Goal: Information Seeking & Learning: Learn about a topic

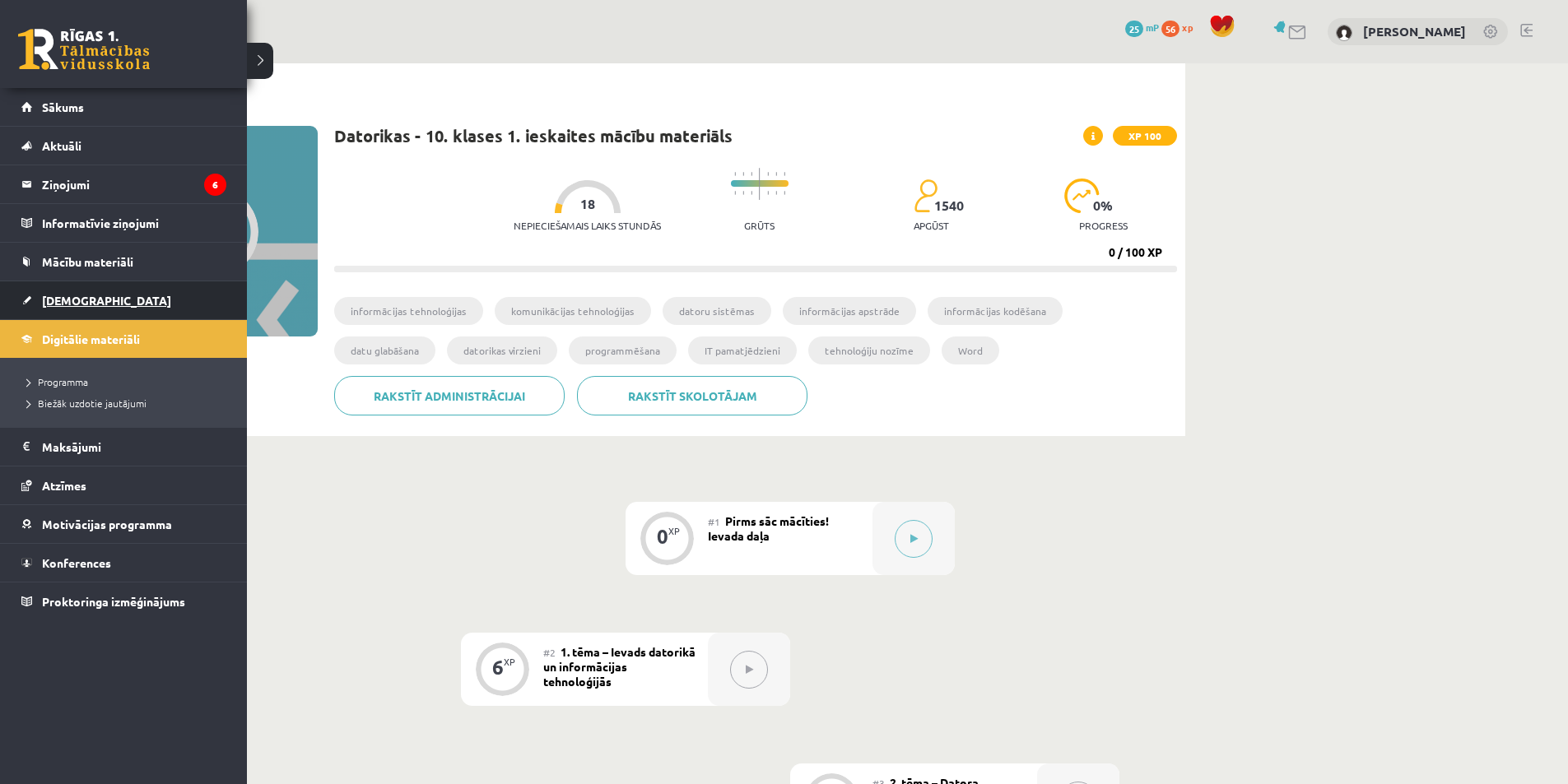
click at [66, 300] on span "[DEMOGRAPHIC_DATA]" at bounding box center [106, 300] width 129 height 14
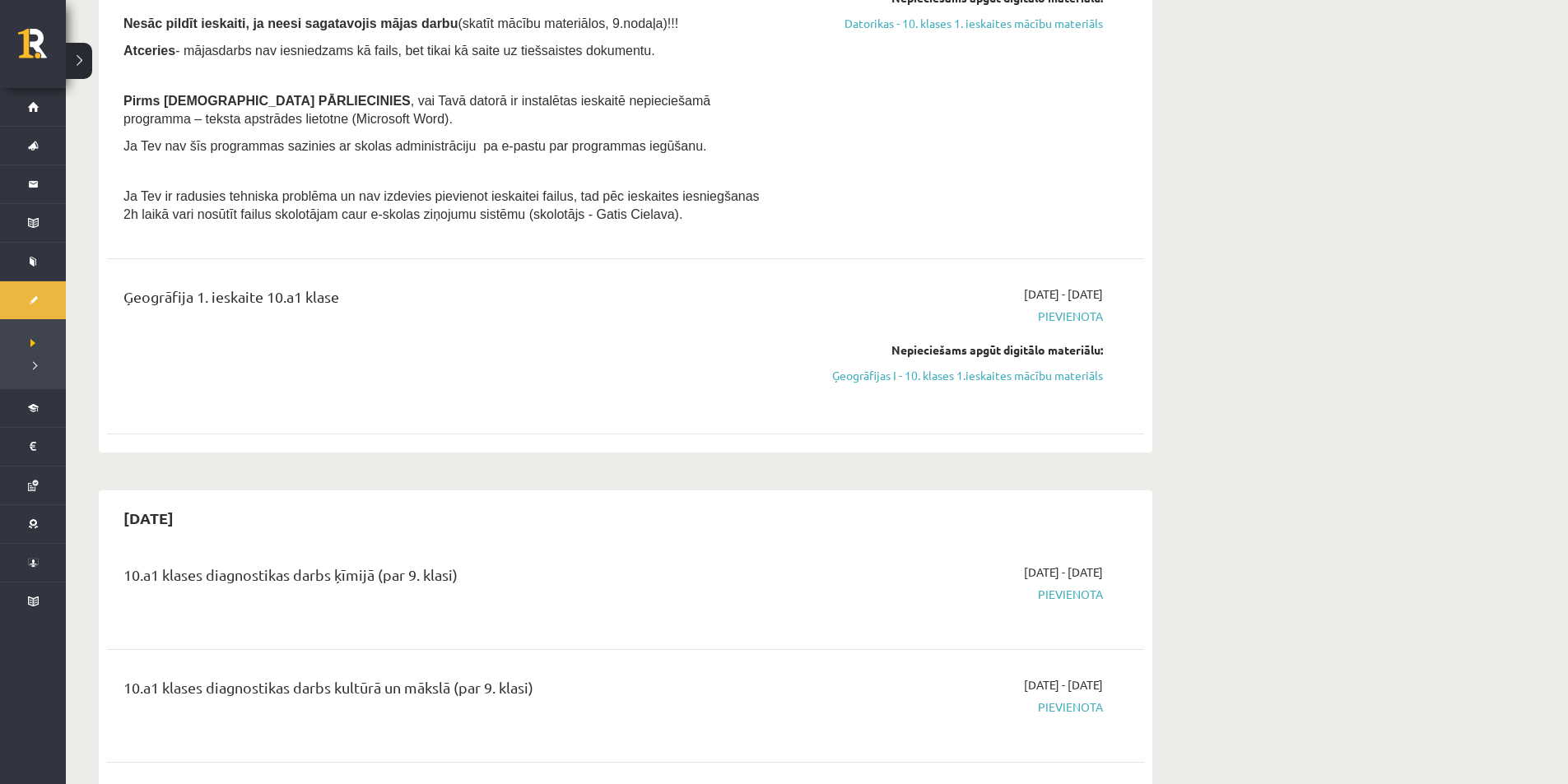
scroll to position [463, 0]
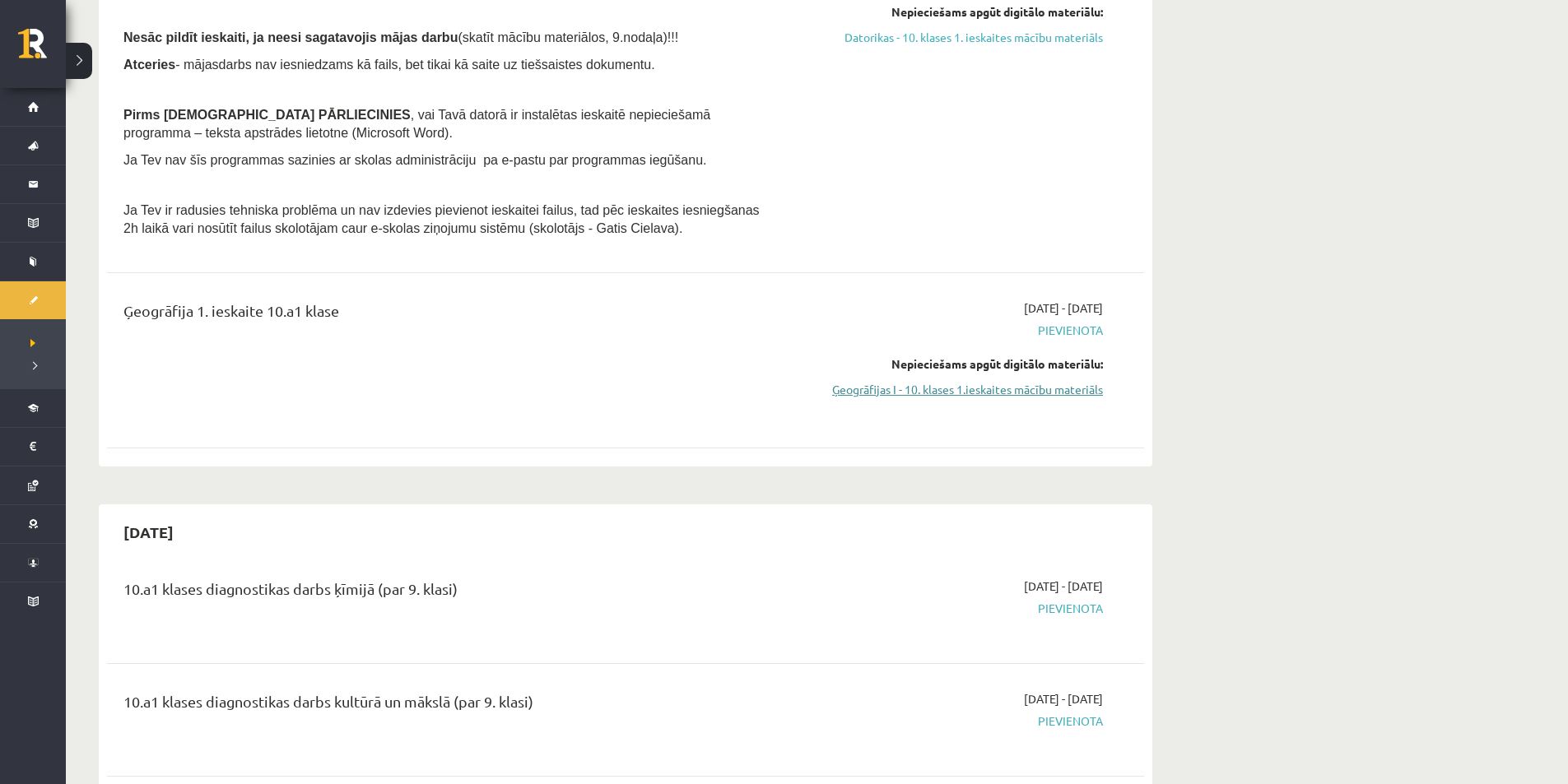
click at [1057, 391] on link "Ģeogrāfijas I - 10. klases 1.ieskaites mācību materiāls" at bounding box center [947, 389] width 310 height 17
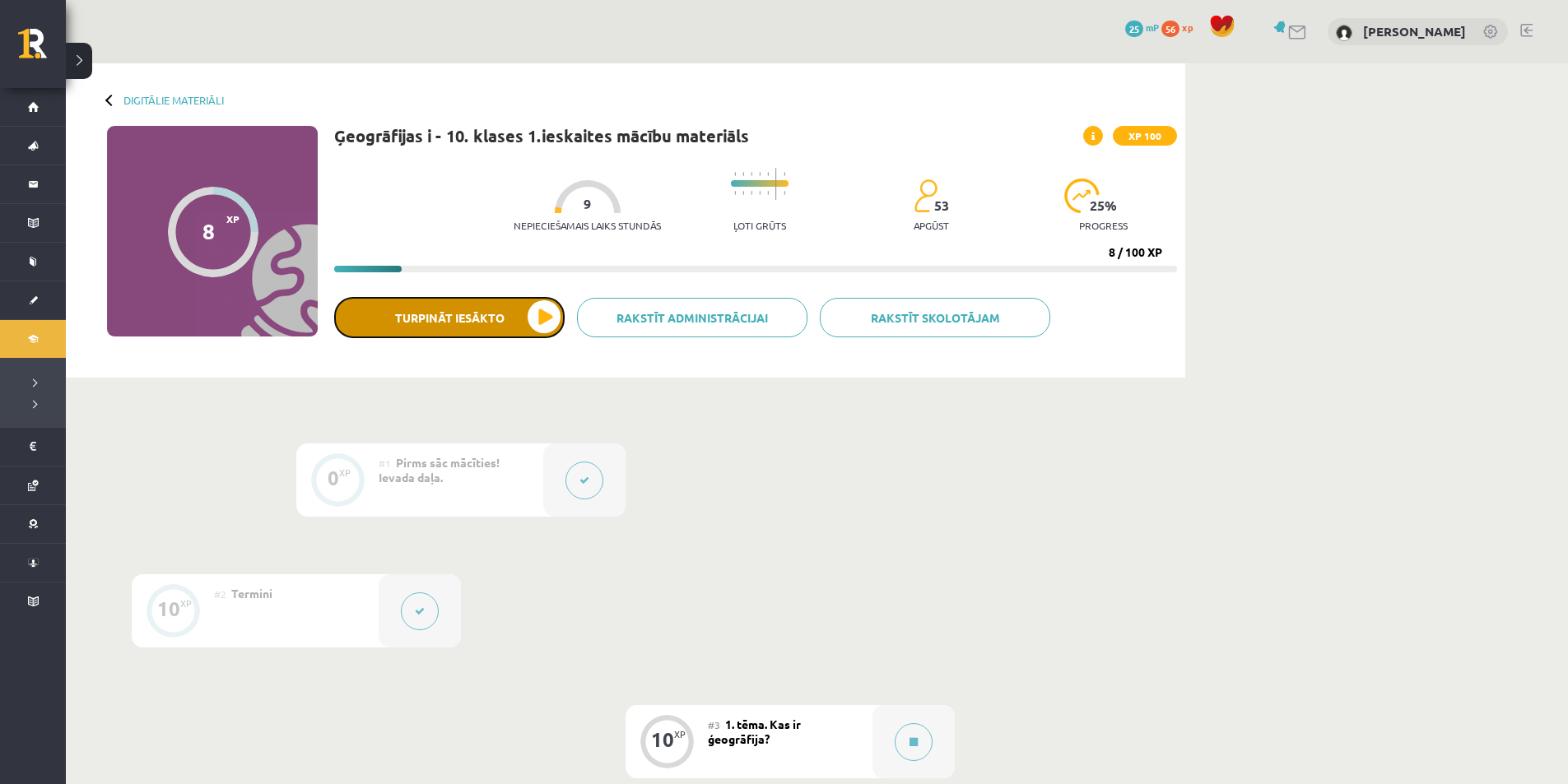
click at [514, 326] on button "Turpināt iesākto" at bounding box center [449, 316] width 231 height 41
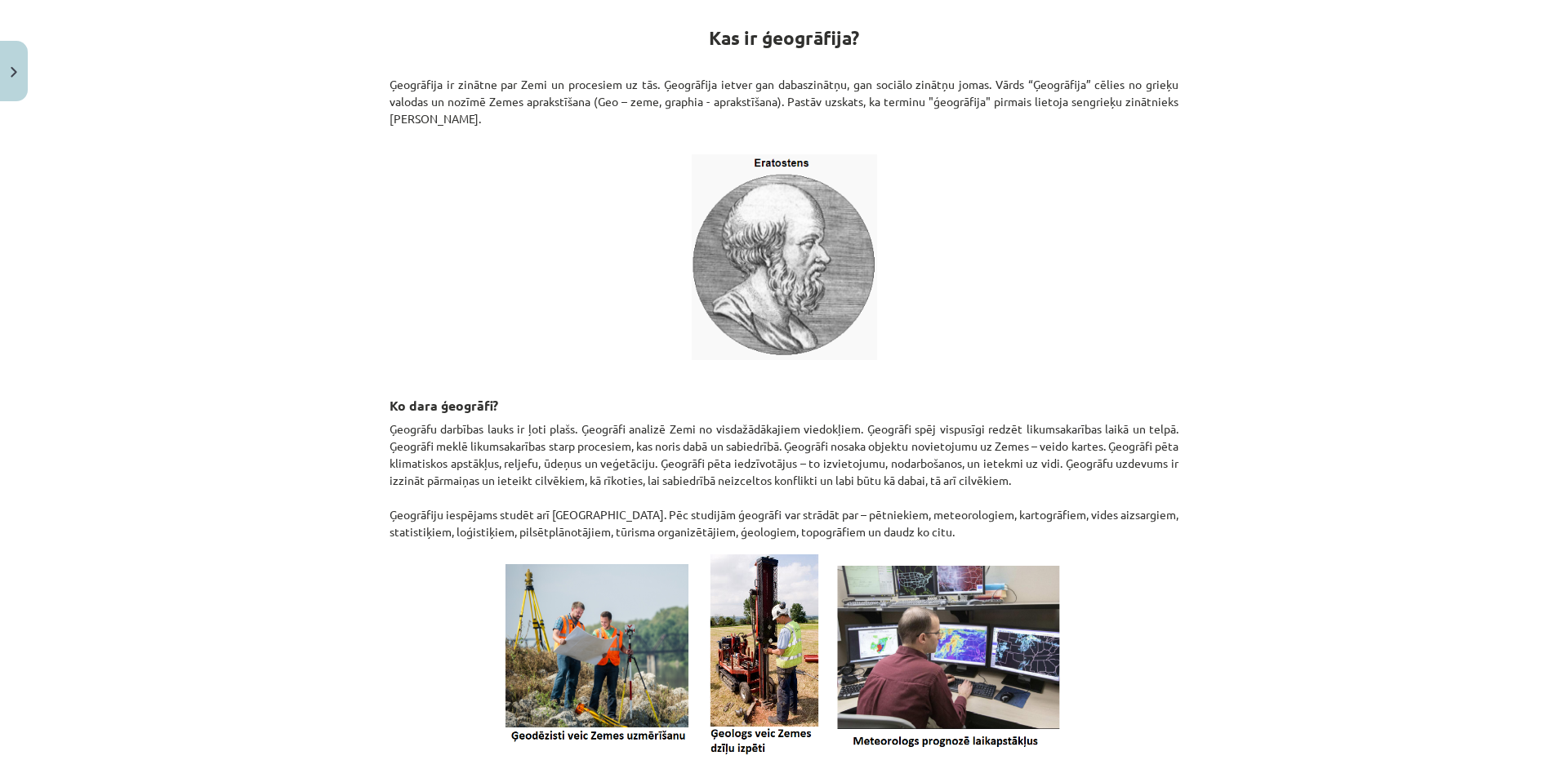
scroll to position [494, 0]
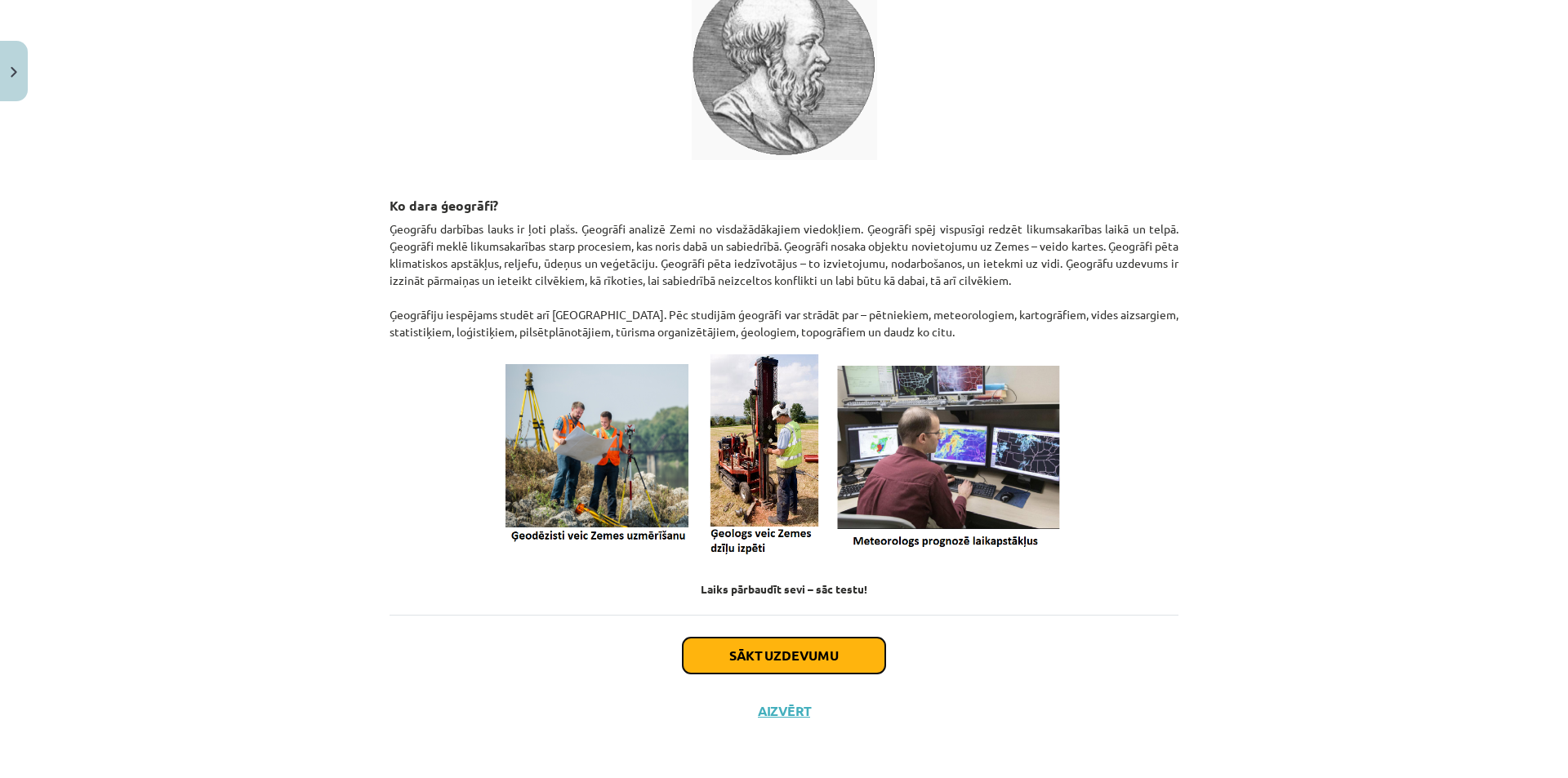
click at [802, 652] on button "Sākt uzdevumu" at bounding box center [784, 656] width 203 height 36
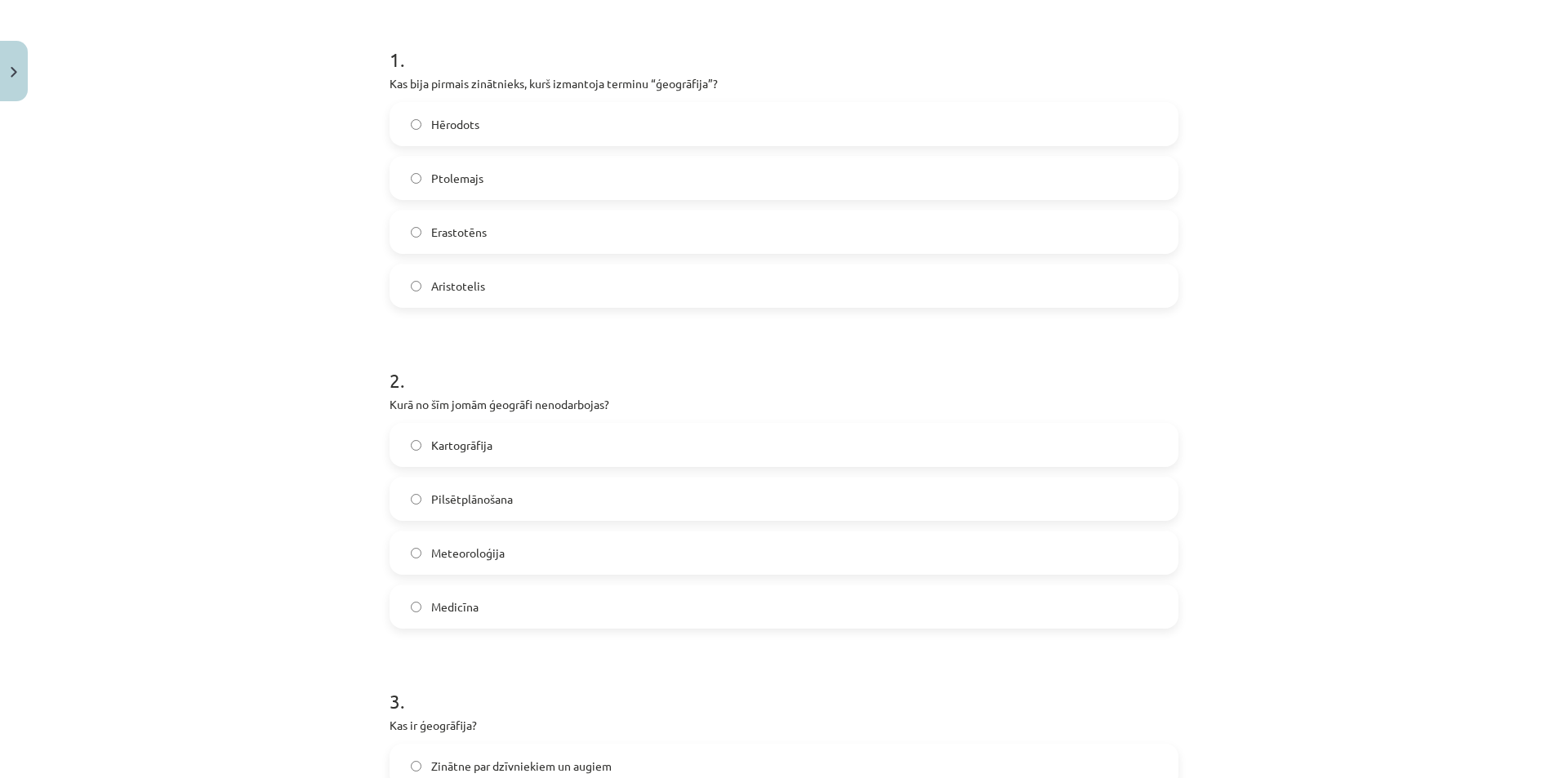
scroll to position [306, 0]
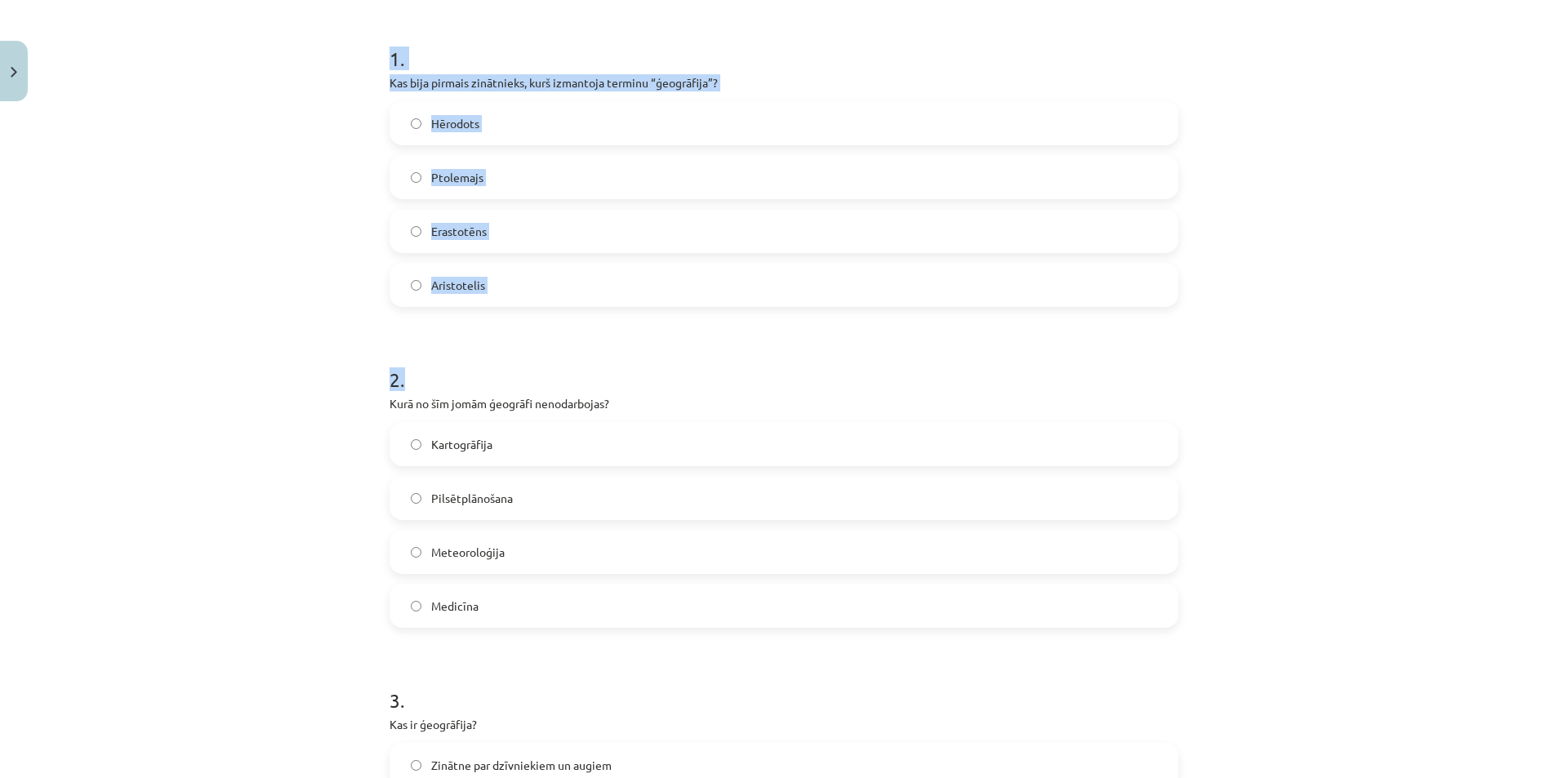
drag, startPoint x: 388, startPoint y: 50, endPoint x: 547, endPoint y: 344, distance: 334.2
click at [684, 346] on h1 "2 ." at bounding box center [784, 364] width 789 height 50
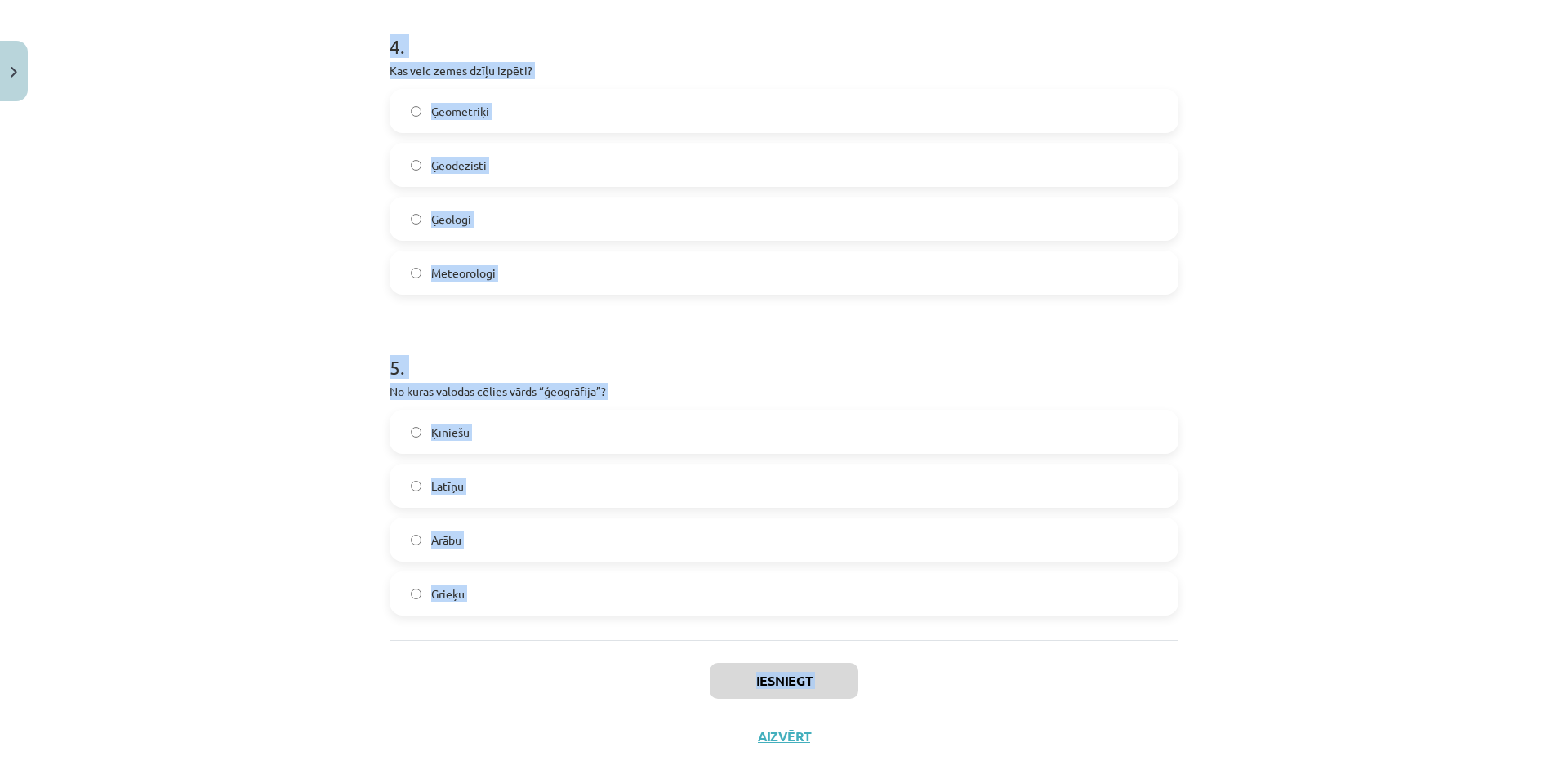
scroll to position [1308, 0]
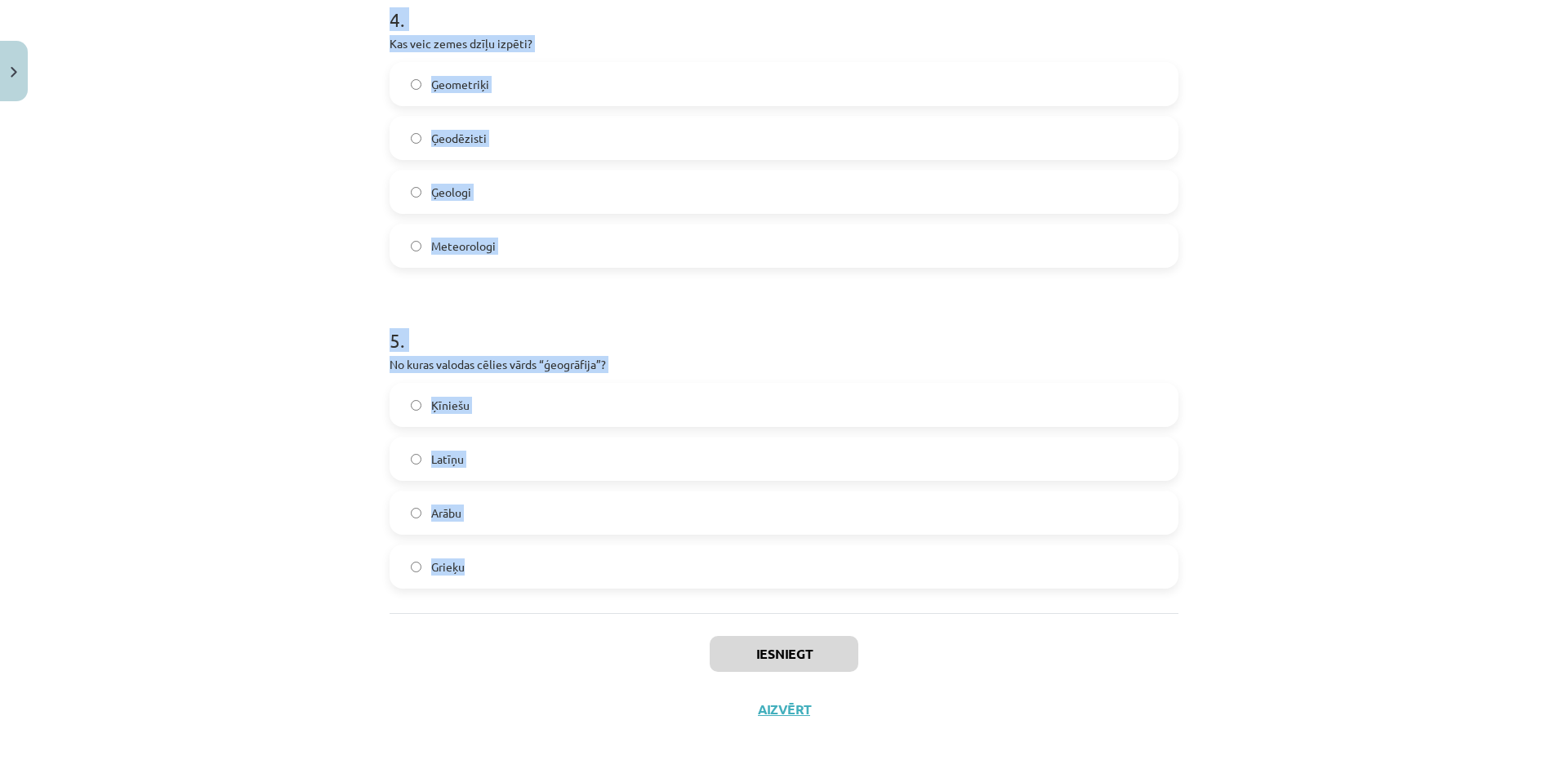
drag, startPoint x: 391, startPoint y: 78, endPoint x: 506, endPoint y: 583, distance: 517.9
copy form "Kas bija pirmais zinātnieks, kurš izmantoja terminu “ģeogrāfija”? Hērodots Ptol…"
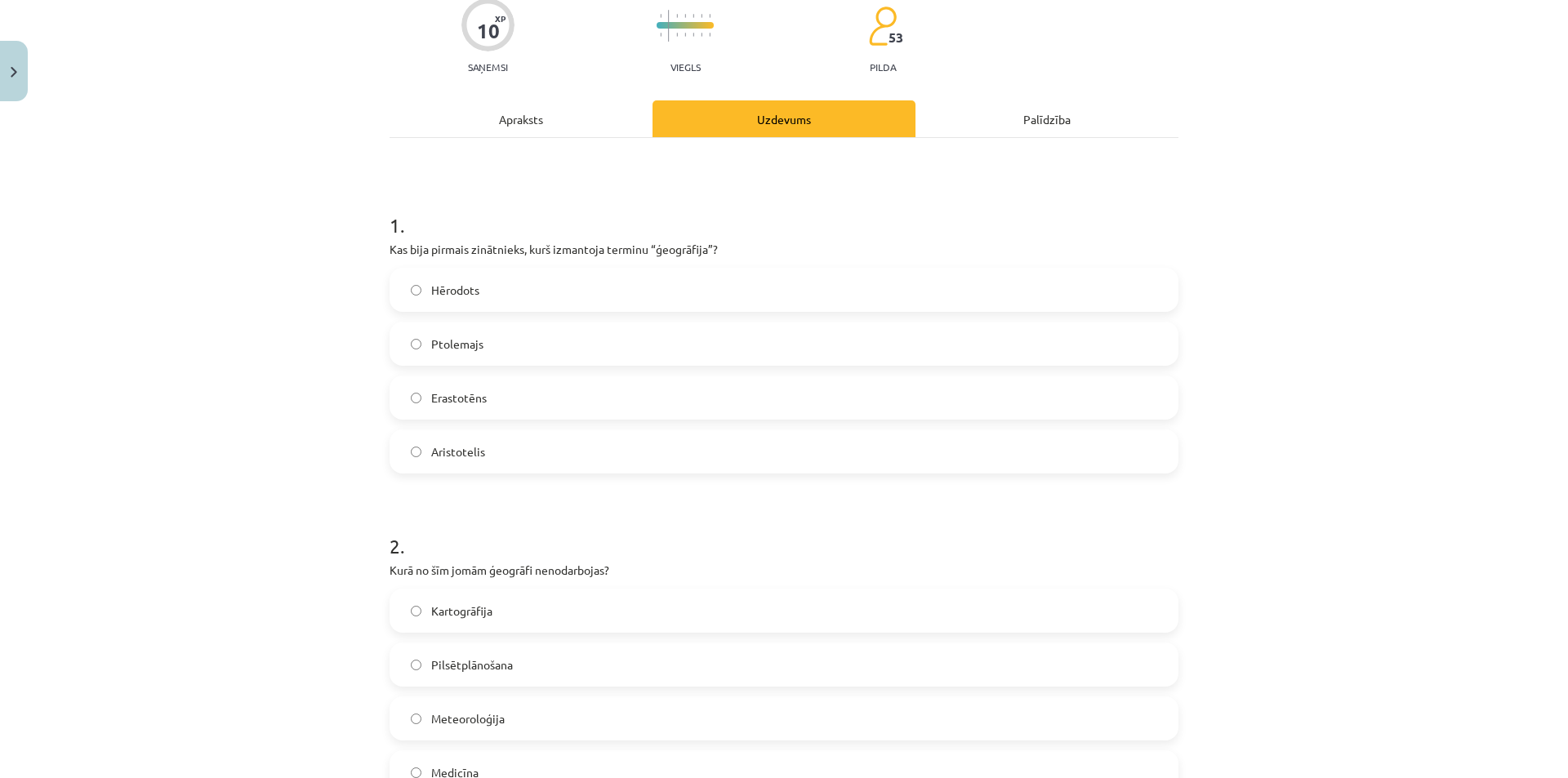
scroll to position [0, 0]
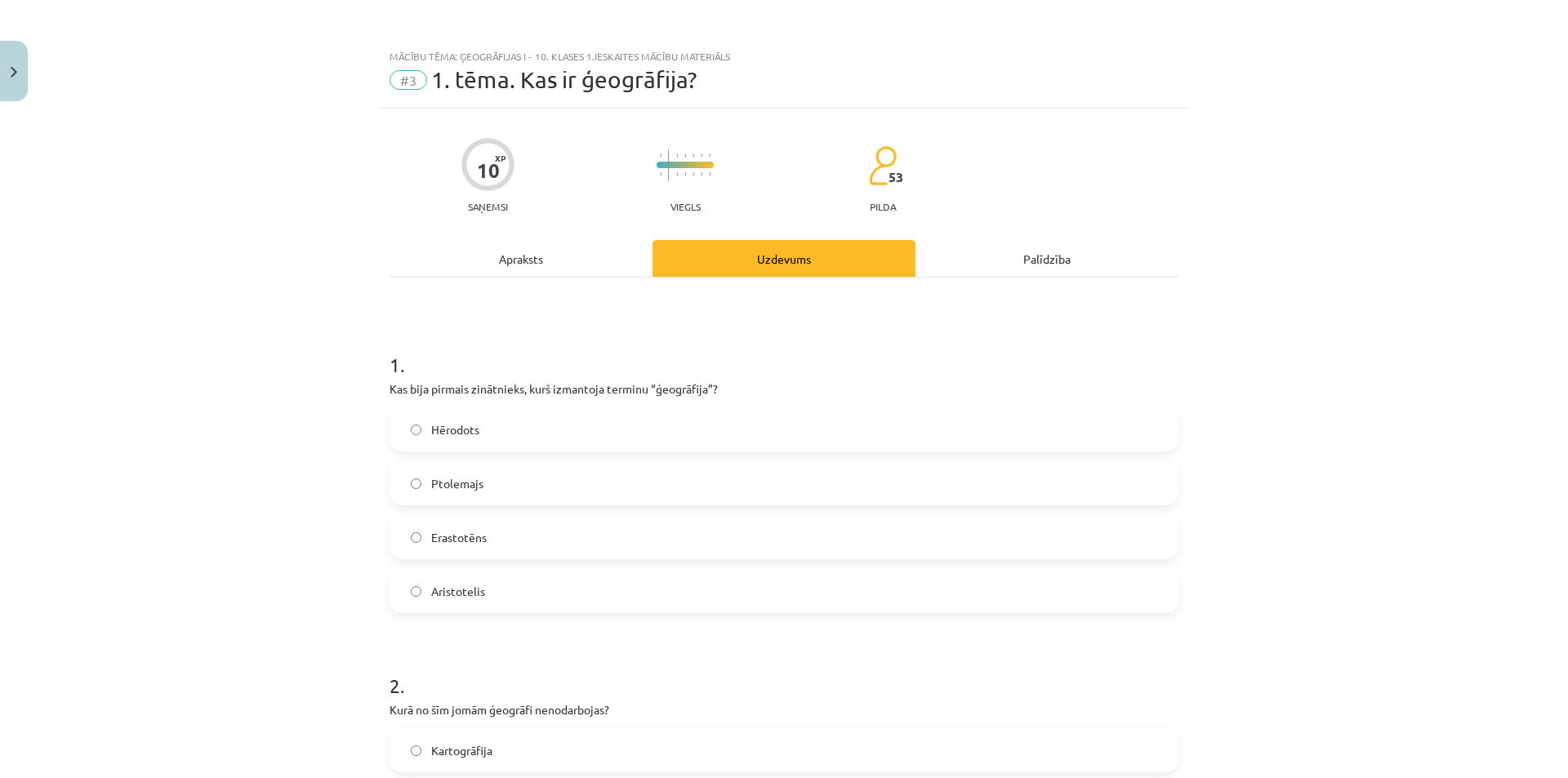
click at [657, 529] on label "Erastotēns" at bounding box center [784, 537] width 785 height 40
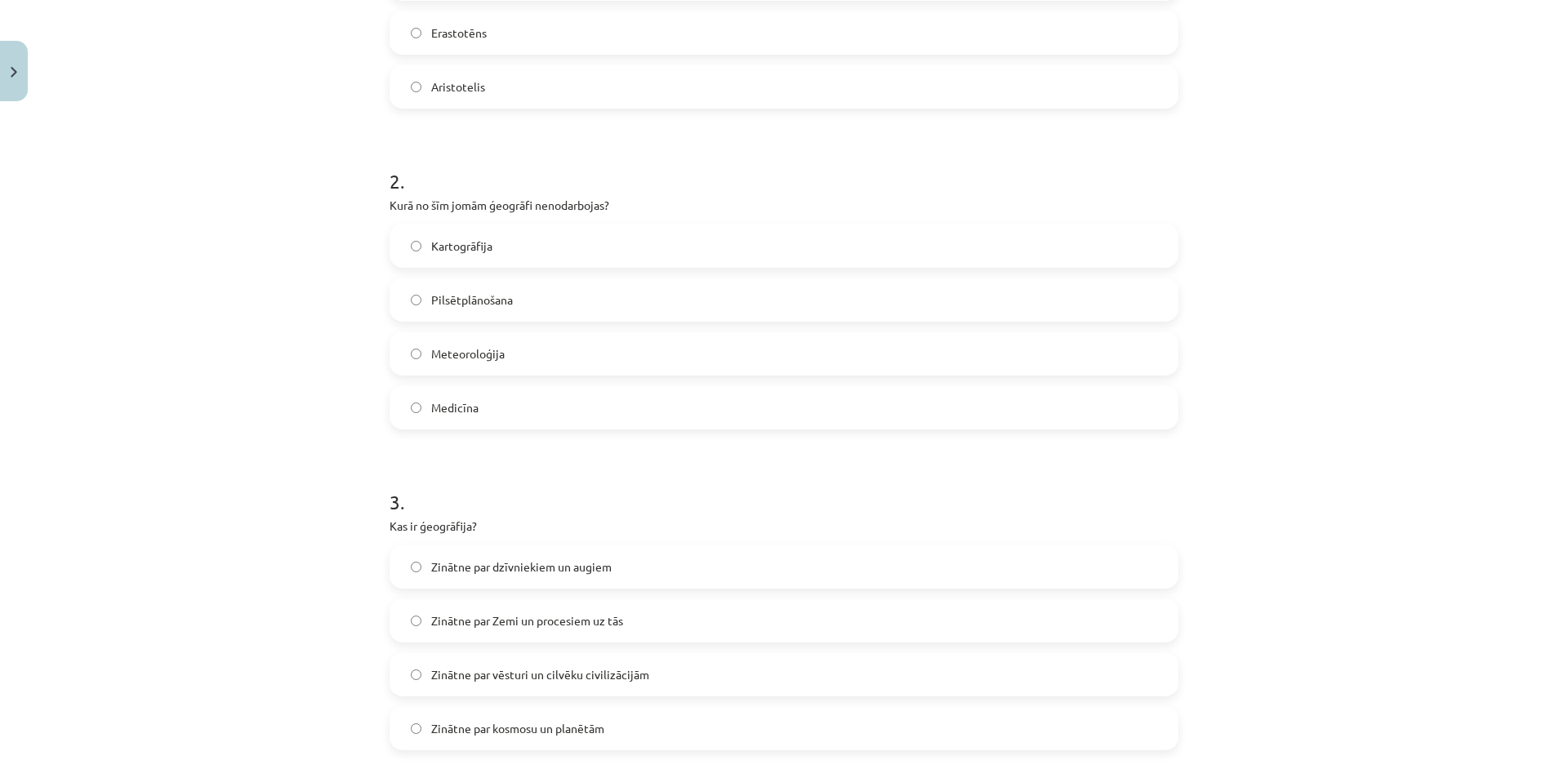
scroll to position [506, 0]
click at [488, 393] on label "Medicīna" at bounding box center [784, 405] width 785 height 40
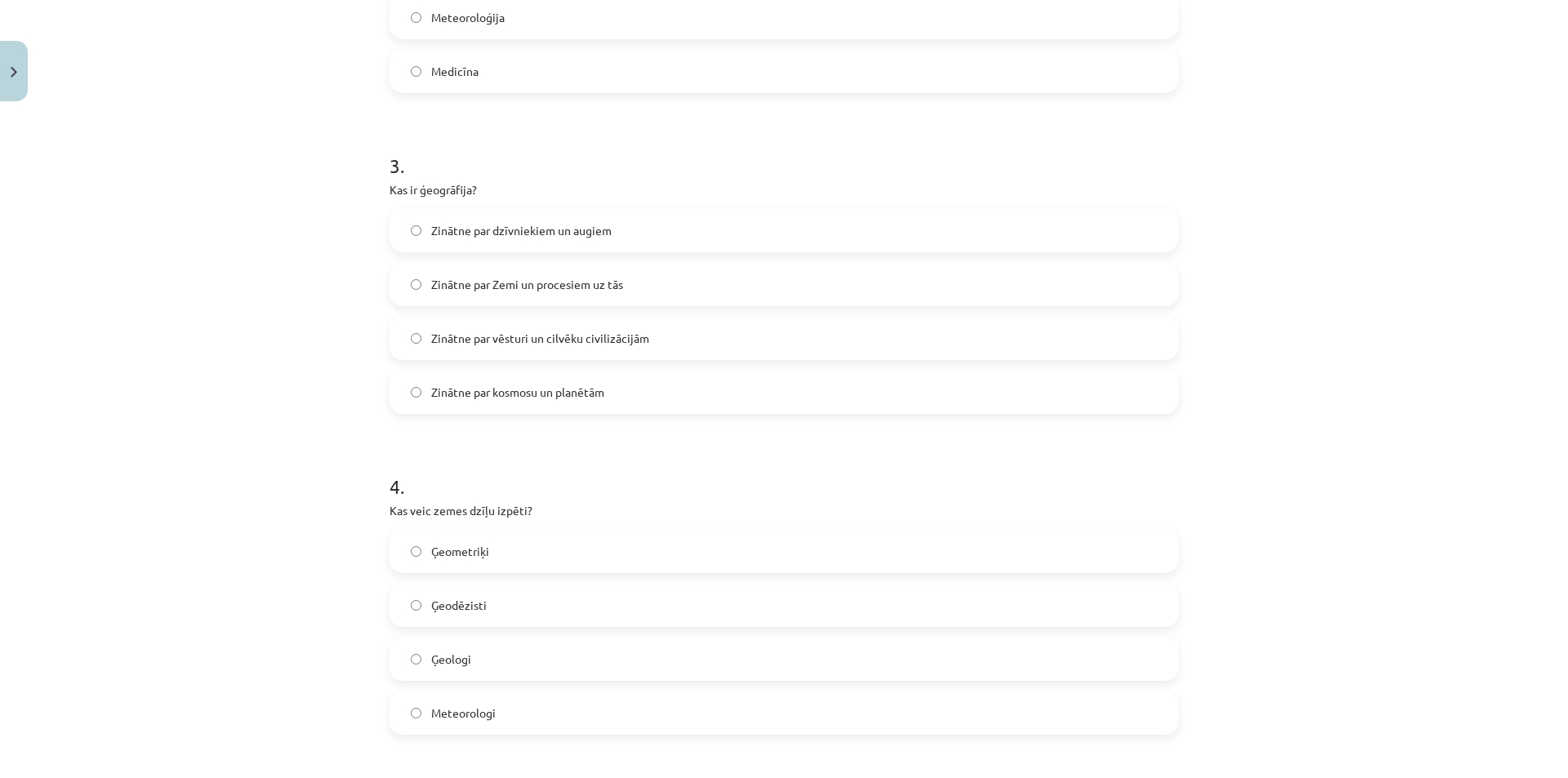
scroll to position [842, 0]
click at [566, 293] on label "Zinātne par Zemi un procesiem uz tās" at bounding box center [784, 283] width 785 height 40
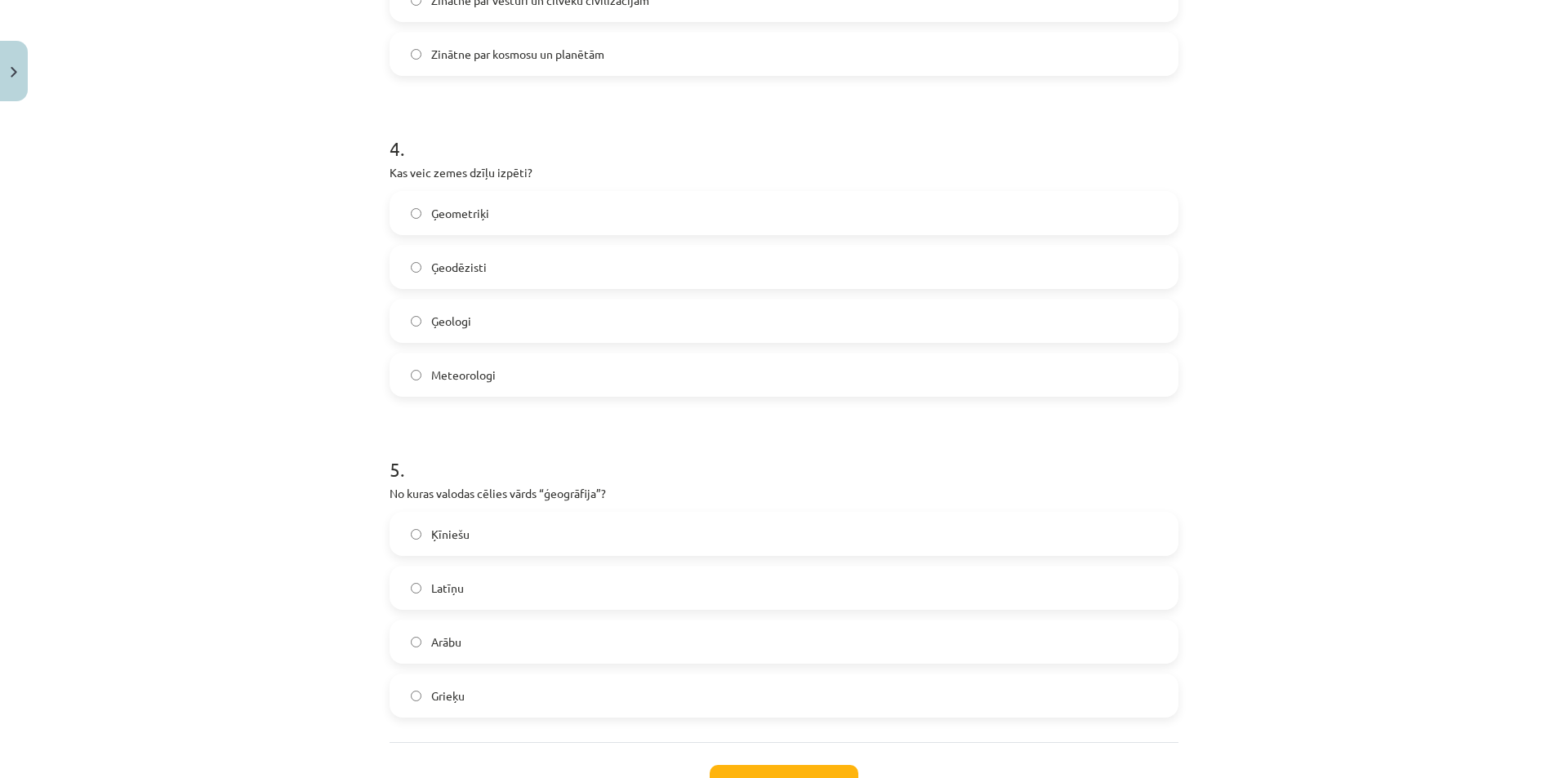
scroll to position [1180, 0]
click at [476, 311] on label "Ģeologi" at bounding box center [784, 319] width 785 height 40
click at [544, 694] on label "Grieķu" at bounding box center [784, 695] width 785 height 40
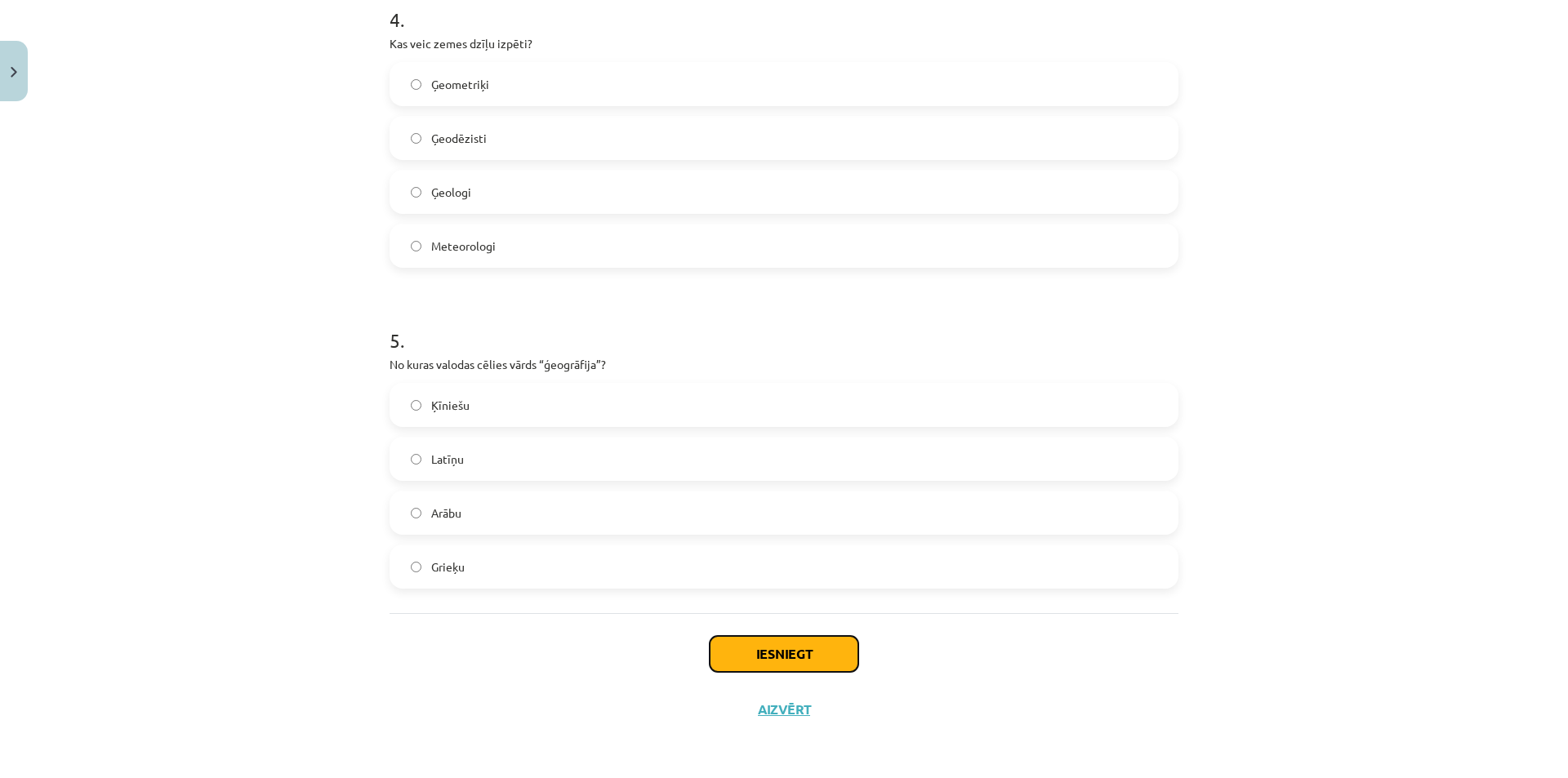
click at [777, 638] on button "Iesniegt" at bounding box center [784, 654] width 149 height 36
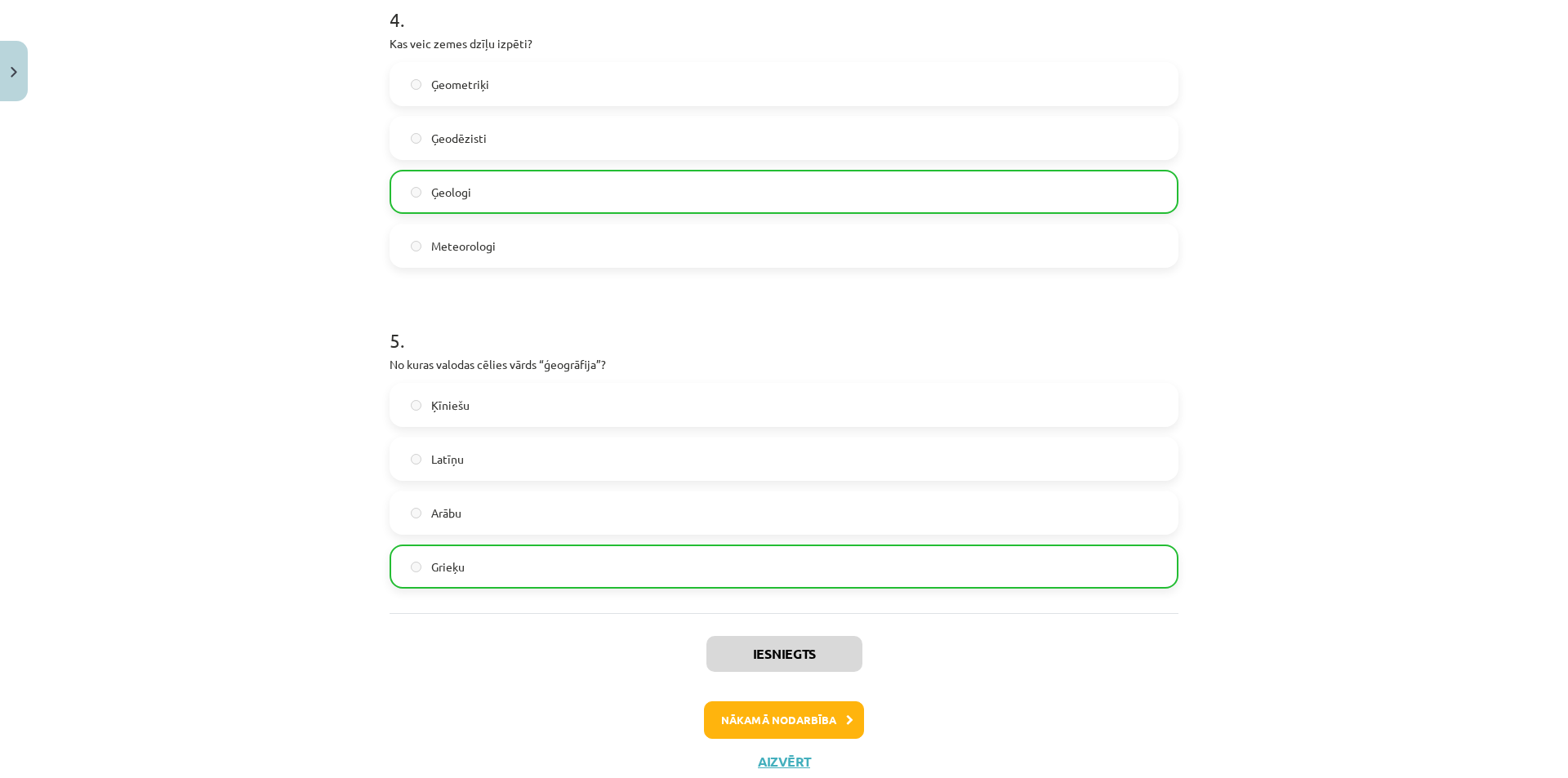
scroll to position [1360, 0]
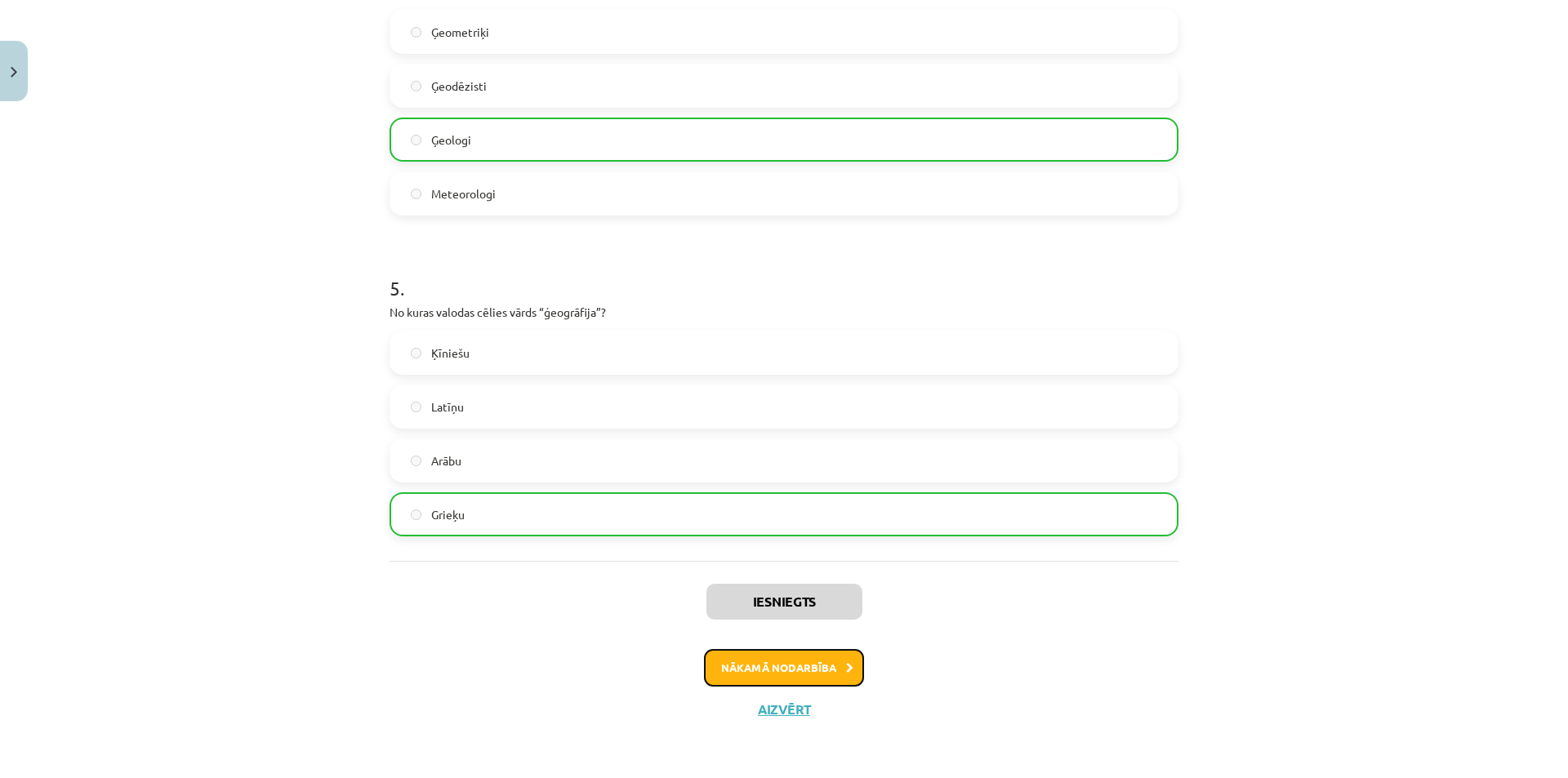
click at [775, 656] on button "Nākamā nodarbība" at bounding box center [784, 668] width 160 height 38
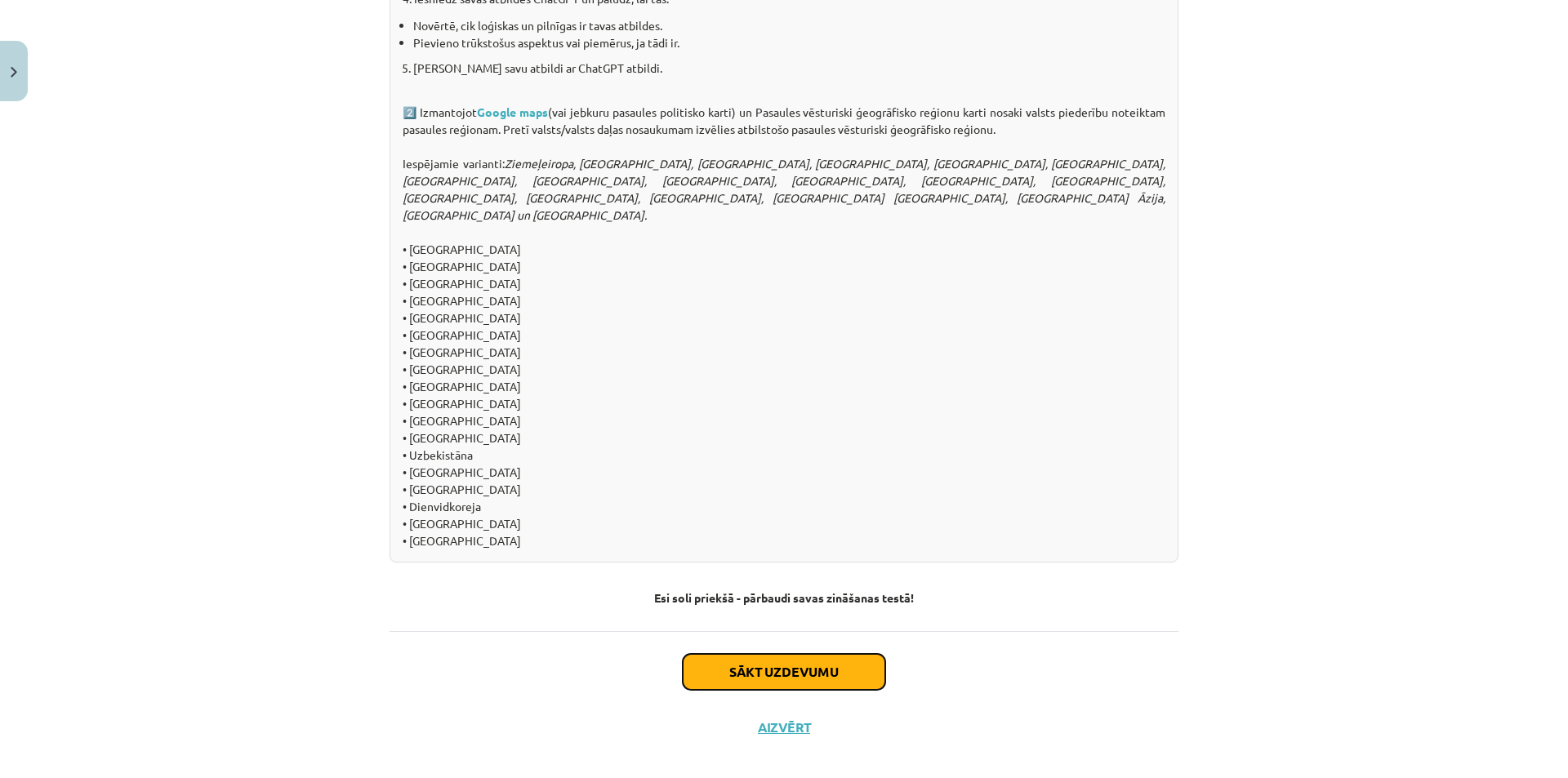
click at [775, 656] on button "Sākt uzdevumu" at bounding box center [784, 672] width 203 height 36
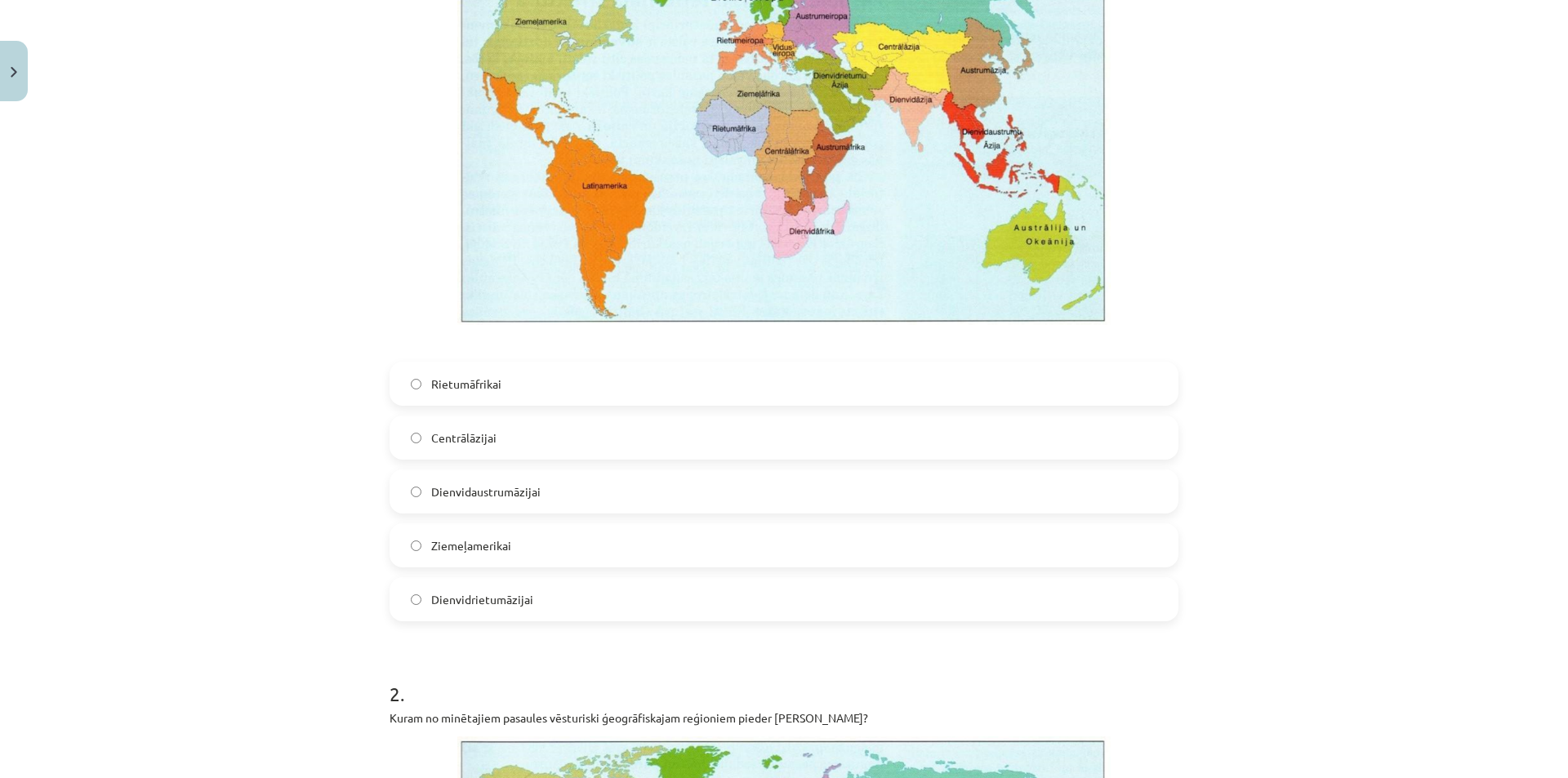
scroll to position [474, 0]
click at [555, 496] on label "Dienvidaustrumāzijai" at bounding box center [784, 490] width 785 height 40
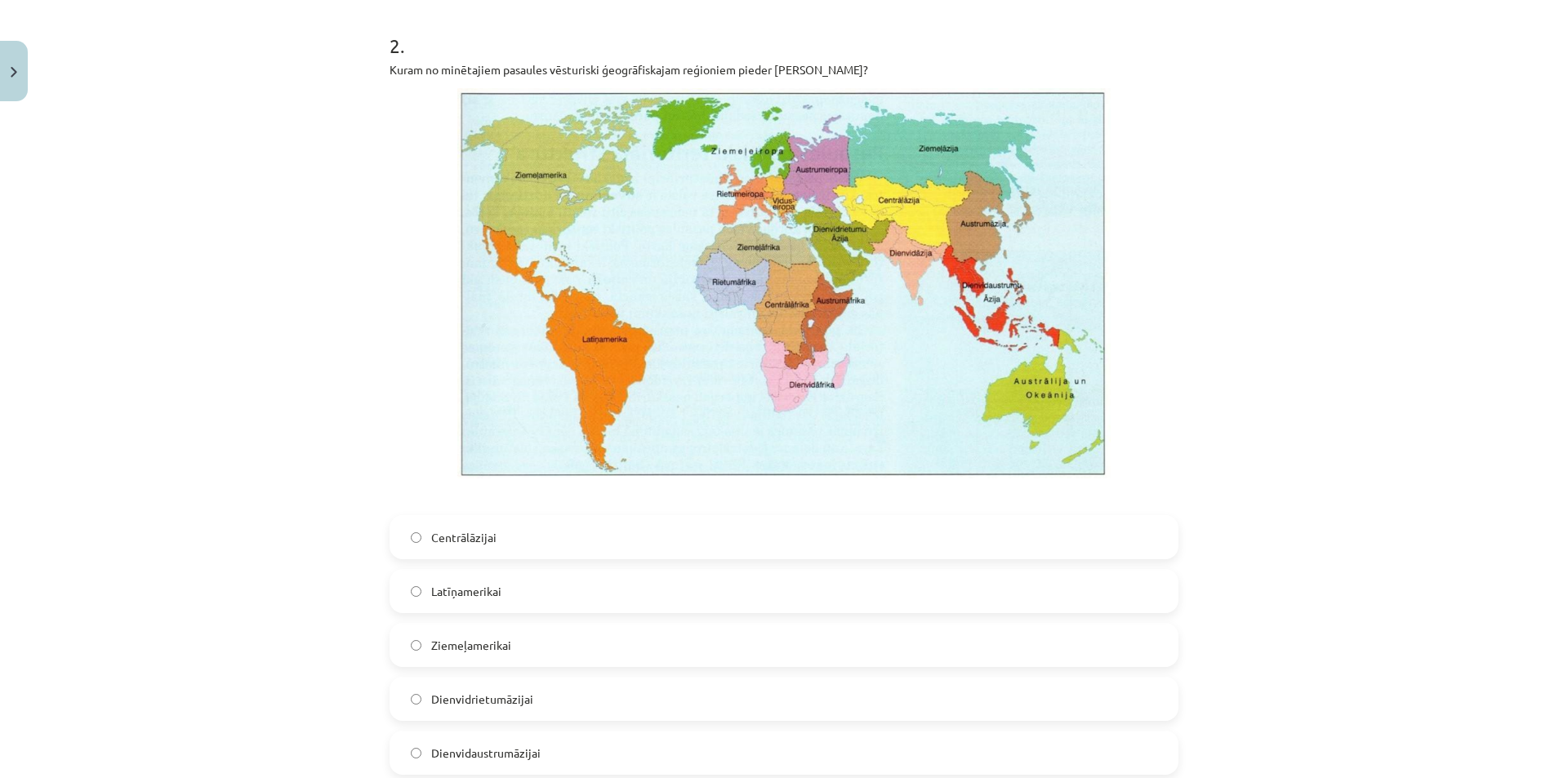
scroll to position [1155, 0]
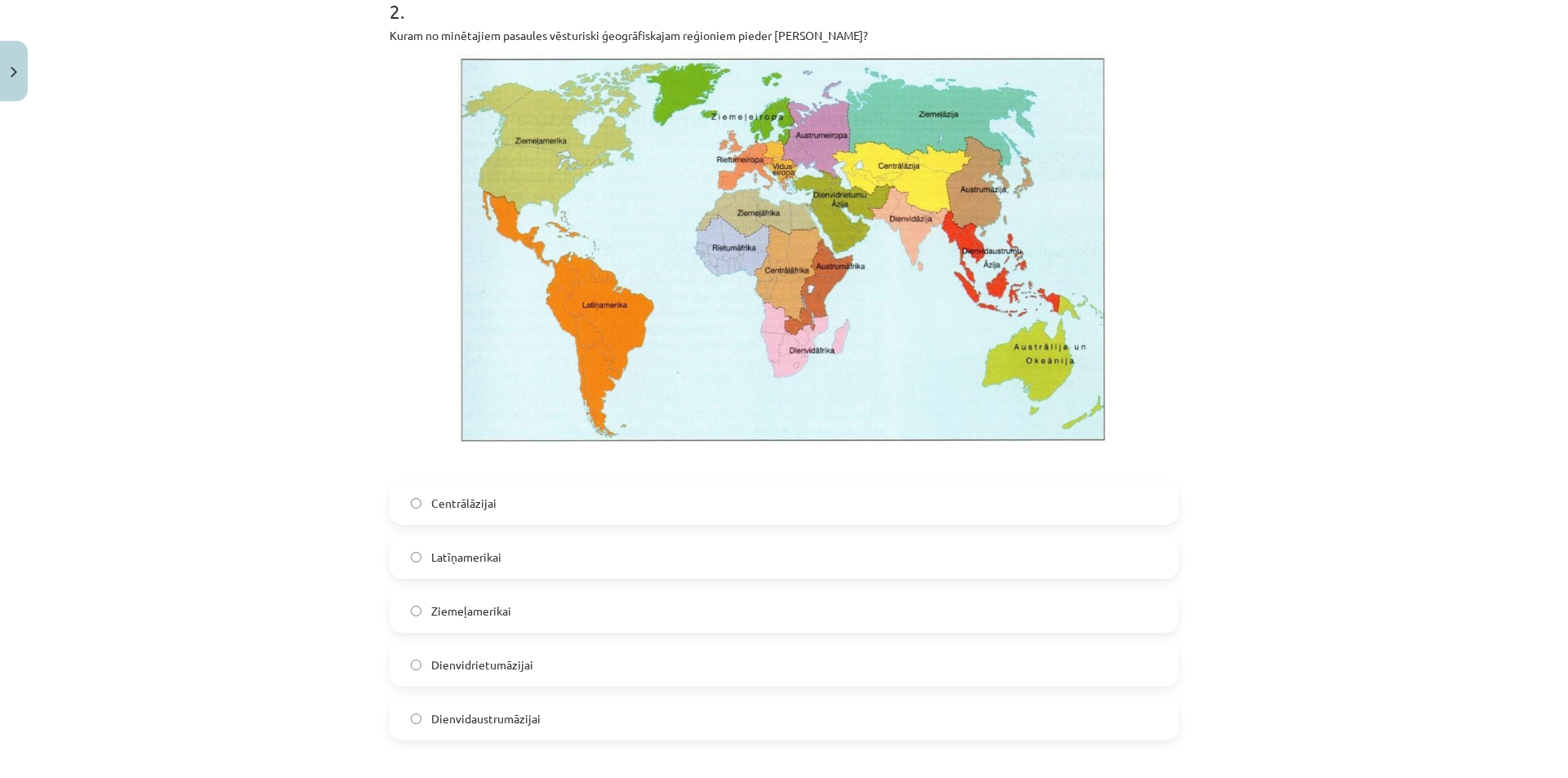
click at [506, 565] on label "Latīņamerikai" at bounding box center [784, 556] width 785 height 40
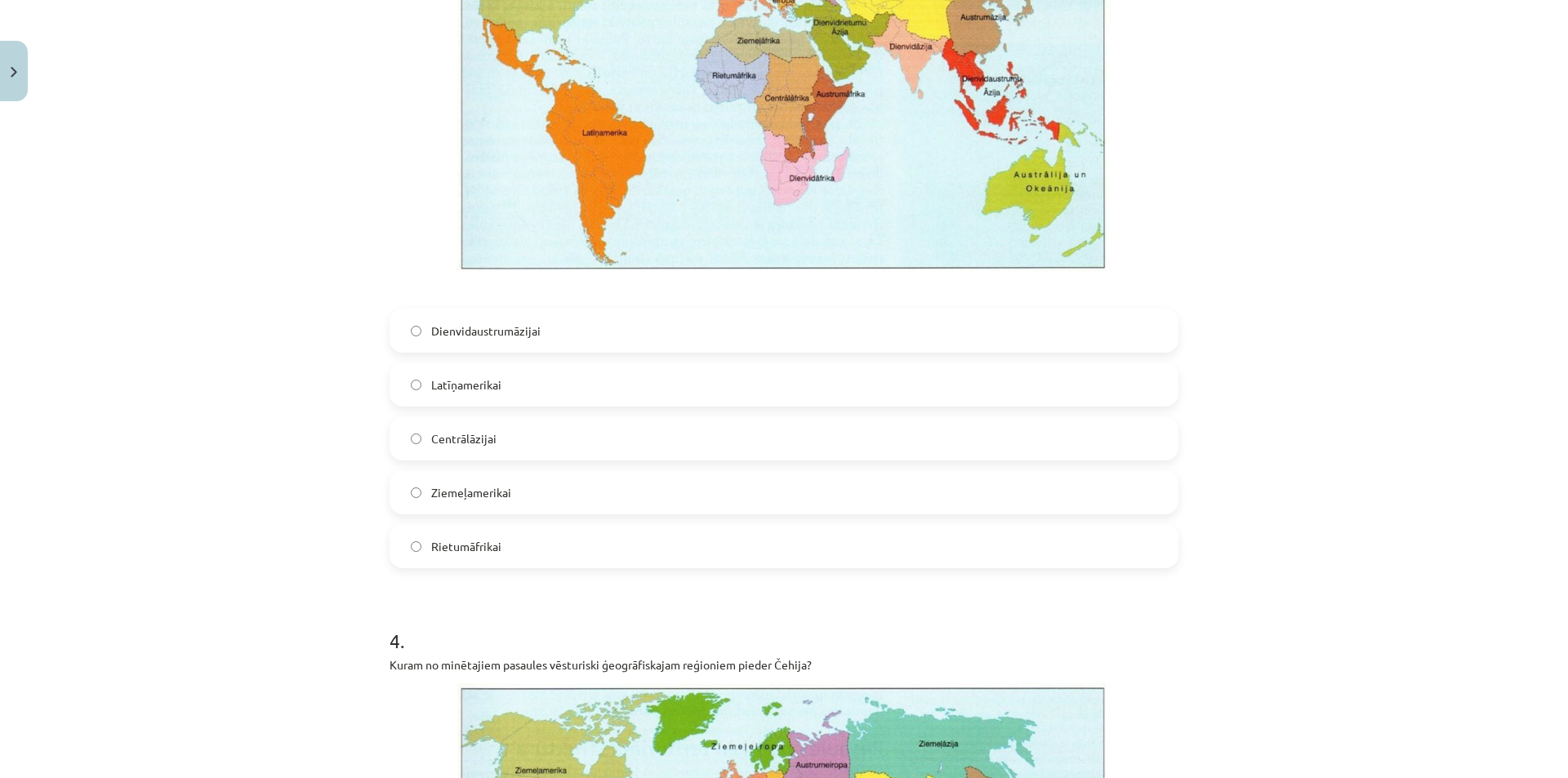
scroll to position [2130, 0]
click at [504, 437] on label "Centrālāzijai" at bounding box center [784, 437] width 785 height 40
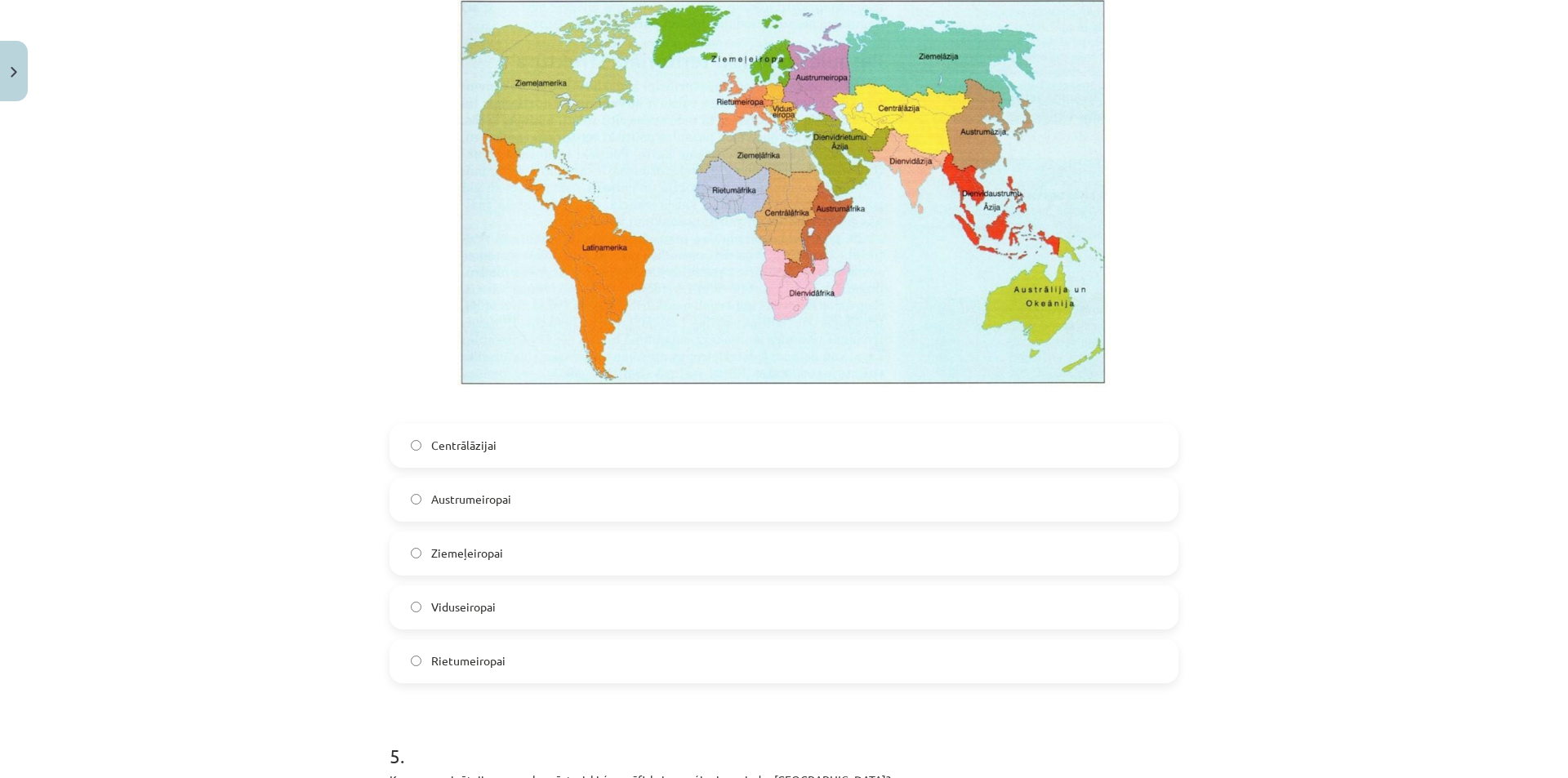
scroll to position [2887, 0]
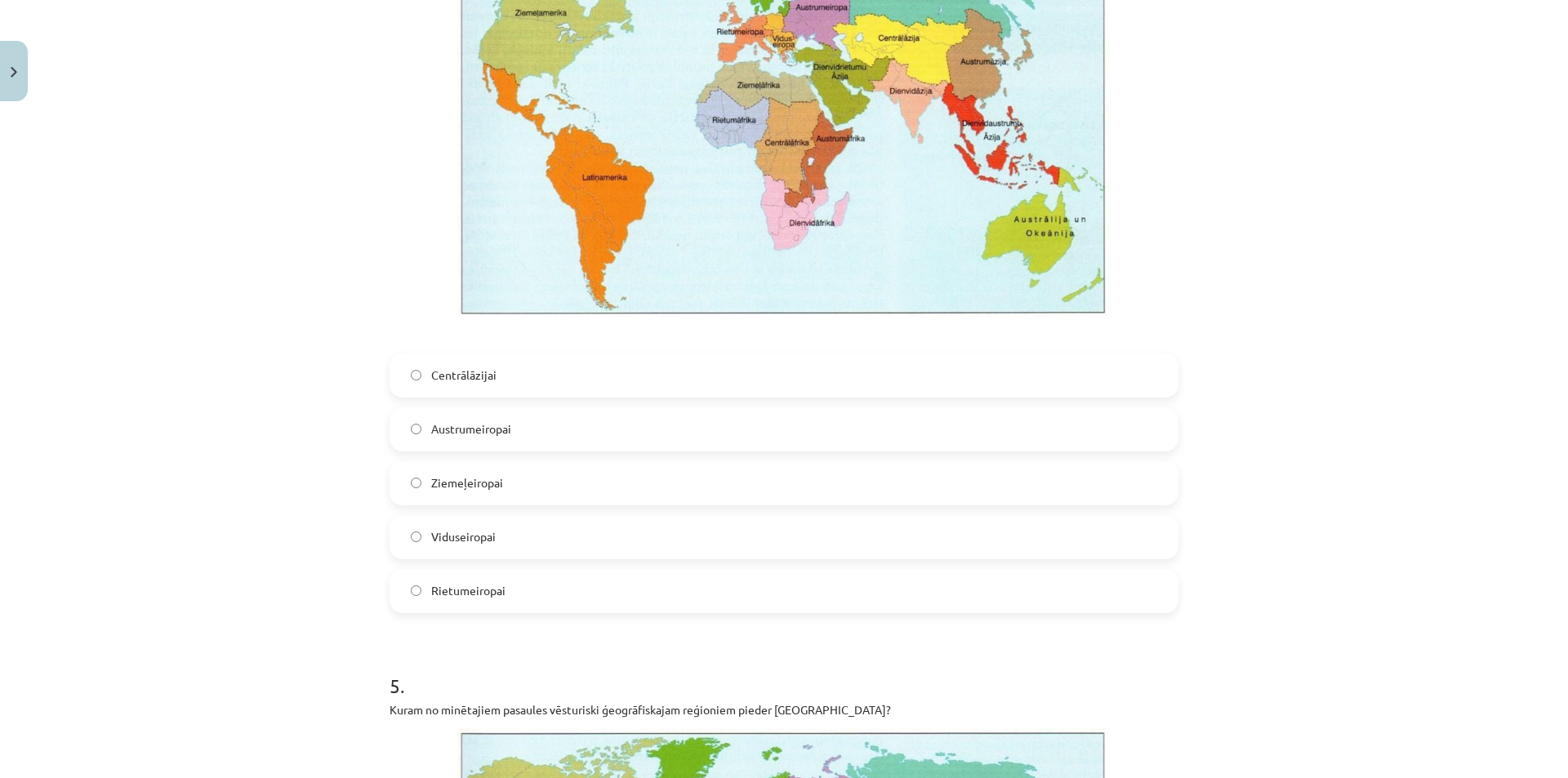
click at [504, 437] on span "Austrumeiropai" at bounding box center [470, 429] width 80 height 17
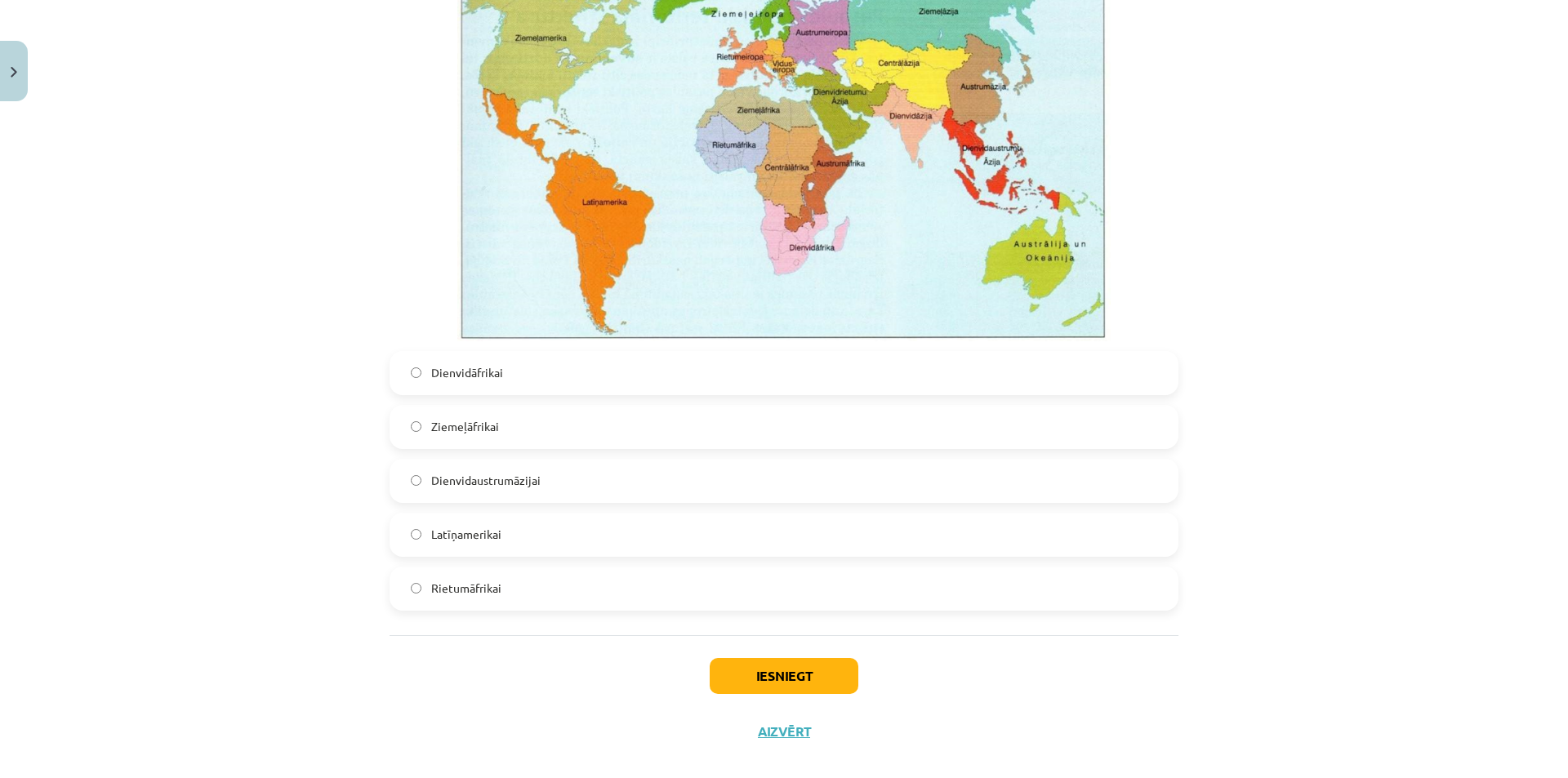
scroll to position [3667, 0]
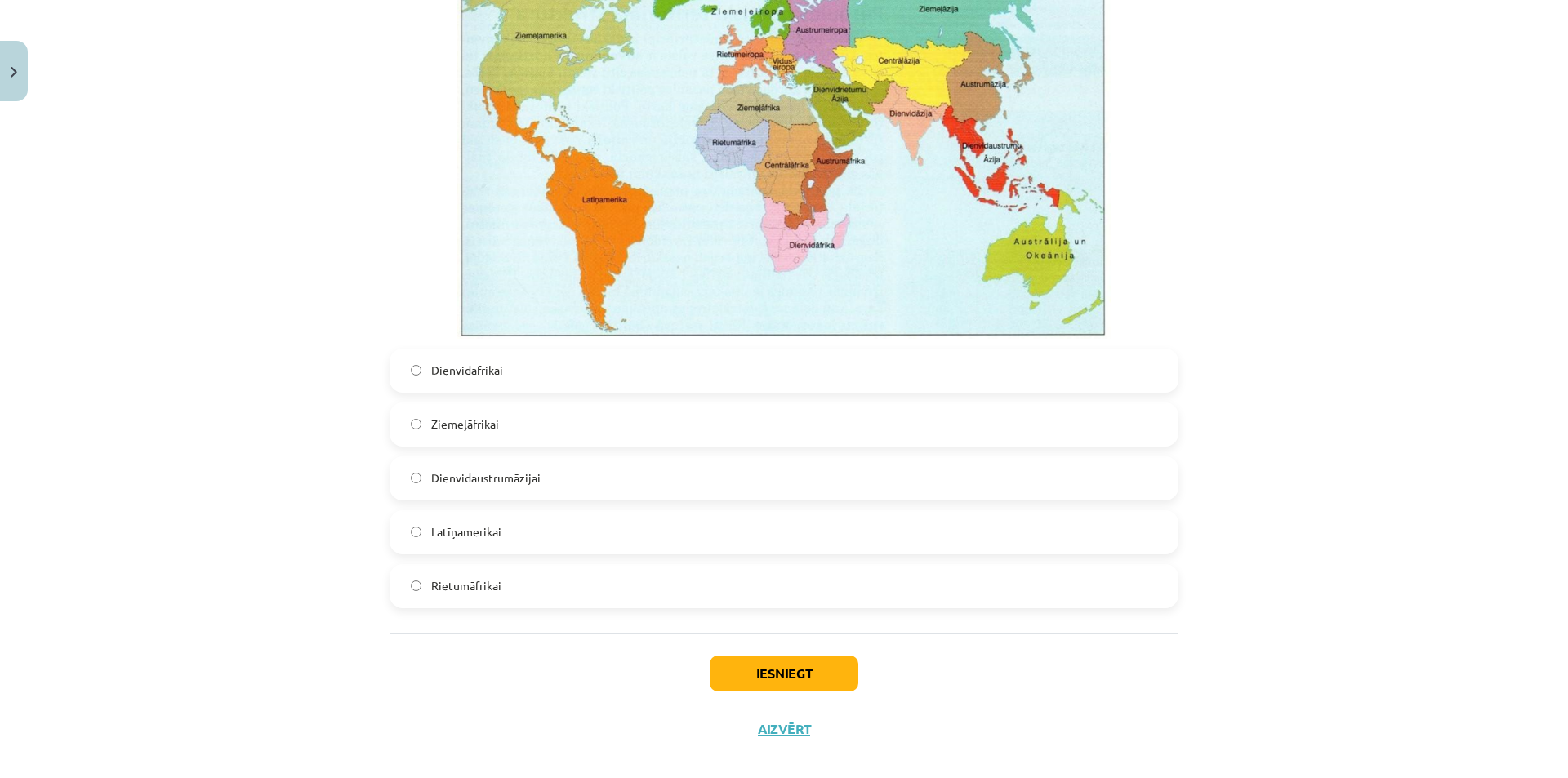
click at [504, 371] on label "Dienvidāfrikai" at bounding box center [784, 370] width 785 height 40
click at [804, 675] on button "Iesniegt" at bounding box center [784, 674] width 149 height 36
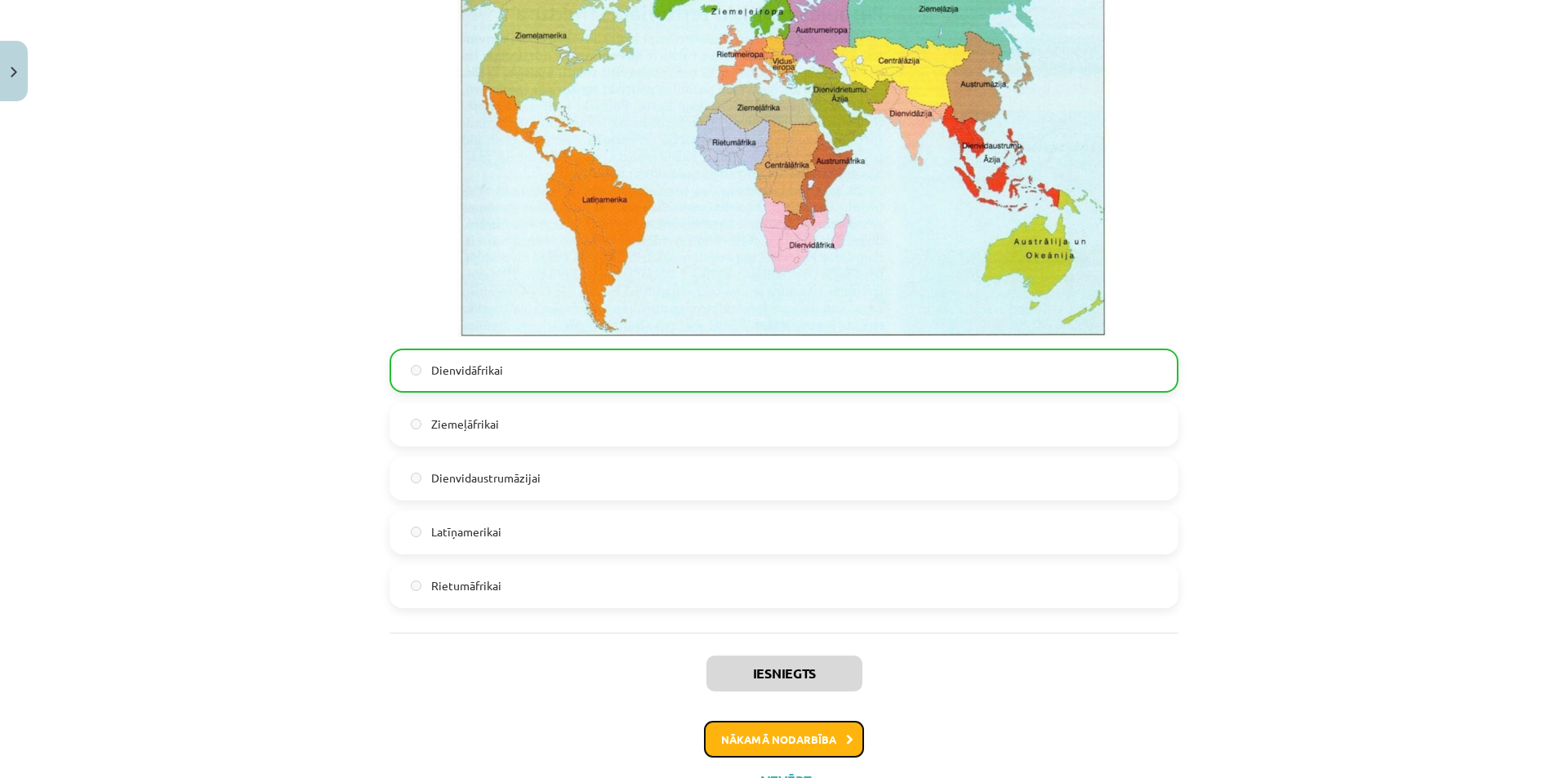
click at [821, 733] on button "Nākamā nodarbība" at bounding box center [784, 739] width 160 height 38
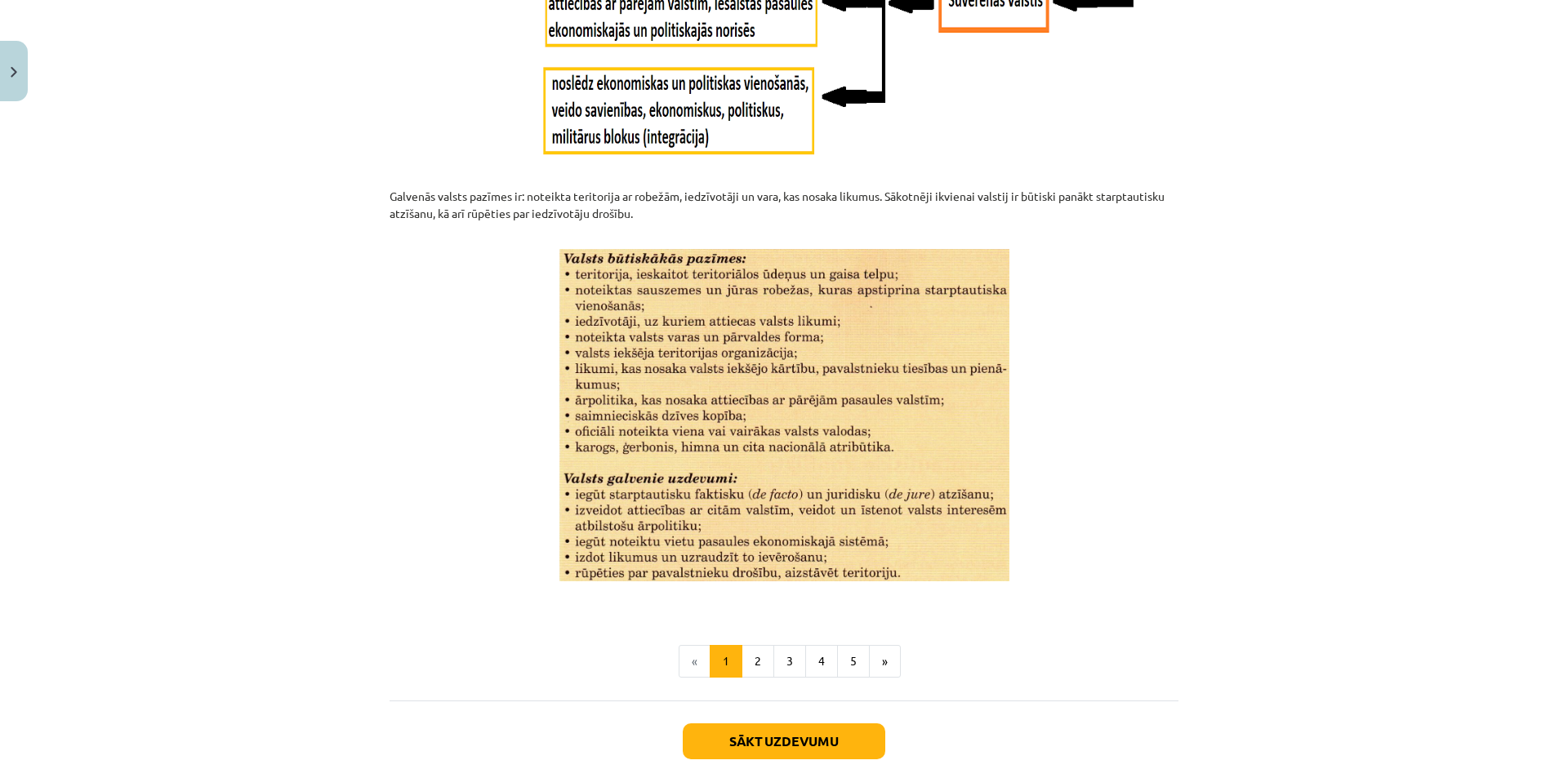
scroll to position [1965, 0]
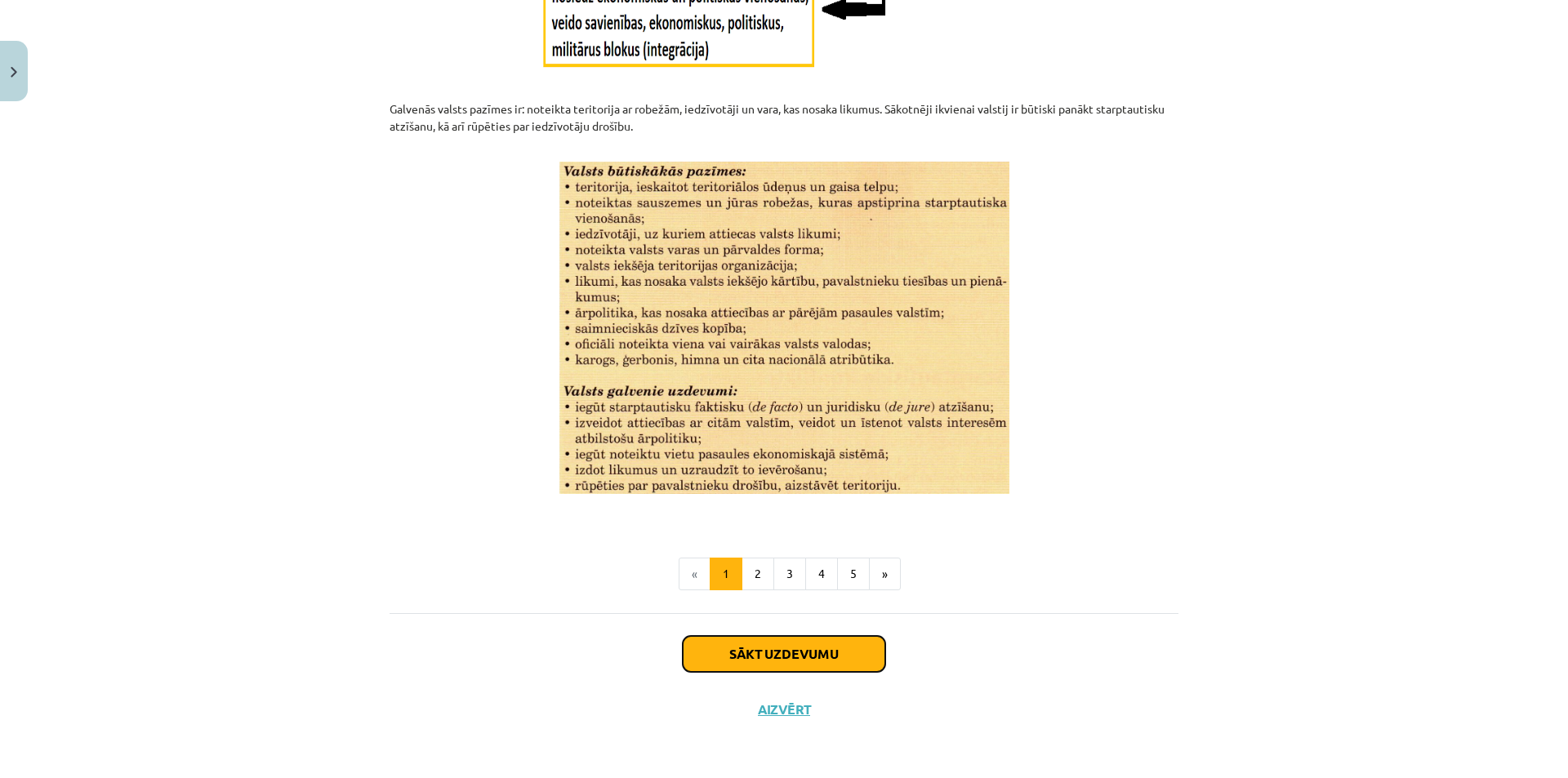
drag, startPoint x: 816, startPoint y: 647, endPoint x: 767, endPoint y: 647, distance: 49.0
click at [767, 647] on button "Sākt uzdevumu" at bounding box center [784, 654] width 203 height 36
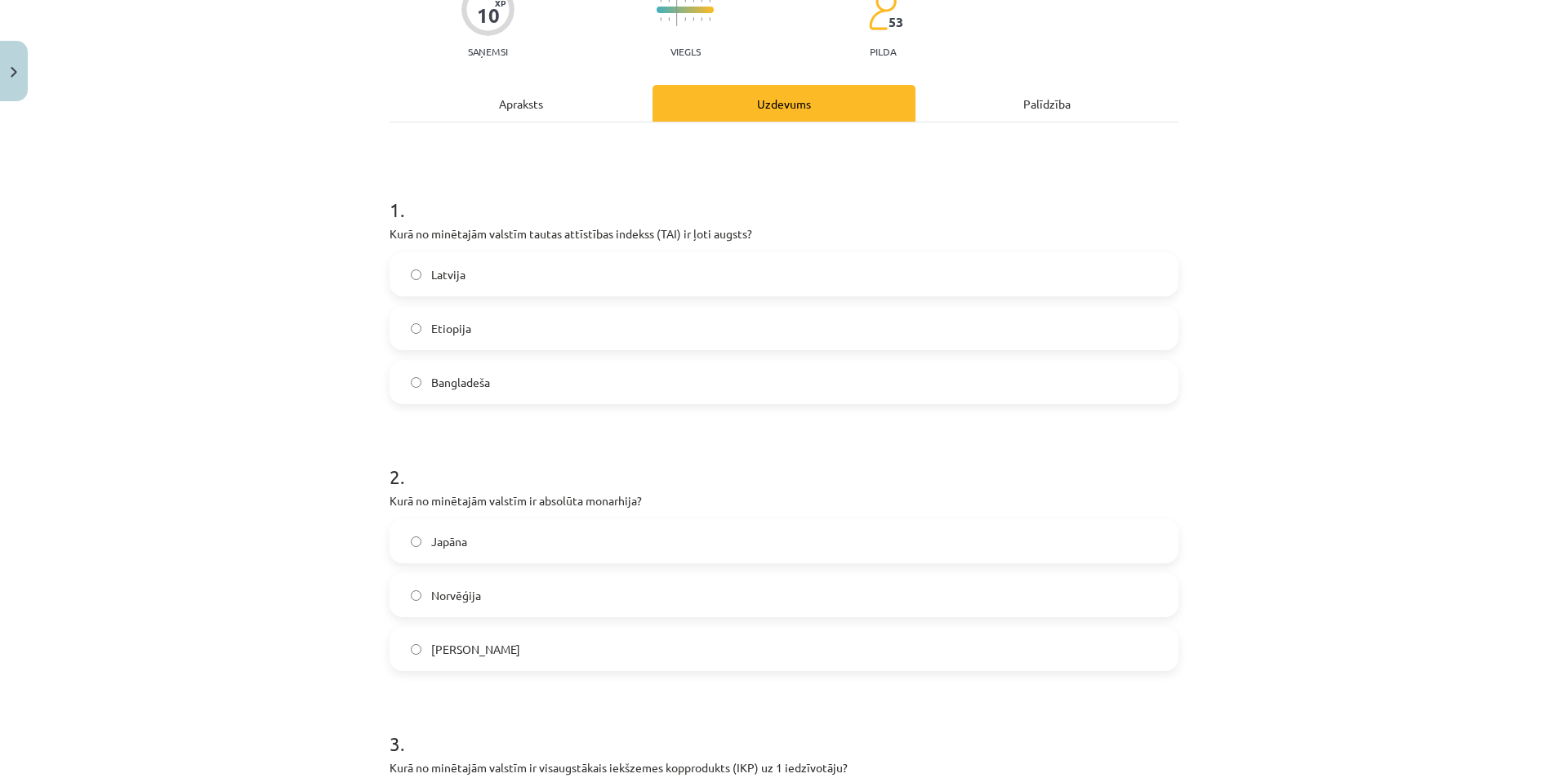
scroll to position [155, 0]
drag, startPoint x: 400, startPoint y: 232, endPoint x: 372, endPoint y: 231, distance: 28.0
click at [372, 231] on div "Mācību tēma: Ģeogrāfijas i - 10. klases 1.ieskaites mācību materiāls #5 3. tēma…" at bounding box center [784, 389] width 1568 height 778
drag, startPoint x: 392, startPoint y: 230, endPoint x: 371, endPoint y: 223, distance: 22.1
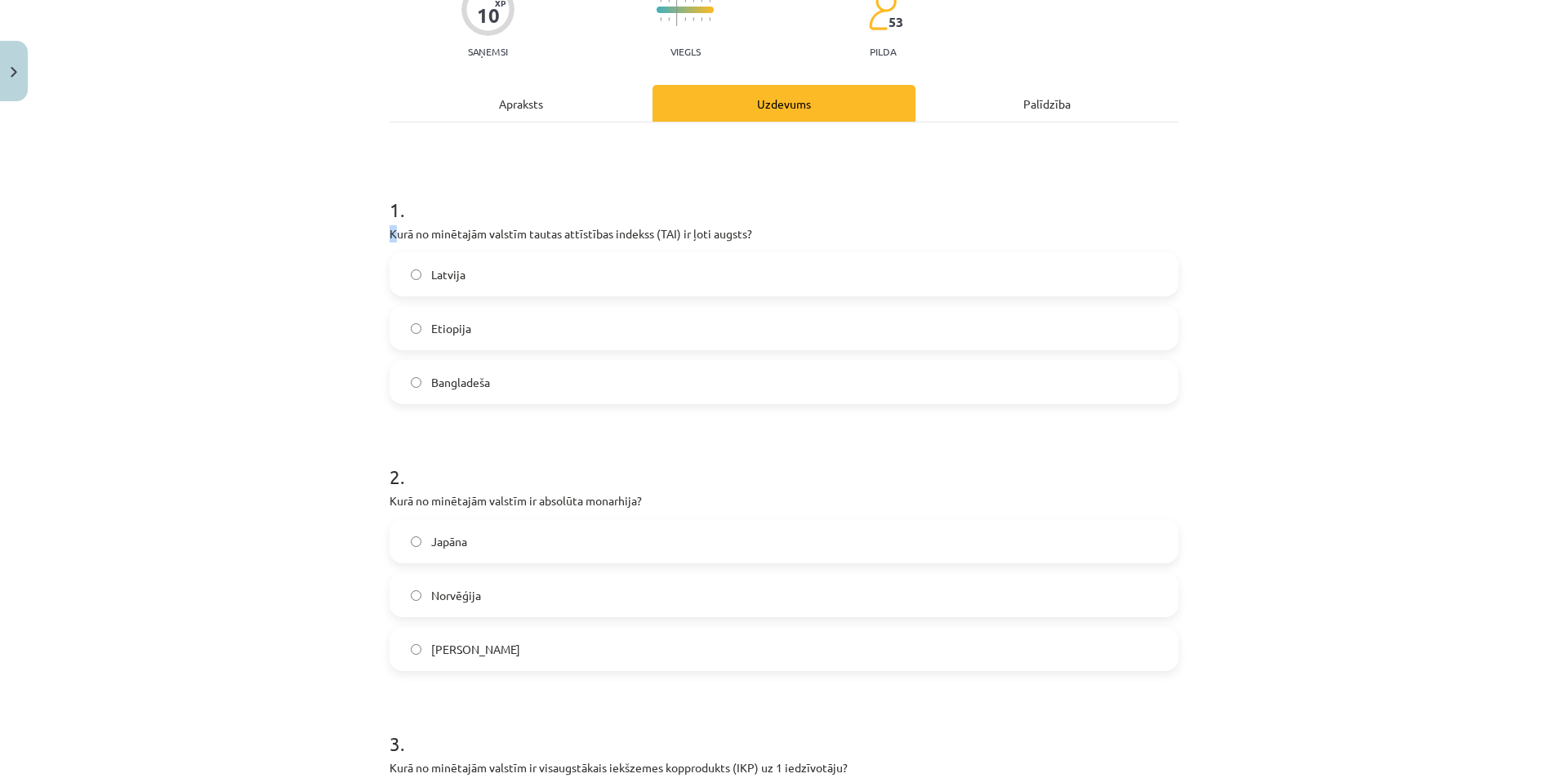
click at [371, 223] on div "Mācību tēma: Ģeogrāfijas i - 10. klases 1.ieskaites mācību materiāls #5 3. tēma…" at bounding box center [784, 389] width 1568 height 778
click at [356, 233] on div "Mācību tēma: Ģeogrāfijas i - 10. klases 1.ieskaites mācību materiāls #5 3. tēma…" at bounding box center [784, 389] width 1568 height 778
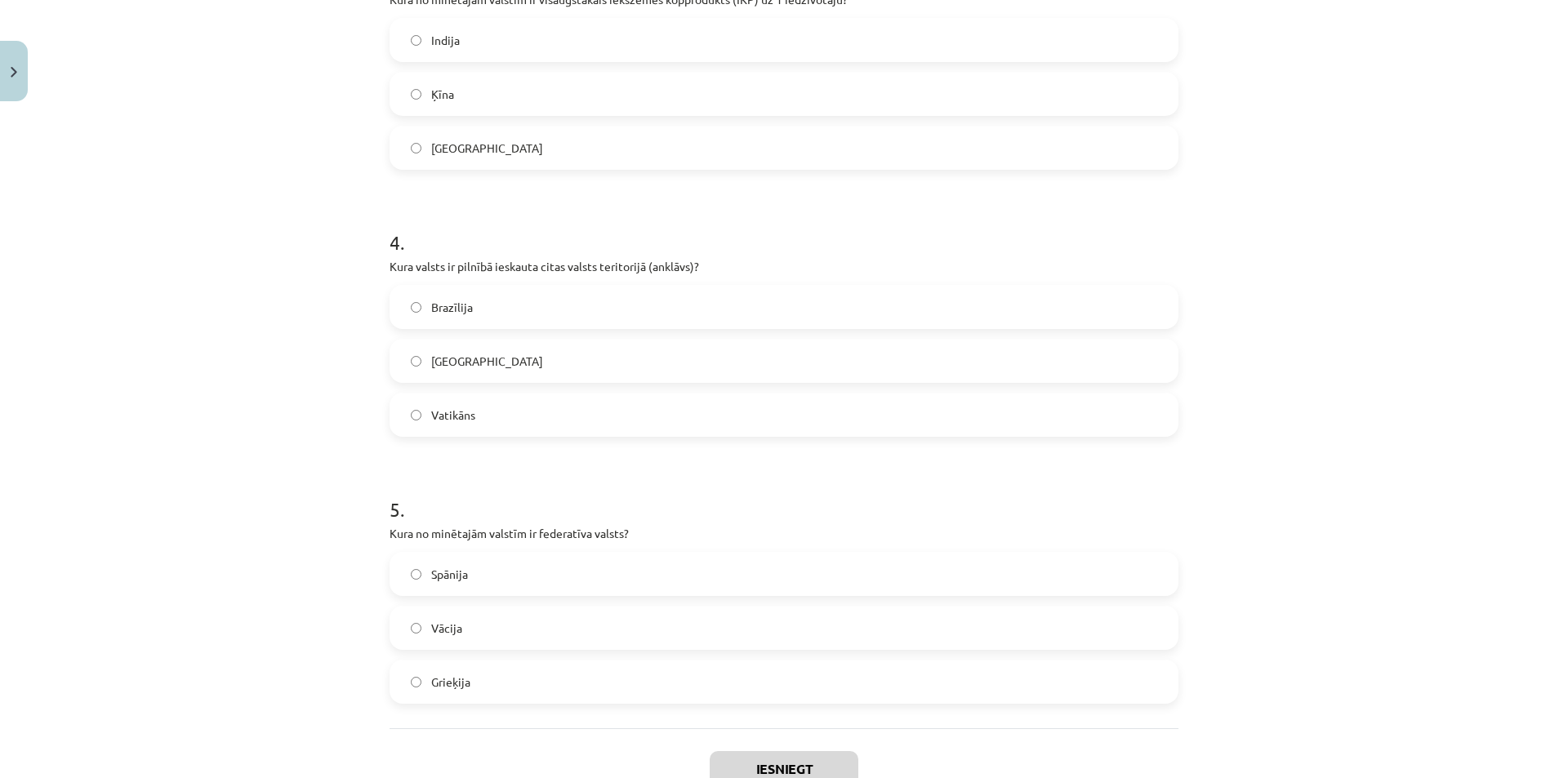
scroll to position [1038, 0]
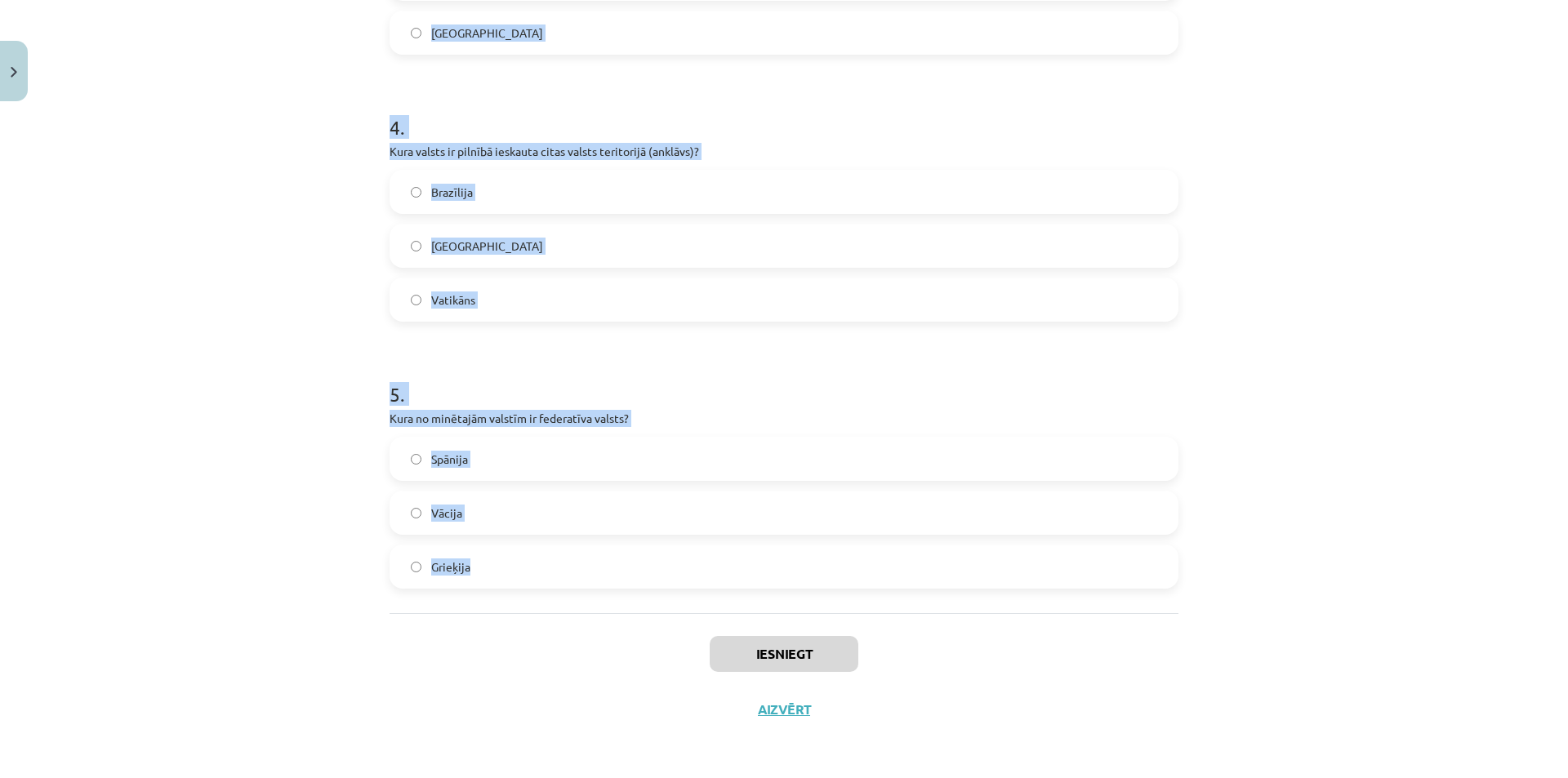
drag, startPoint x: 376, startPoint y: 227, endPoint x: 512, endPoint y: 575, distance: 373.6
copy form "Kurā no minētajām valstīm tautas attīstības indekss (TAI) ir ļoti augsts? Latvi…"
click at [774, 135] on h1 "4 ." at bounding box center [784, 112] width 789 height 50
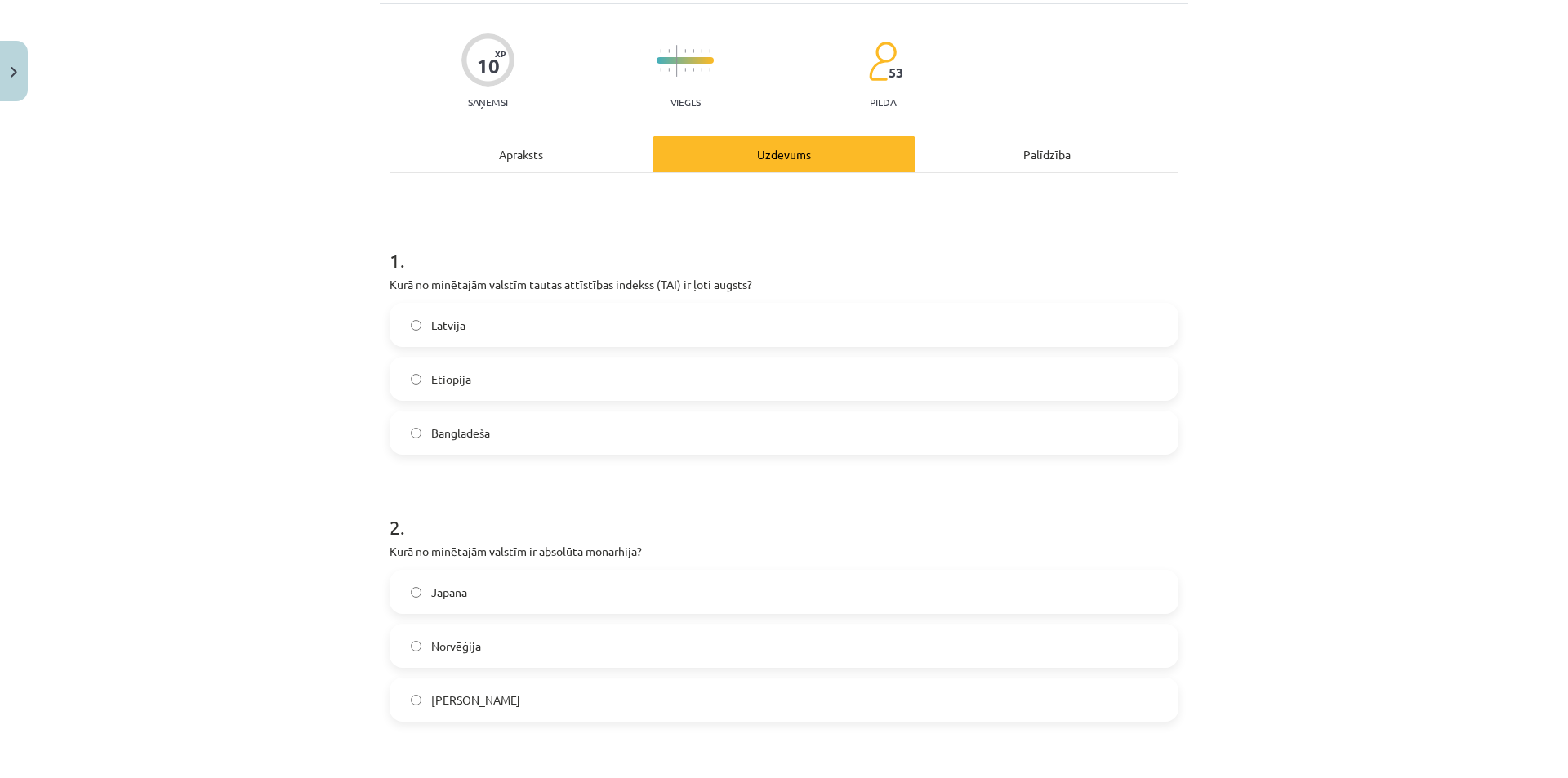
scroll to position [0, 0]
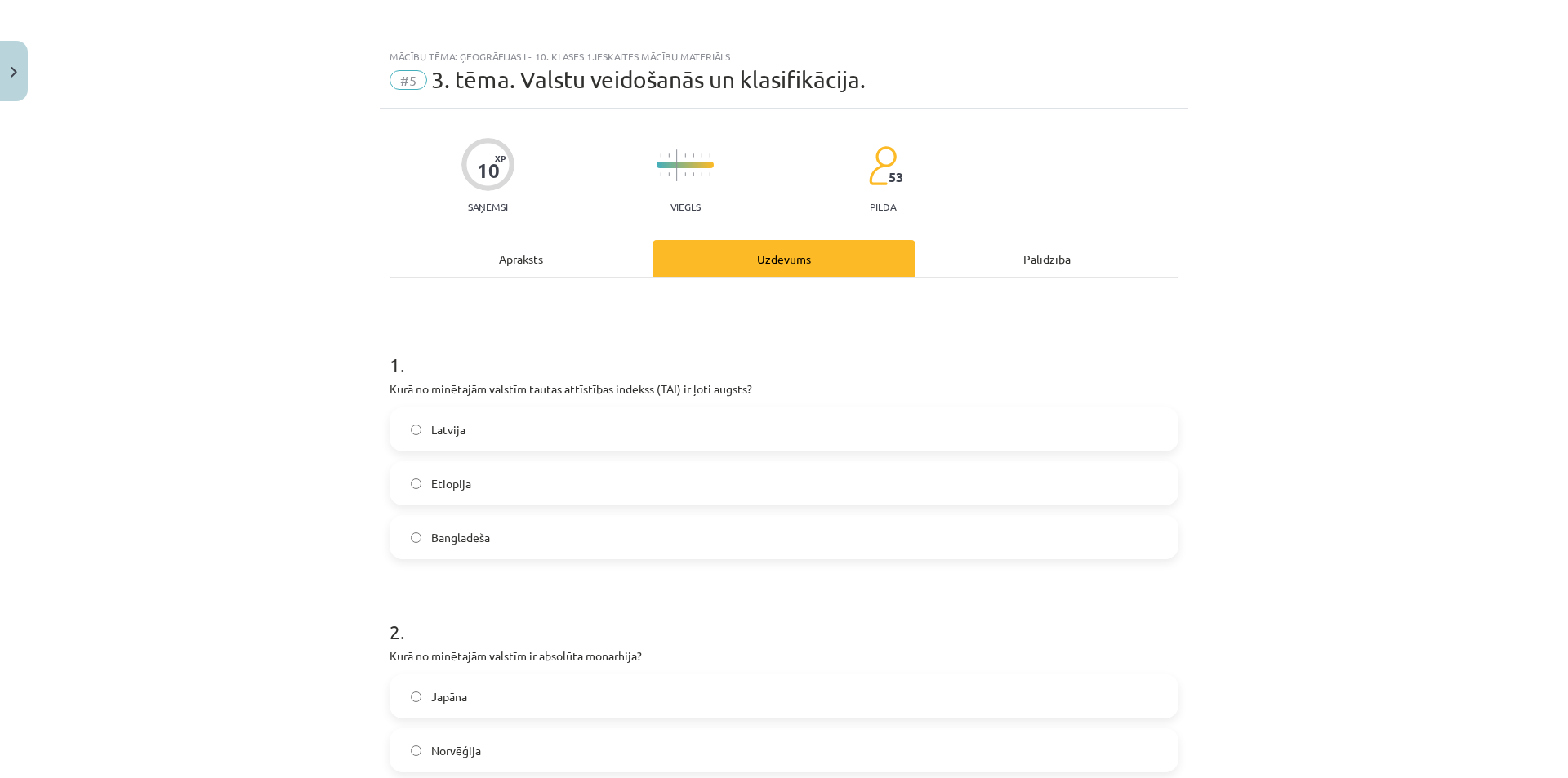
click at [564, 431] on label "Latvija" at bounding box center [784, 429] width 785 height 40
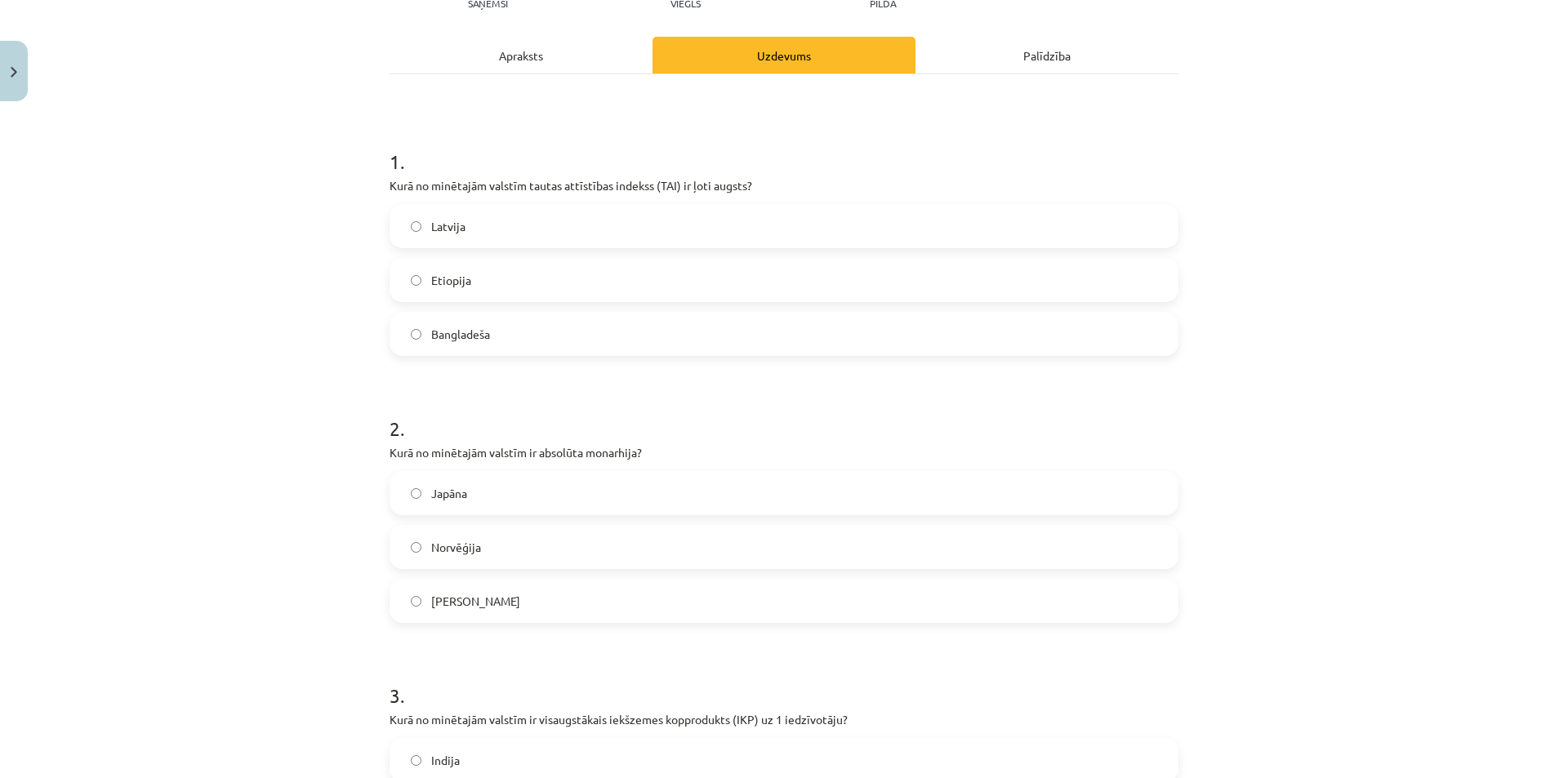
scroll to position [204, 0]
click at [549, 590] on label "Saūda Arābija" at bounding box center [784, 599] width 785 height 40
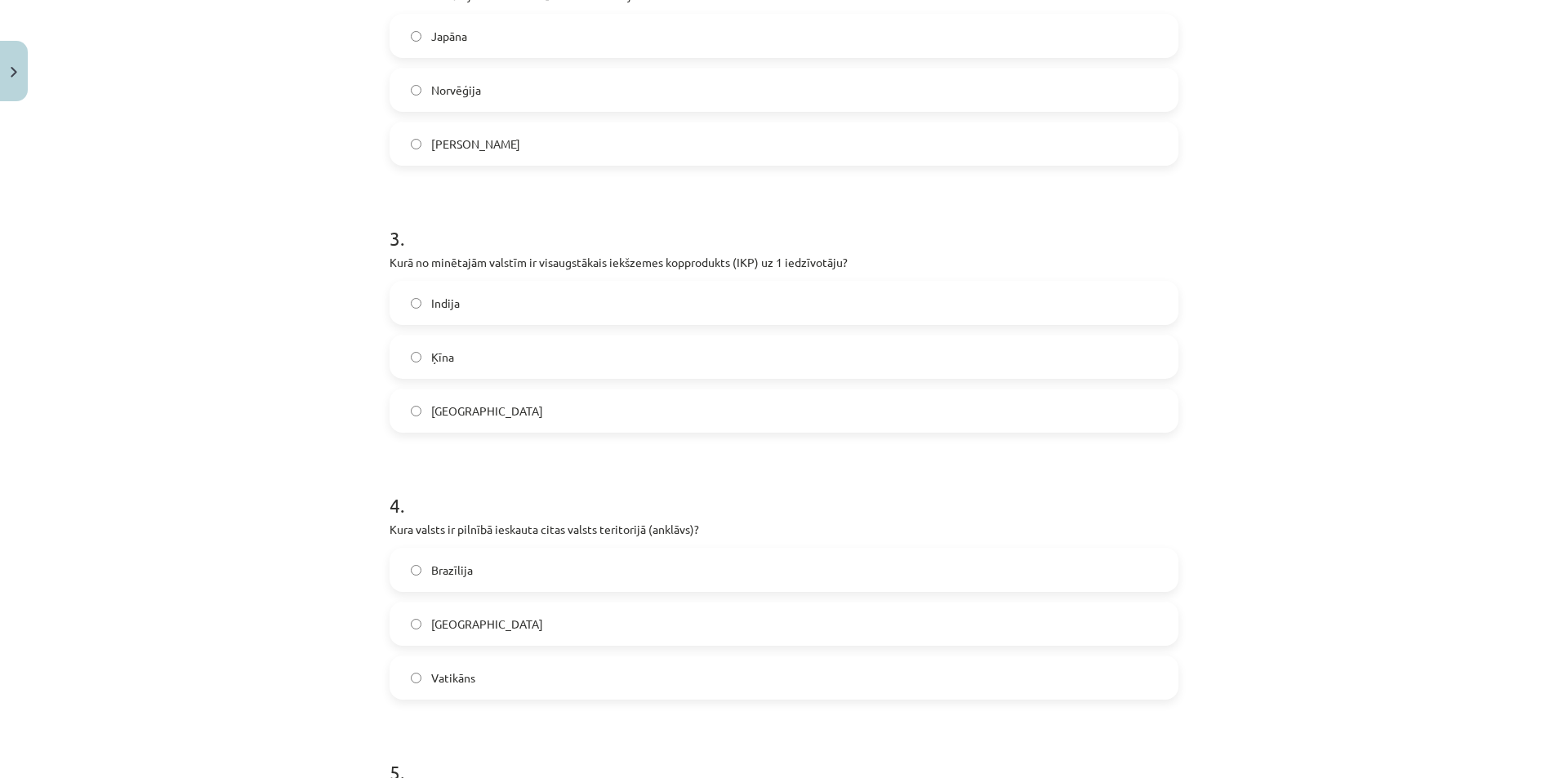
scroll to position [770, 0]
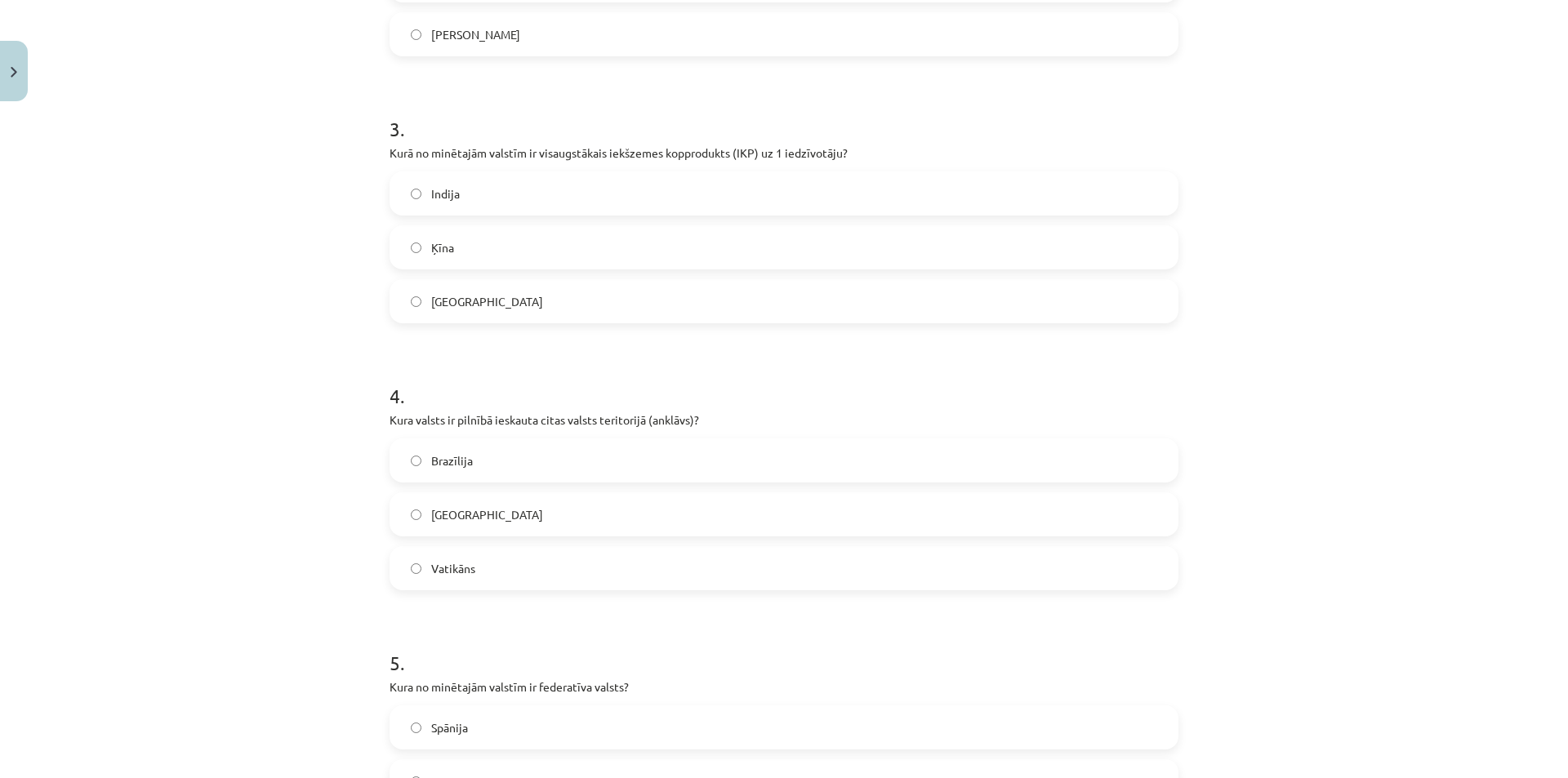
click at [481, 302] on label "ASV" at bounding box center [784, 301] width 785 height 40
click at [521, 564] on label "Vatikāns" at bounding box center [784, 567] width 785 height 40
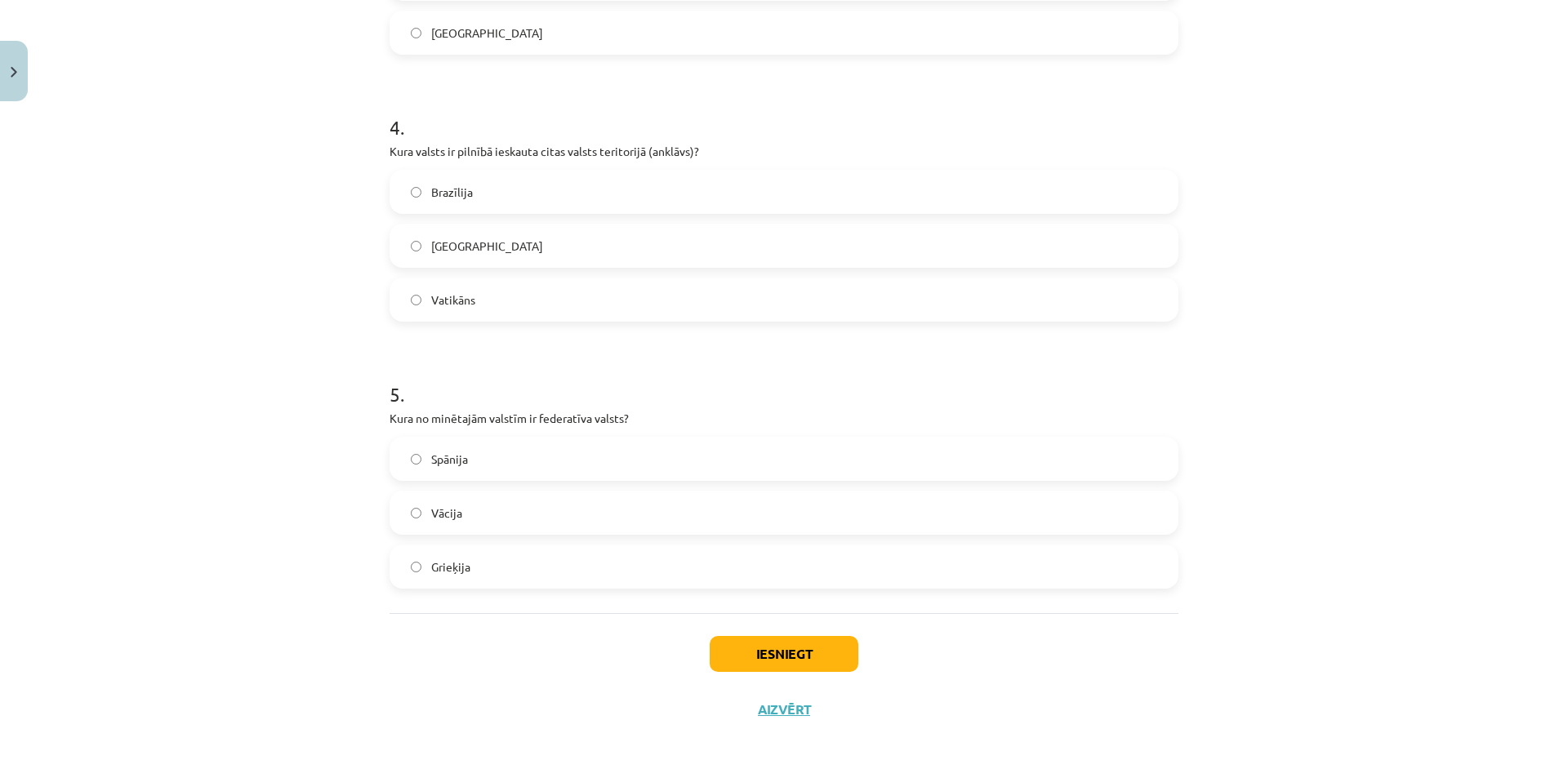
click at [565, 515] on label "Vācija" at bounding box center [784, 512] width 785 height 40
click at [800, 660] on button "Iesniegt" at bounding box center [784, 654] width 149 height 36
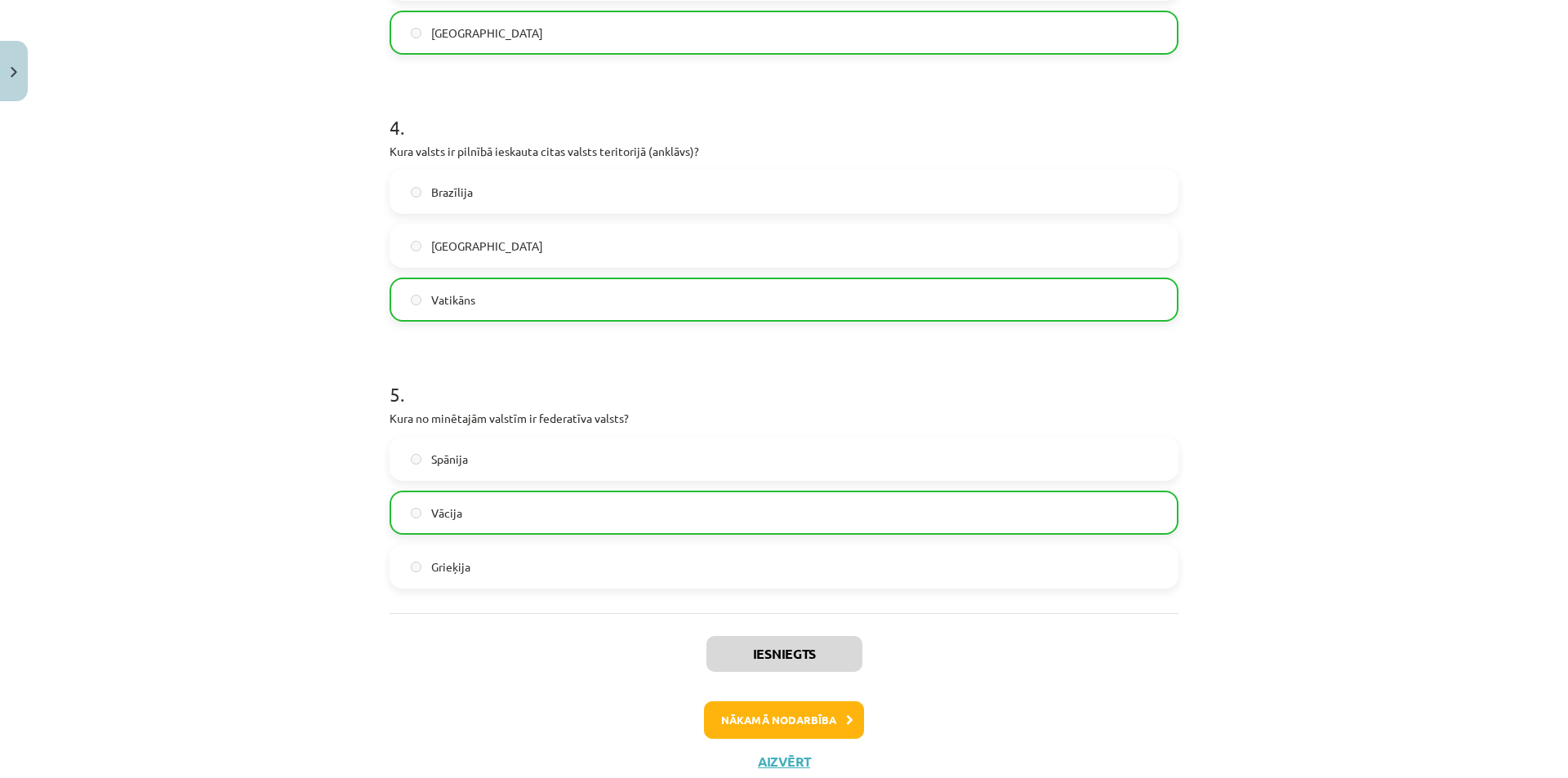
click at [784, 701] on div "Iesniegts Nākamā nodarbība Aizvērt" at bounding box center [784, 696] width 789 height 167
click at [784, 706] on button "Nākamā nodarbība" at bounding box center [784, 721] width 160 height 38
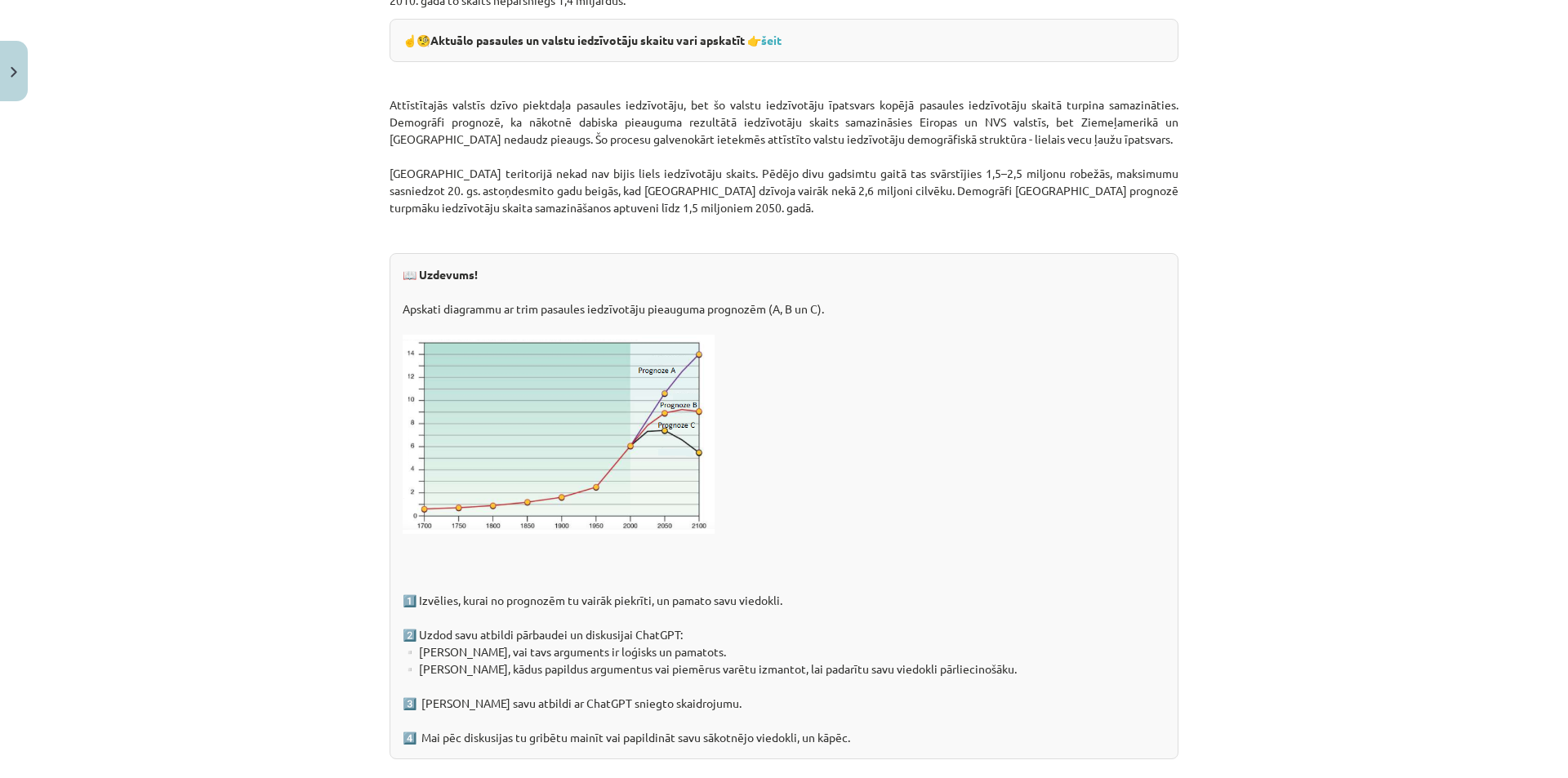
scroll to position [2431, 0]
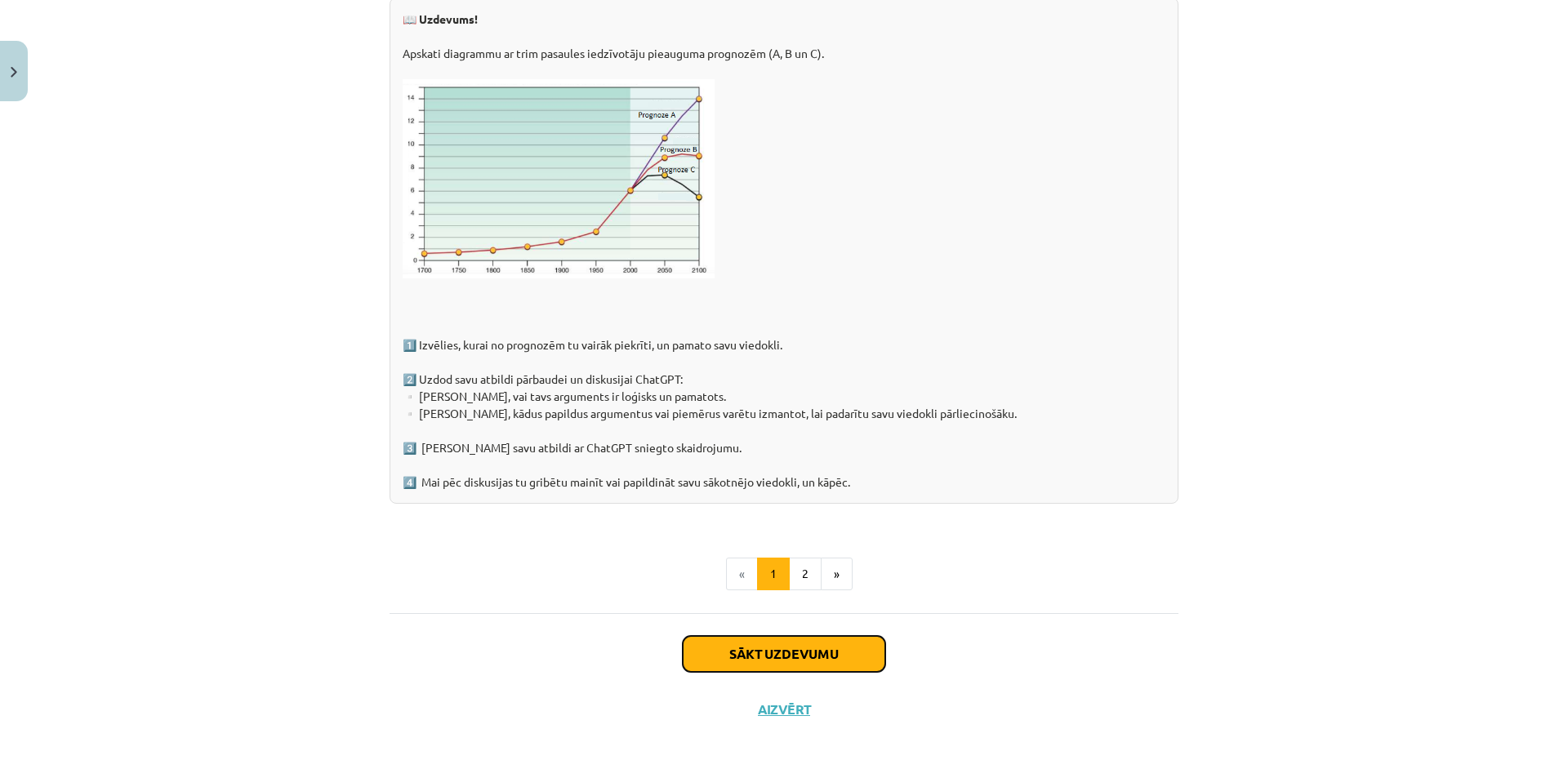
click at [781, 650] on button "Sākt uzdevumu" at bounding box center [784, 654] width 203 height 36
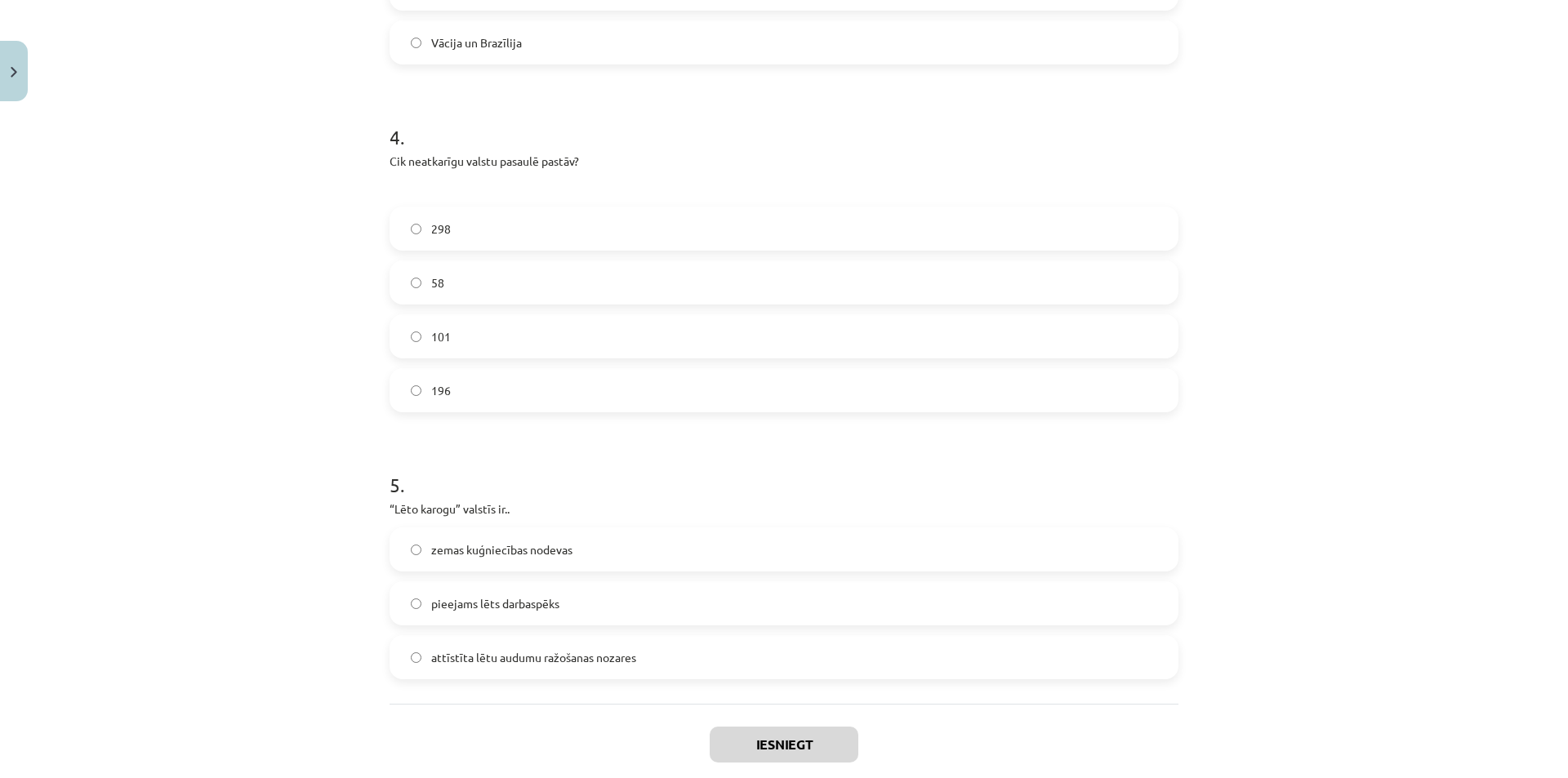
scroll to position [1335, 0]
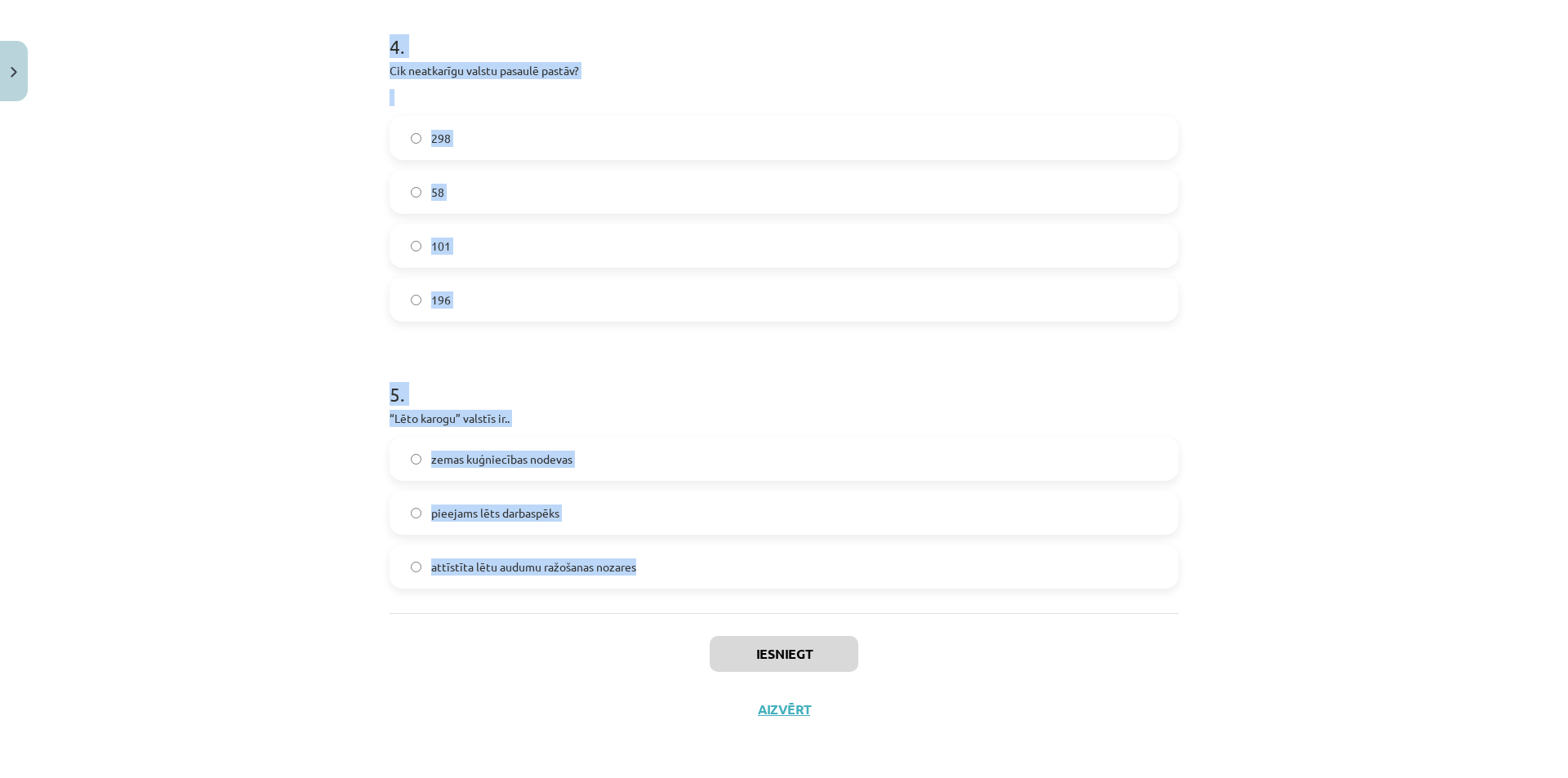
drag, startPoint x: 384, startPoint y: 342, endPoint x: 647, endPoint y: 556, distance: 339.1
click at [647, 556] on label "attīstīta lētu audumu ražošanas nozares" at bounding box center [784, 566] width 785 height 40
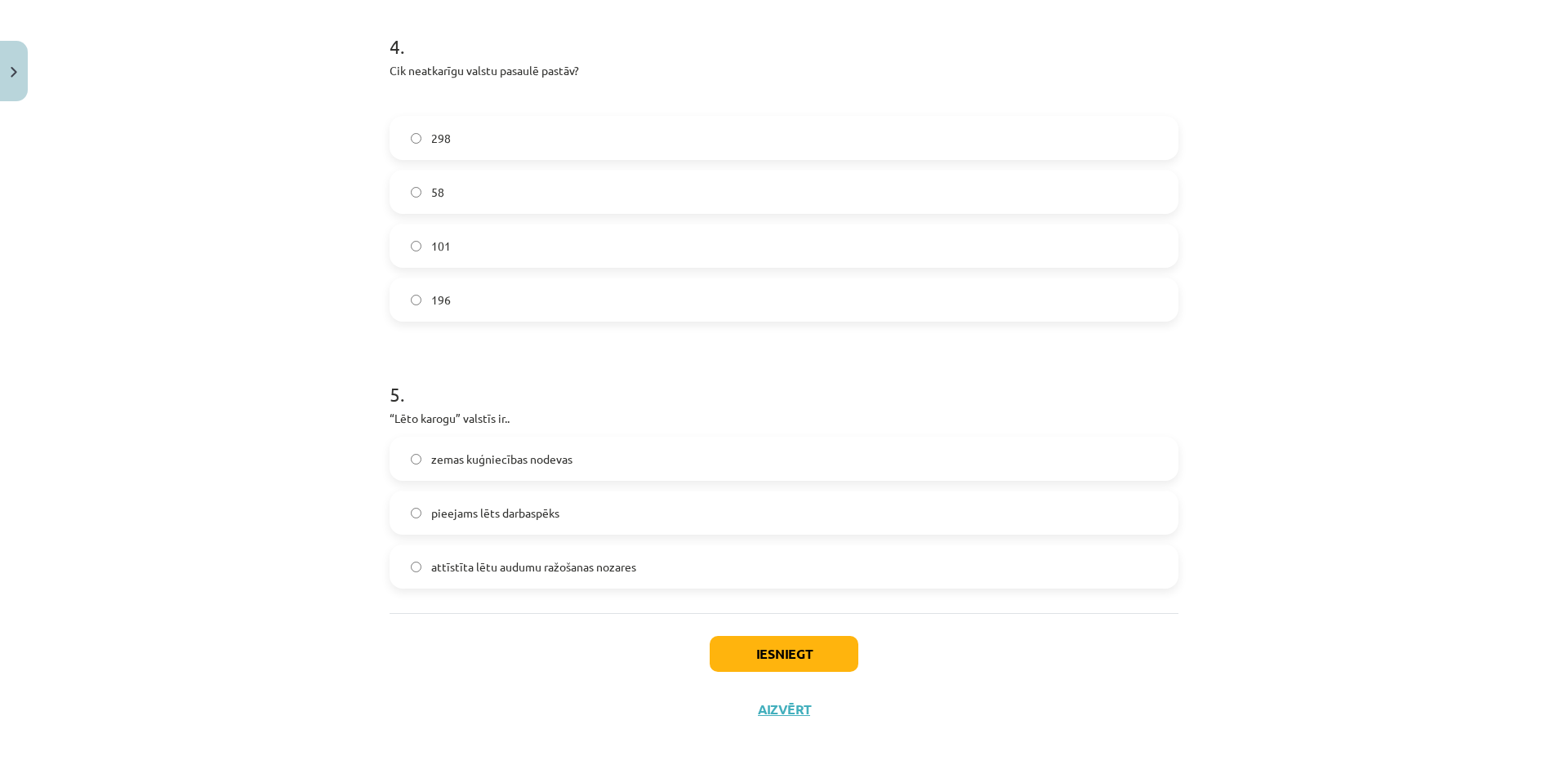
drag, startPoint x: 647, startPoint y: 556, endPoint x: 526, endPoint y: 527, distance: 124.4
drag, startPoint x: 526, startPoint y: 527, endPoint x: 536, endPoint y: 535, distance: 12.8
drag, startPoint x: 536, startPoint y: 535, endPoint x: 622, endPoint y: 577, distance: 95.7
click at [622, 577] on label "attīstīta lētu audumu ražošanas nozares" at bounding box center [784, 566] width 785 height 40
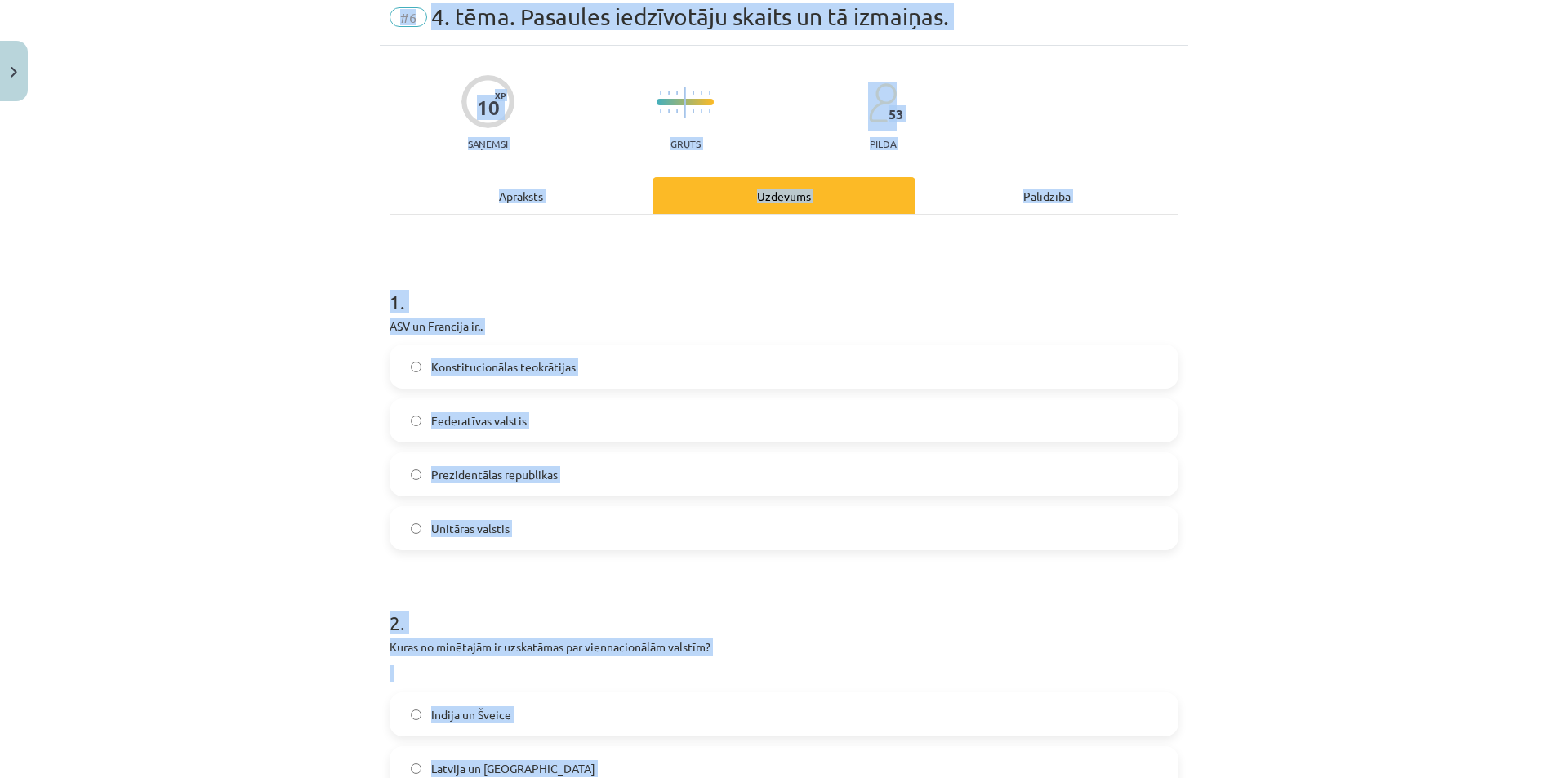
scroll to position [0, 0]
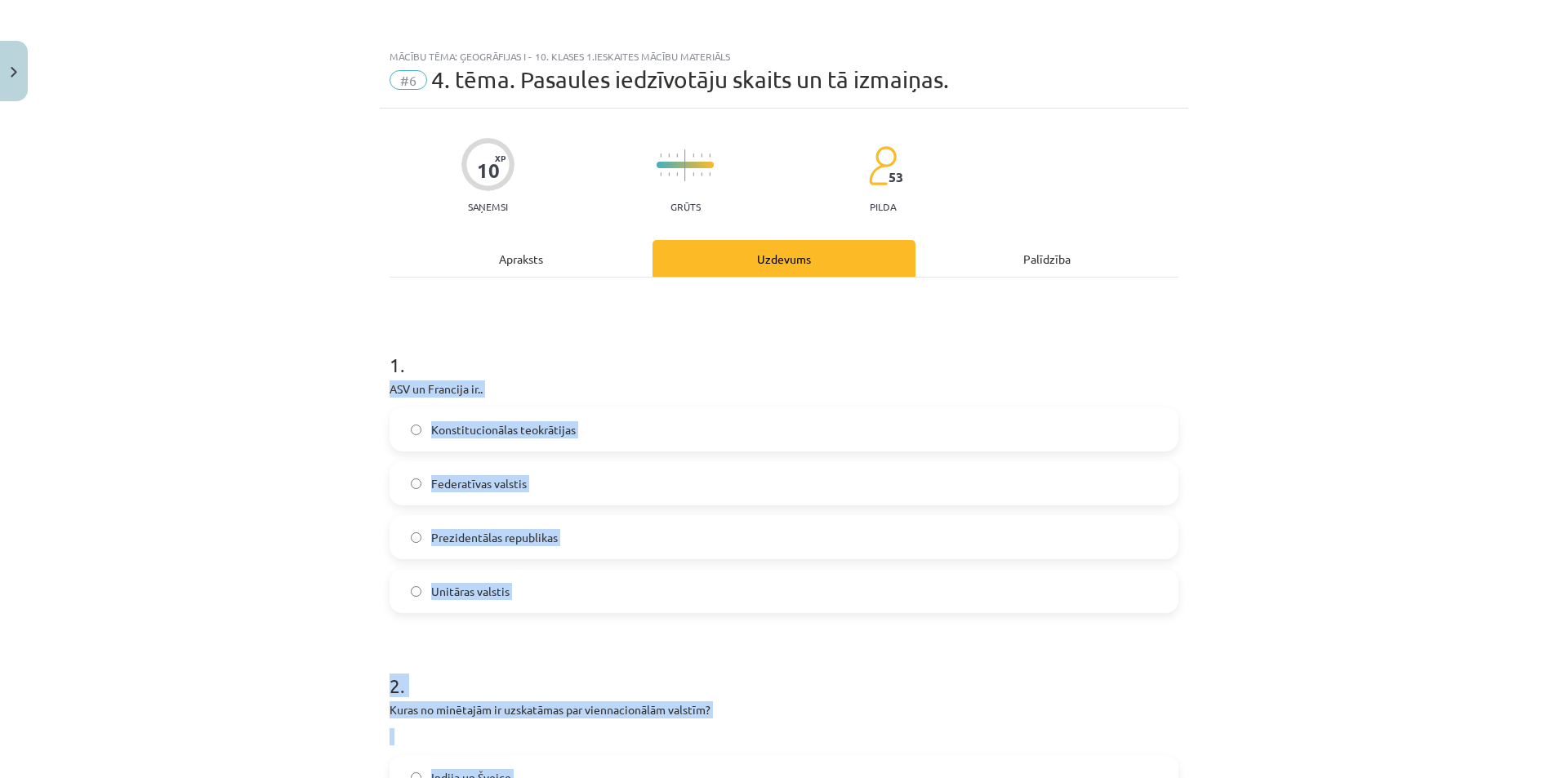
drag, startPoint x: 629, startPoint y: 569, endPoint x: 381, endPoint y: 396, distance: 302.4
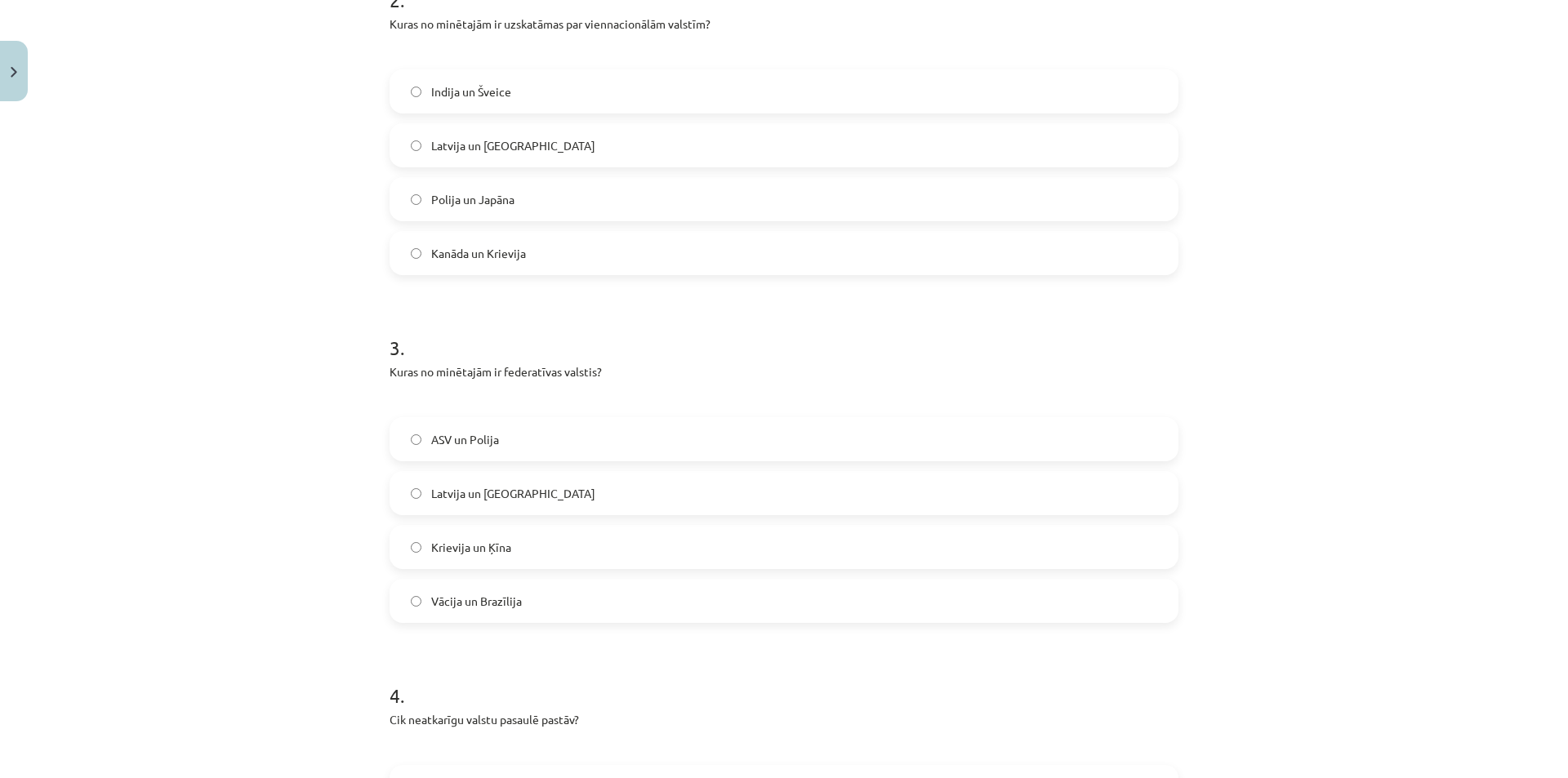
scroll to position [1335, 0]
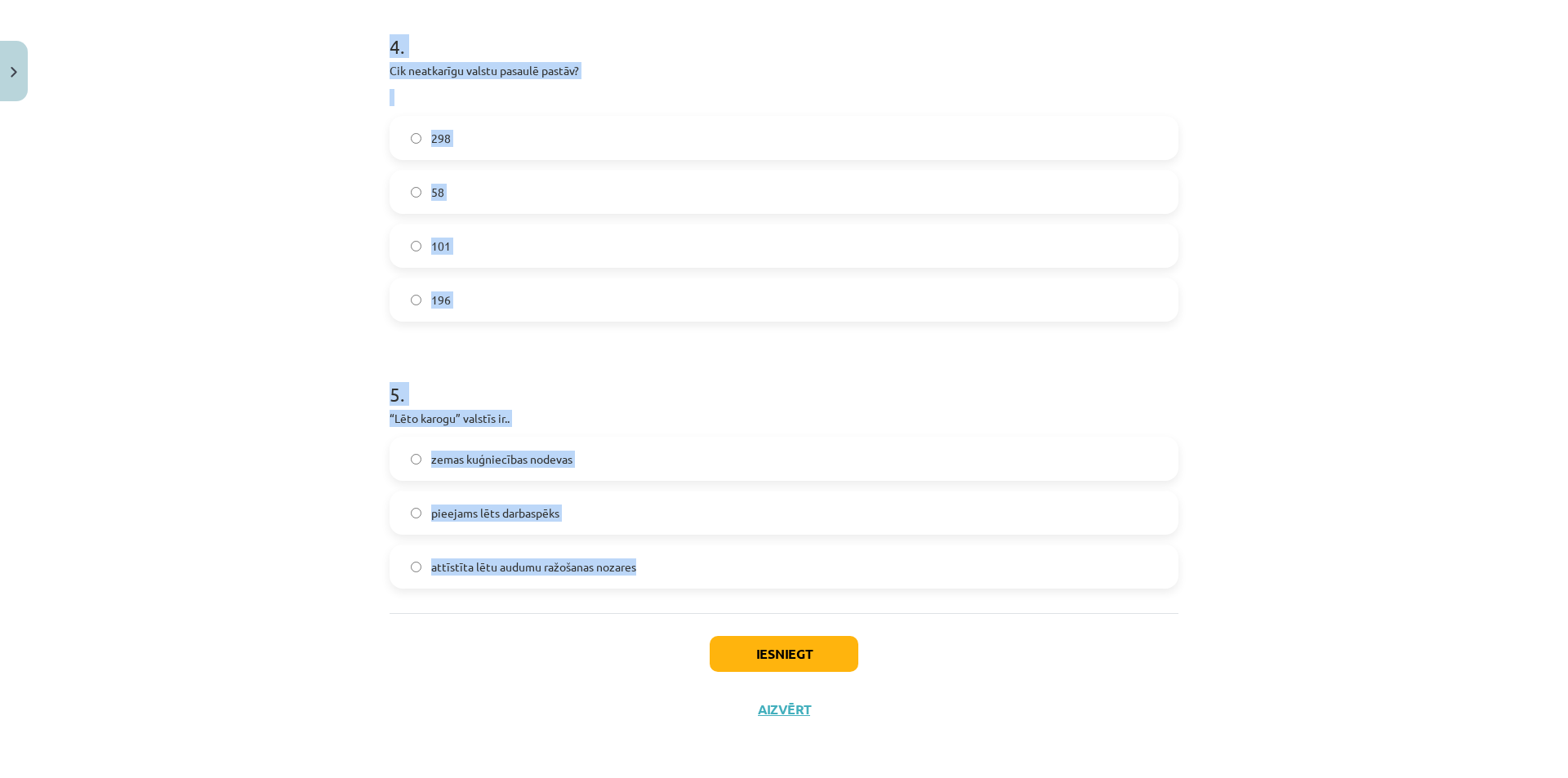
drag, startPoint x: 381, startPoint y: 394, endPoint x: 648, endPoint y: 570, distance: 319.8
copy form "ASV un Francija ir.. Konstitucionālas teokrātijas Federatīvas valstis Prezident…"
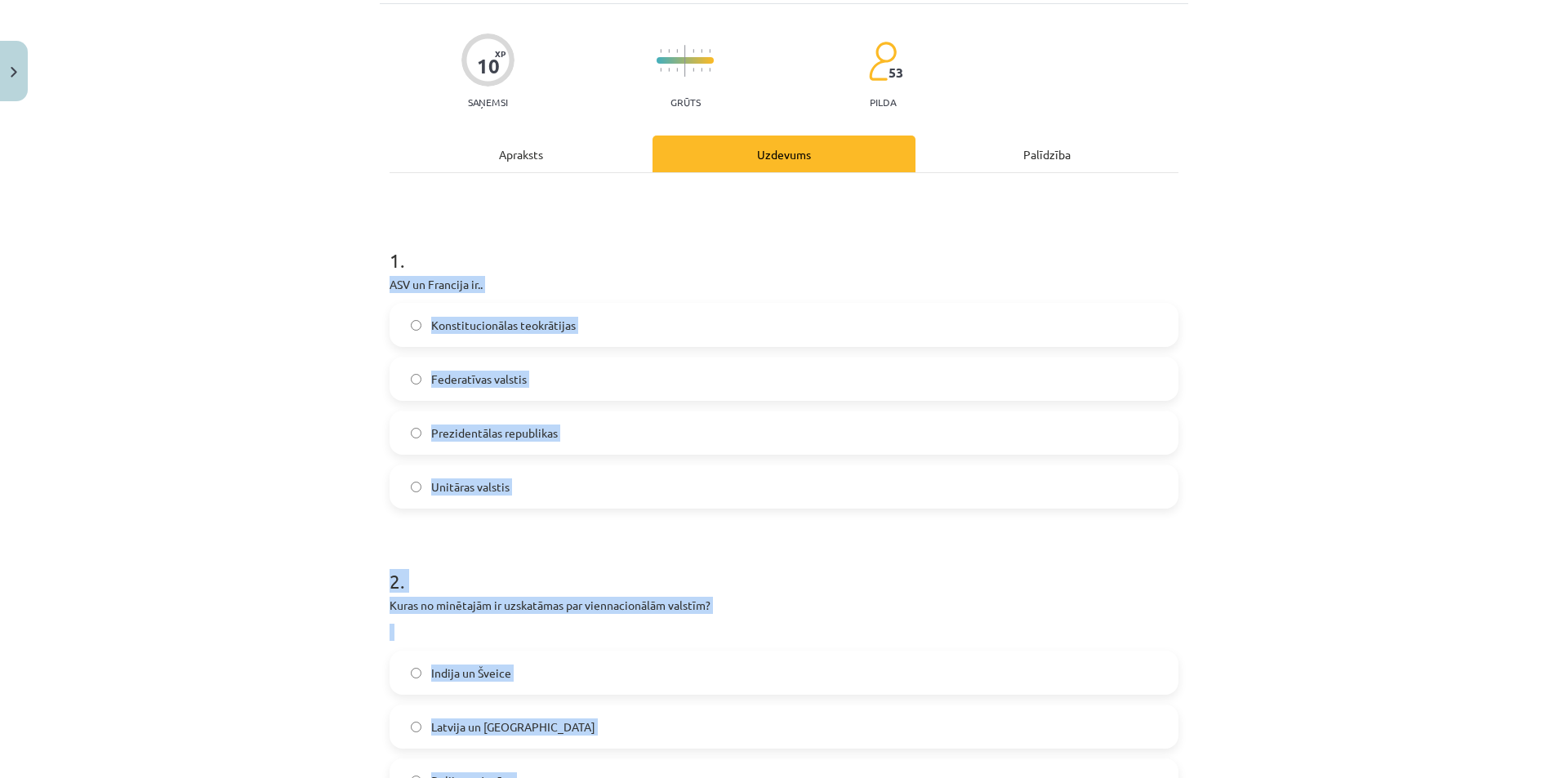
scroll to position [0, 0]
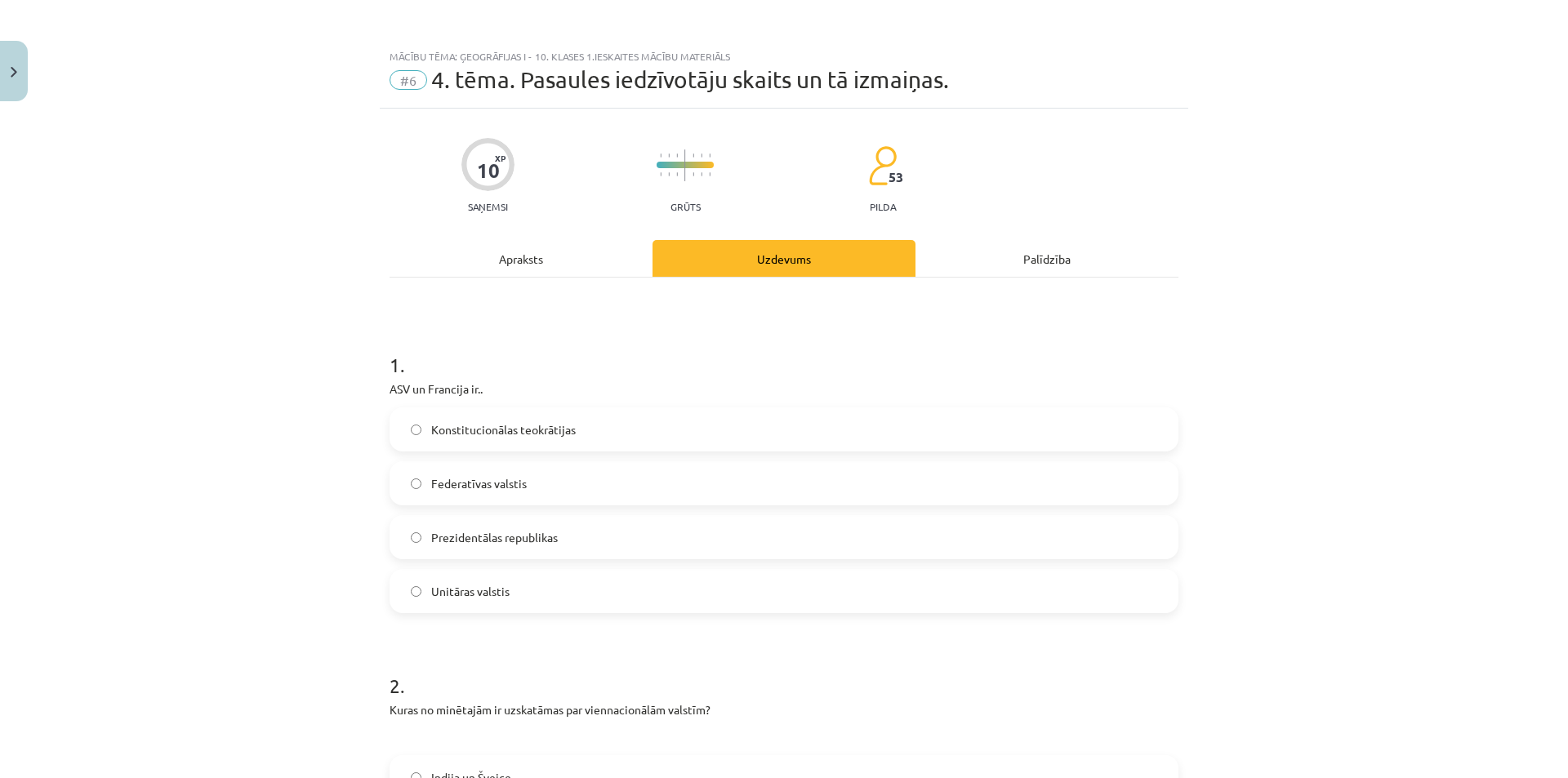
click at [522, 333] on h1 "1 ." at bounding box center [784, 350] width 789 height 50
click at [559, 540] on label "Prezidentālas republikas" at bounding box center [784, 537] width 785 height 40
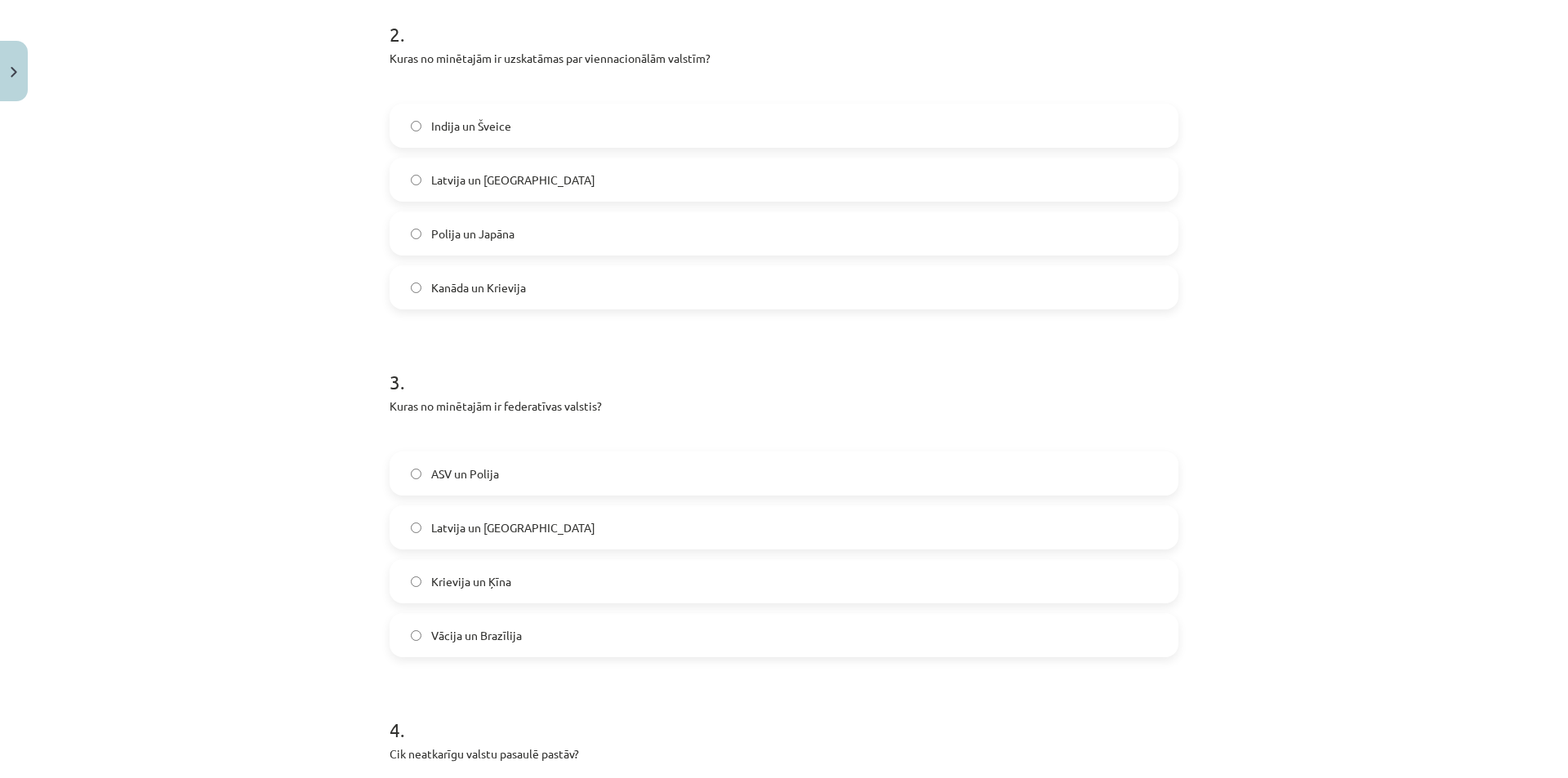
scroll to position [656, 0]
click at [492, 238] on label "Polija un Japāna" at bounding box center [784, 228] width 785 height 40
click at [490, 622] on span "Vācija un Brazīlija" at bounding box center [476, 630] width 91 height 17
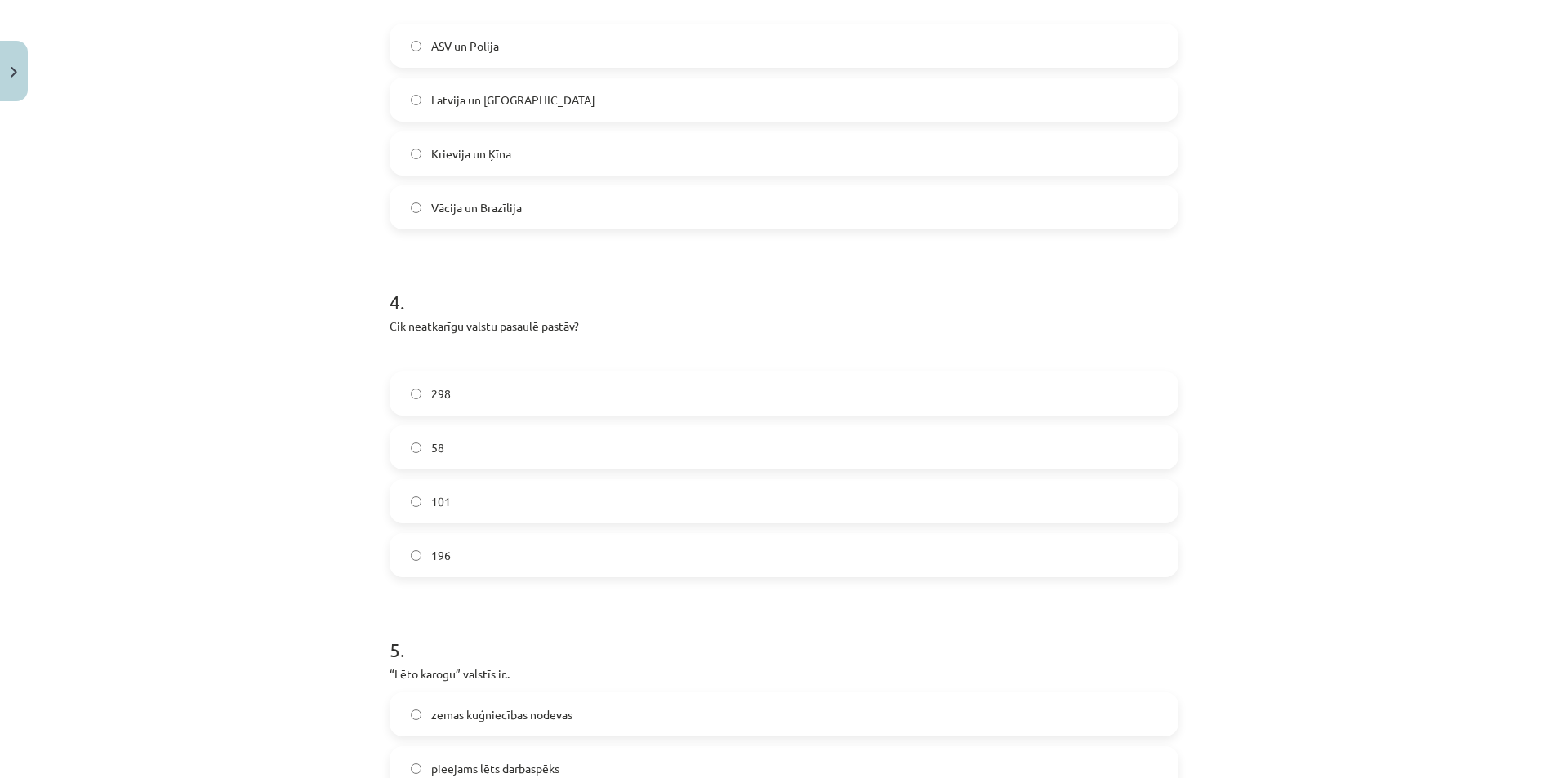
scroll to position [1082, 0]
click at [467, 538] on label "196" at bounding box center [784, 551] width 785 height 40
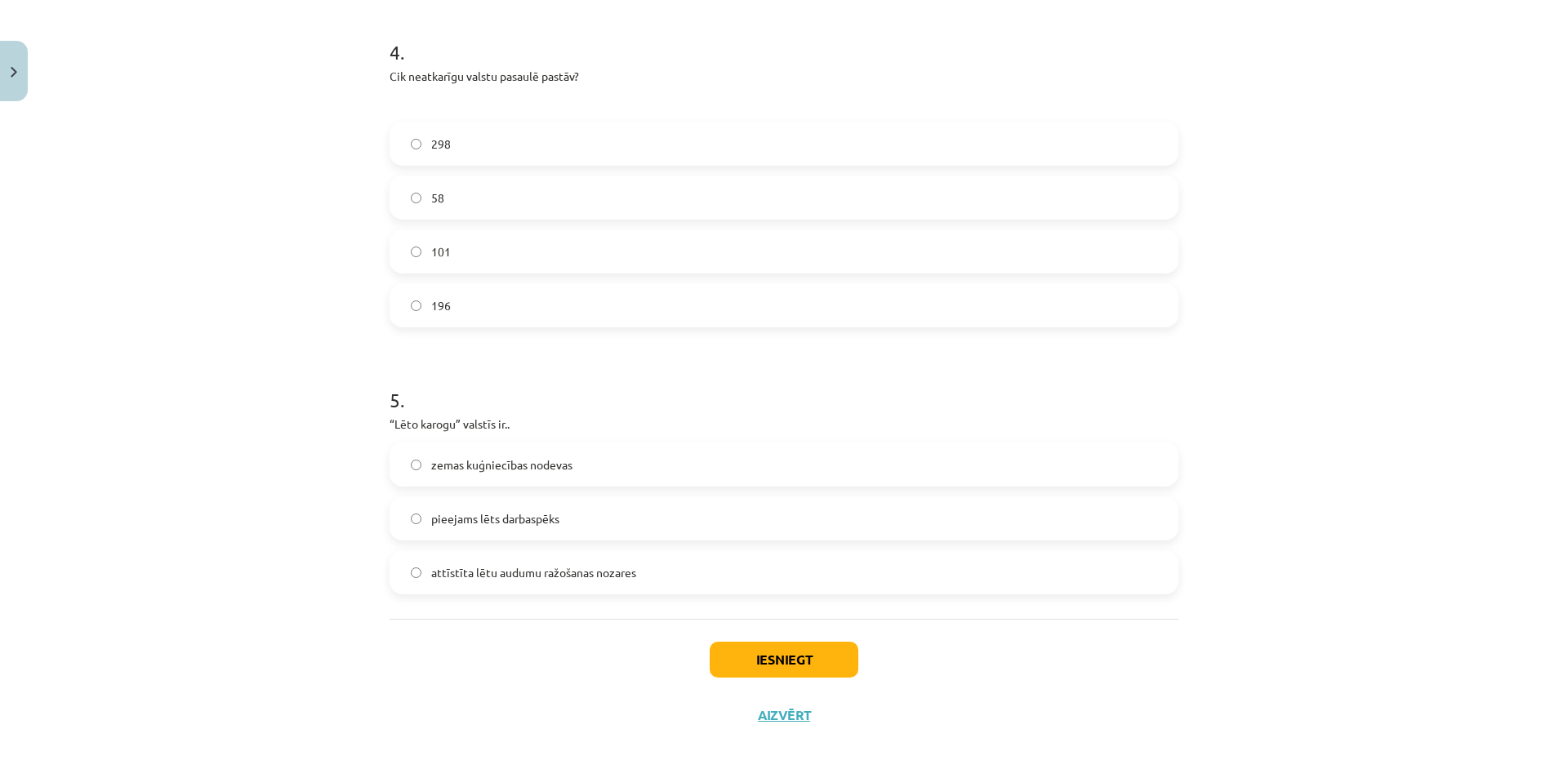
scroll to position [1335, 0]
click at [542, 452] on span "zemas kuģniecības nodevas" at bounding box center [501, 459] width 141 height 17
click at [763, 651] on button "Iesniegt" at bounding box center [784, 654] width 149 height 36
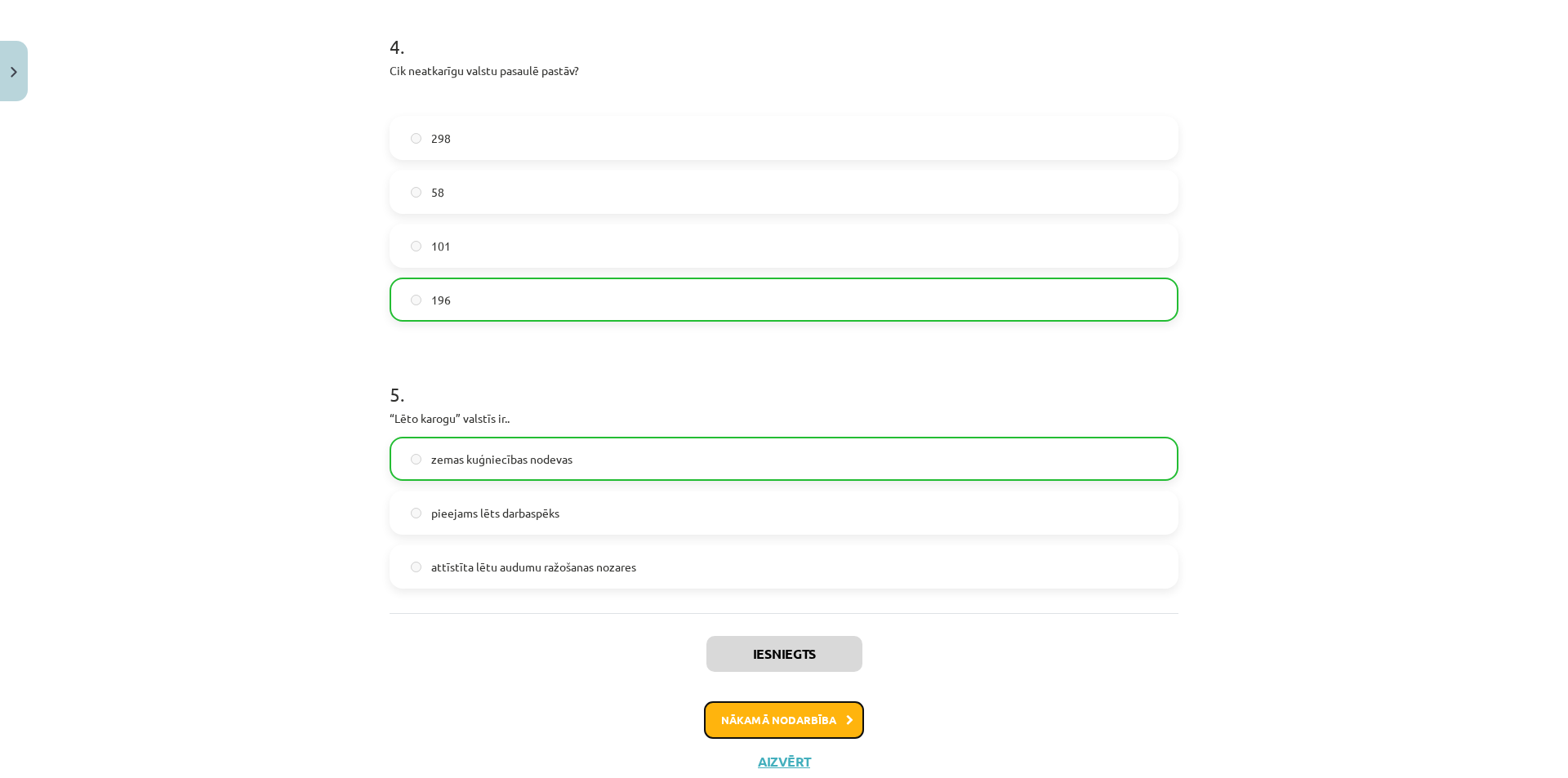
drag, startPoint x: 775, startPoint y: 714, endPoint x: 727, endPoint y: 704, distance: 49.0
click at [727, 704] on button "Nākamā nodarbība" at bounding box center [784, 721] width 160 height 38
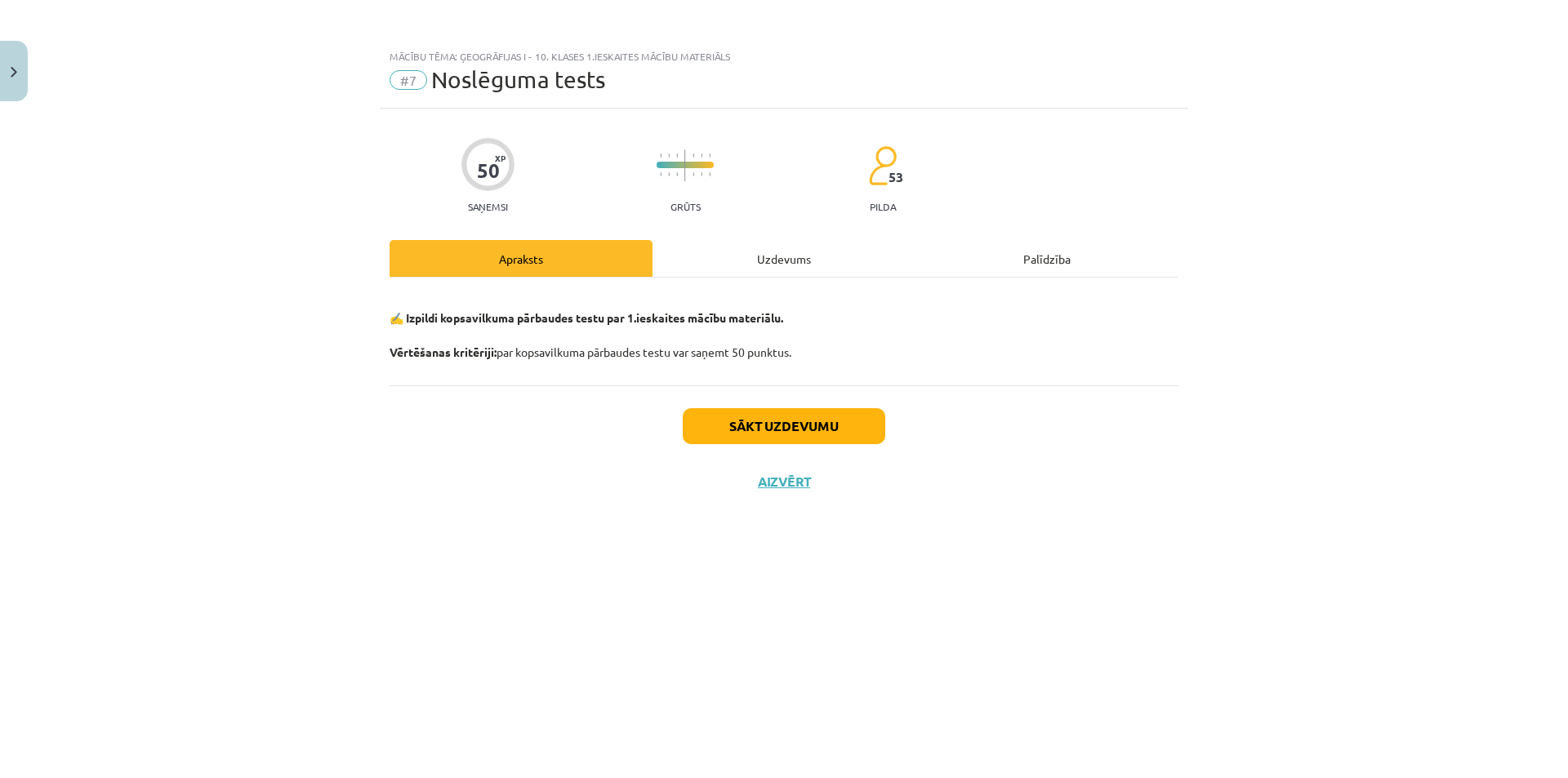
scroll to position [0, 0]
click at [747, 427] on button "Sākt uzdevumu" at bounding box center [784, 426] width 203 height 36
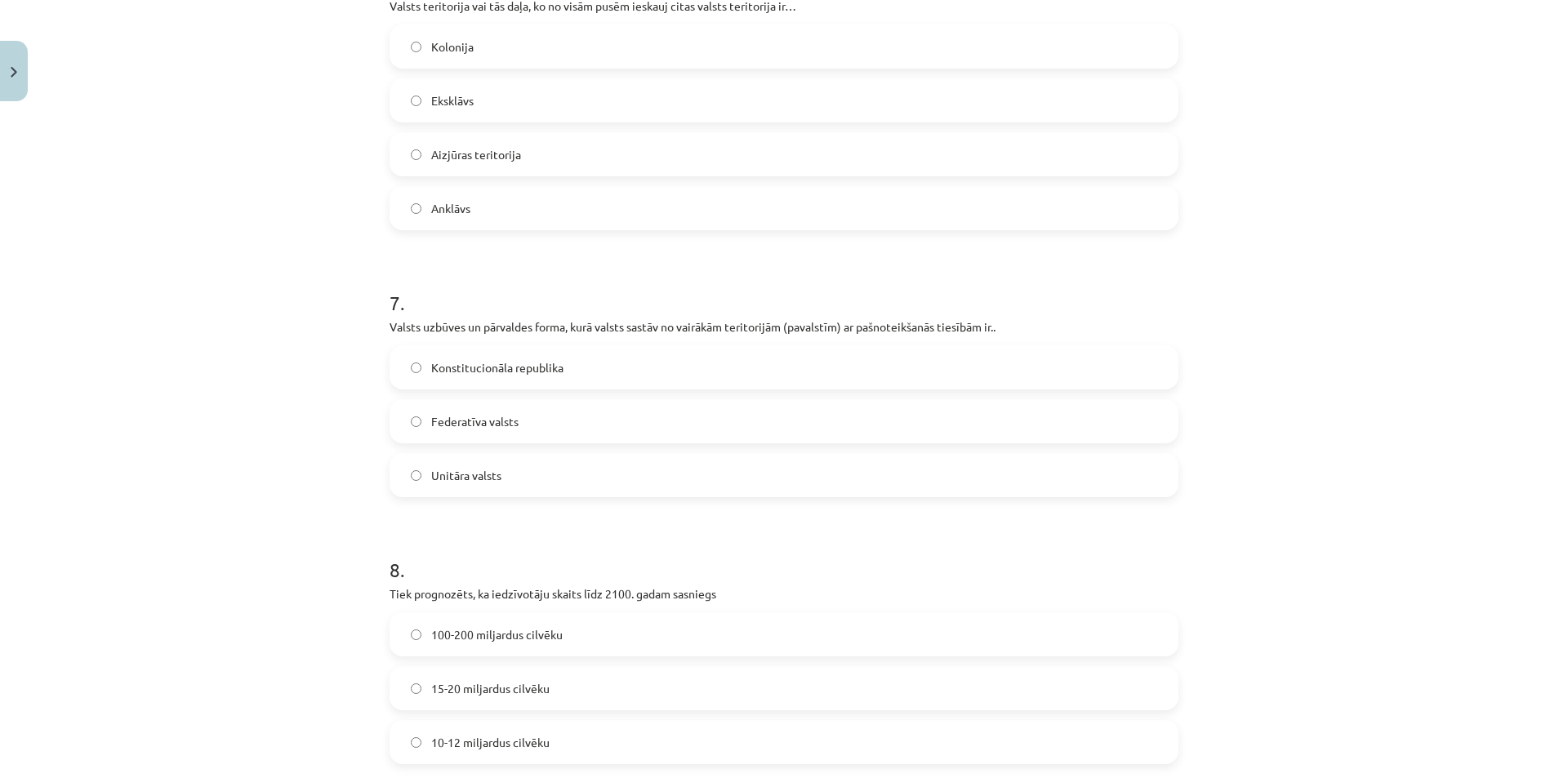
scroll to position [2040, 0]
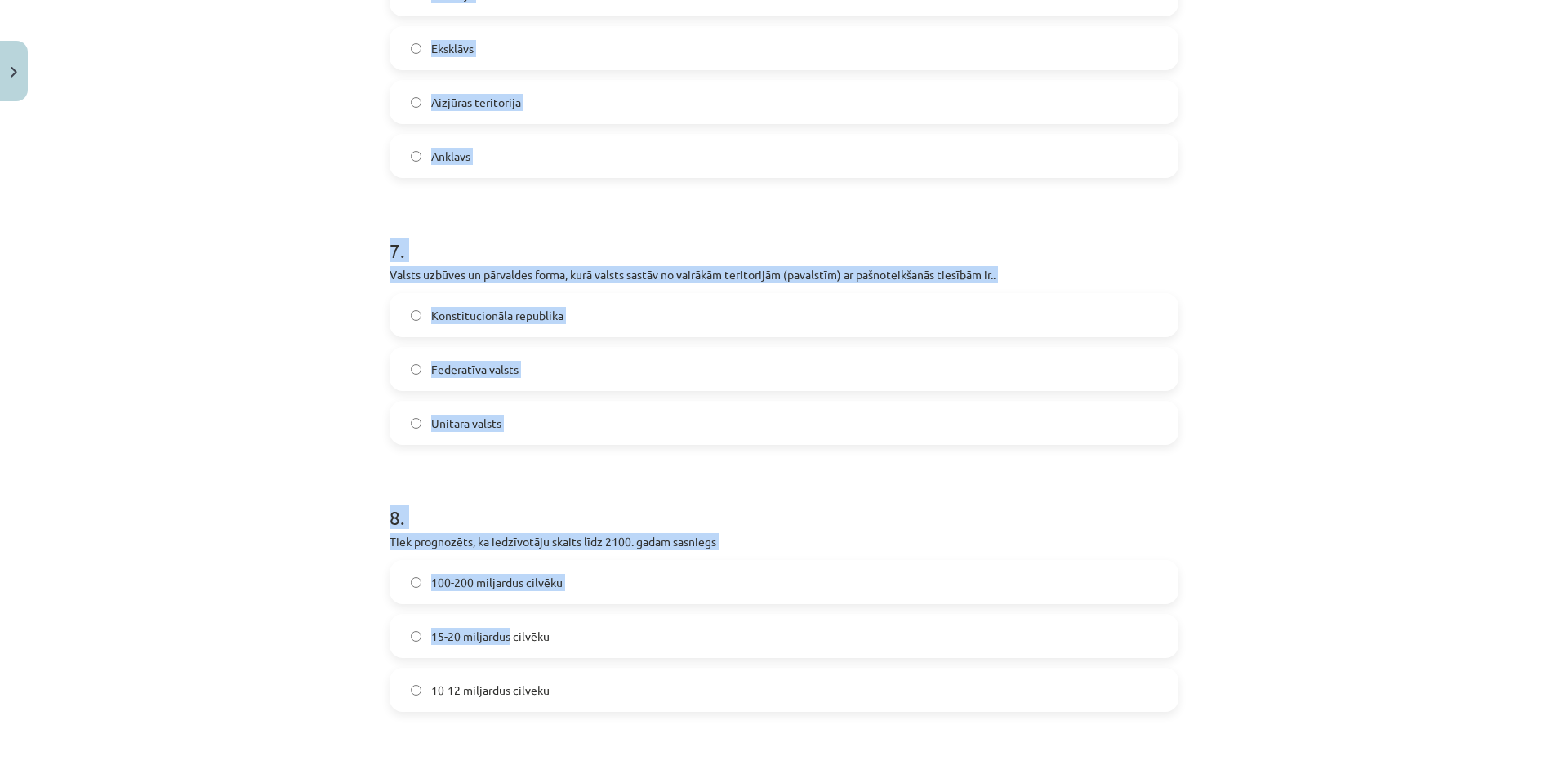
drag, startPoint x: 389, startPoint y: 326, endPoint x: 498, endPoint y: 594, distance: 289.3
click at [498, 594] on form "1 . Lai arī ir grūti definēt dažu valstu atbilstību visiem suverēnas jeb neatka…" at bounding box center [784, 59] width 789 height 3549
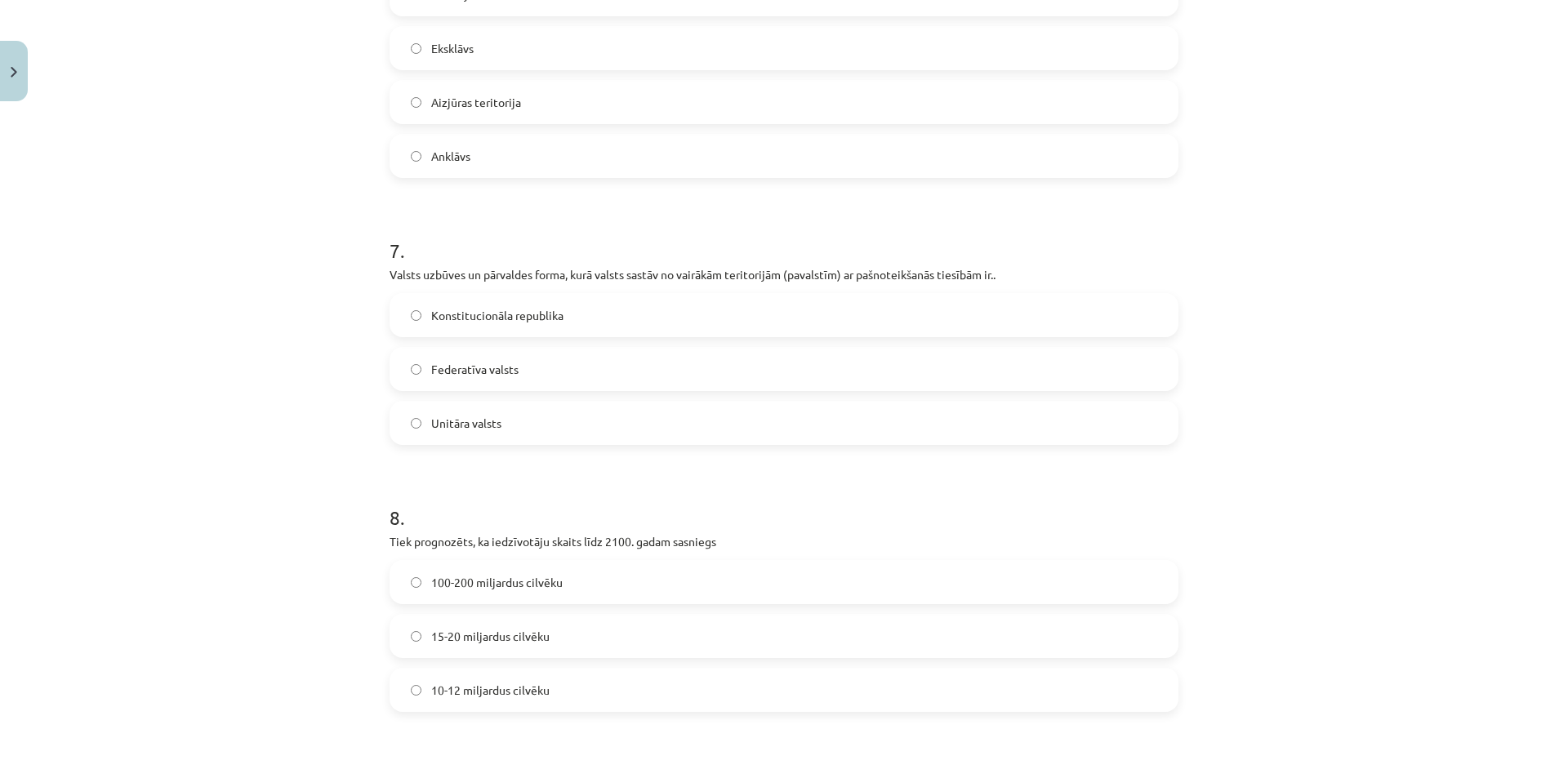
click at [590, 719] on form "1 . Lai arī ir grūti definēt dažu valstu atbilstību visiem suverēnas jeb neatka…" at bounding box center [784, 59] width 789 height 3549
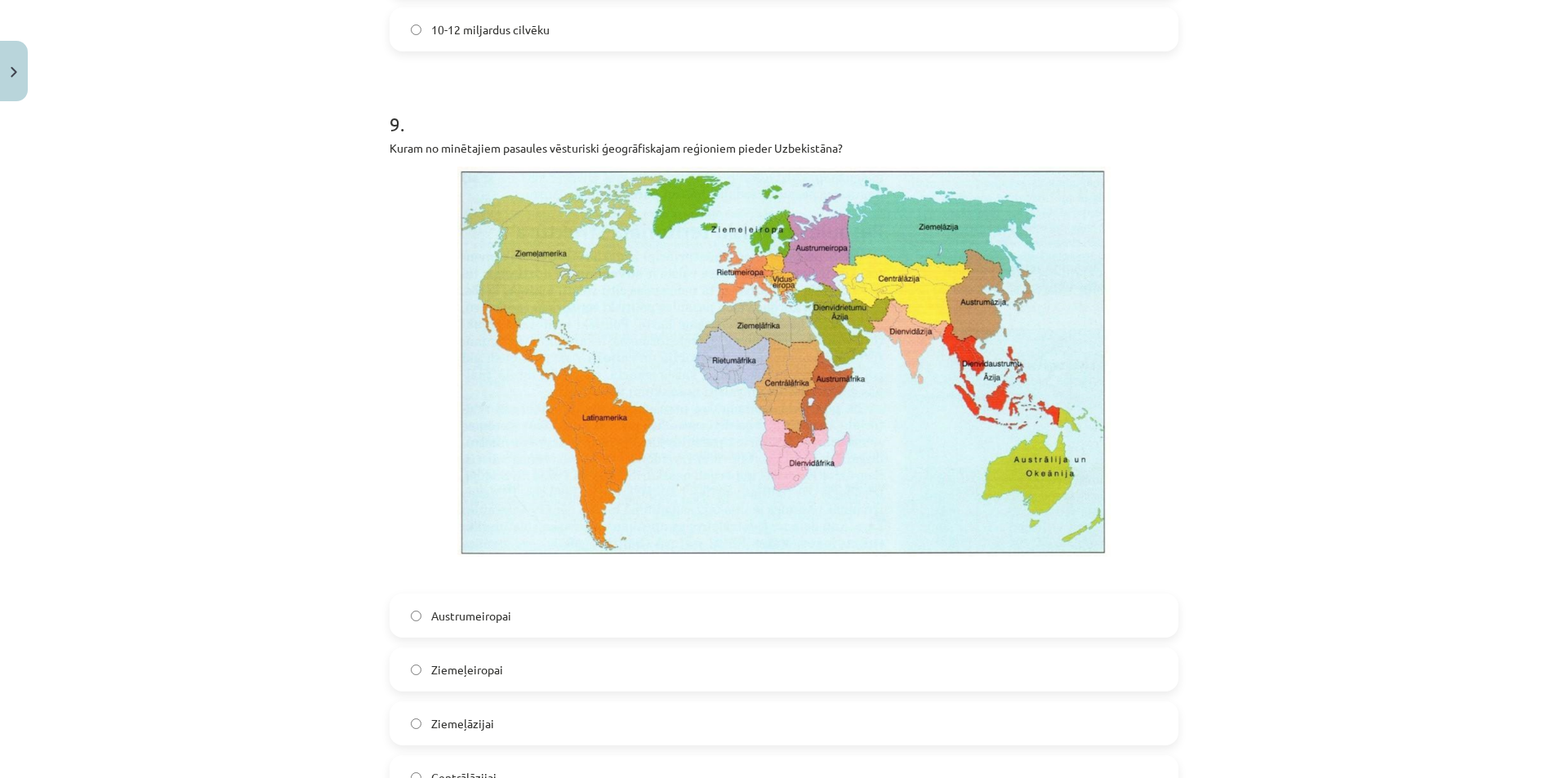
scroll to position [3285, 0]
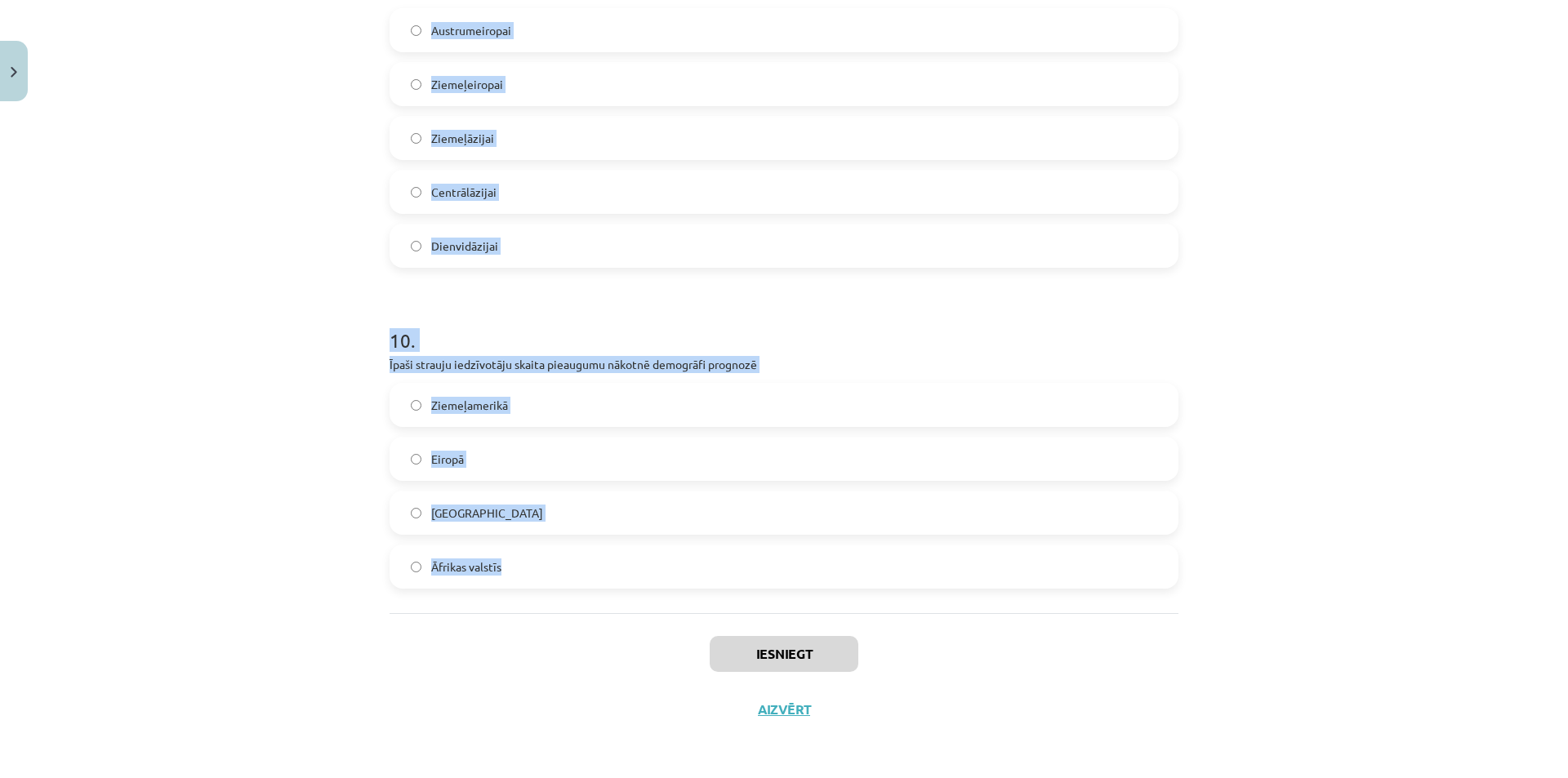
drag, startPoint x: 385, startPoint y: 385, endPoint x: 511, endPoint y: 580, distance: 232.2
copy form "Lai arī ir grūti definēt dažu valstu atbilstību visiem suverēnas jeb neatkarīga…"
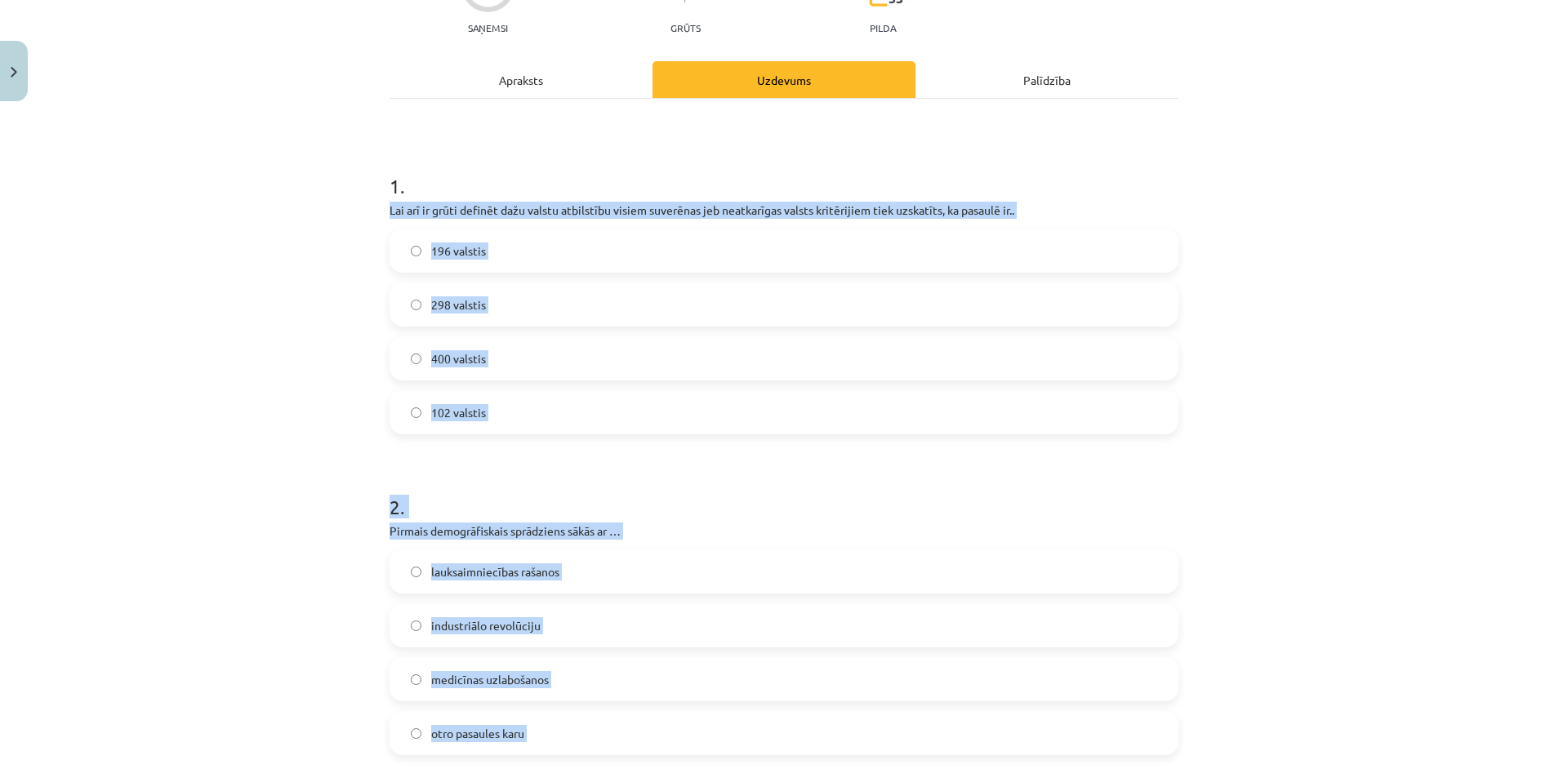
scroll to position [0, 0]
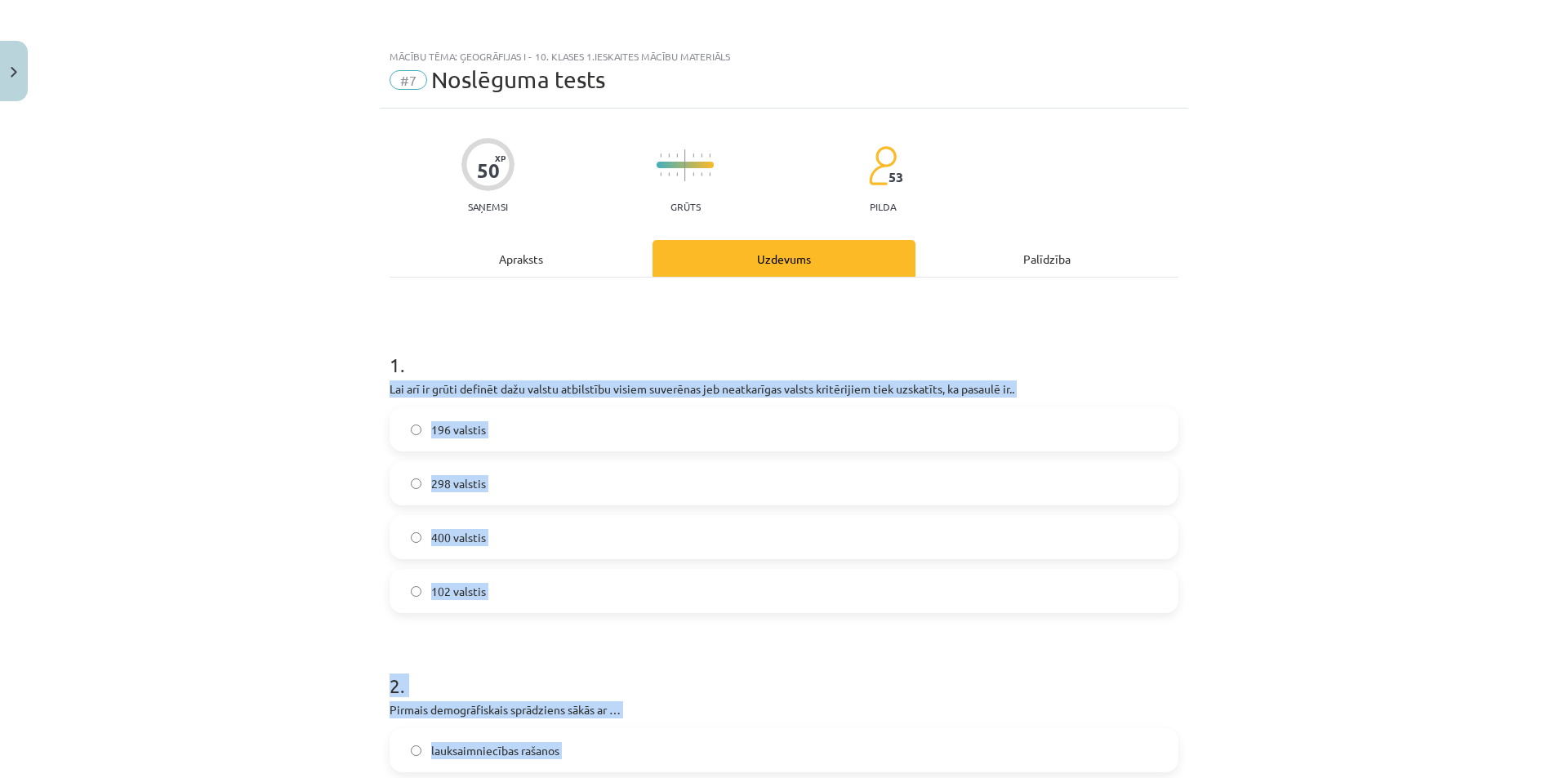
click at [566, 429] on label "196 valstis" at bounding box center [784, 429] width 785 height 40
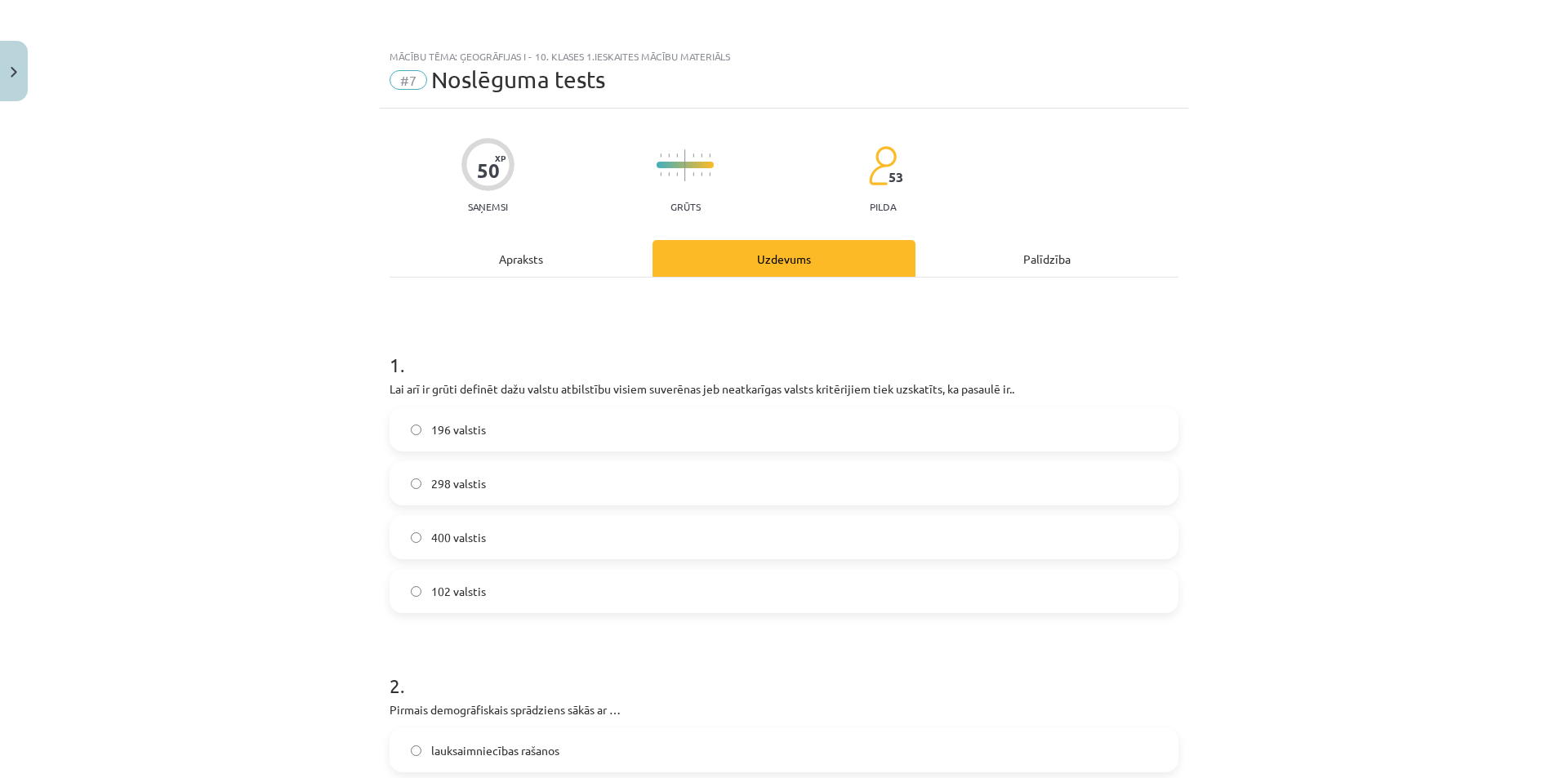
click at [566, 430] on label "196 valstis" at bounding box center [784, 429] width 785 height 40
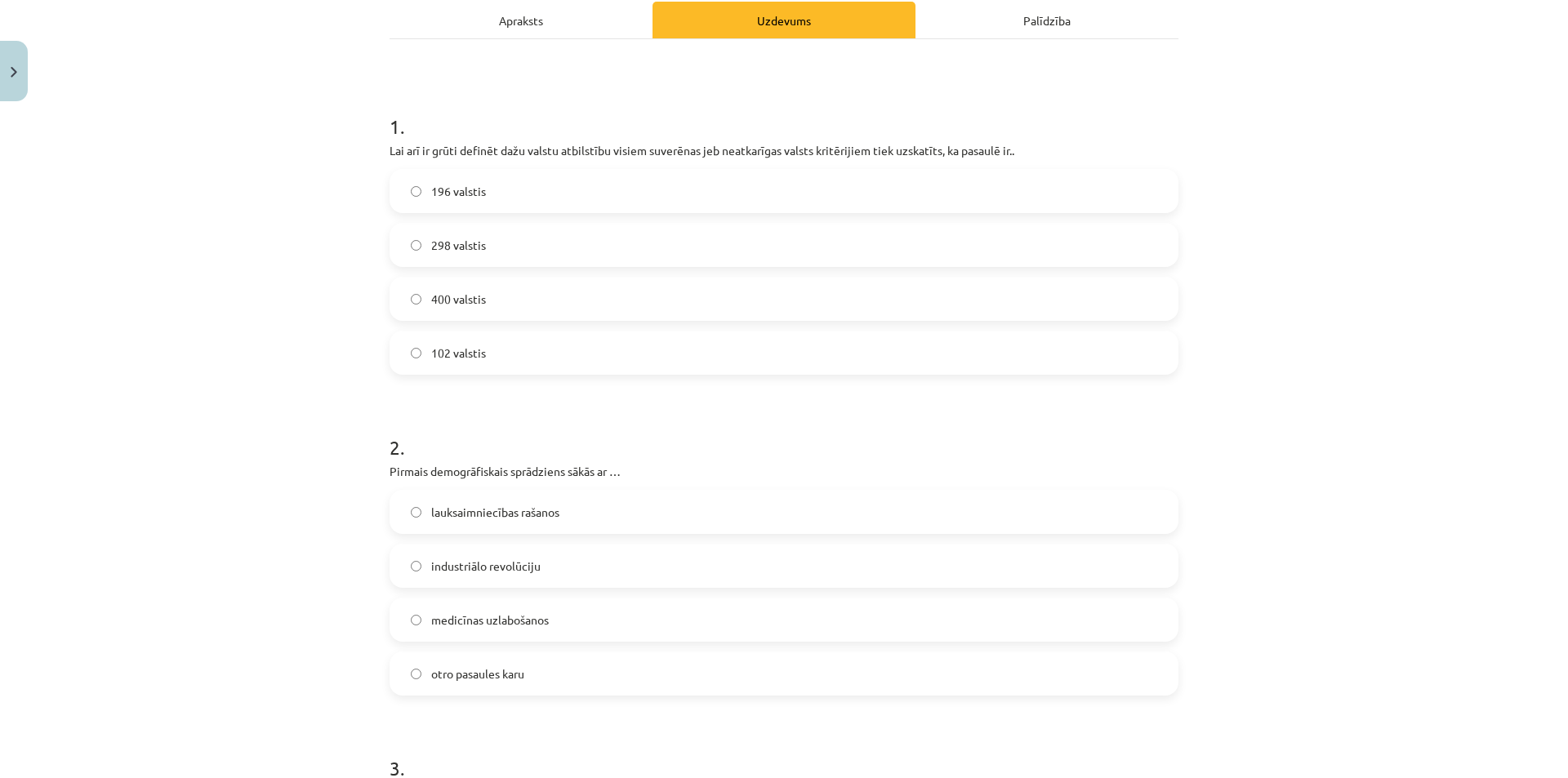
scroll to position [244, 0]
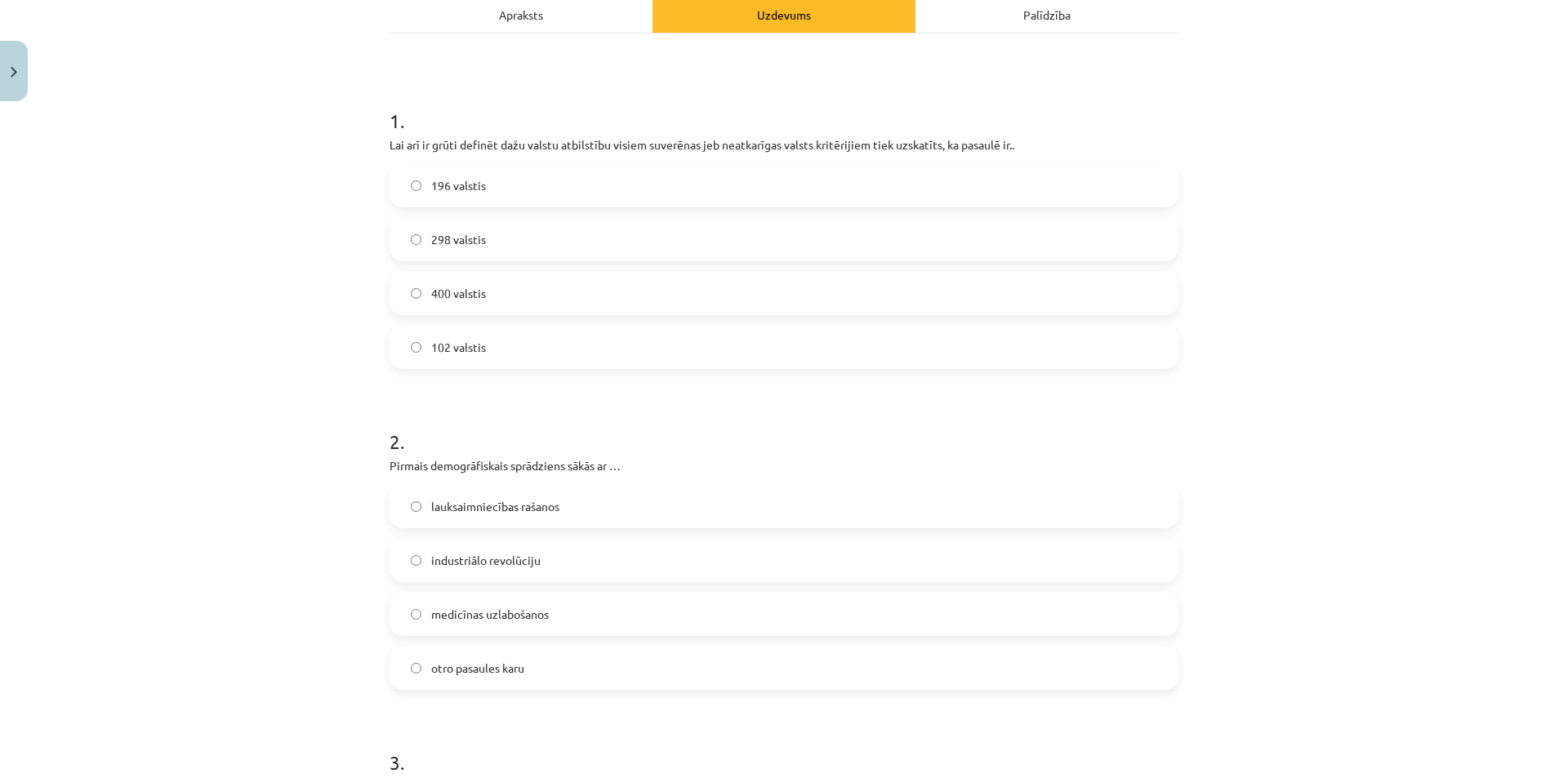
click at [469, 504] on span "lauksaimniecības rašanos" at bounding box center [495, 506] width 128 height 17
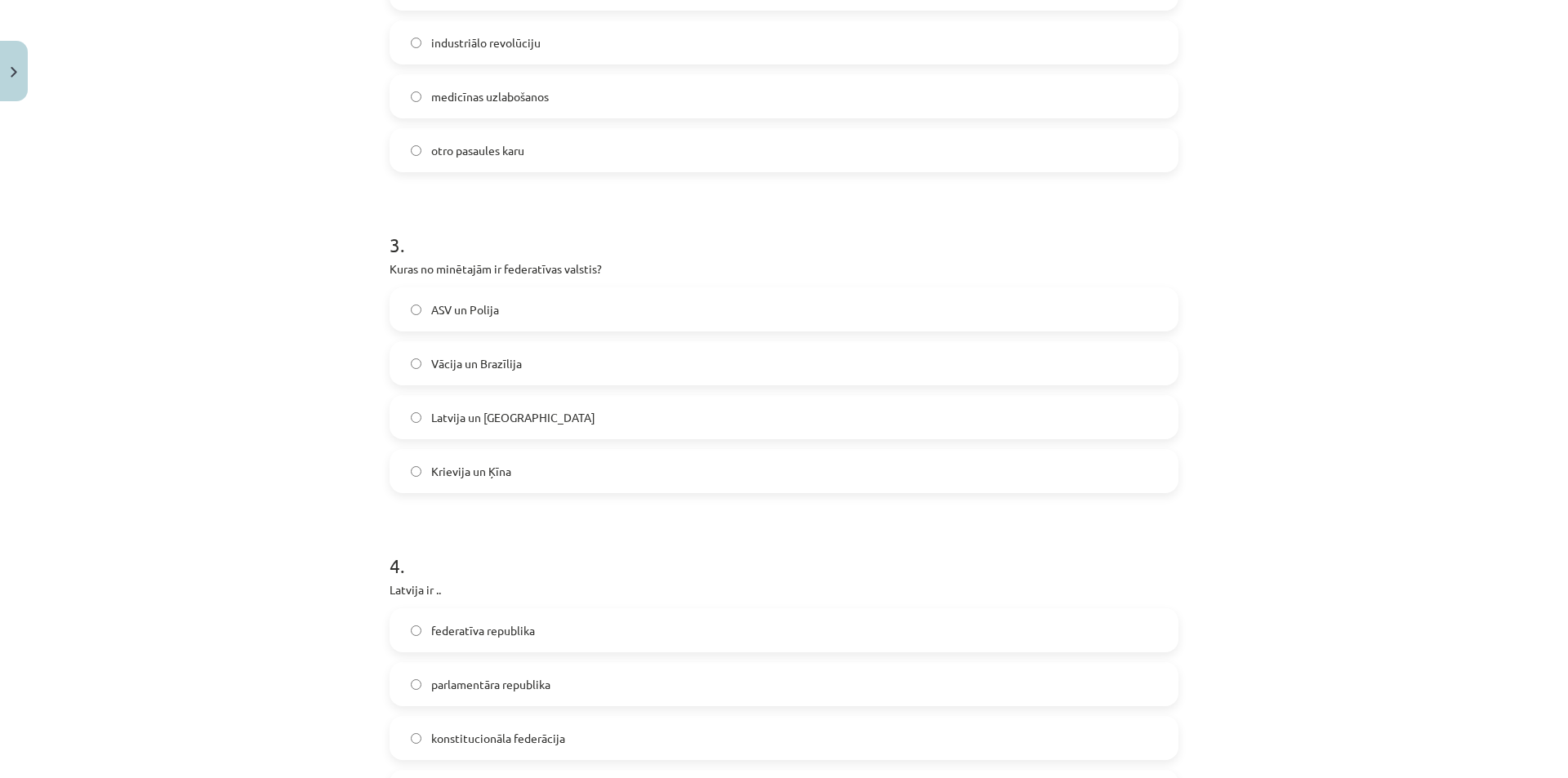
scroll to position [763, 0]
click at [477, 365] on span "Vācija un Brazīlija" at bounding box center [476, 363] width 91 height 17
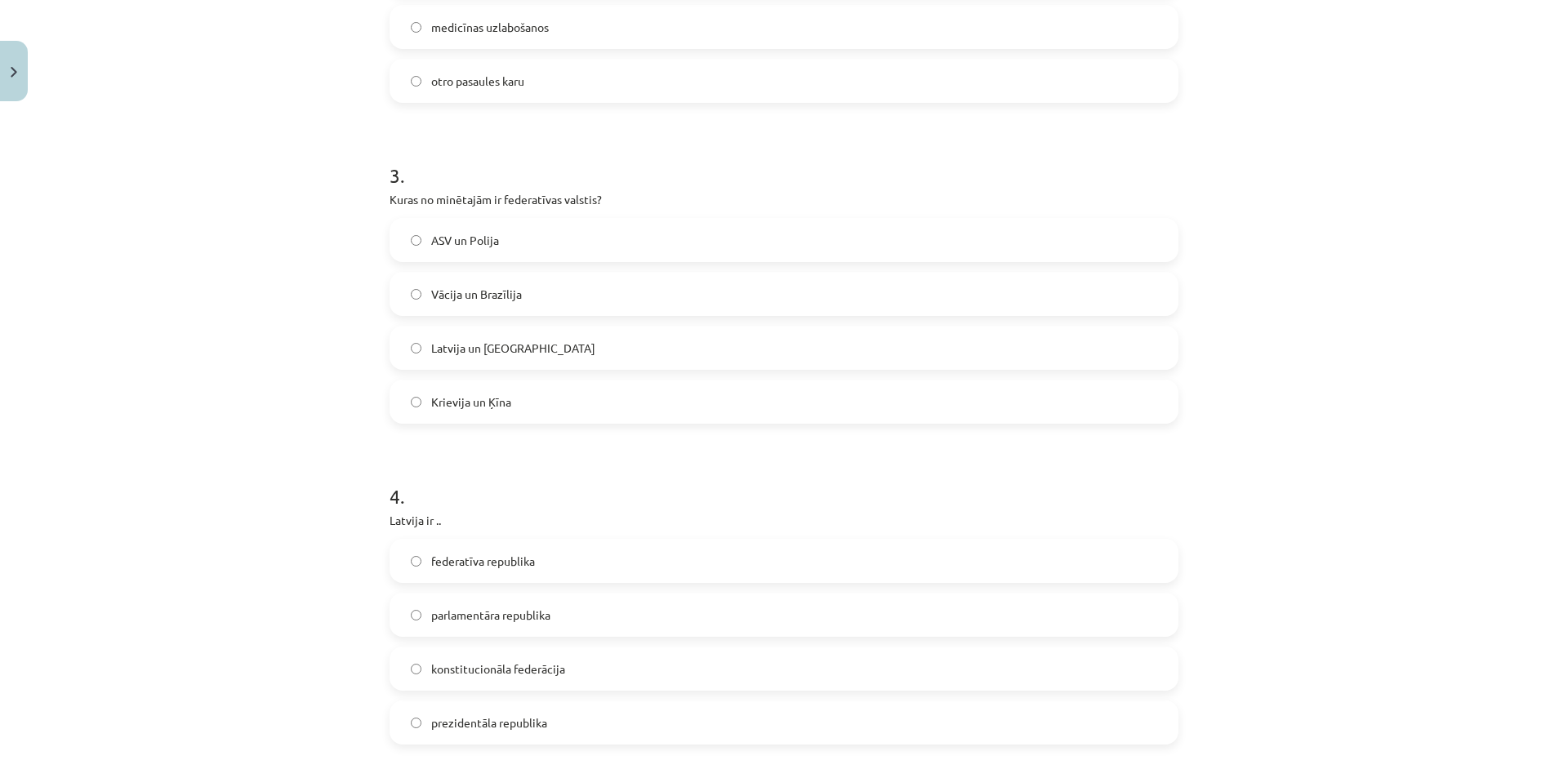
scroll to position [832, 0]
click at [484, 599] on label "parlamentāra republika" at bounding box center [784, 613] width 785 height 40
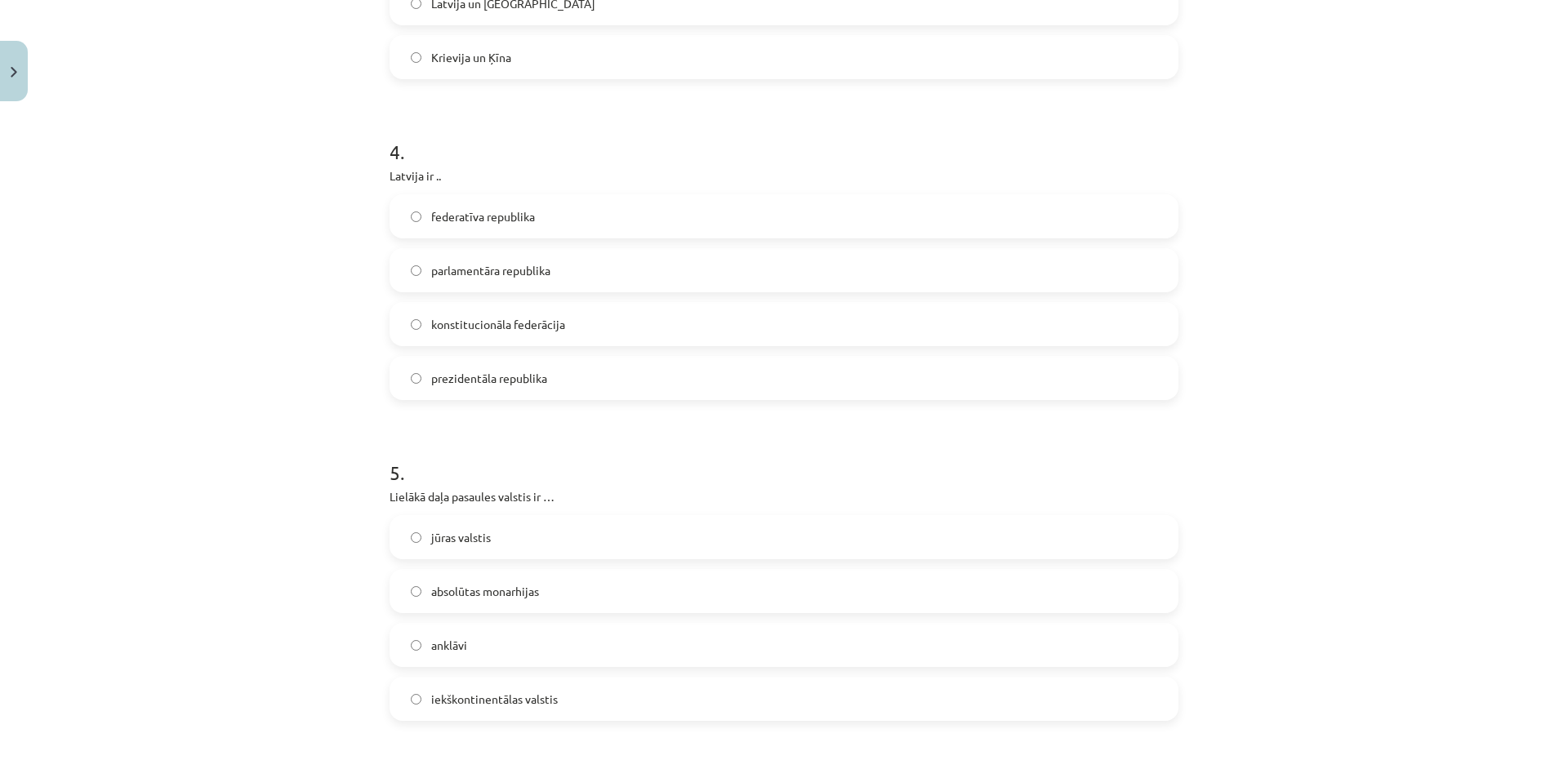
scroll to position [1411, 0]
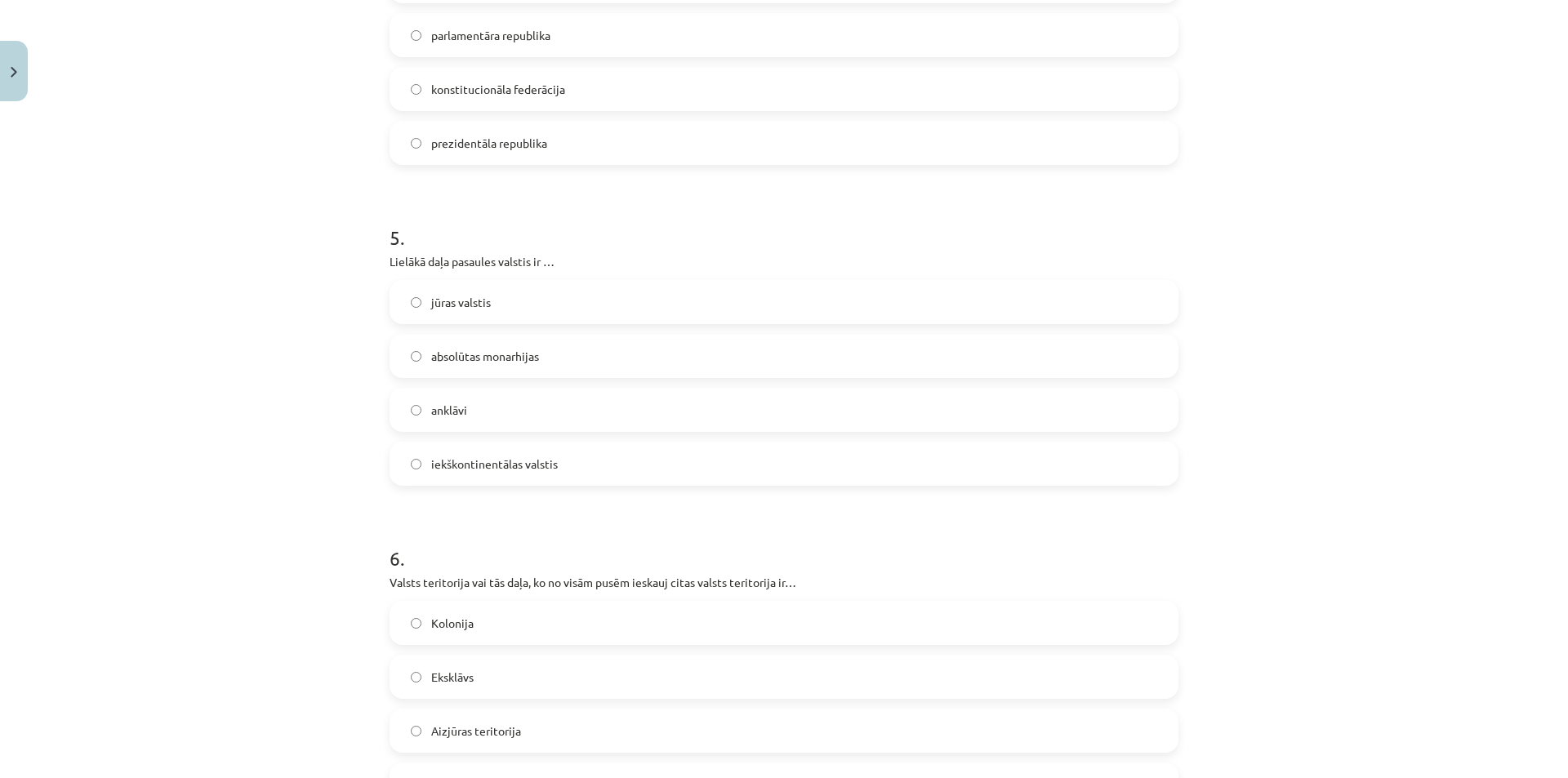
click at [454, 461] on span "iekškontinentālas valstis" at bounding box center [494, 464] width 127 height 17
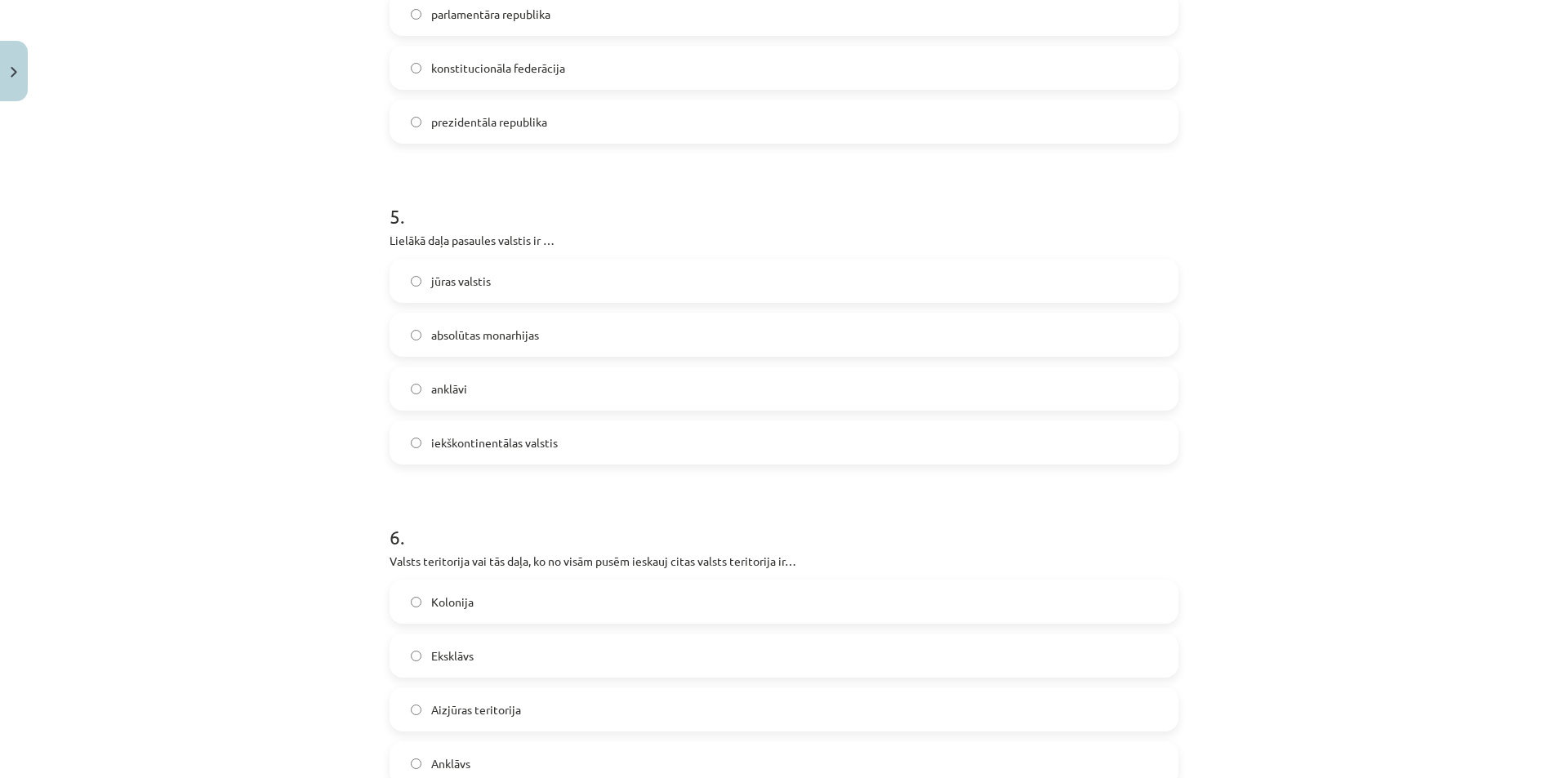
scroll to position [1474, 0]
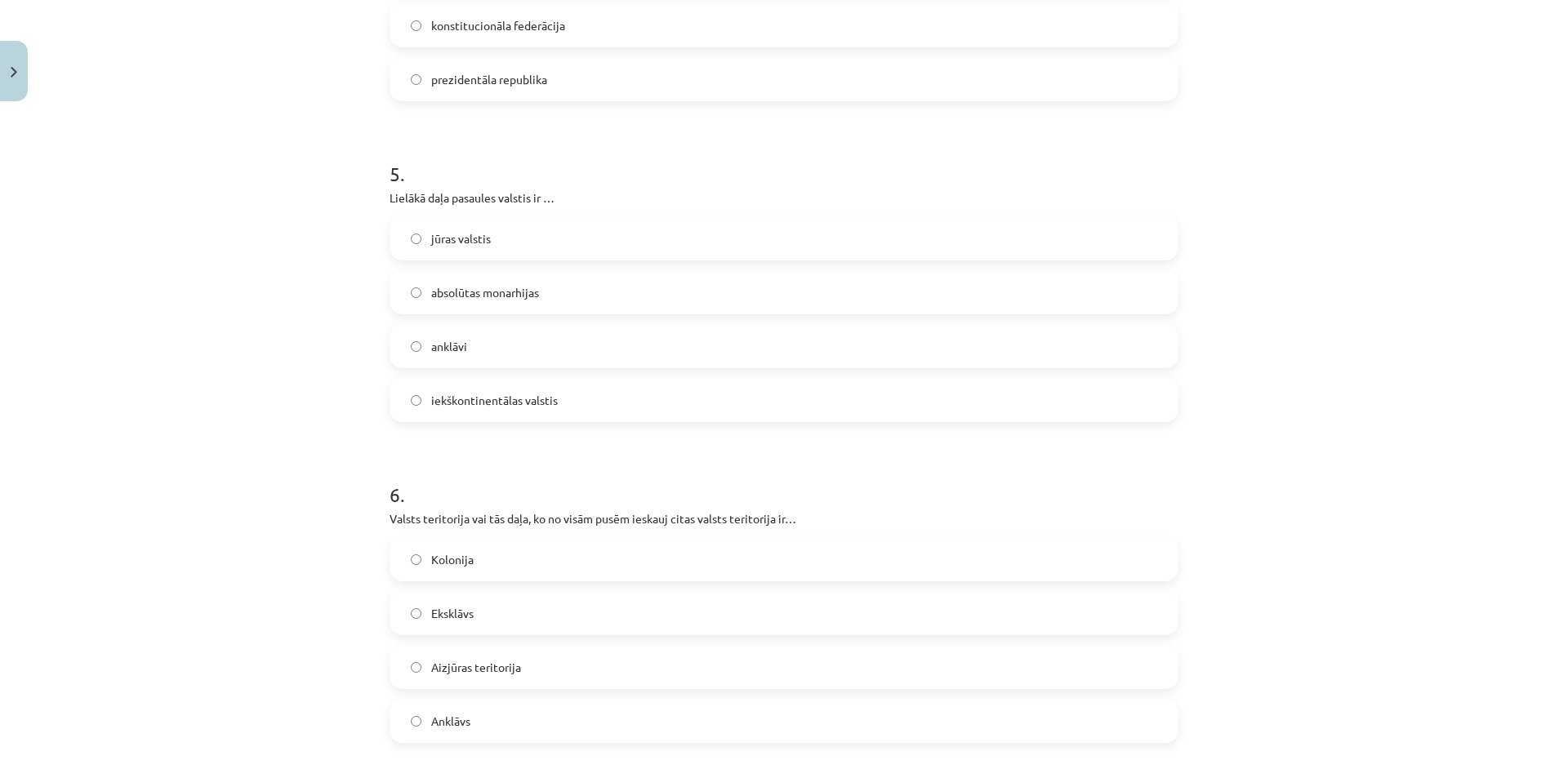
click at [494, 712] on label "Anklāvs" at bounding box center [784, 721] width 785 height 40
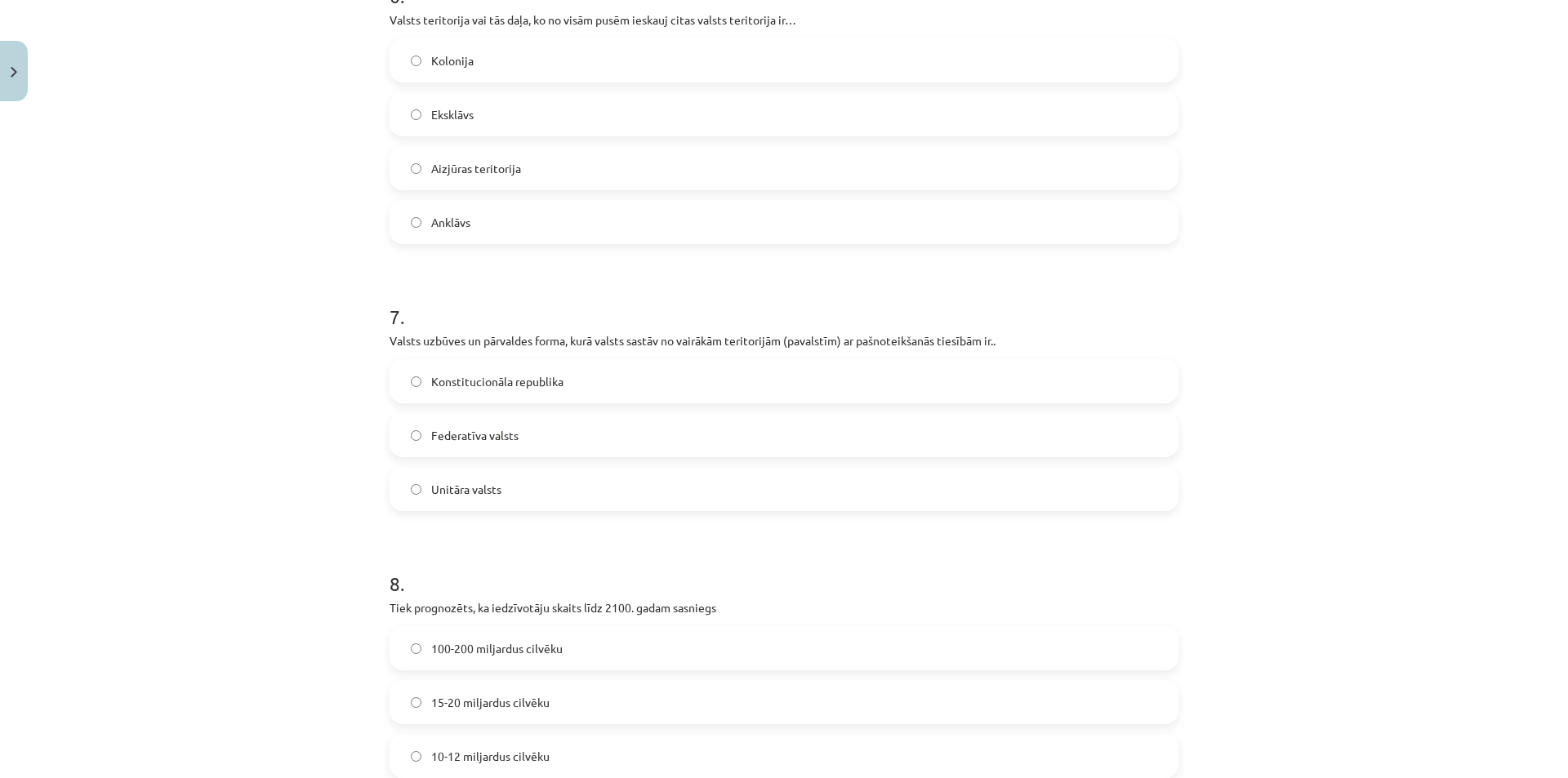
scroll to position [1974, 0]
click at [505, 421] on label "Federatīva valsts" at bounding box center [784, 433] width 785 height 40
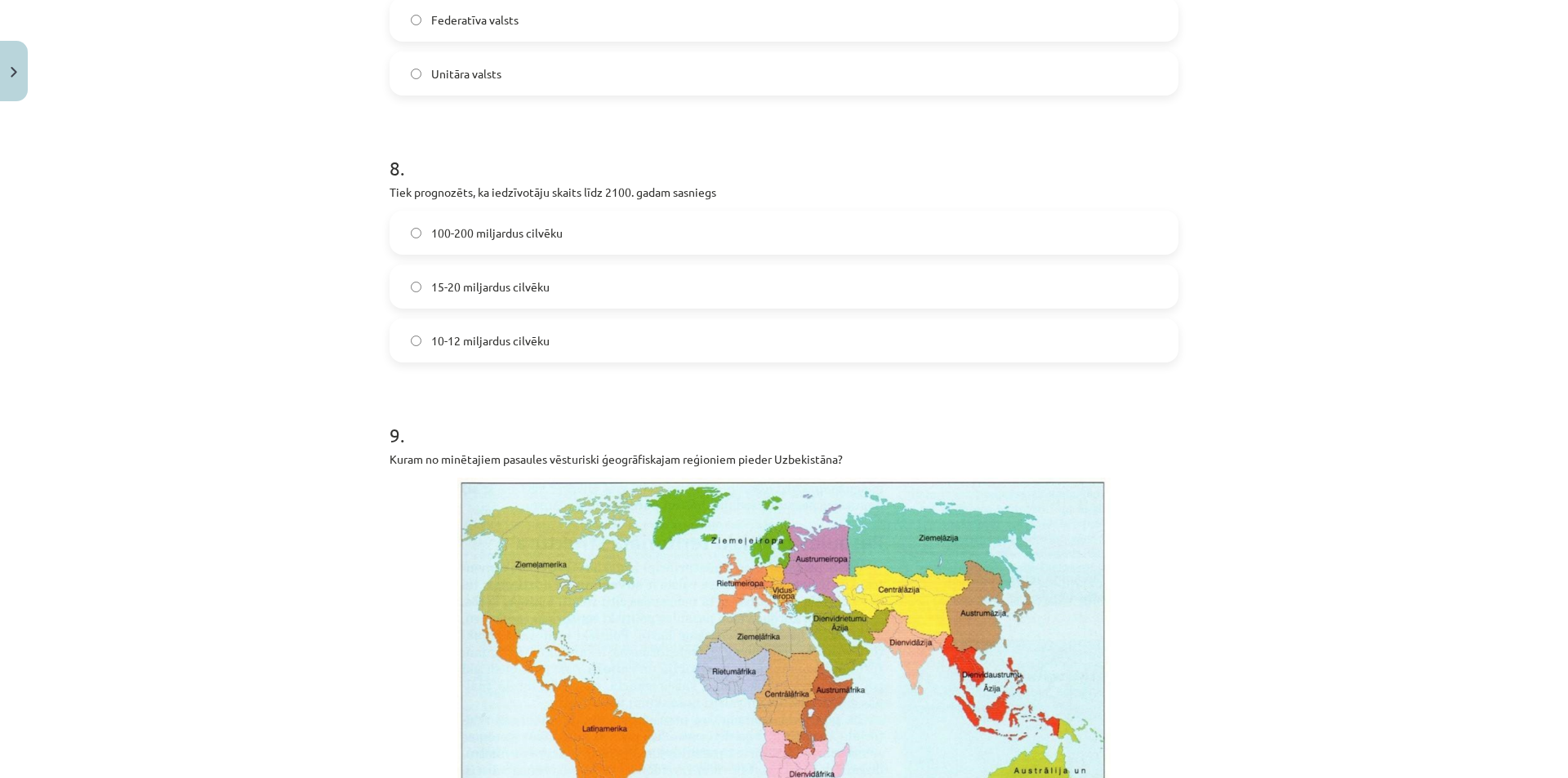
scroll to position [2441, 0]
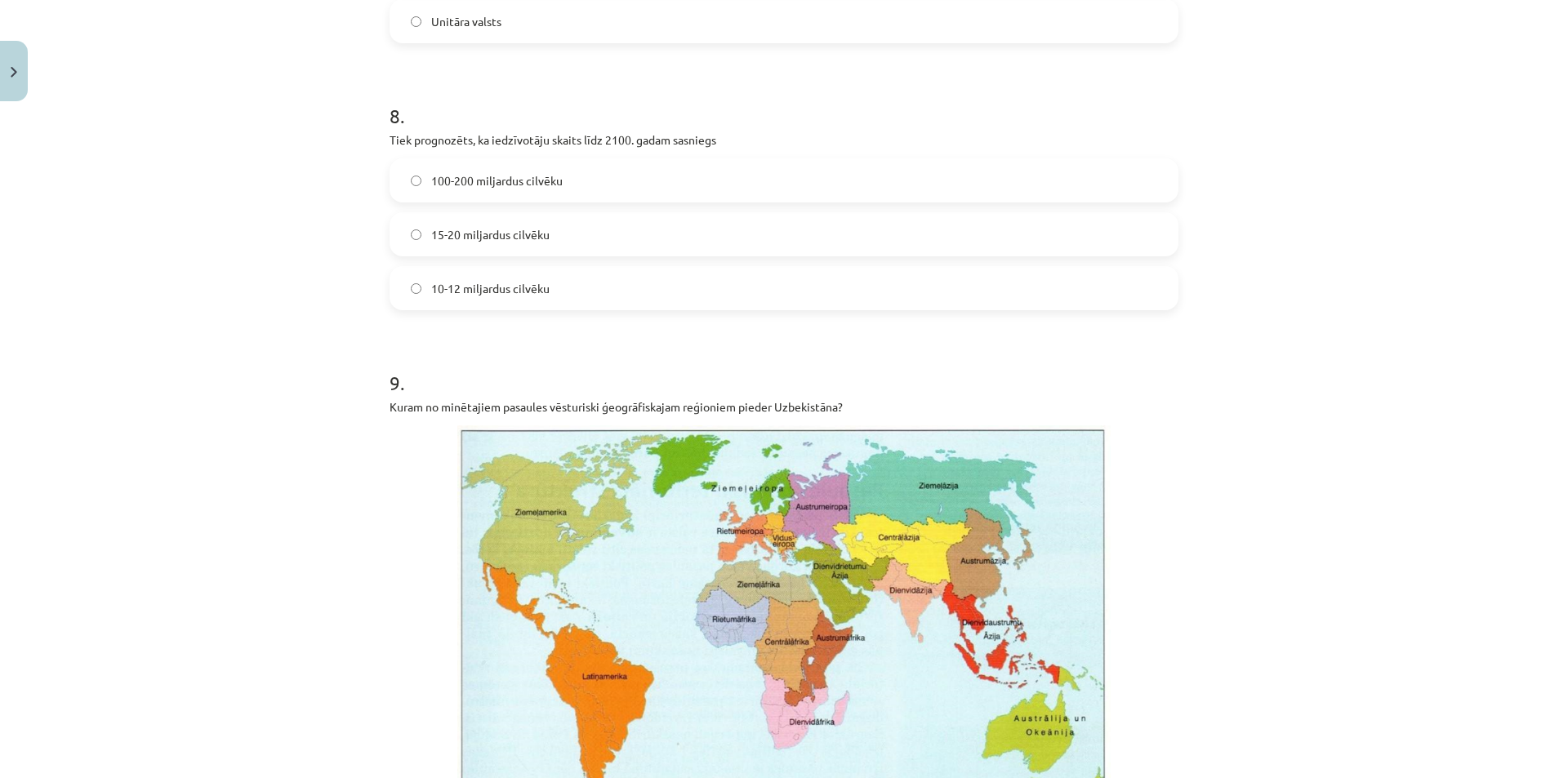
click at [465, 285] on span "10-12 miljardus cilvēku" at bounding box center [490, 288] width 118 height 17
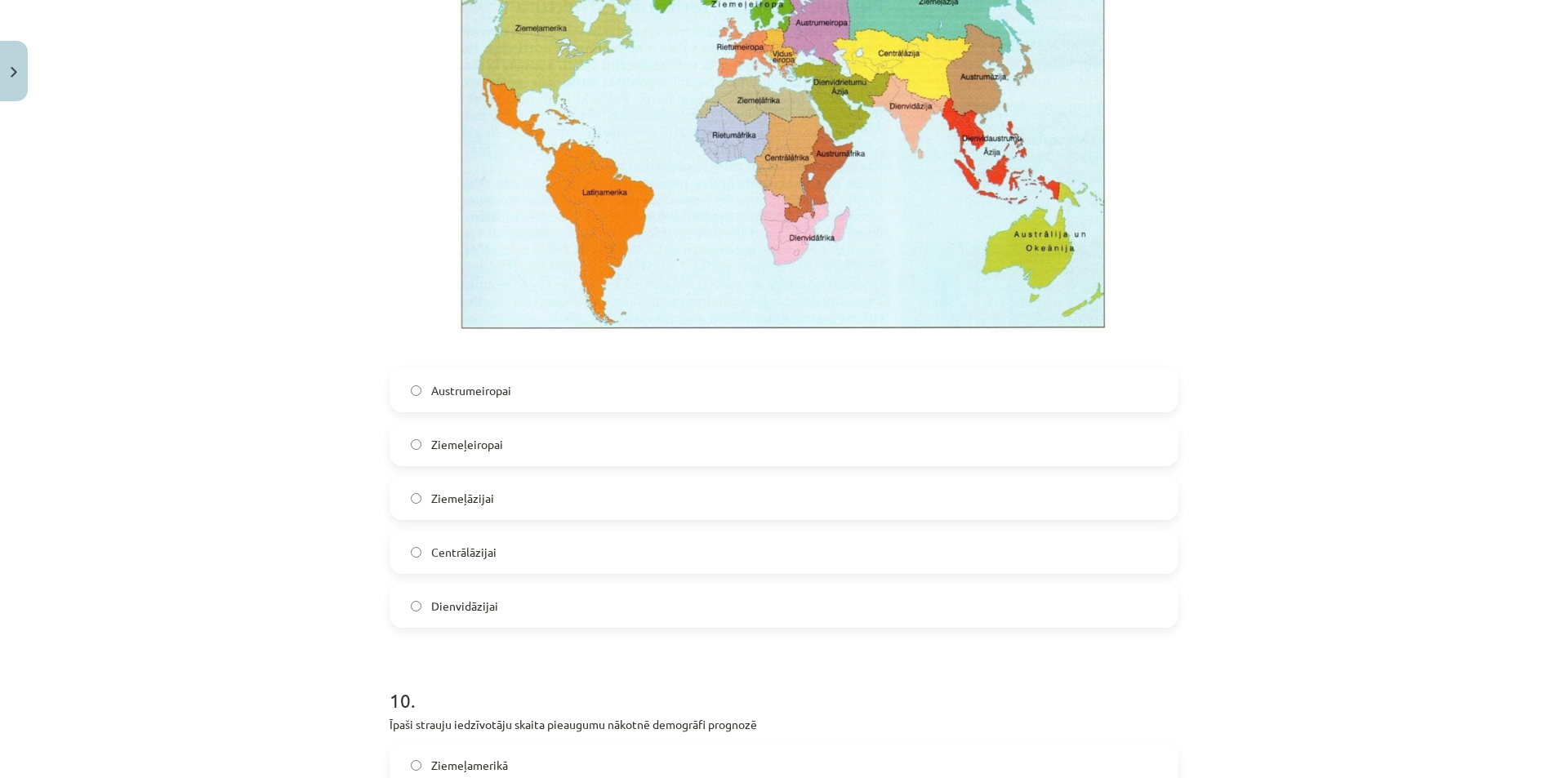
scroll to position [2926, 0]
click at [526, 569] on label "Centrālāzijai" at bounding box center [784, 550] width 785 height 40
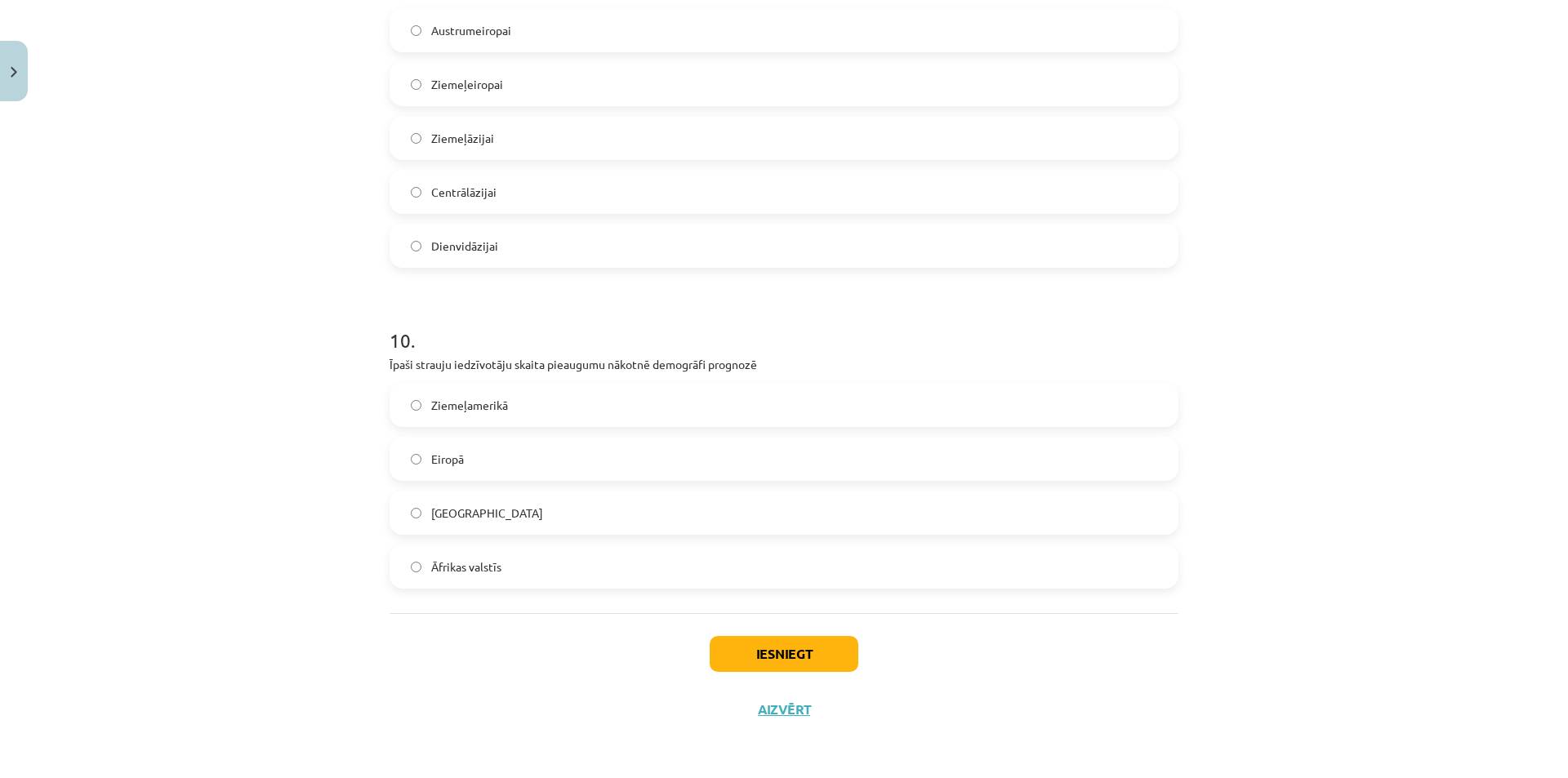
click at [647, 575] on label "Āfrikas valstīs" at bounding box center [784, 566] width 785 height 40
click at [789, 656] on button "Iesniegt" at bounding box center [784, 654] width 149 height 36
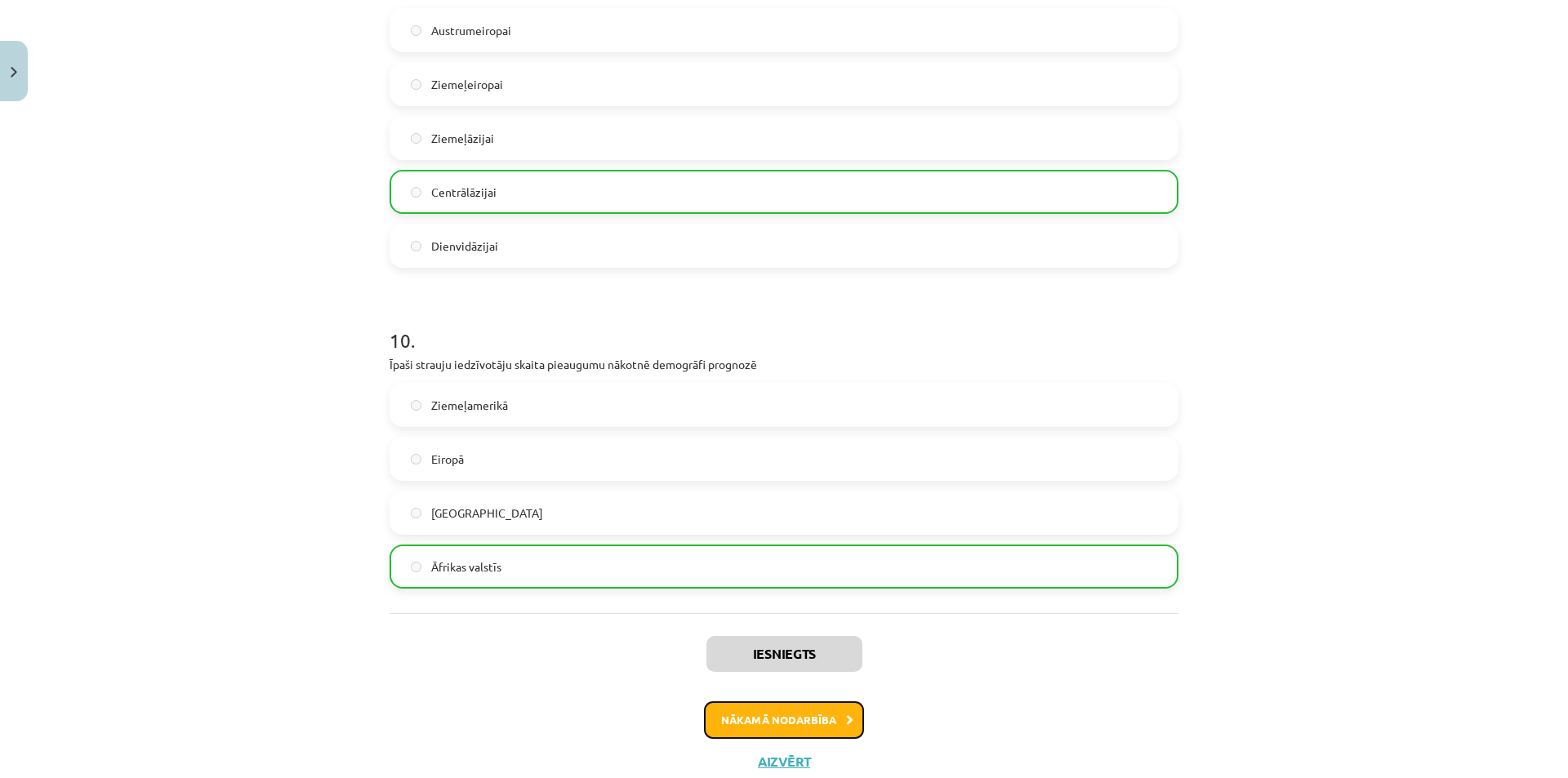
click at [764, 719] on button "Nākamā nodarbība" at bounding box center [784, 721] width 160 height 38
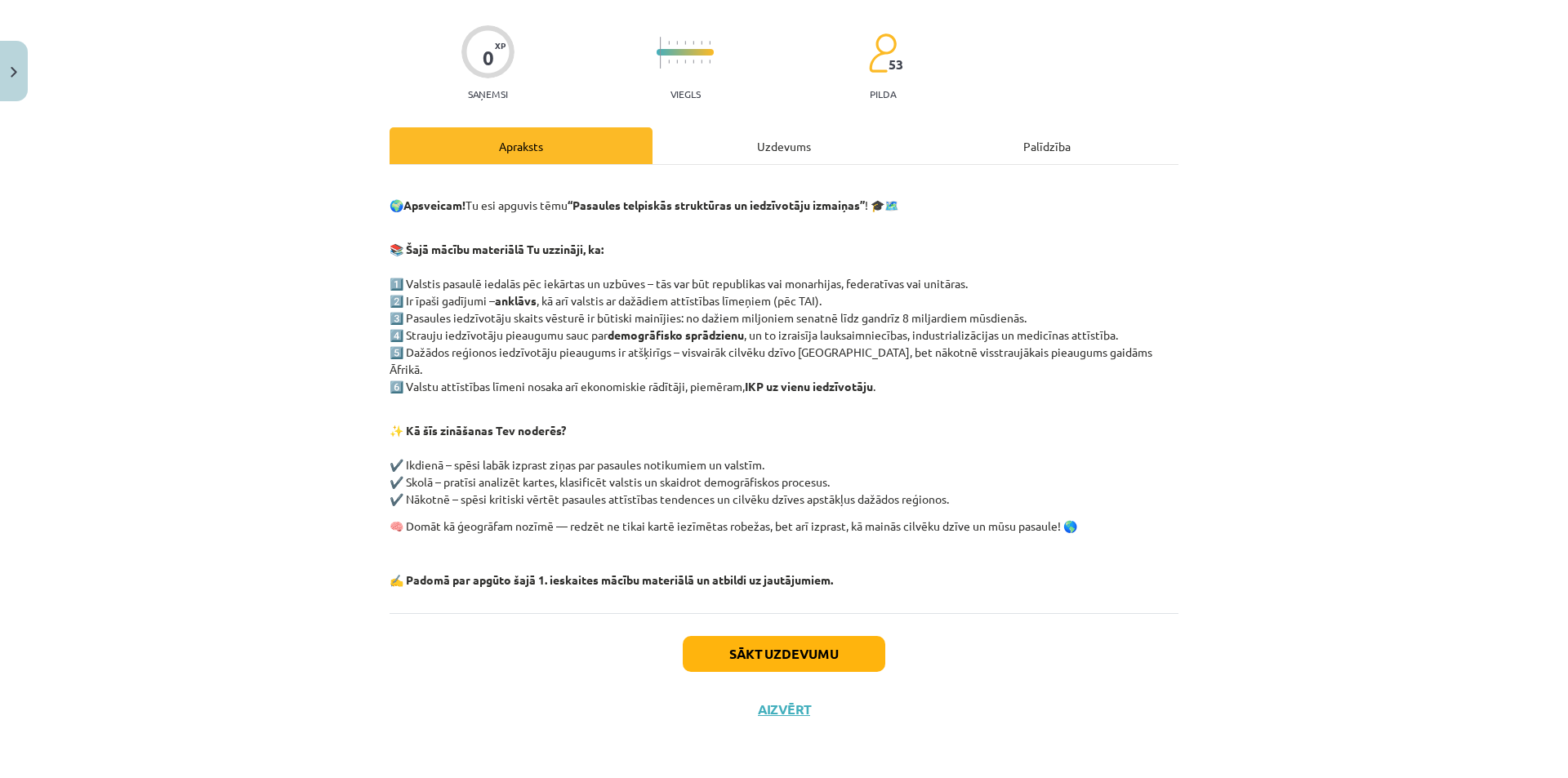
scroll to position [40, 0]
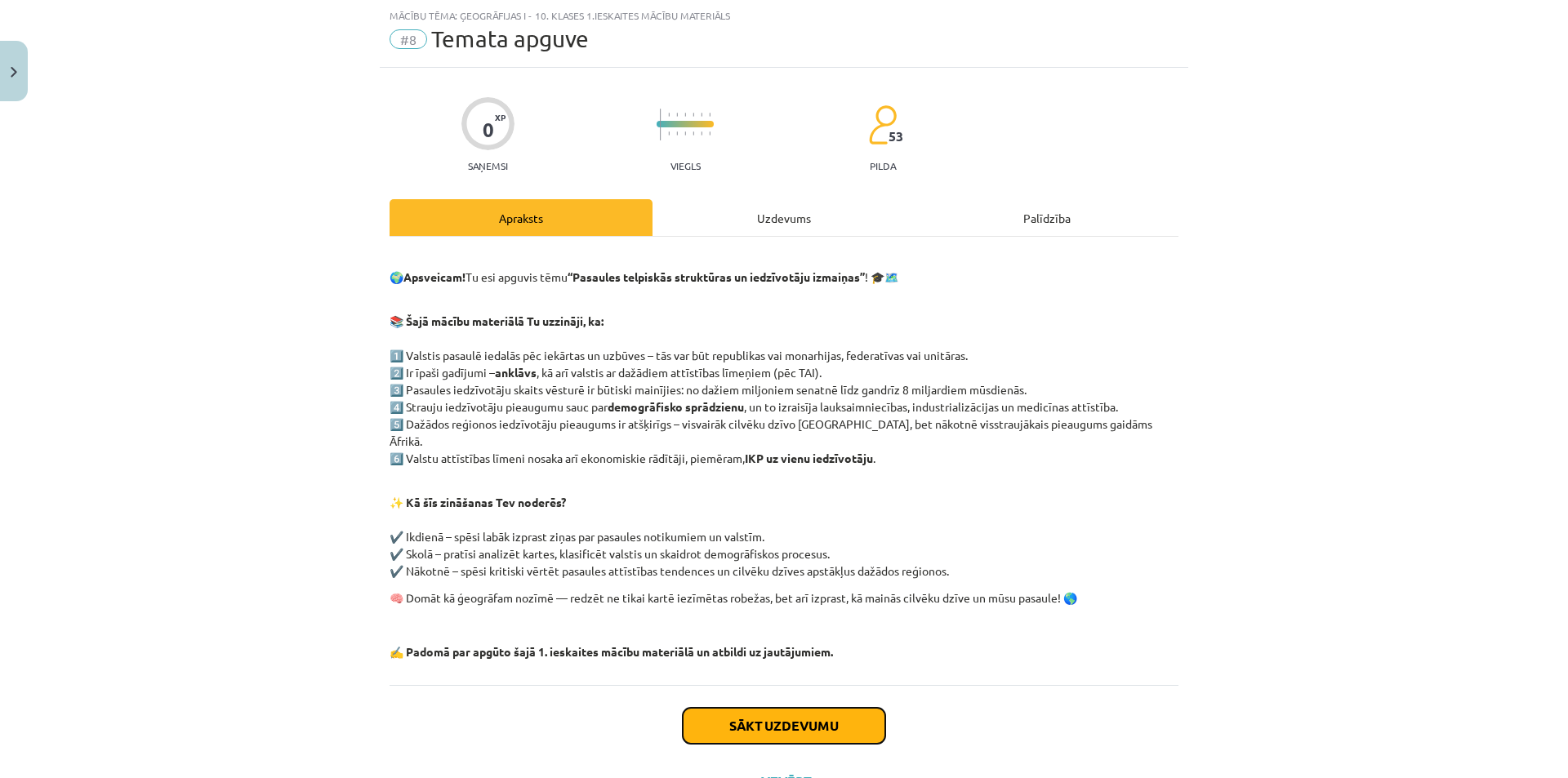
click at [764, 719] on button "Sākt uzdevumu" at bounding box center [784, 726] width 203 height 36
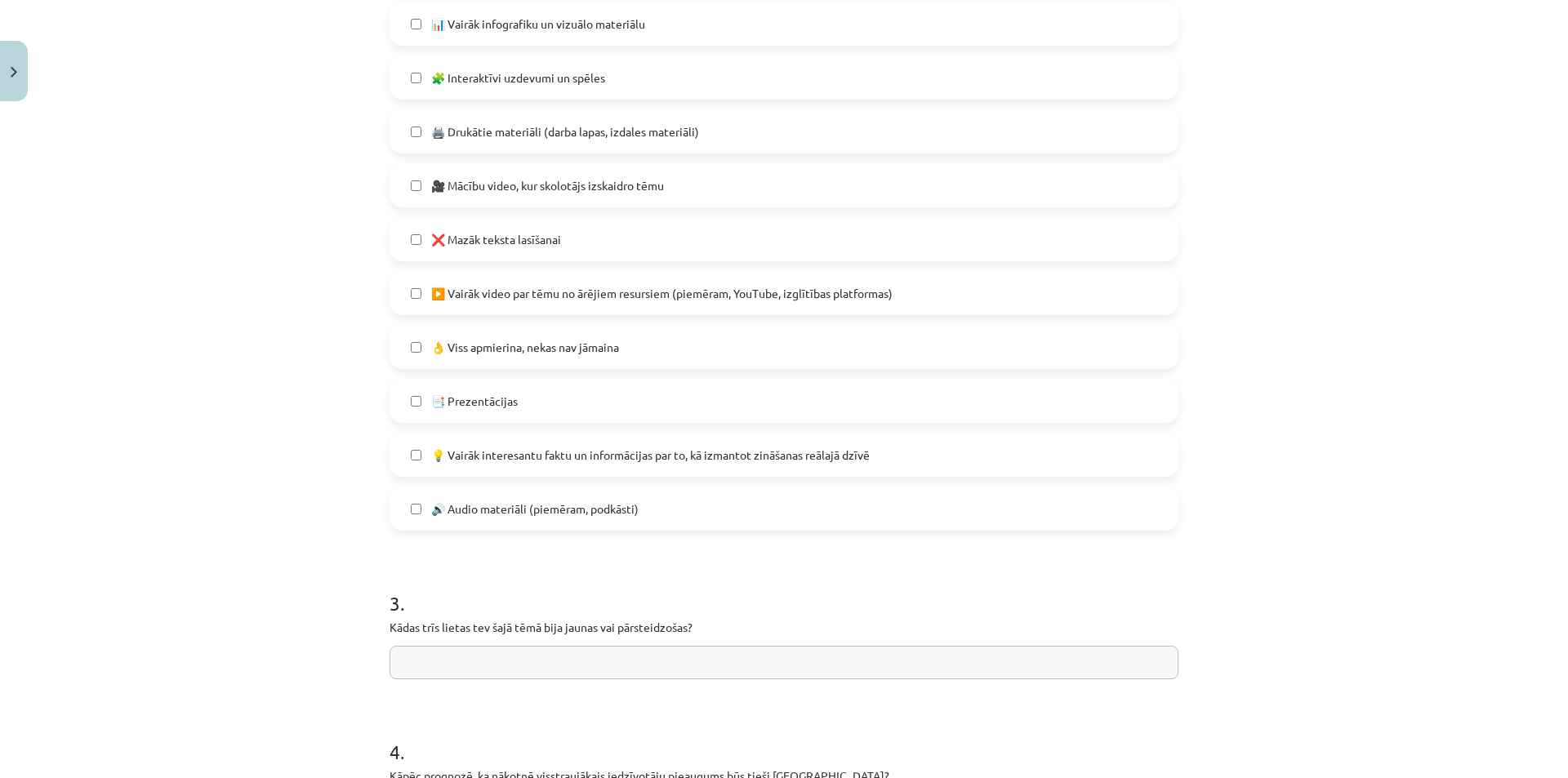
scroll to position [1135, 0]
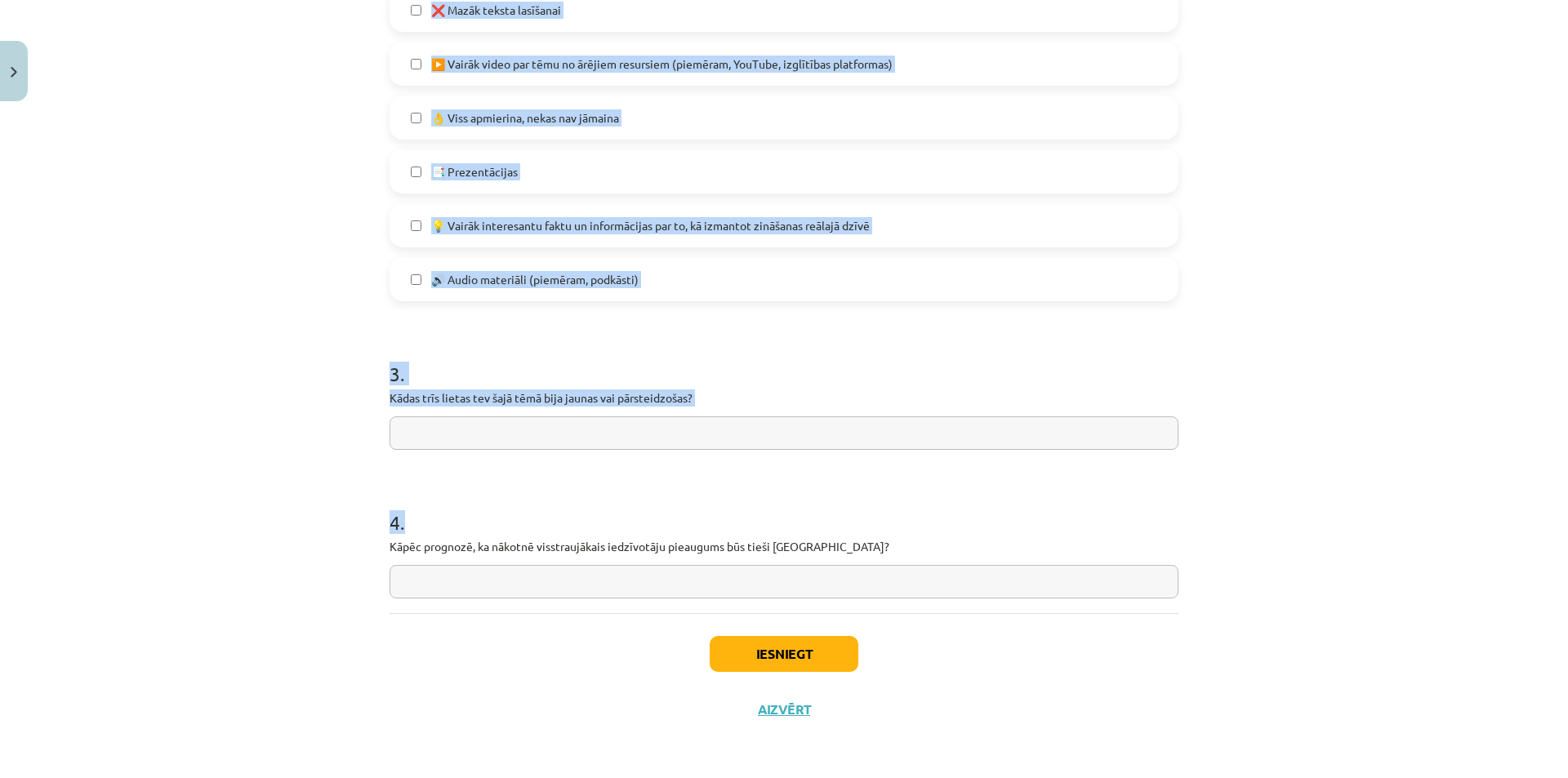
drag, startPoint x: 383, startPoint y: 344, endPoint x: 865, endPoint y: 562, distance: 529.0
copy form "Kā tu apguvi šī macību materiāla saturu? 🙂 Lielāko daļu saprotu, bet vēl jāpamā…"
click at [547, 241] on label "💡 Vairāk interesantu faktu un informācijas par to, kā izmantot zināšanas reālaj…" at bounding box center [784, 224] width 785 height 40
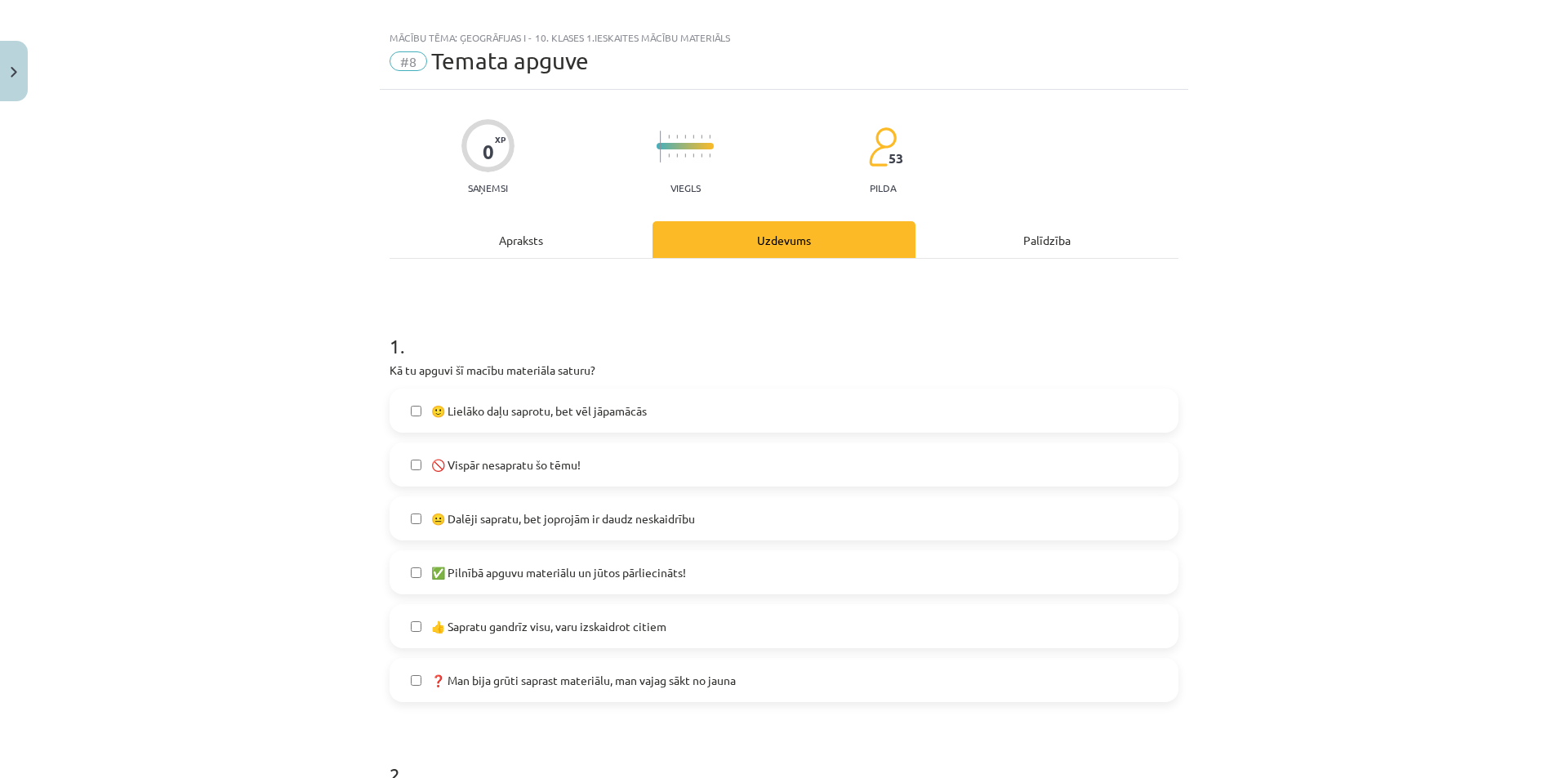
scroll to position [0, 0]
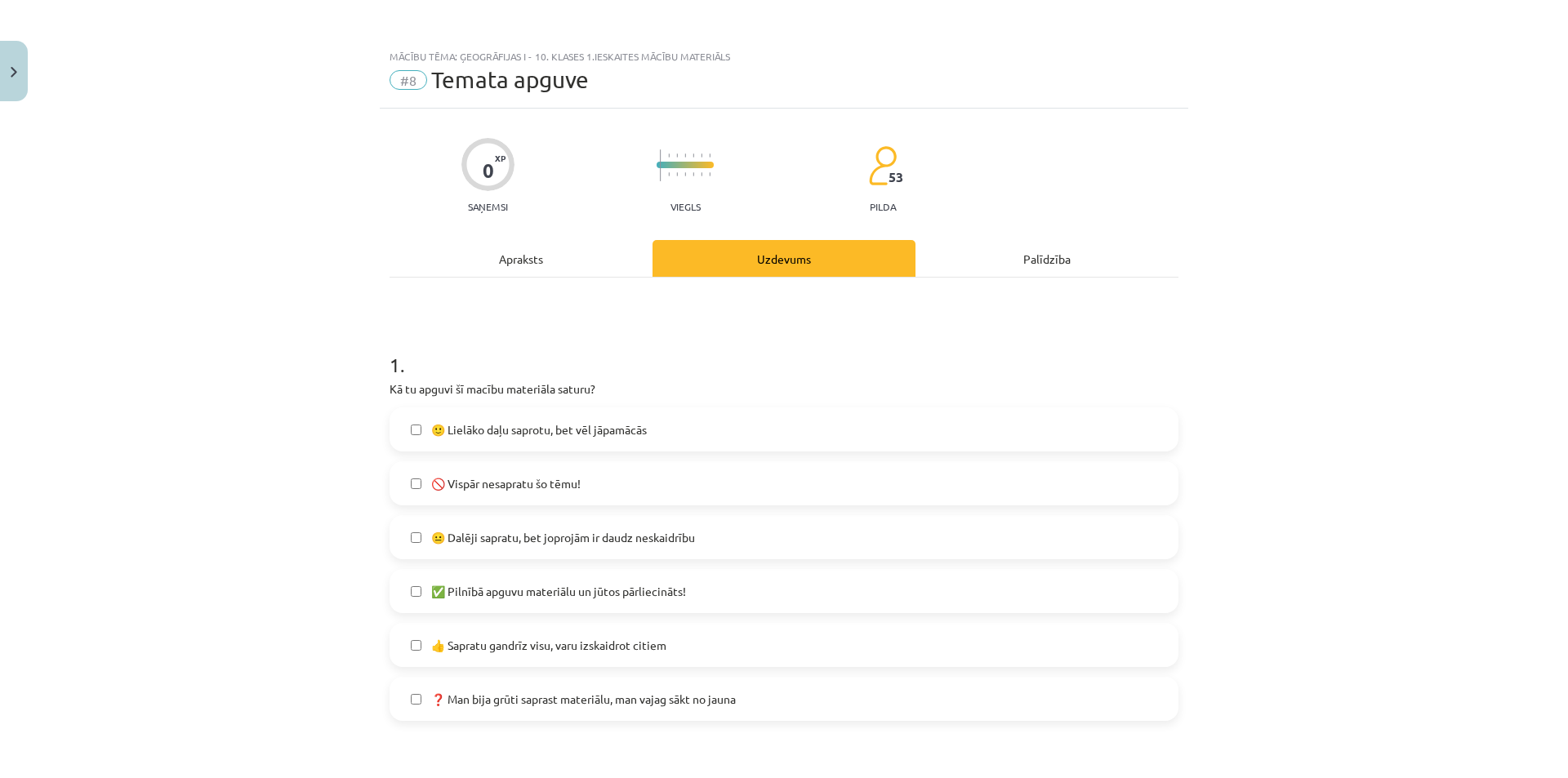
click at [618, 428] on span "🙂 Lielāko daļu saprotu, bet vēl jāpamācās" at bounding box center [539, 429] width 215 height 17
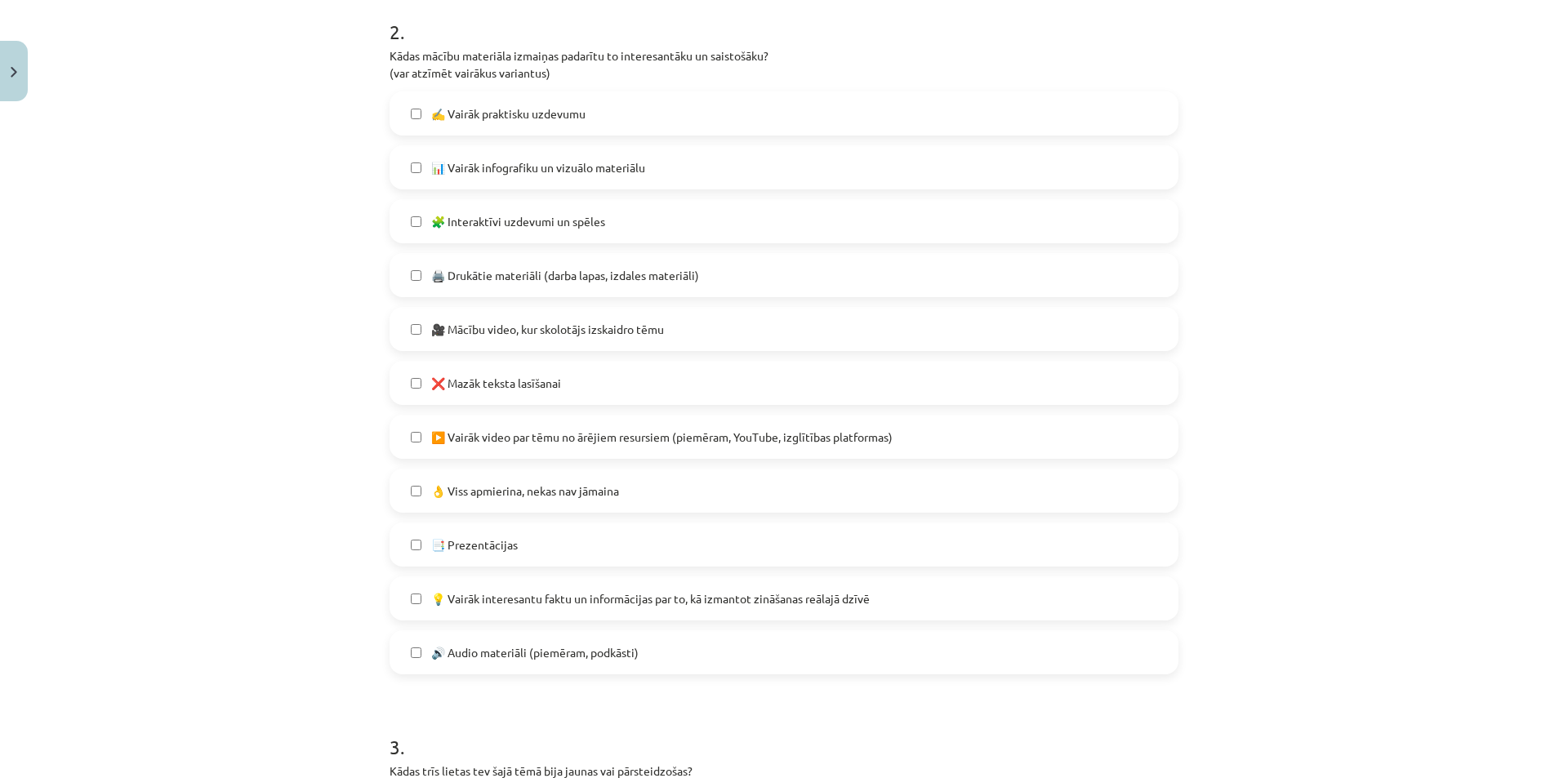
scroll to position [772, 0]
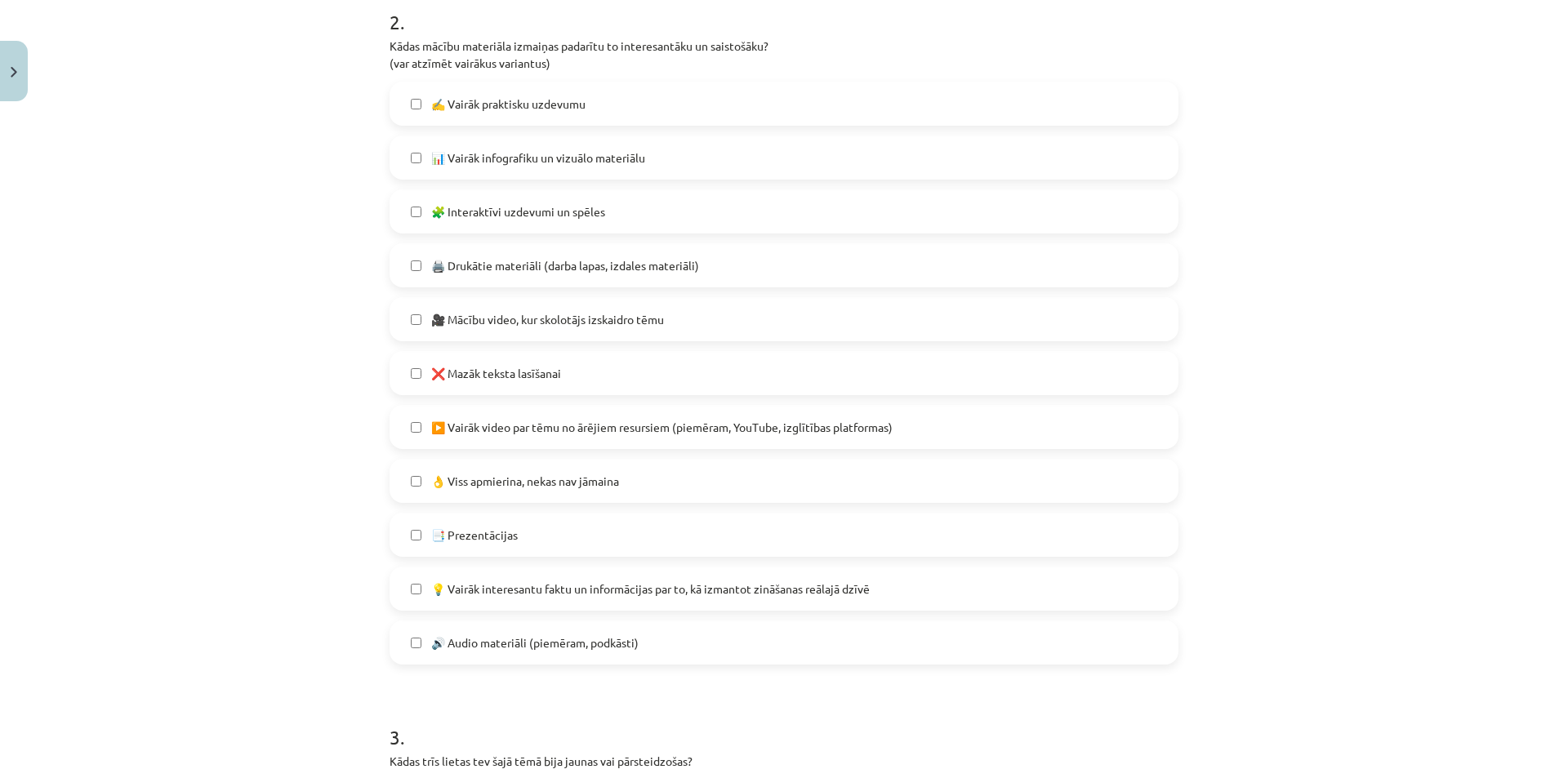
click at [512, 105] on span "✍️ Vairāk praktisku uzdevumu" at bounding box center [508, 103] width 154 height 17
click at [521, 154] on span "📊 Vairāk infografiku un vizuālo materiālu" at bounding box center [538, 157] width 214 height 17
click at [495, 313] on span "🎥 Mācību video, kur skolotājs izskaidro tēmu" at bounding box center [547, 319] width 232 height 17
click at [591, 601] on label "💡 Vairāk interesantu faktu un informācijas par to, kā izmantot zināšanas reālaj…" at bounding box center [784, 588] width 785 height 40
drag, startPoint x: 591, startPoint y: 601, endPoint x: 530, endPoint y: 562, distance: 72.4
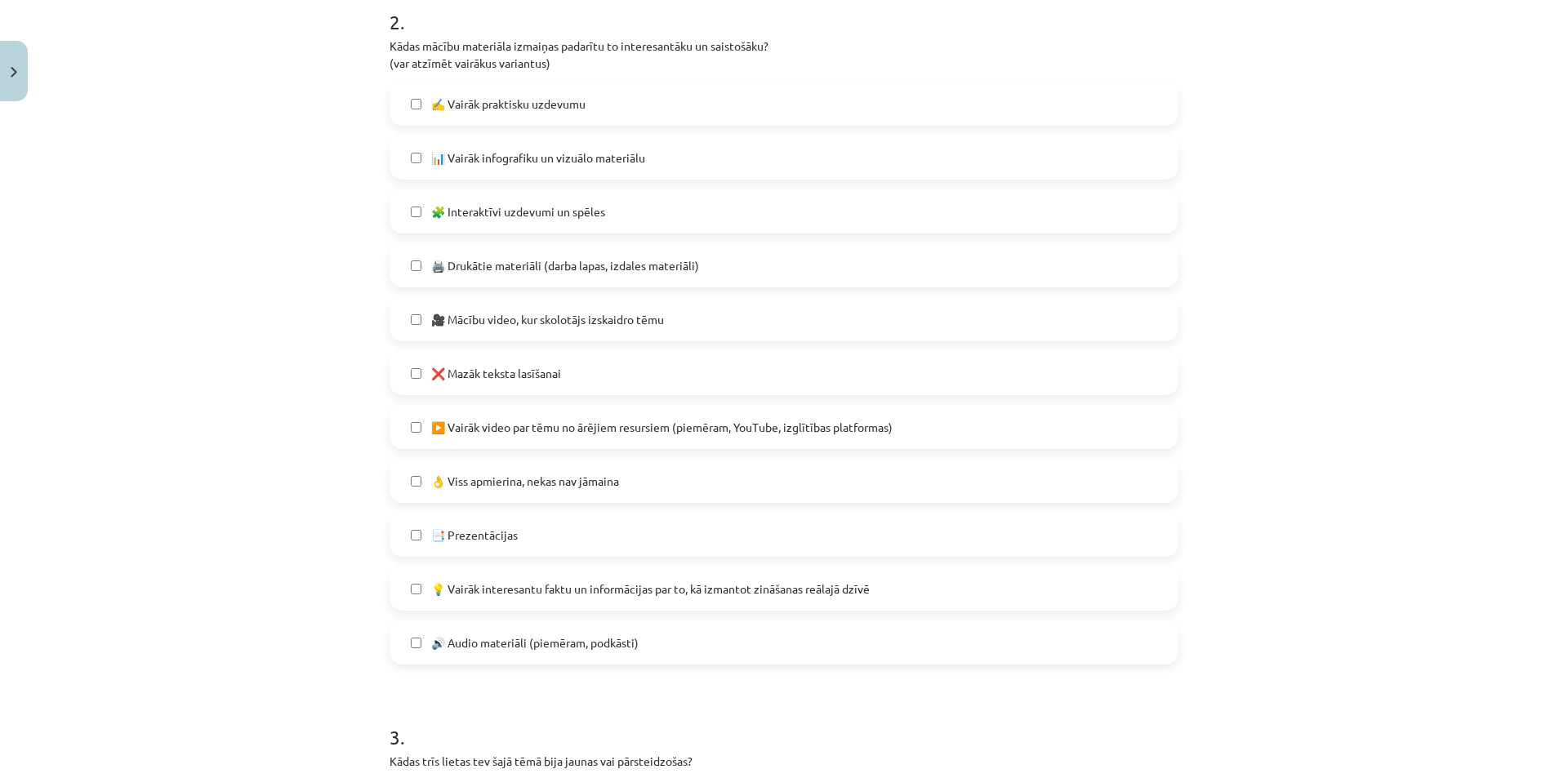
click at [530, 562] on div "✍️ Vairāk praktisku uzdevumu 📊 Vairāk infografiku un vizuālo materiālu 🧩 Intera…" at bounding box center [784, 373] width 789 height 583
click at [521, 578] on label "💡 Vairāk interesantu faktu un informācijas par to, kā izmantot zināšanas reālaj…" at bounding box center [784, 588] width 785 height 40
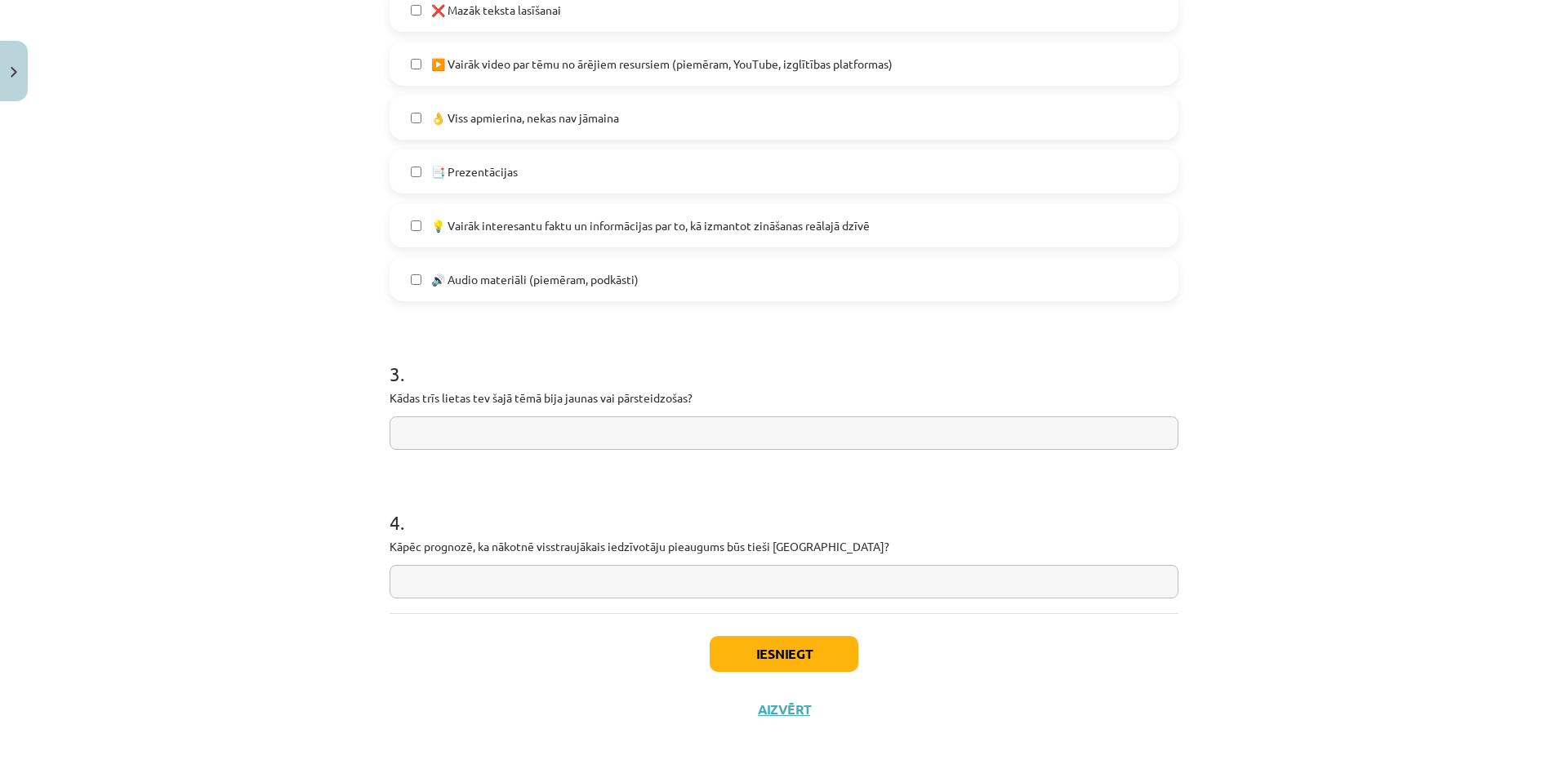
click at [530, 424] on input "text" at bounding box center [784, 433] width 789 height 33
type input "*"
click at [494, 575] on input "text" at bounding box center [784, 581] width 789 height 33
type input "*"
click at [798, 639] on button "Iesniegt" at bounding box center [784, 654] width 149 height 36
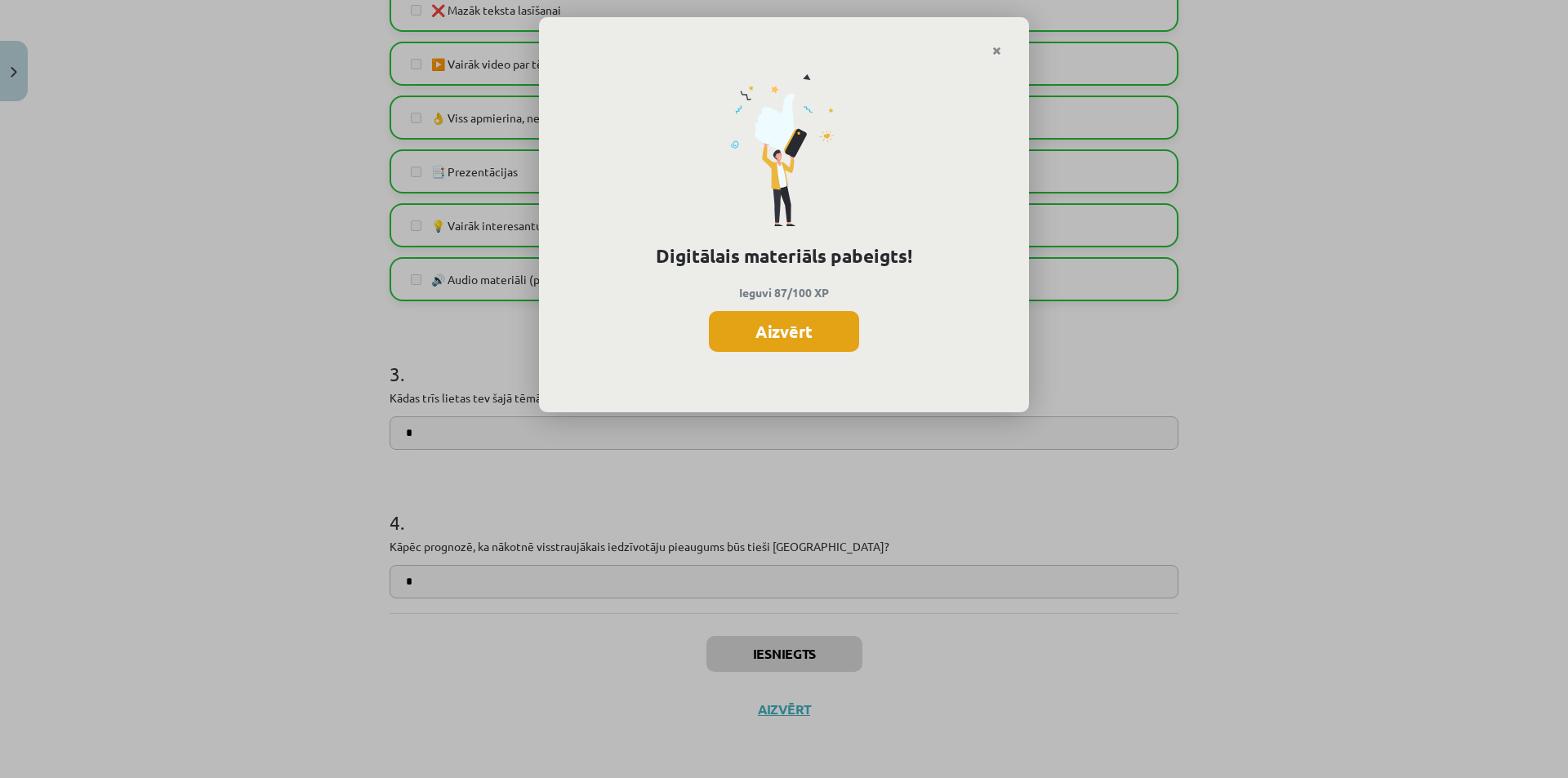
click at [747, 312] on button "Aizvērt" at bounding box center [784, 331] width 150 height 40
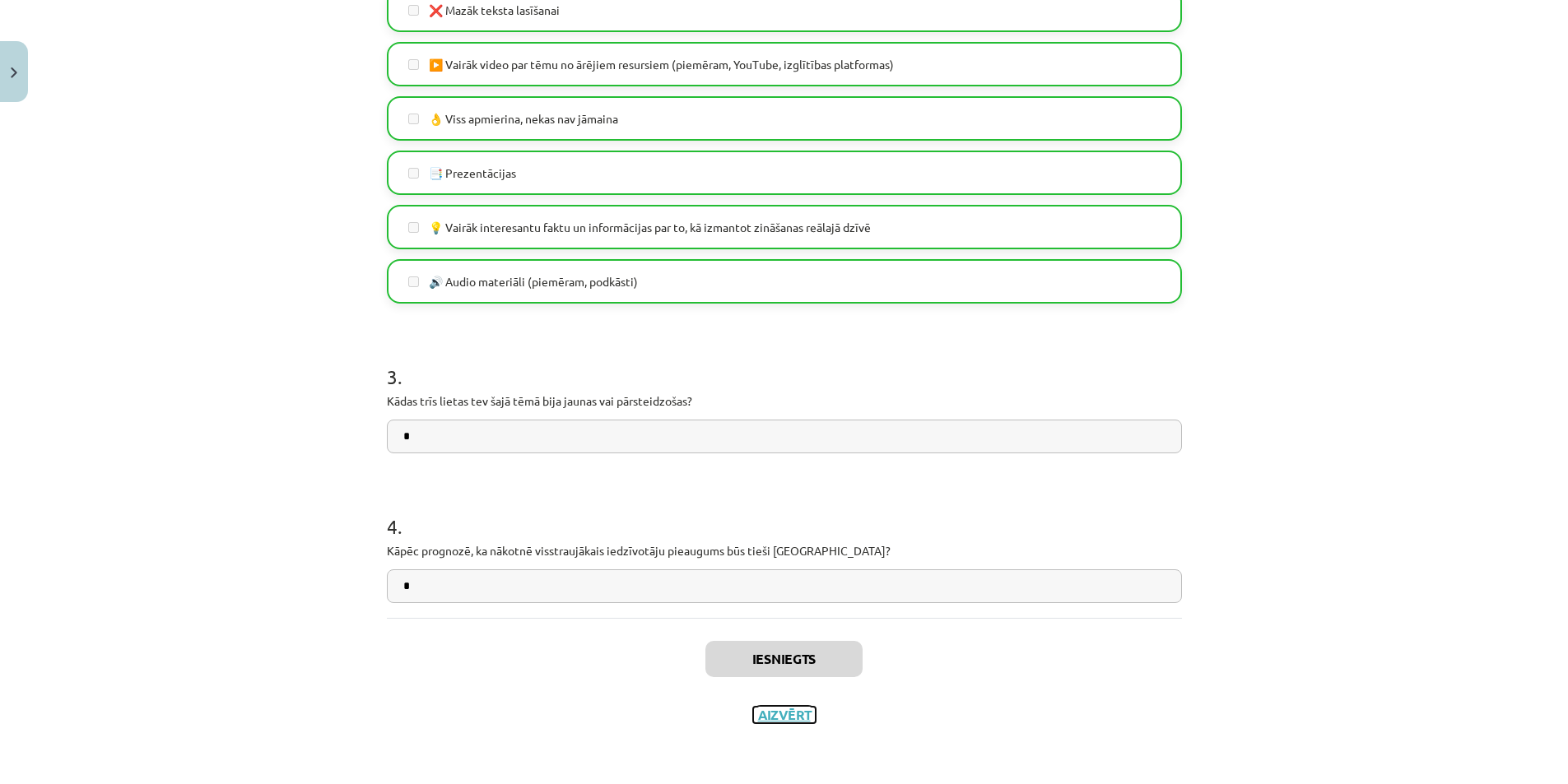
click at [785, 718] on button "Aizvērt" at bounding box center [784, 715] width 62 height 16
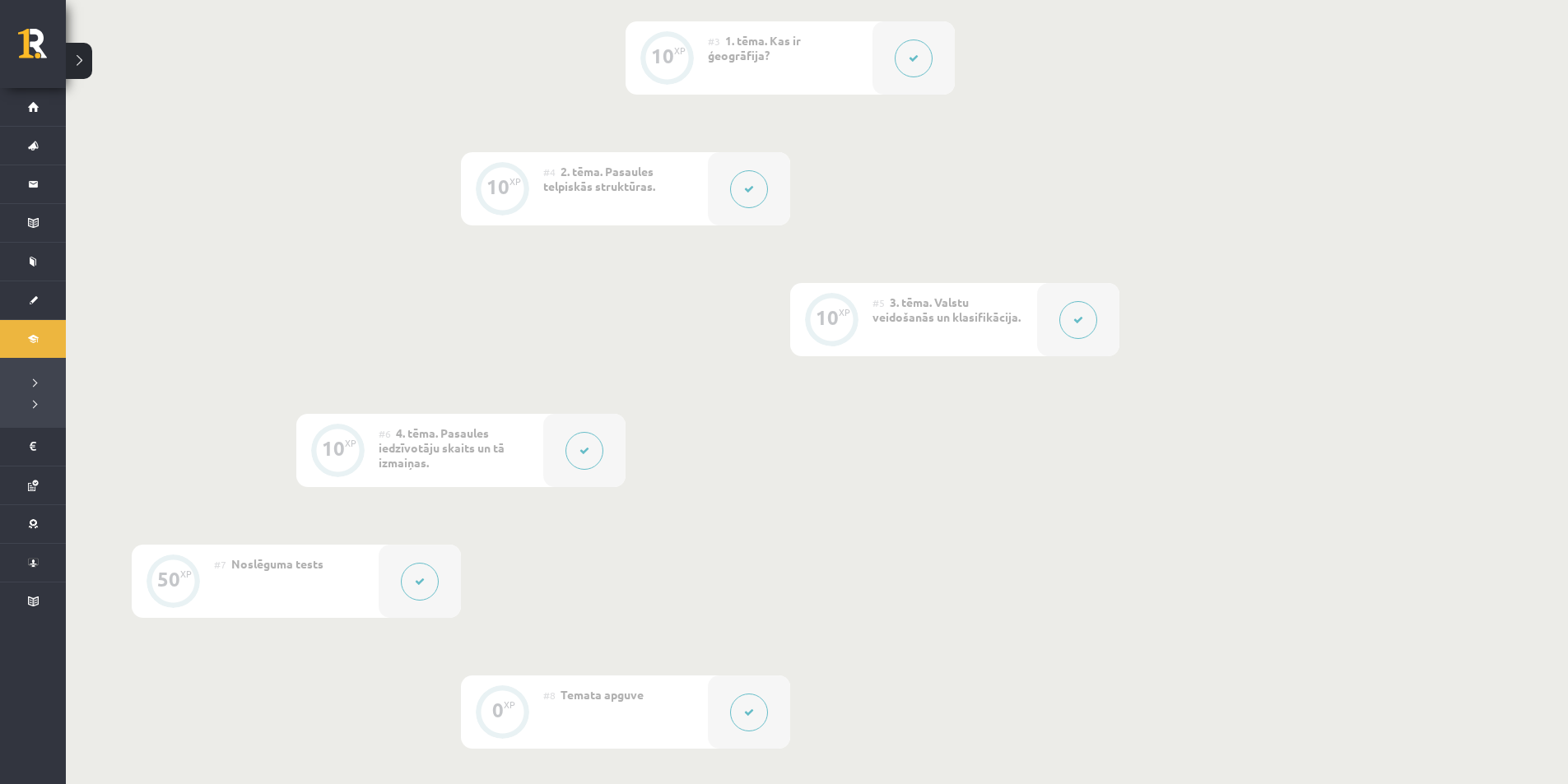
scroll to position [936, 0]
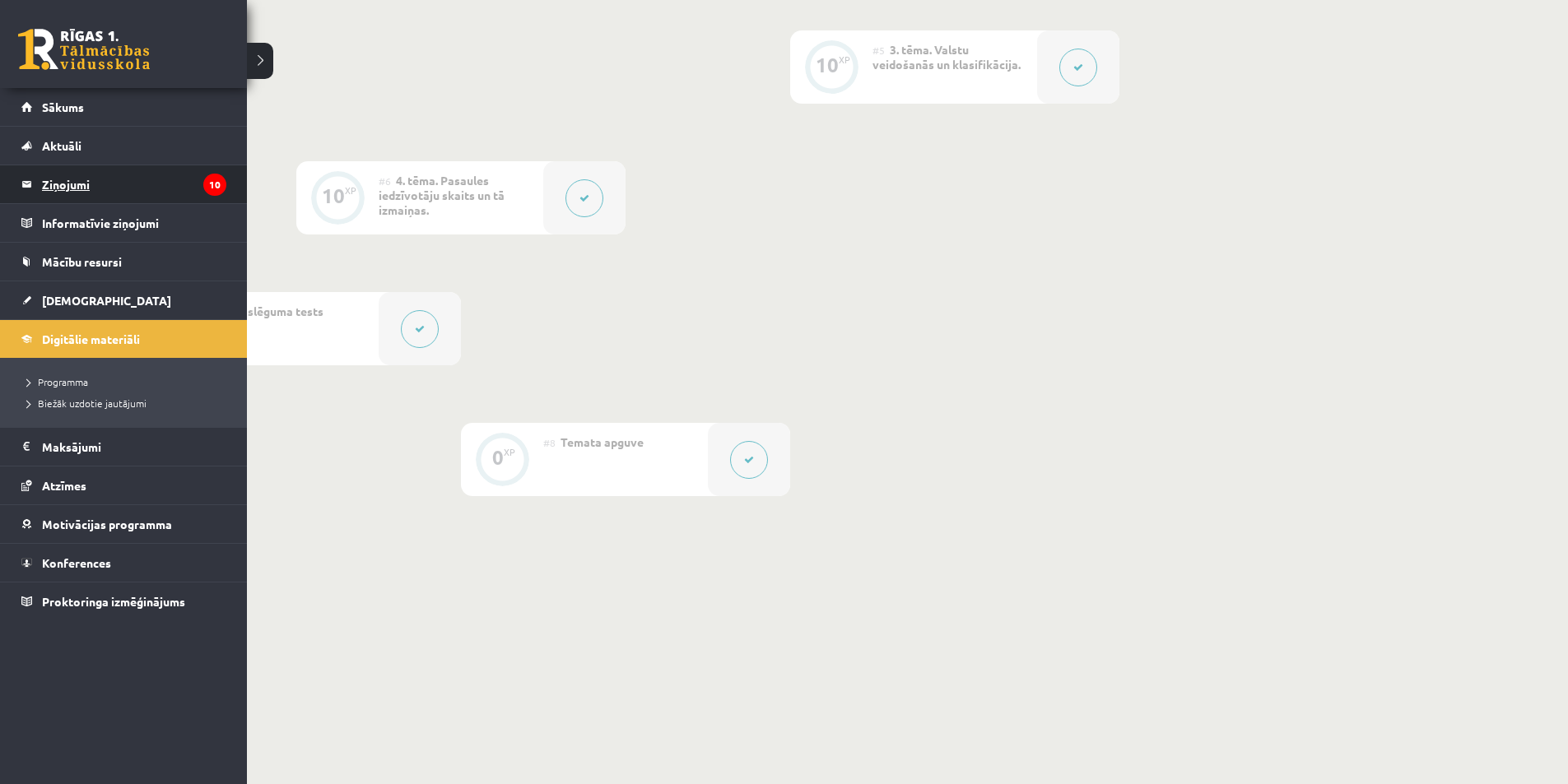
click at [187, 187] on legend "Ziņojumi 10" at bounding box center [134, 184] width 185 height 38
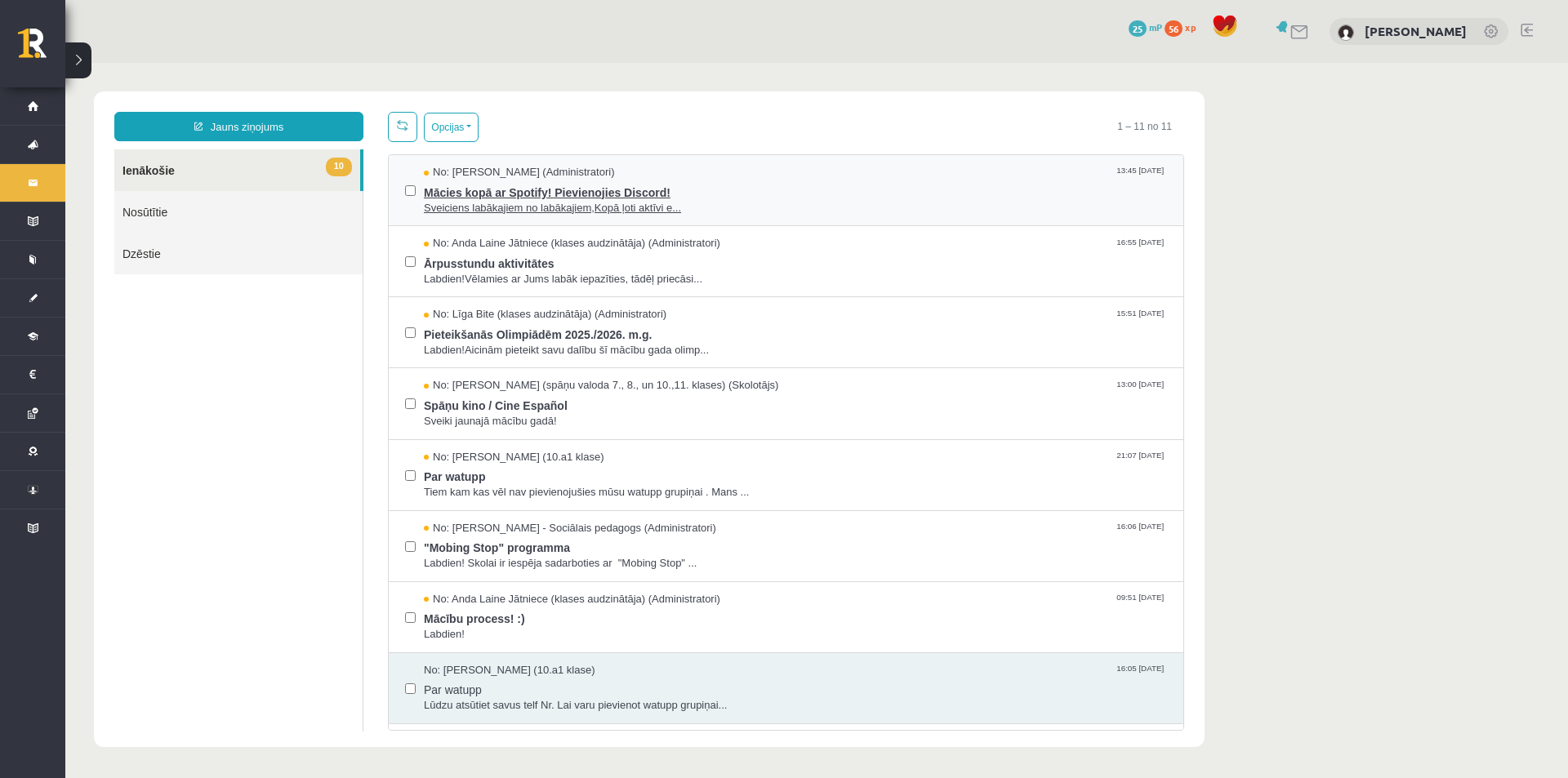
click at [583, 208] on span "Sveiciens labākajiem no labākajiem,Kopā ļoti aktīvi e..." at bounding box center [795, 208] width 743 height 15
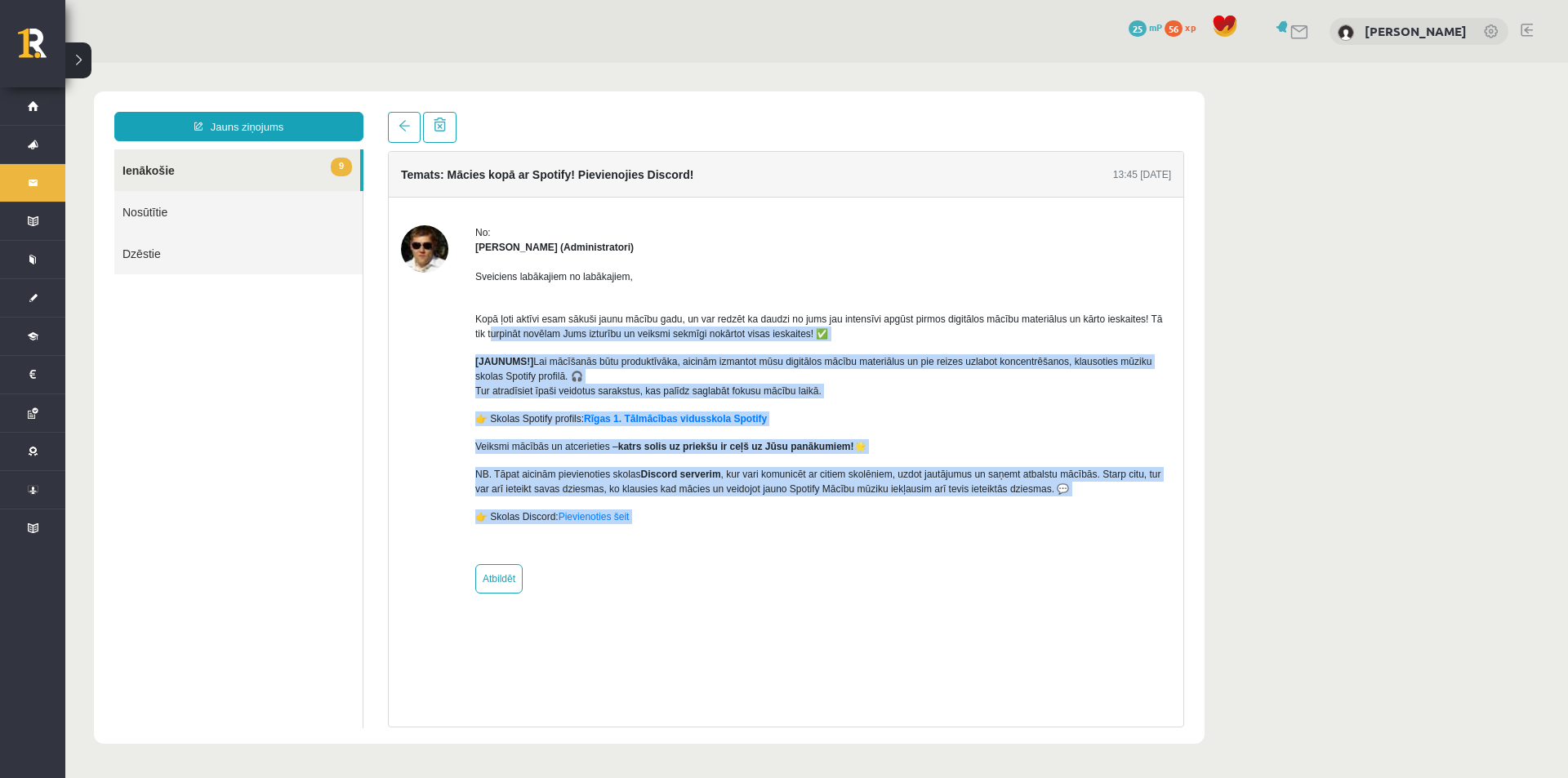
drag, startPoint x: 479, startPoint y: 329, endPoint x: 632, endPoint y: 526, distance: 249.4
click at [632, 526] on div "Sveiciens labākajiem no labākajiem, Kopā ļoti aktīvi esam sākuši jaunu mācību g…" at bounding box center [823, 403] width 696 height 297
copy div "urpināt novēlam Jums izturību un veiksmi sekmīgi nokārtot visas ieskaites! ✅ [J…"
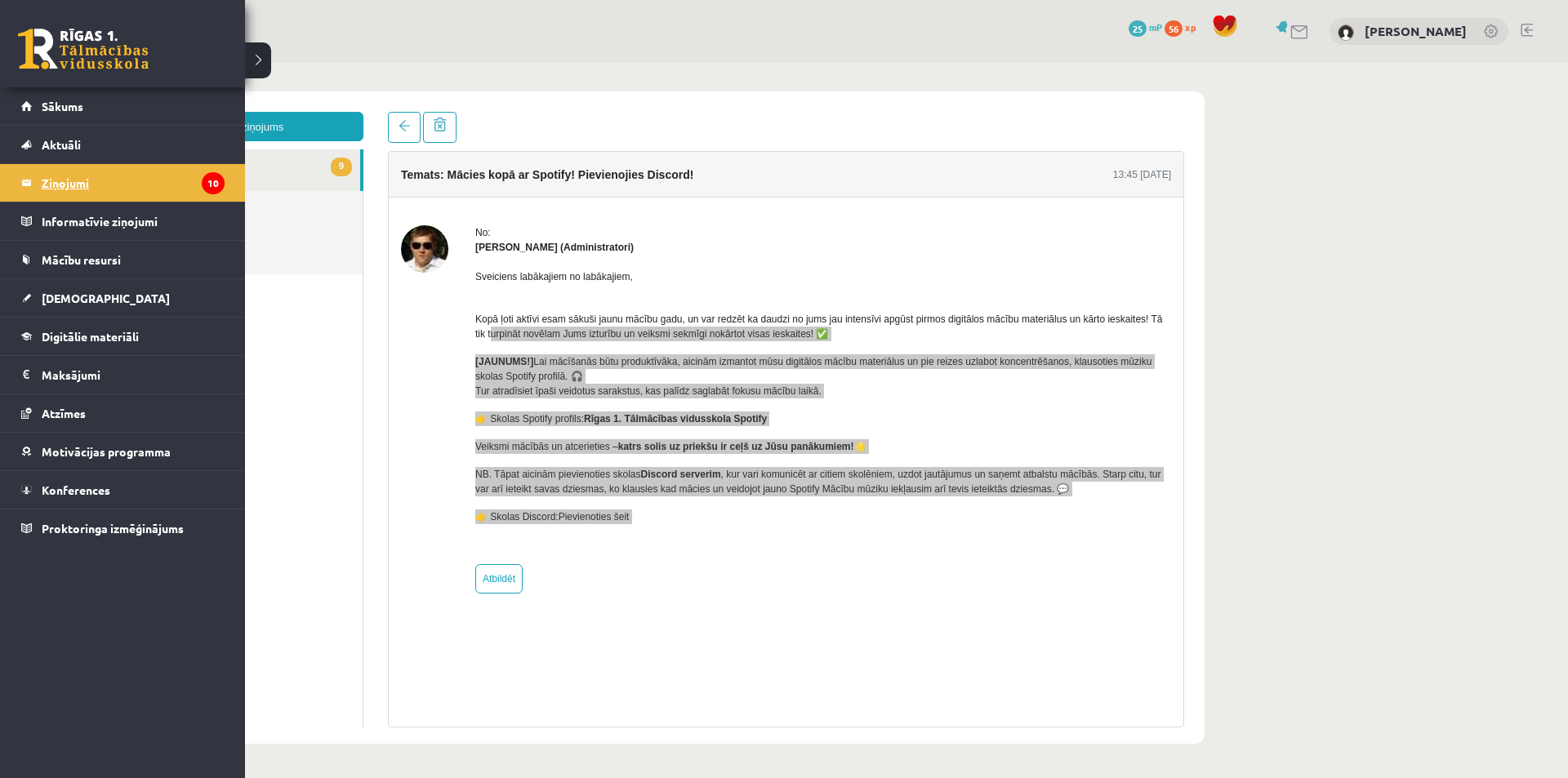
click at [169, 179] on legend "Ziņojumi 10" at bounding box center [133, 183] width 183 height 38
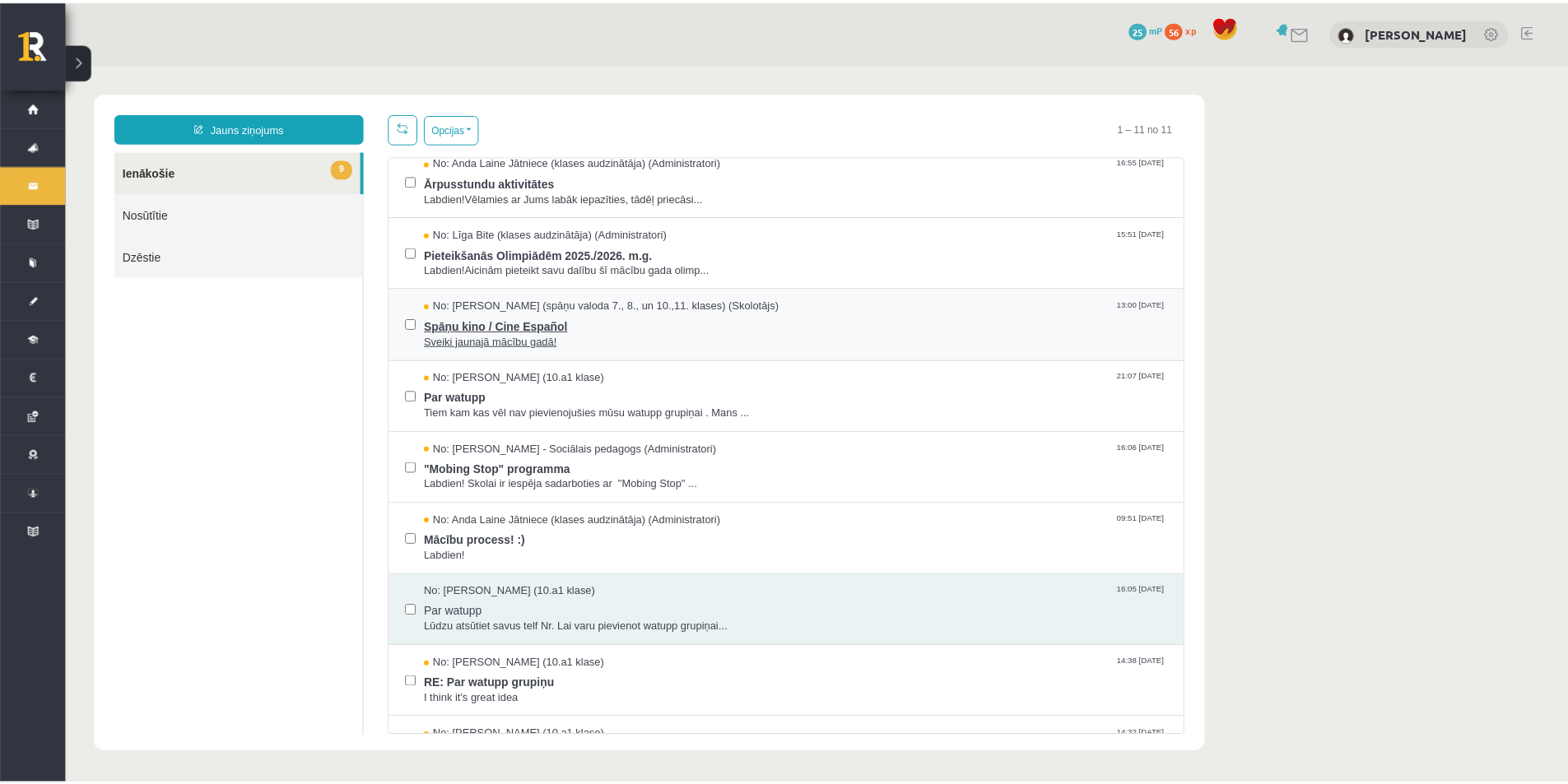
scroll to position [87, 0]
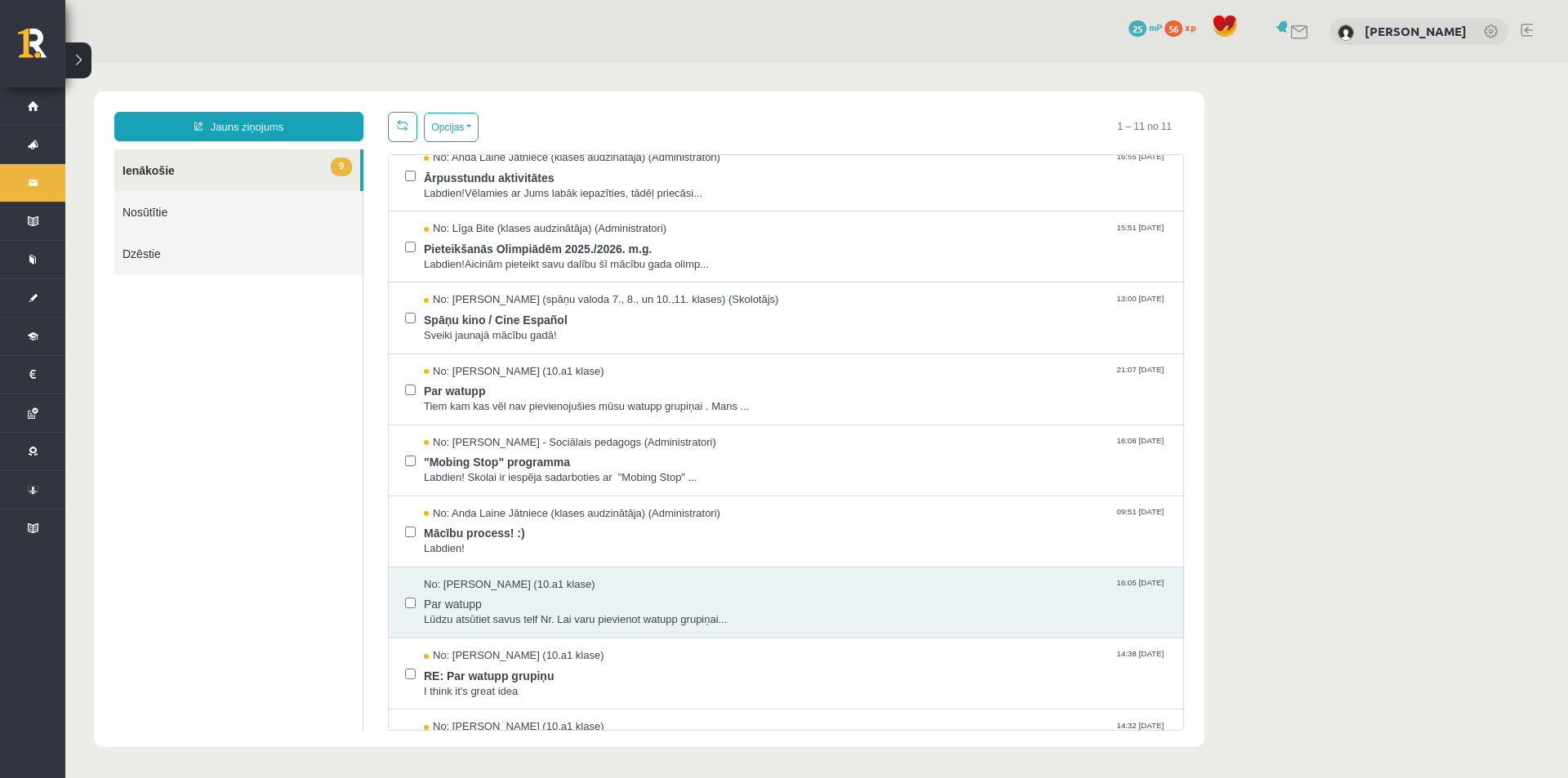
click at [88, 74] on button at bounding box center [78, 60] width 26 height 36
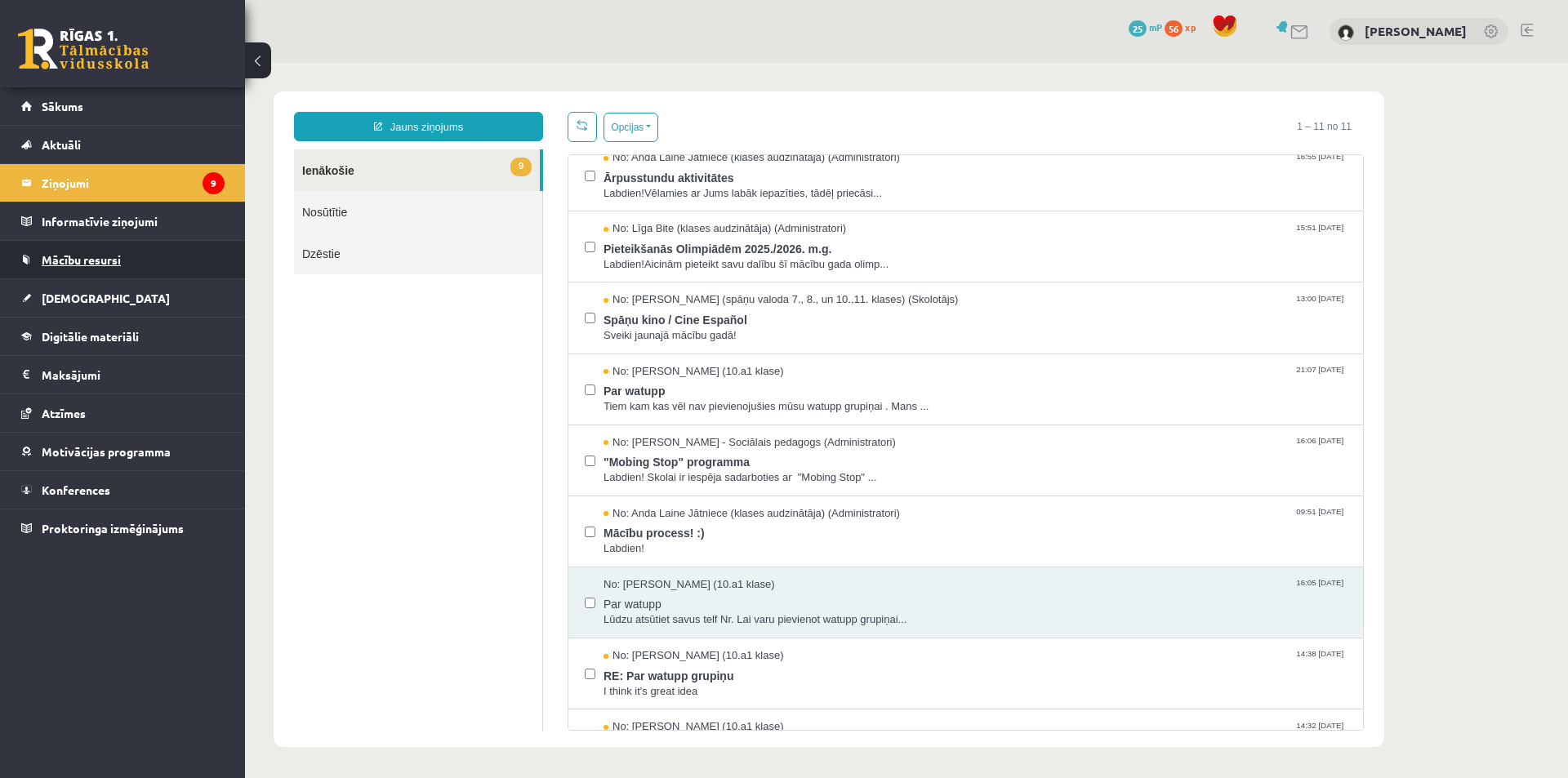
click at [99, 262] on span "Mācību resursi" at bounding box center [81, 259] width 79 height 14
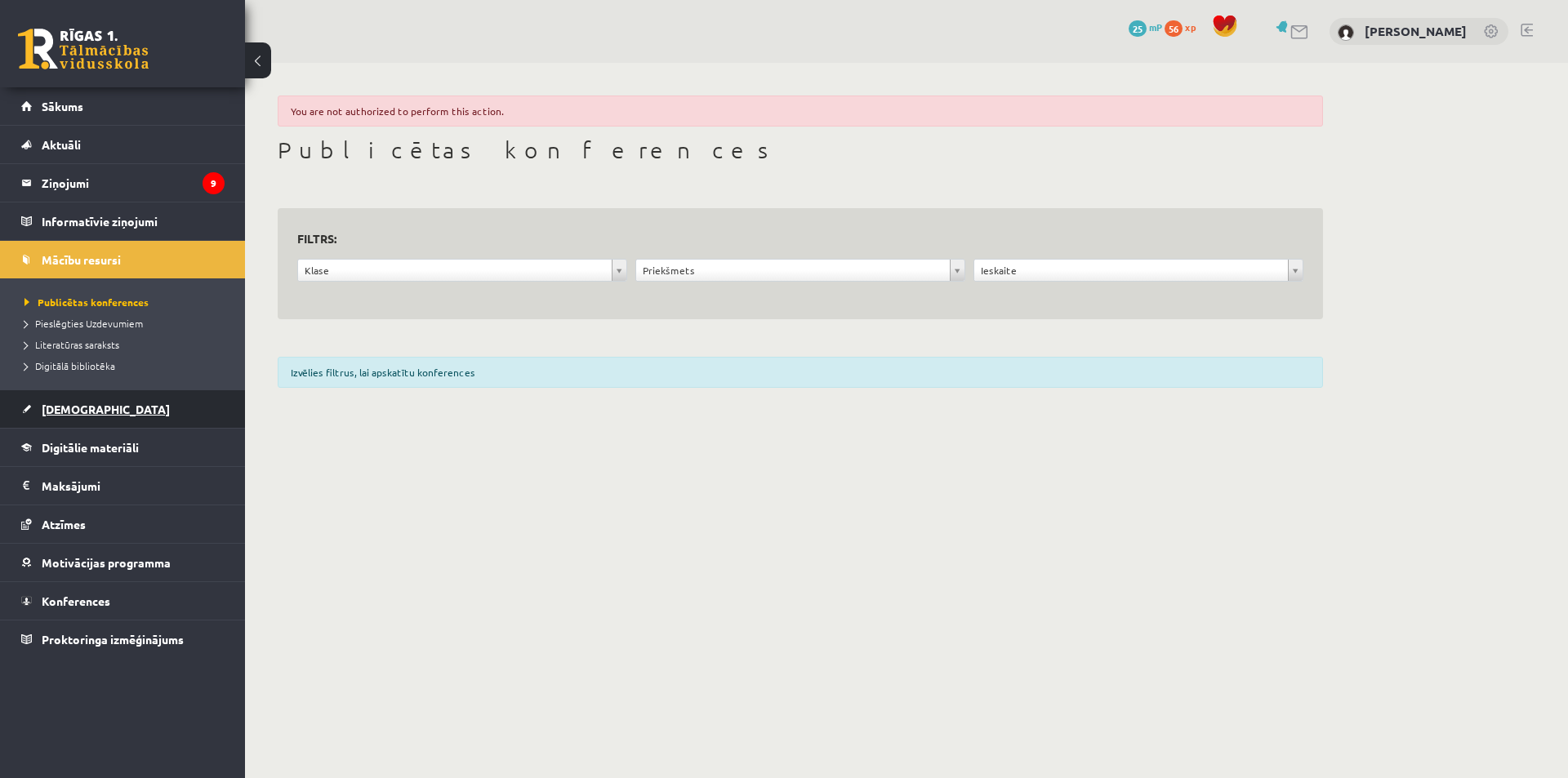
click at [89, 393] on link "[DEMOGRAPHIC_DATA]" at bounding box center [123, 409] width 204 height 38
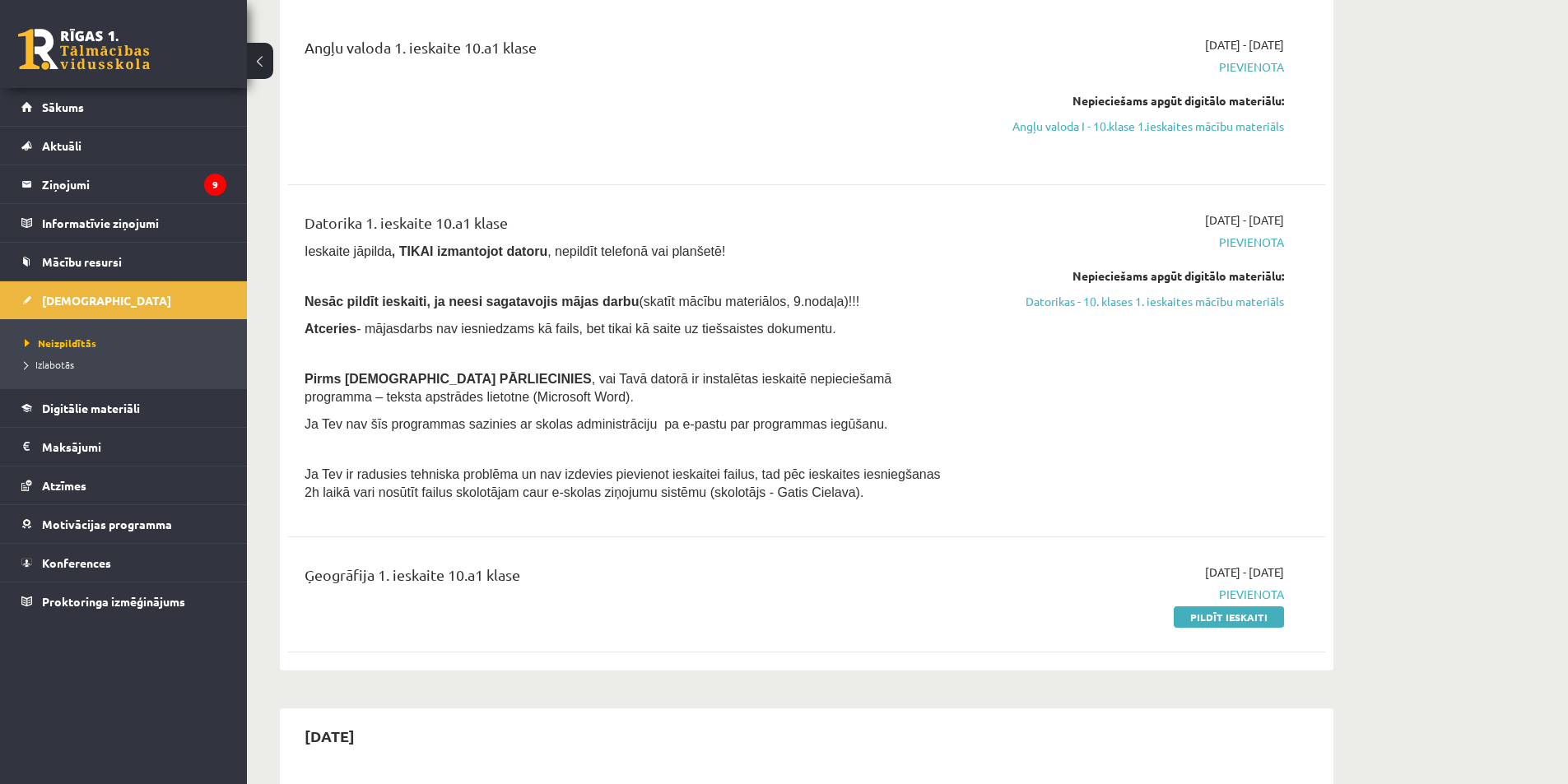
scroll to position [172, 0]
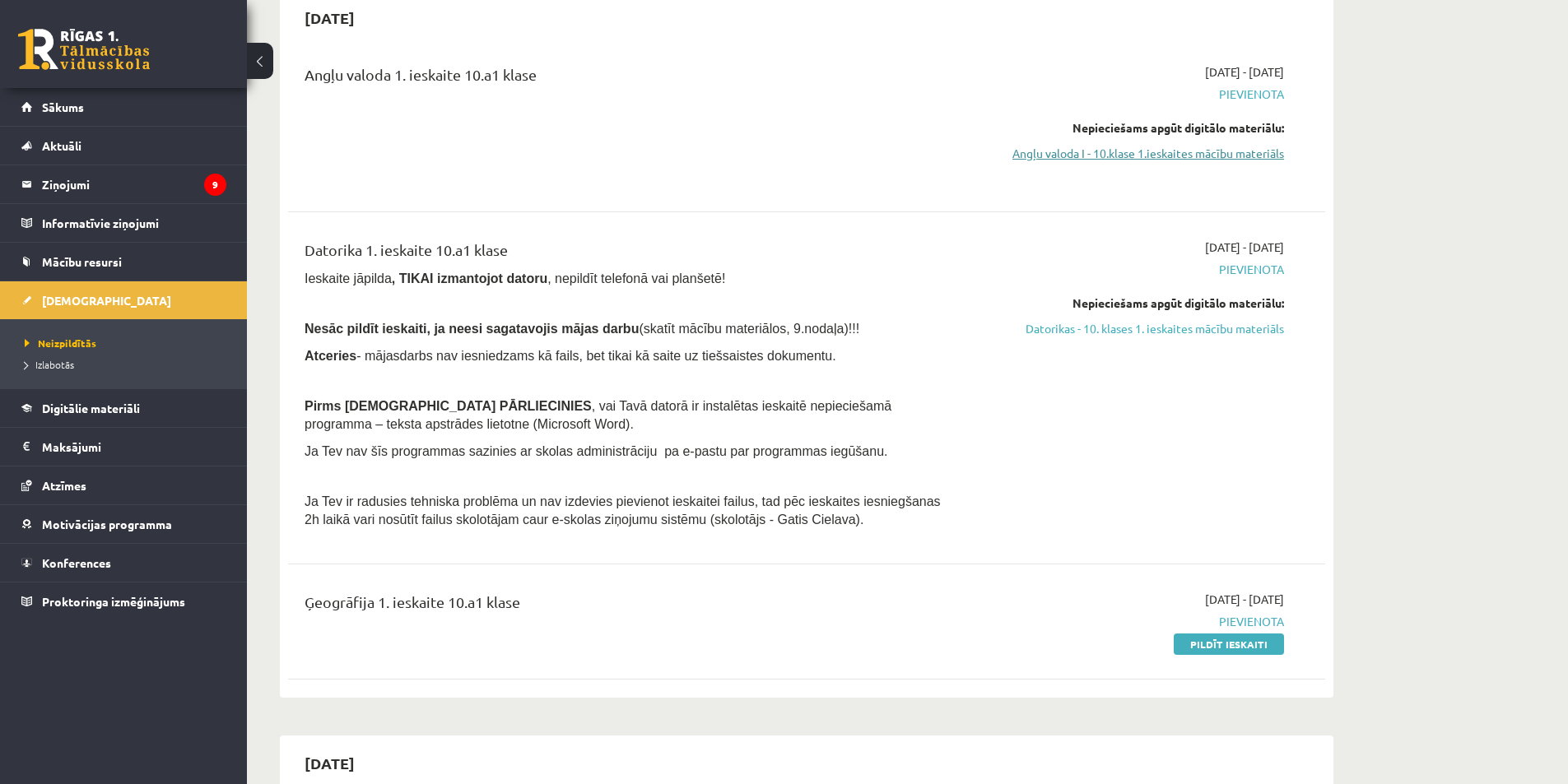
click at [1158, 156] on link "Angļu valoda I - 10.klase 1.ieskaites mācību materiāls" at bounding box center [1128, 153] width 310 height 17
click at [1080, 156] on link "Angļu valoda I - 10.klase 1.ieskaites mācību materiāls" at bounding box center [1128, 153] width 310 height 17
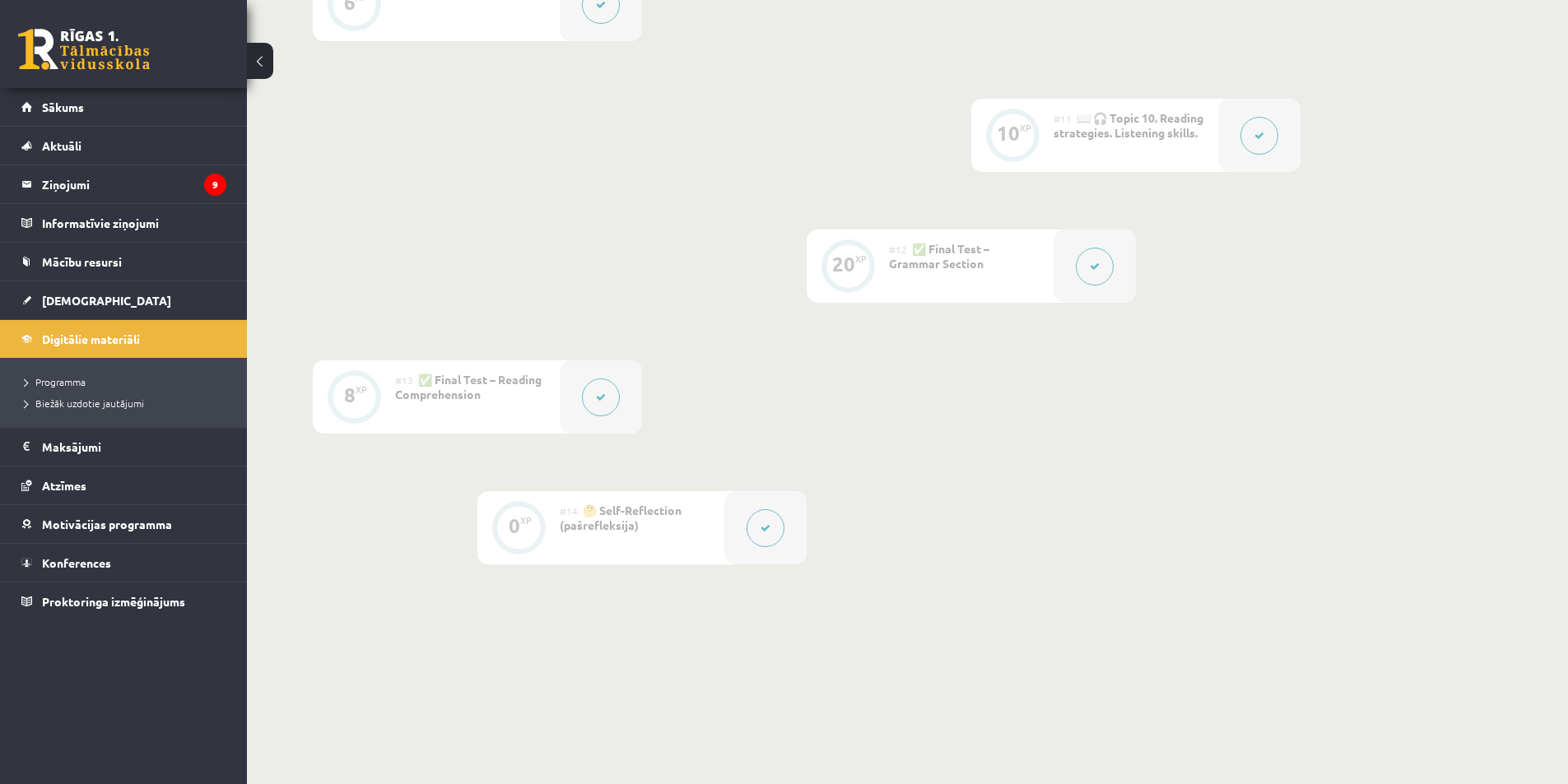
scroll to position [1740, 0]
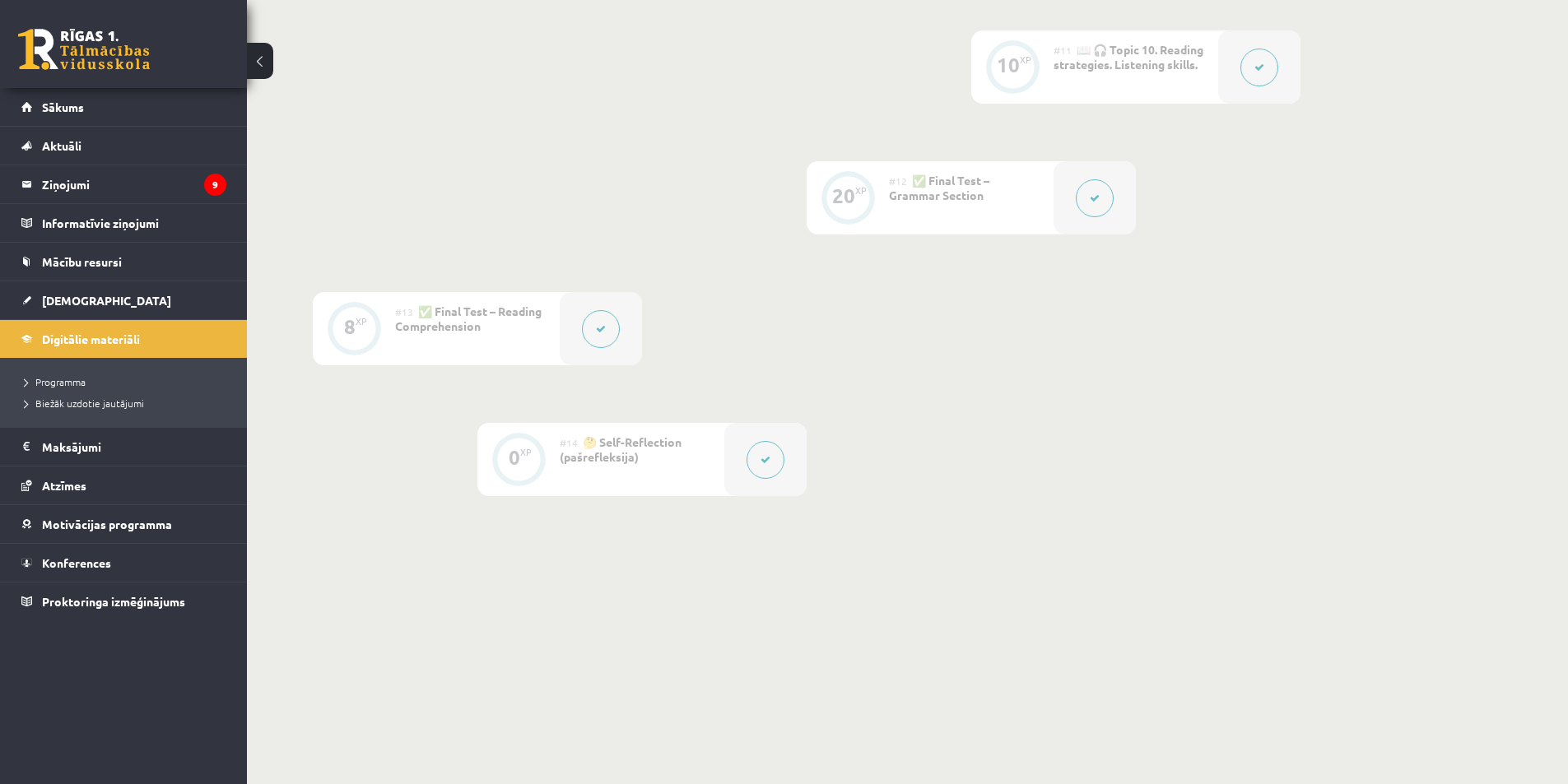
click at [265, 57] on button at bounding box center [260, 61] width 26 height 36
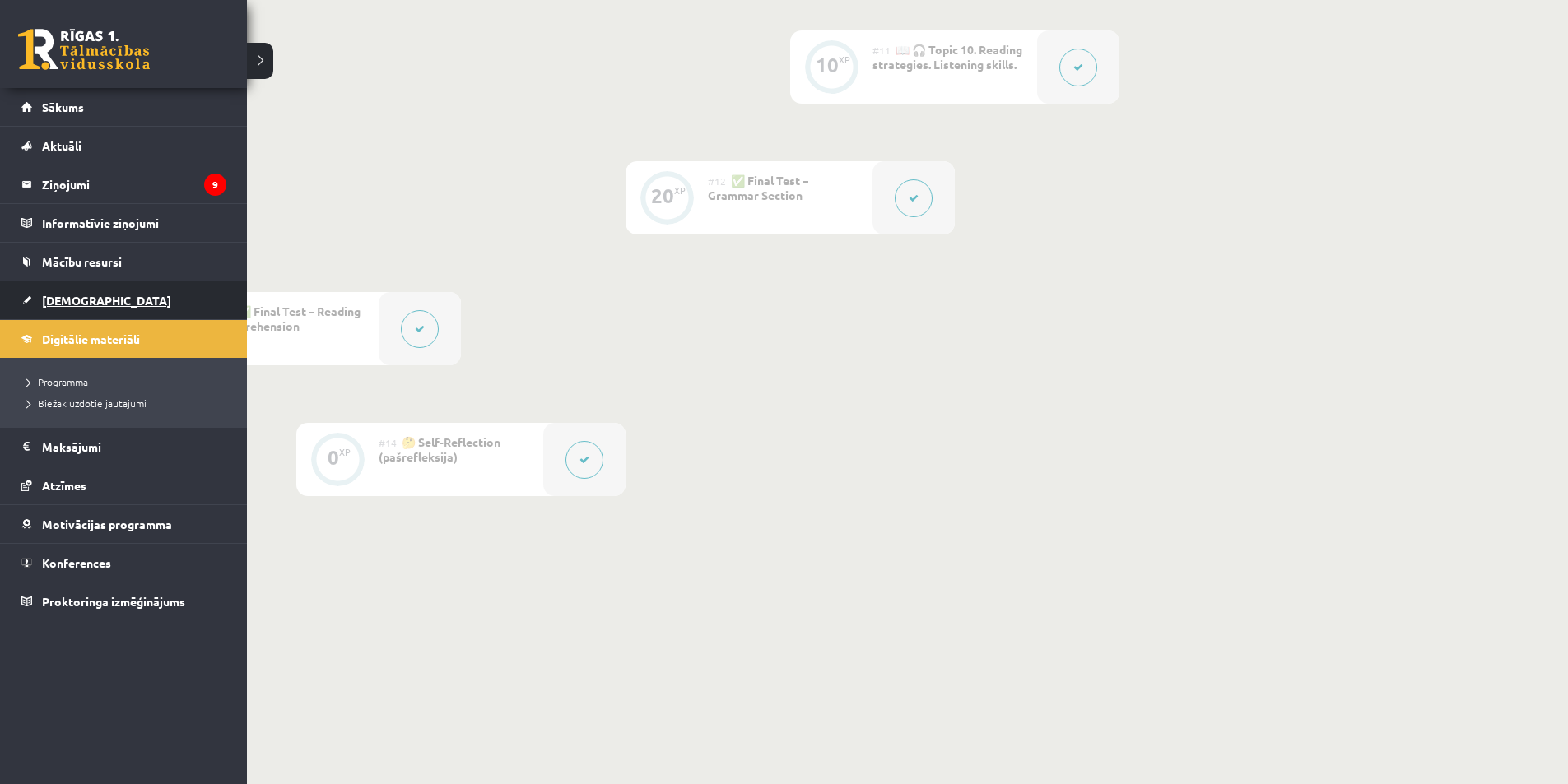
click at [119, 306] on link "[DEMOGRAPHIC_DATA]" at bounding box center [124, 300] width 205 height 38
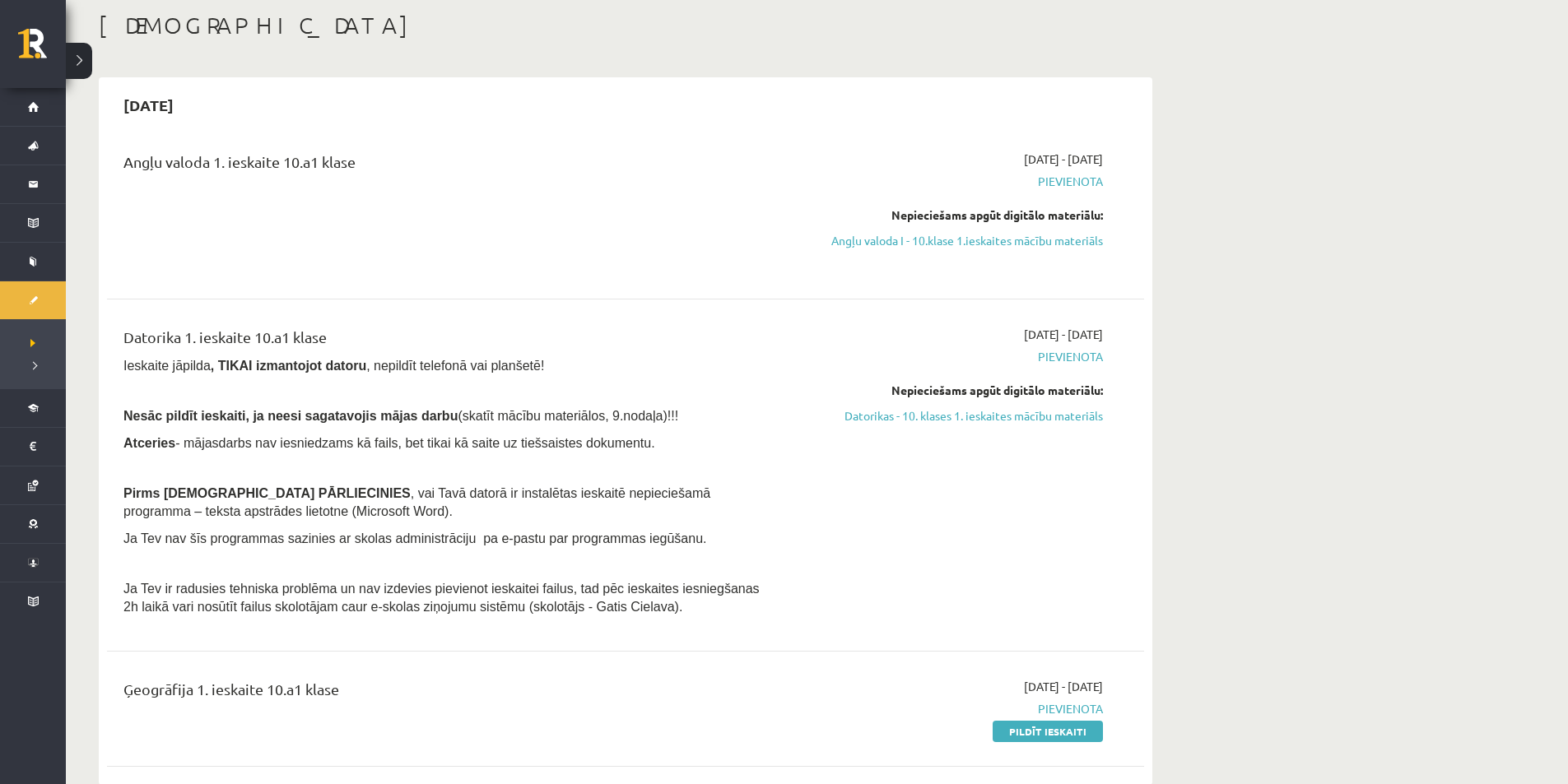
scroll to position [86, 0]
click at [927, 415] on link "Datorikas - 10. klases 1. ieskaites mācību materiāls" at bounding box center [947, 414] width 310 height 17
click at [934, 413] on link "Datorikas - 10. klases 1. ieskaites mācību materiāls" at bounding box center [947, 414] width 310 height 17
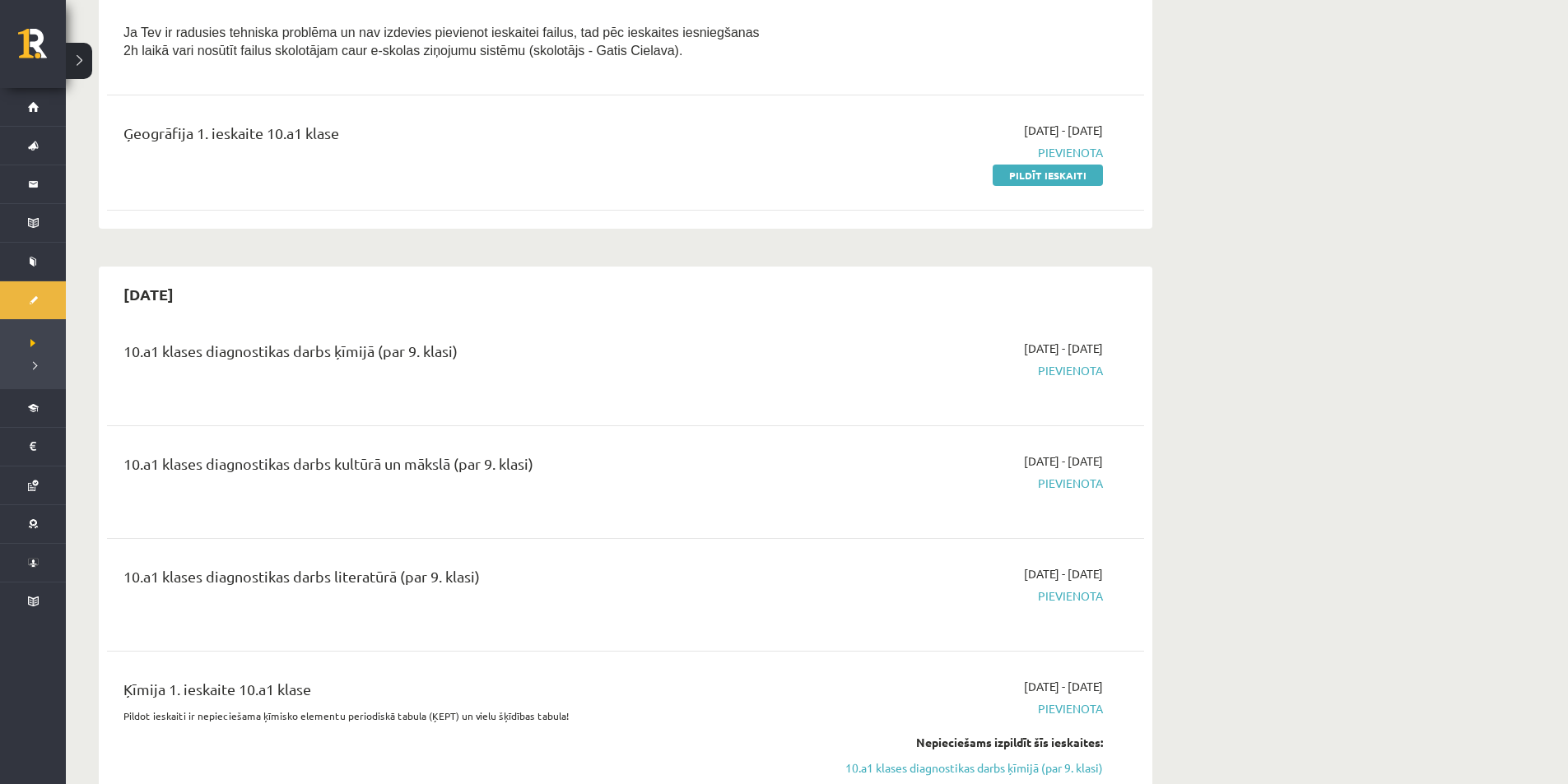
scroll to position [782, 0]
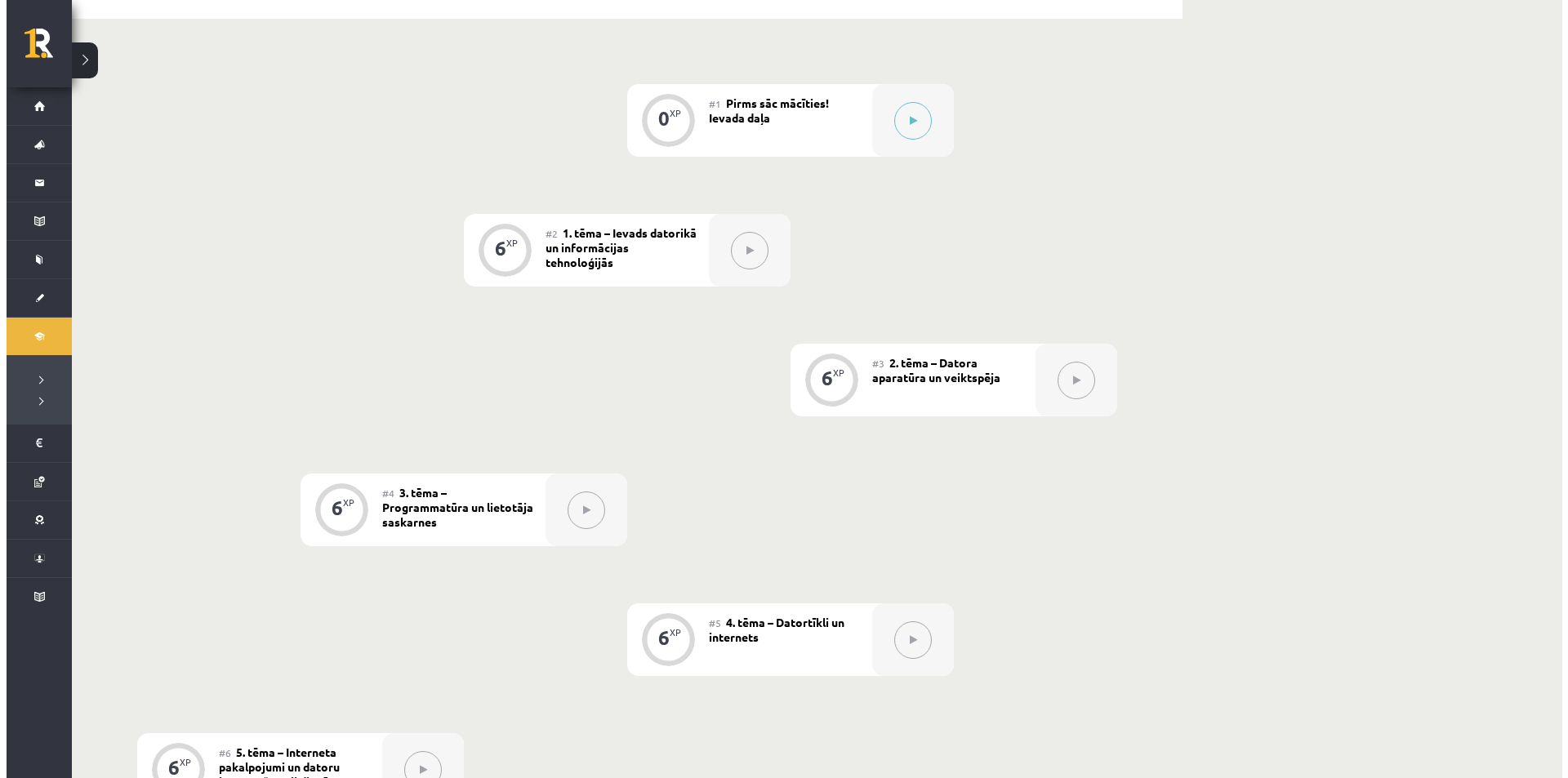
scroll to position [389, 0]
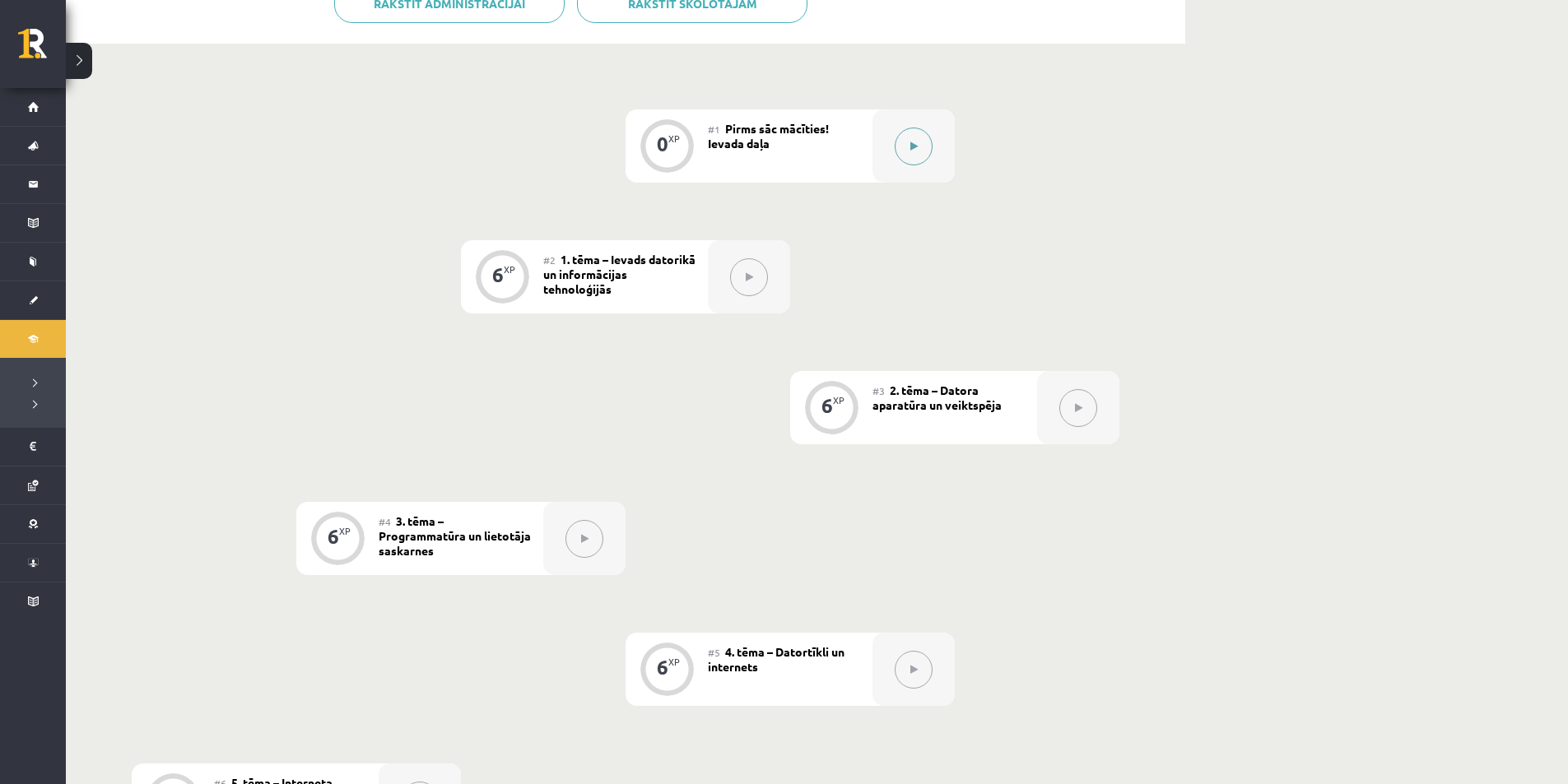
click at [927, 160] on div at bounding box center [913, 146] width 82 height 73
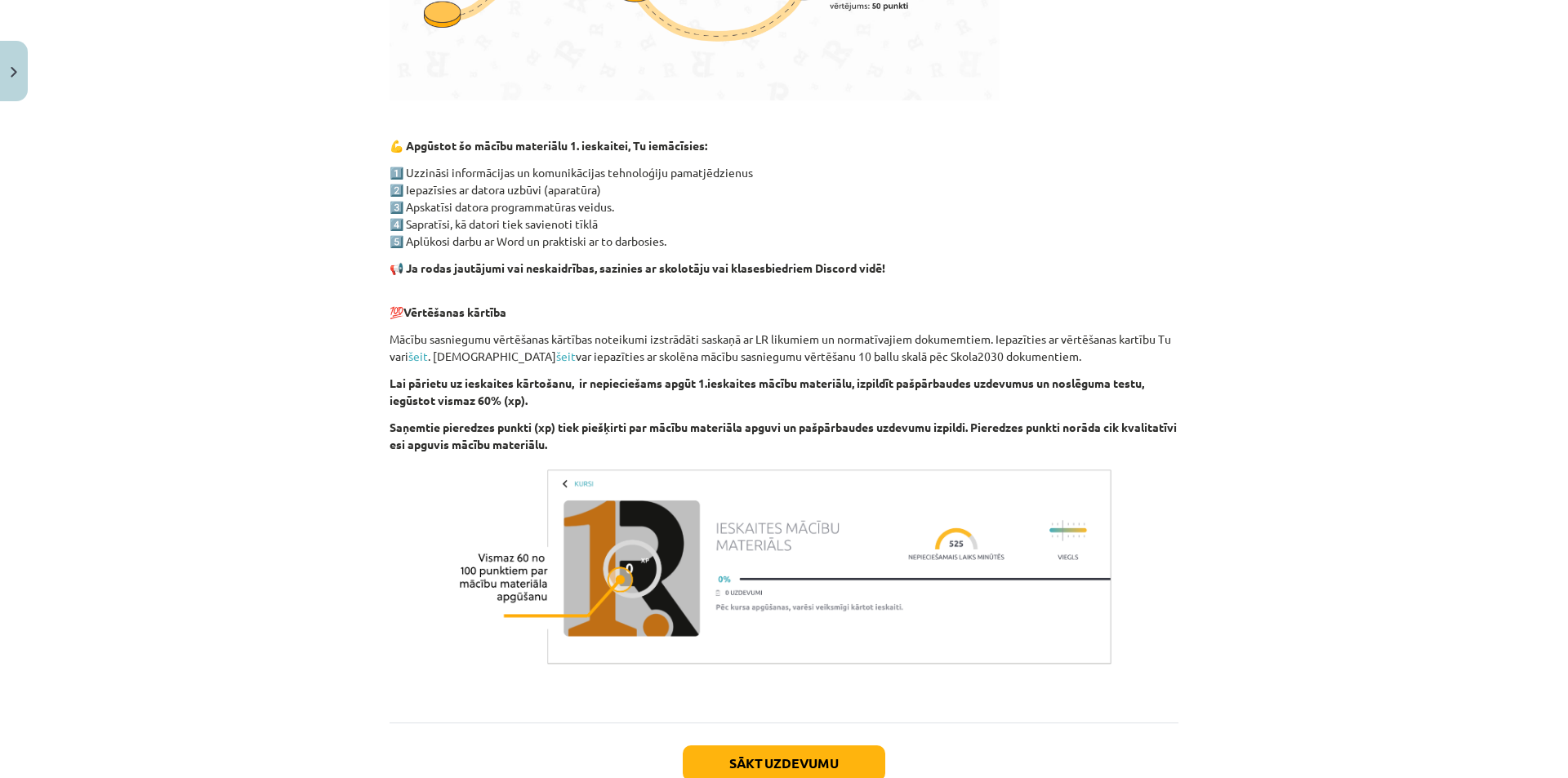
scroll to position [954, 0]
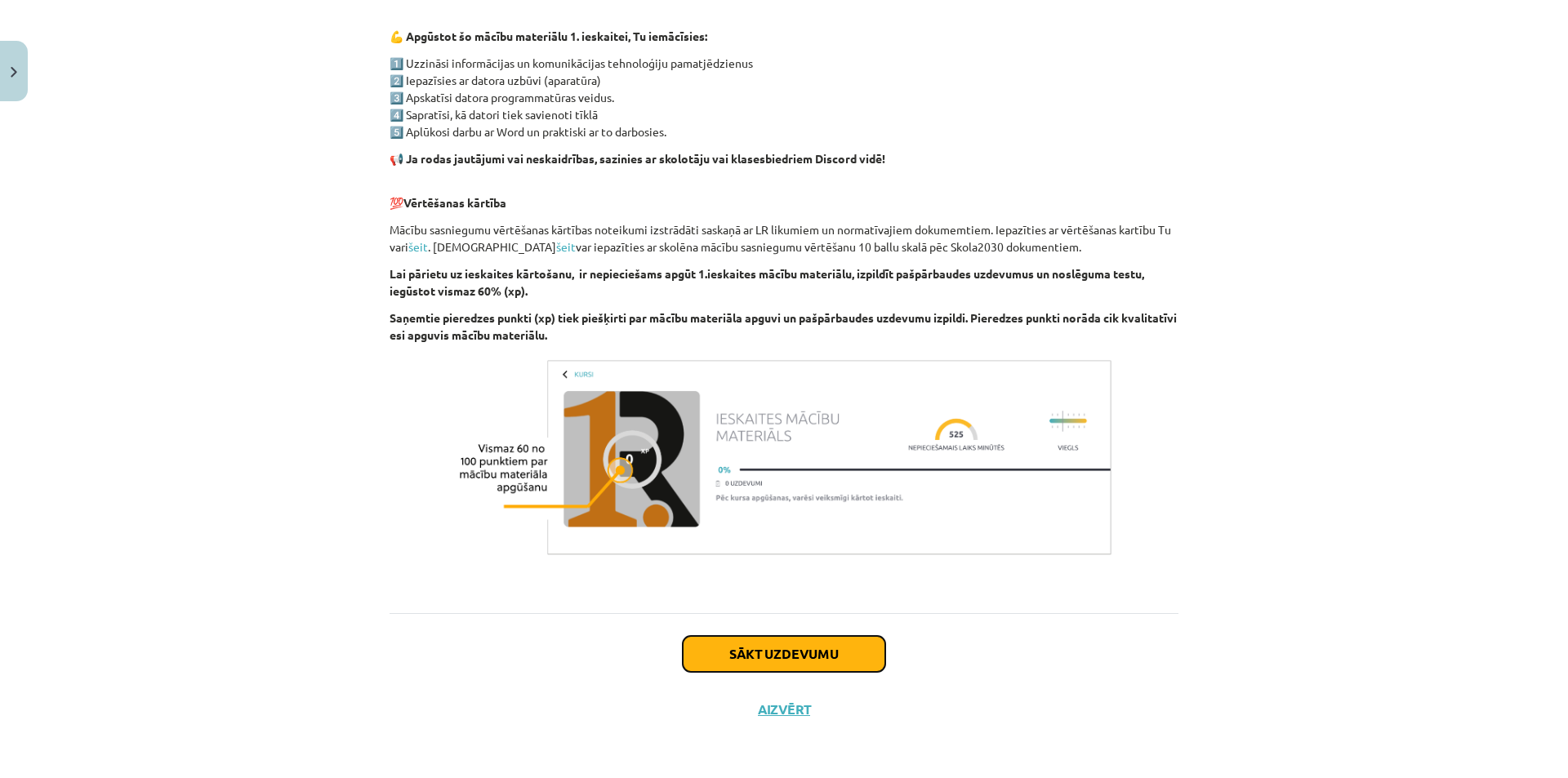
click at [766, 643] on button "Sākt uzdevumu" at bounding box center [784, 654] width 203 height 36
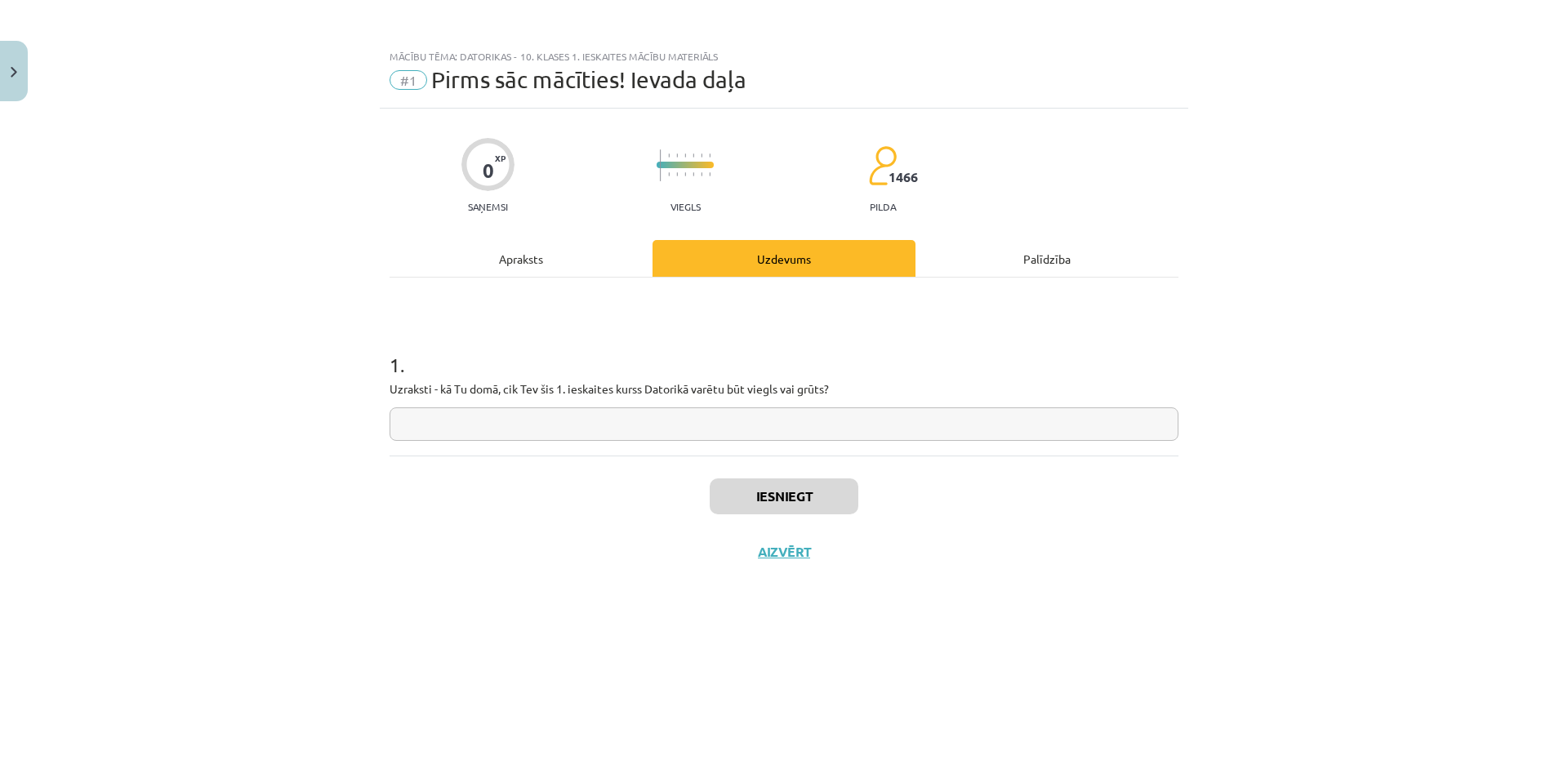
scroll to position [0, 0]
drag, startPoint x: 828, startPoint y: 391, endPoint x: 381, endPoint y: 387, distance: 447.0
click at [381, 387] on div "0 XP Saņemsi Viegls 1466 pilda Apraksts Uzdevums Palīdzība 1 . Uzraksti - kā Tu…" at bounding box center [784, 423] width 809 height 629
copy p "Uzraksti - kā Tu domā, cik Tev šis 1. ieskaites kurss Datorikā varētu būt viegl…"
click at [679, 428] on input "text" at bounding box center [784, 424] width 789 height 33
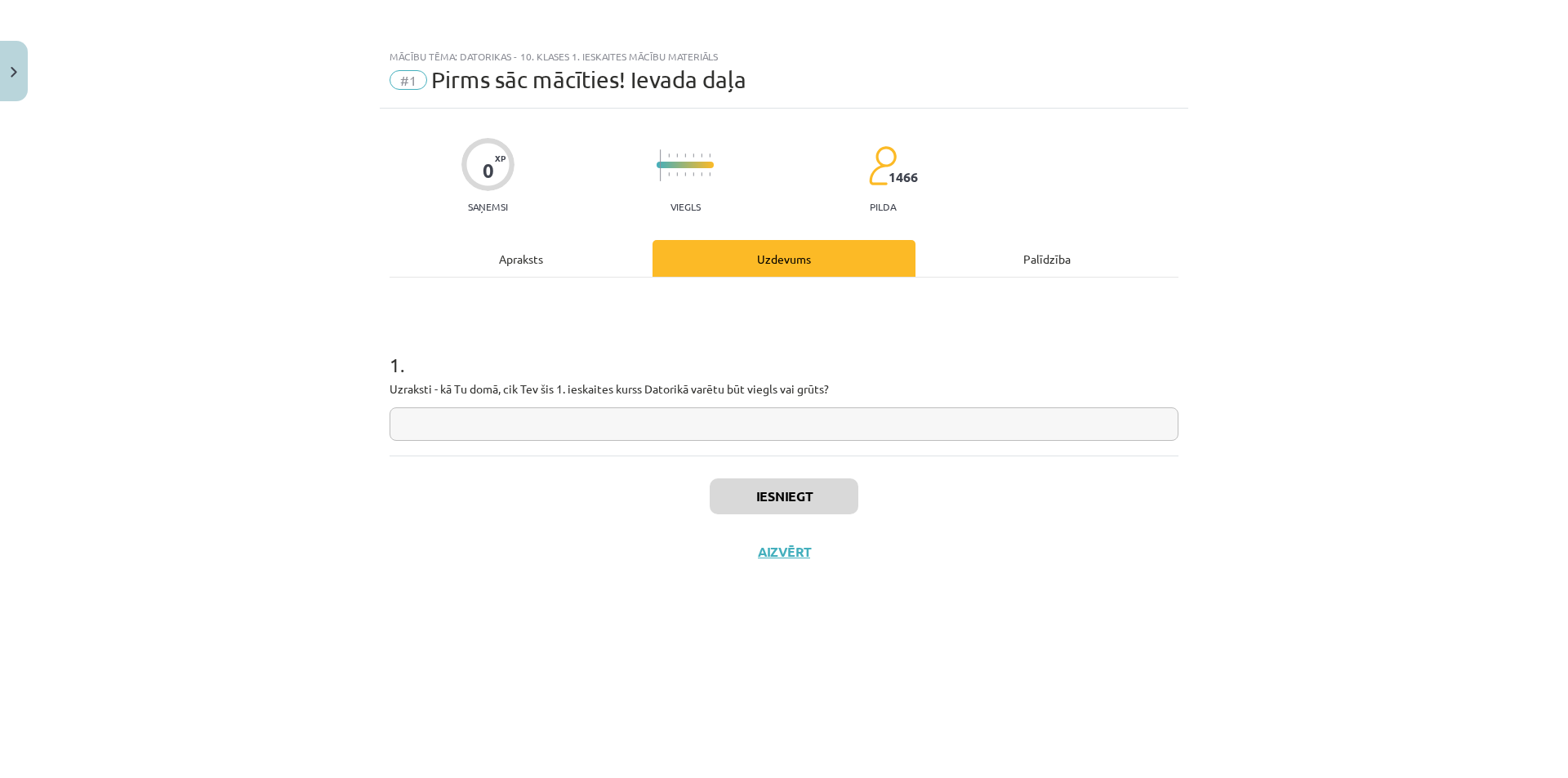
paste input "**********"
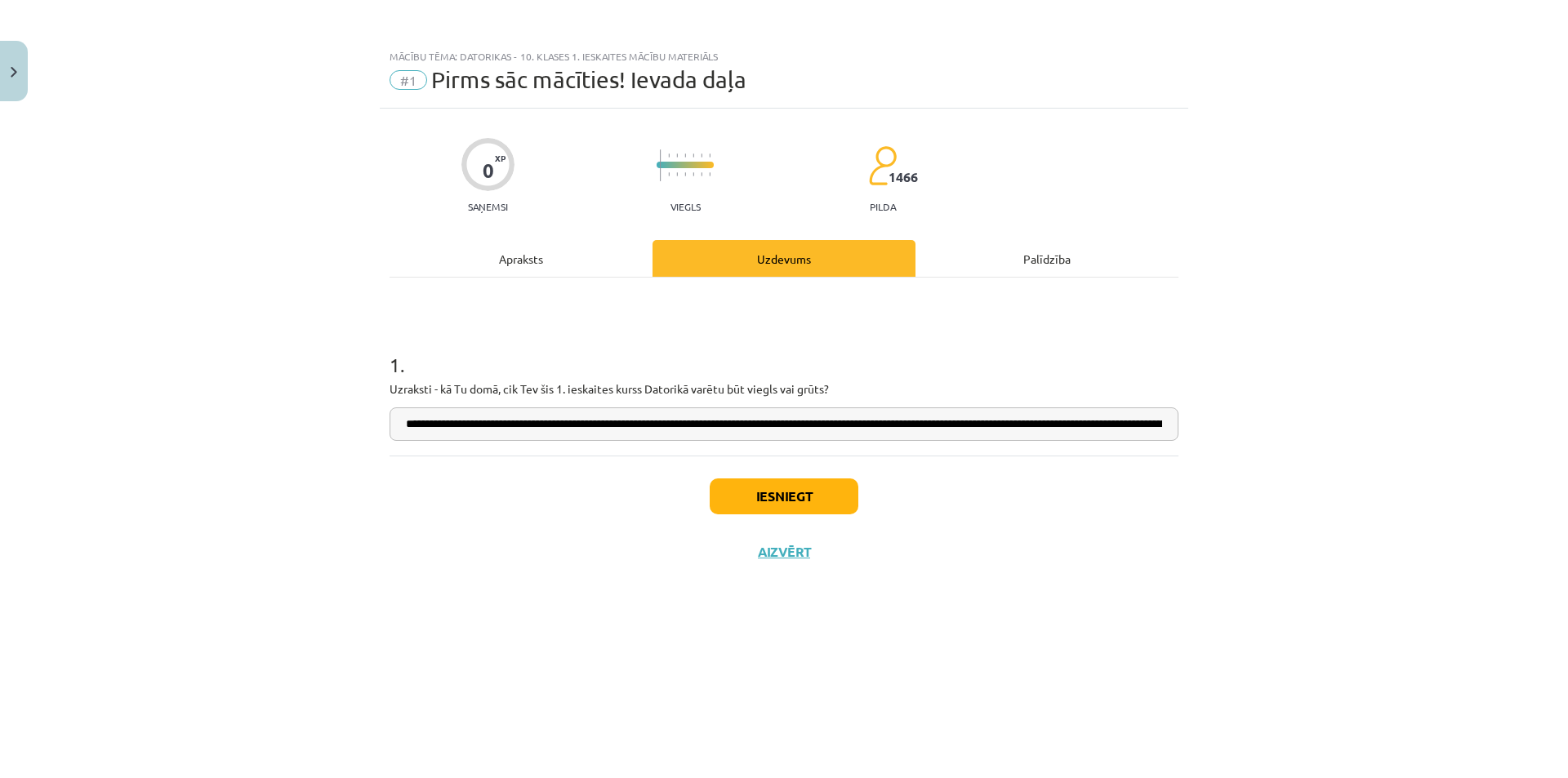
scroll to position [0, 543]
type input "**********"
click at [765, 491] on button "Iesniegt" at bounding box center [784, 496] width 149 height 36
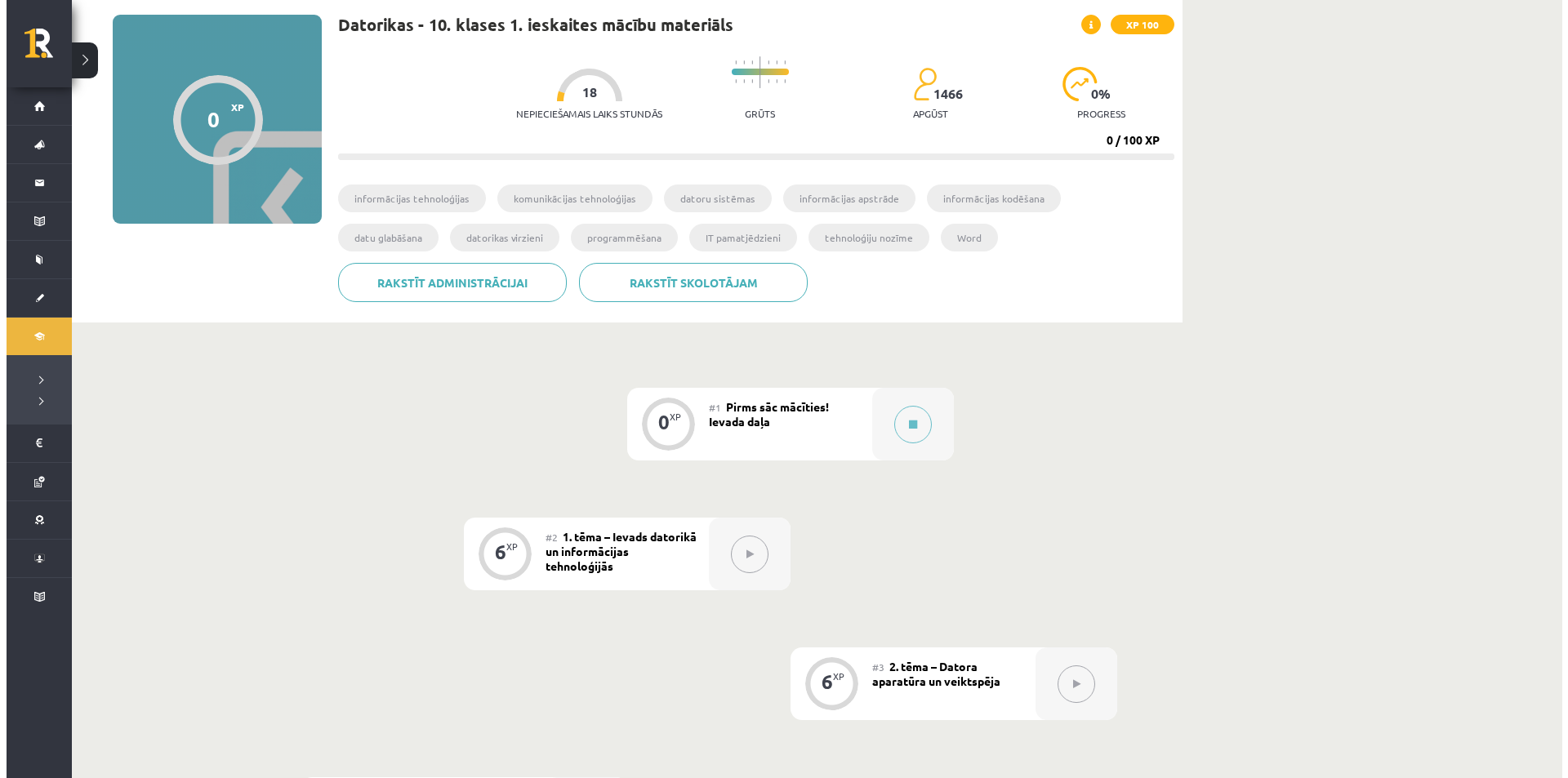
scroll to position [112, 0]
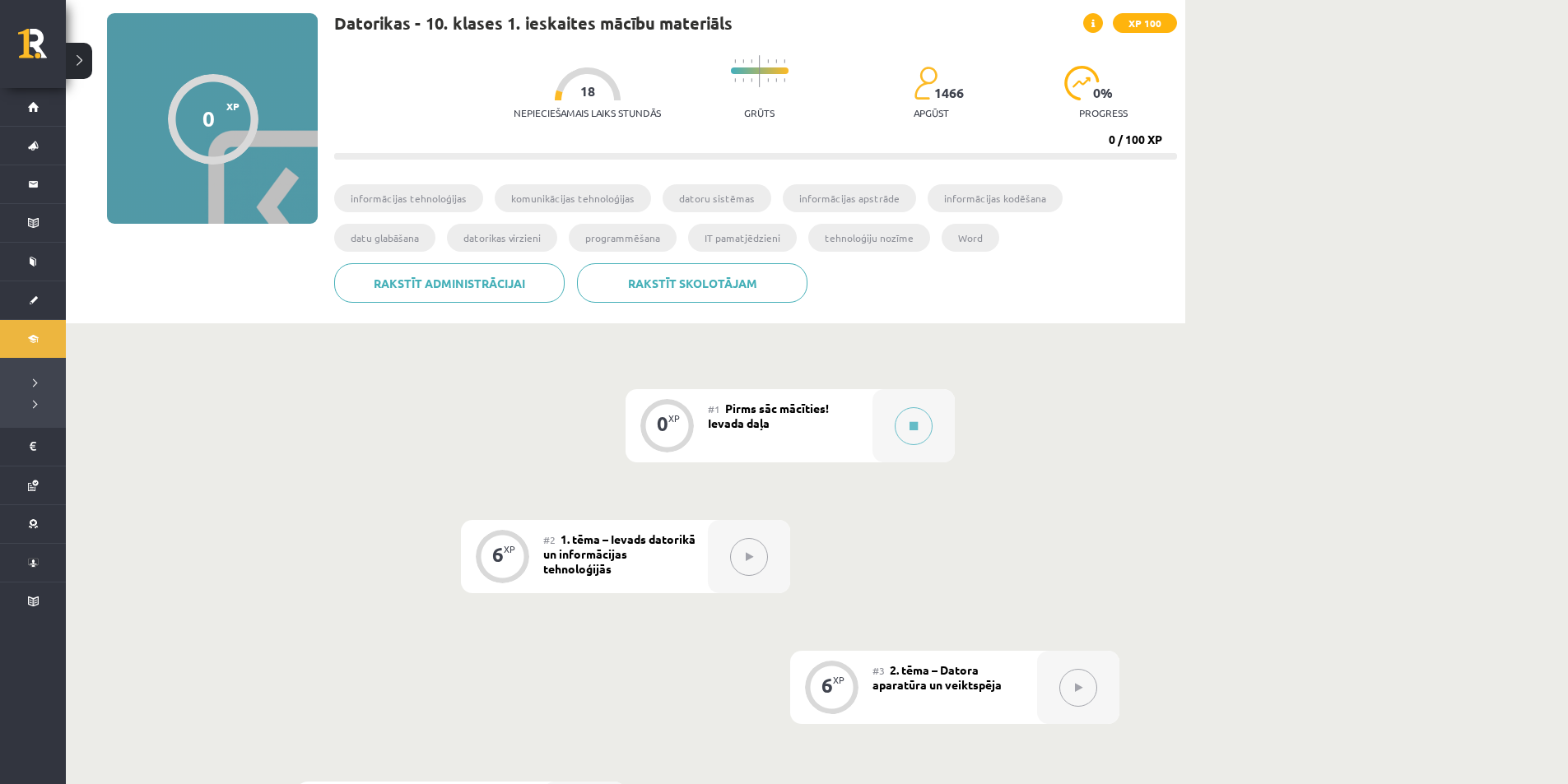
drag, startPoint x: 917, startPoint y: 429, endPoint x: 737, endPoint y: 566, distance: 226.2
click at [737, 566] on button at bounding box center [749, 557] width 38 height 38
click at [908, 428] on button at bounding box center [914, 426] width 38 height 38
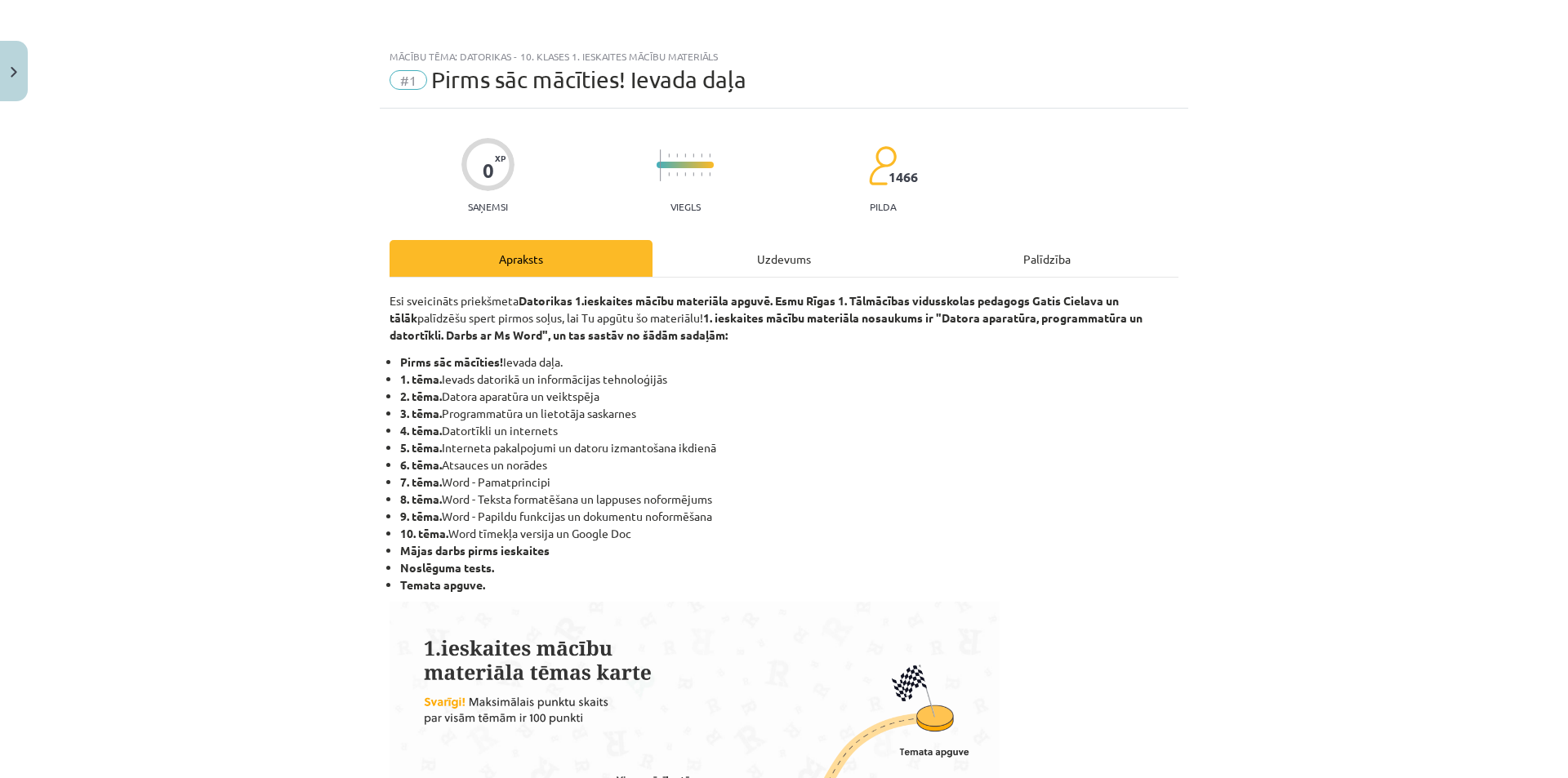
scroll to position [954, 0]
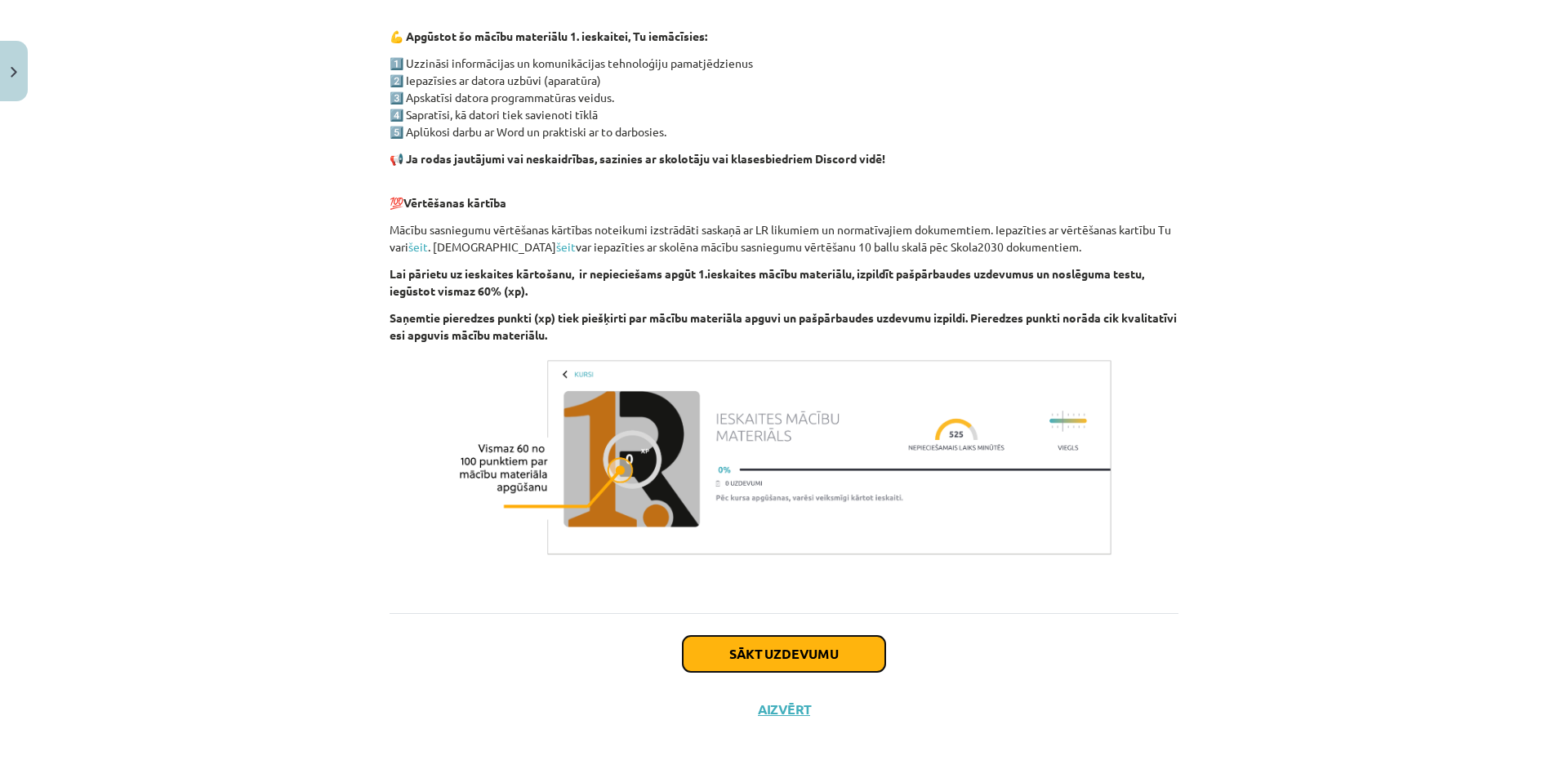
click at [812, 645] on button "Sākt uzdevumu" at bounding box center [784, 654] width 203 height 36
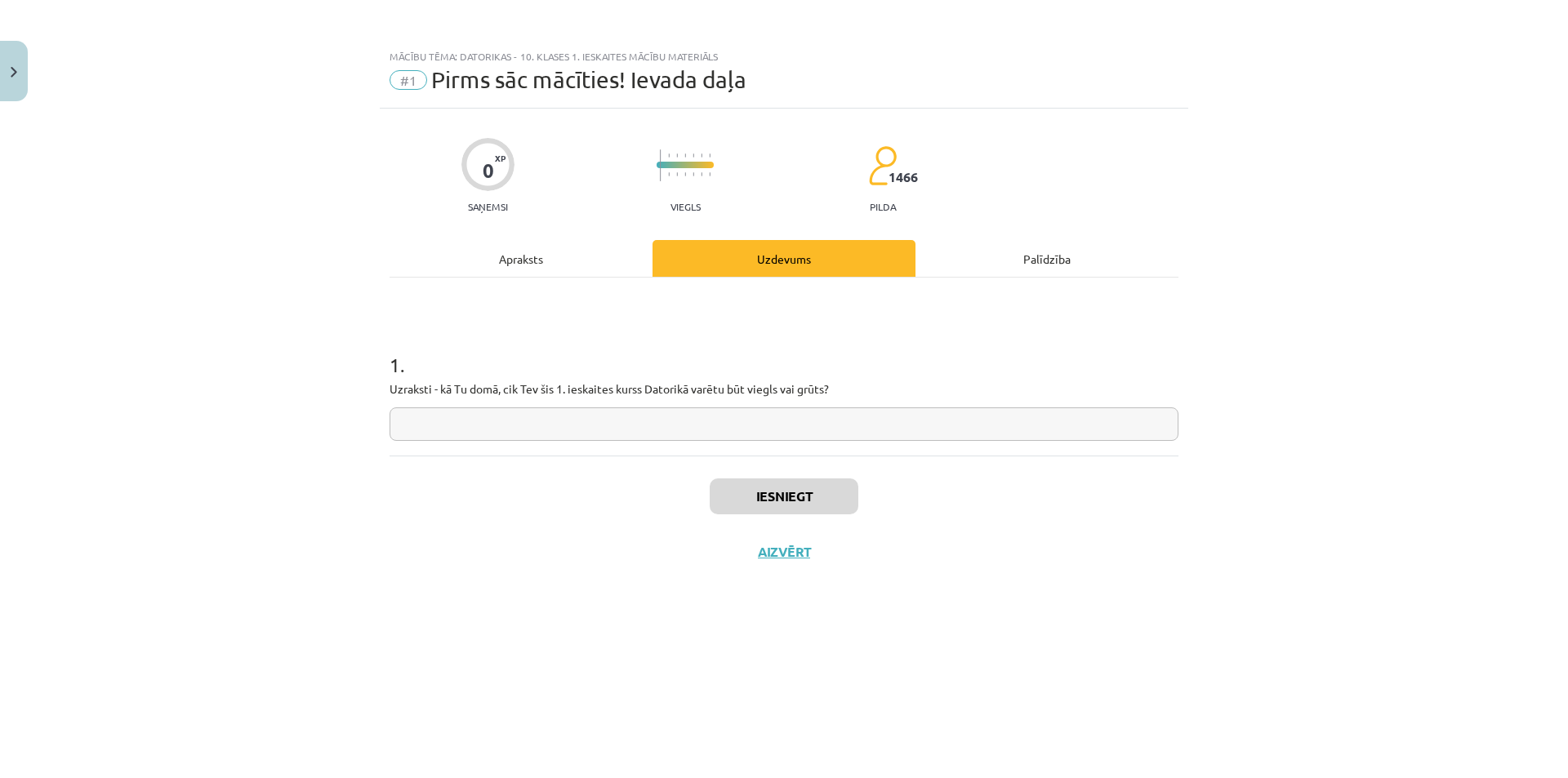
click at [767, 417] on input "text" at bounding box center [784, 424] width 789 height 33
paste input "**********"
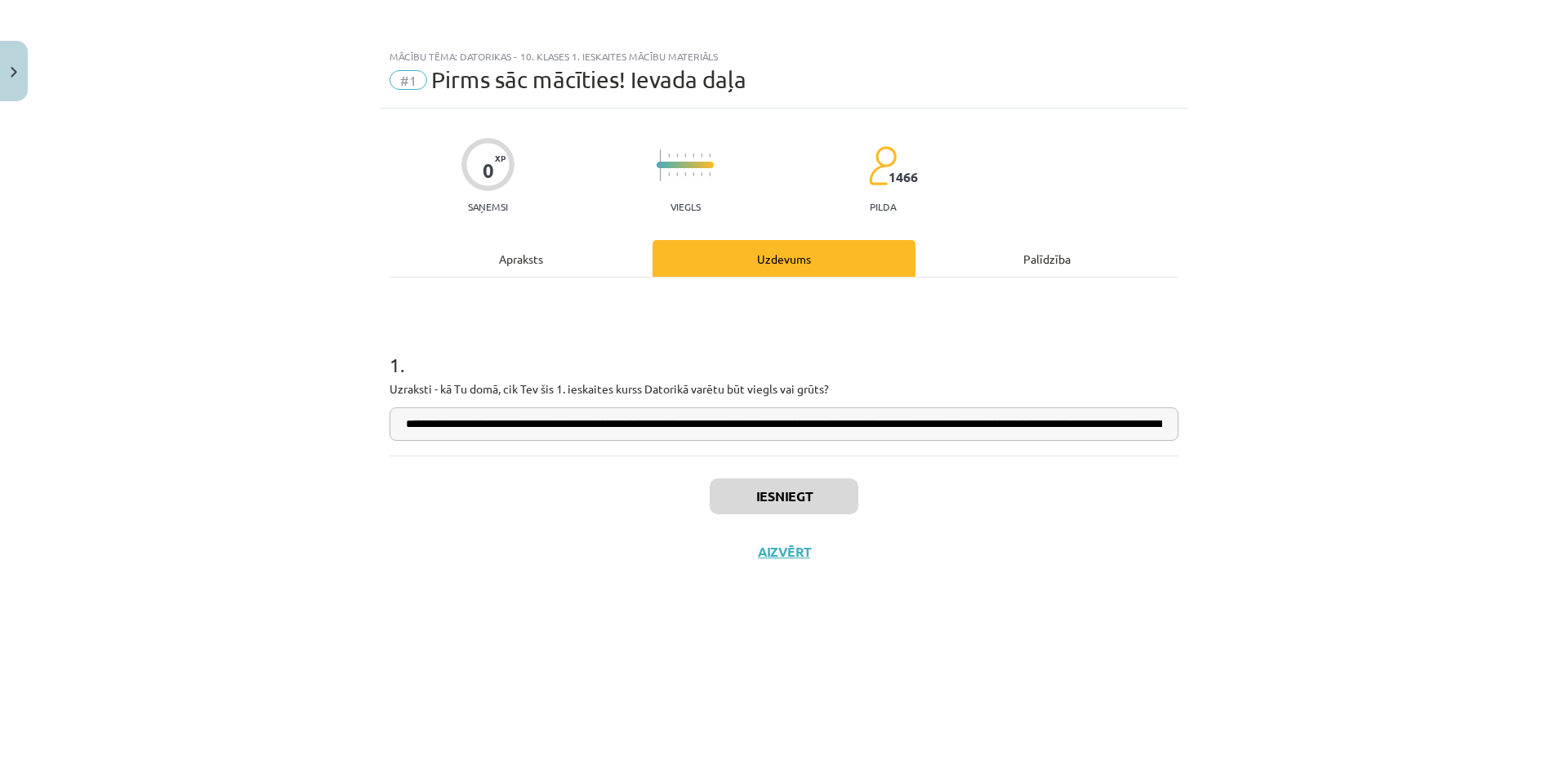
scroll to position [0, 543]
type input "**********"
click at [788, 489] on button "Iesniegt" at bounding box center [784, 496] width 149 height 36
click at [756, 564] on button "Nākamā nodarbība" at bounding box center [784, 563] width 160 height 38
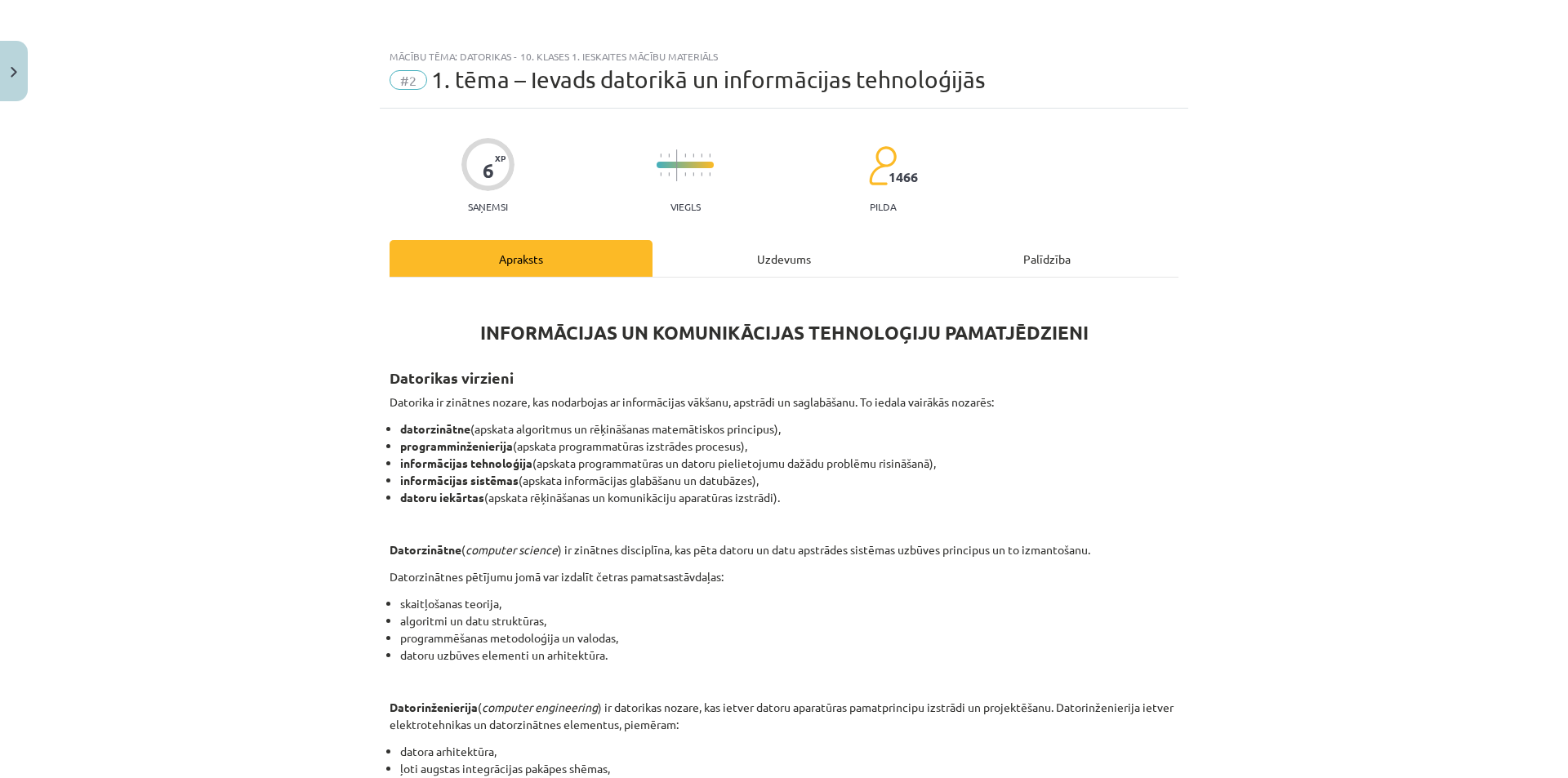
scroll to position [619, 0]
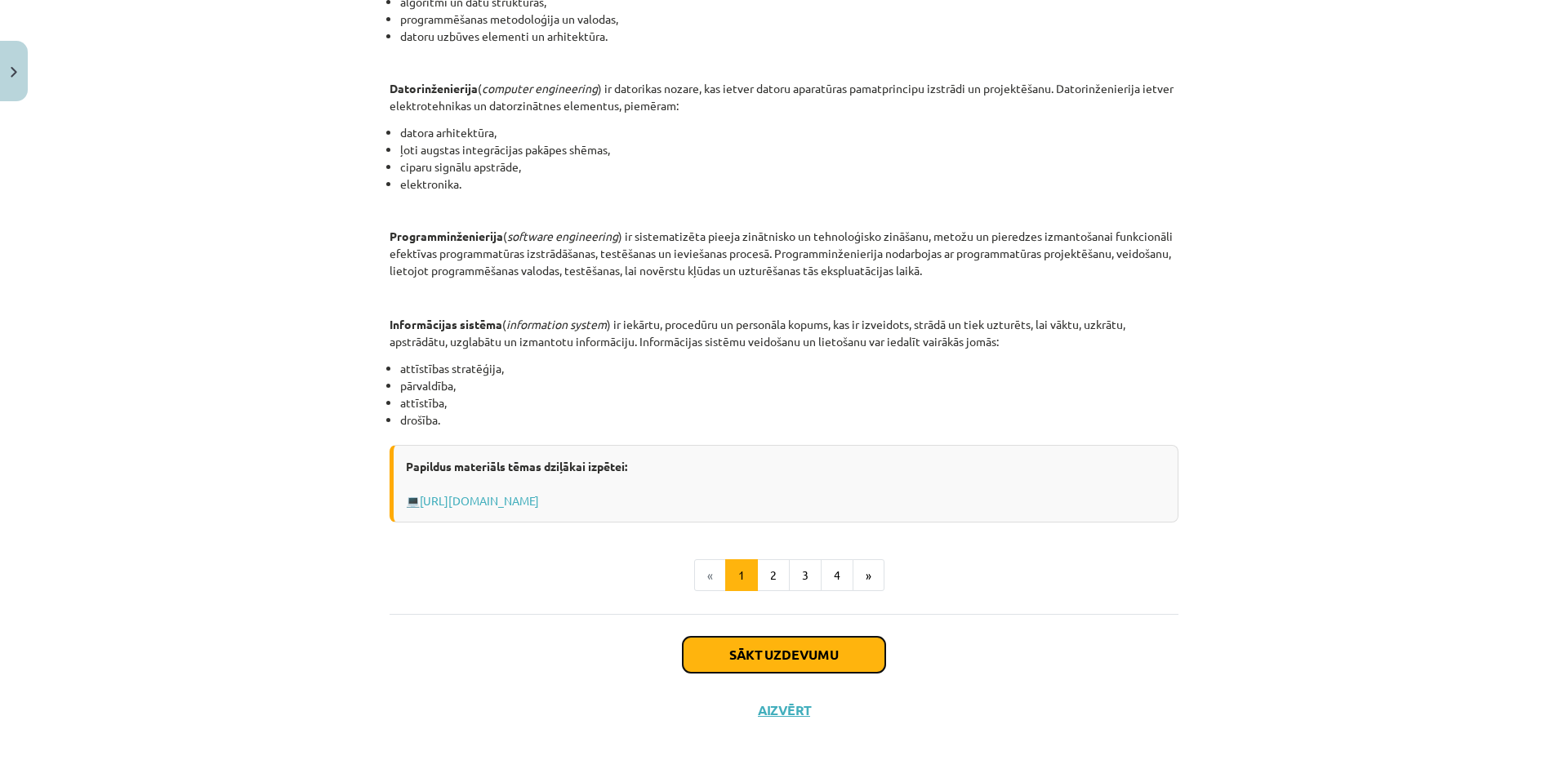
click at [753, 660] on button "Sākt uzdevumu" at bounding box center [784, 655] width 203 height 36
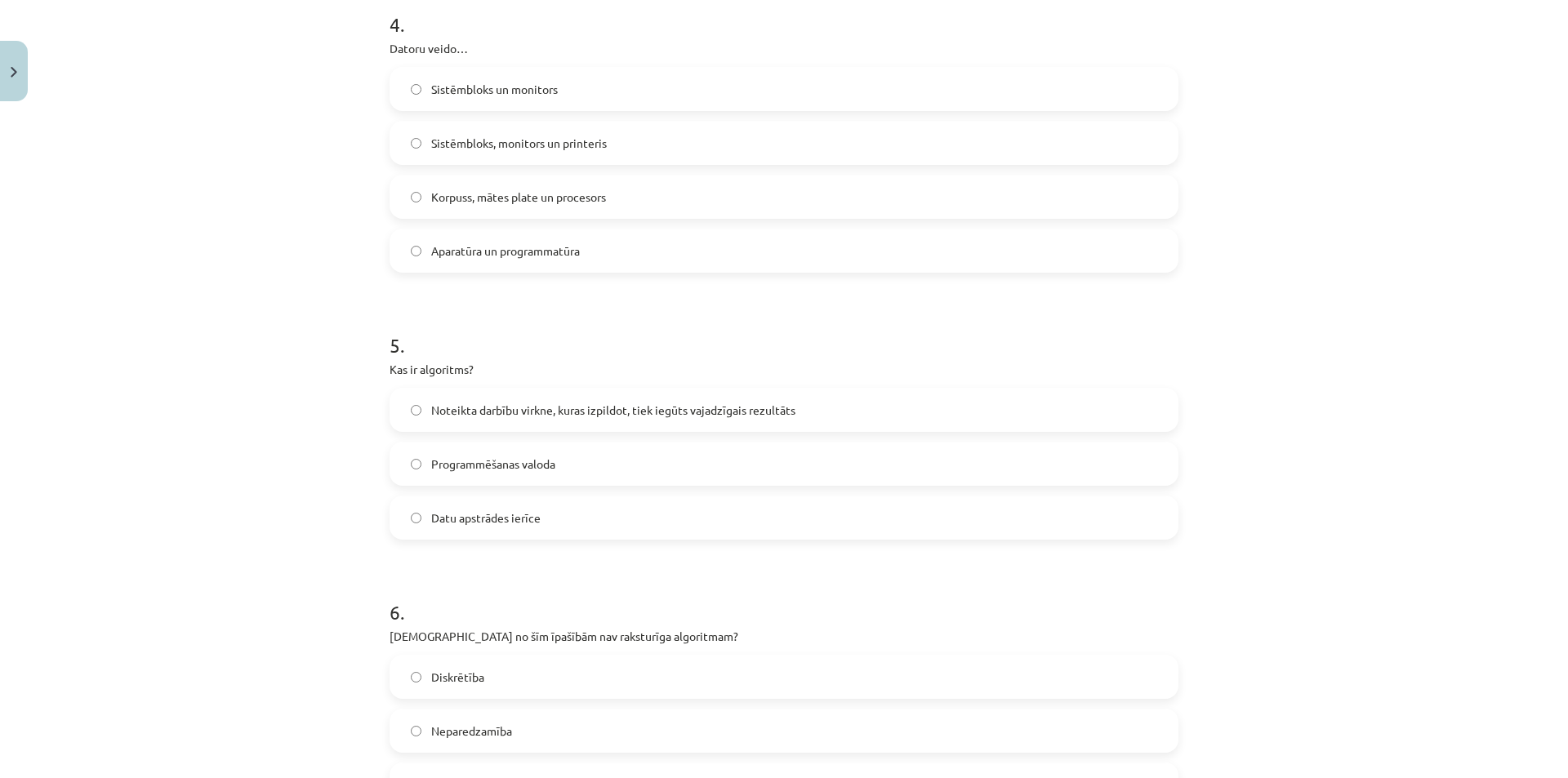
scroll to position [1413, 0]
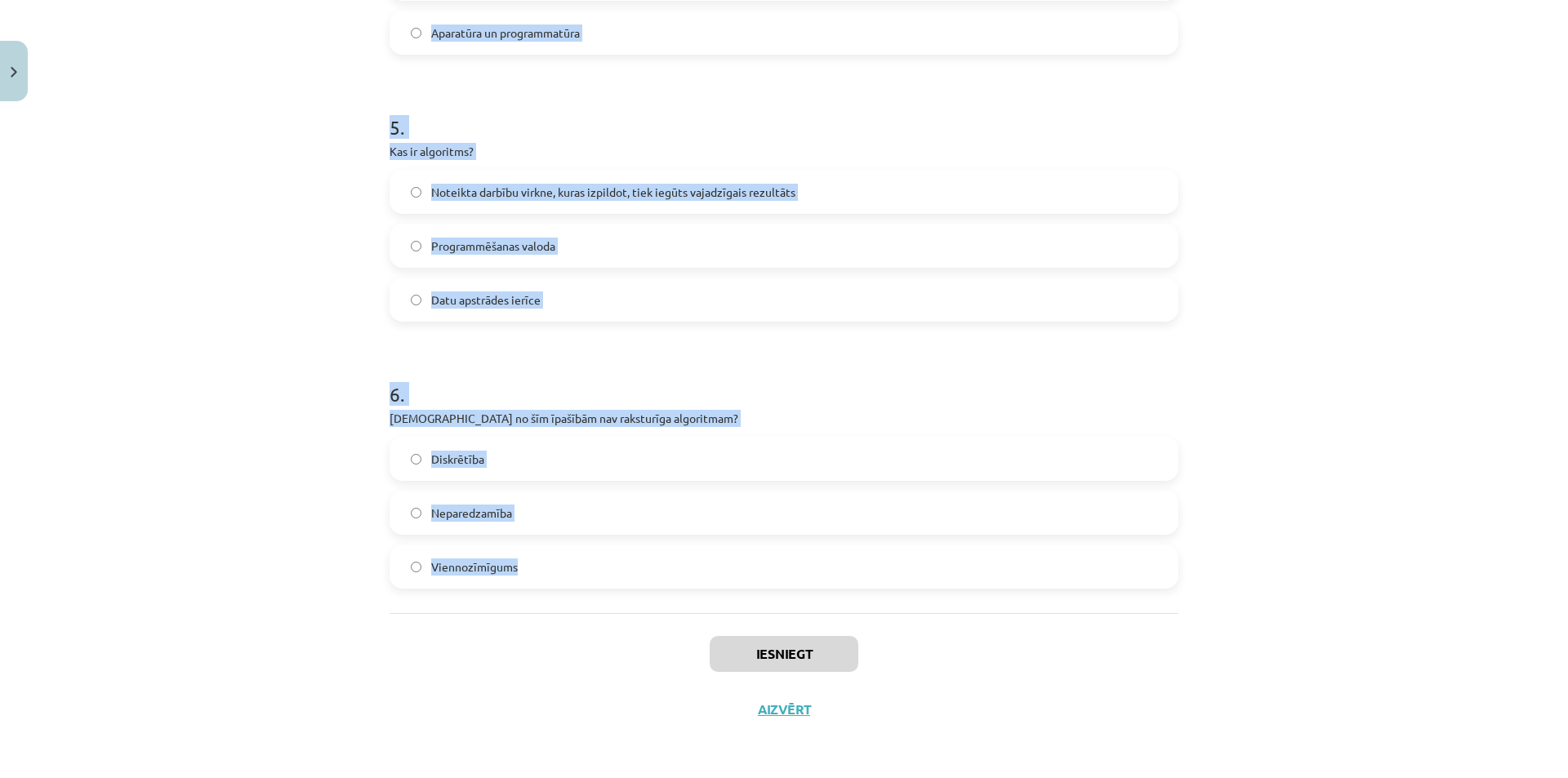
drag, startPoint x: 383, startPoint y: 319, endPoint x: 513, endPoint y: 577, distance: 288.9
copy form "Kas ir bits (bit)? Mazākā informācijas daudzuma mērvienība Informācijas koda no…"
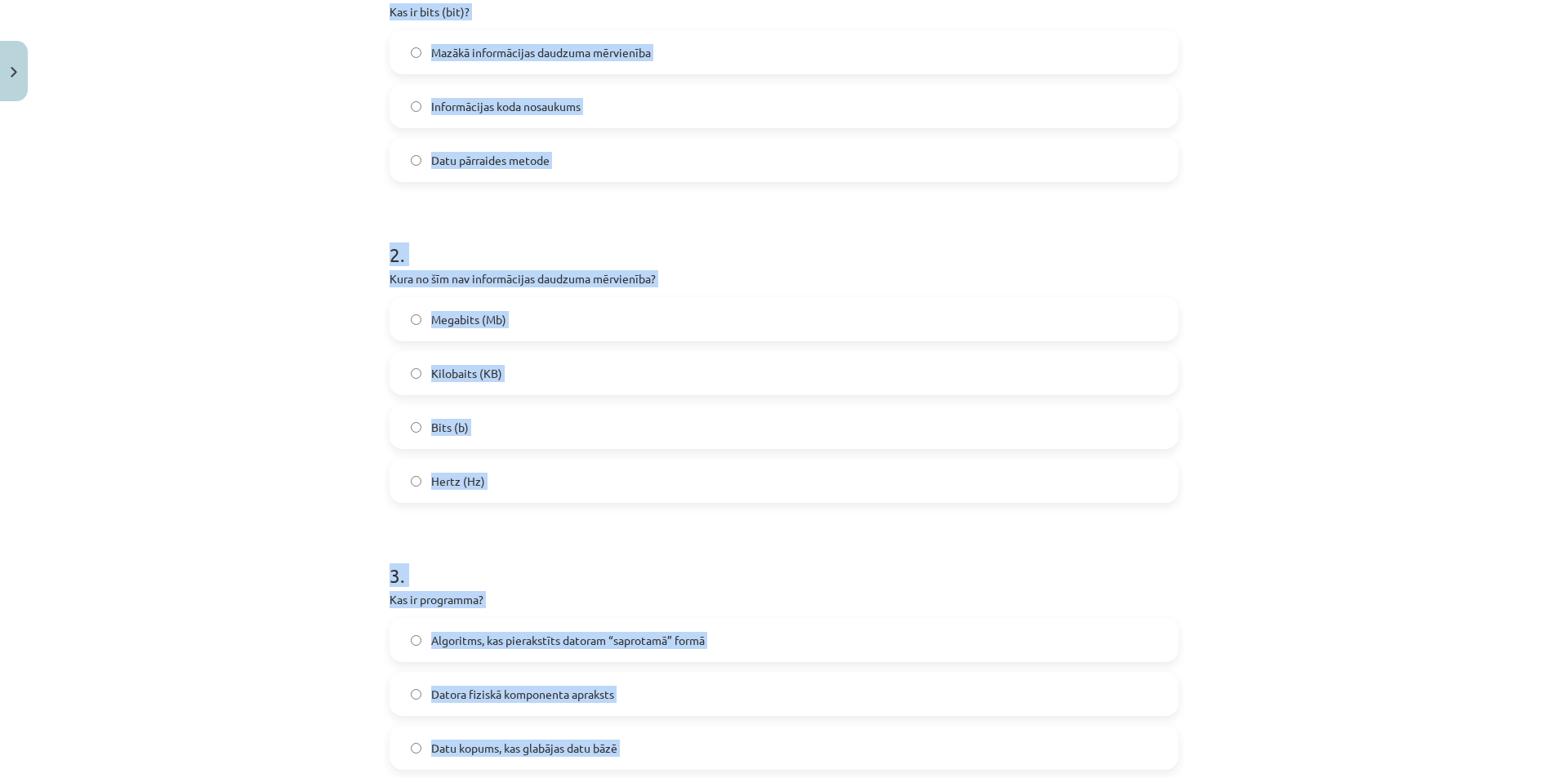
scroll to position [0, 0]
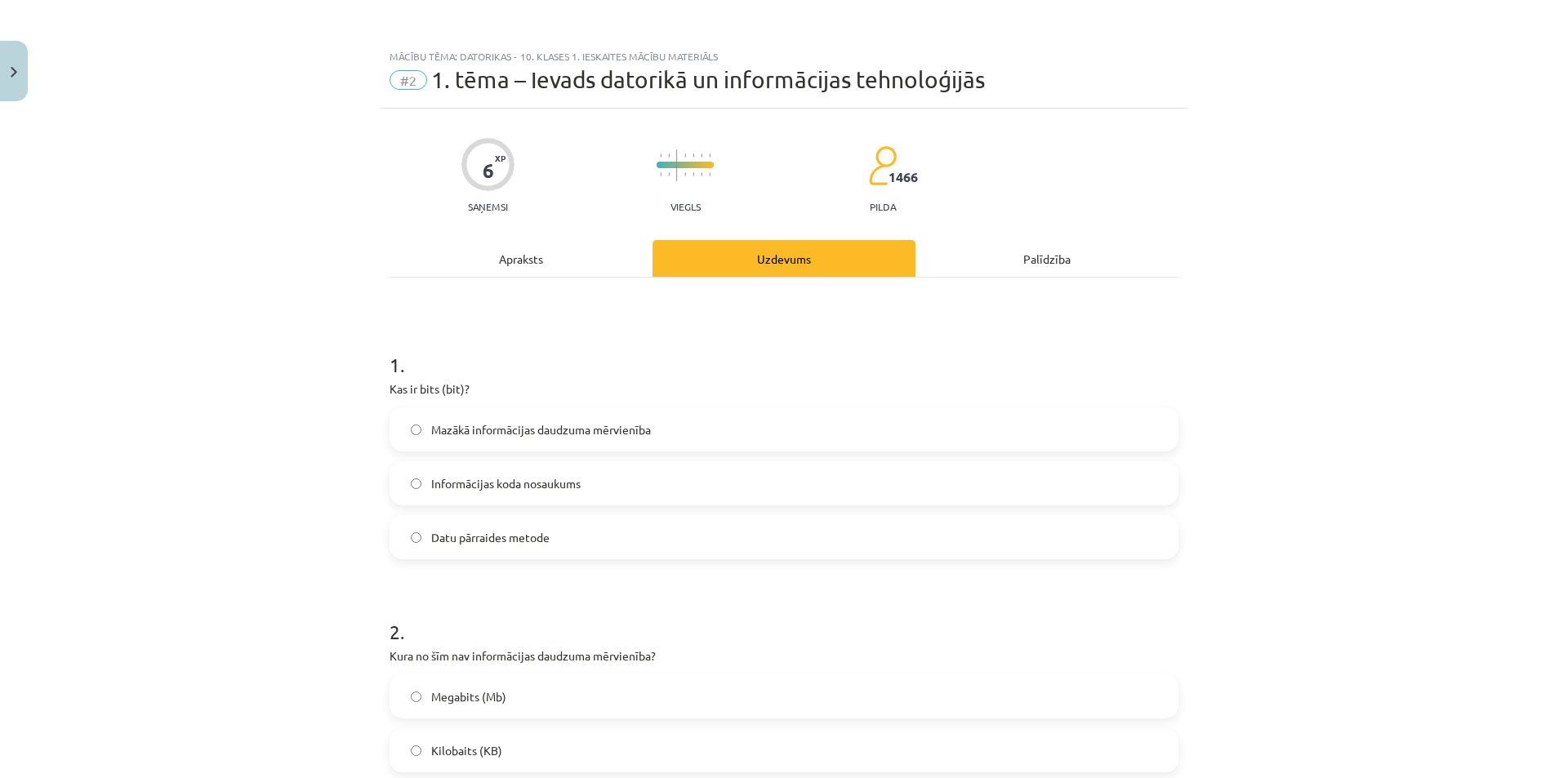
click at [557, 345] on h1 "1 ." at bounding box center [784, 350] width 789 height 50
click at [546, 421] on span "Mazākā informācijas daudzuma mērvienība" at bounding box center [540, 429] width 220 height 17
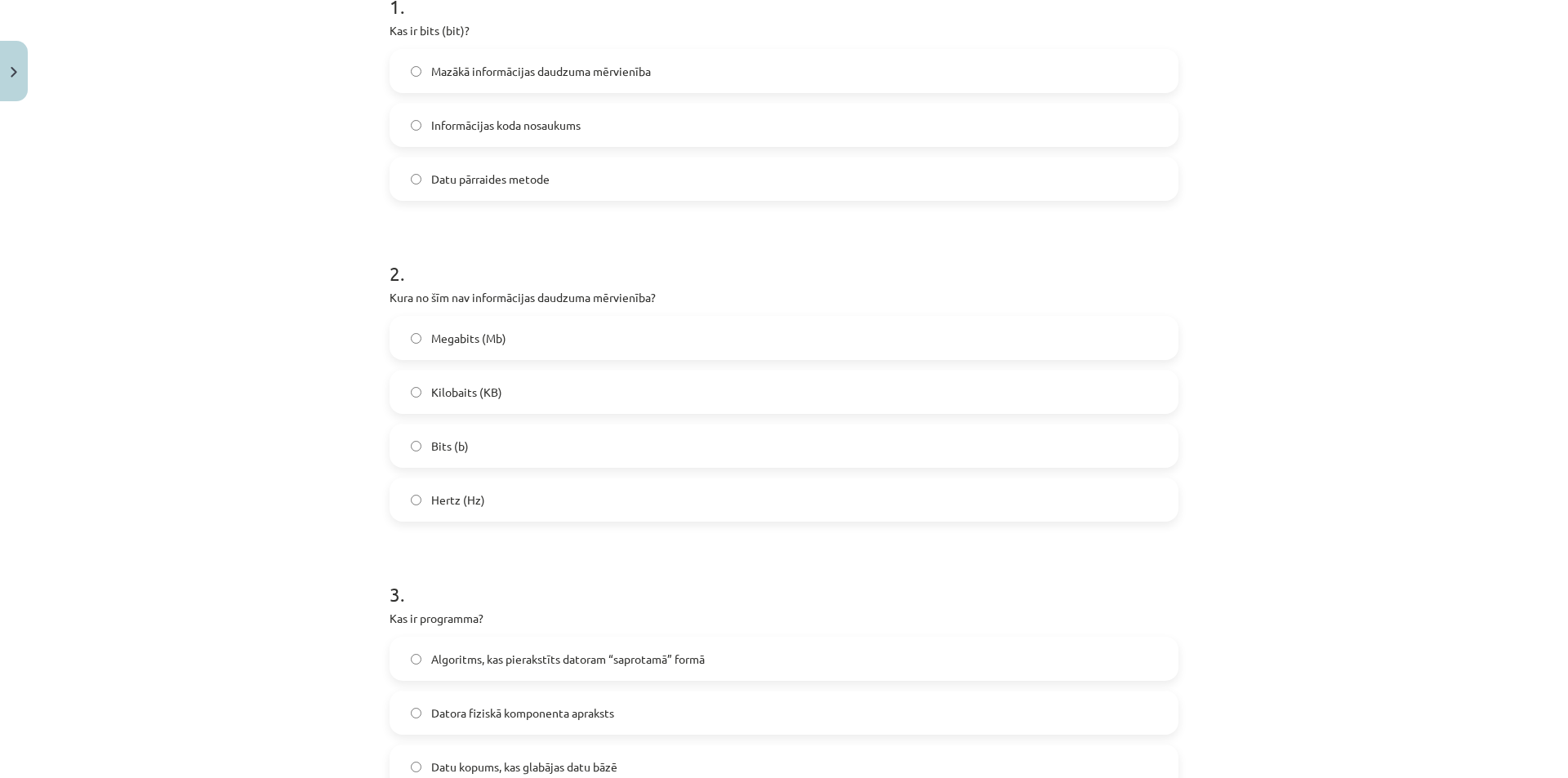
click at [545, 432] on label "Bits (b)" at bounding box center [784, 445] width 785 height 40
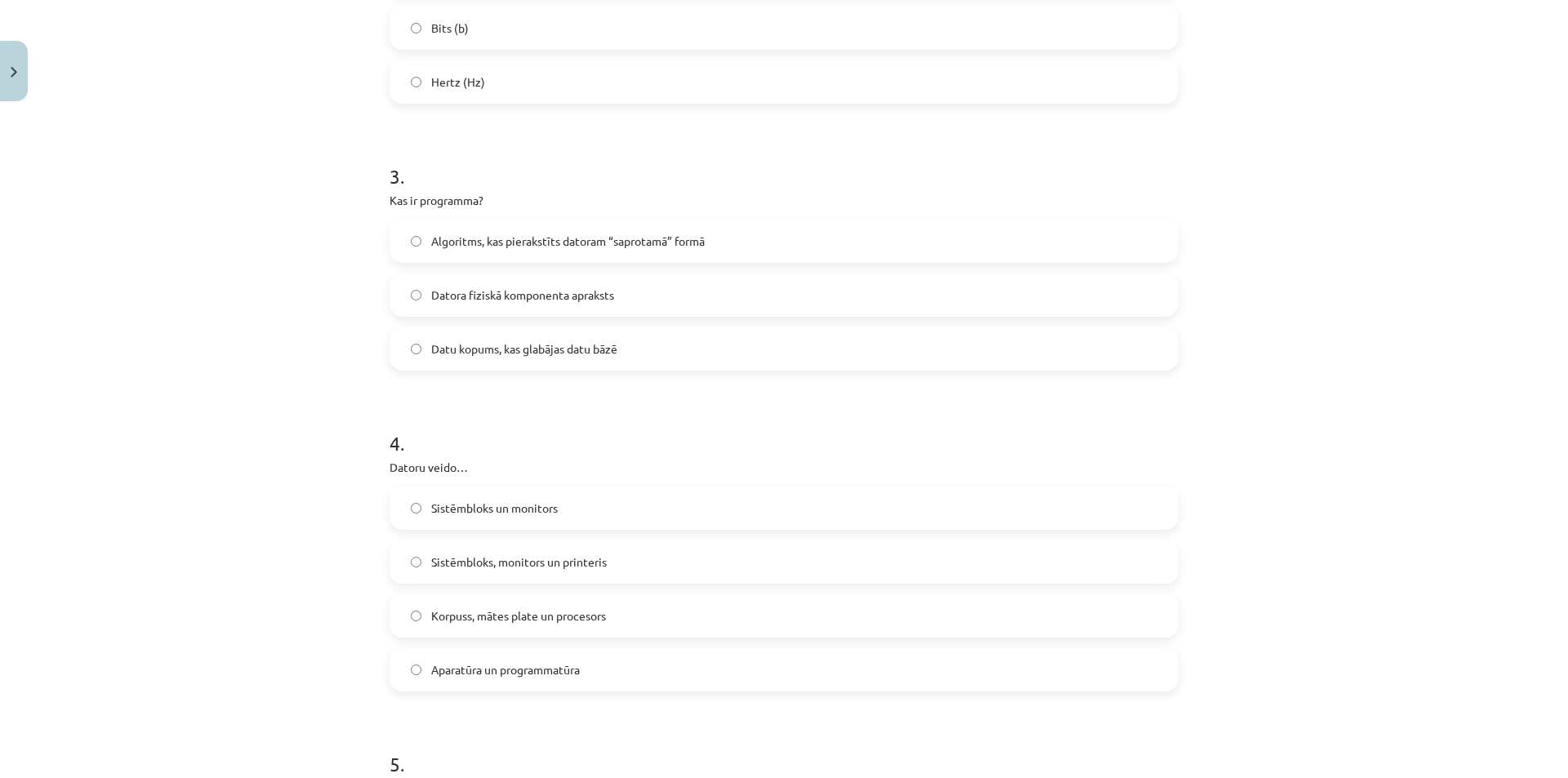
scroll to position [778, 0]
click at [523, 236] on span "Algoritms, kas pierakstīts datoram “saprotamā” formā" at bounding box center [567, 239] width 274 height 17
click at [548, 669] on span "Aparatūra un programmatūra" at bounding box center [505, 668] width 149 height 17
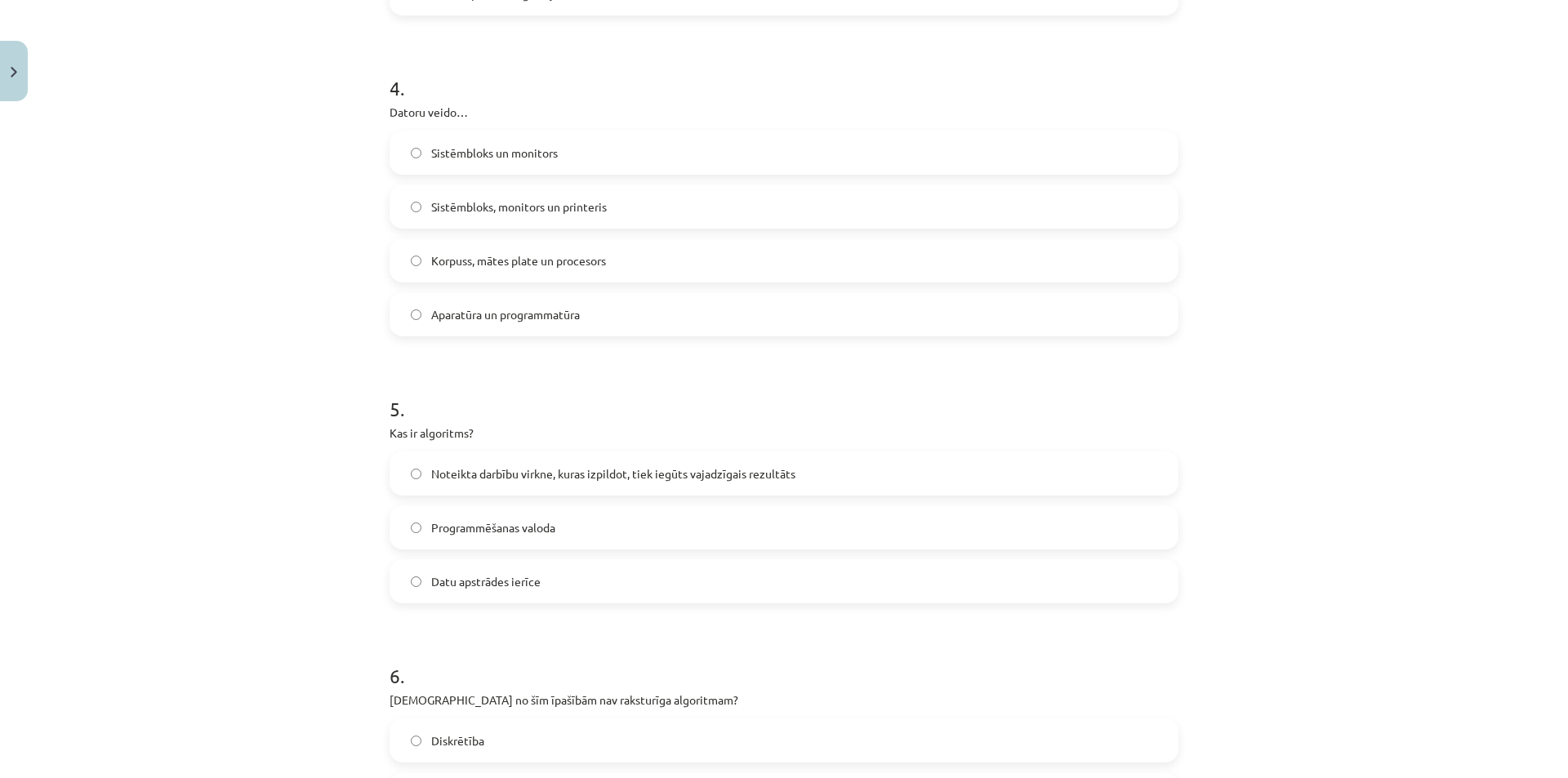
scroll to position [1156, 0]
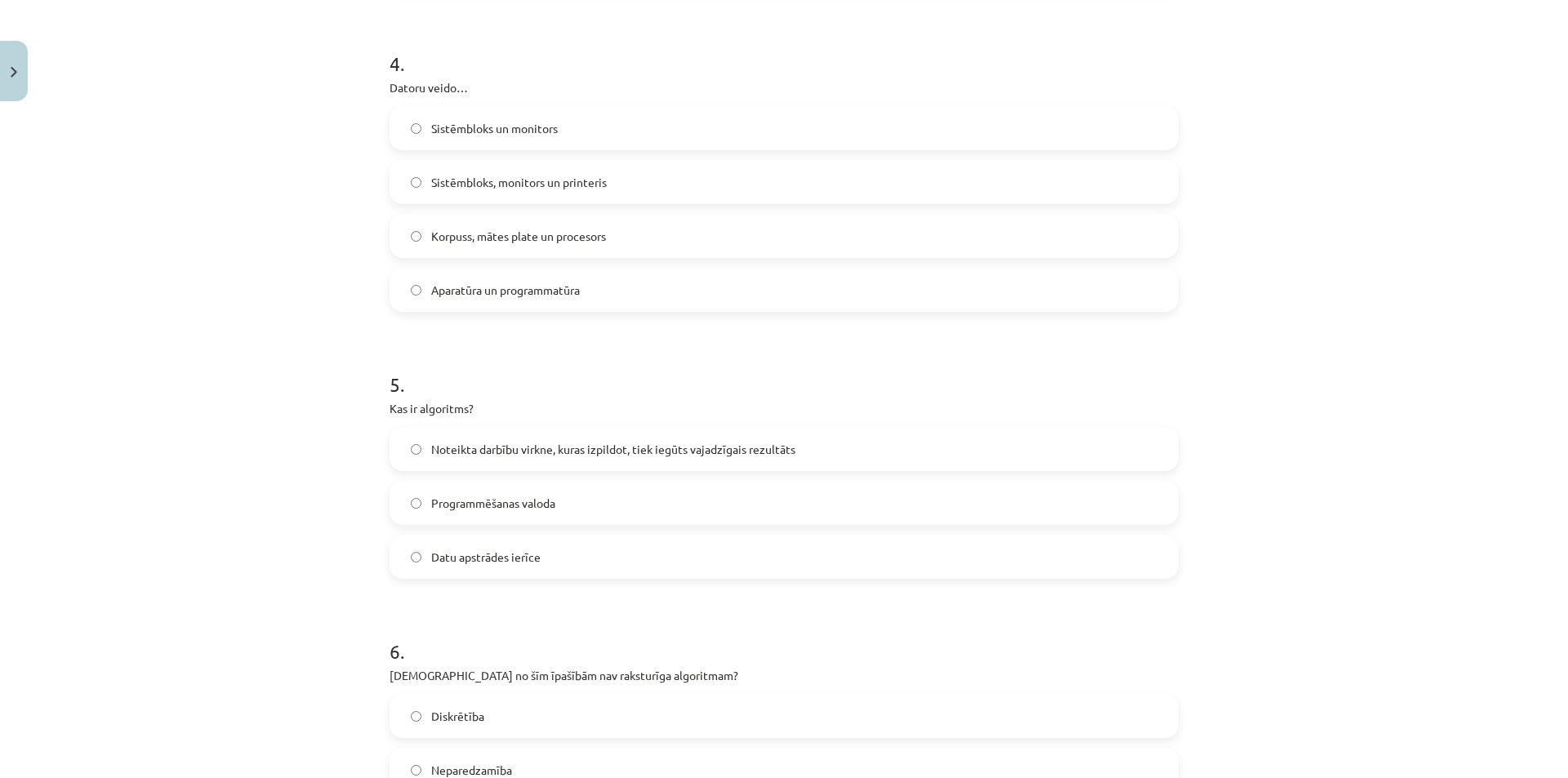
click at [505, 514] on label "Programmēšanas valoda" at bounding box center [784, 503] width 785 height 40
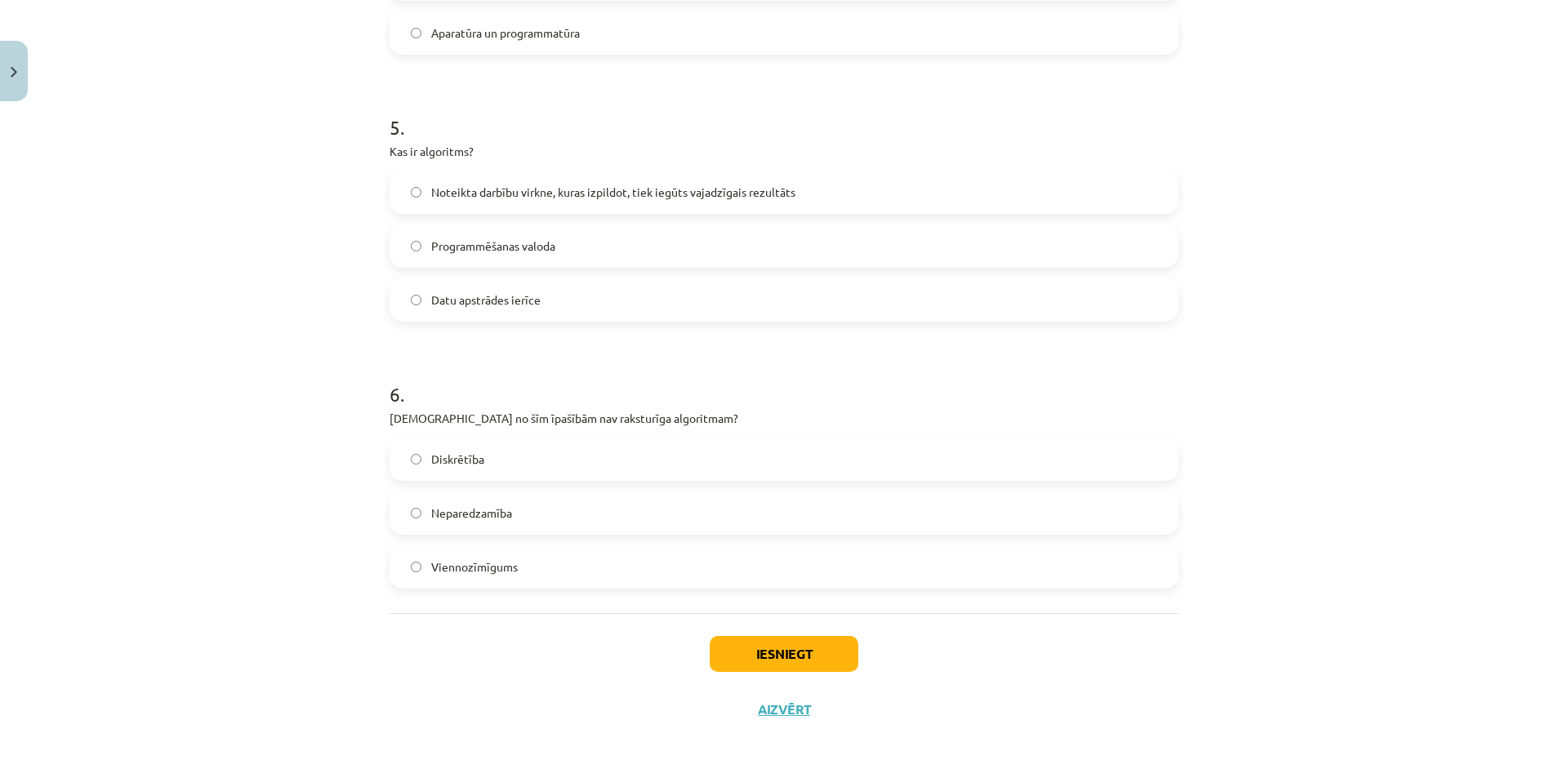
click at [506, 511] on span "Neparedzamība" at bounding box center [471, 512] width 81 height 17
drag, startPoint x: 766, startPoint y: 650, endPoint x: 741, endPoint y: 652, distance: 25.1
click at [741, 652] on button "Iesniegt" at bounding box center [784, 654] width 149 height 36
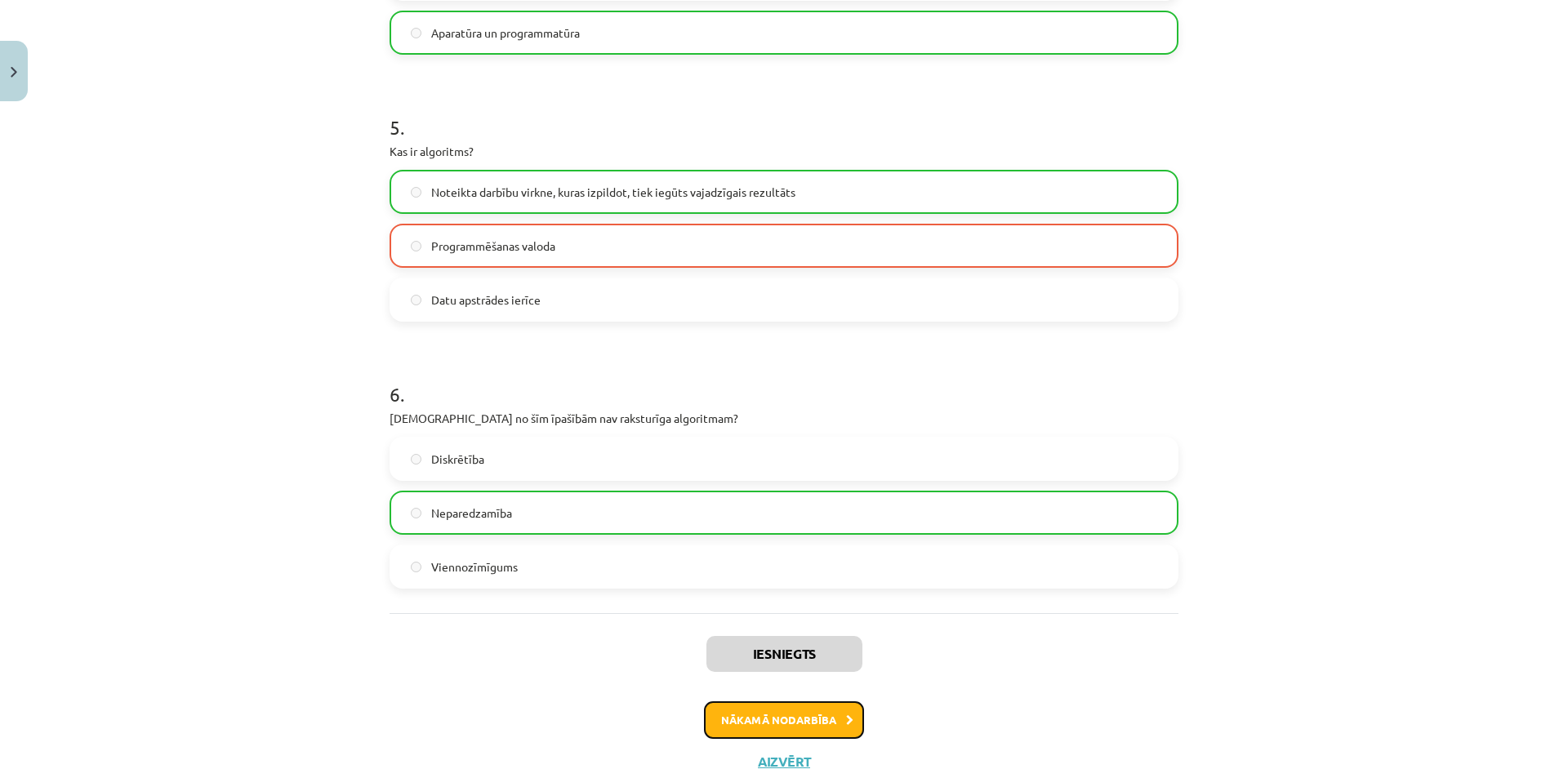
click at [746, 722] on button "Nākamā nodarbība" at bounding box center [784, 721] width 160 height 38
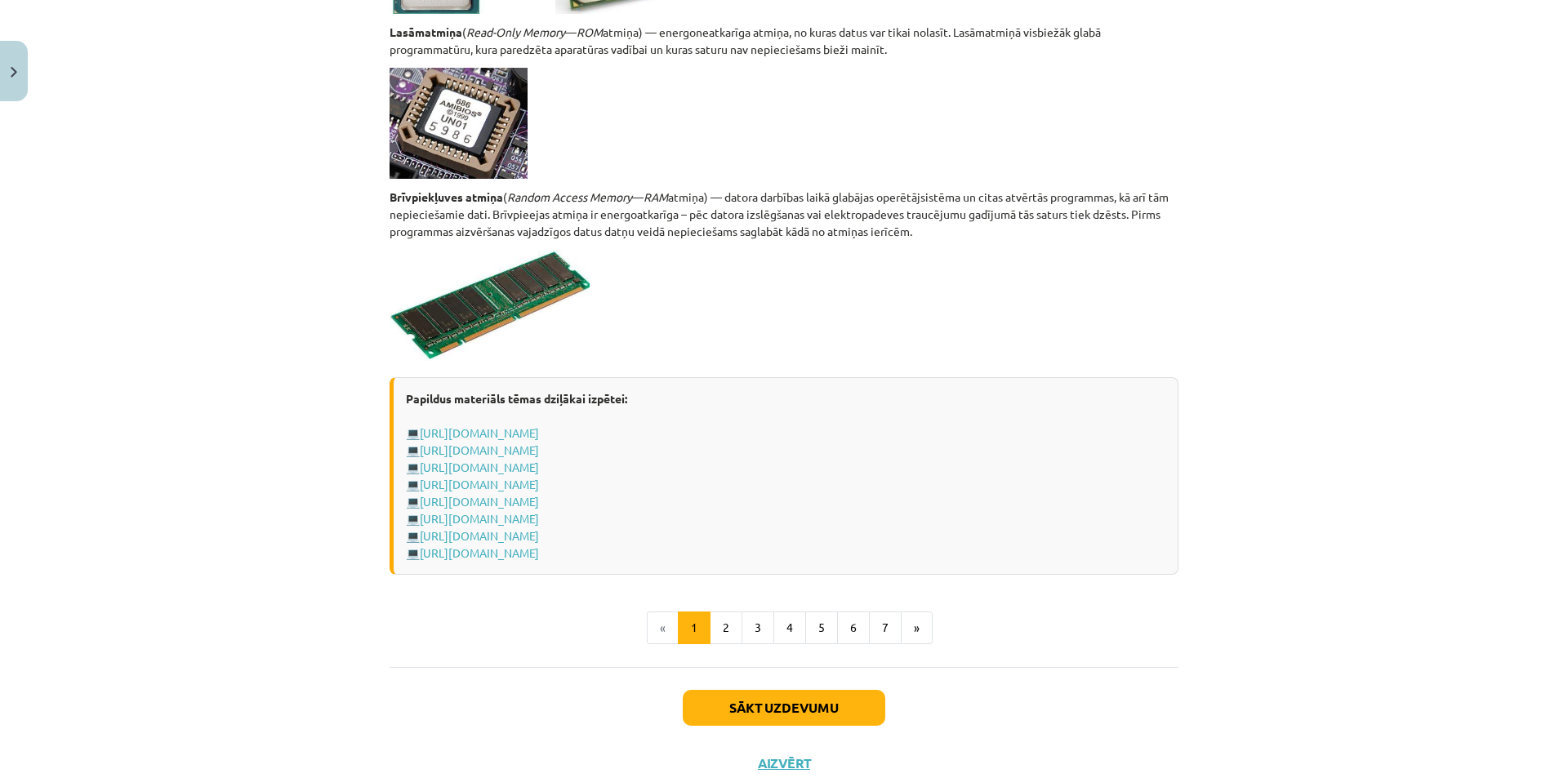
scroll to position [2719, 0]
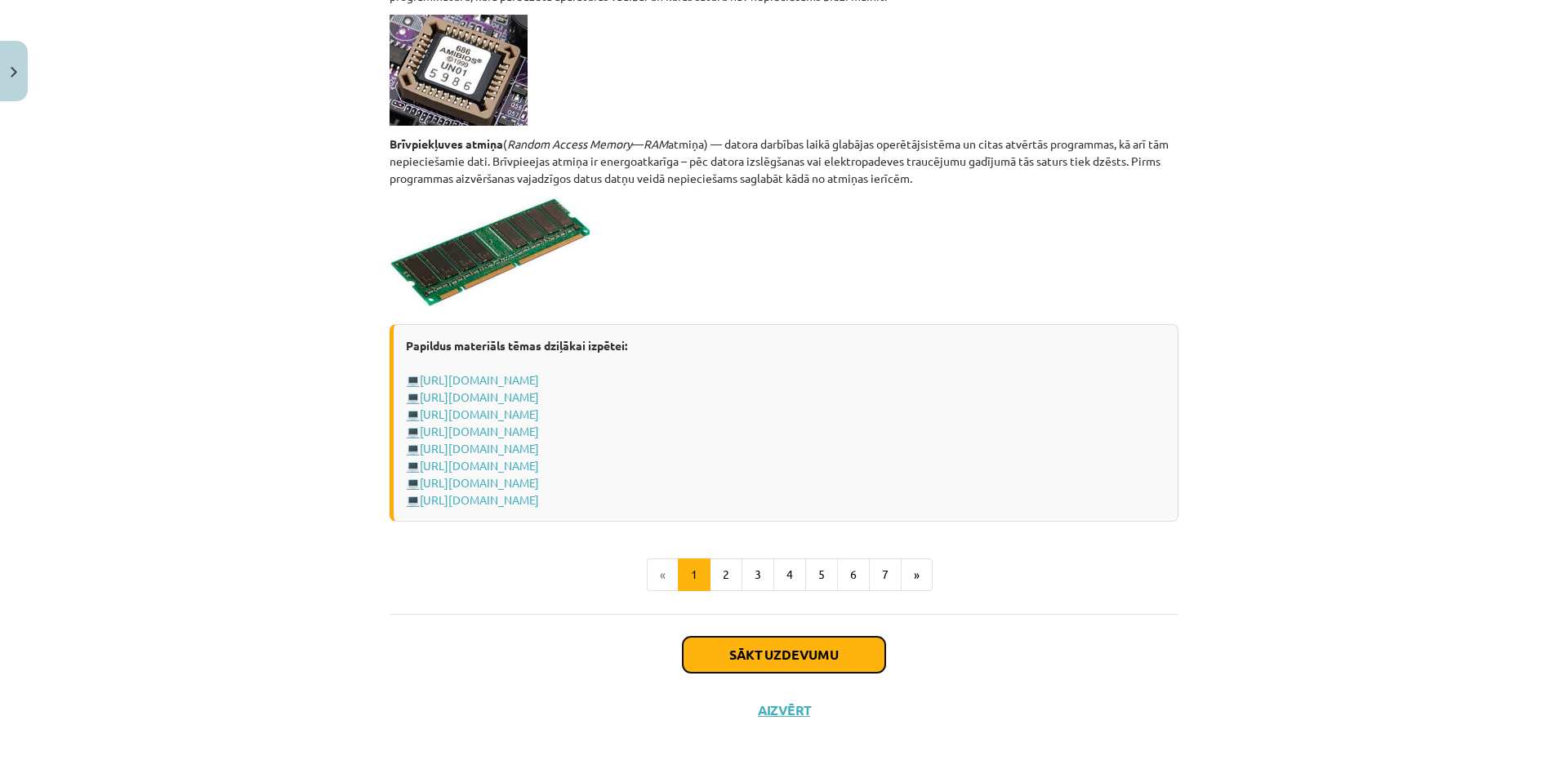
click at [740, 645] on button "Sākt uzdevumu" at bounding box center [784, 655] width 203 height 36
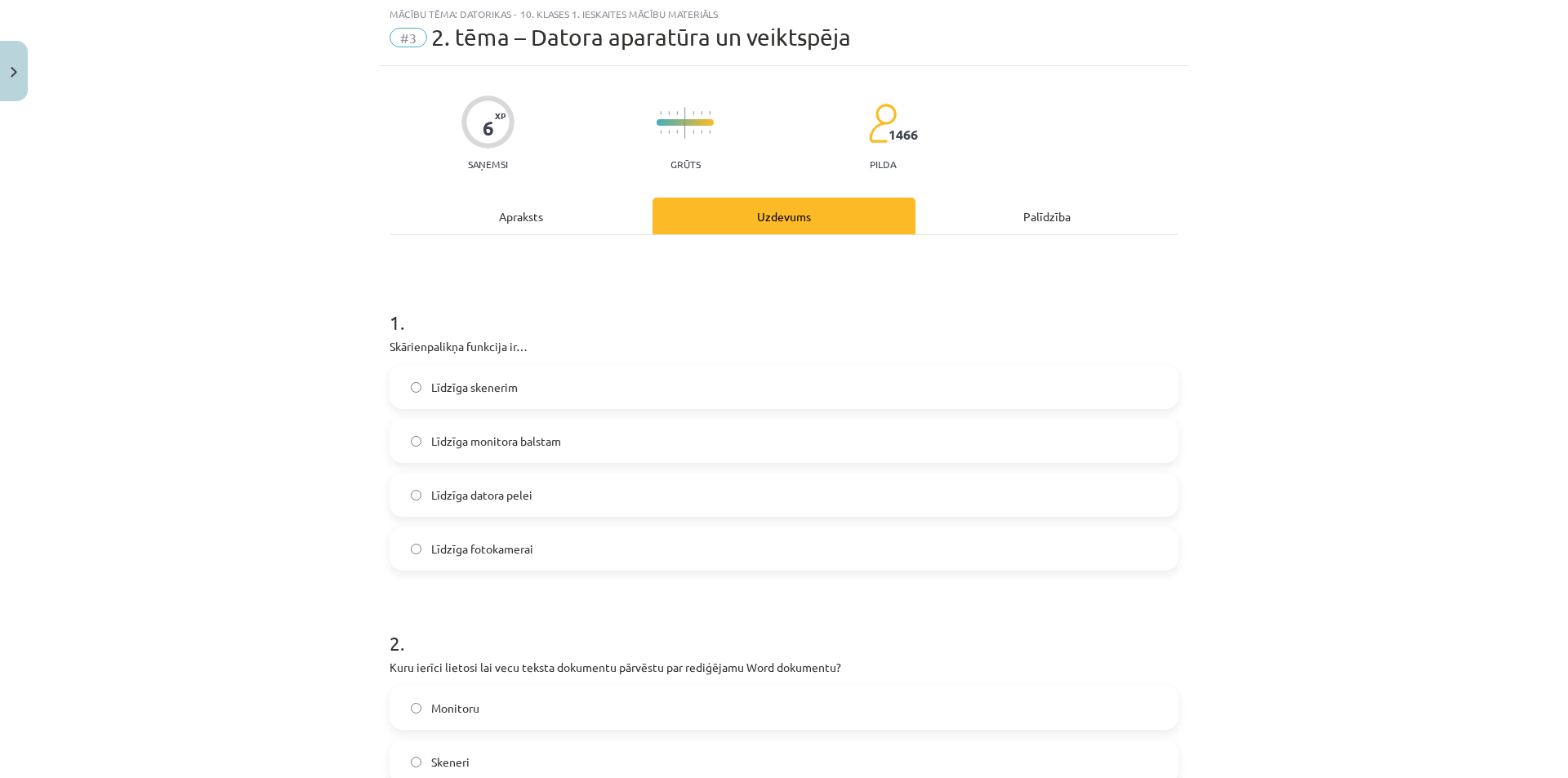
scroll to position [40, 0]
drag, startPoint x: 387, startPoint y: 348, endPoint x: 451, endPoint y: 393, distance: 78.2
click at [451, 393] on div "1 . Skārienpalikņa funkcija ir… Līdzīga skenerim Līdzīga monitora balstam Līdzī…" at bounding box center [784, 428] width 789 height 288
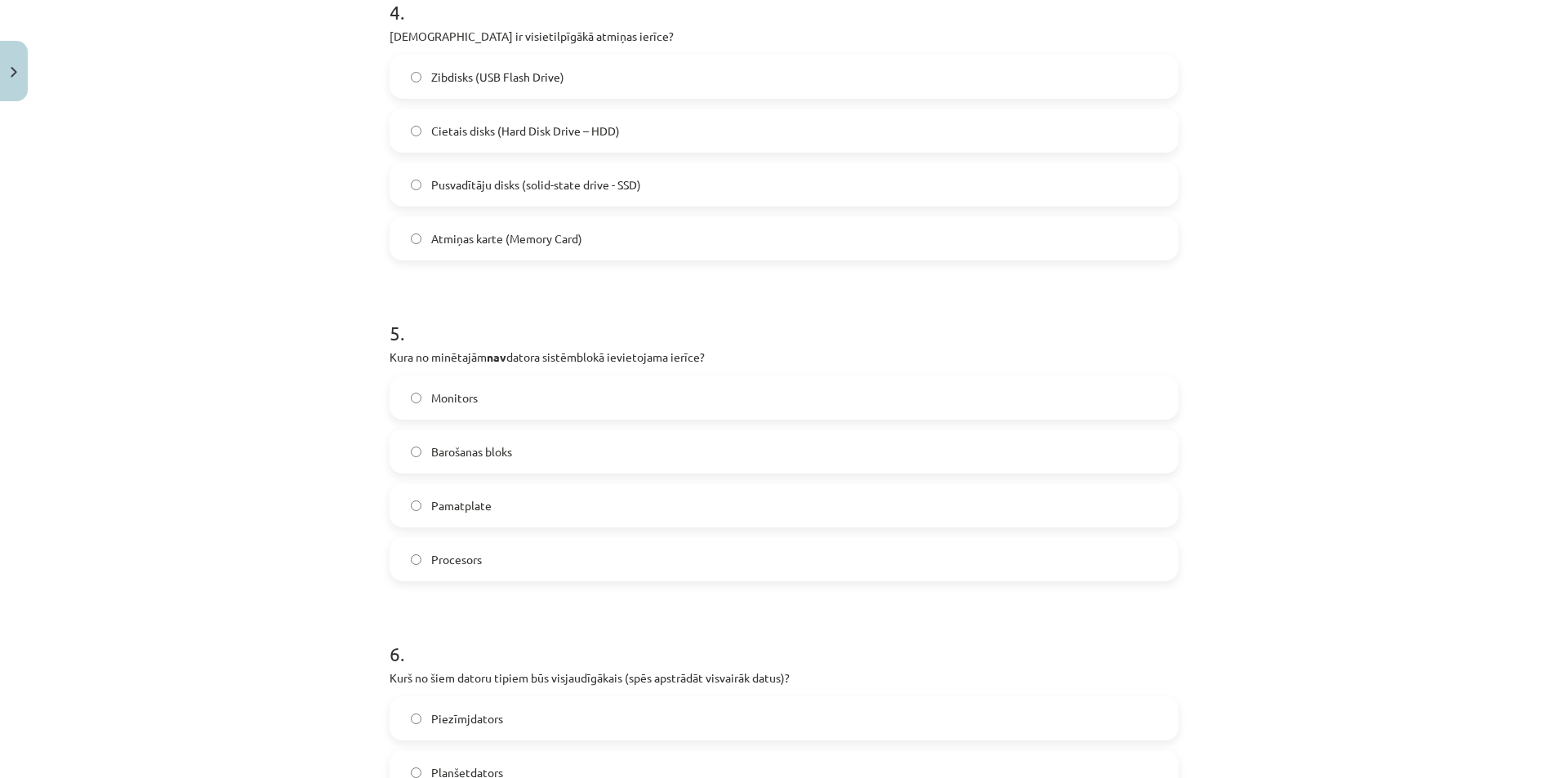
scroll to position [1629, 0]
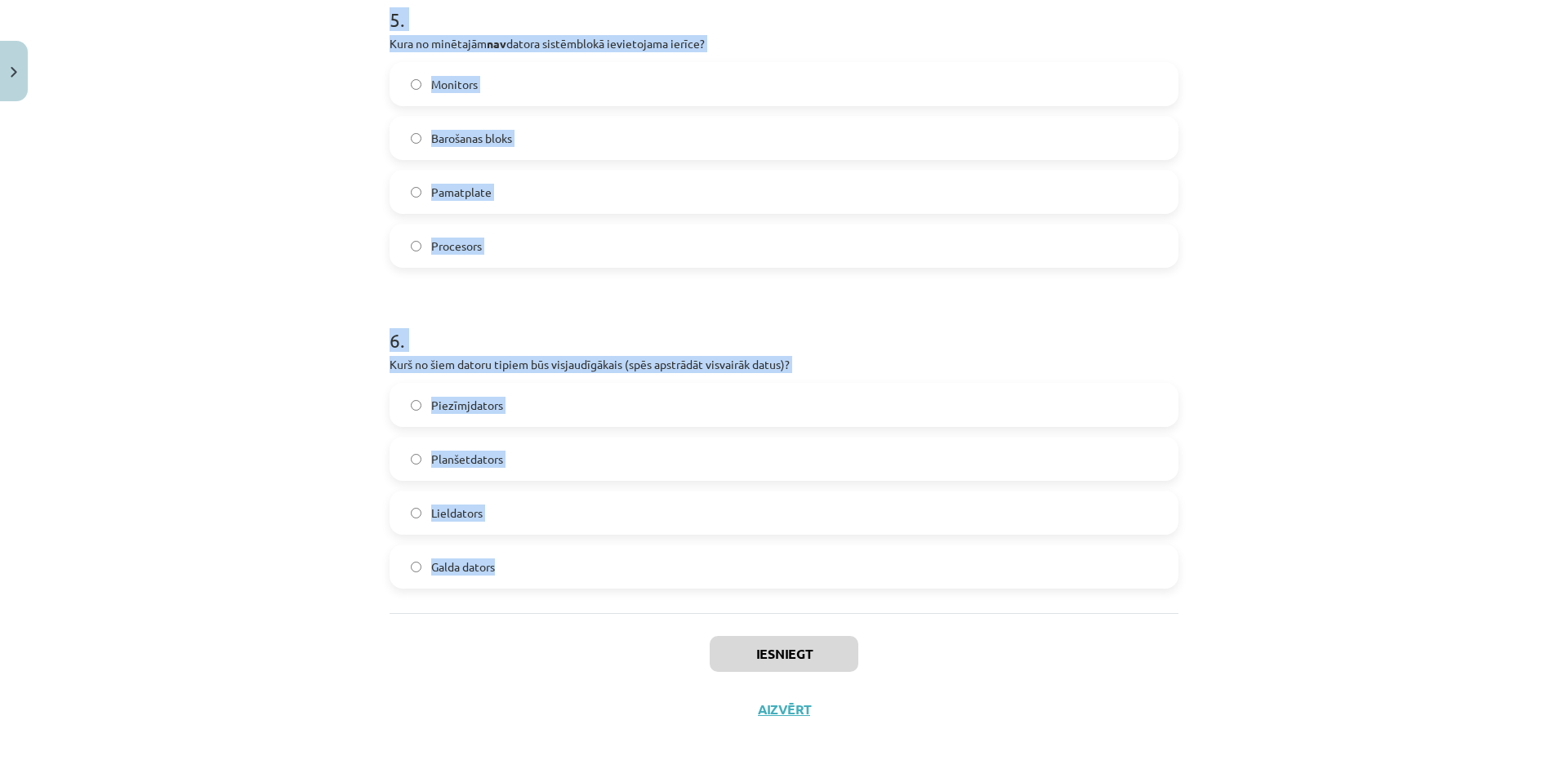
drag, startPoint x: 381, startPoint y: 346, endPoint x: 529, endPoint y: 599, distance: 293.1
copy form "Skārienpalikņa funkcija ir… Līdzīga skenerim Līdzīga monitora balstam Līdzīga d…"
click at [696, 318] on h1 "6 ." at bounding box center [784, 326] width 789 height 50
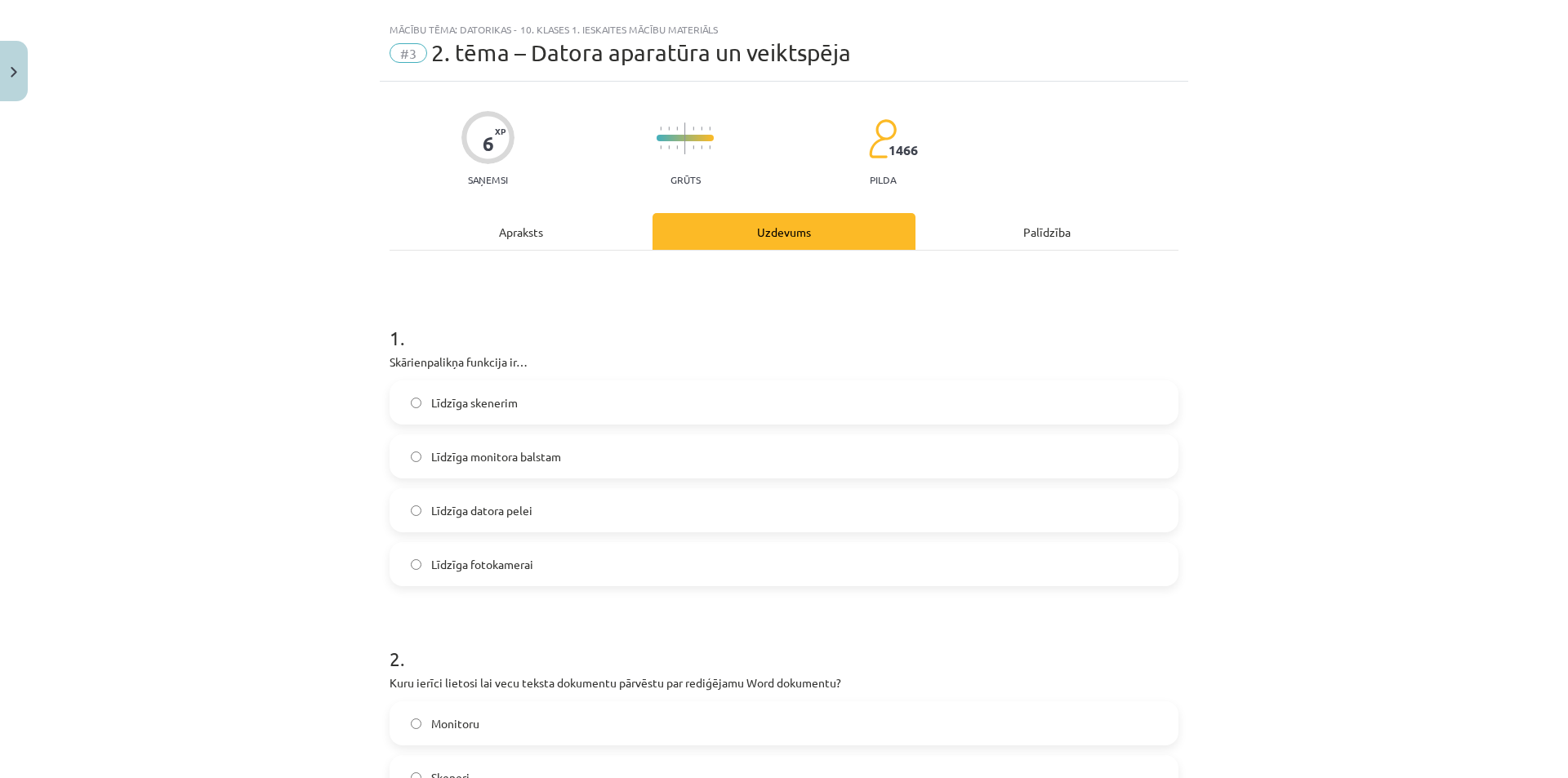
scroll to position [0, 0]
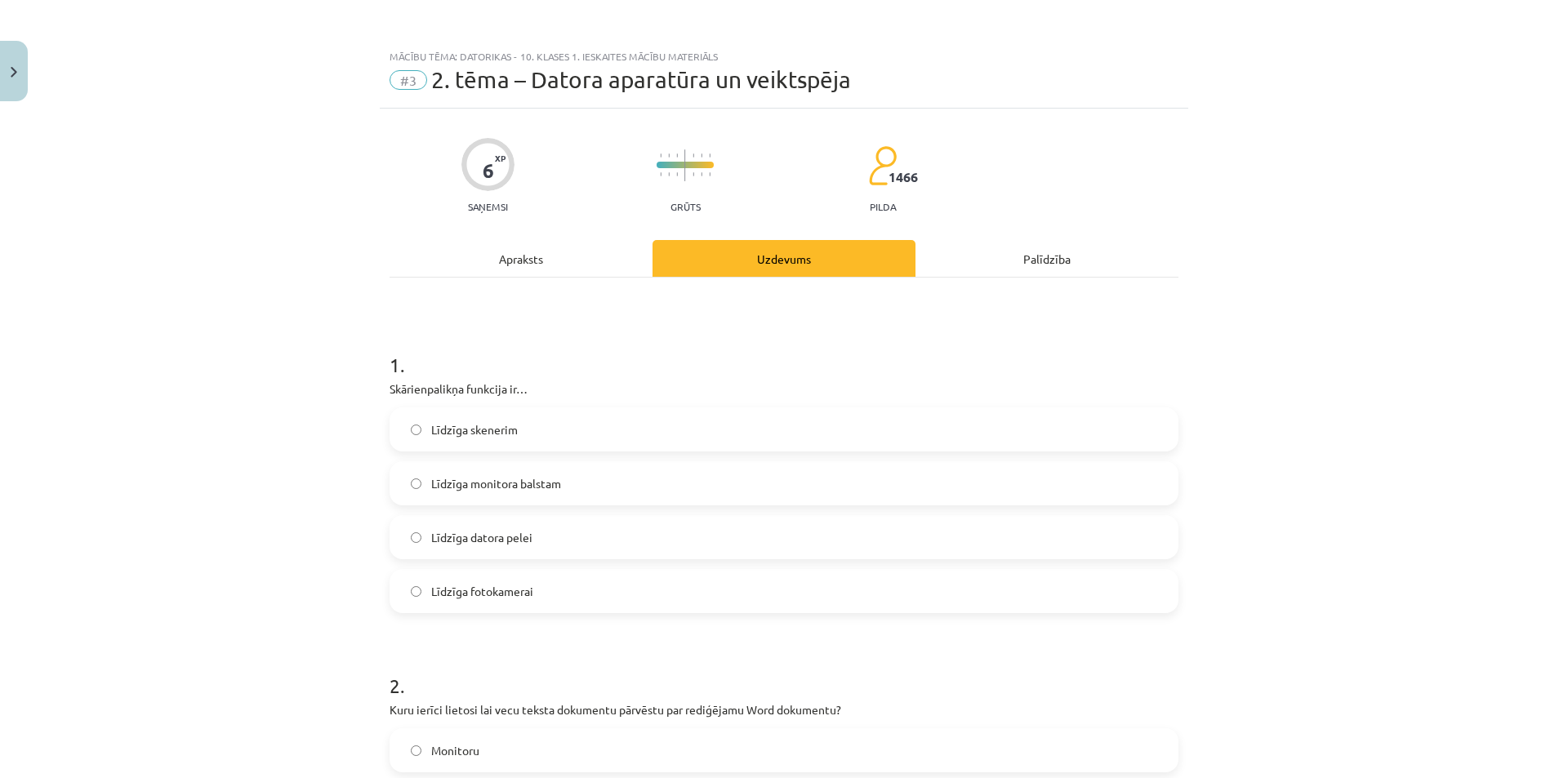
click at [487, 546] on label "Līdzīga datora pelei" at bounding box center [784, 537] width 785 height 40
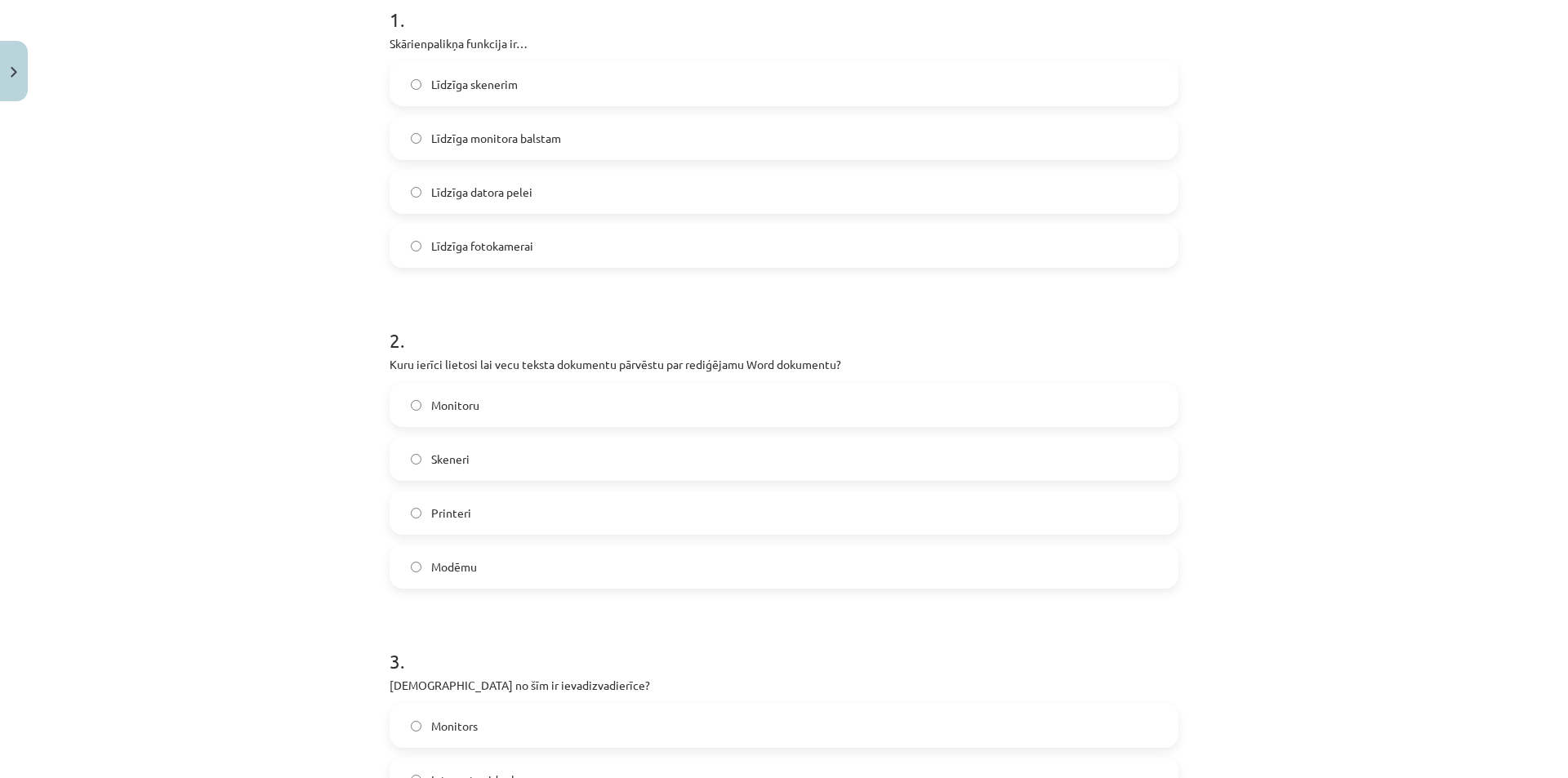
scroll to position [346, 0]
click at [471, 457] on label "Skeneri" at bounding box center [784, 458] width 785 height 40
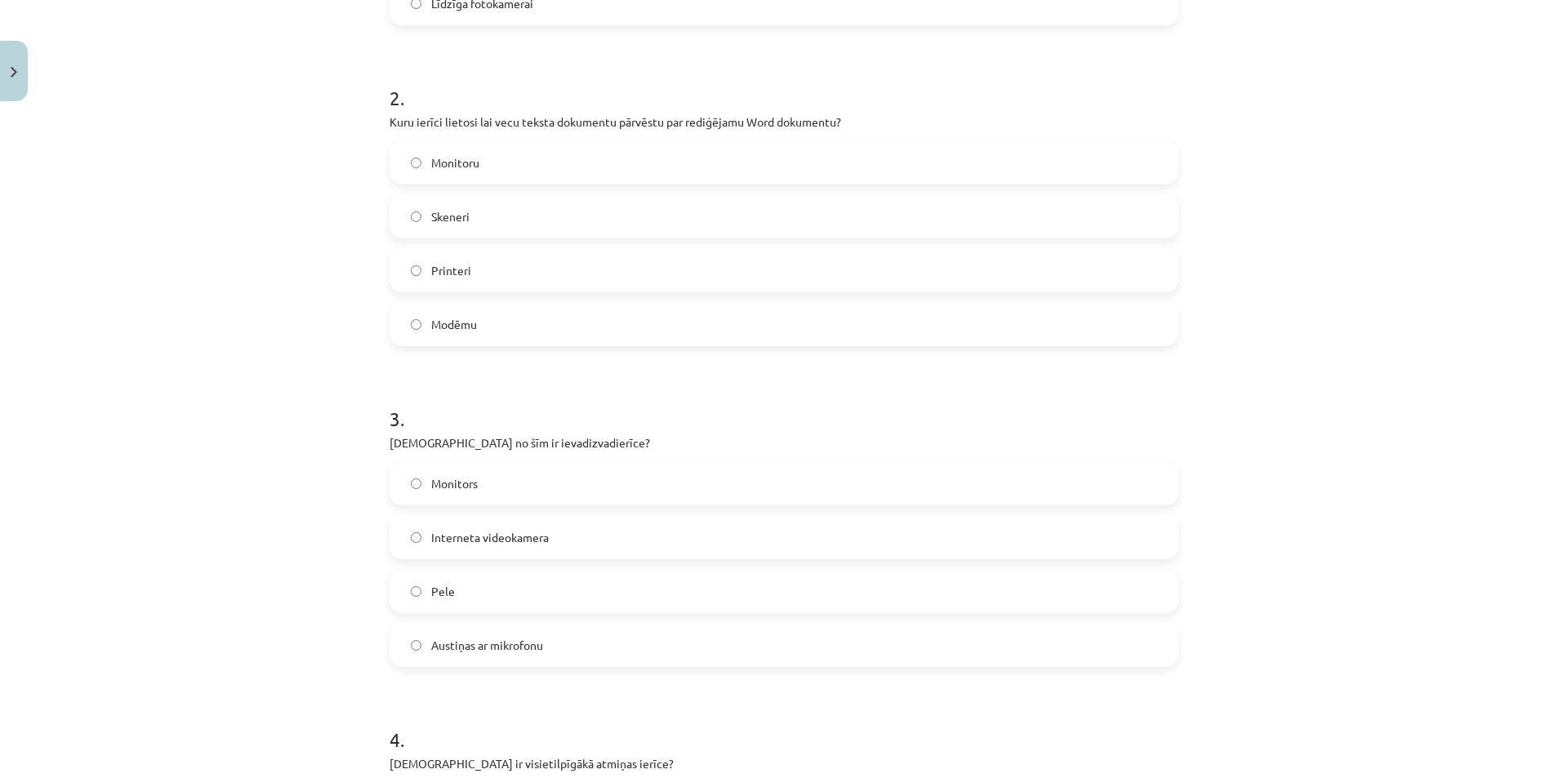
scroll to position [592, 0]
click at [472, 644] on span "Austiņas ar mikrofonu" at bounding box center [486, 641] width 112 height 17
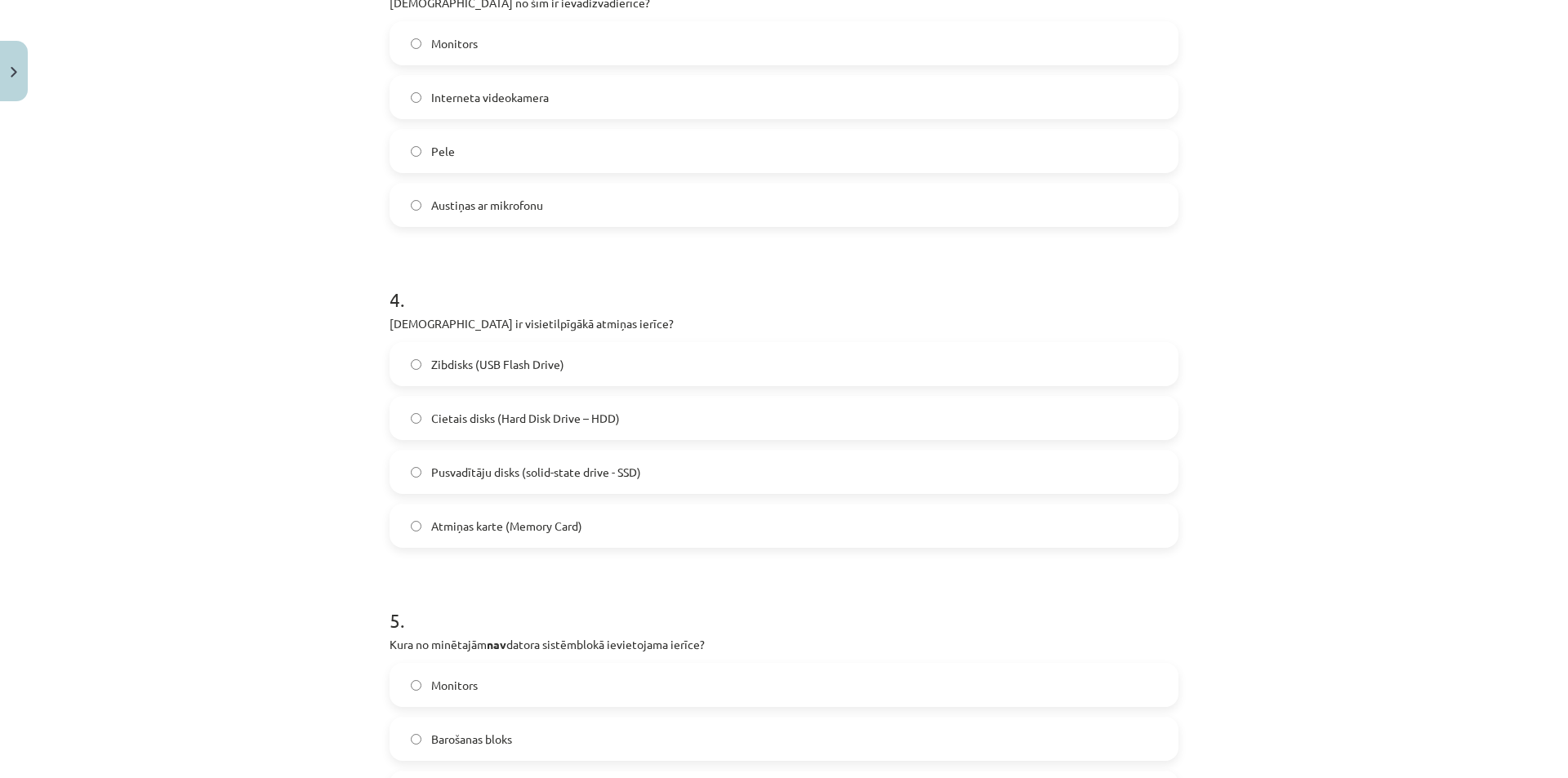
scroll to position [1179, 0]
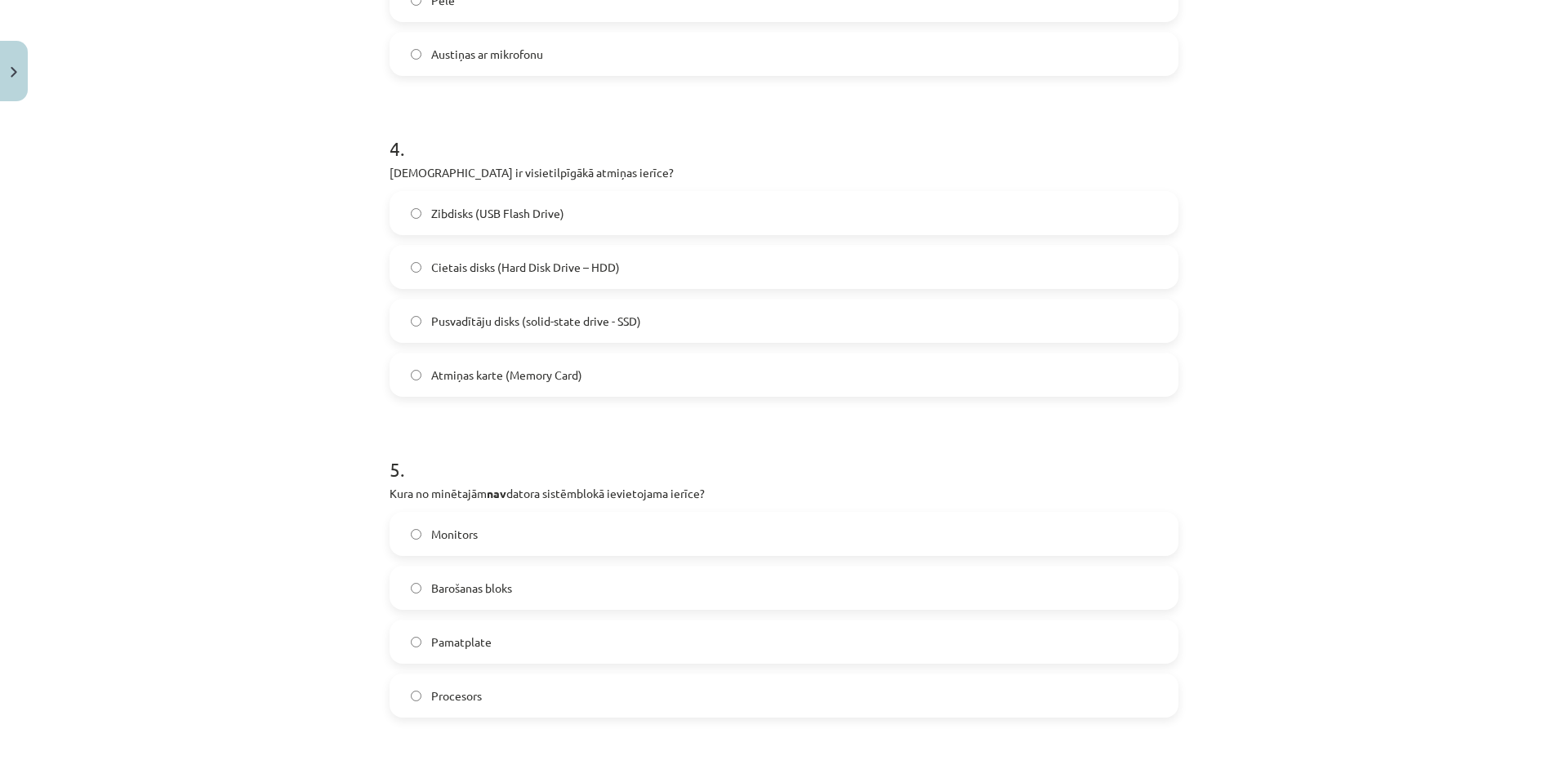
click at [518, 267] on span "Cietais disks (Hard Disk Drive – HDD)" at bounding box center [525, 267] width 188 height 17
click at [547, 538] on label "Monitors" at bounding box center [784, 533] width 785 height 40
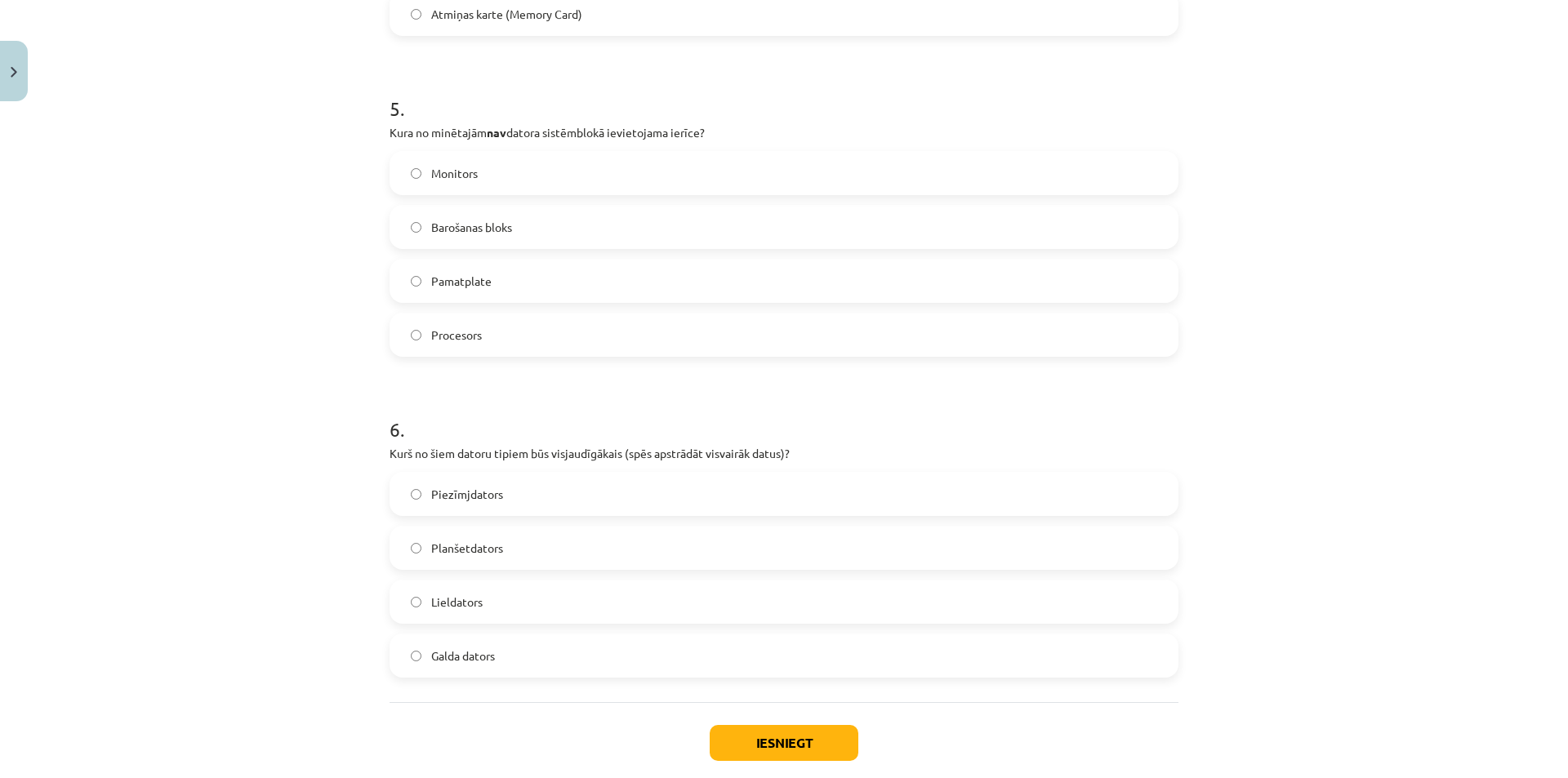
scroll to position [1629, 0]
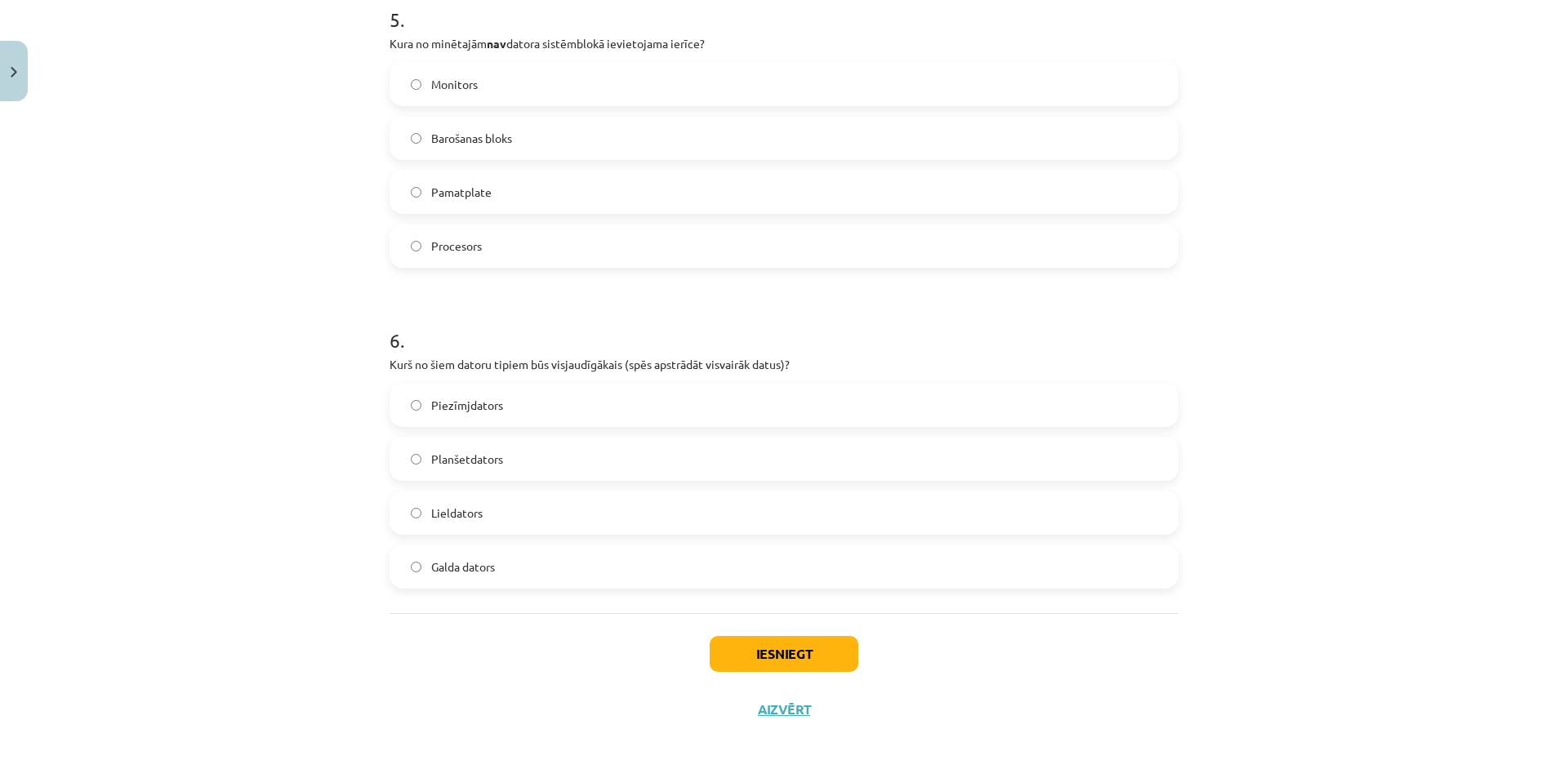
click at [503, 464] on label "Planšetdators" at bounding box center [784, 459] width 785 height 40
click at [773, 653] on button "Iesniegt" at bounding box center [784, 654] width 149 height 36
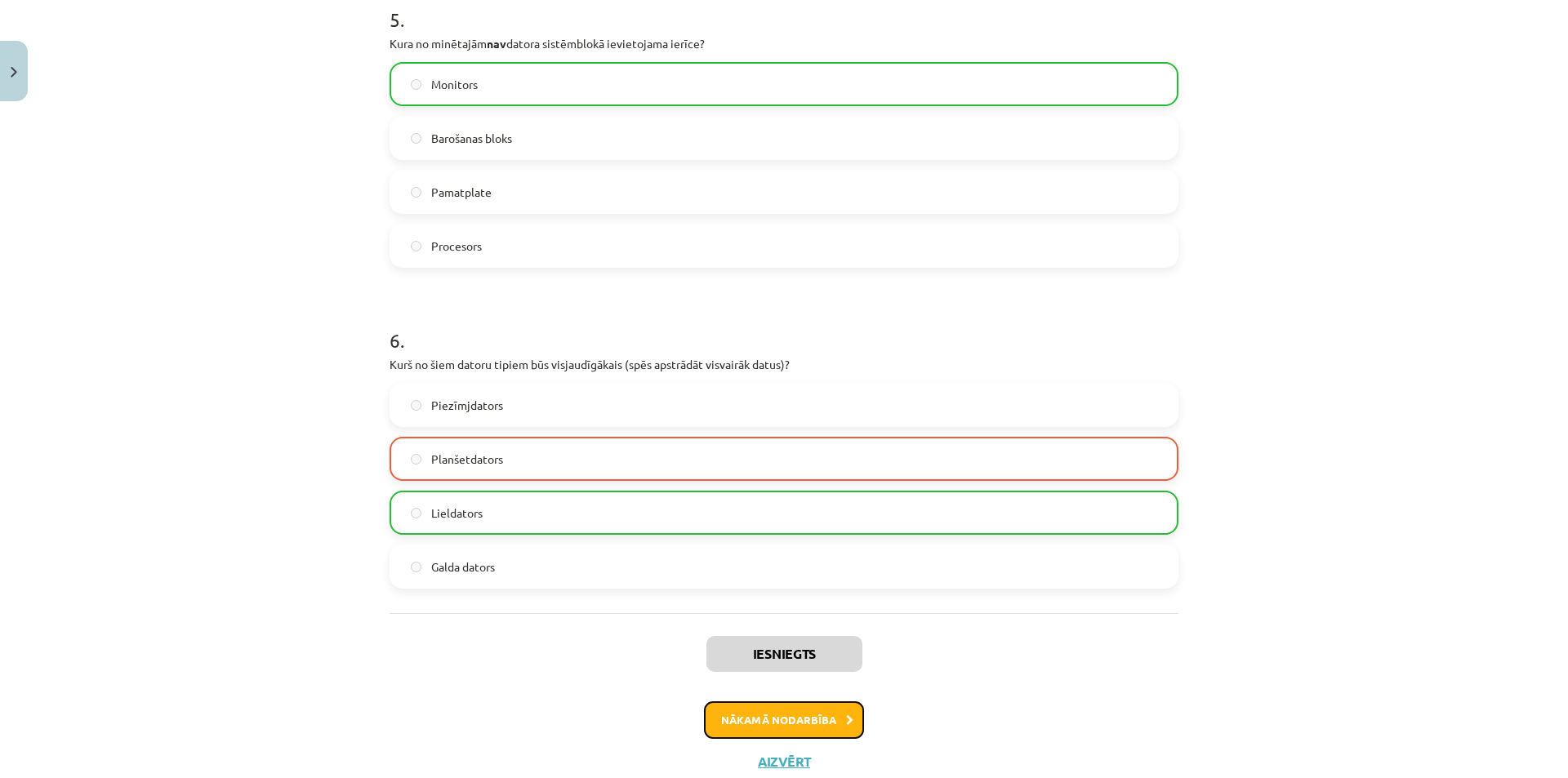
click at [756, 713] on button "Nākamā nodarbība" at bounding box center [784, 721] width 160 height 38
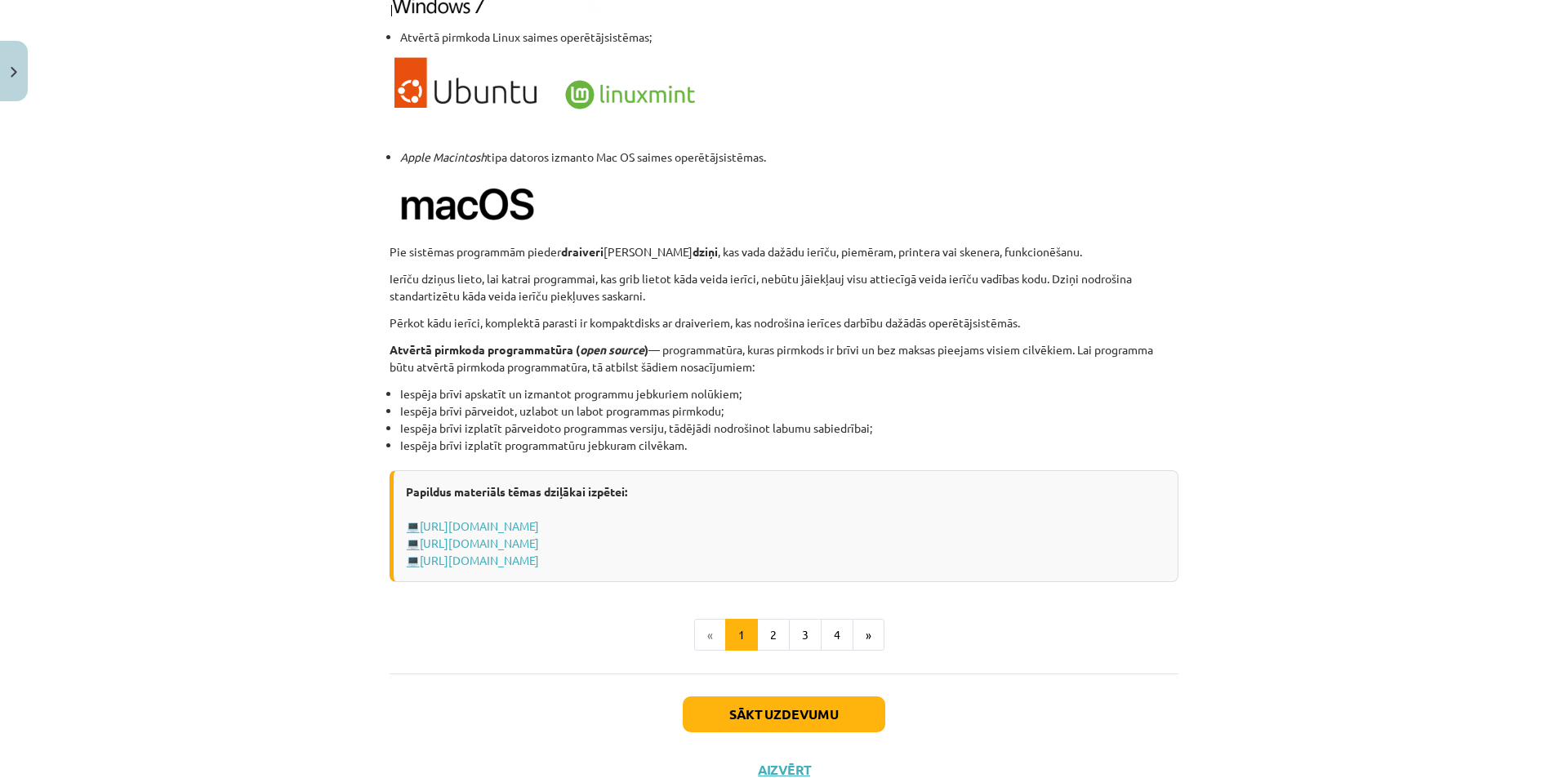
scroll to position [1534, 0]
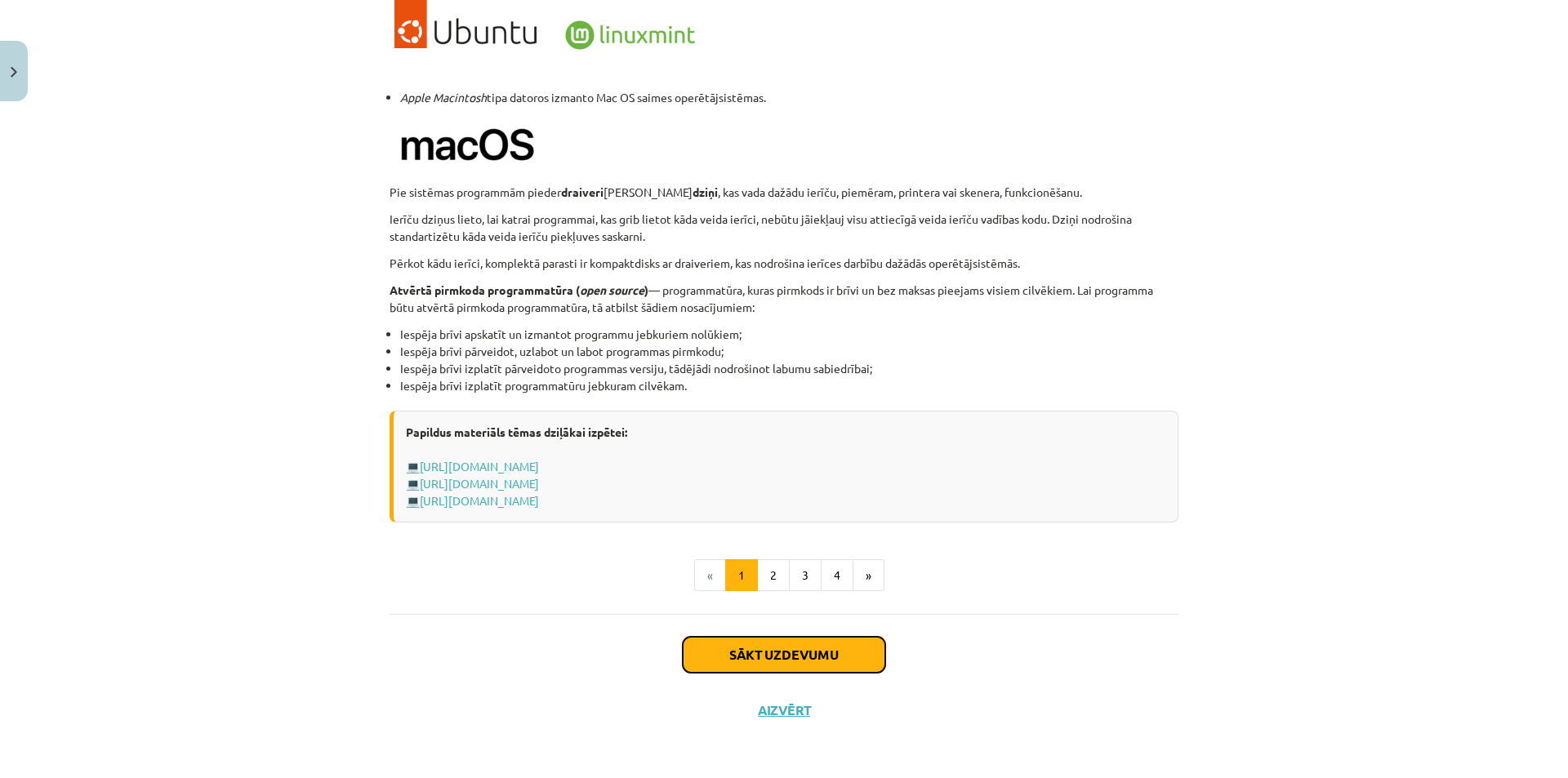
click at [746, 654] on button "Sākt uzdevumu" at bounding box center [784, 655] width 203 height 36
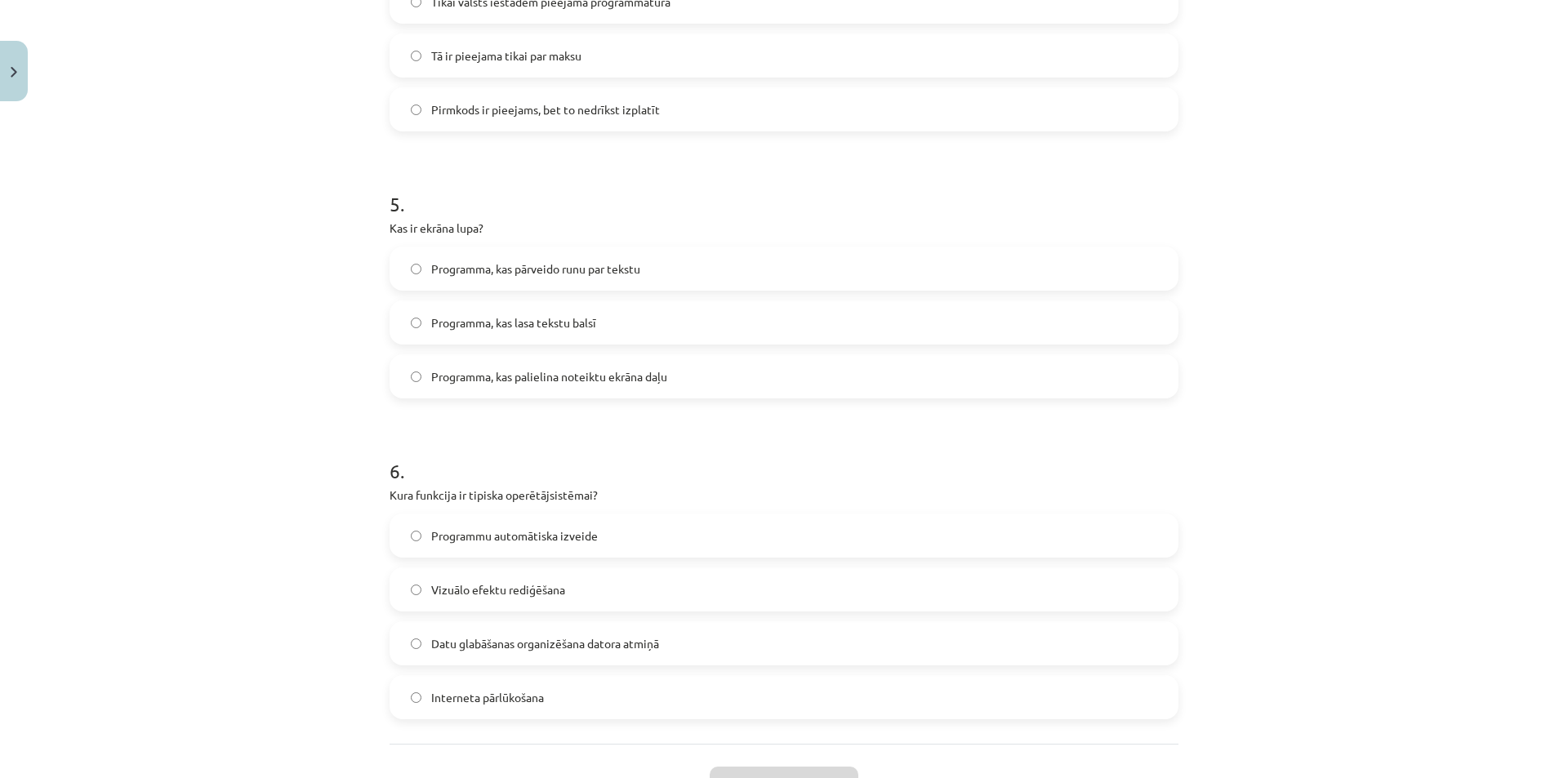
scroll to position [1521, 0]
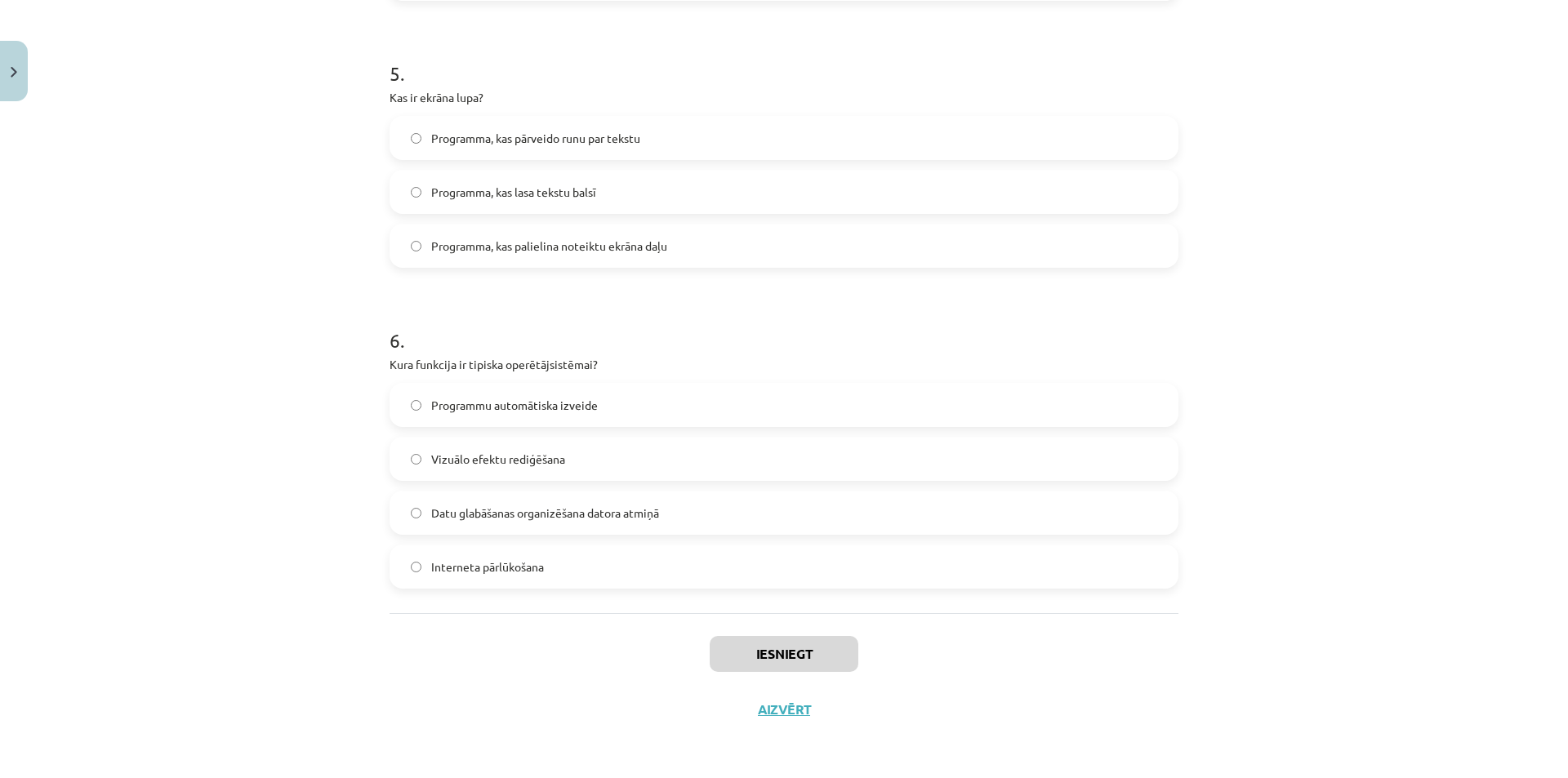
drag, startPoint x: 383, startPoint y: 348, endPoint x: 545, endPoint y: 563, distance: 269.2
copy form "Kas ir datorprogramma? Datora aparatūras daļa Instrukciju kopa, kas nosaka oper…"
click at [724, 267] on div "Programma, kas palielina noteiktu ekrāna daļu" at bounding box center [784, 245] width 789 height 44
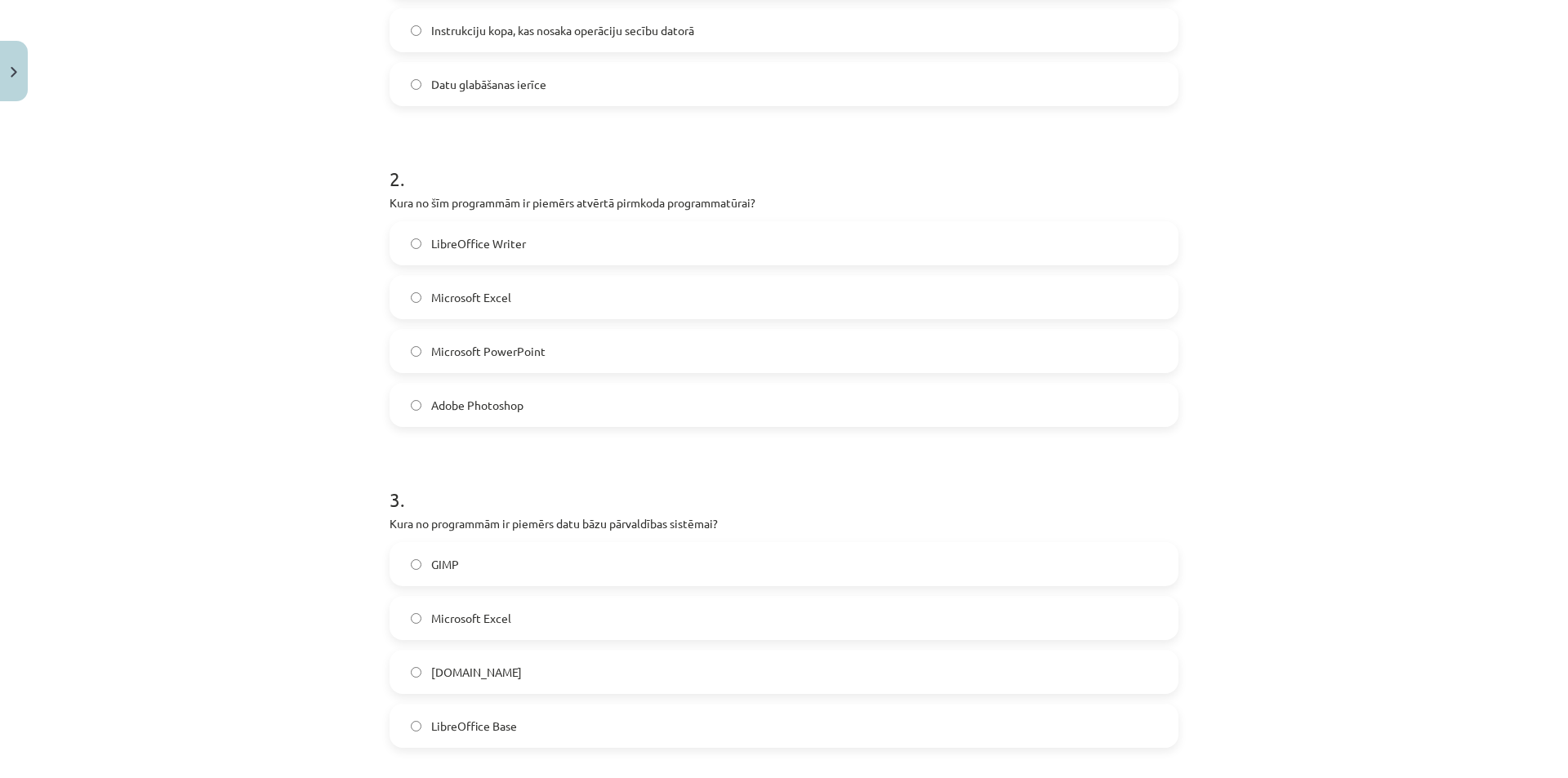
scroll to position [0, 0]
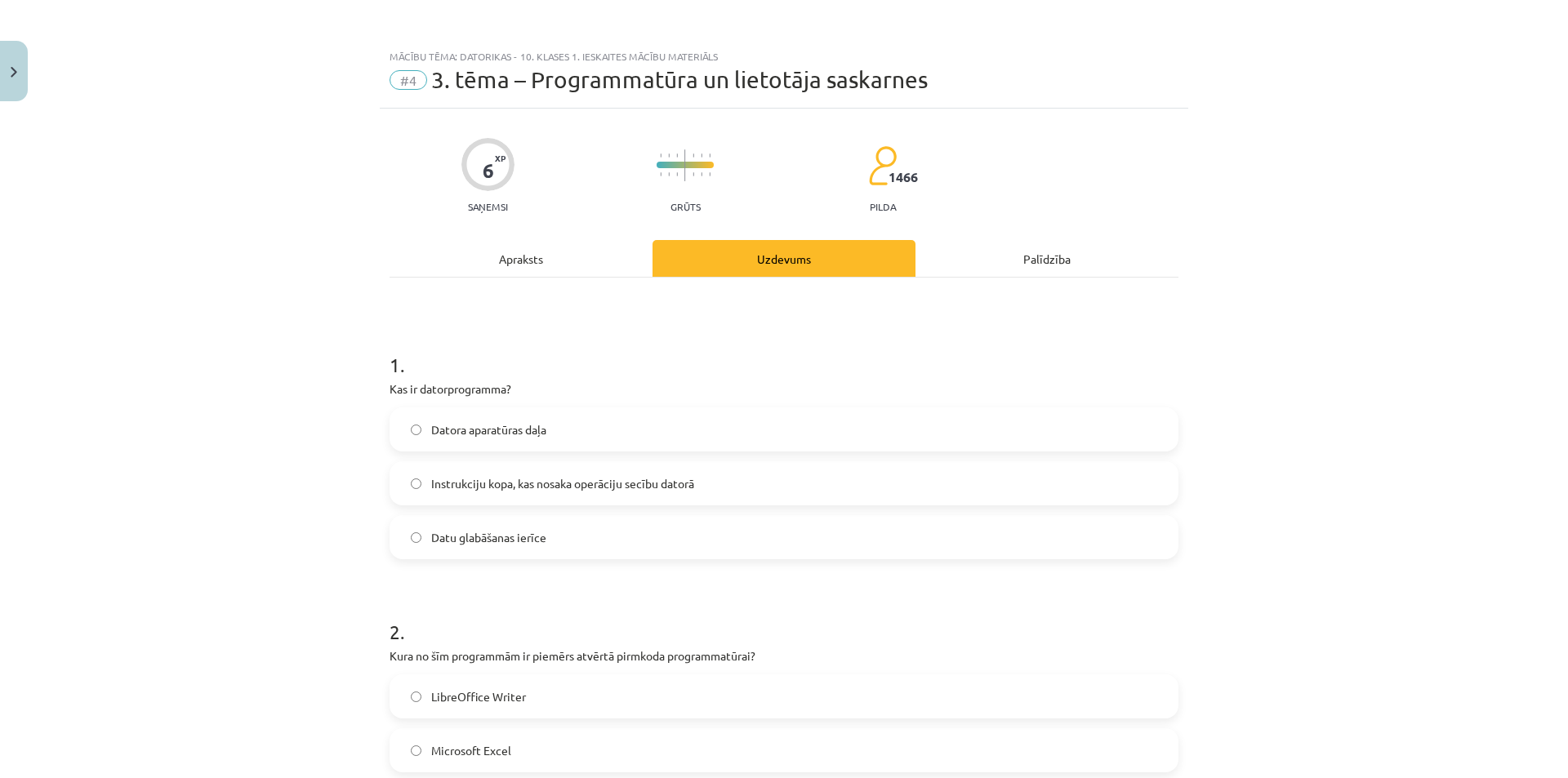
click at [601, 477] on span "Instrukciju kopa, kas nosaka operāciju secību datorā" at bounding box center [562, 484] width 263 height 17
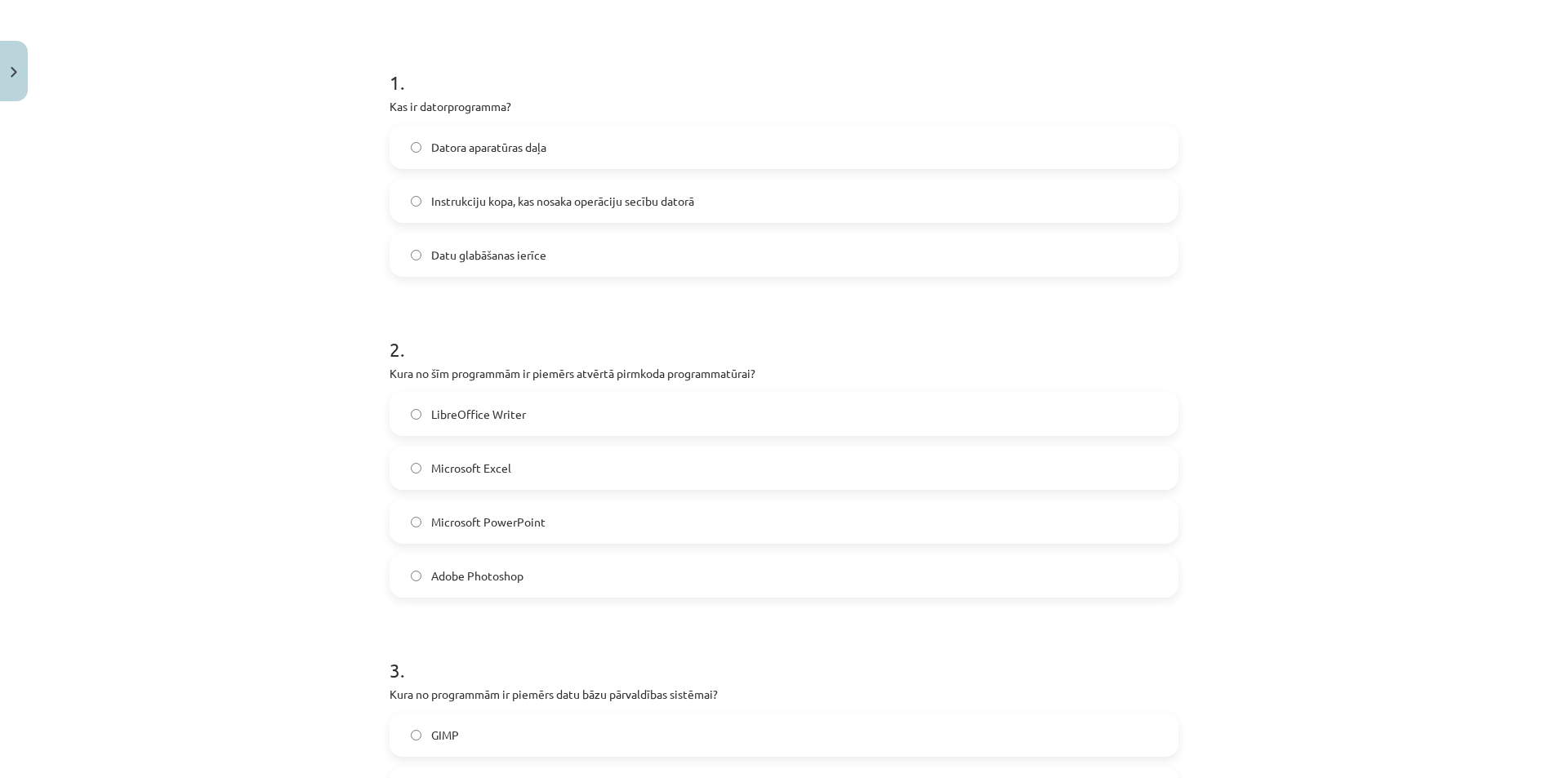
scroll to position [284, 0]
click at [521, 414] on label "LibreOffice Writer" at bounding box center [784, 413] width 785 height 40
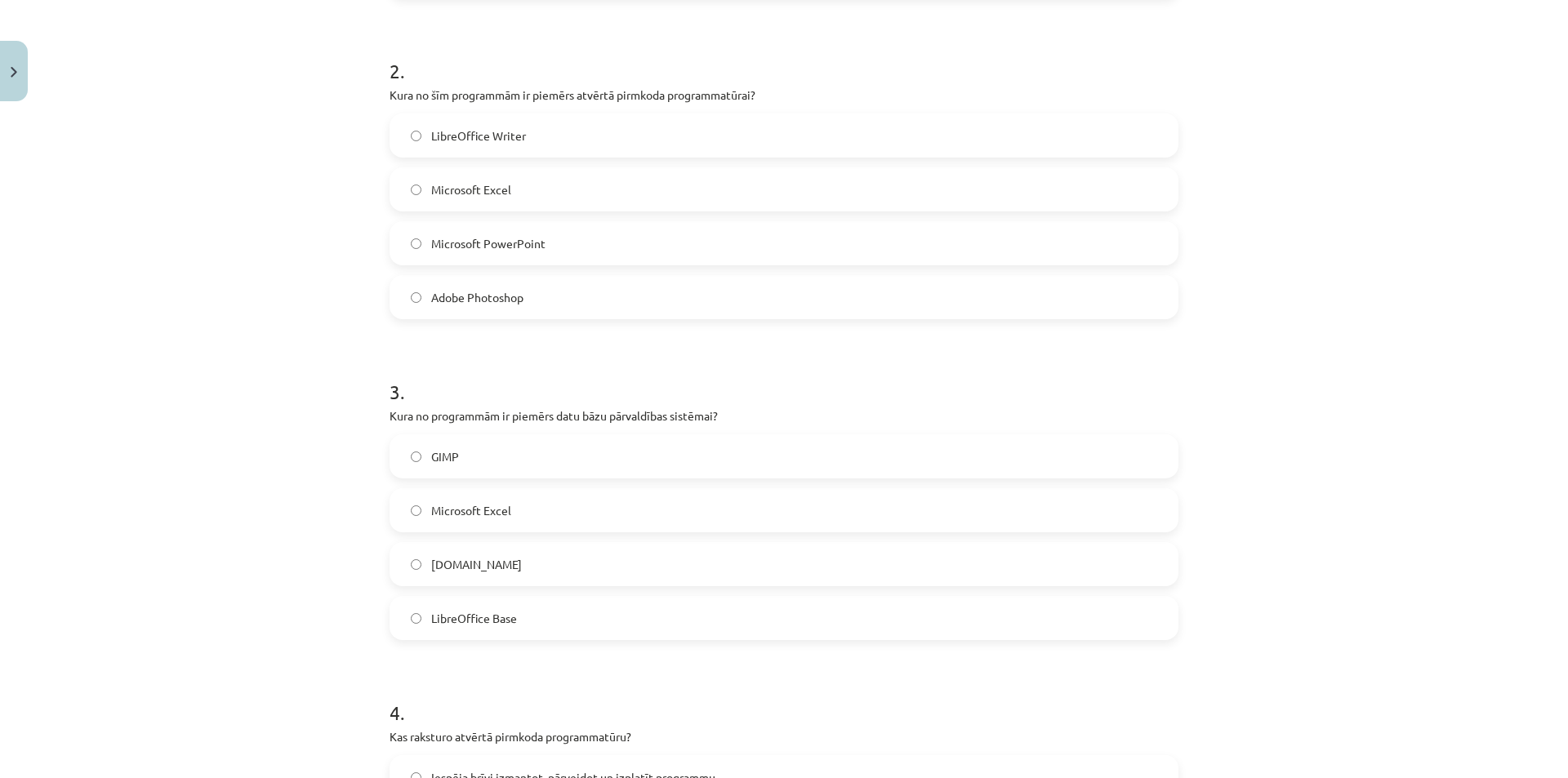
scroll to position [564, 0]
click at [492, 613] on span "LibreOffice Base" at bounding box center [474, 615] width 86 height 17
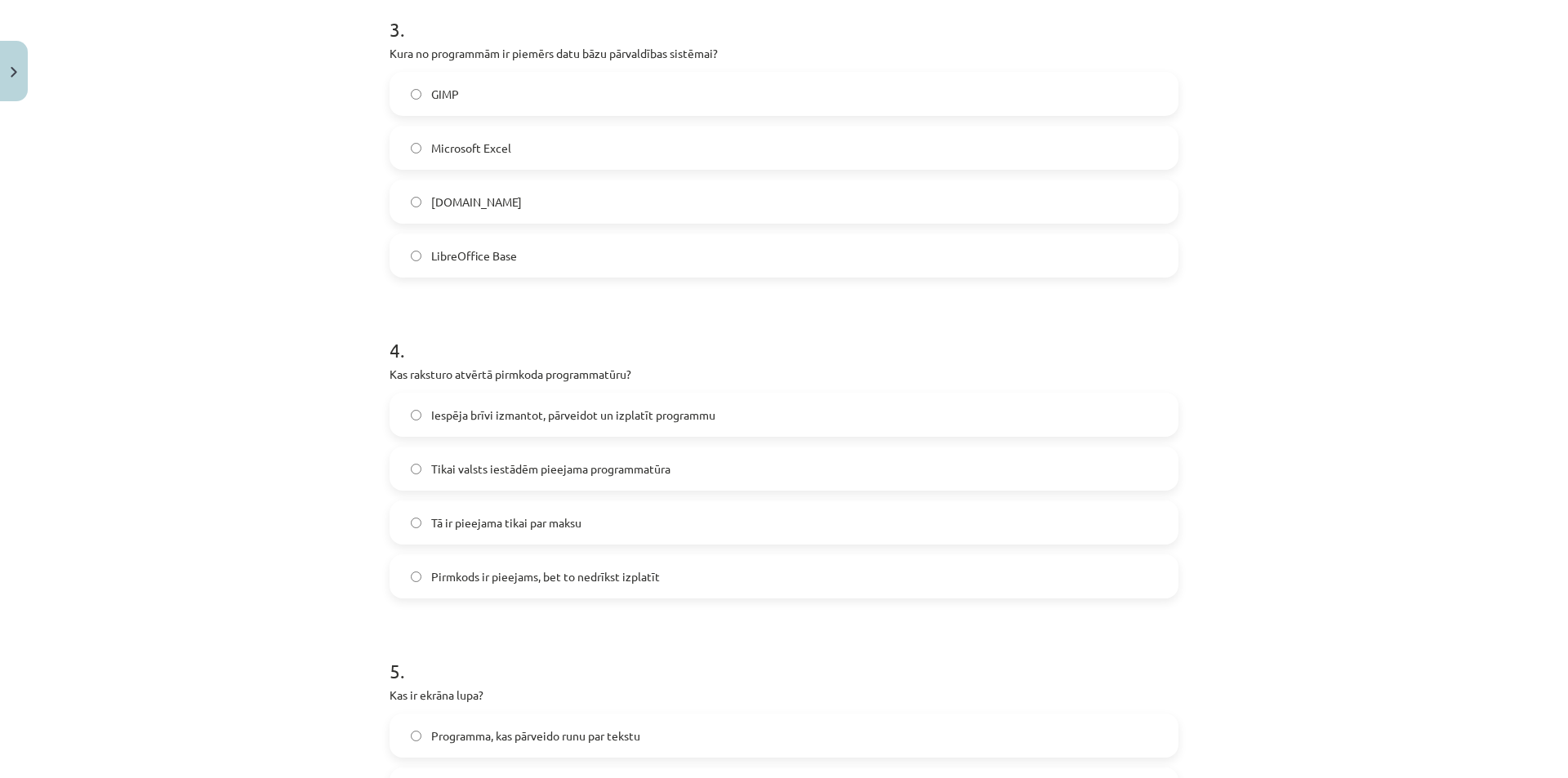
scroll to position [927, 0]
click at [521, 416] on span "Iespēja brīvi izmantot, pārveidot un izplatīt programmu" at bounding box center [573, 411] width 285 height 17
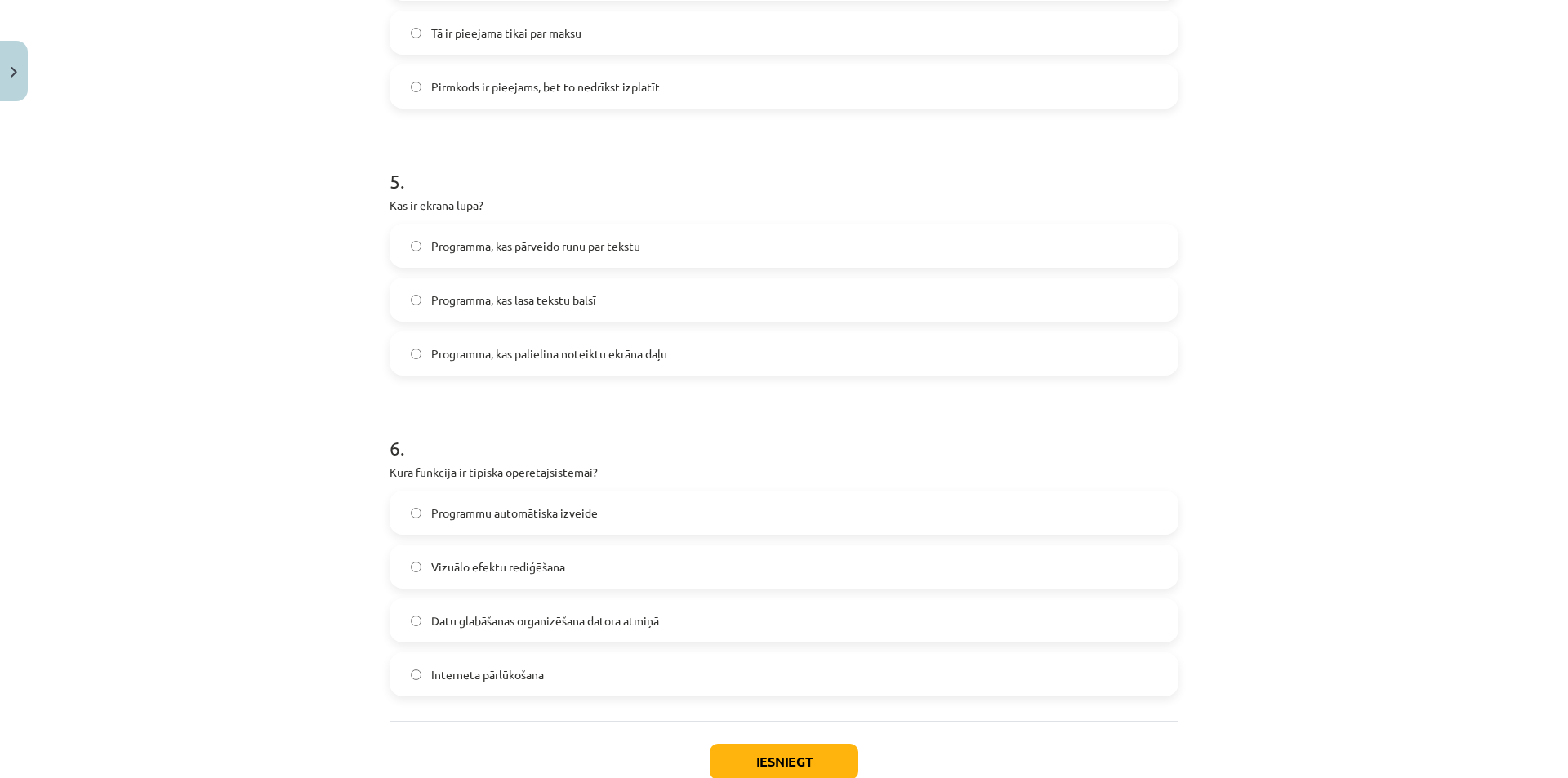
scroll to position [1415, 0]
click at [542, 336] on label "Programma, kas palielina noteiktu ekrāna daļu" at bounding box center [784, 351] width 785 height 40
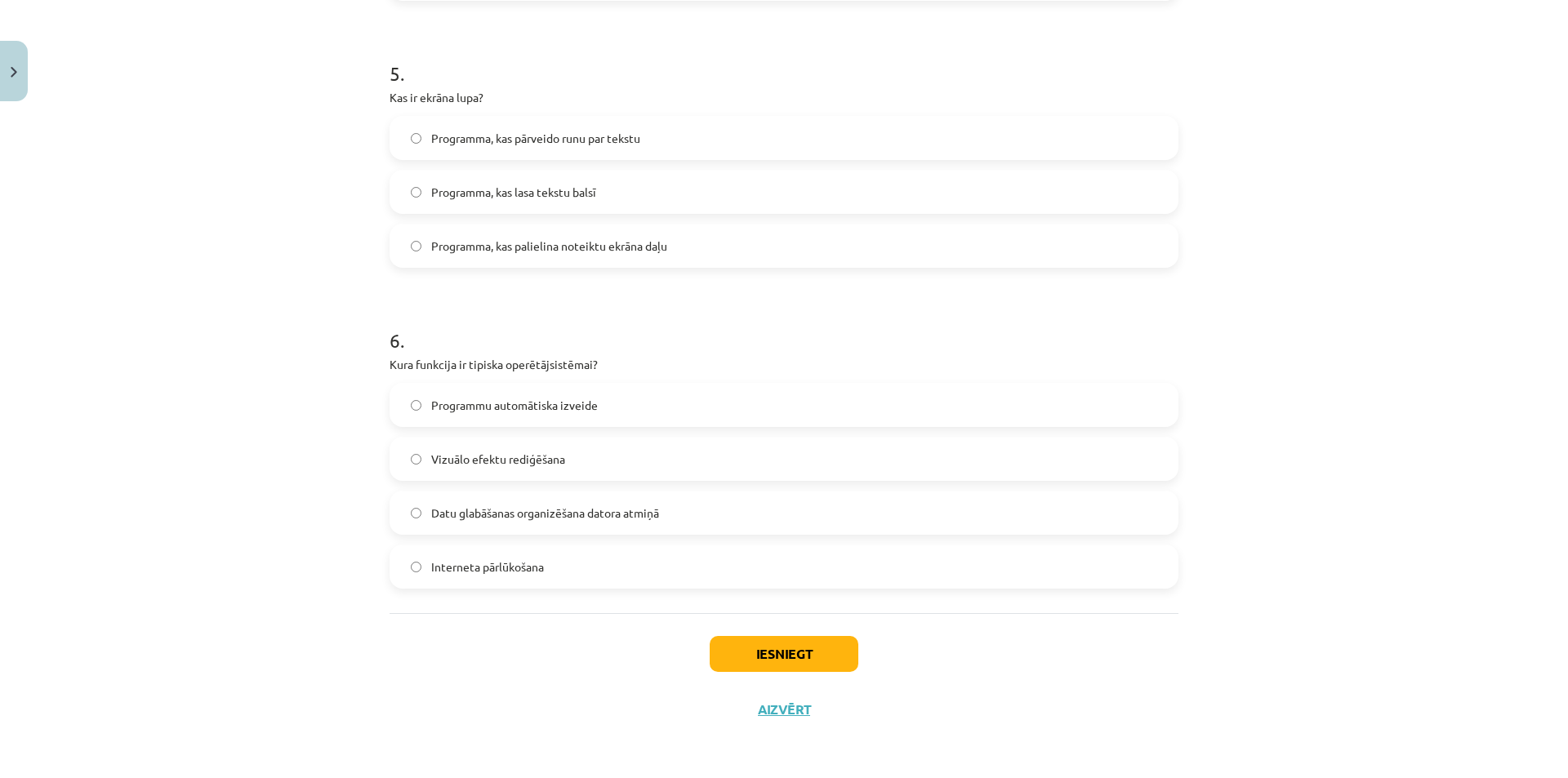
scroll to position [1521, 0]
click at [583, 504] on span "Datu glabāšanas organizēšana datora atmiņā" at bounding box center [545, 512] width 228 height 17
click at [802, 656] on button "Iesniegt" at bounding box center [784, 654] width 149 height 36
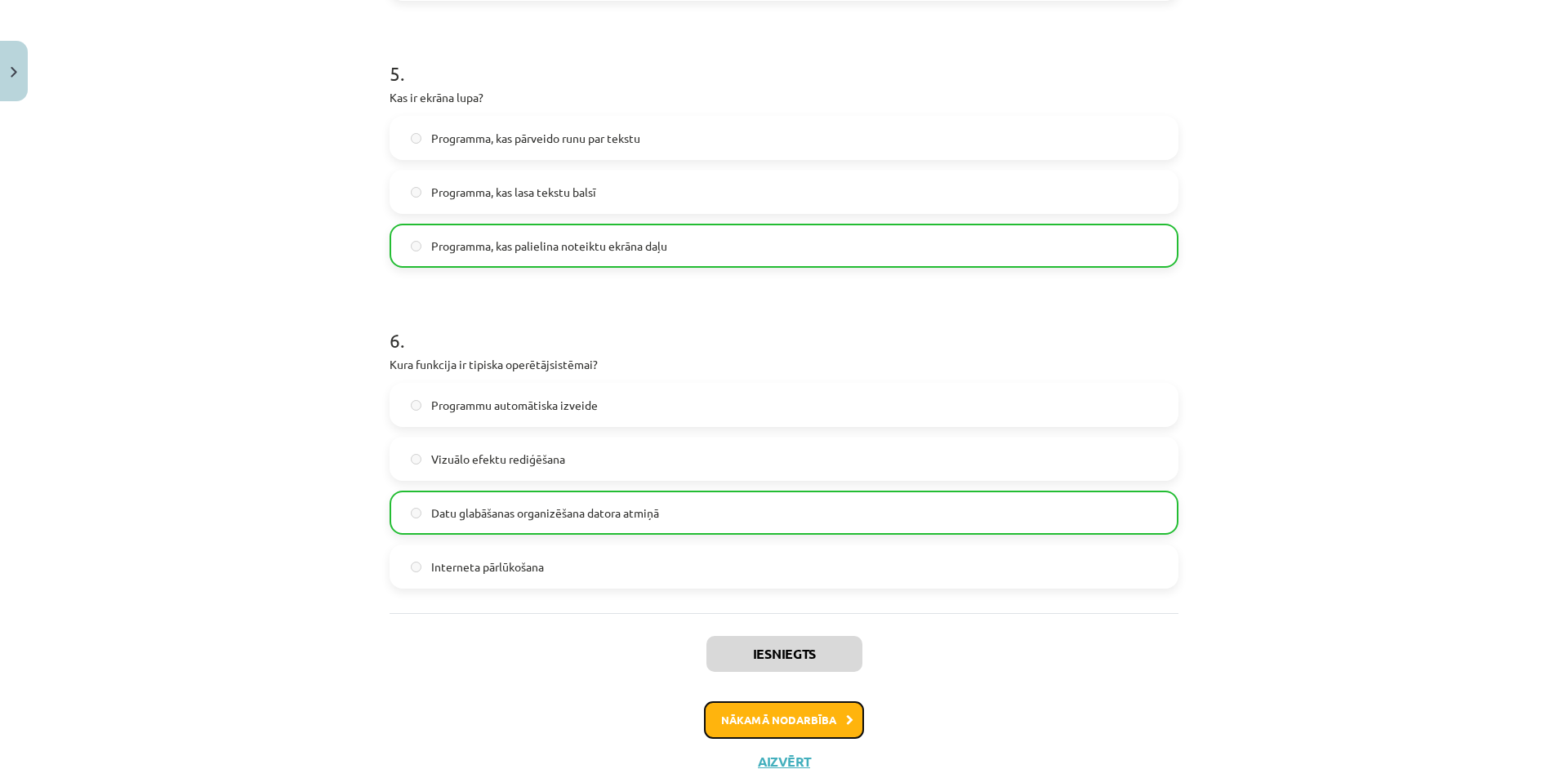
drag, startPoint x: 772, startPoint y: 718, endPoint x: 749, endPoint y: 712, distance: 23.8
click at [749, 712] on button "Nākamā nodarbība" at bounding box center [784, 721] width 160 height 38
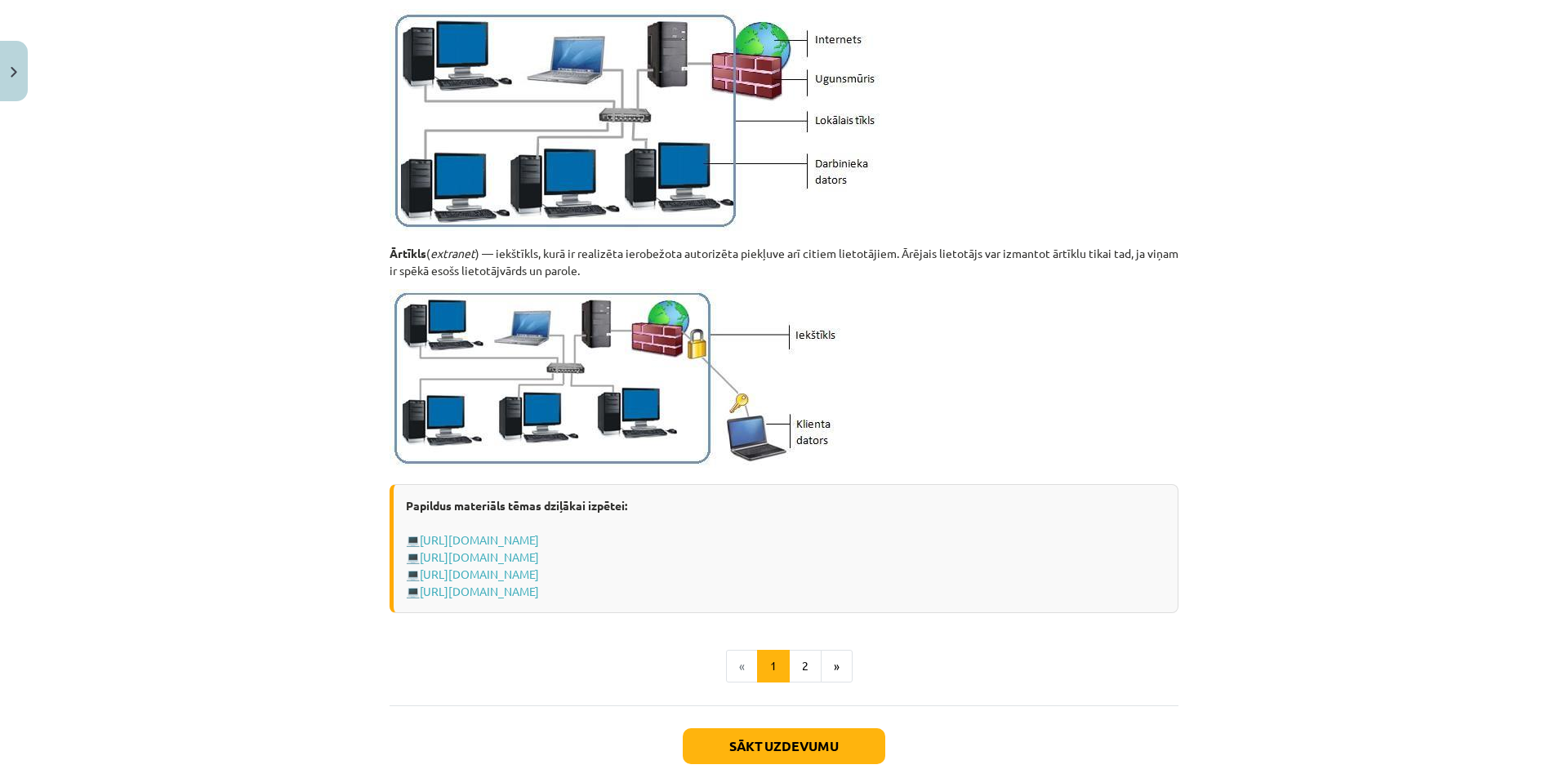
scroll to position [1815, 0]
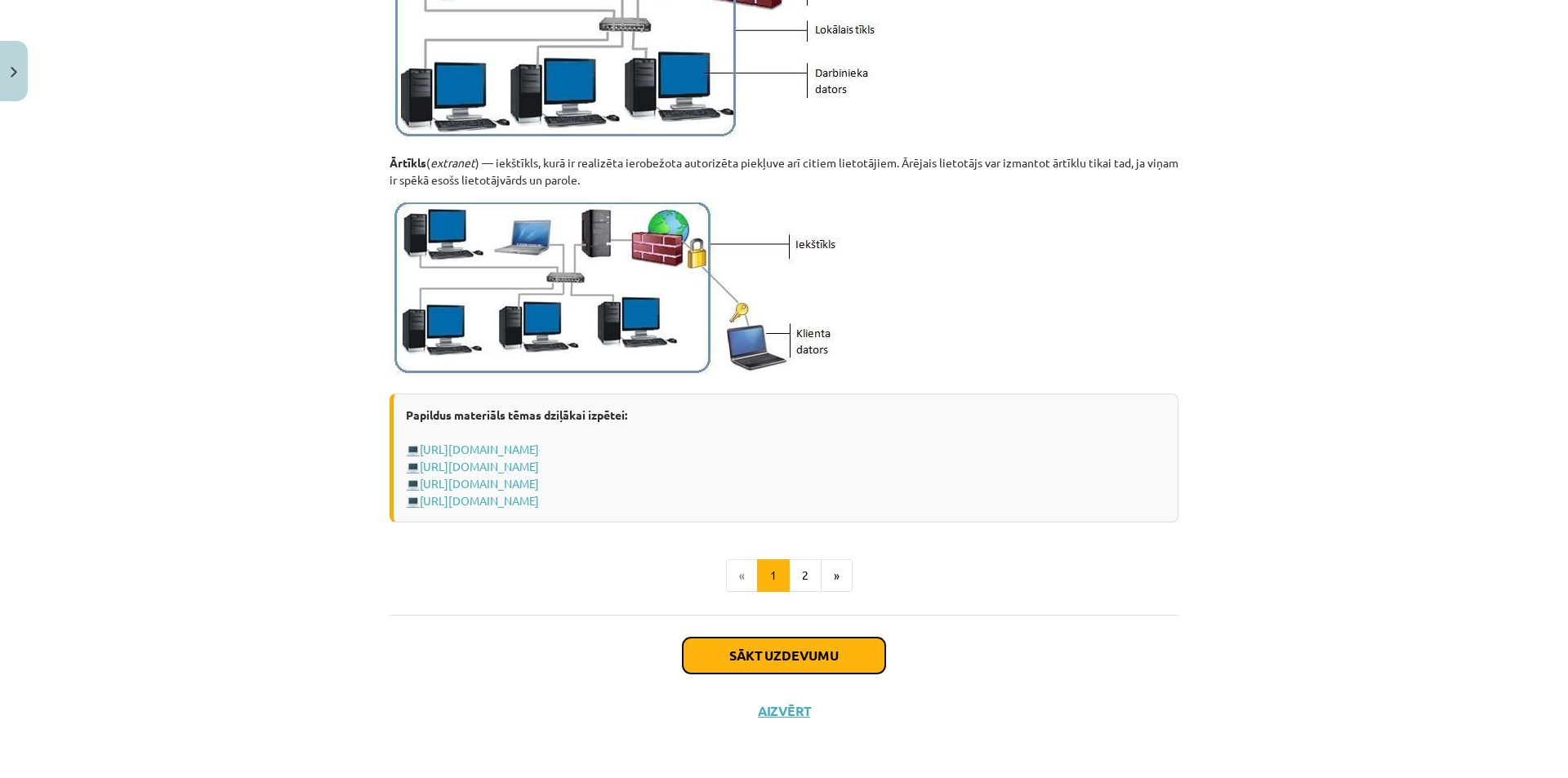
click at [748, 654] on button "Sākt uzdevumu" at bounding box center [784, 656] width 203 height 36
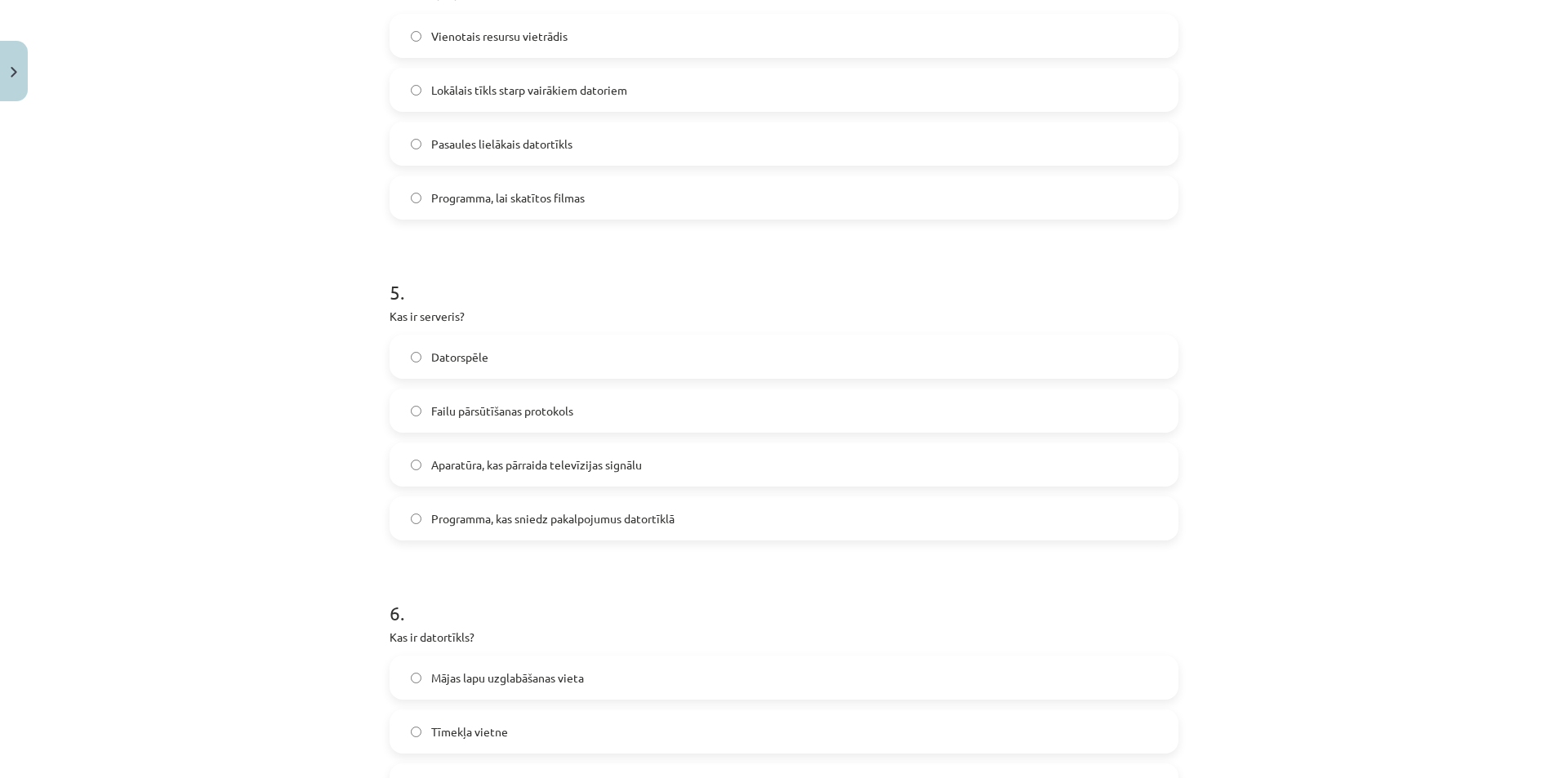
scroll to position [1629, 0]
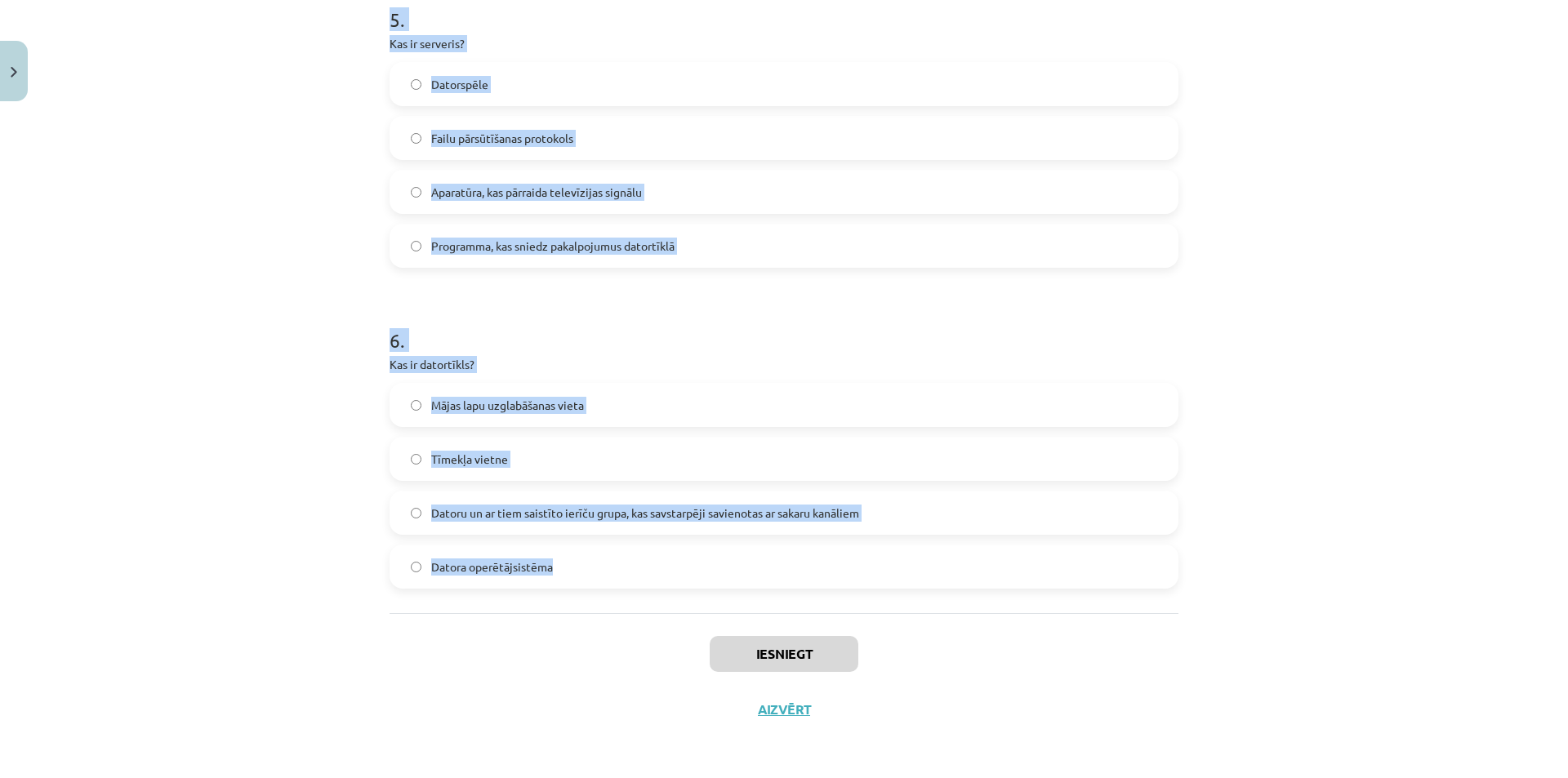
drag, startPoint x: 382, startPoint y: 343, endPoint x: 567, endPoint y: 565, distance: 289.0
copy form "Kas ir URL? Tīkla protokols Tīmekļa vietnes adrese pārlūkprogrammā Datora apara…"
click at [101, 274] on div "Mācību tēma: Datorikas - 10. klases 1. ieskaites mācību materiāls #5 4. tēma – …" at bounding box center [784, 389] width 1568 height 778
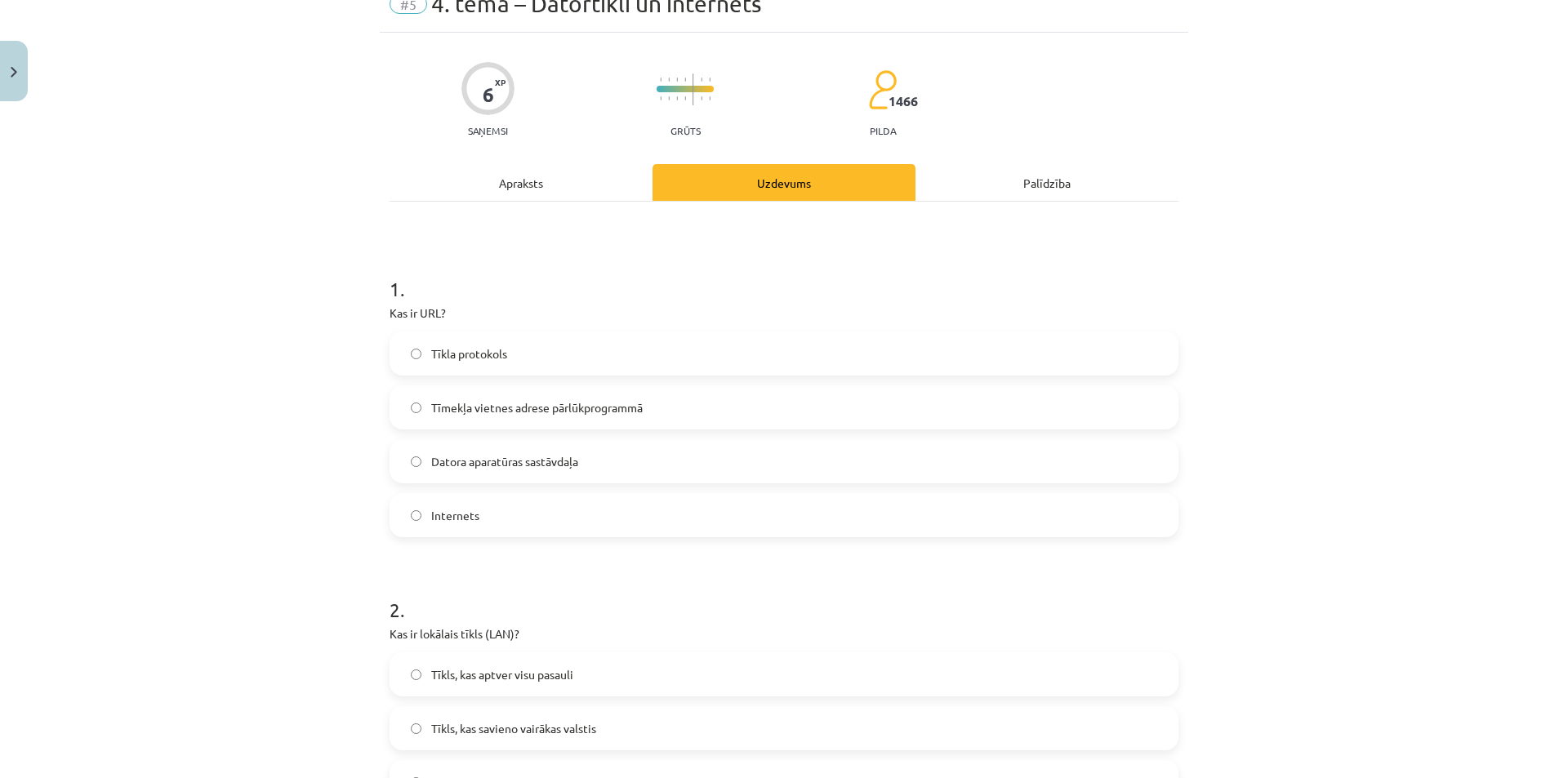
scroll to position [0, 0]
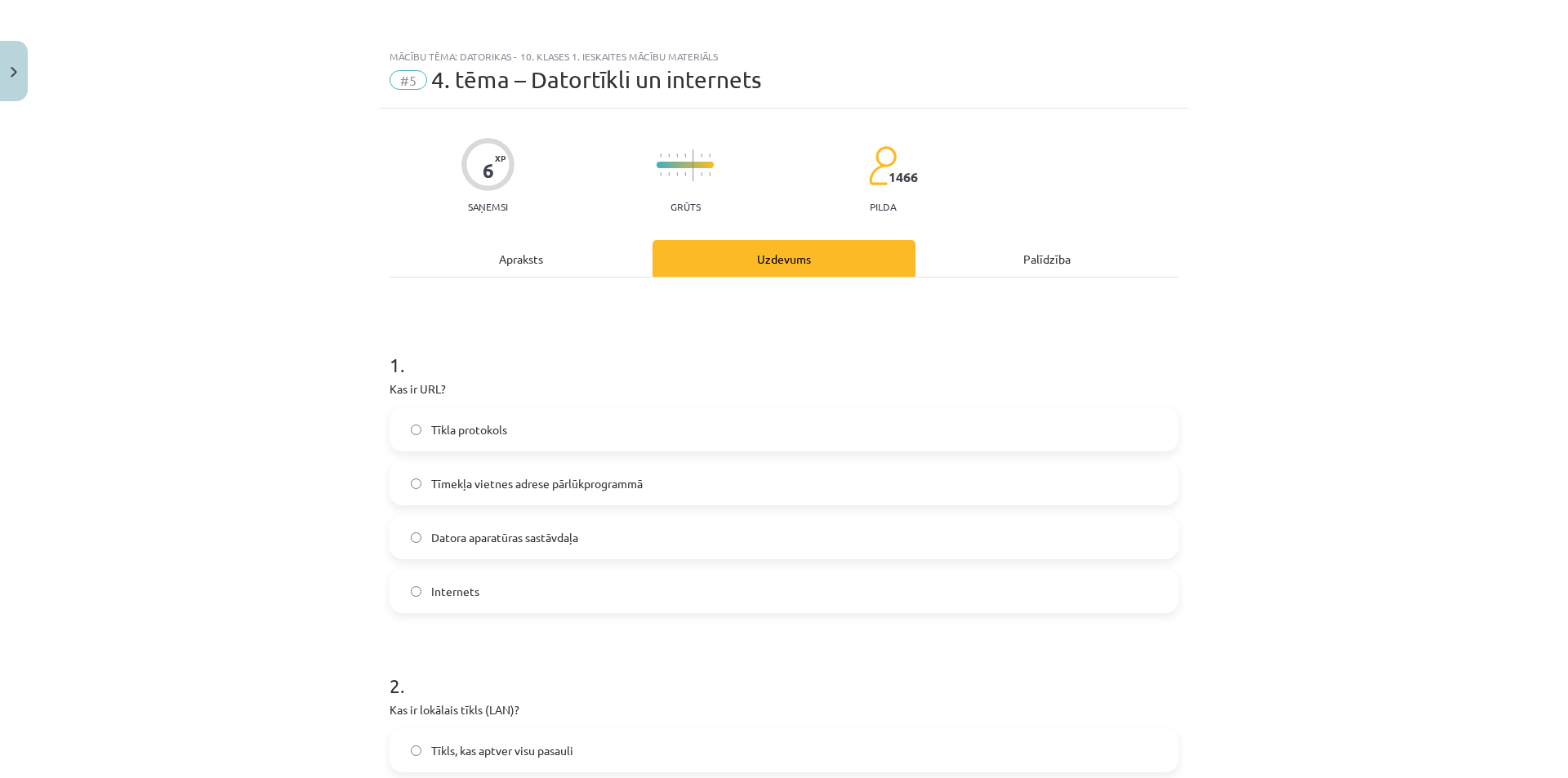
click at [784, 476] on label "Tīmekļa vietnes adrese pārlūkprogrammā" at bounding box center [784, 483] width 785 height 40
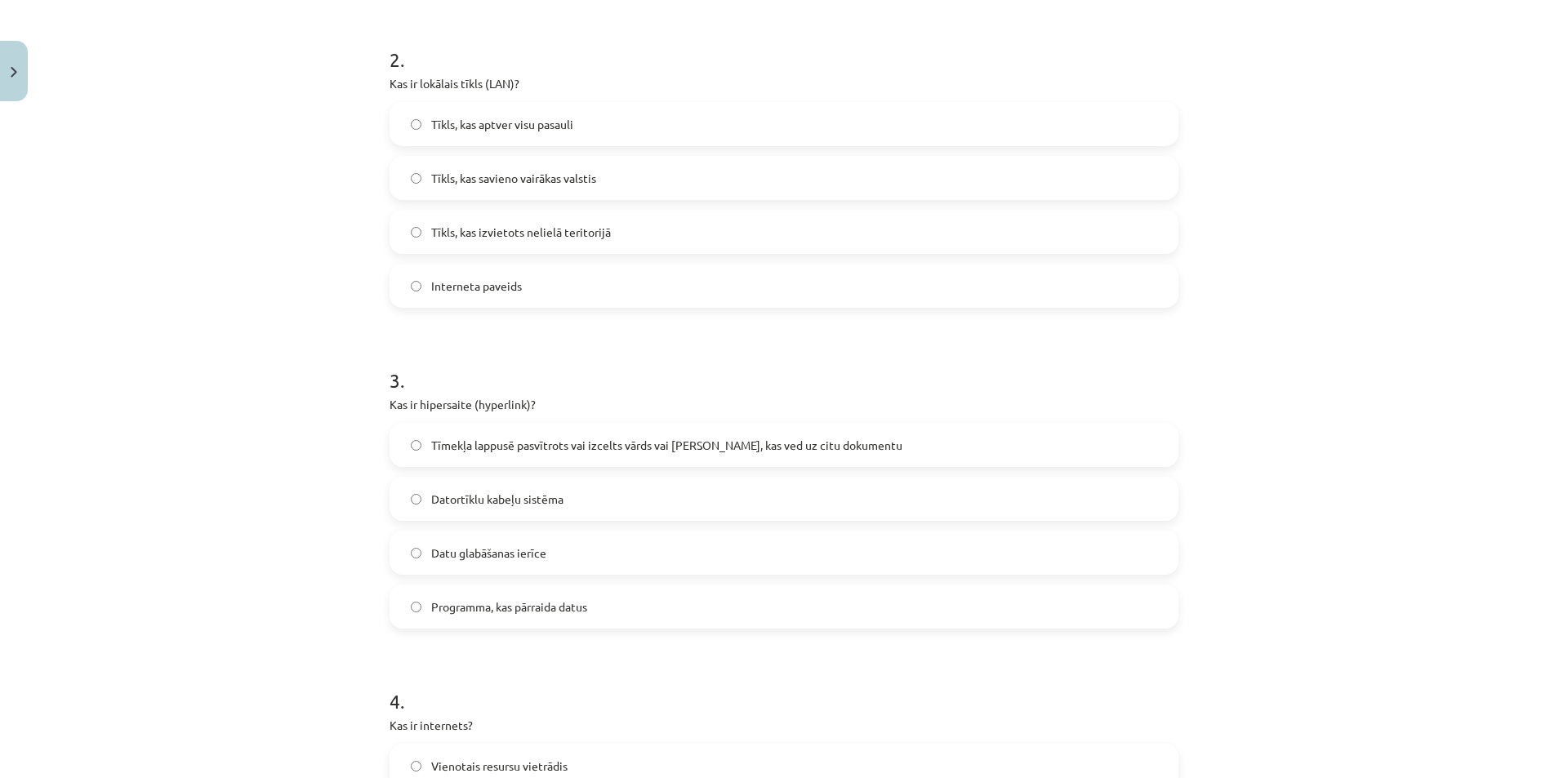
scroll to position [628, 0]
click at [574, 232] on span "Tīkls, kas izvietots nelielā teritorijā" at bounding box center [521, 230] width 180 height 17
click at [588, 442] on span "Tīmekļa lappusē pasvītrots vai izcelts vārds vai frāze, kas ved uz citu dokumen…" at bounding box center [666, 443] width 471 height 17
drag, startPoint x: 337, startPoint y: 341, endPoint x: 385, endPoint y: 106, distance: 239.9
click at [385, 106] on div "Mācību tēma: Datorikas - 10. klases 1. ieskaites mācību materiāls #5 4. tēma – …" at bounding box center [784, 389] width 1568 height 778
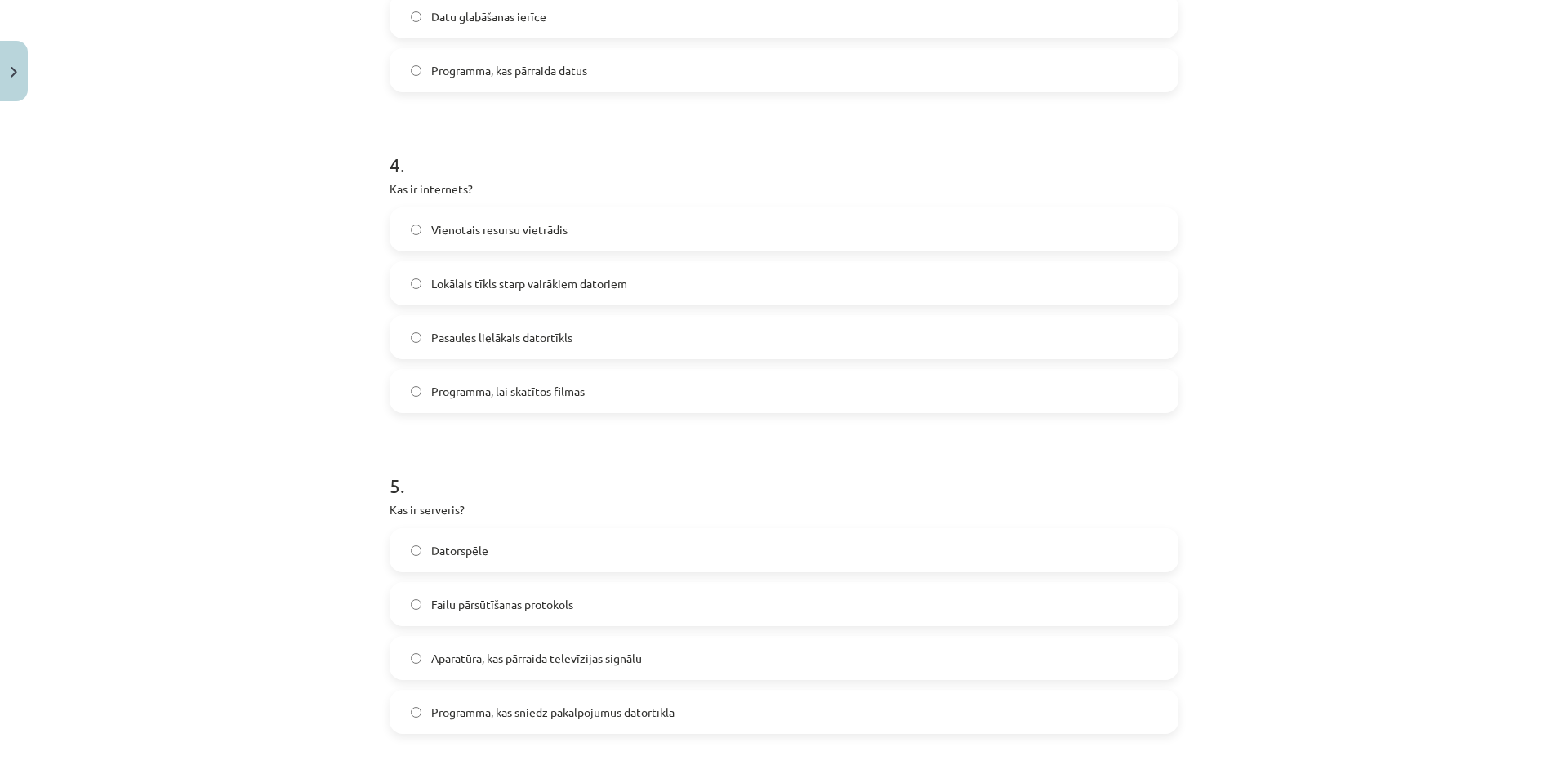
scroll to position [1164, 0]
click at [533, 339] on span "Pasaules lielākais datortīkls" at bounding box center [501, 336] width 141 height 17
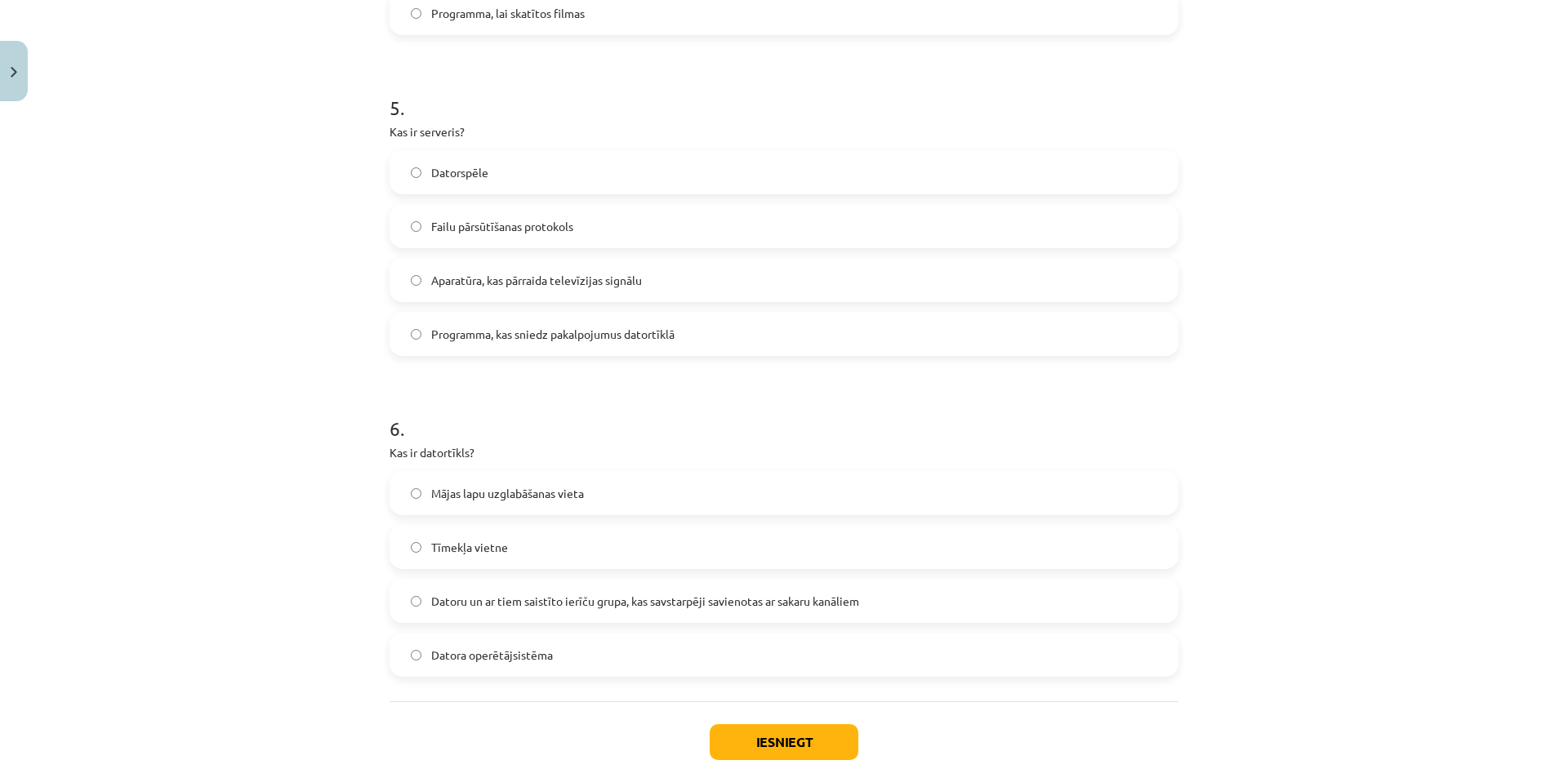
scroll to position [1629, 0]
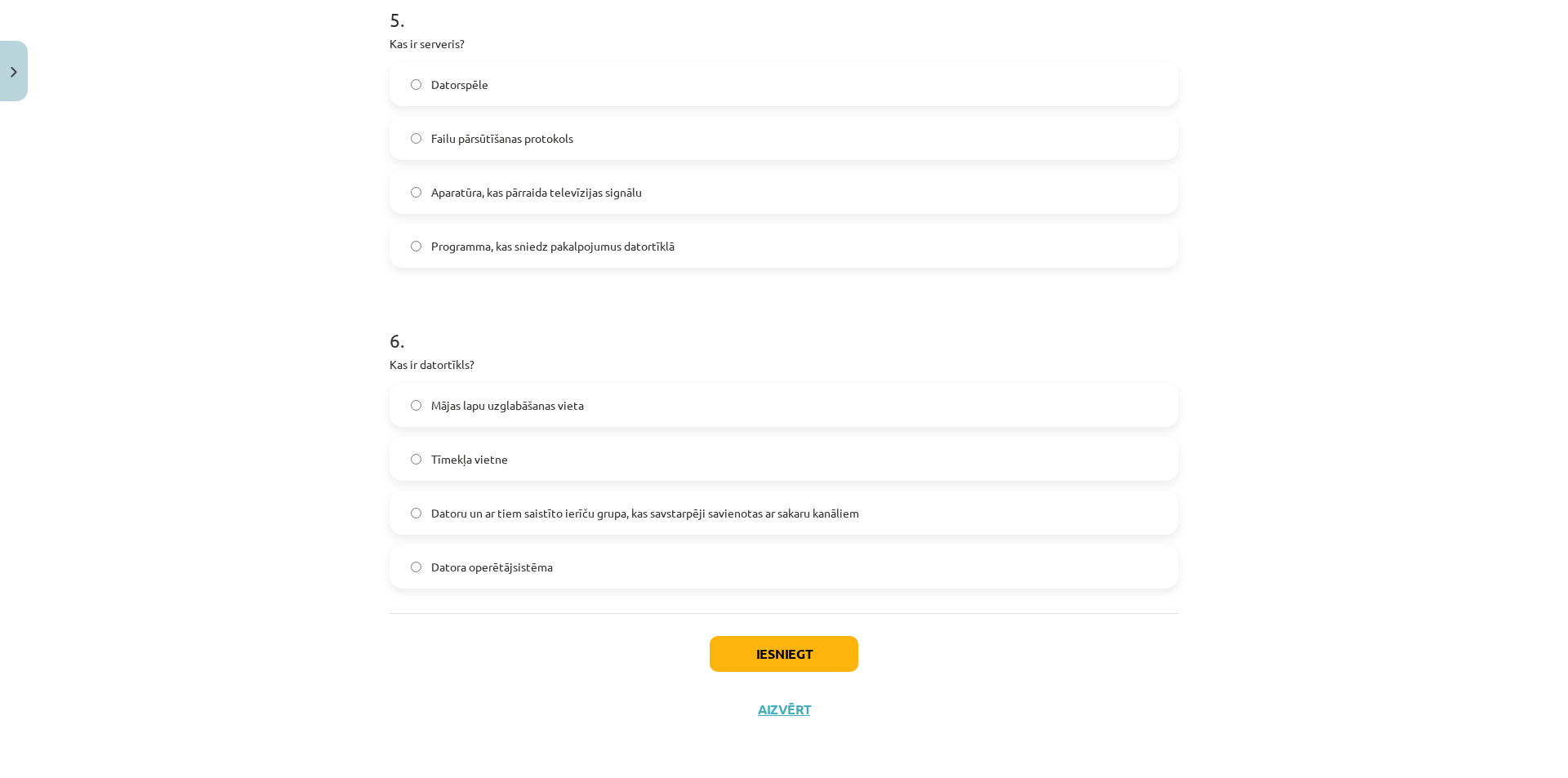
click at [539, 260] on label "Programma, kas sniedz pakalpojumus datortīklā" at bounding box center [784, 245] width 785 height 40
click at [577, 498] on label "Datoru un ar tiem saistīto ierīču grupa, kas savstarpēji savienotas ar sakaru k…" at bounding box center [784, 512] width 785 height 40
click at [765, 655] on button "Iesniegt" at bounding box center [784, 654] width 149 height 36
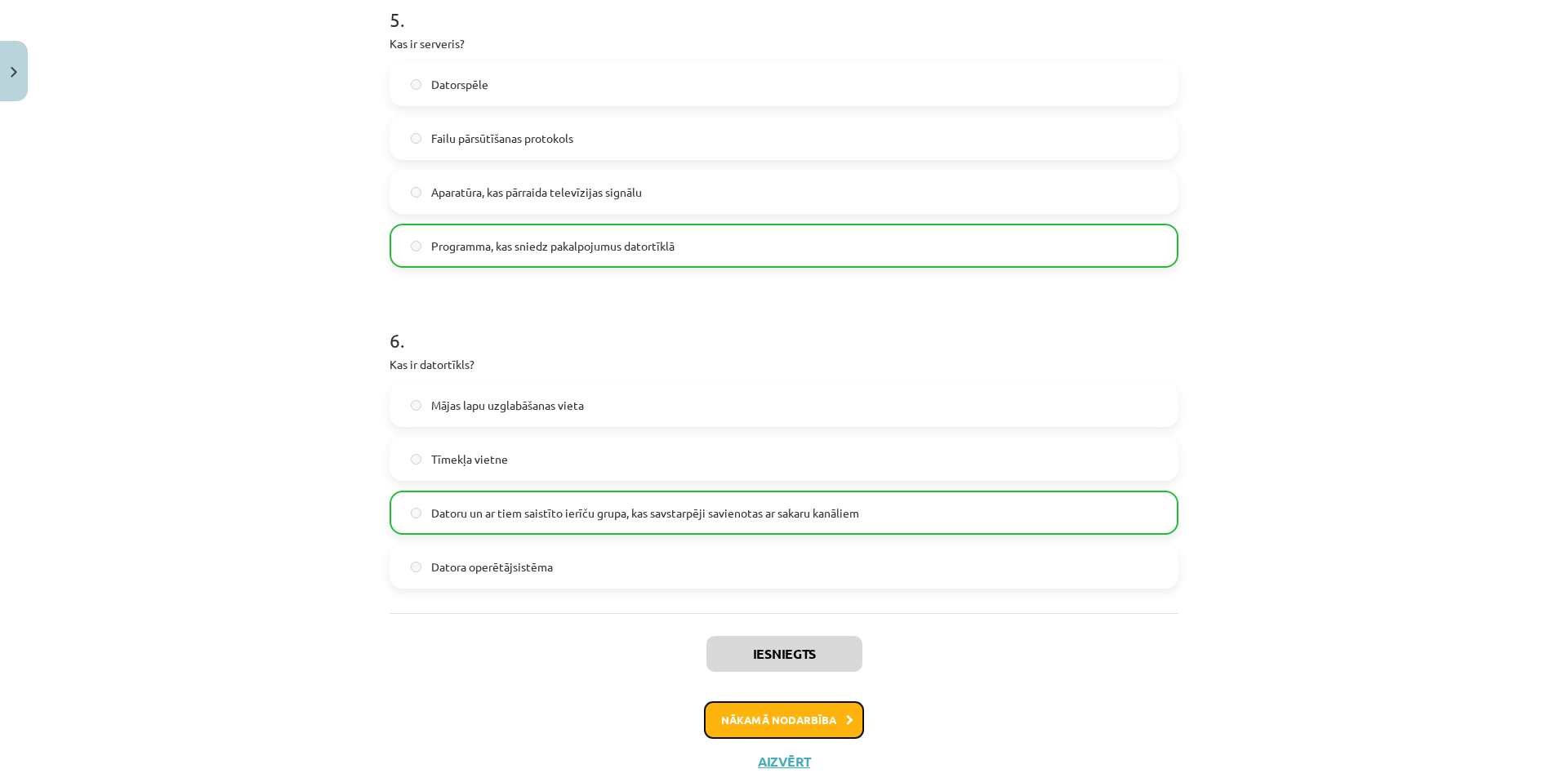
click at [741, 714] on button "Nākamā nodarbība" at bounding box center [784, 721] width 160 height 38
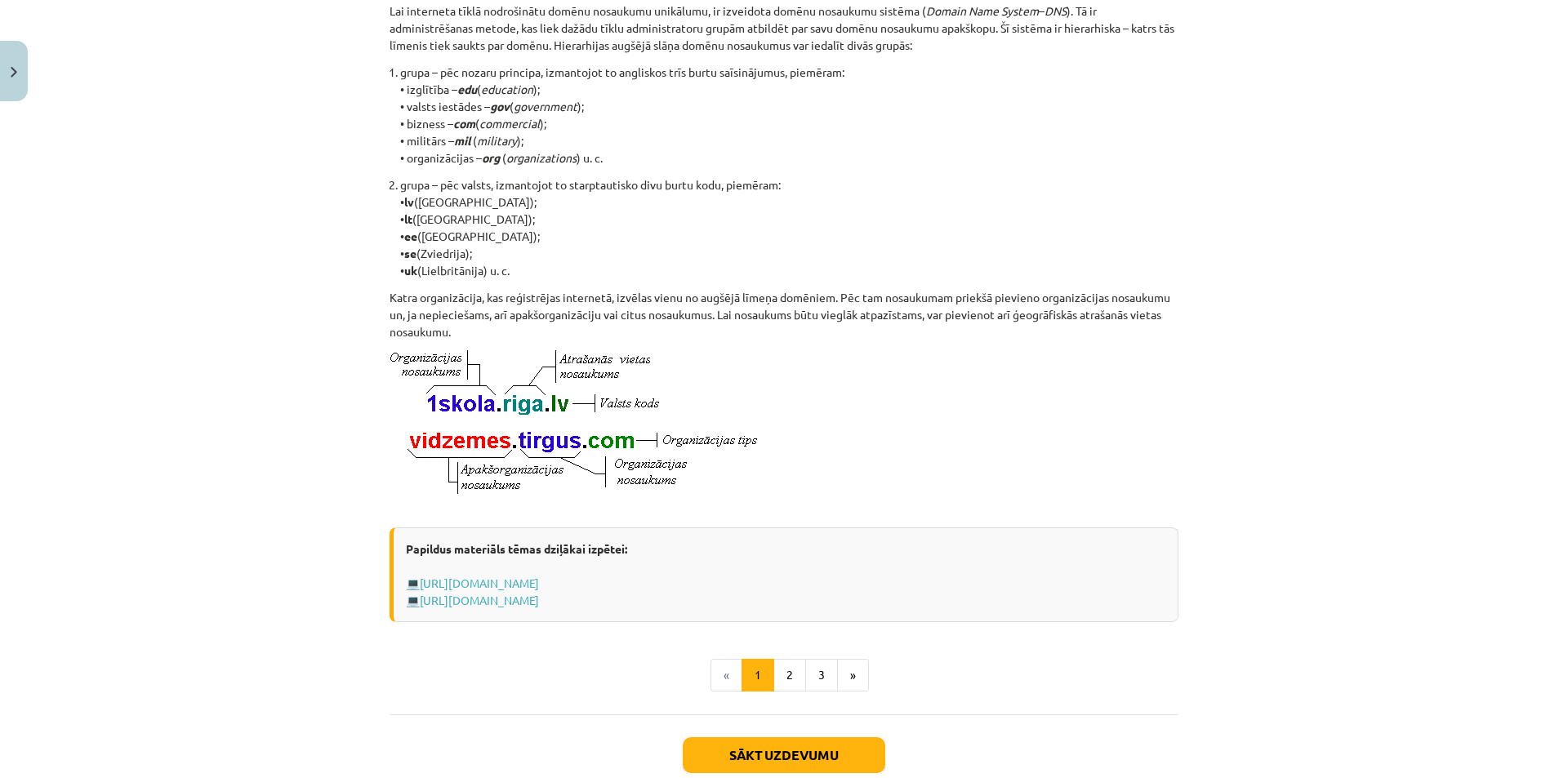
scroll to position [739, 0]
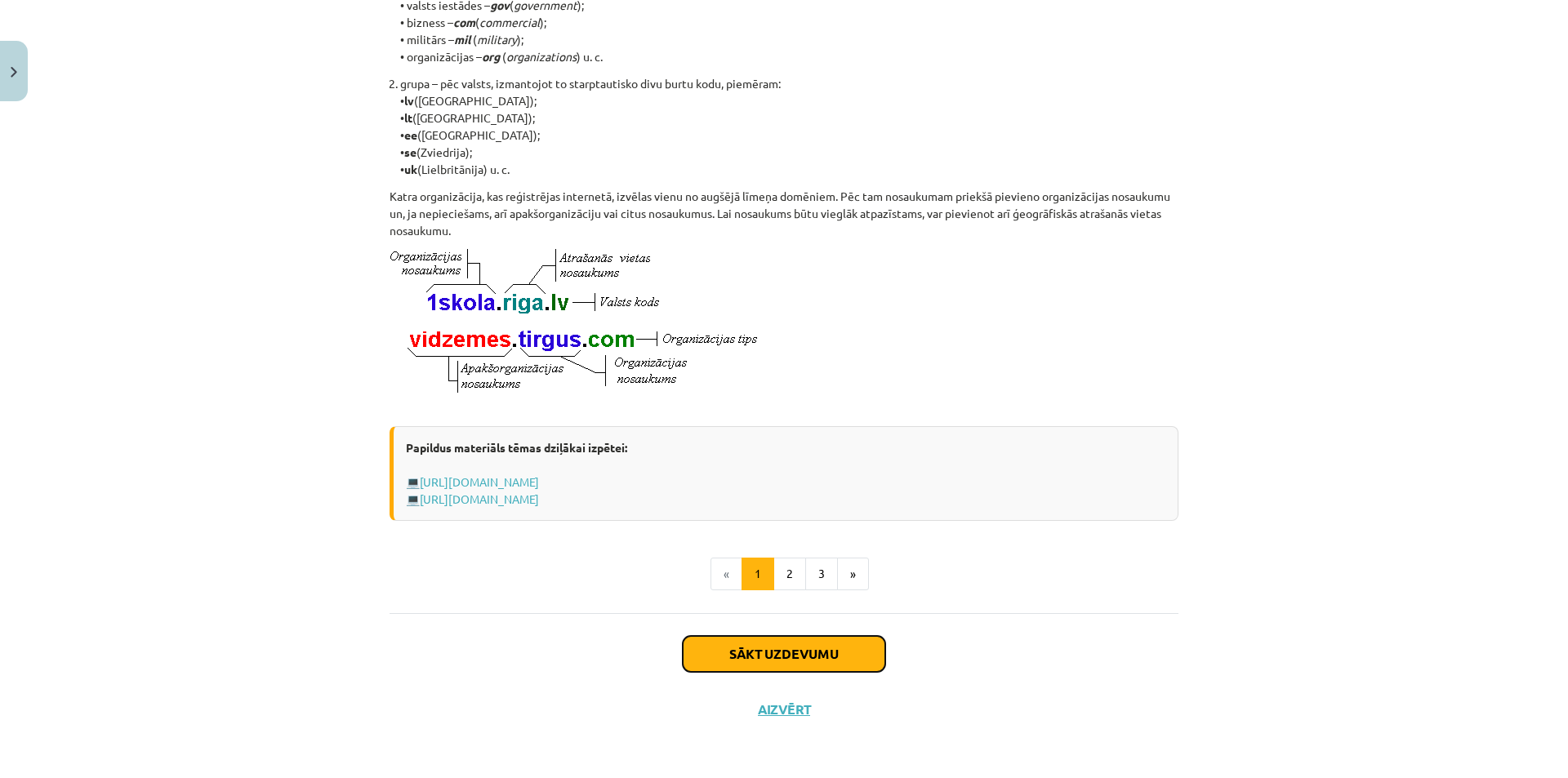
click at [726, 644] on button "Sākt uzdevumu" at bounding box center [784, 654] width 203 height 36
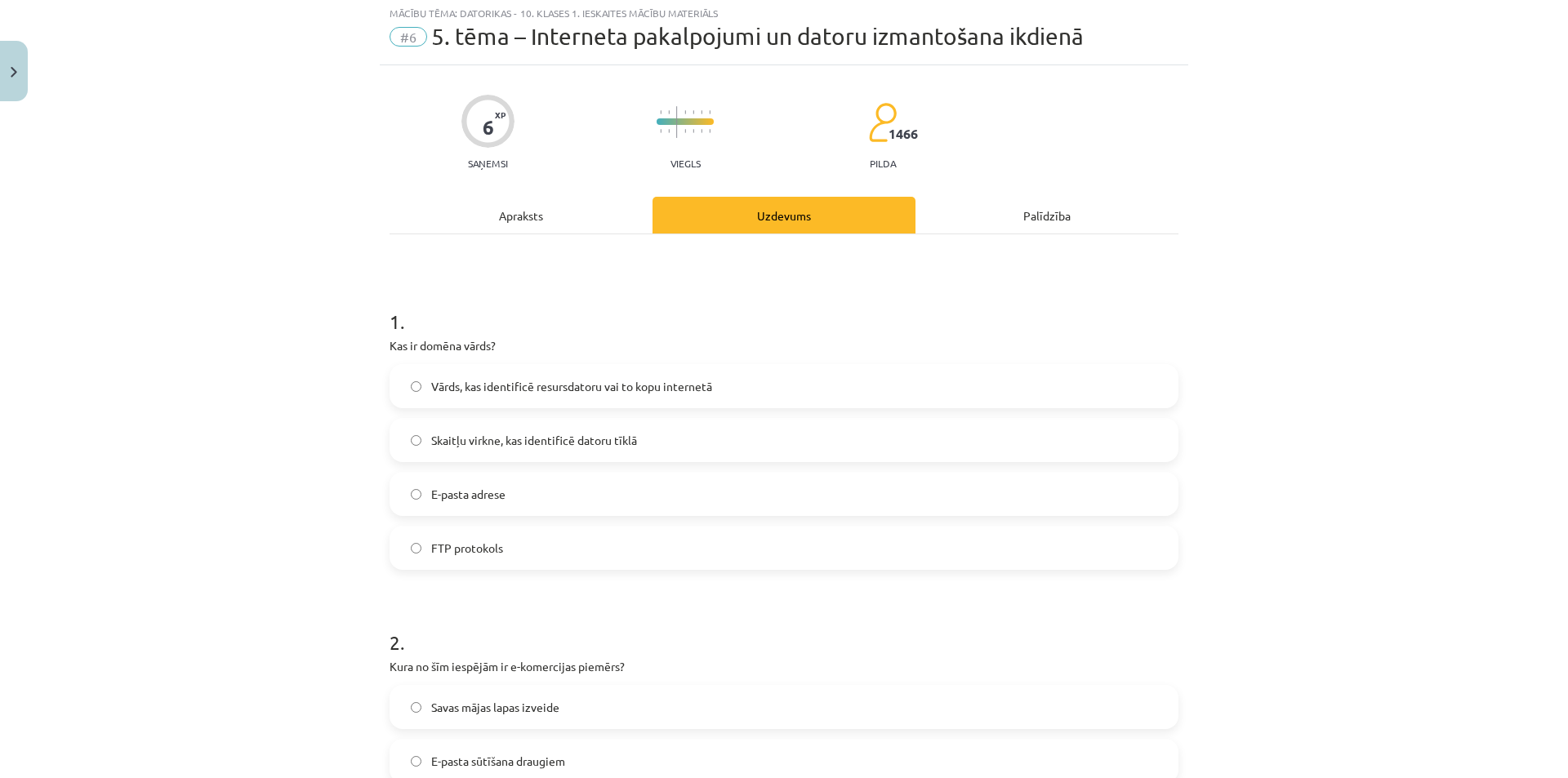
scroll to position [40, 0]
drag, startPoint x: 392, startPoint y: 336, endPoint x: 421, endPoint y: 379, distance: 51.9
click at [421, 379] on div "1 . Kas ir domēna vārds? Vārds, kas identificē resursdatoru vai to kopu interne…" at bounding box center [784, 428] width 789 height 288
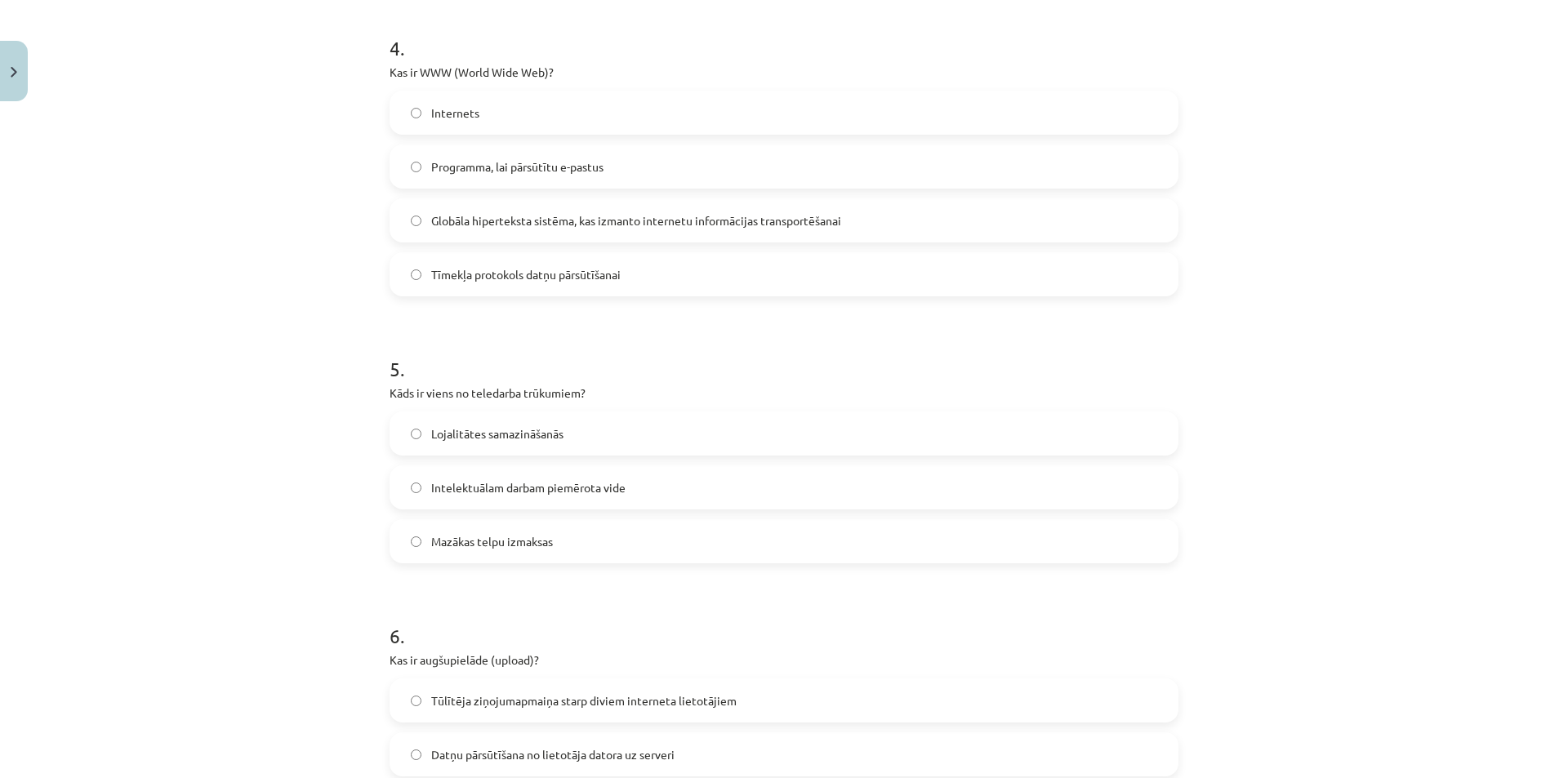
scroll to position [1521, 0]
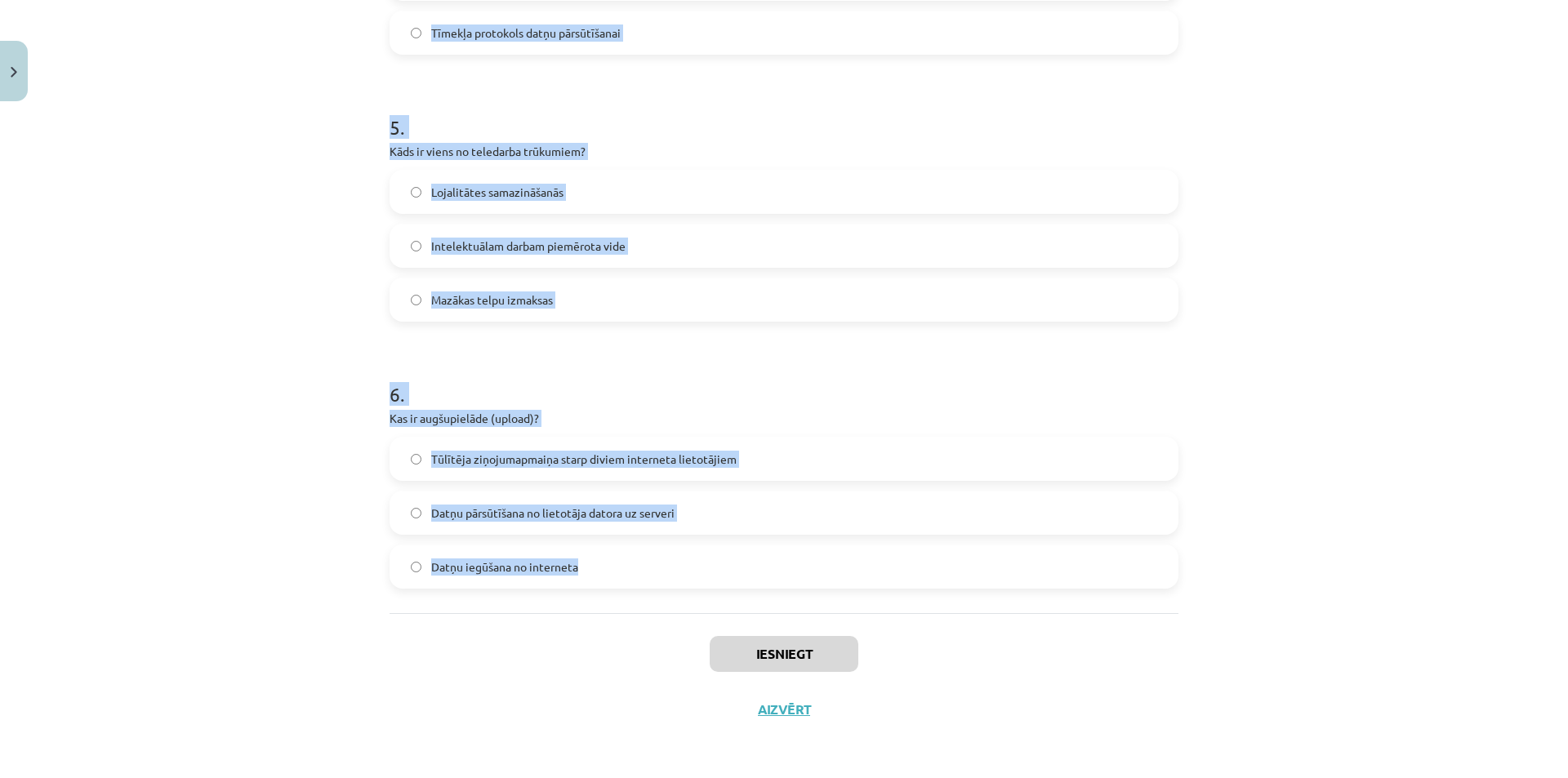
drag, startPoint x: 385, startPoint y: 345, endPoint x: 582, endPoint y: 573, distance: 301.3
copy form "Kas ir domēna vārds? Vārds, kas identificē resursdatoru vai to kopu internetā S…"
click at [293, 345] on div "Mācību tēma: Datorikas - 10. klases 1. ieskaites mācību materiāls #6 5. tēma – …" at bounding box center [784, 389] width 1568 height 778
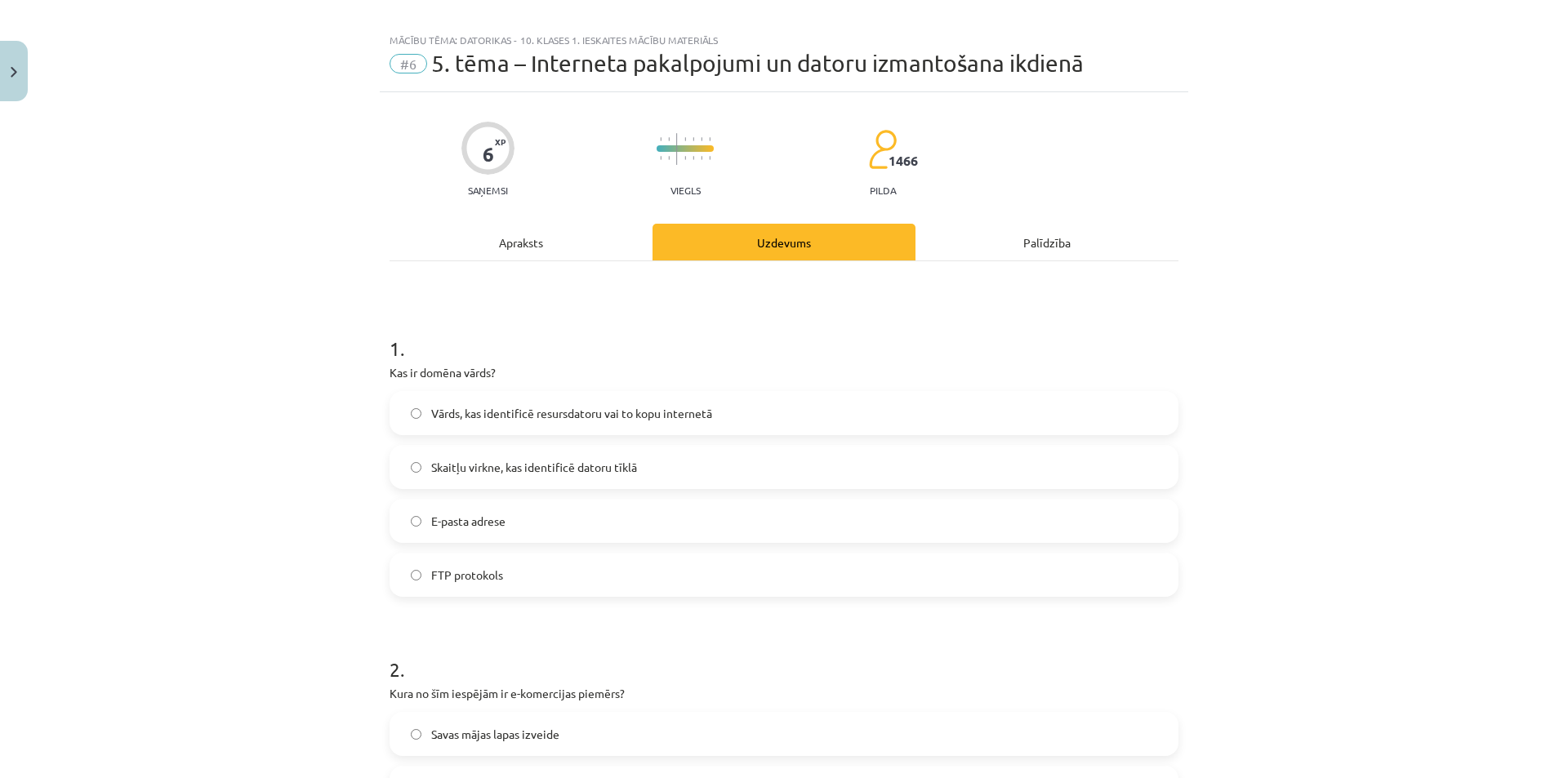
scroll to position [0, 0]
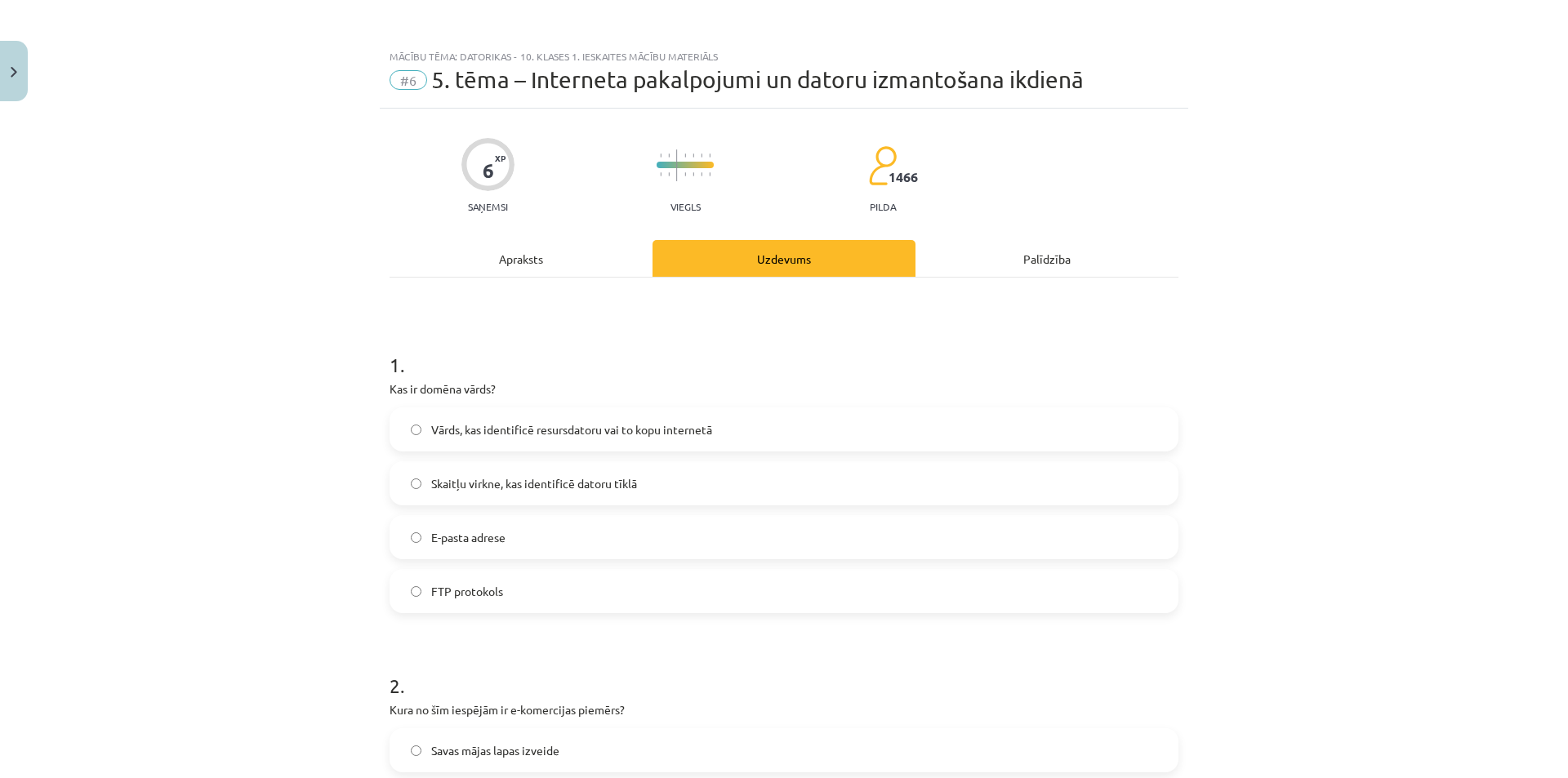
click at [644, 424] on span "Vārds, kas identificē resursdatoru vai to kopu internetā" at bounding box center [571, 429] width 281 height 17
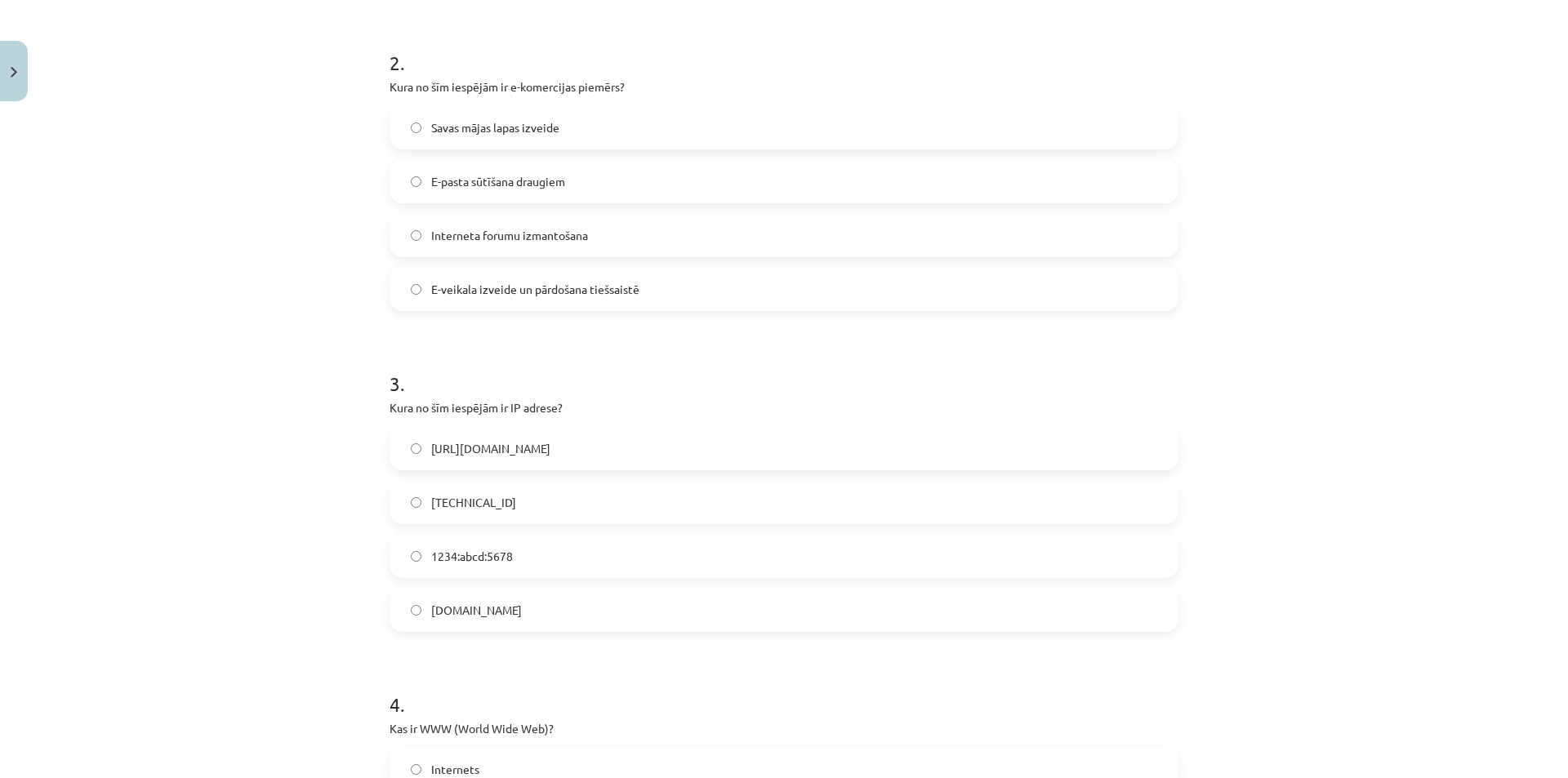
scroll to position [620, 0]
click at [497, 291] on span "E-veikala izveide un pārdošana tiešsaistē" at bounding box center [535, 292] width 208 height 17
click at [560, 497] on label "192.100.81.101" at bounding box center [784, 504] width 785 height 40
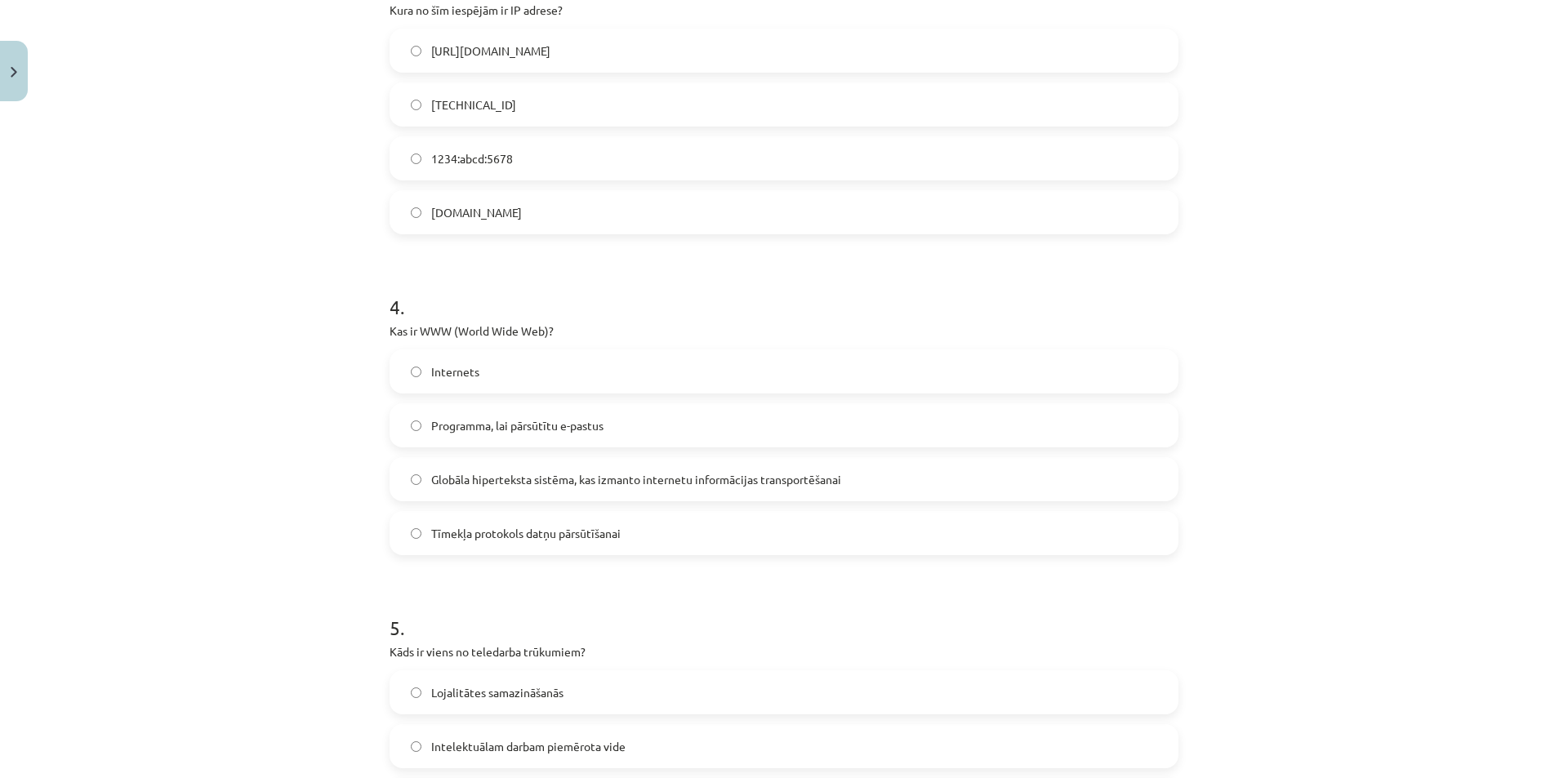
scroll to position [1021, 0]
click at [539, 394] on div "Internets Programma, lai pārsūtītu e-pastus Globāla hiperteksta sistēma, kas iz…" at bounding box center [784, 450] width 789 height 205
click at [508, 421] on span "Programma, lai pārsūtītu e-pastus" at bounding box center [517, 424] width 172 height 17
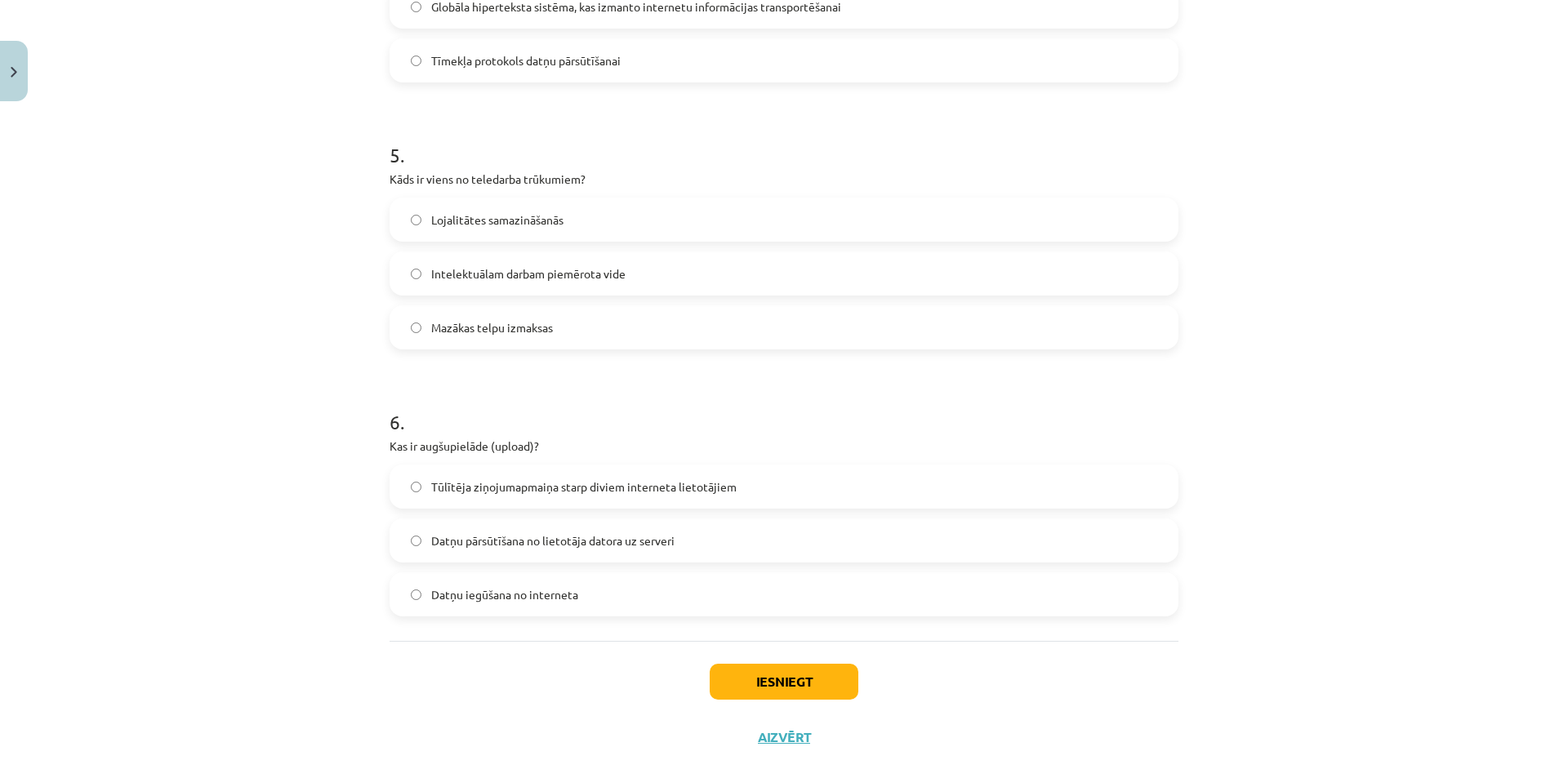
scroll to position [1497, 0]
click at [467, 203] on label "Lojalitātes samazināšanās" at bounding box center [784, 215] width 785 height 40
click at [594, 542] on span "Datņu pārsūtīšana no lietotāja datora uz serveri" at bounding box center [552, 538] width 243 height 17
click at [782, 687] on button "Iesniegt" at bounding box center [784, 678] width 149 height 36
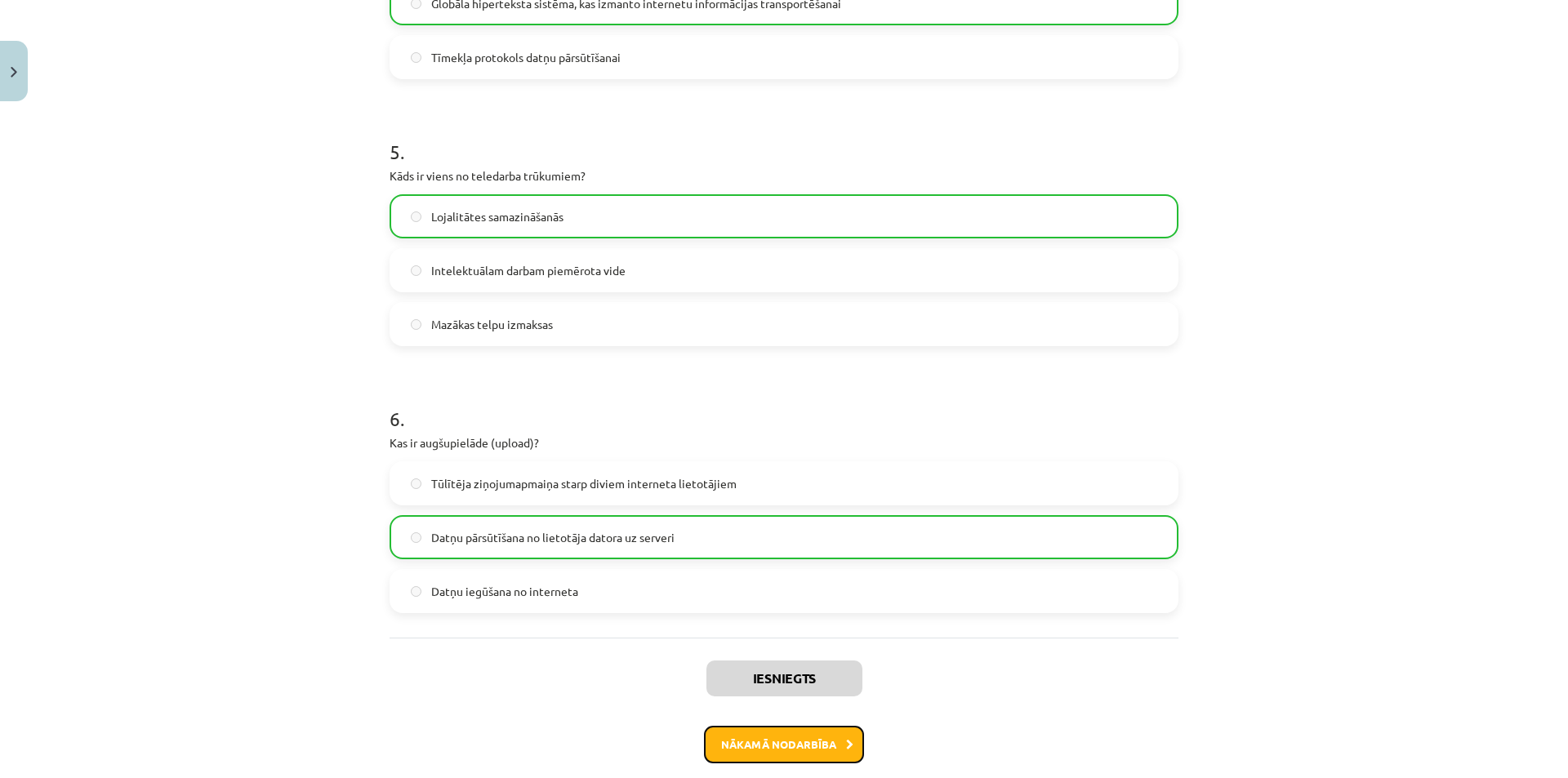
click at [766, 738] on button "Nākamā nodarbība" at bounding box center [784, 745] width 160 height 38
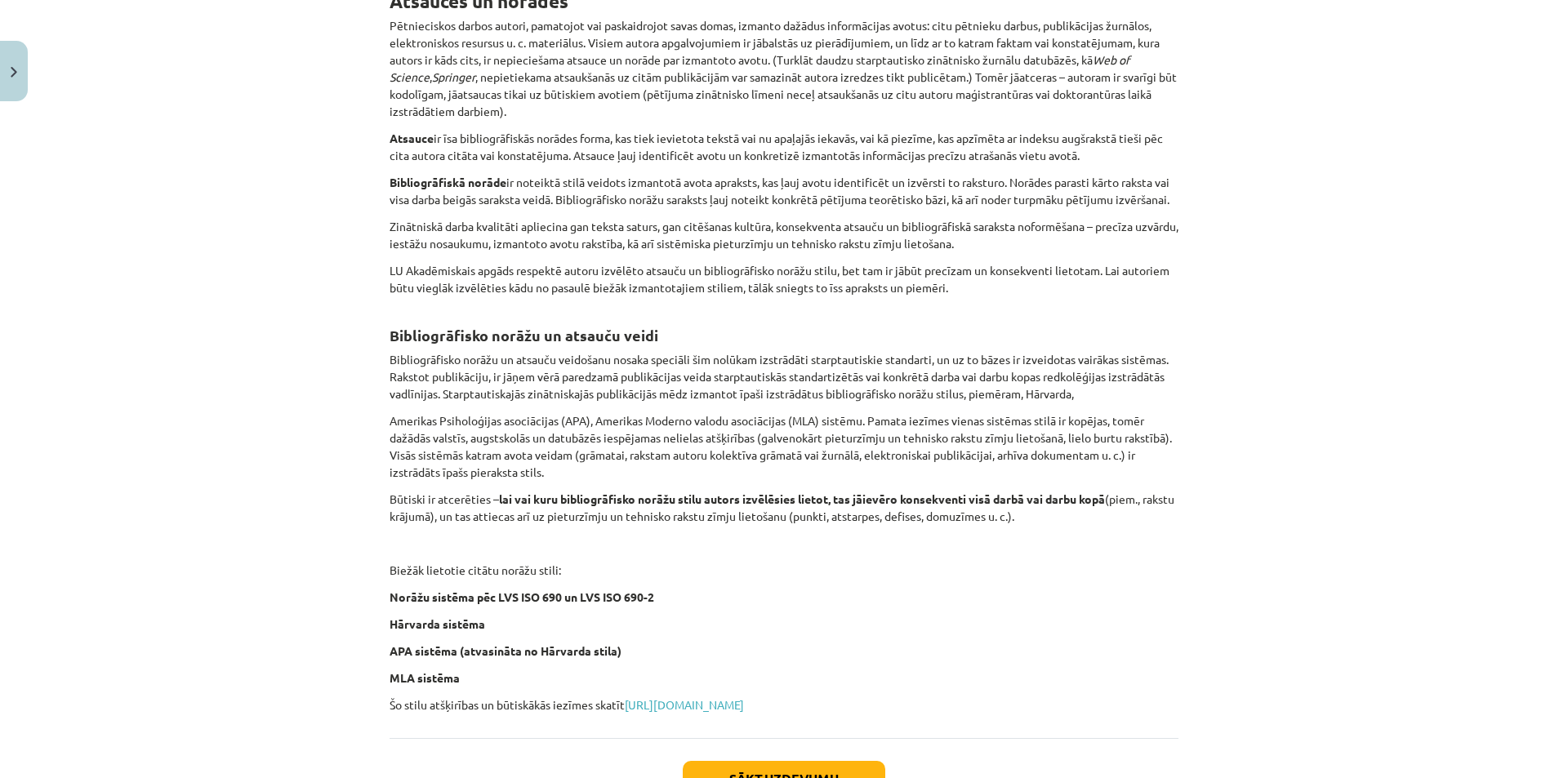
scroll to position [473, 0]
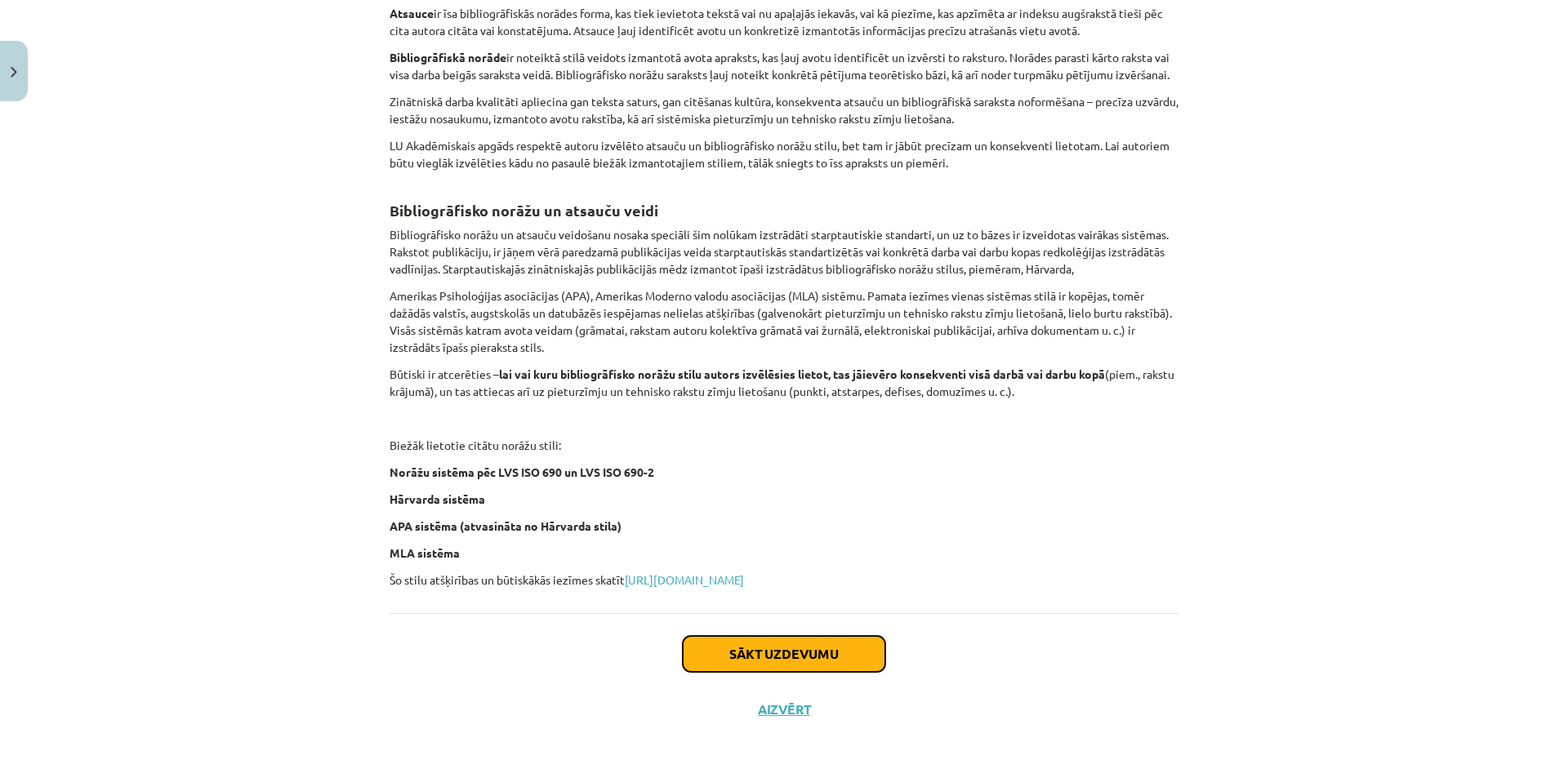
click at [742, 645] on button "Sākt uzdevumu" at bounding box center [784, 654] width 203 height 36
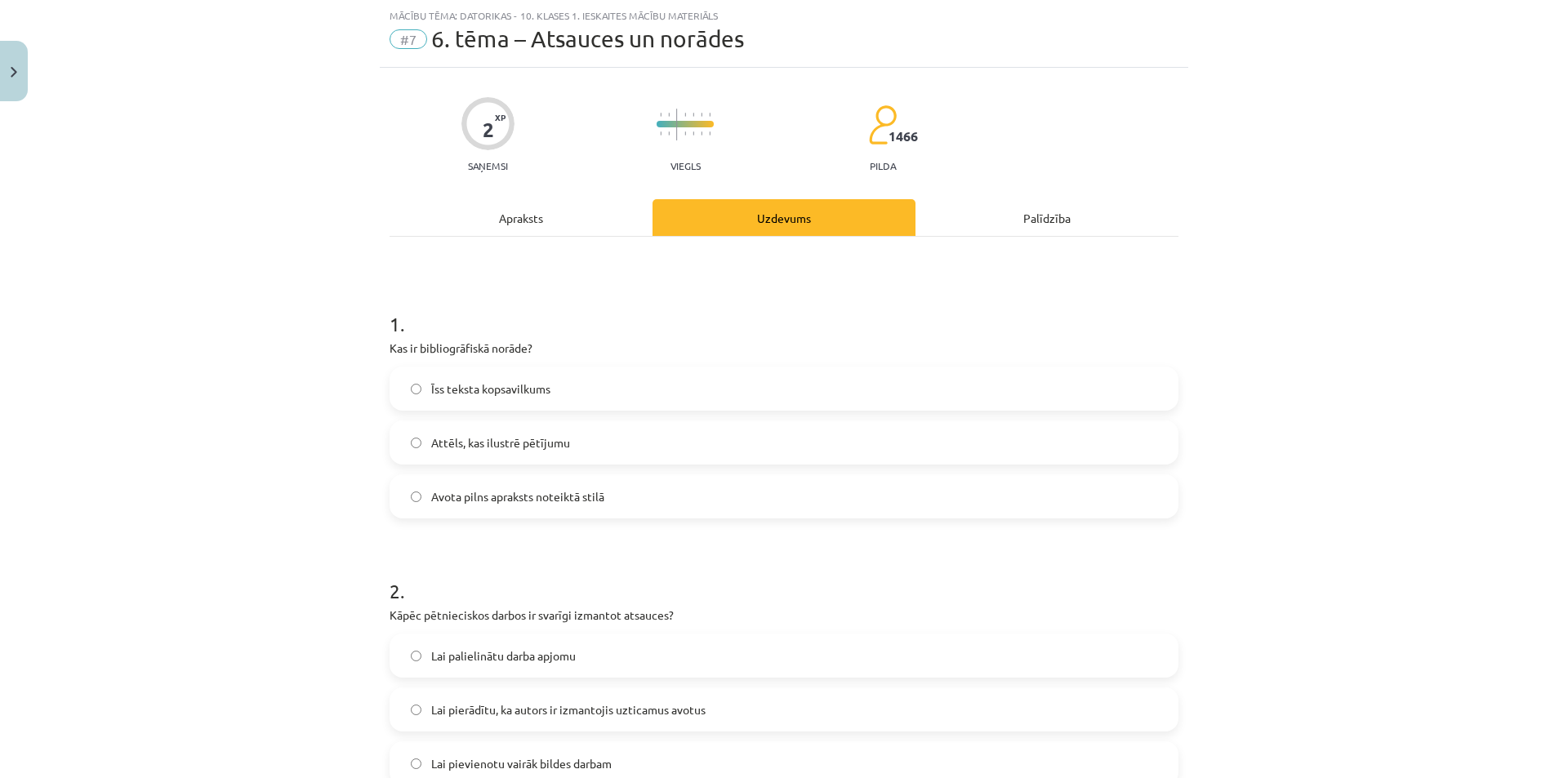
scroll to position [65, 0]
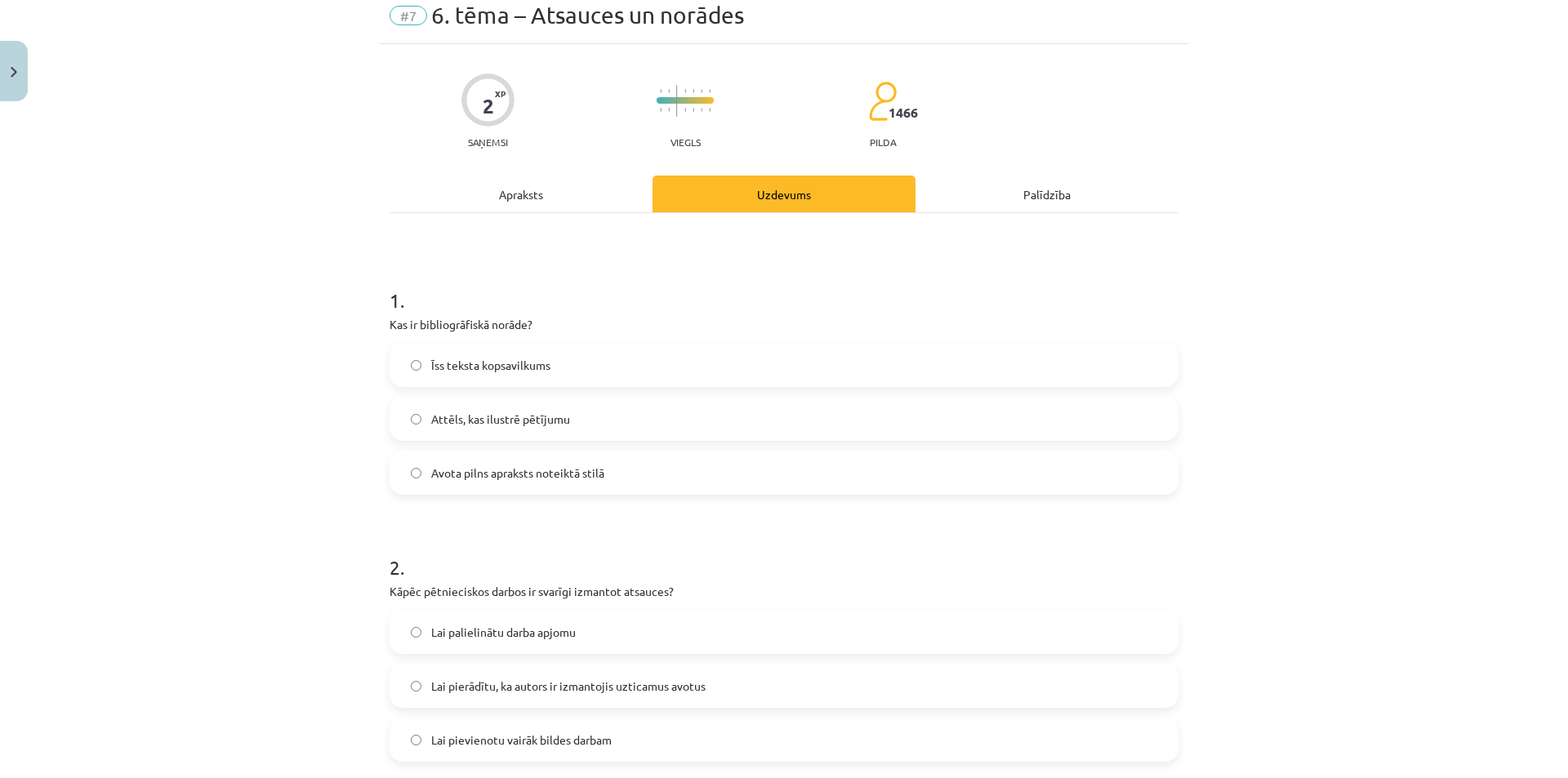
click at [392, 318] on p "Kas ir bibliogrāfiskā norāde?" at bounding box center [784, 324] width 789 height 17
click at [370, 330] on div "Mācību tēma: Datorikas - 10. klases 1. ieskaites mācību materiāls #7 6. tēma – …" at bounding box center [784, 389] width 1568 height 778
drag, startPoint x: 390, startPoint y: 320, endPoint x: 415, endPoint y: 332, distance: 27.7
click at [415, 332] on p "Kas ir bibliogrāfiskā norāde?" at bounding box center [784, 324] width 789 height 17
drag, startPoint x: 415, startPoint y: 332, endPoint x: 393, endPoint y: 337, distance: 22.6
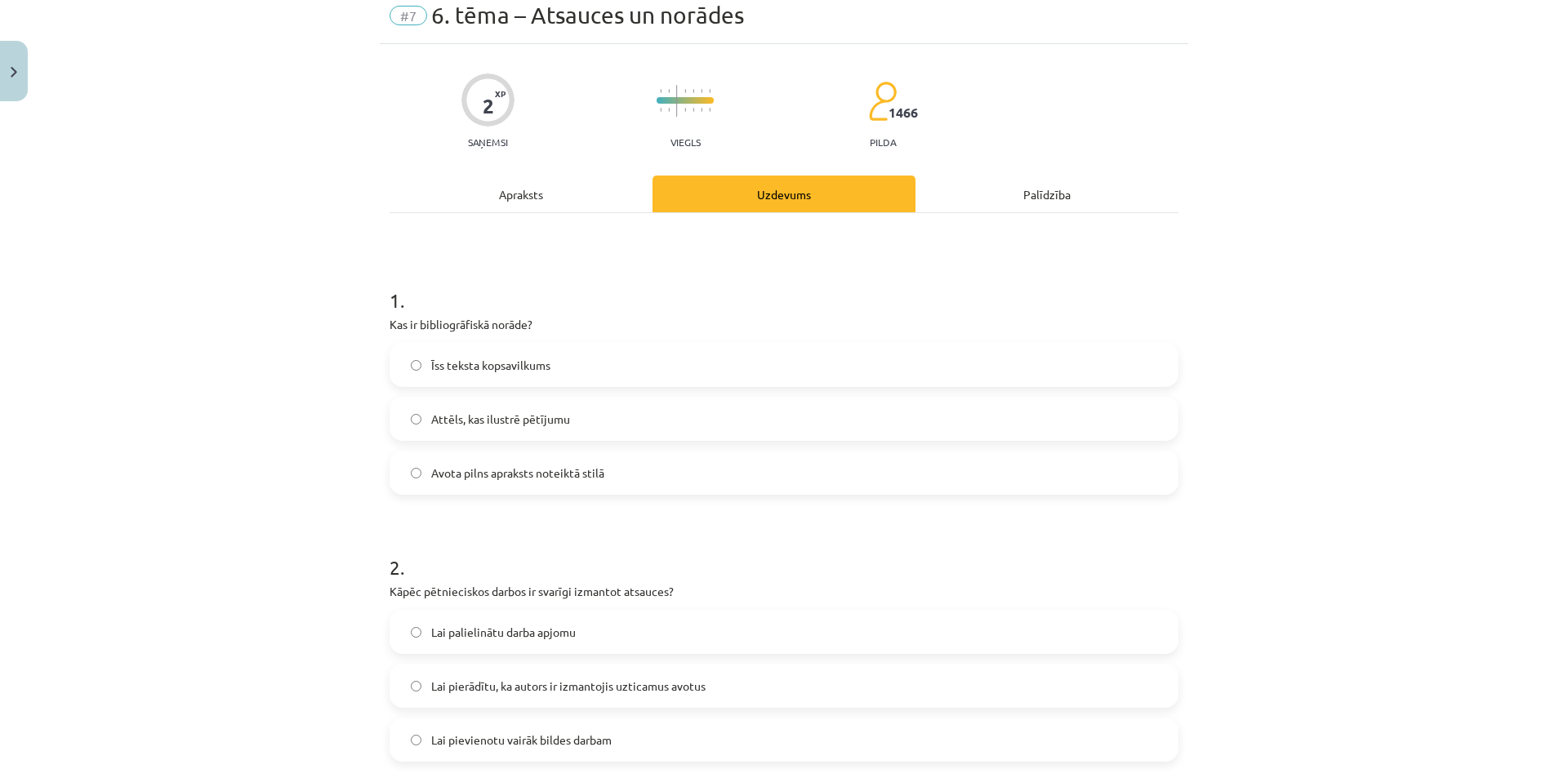
drag, startPoint x: 393, startPoint y: 337, endPoint x: 384, endPoint y: 336, distance: 9.1
click at [390, 336] on div "1 . Kas ir bibliogrāfiskā norāde? Īss teksta kopsavilkums Attēls, kas ilustrē p…" at bounding box center [784, 377] width 789 height 234
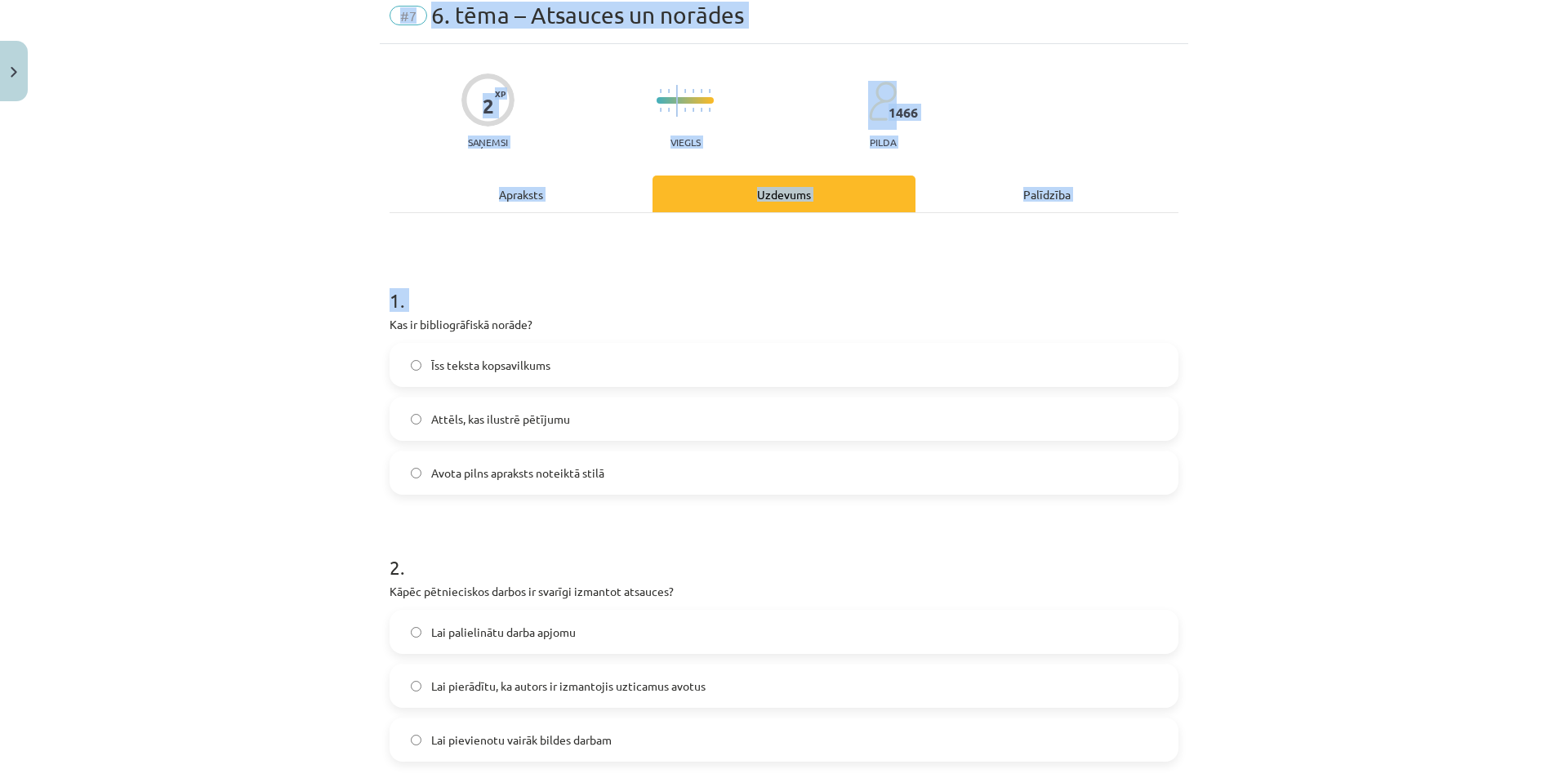
scroll to position [238, 0]
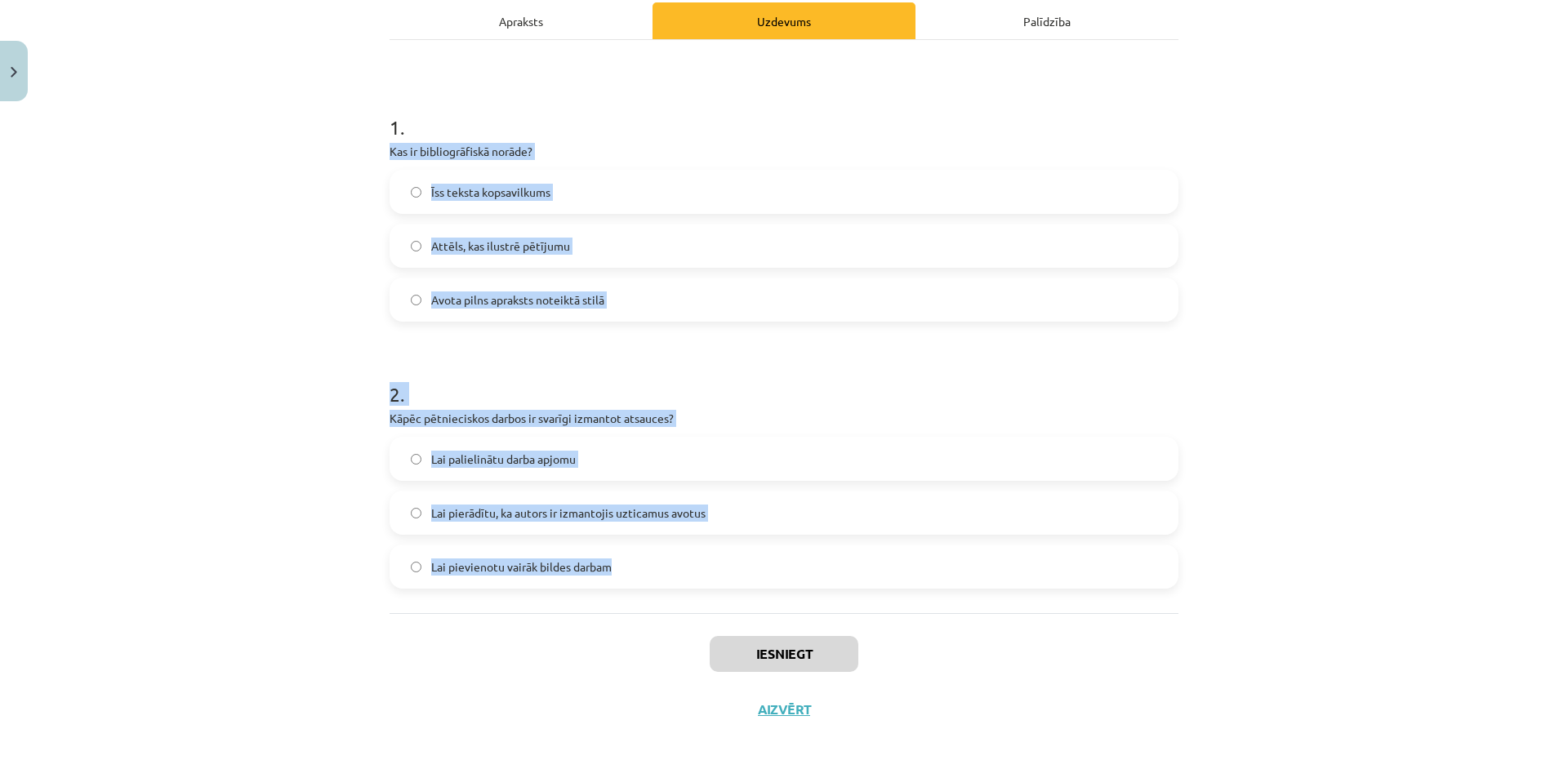
drag, startPoint x: 384, startPoint y: 314, endPoint x: 640, endPoint y: 595, distance: 380.1
click at [640, 595] on div "1 . Kas ir bibliogrāfiskā norāde? Īss teksta kopsavilkums Attēls, kas ilustrē p…" at bounding box center [784, 327] width 789 height 573
copy form "Kas ir bibliogrāfiskā norāde? Īss teksta kopsavilkums Attēls, kas ilustrē pētīj…"
click at [477, 313] on label "Avota pilns apraksts noteiktā stilā" at bounding box center [784, 299] width 785 height 40
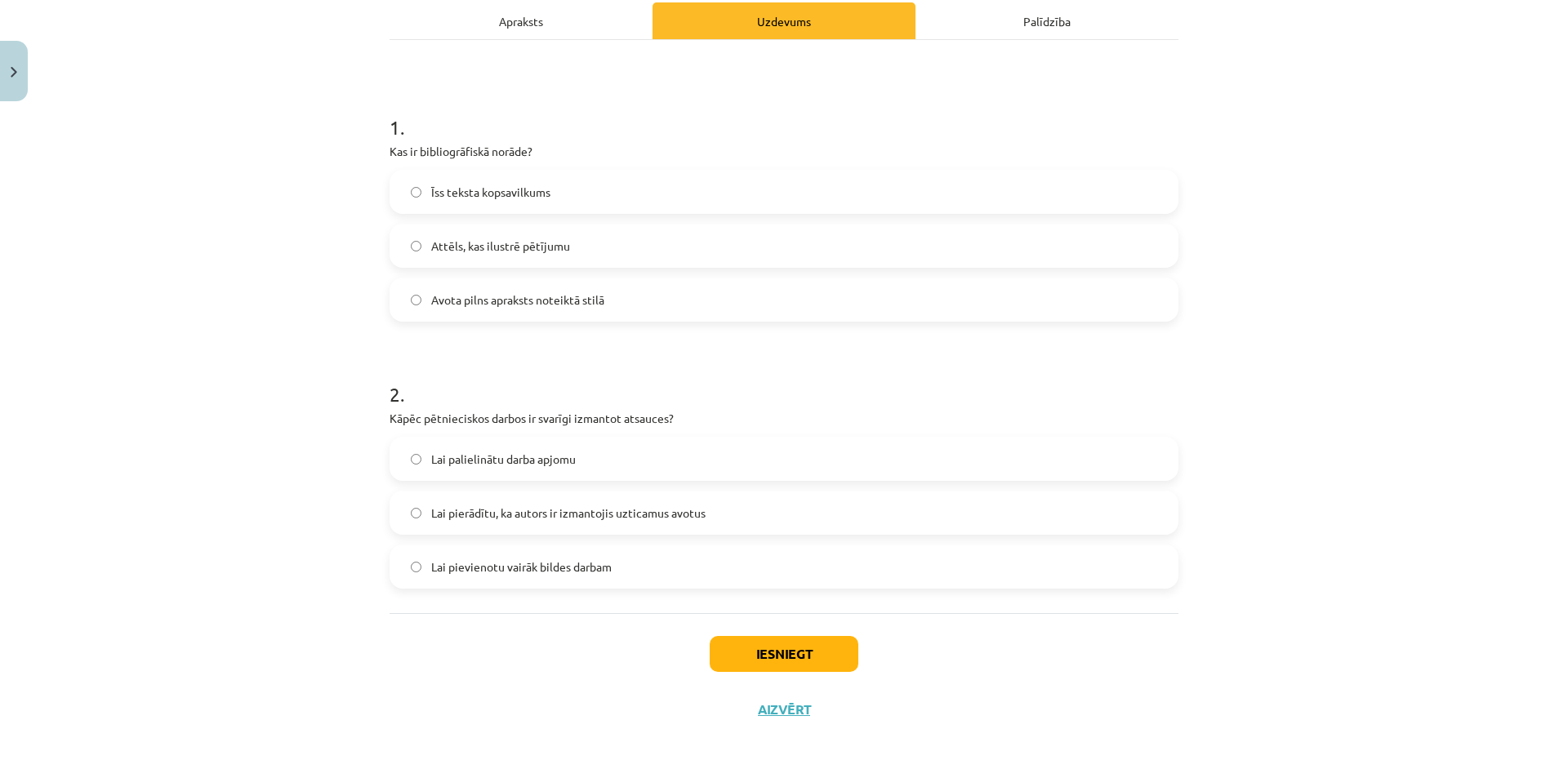
click at [521, 505] on span "Lai pierādītu, ka autors ir izmantojis uzticamus avotus" at bounding box center [568, 512] width 275 height 17
click at [741, 638] on button "Iesniegt" at bounding box center [784, 654] width 149 height 36
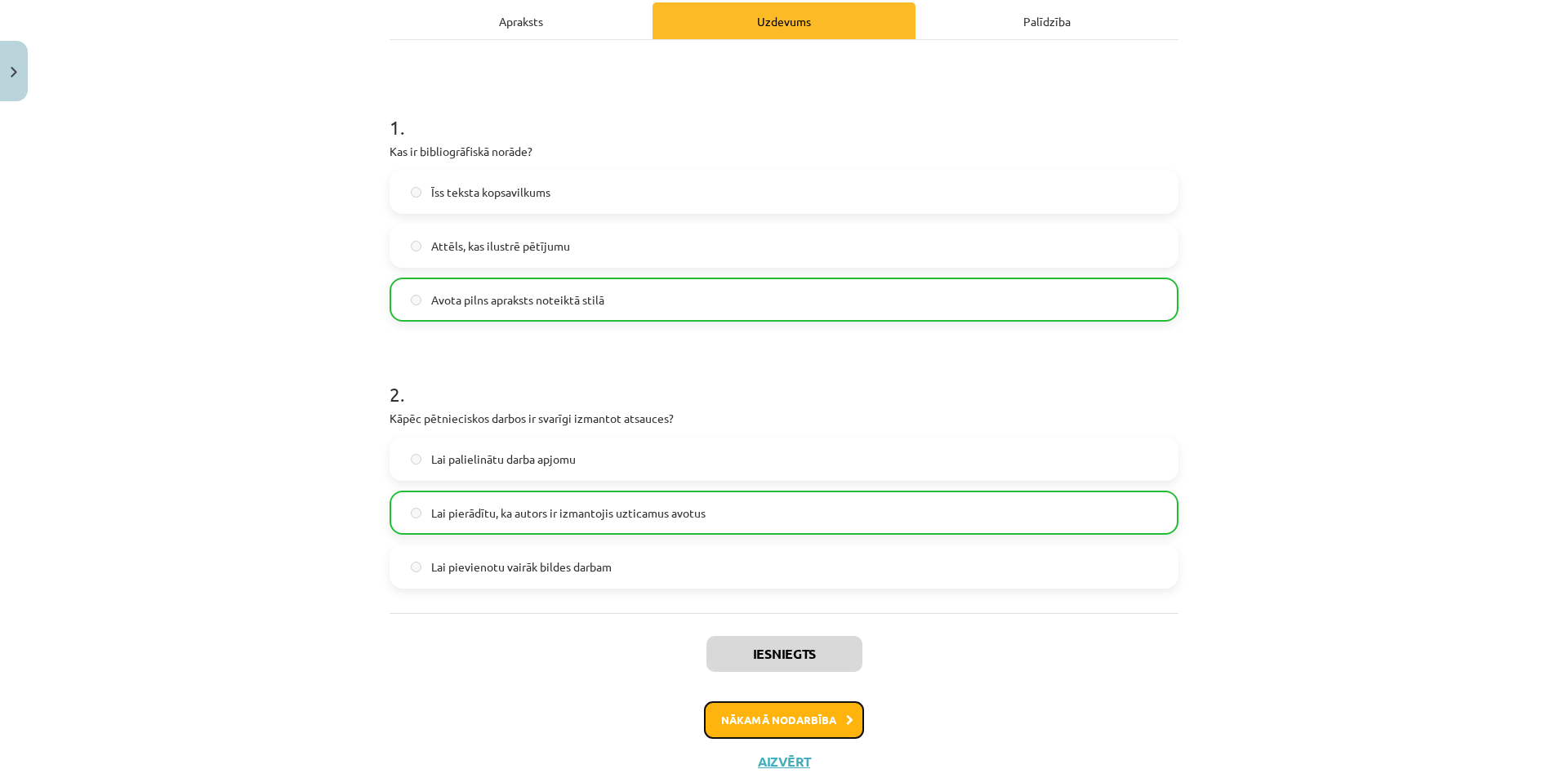
click at [758, 719] on button "Nākamā nodarbība" at bounding box center [784, 721] width 160 height 38
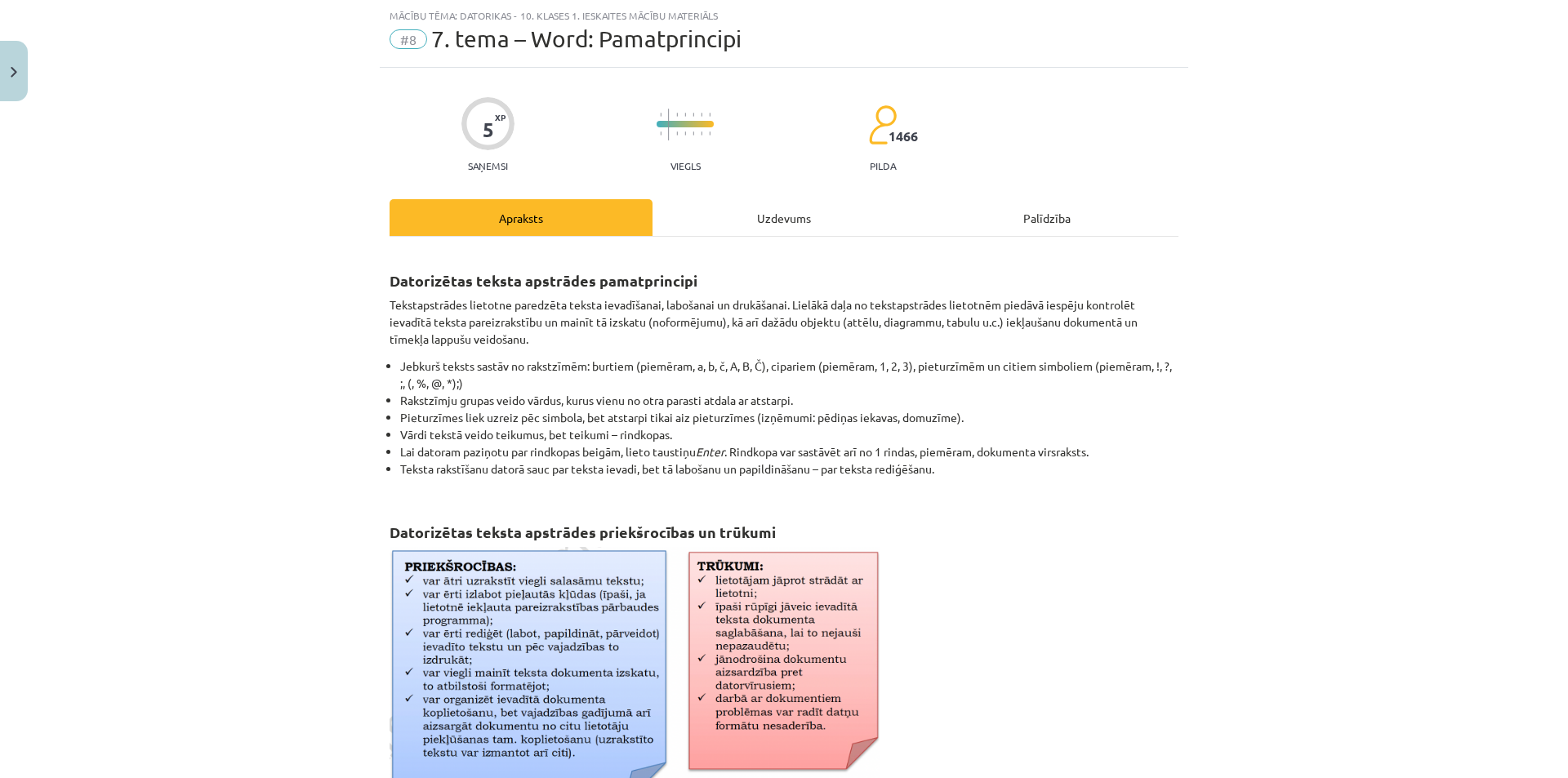
scroll to position [581, 0]
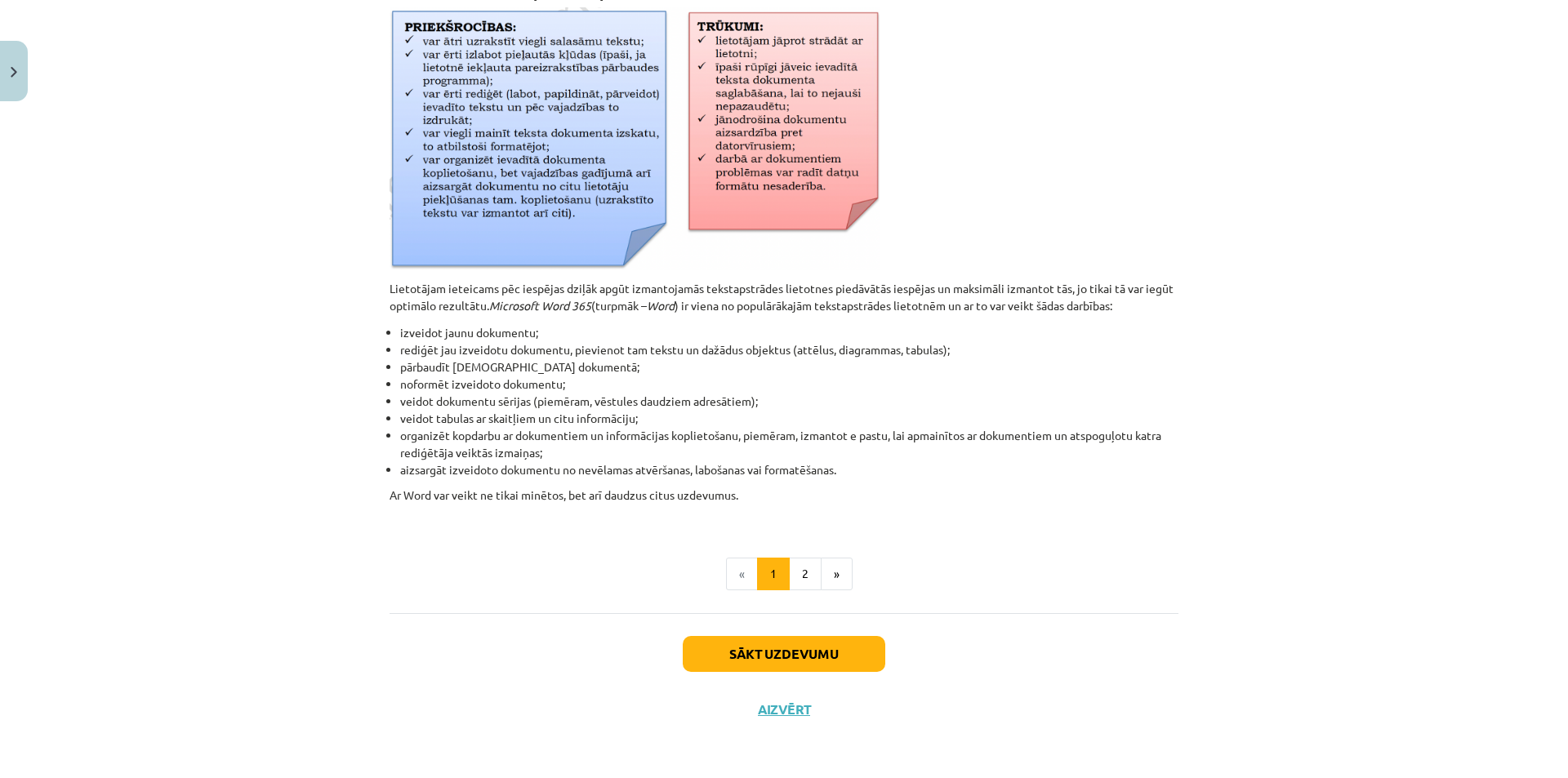
click at [736, 629] on div "Sākt uzdevumu Aizvērt" at bounding box center [784, 669] width 789 height 114
click at [737, 651] on button "Sākt uzdevumu" at bounding box center [784, 654] width 203 height 36
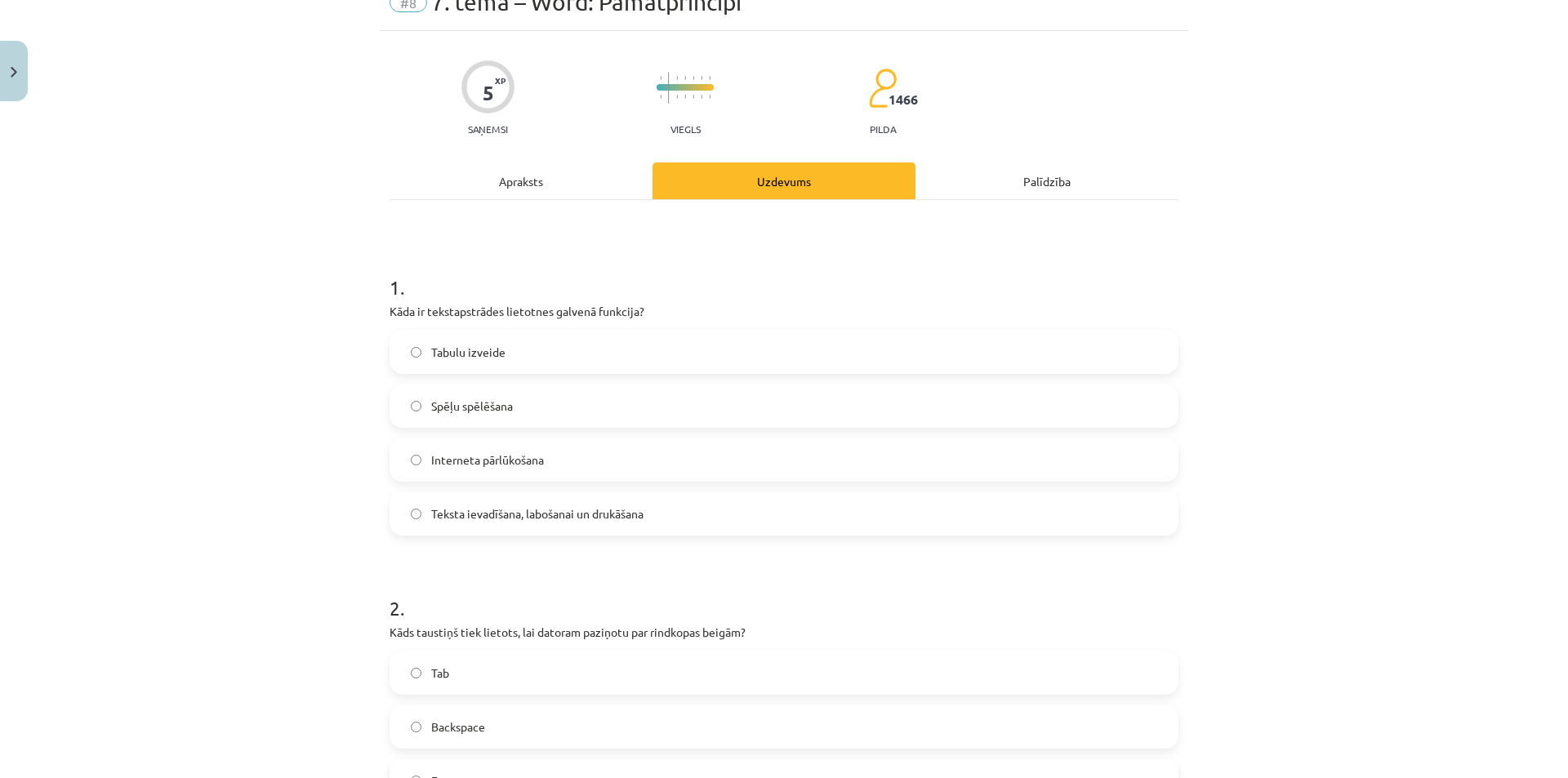
scroll to position [40, 0]
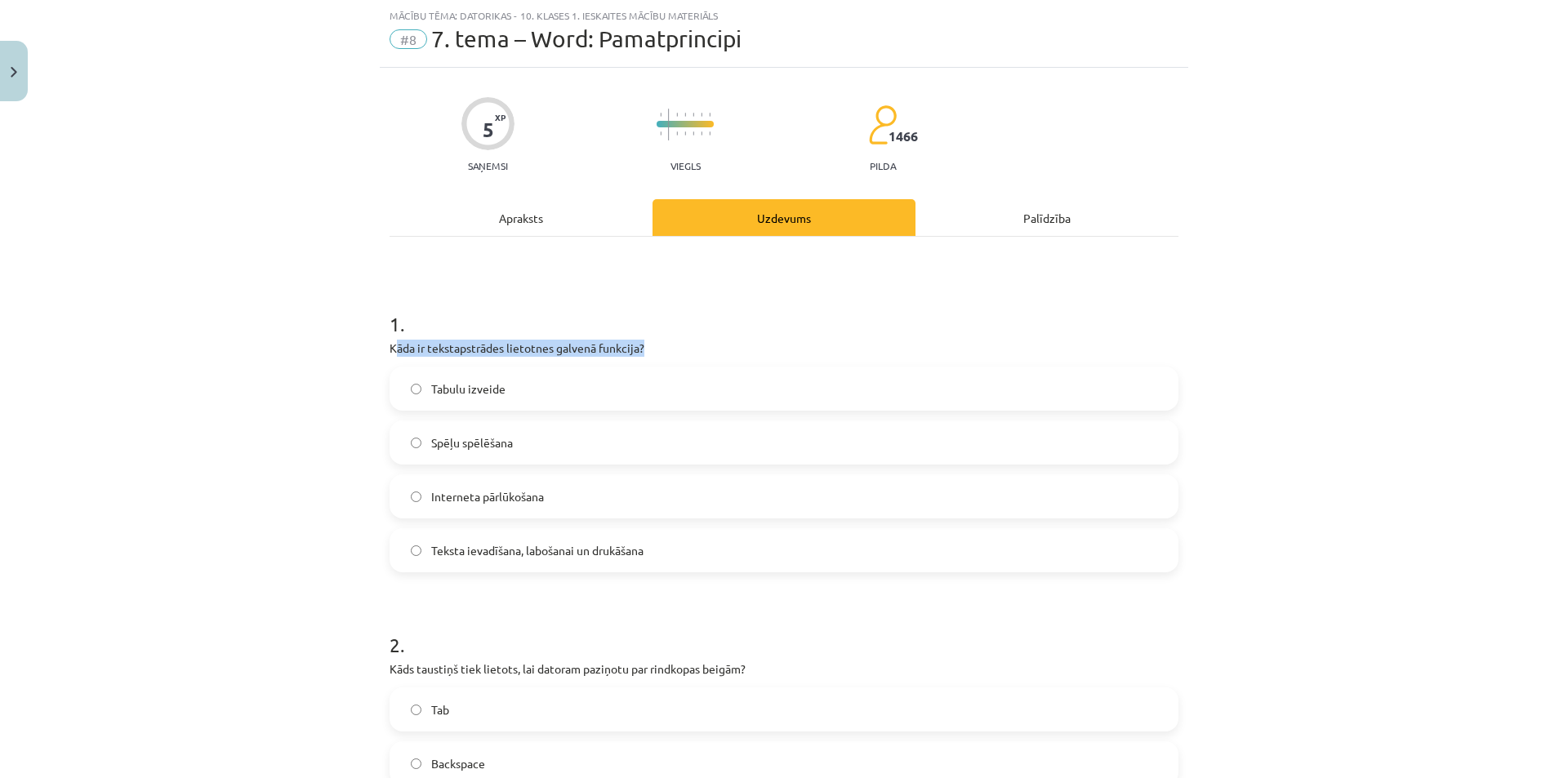
drag, startPoint x: 389, startPoint y: 341, endPoint x: 417, endPoint y: 376, distance: 44.8
click at [417, 376] on div "1 . Kāda ir tekstapstrādes lietotnes galvenā funkcija? Tabulu izveide Spēļu spē…" at bounding box center [784, 428] width 789 height 288
click at [354, 356] on div "Mācību tēma: Datorikas - 10. klases 1. ieskaites mācību materiāls #8 7. tema – …" at bounding box center [784, 389] width 1568 height 778
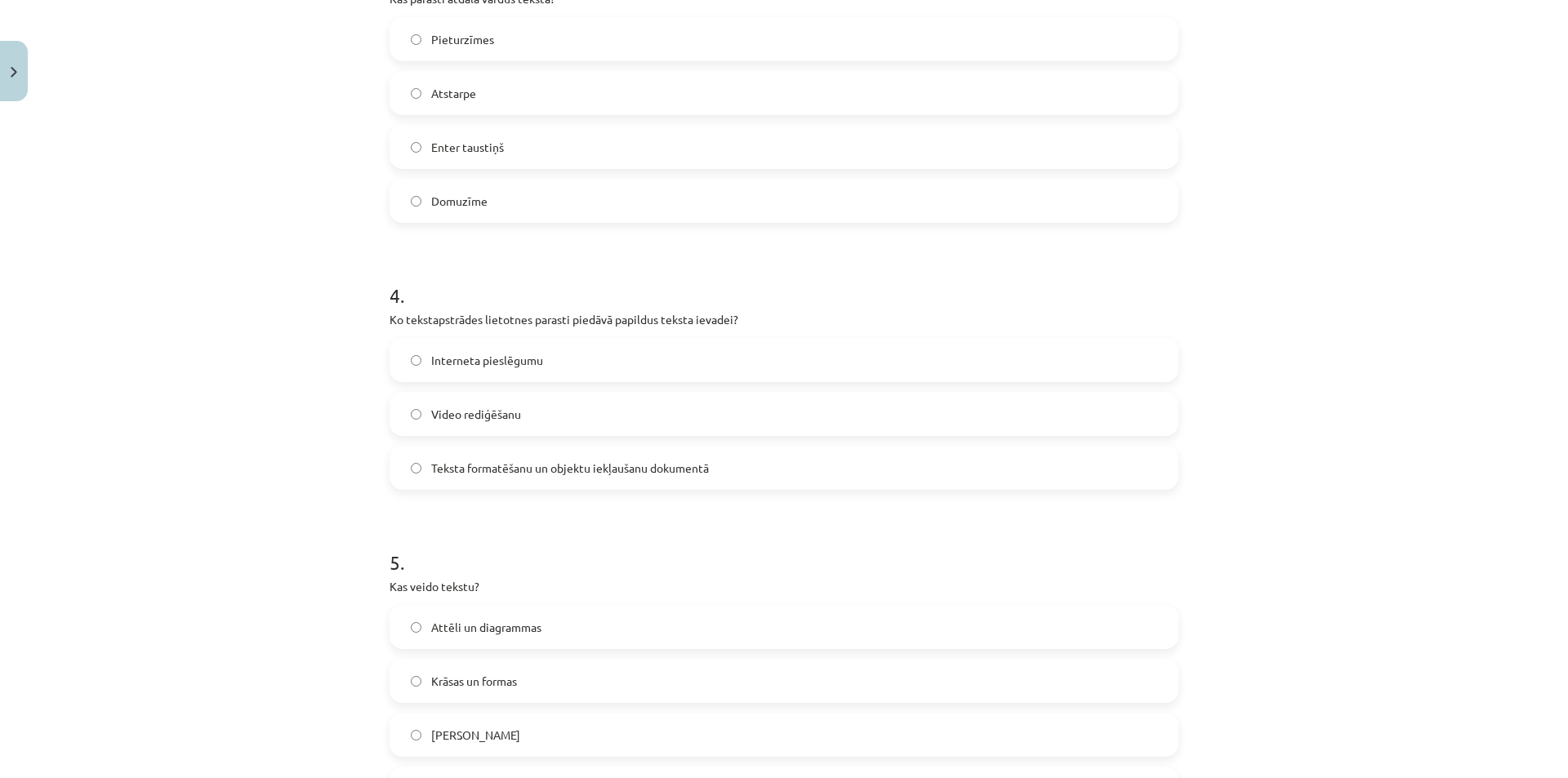
scroll to position [1254, 0]
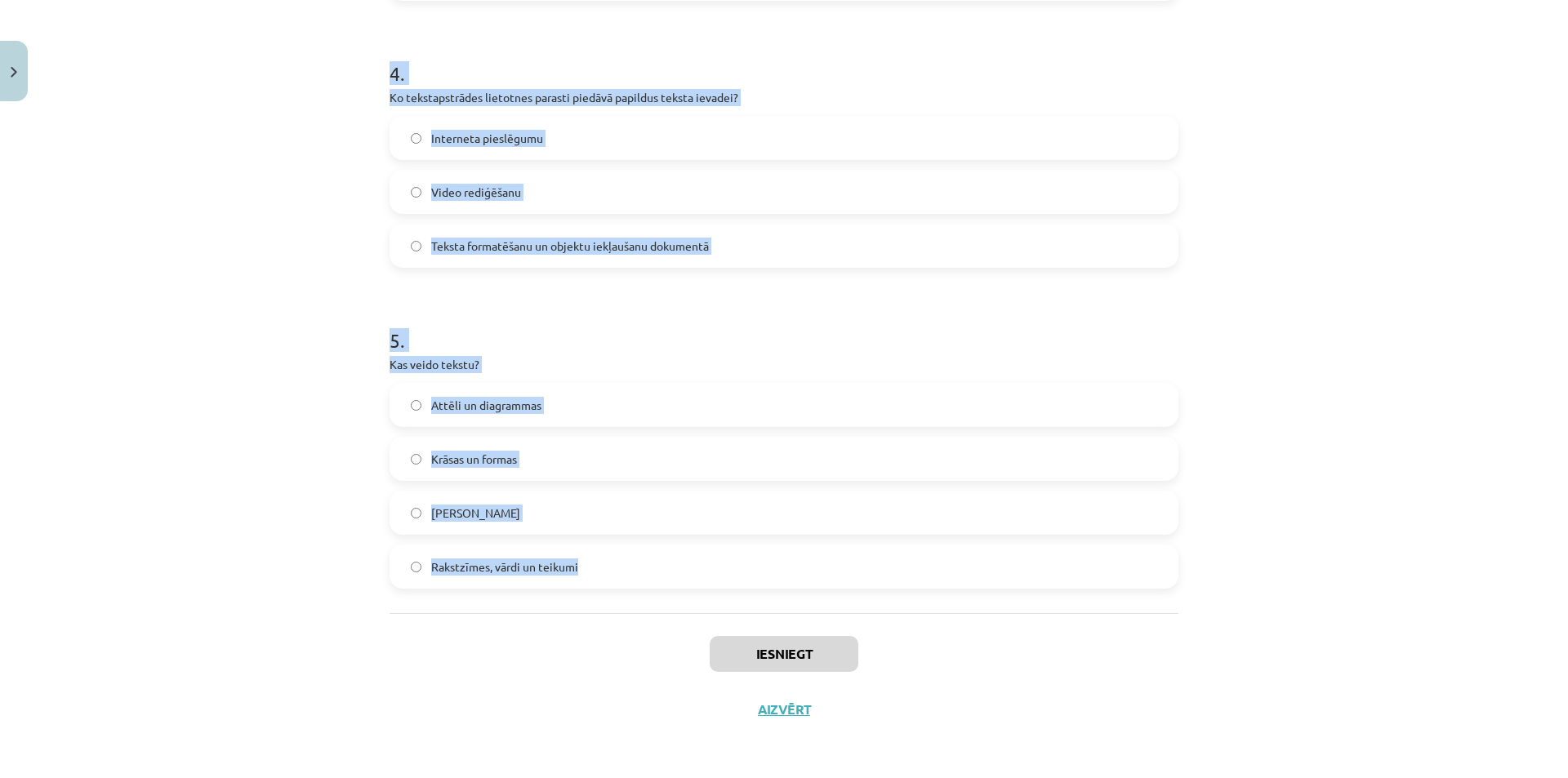
drag, startPoint x: 385, startPoint y: 348, endPoint x: 578, endPoint y: 573, distance: 296.4
copy form "Kāda ir tekstapstrādes lietotnes galvenā funkcija? Tabulu izveide Spēļu spēlēša…"
click at [295, 323] on div "Mācību tēma: Datorikas - 10. klases 1. ieskaites mācību materiāls #8 7. tema – …" at bounding box center [784, 389] width 1568 height 778
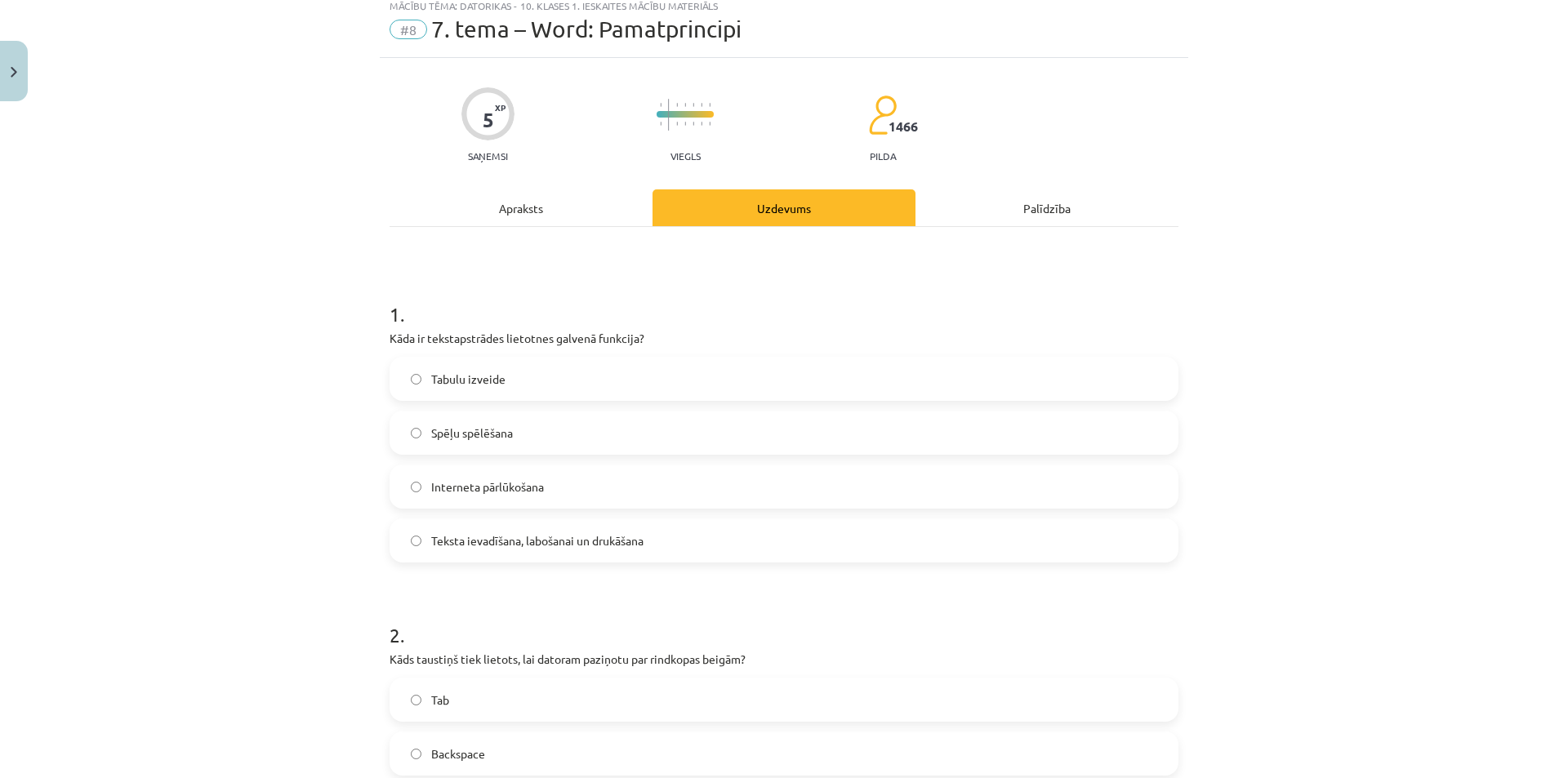
scroll to position [5, 0]
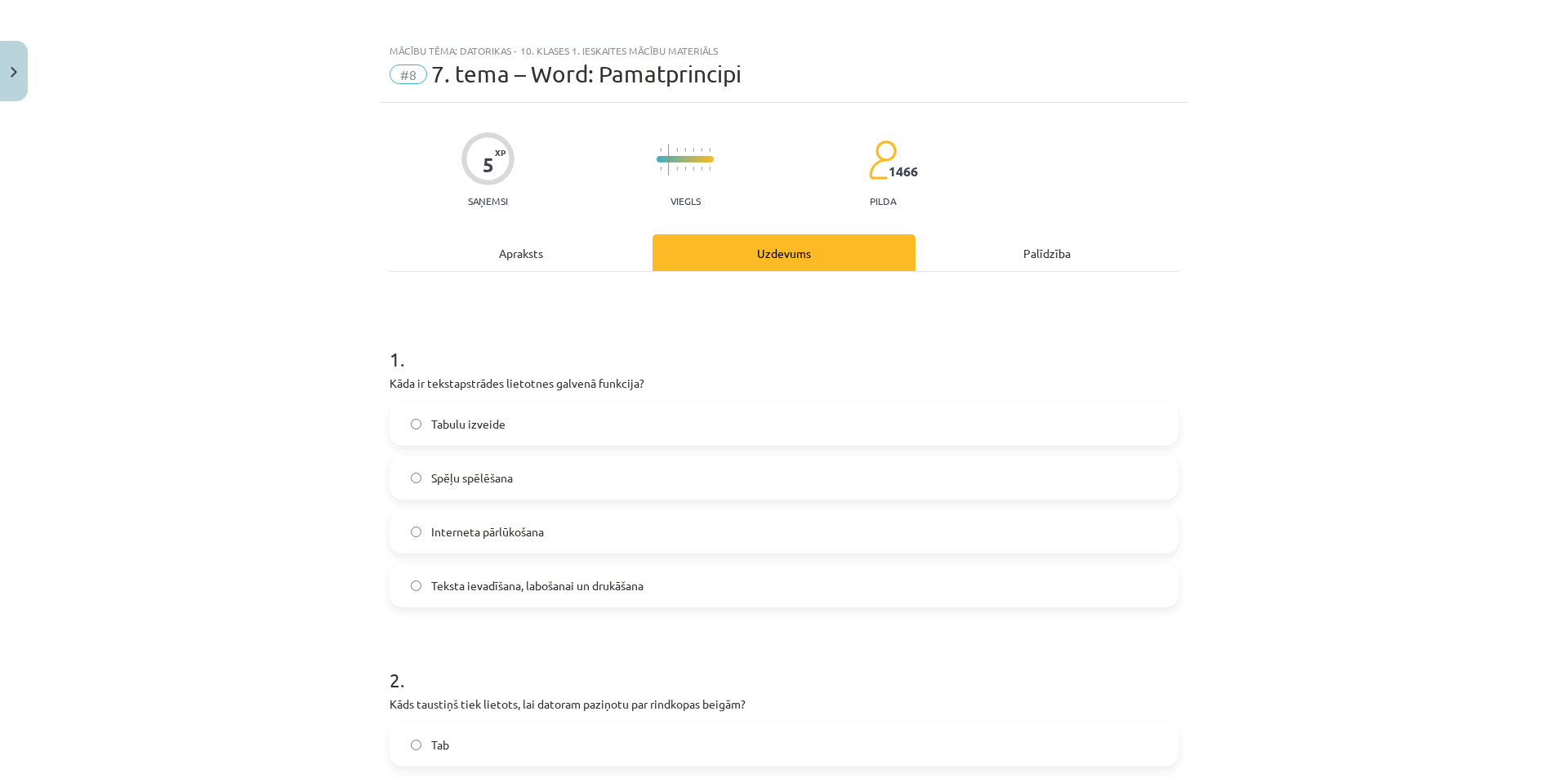
click at [547, 589] on span "Teksta ievadīšana, labošanai un drukāšana" at bounding box center [537, 585] width 213 height 17
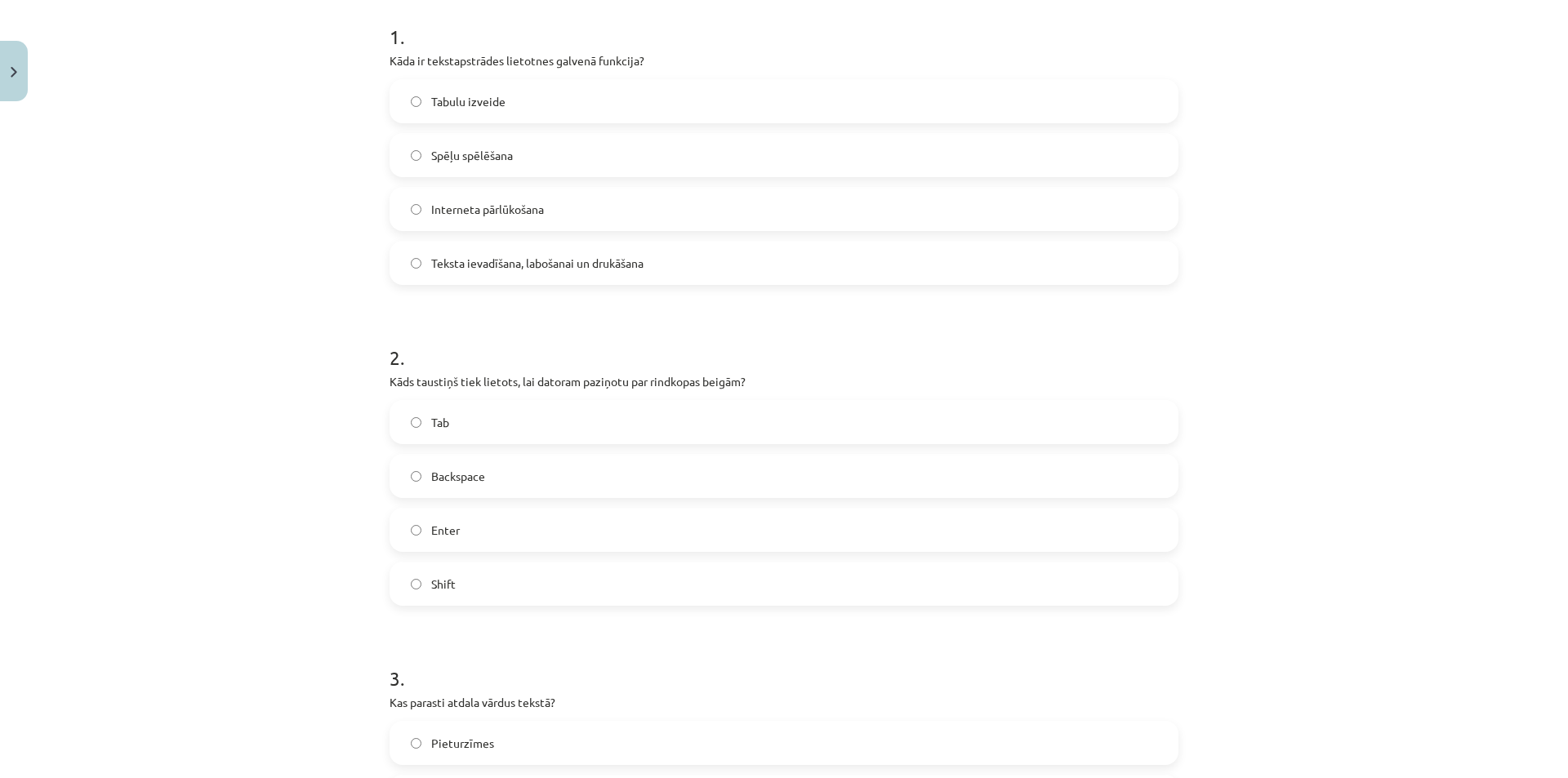
scroll to position [329, 0]
click at [505, 520] on label "Enter" at bounding box center [784, 529] width 785 height 40
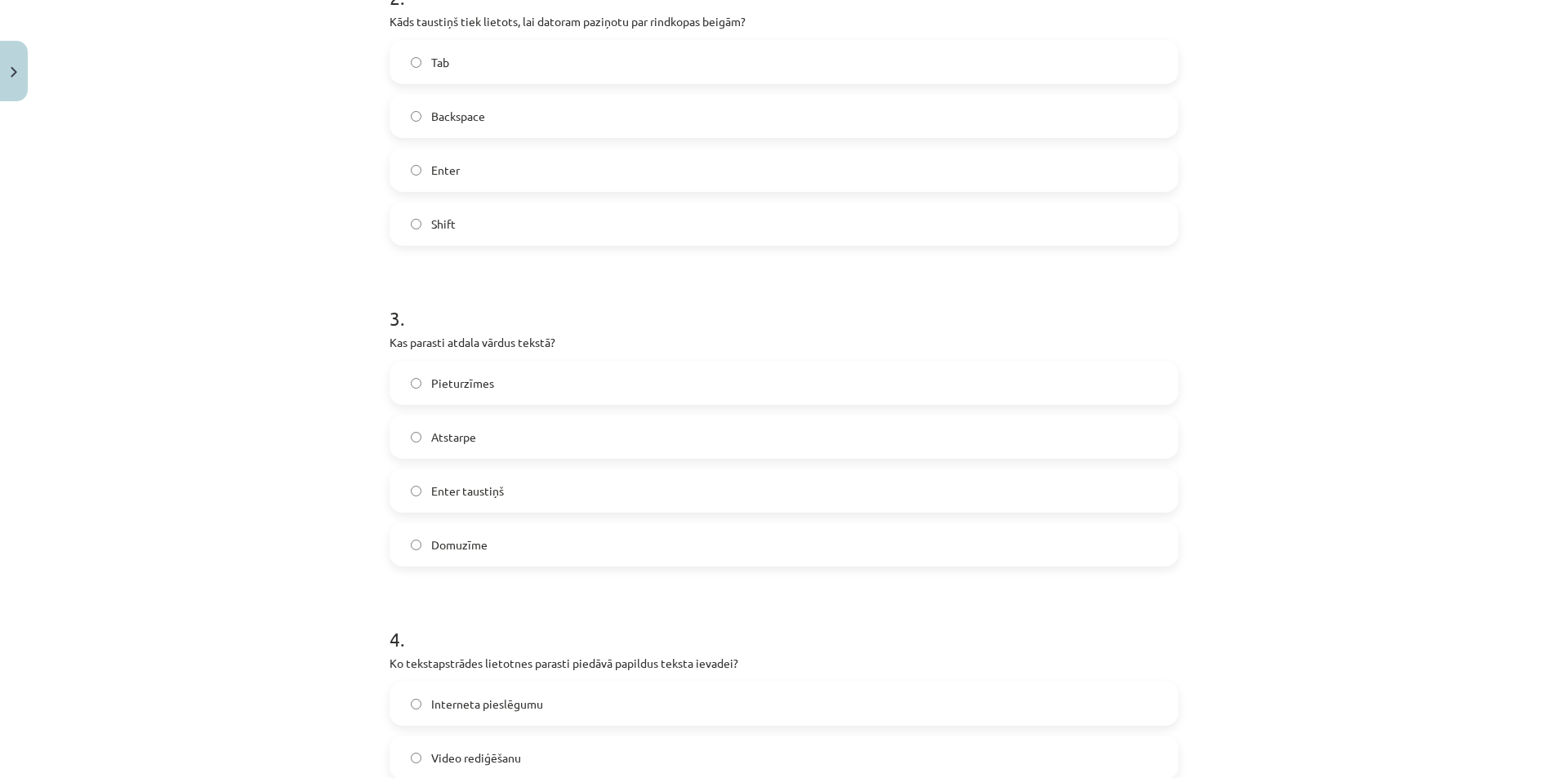
scroll to position [689, 0]
click at [512, 547] on label "Domuzīme" at bounding box center [784, 543] width 785 height 40
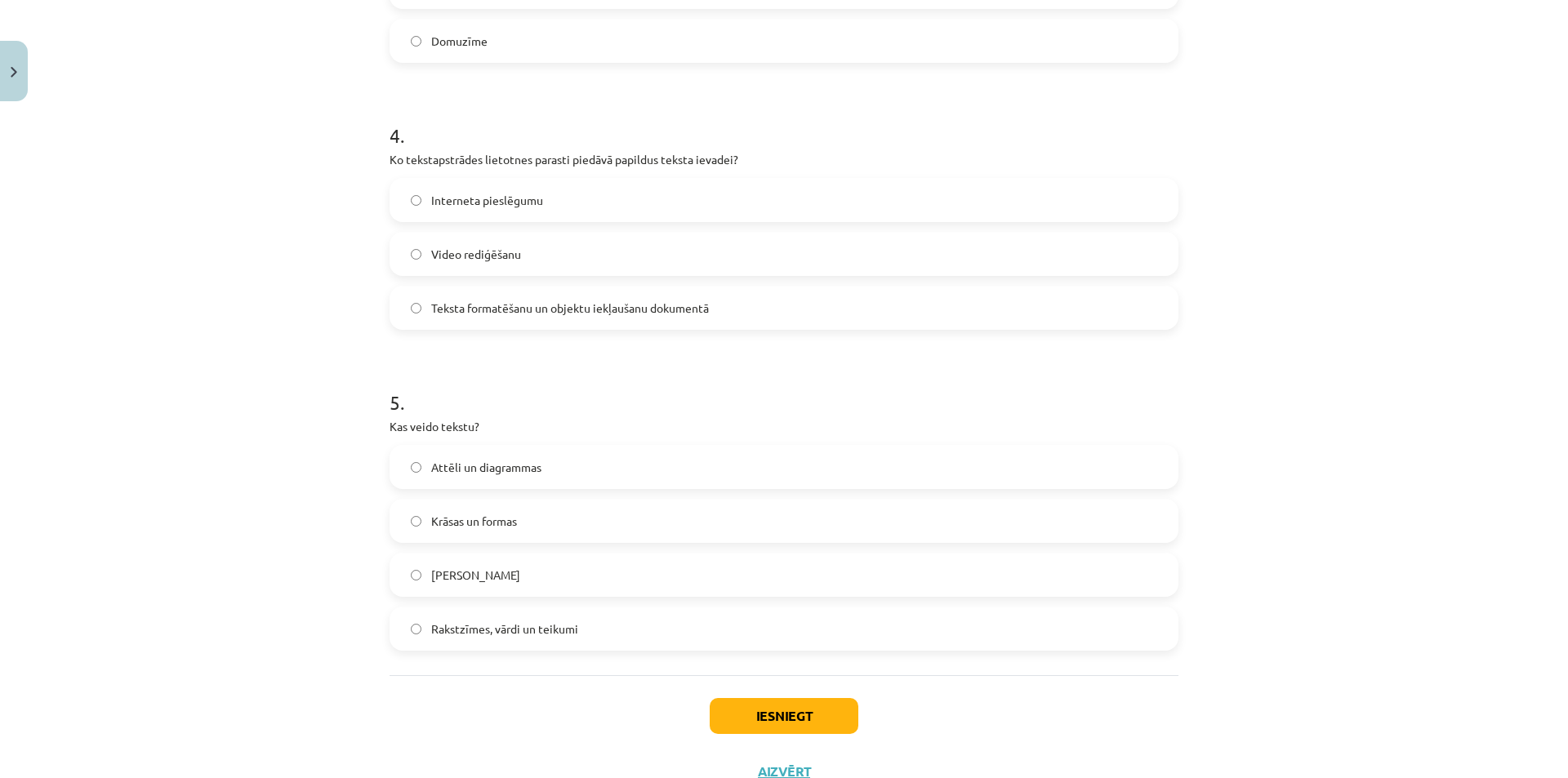
scroll to position [1203, 0]
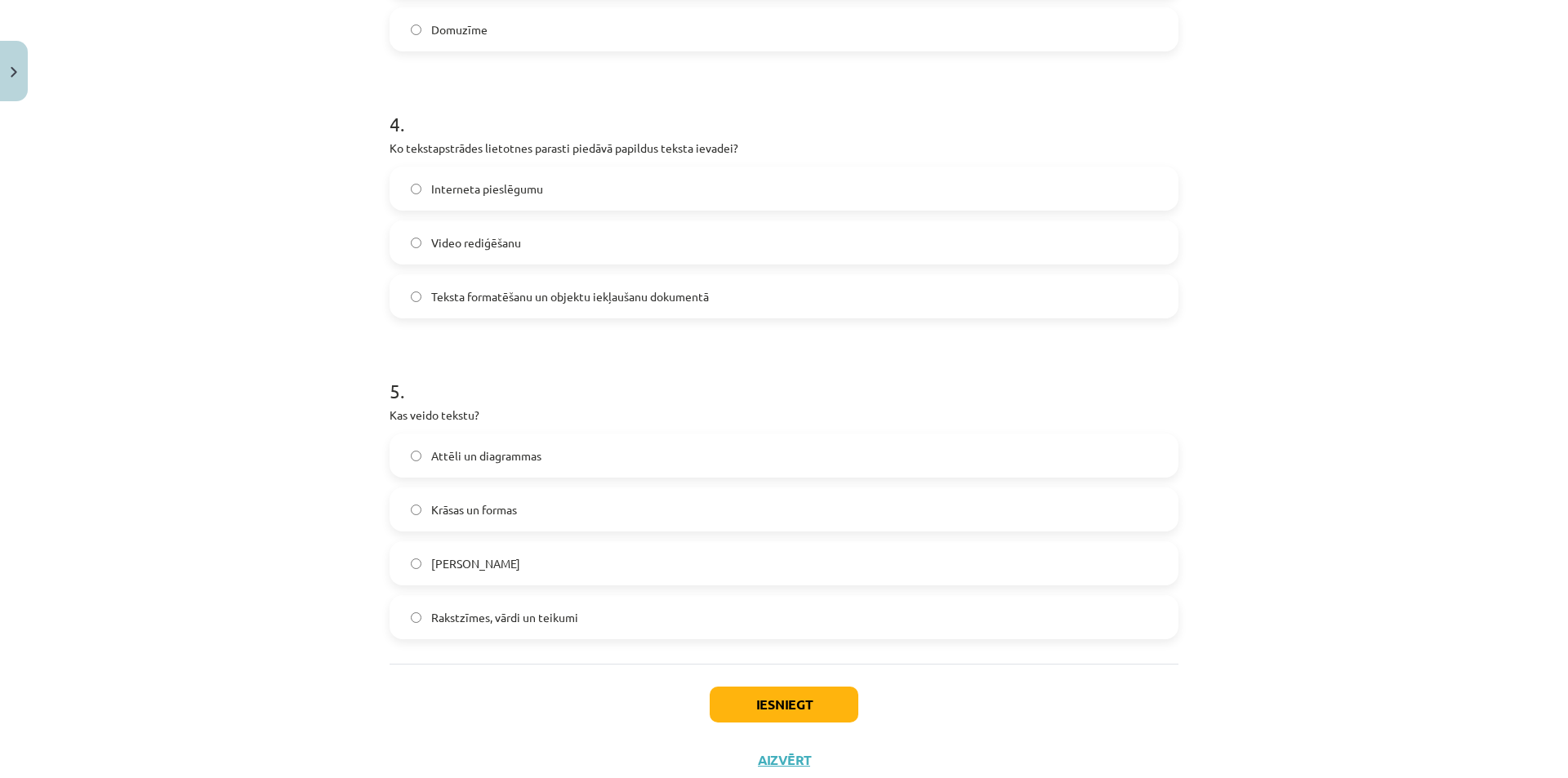
click at [521, 222] on label "Video rediģēšanu" at bounding box center [784, 241] width 785 height 40
click at [558, 580] on label "Tikai burti" at bounding box center [784, 563] width 785 height 40
click at [776, 712] on button "Iesniegt" at bounding box center [784, 704] width 149 height 36
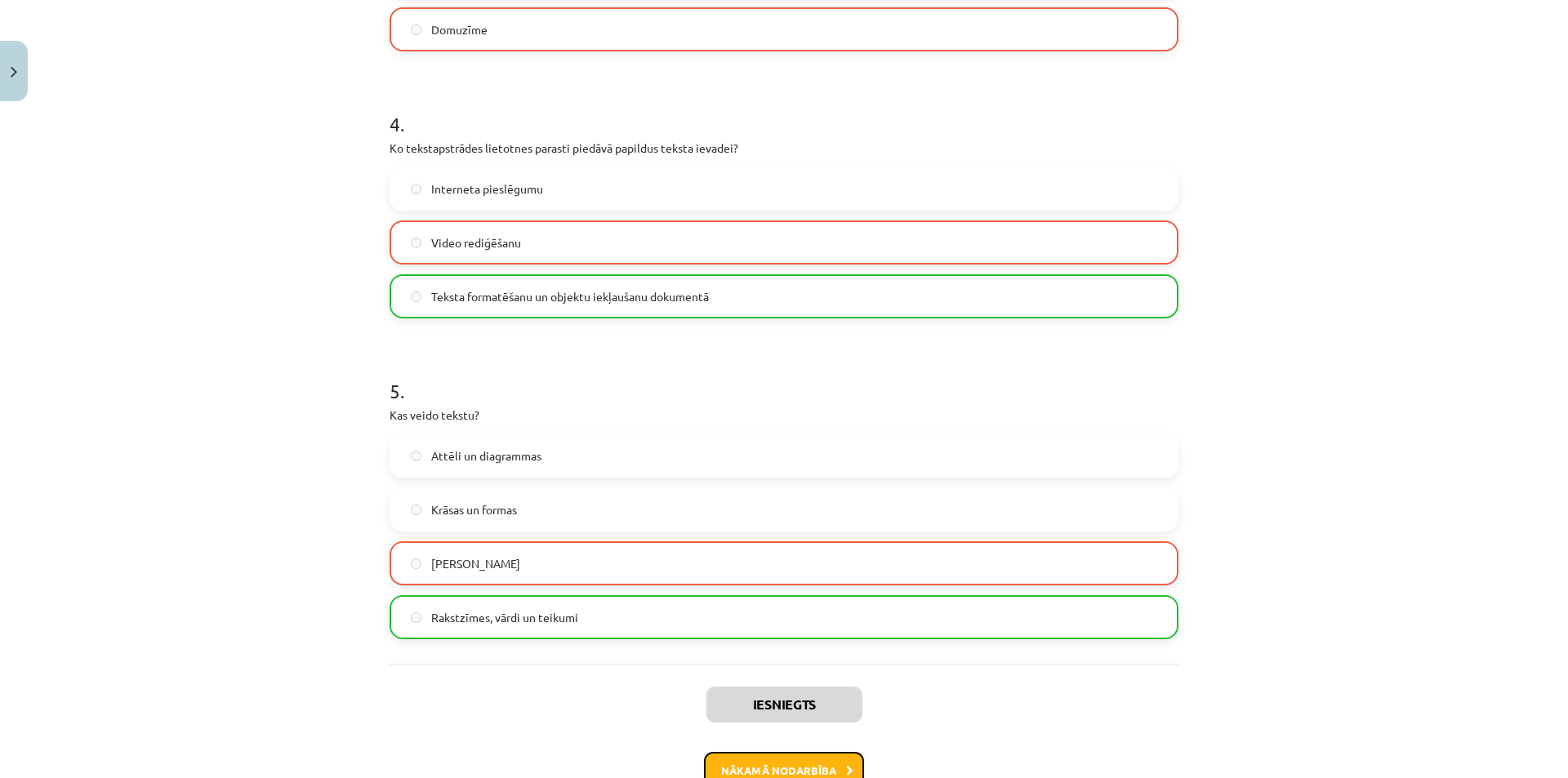
click at [786, 765] on button "Nākamā nodarbība" at bounding box center [784, 771] width 160 height 38
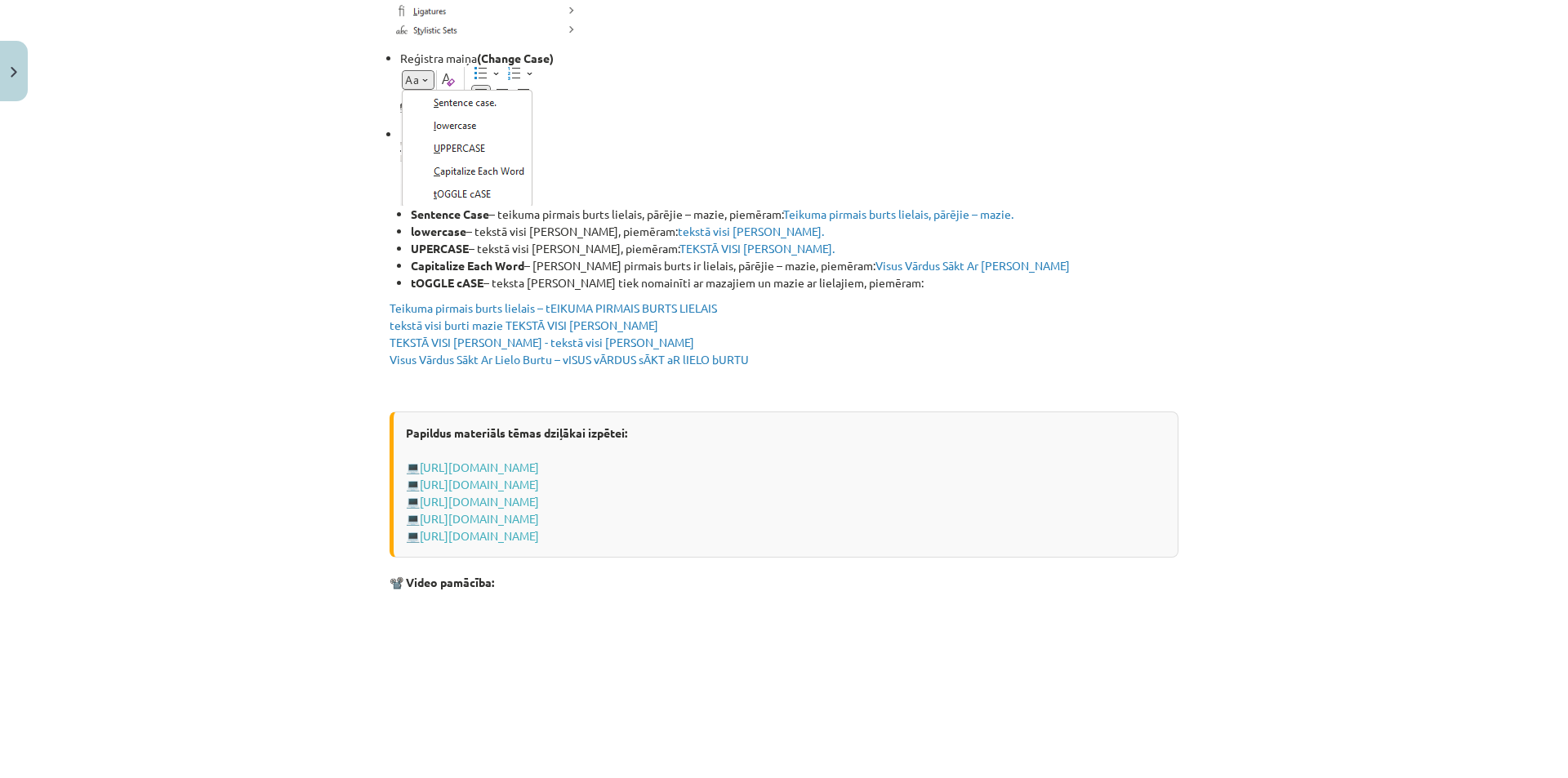
scroll to position [3090, 0]
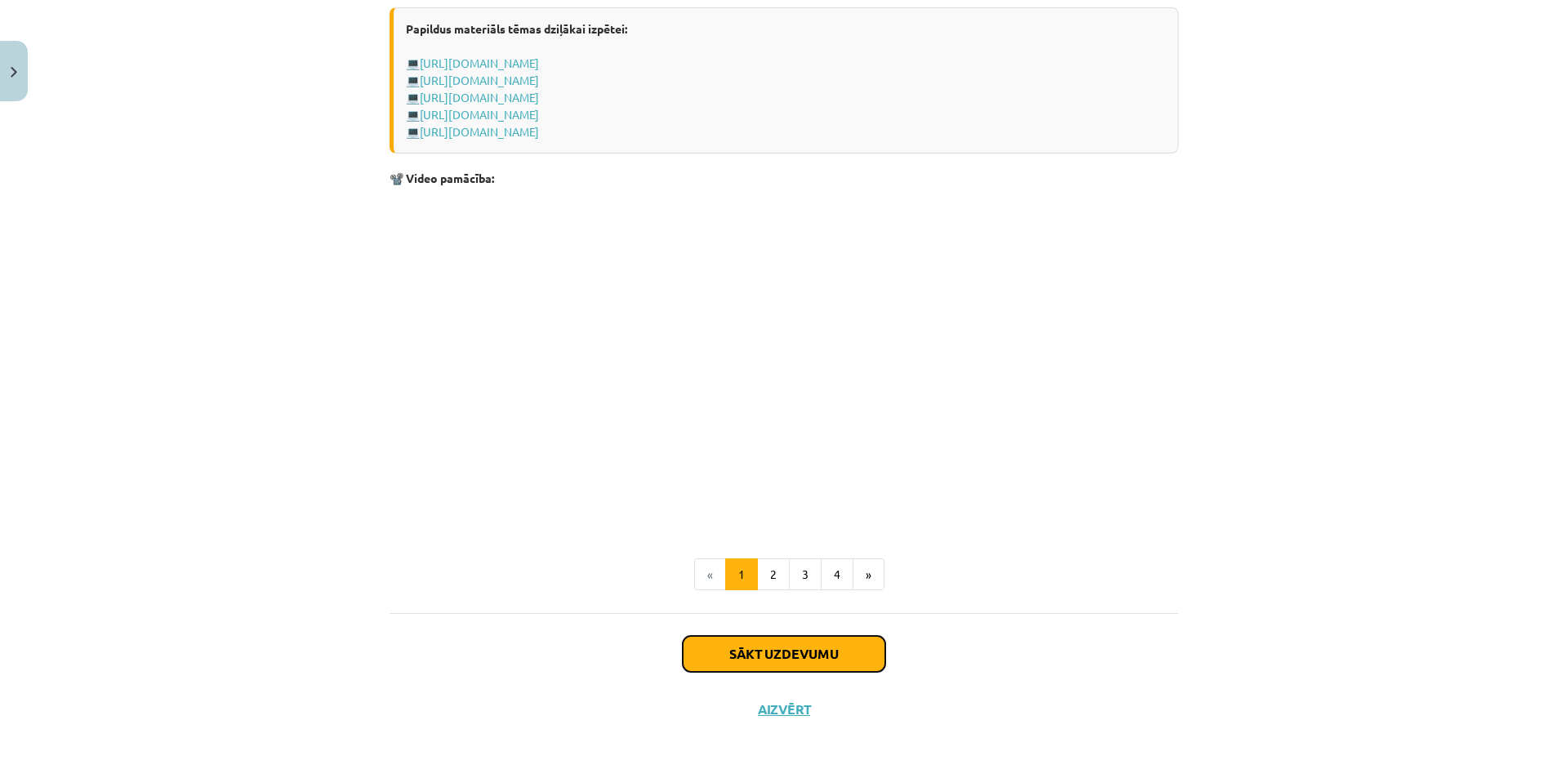
click at [755, 661] on button "Sākt uzdevumu" at bounding box center [784, 654] width 203 height 36
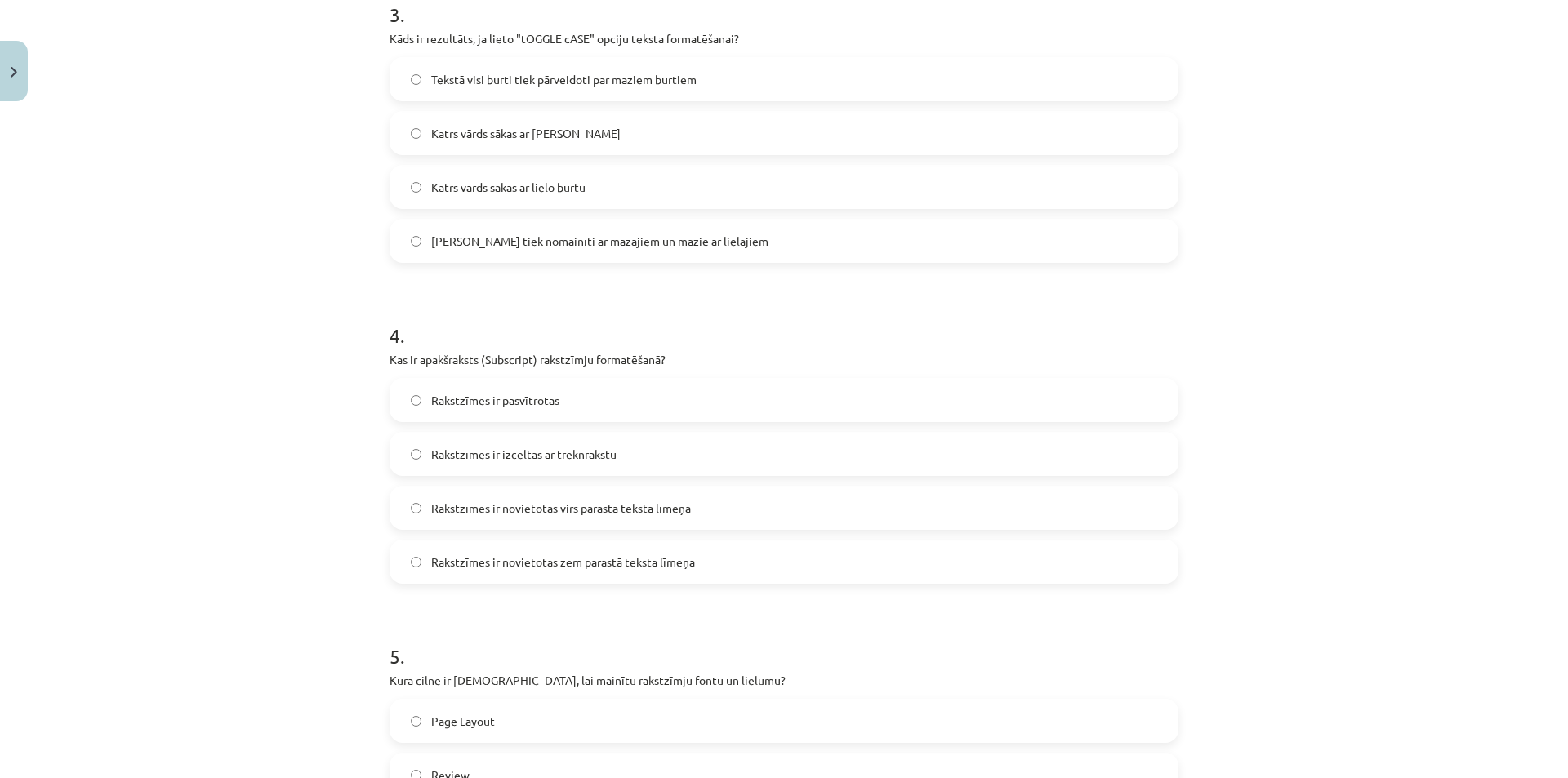
scroll to position [1324, 0]
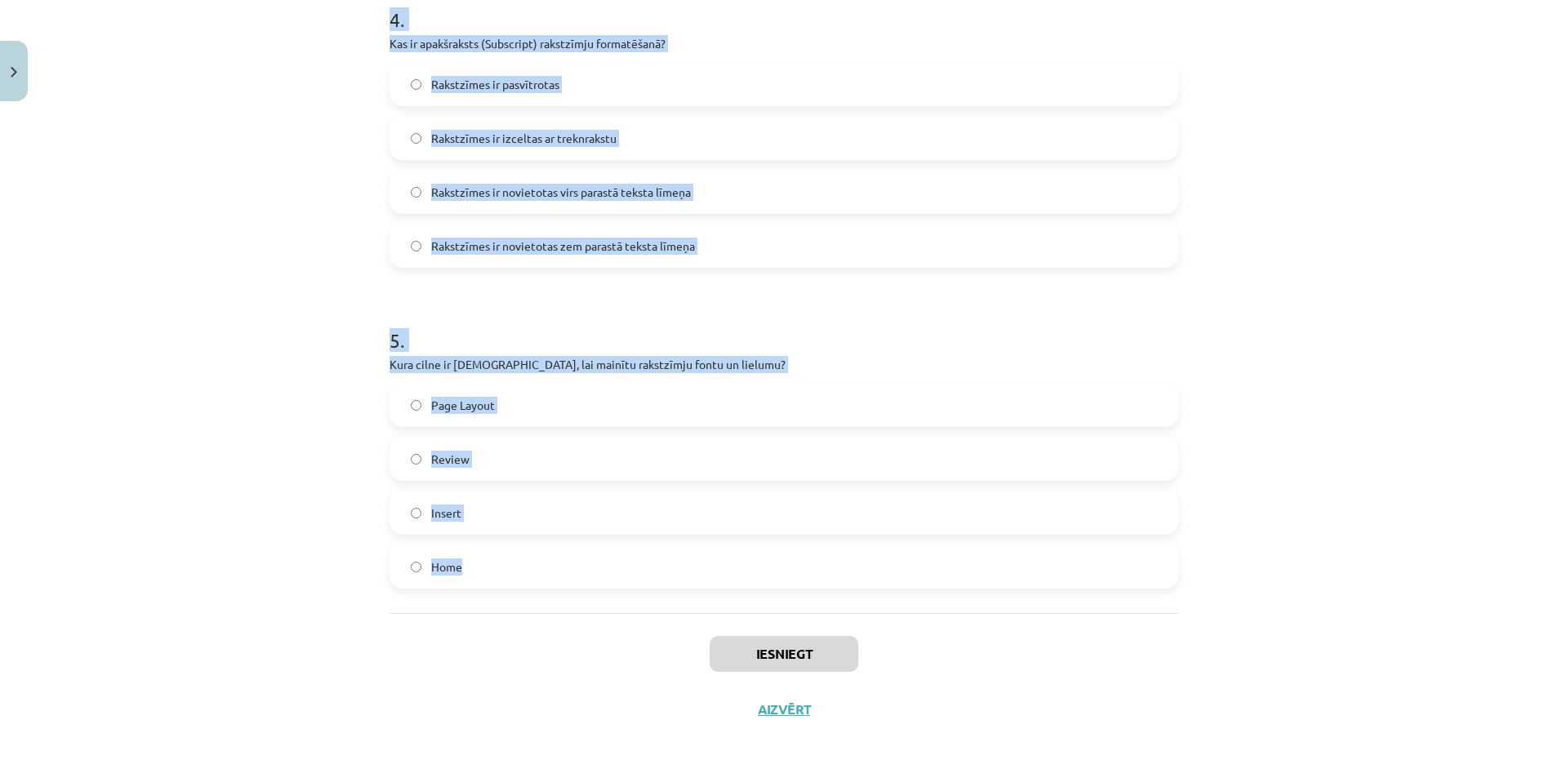
drag, startPoint x: 385, startPoint y: 344, endPoint x: 512, endPoint y: 608, distance: 293.0
copy form "Kas ir aizzīmēts saraksts? Rindkopa, kas sākas ar aizzīmēšanas simbolu Rindkopa…"
click at [167, 214] on div "Mācību tēma: Datorikas - 10. klases 1. ieskaites mācību materiāls #9 8. tēma – …" at bounding box center [784, 389] width 1568 height 778
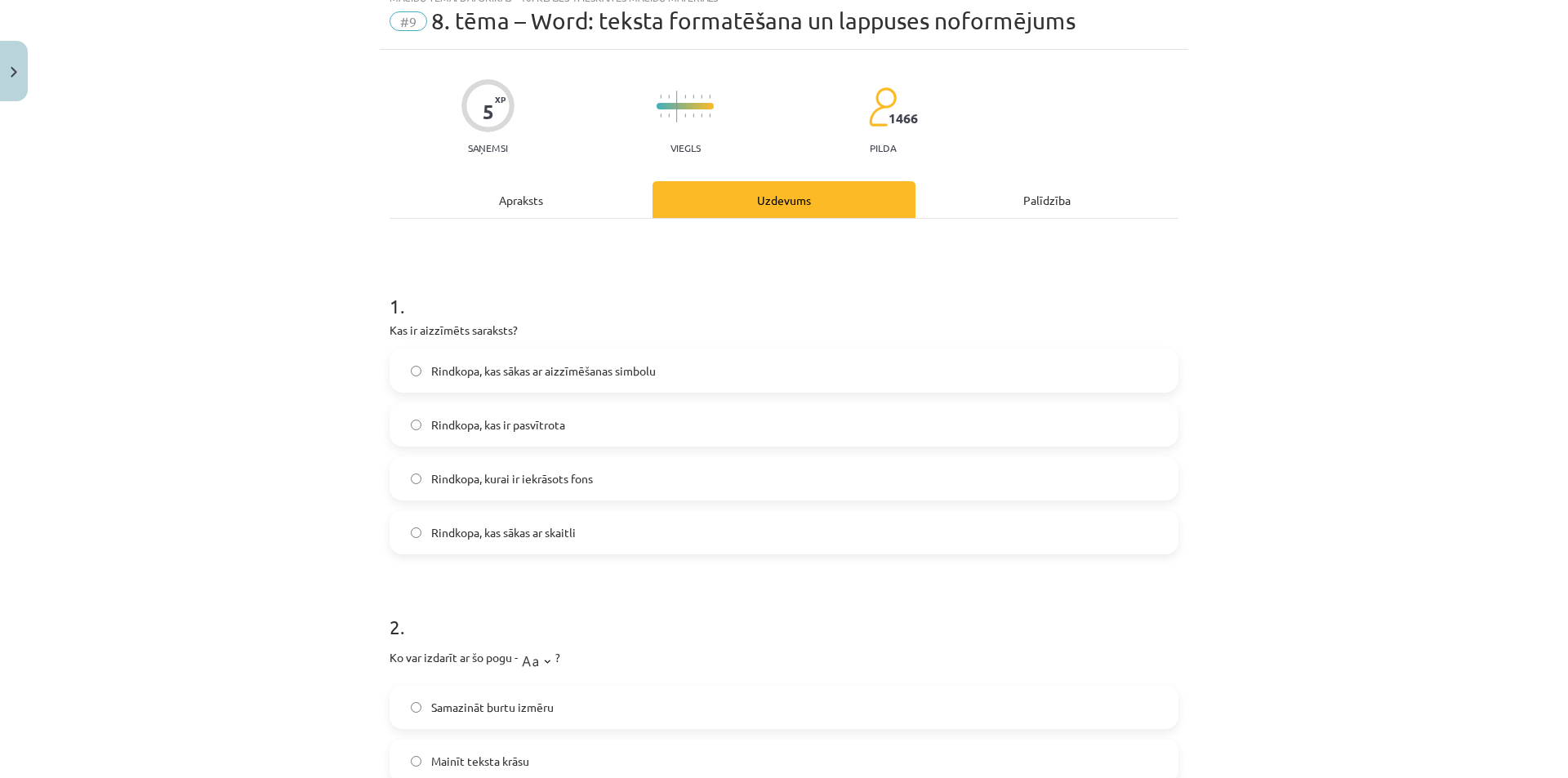
scroll to position [0, 0]
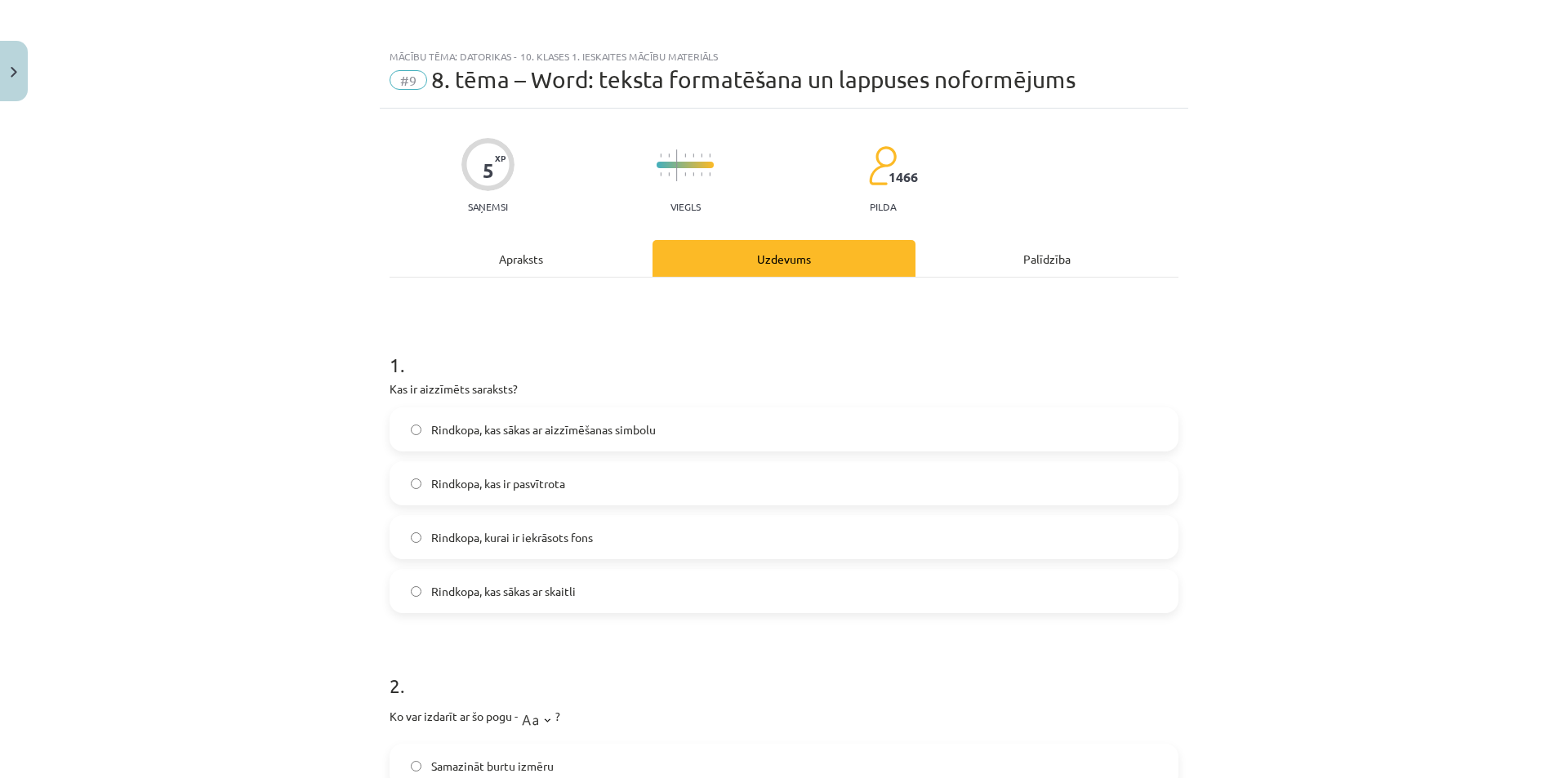
click at [583, 443] on label "Rindkopa, kas sākas ar aizzīmēšanas simbolu" at bounding box center [784, 429] width 785 height 40
click at [456, 352] on h1 "1 ." at bounding box center [784, 350] width 789 height 50
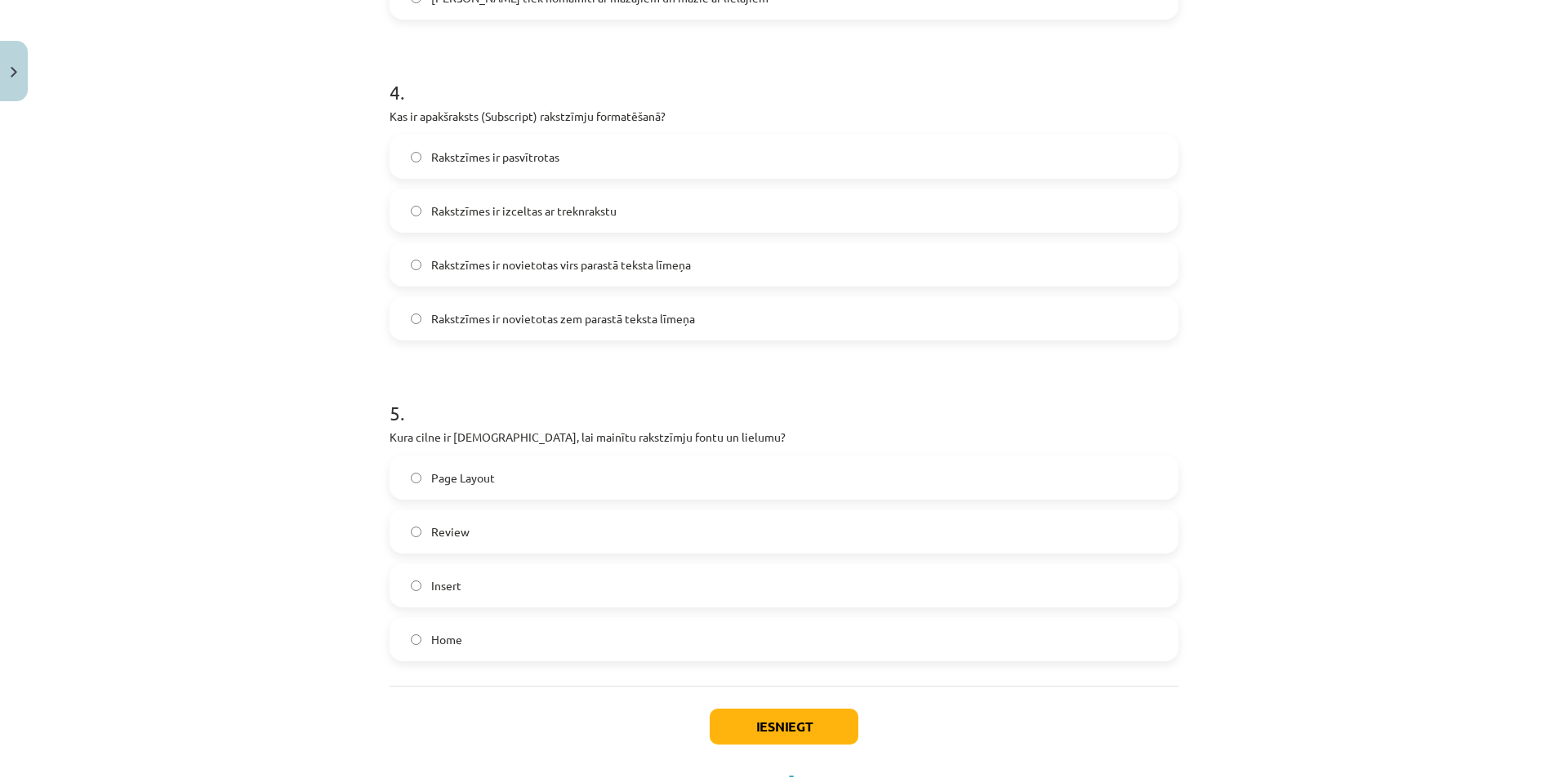
scroll to position [1324, 0]
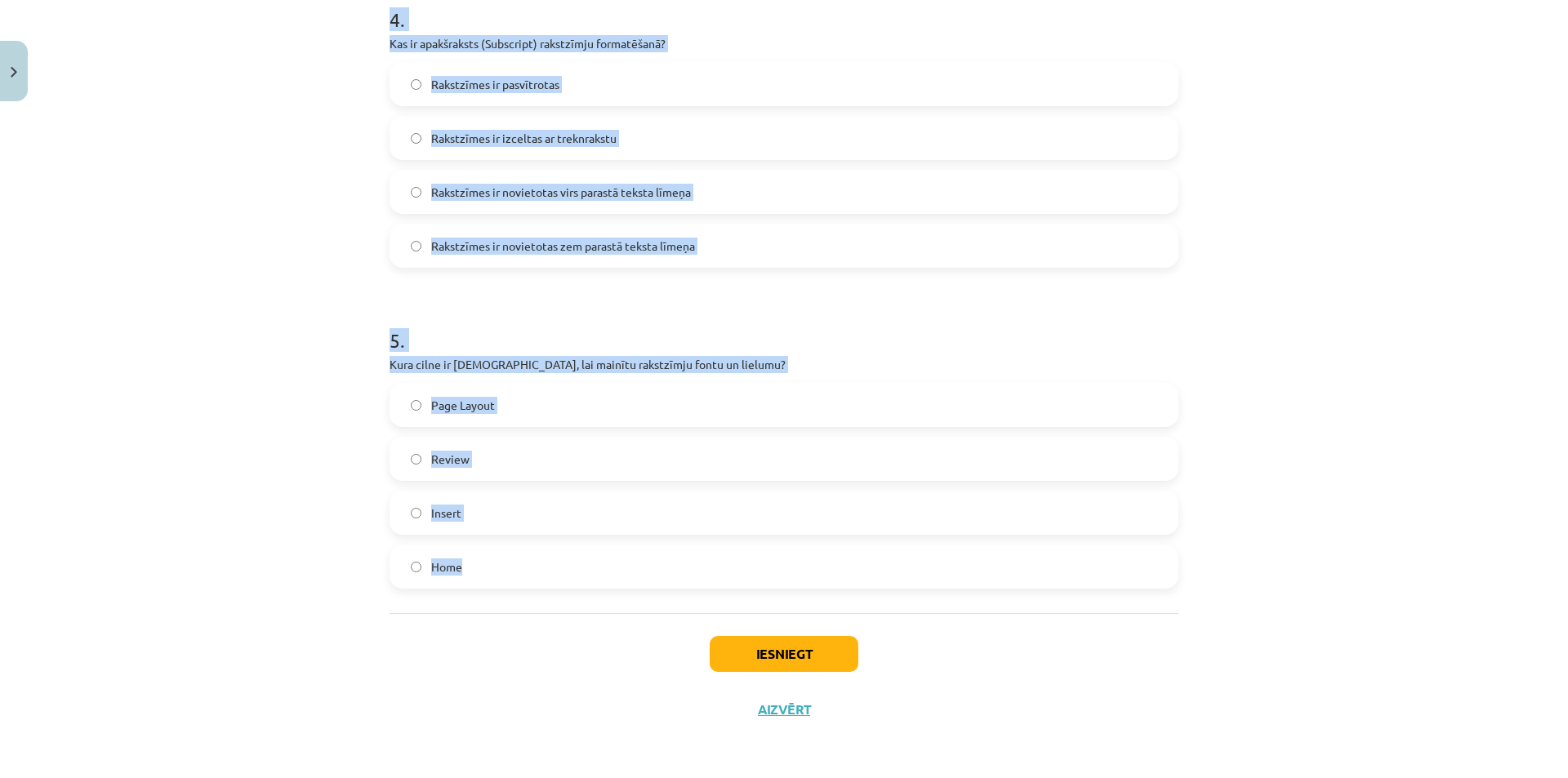
drag, startPoint x: 385, startPoint y: 380, endPoint x: 470, endPoint y: 558, distance: 197.3
copy form "Kas ir aizzīmēts saraksts? Rindkopa, kas sākas ar aizzīmēšanas simbolu Rindkopa…"
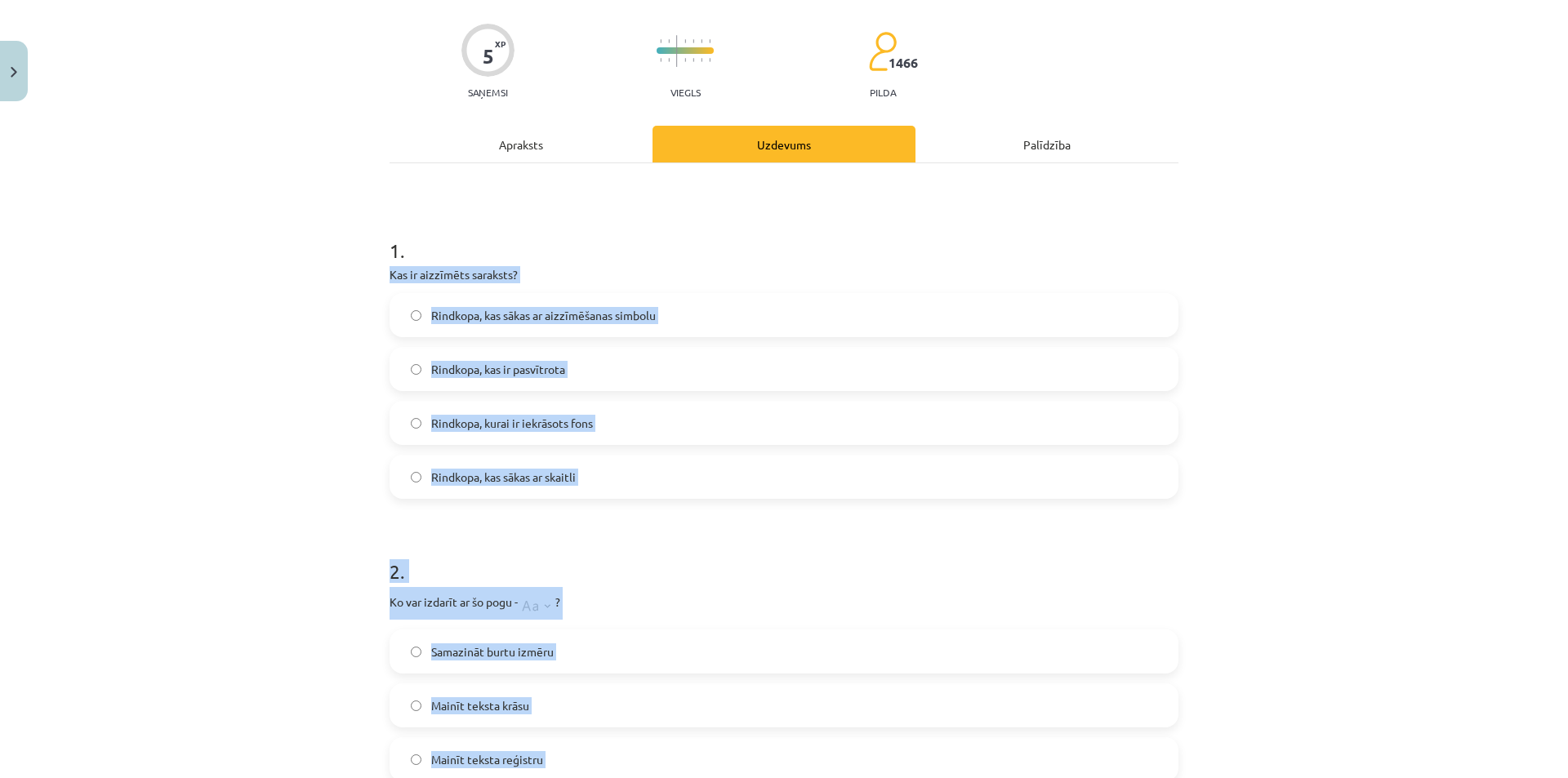
scroll to position [0, 0]
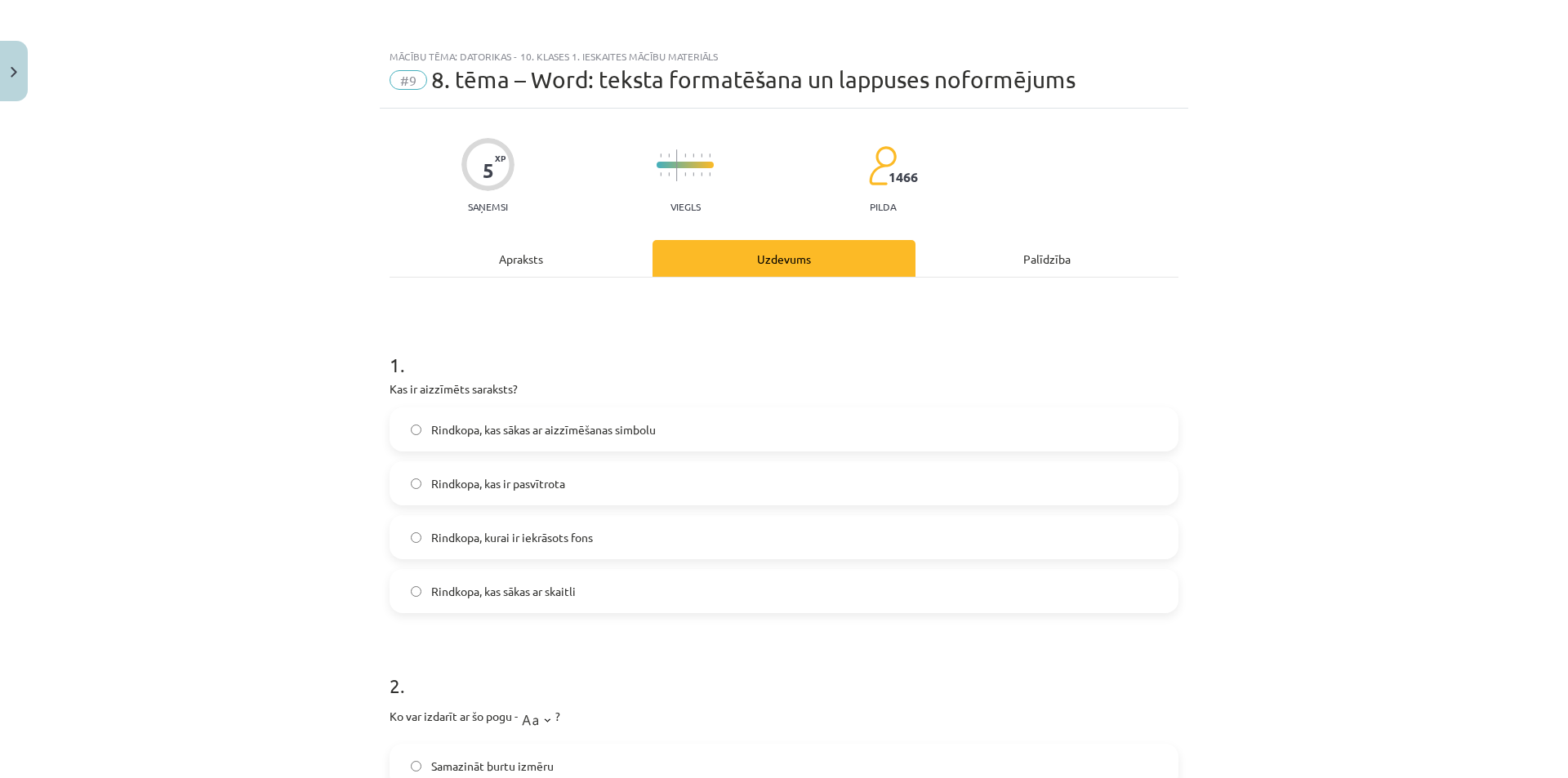
click at [232, 365] on div "Mācību tēma: Datorikas - 10. klases 1. ieskaites mācību materiāls #9 8. tēma – …" at bounding box center [784, 389] width 1568 height 778
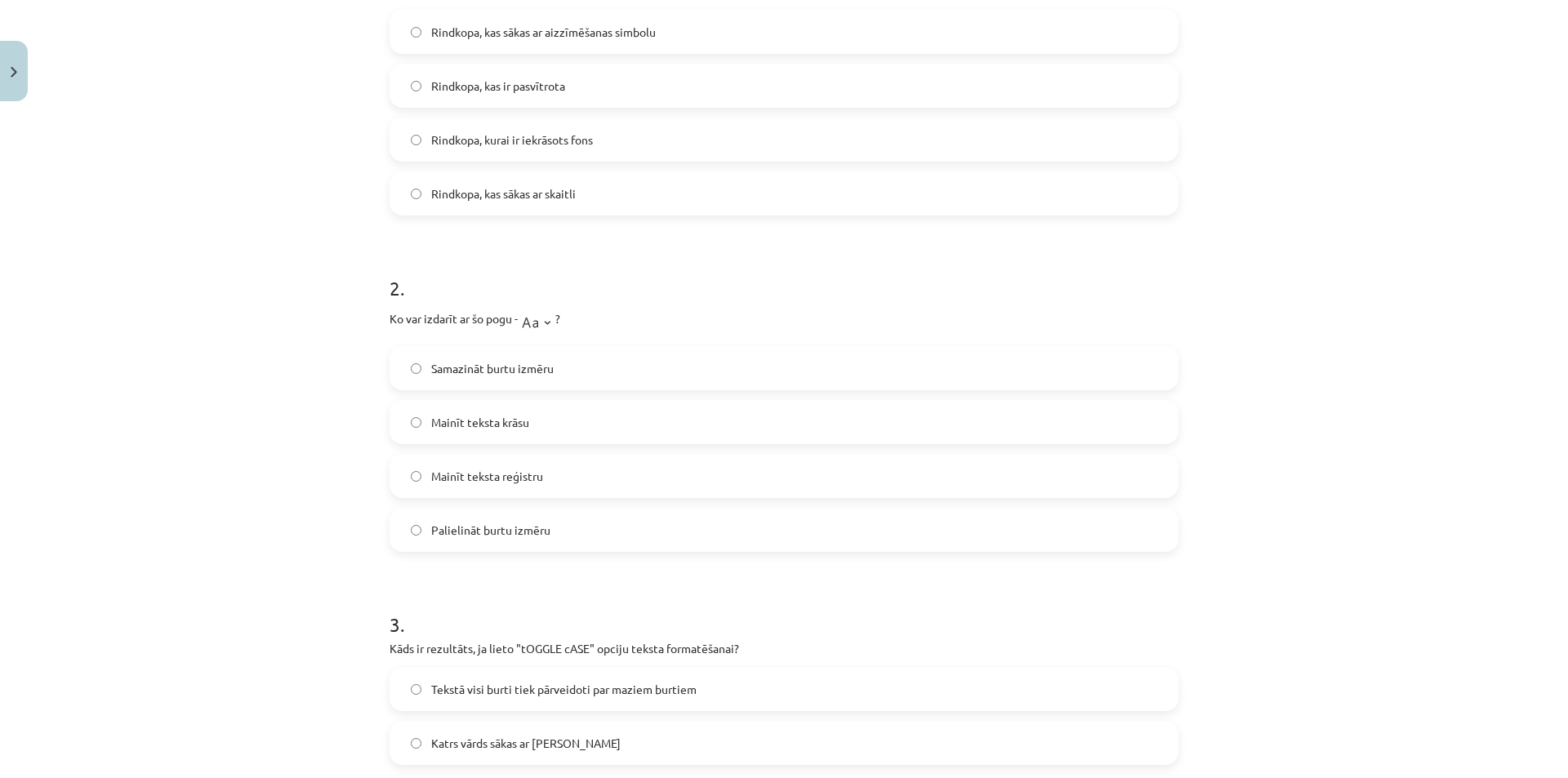
scroll to position [405, 0]
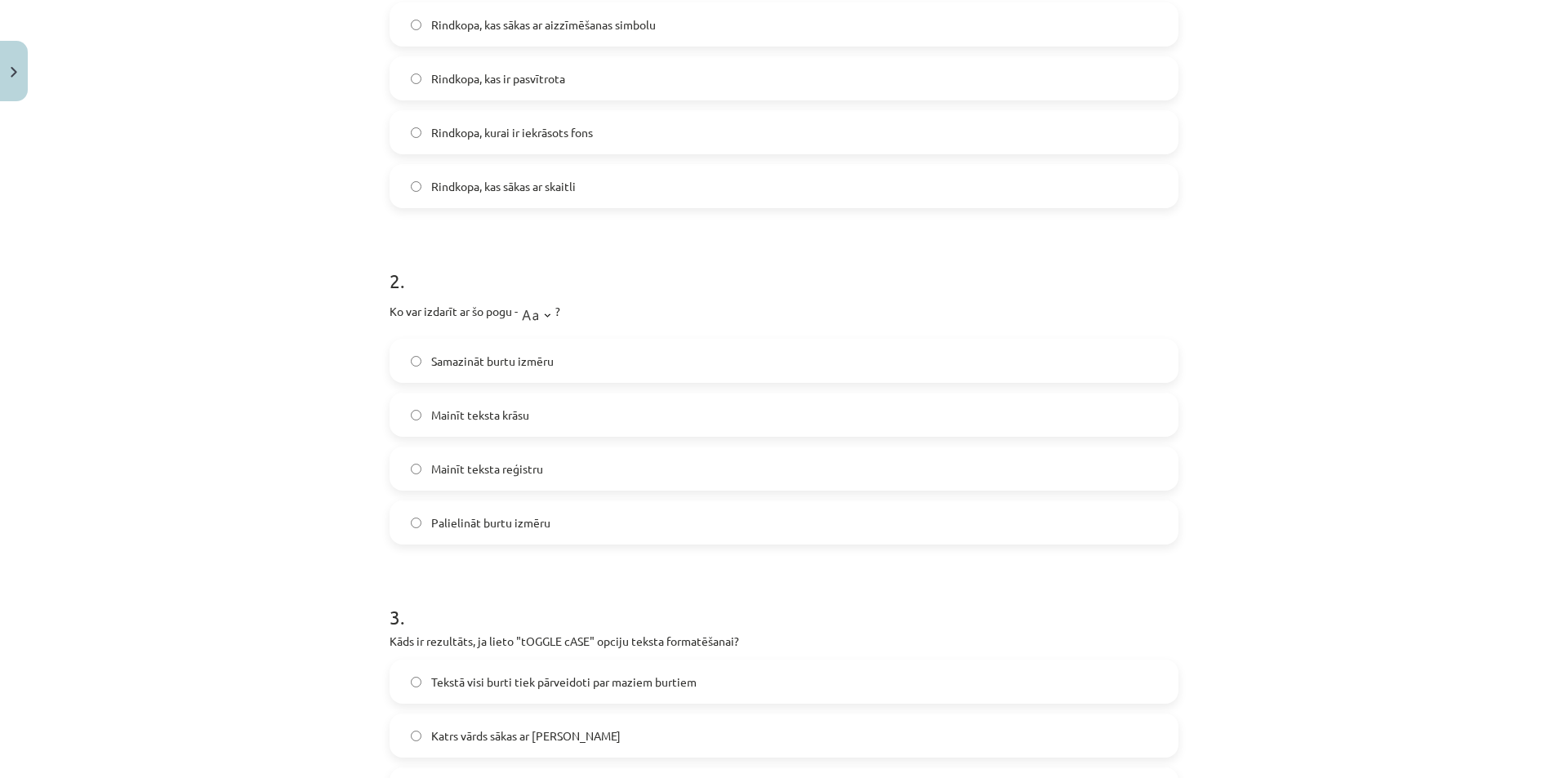
click at [506, 531] on label "Palielināt burtu izmēru" at bounding box center [784, 522] width 785 height 40
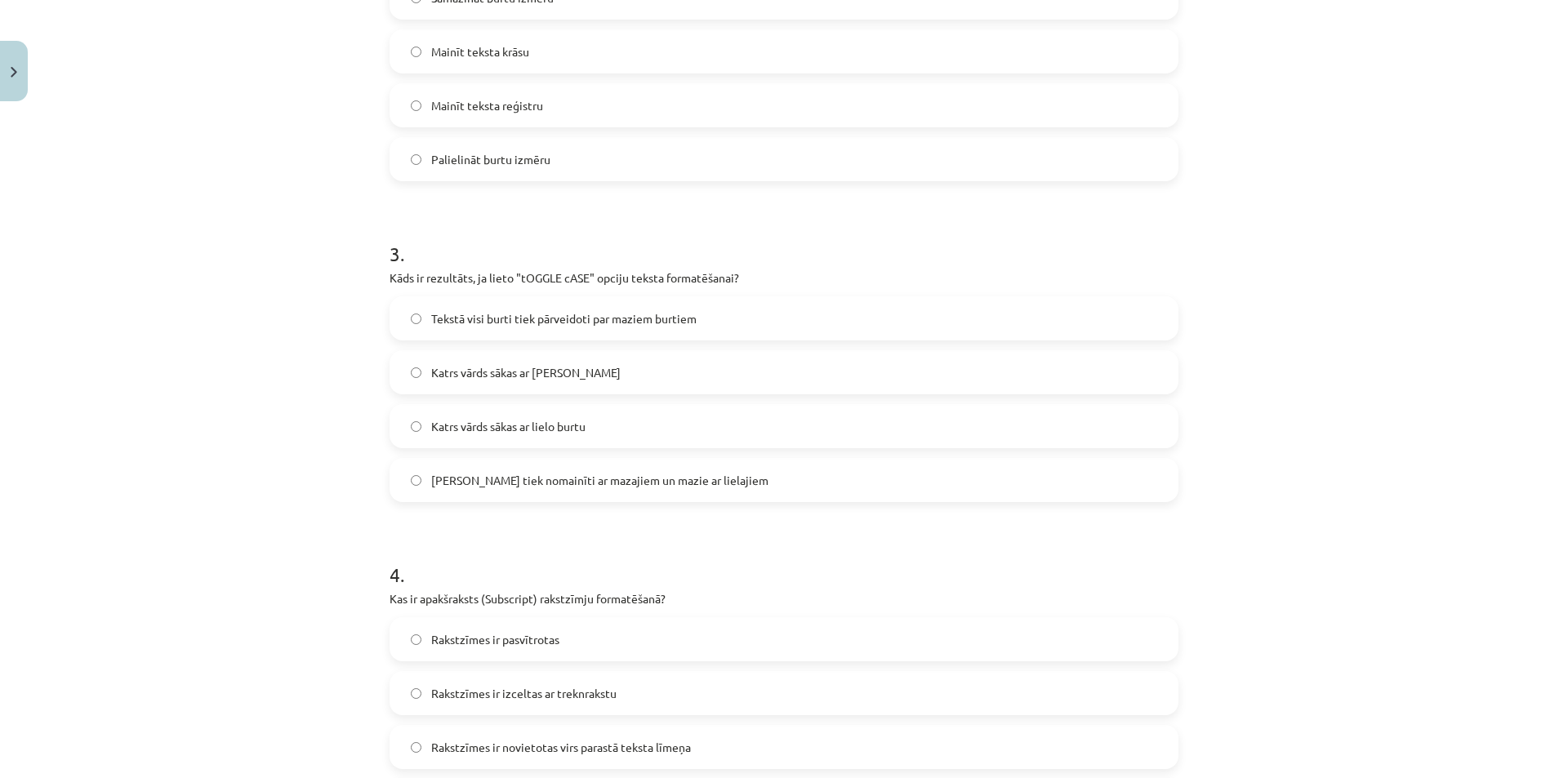
scroll to position [769, 0]
click at [532, 472] on span "Lielie burti tiek nomainīti ar mazajiem un mazie ar lielajiem" at bounding box center [600, 479] width 337 height 17
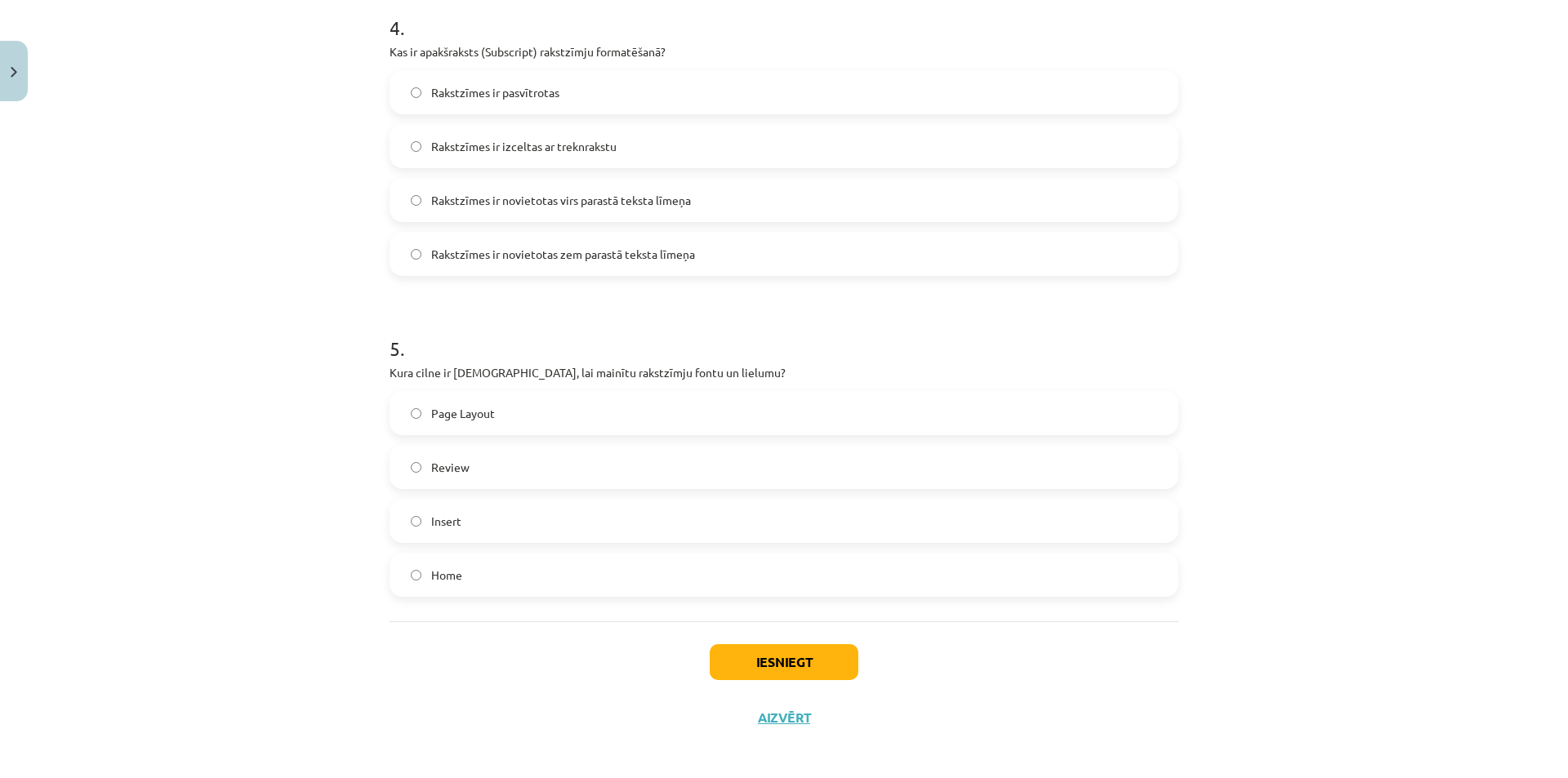
scroll to position [1316, 0]
click at [554, 258] on span "Rakstzīmes ir novietotas zem parastā teksta līmeņa" at bounding box center [563, 253] width 264 height 17
click at [510, 497] on div "Page Layout Review Insert Home" at bounding box center [784, 493] width 789 height 205
click at [450, 503] on label "Insert" at bounding box center [784, 520] width 785 height 40
click at [800, 665] on button "Iesniegt" at bounding box center [784, 661] width 149 height 36
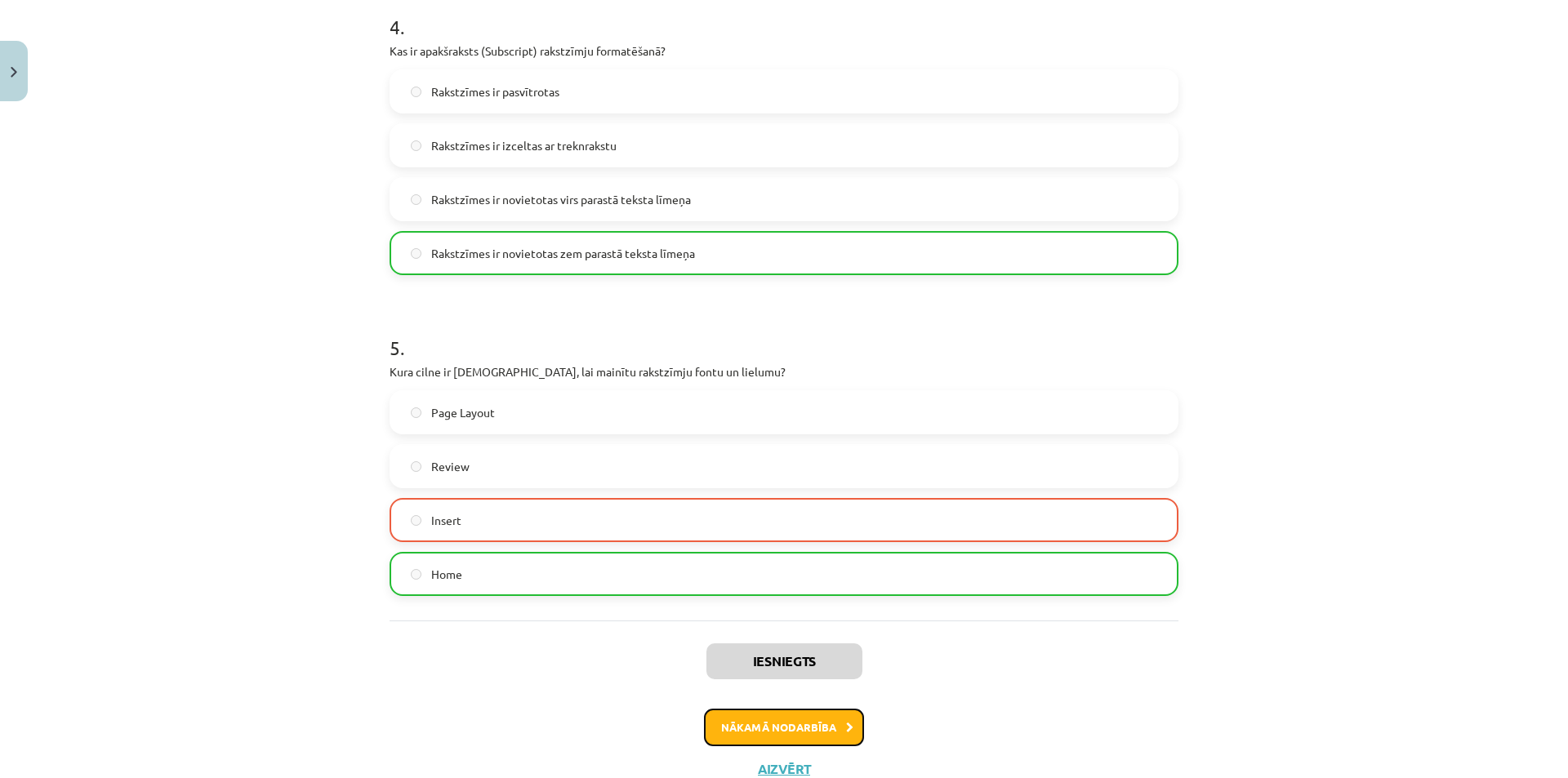
click at [735, 729] on button "Nākamā nodarbība" at bounding box center [784, 728] width 160 height 38
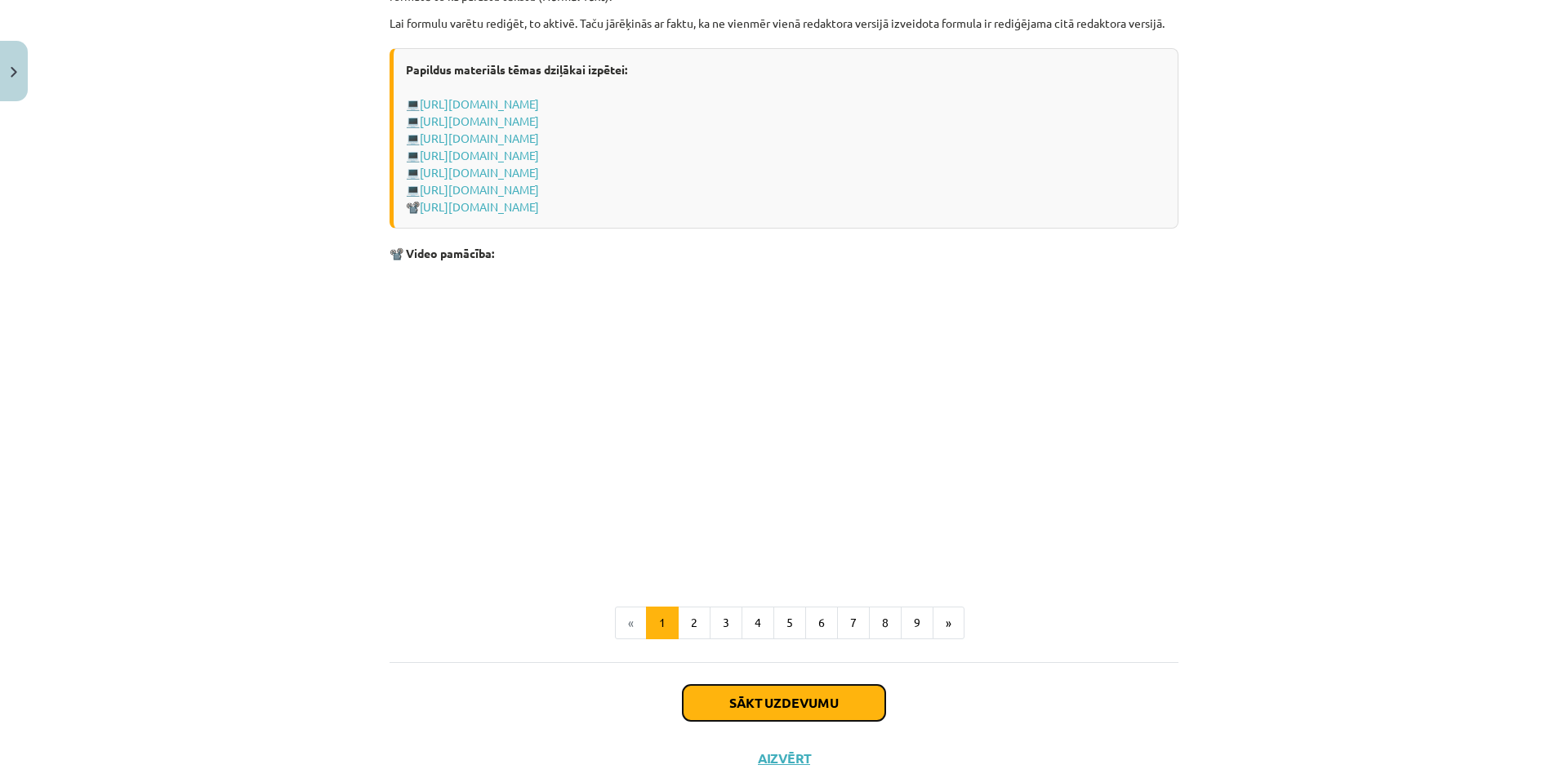
click at [735, 721] on button "Sākt uzdevumu" at bounding box center [784, 703] width 203 height 36
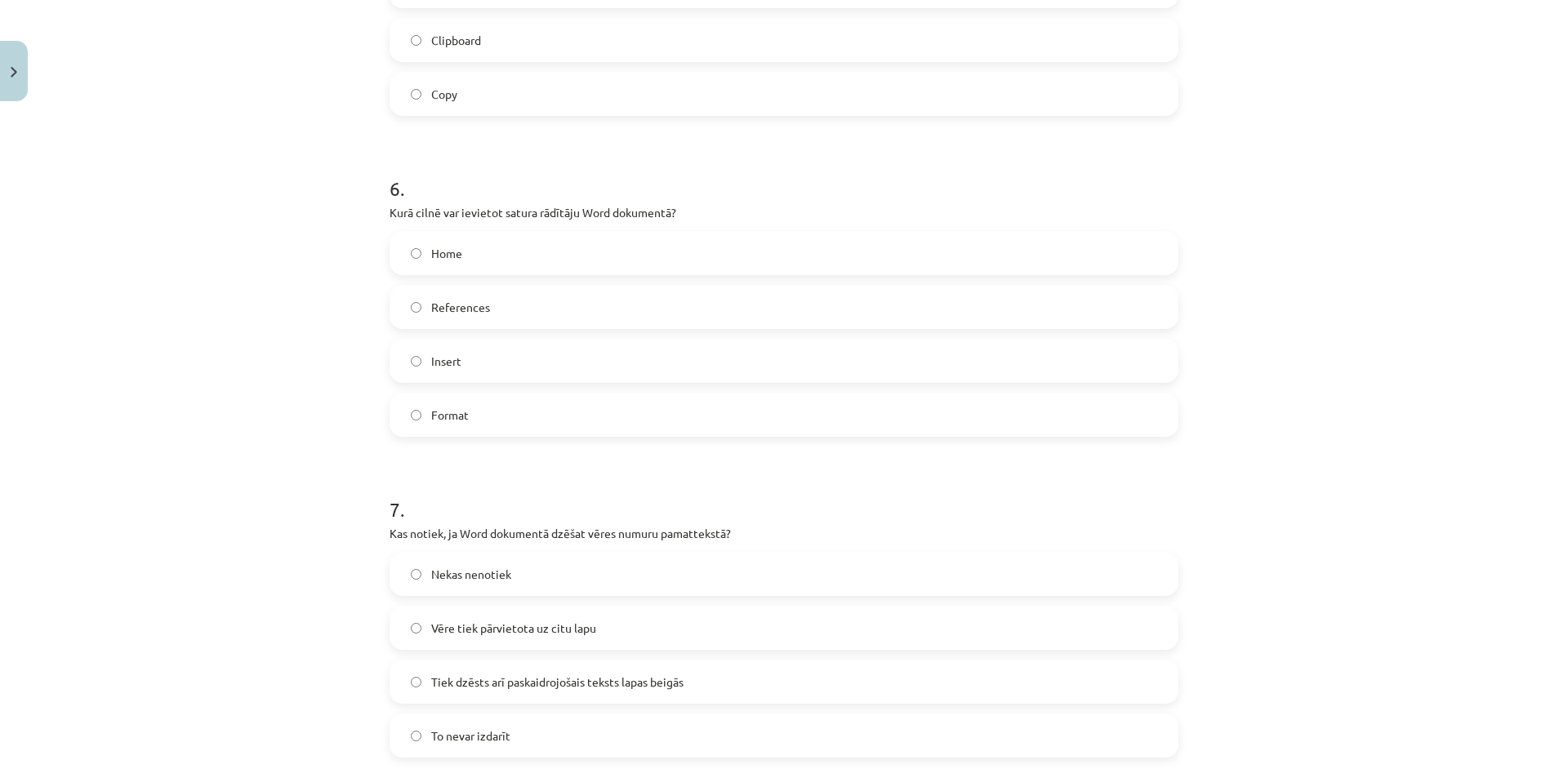
scroll to position [1842, 0]
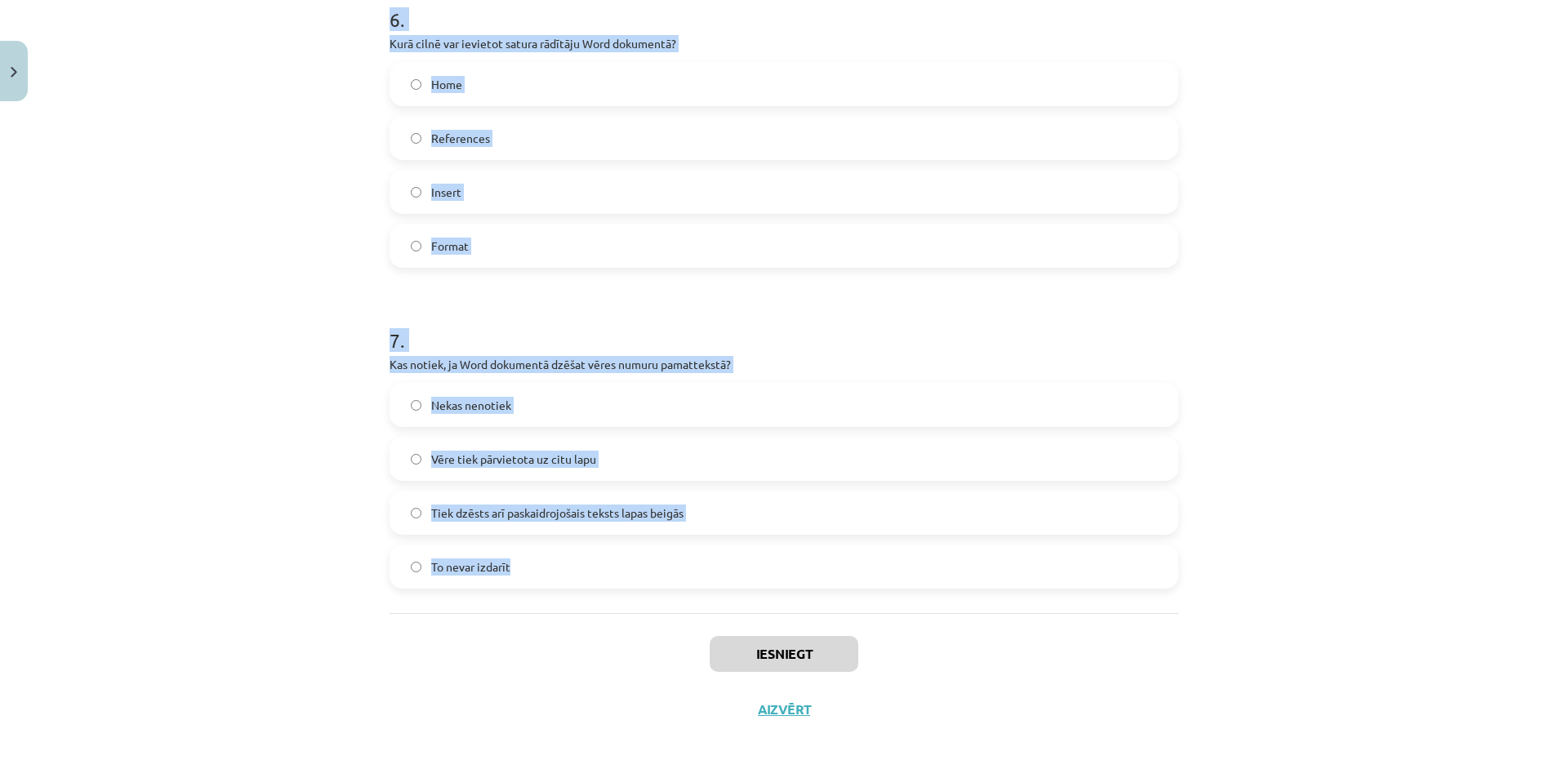
drag, startPoint x: 379, startPoint y: 345, endPoint x: 517, endPoint y: 583, distance: 275.1
click at [511, 562] on label "To nevar izdarīt" at bounding box center [784, 566] width 785 height 40
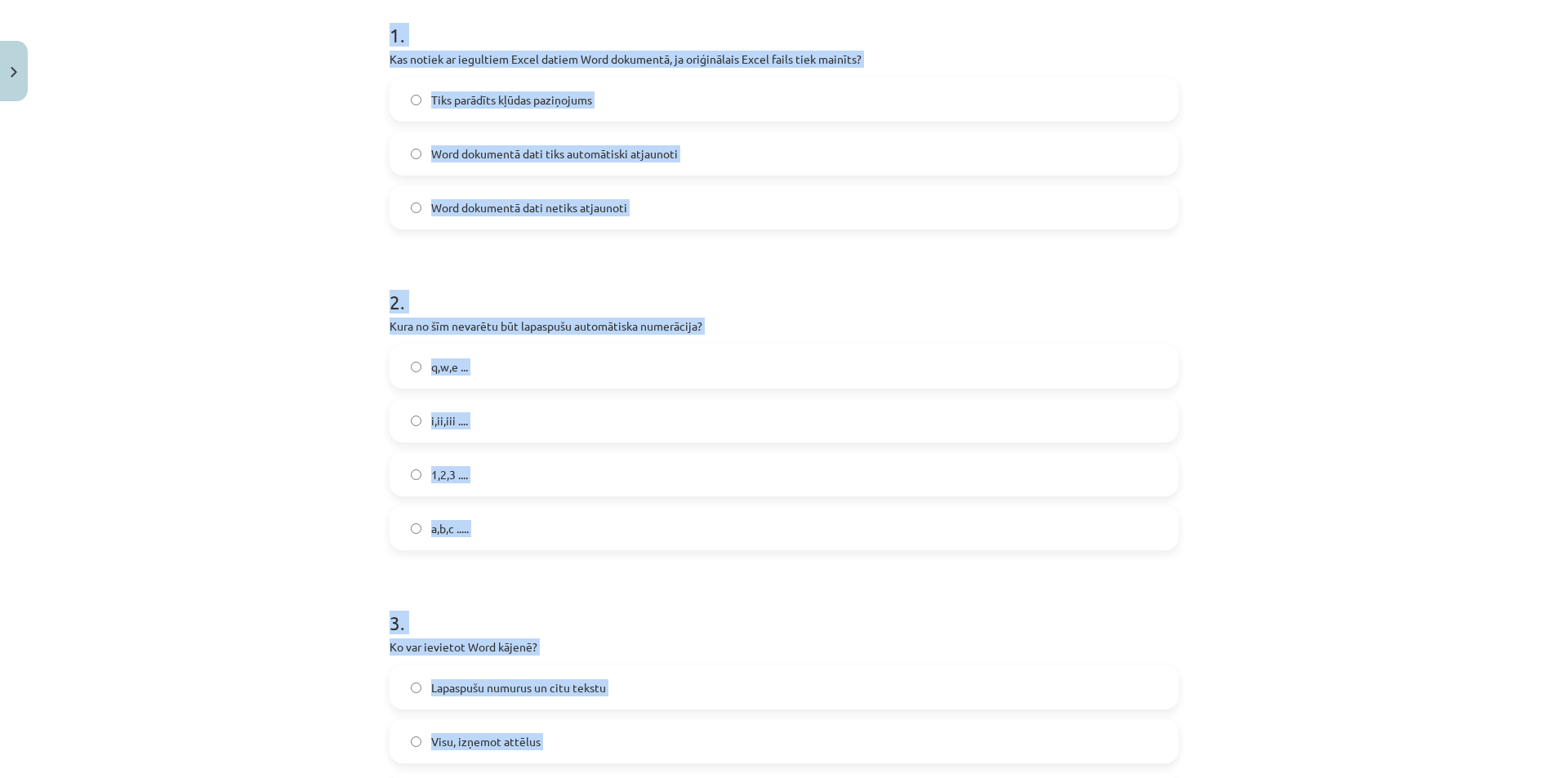
scroll to position [0, 0]
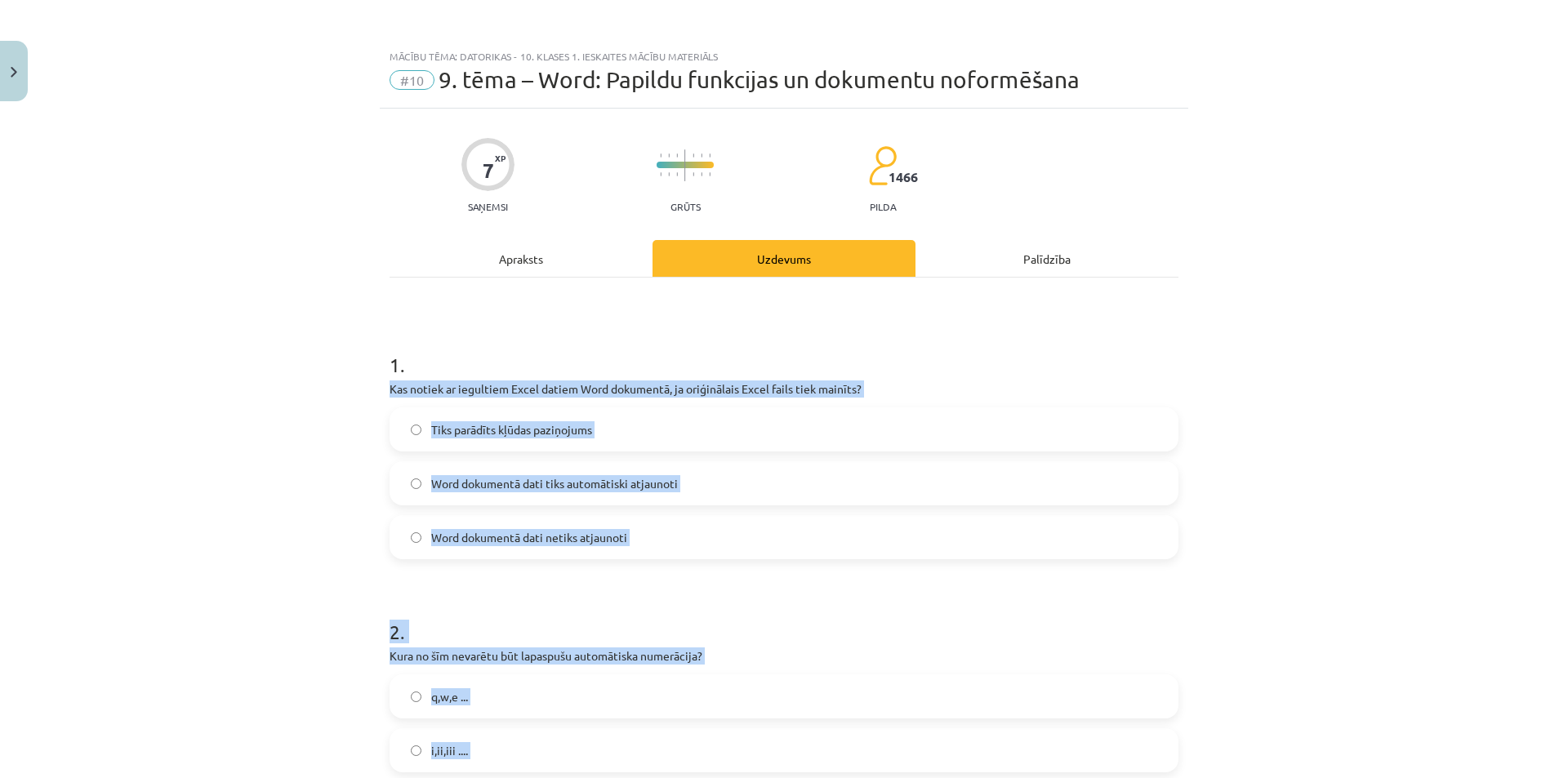
drag, startPoint x: 505, startPoint y: 563, endPoint x: 374, endPoint y: 397, distance: 211.5
copy form "Kas notiek ar iegultiem Excel datiem Word dokumentā, ja oriģinālais Excel fails…"
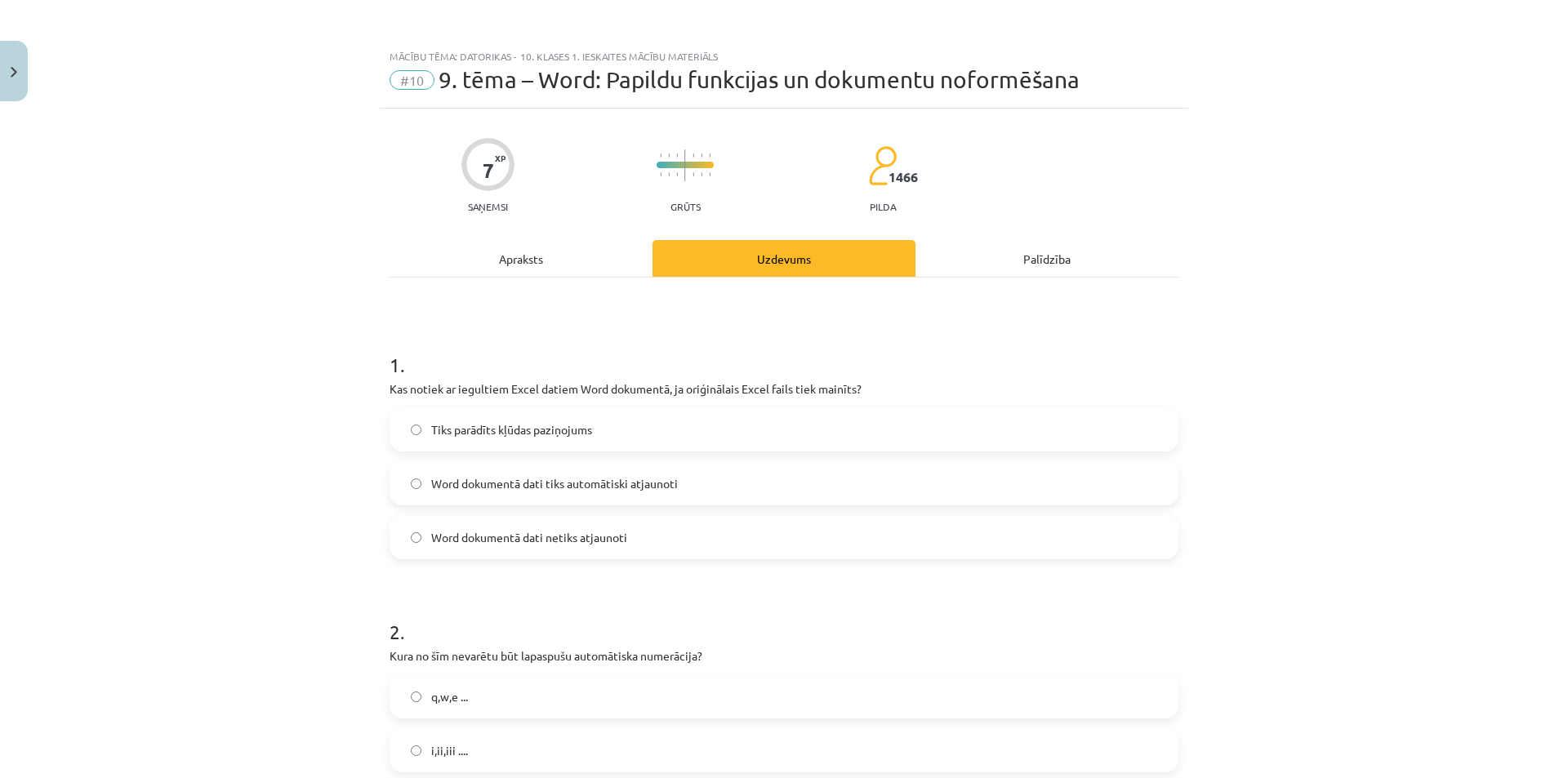
click at [543, 534] on span "Word dokumentā dati netiks atjaunoti" at bounding box center [529, 538] width 196 height 17
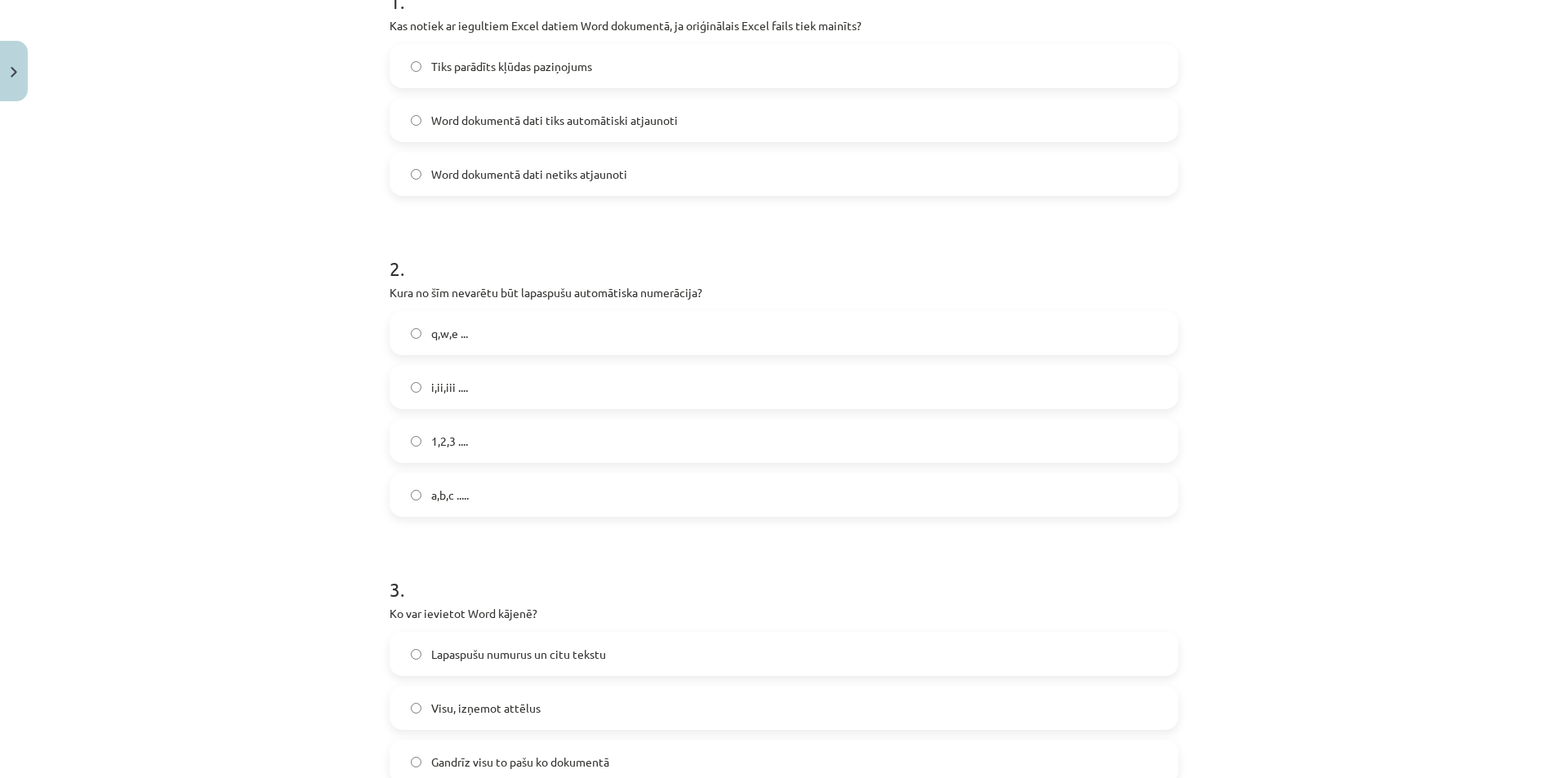
scroll to position [367, 0]
click at [478, 339] on label "q,w,e ..." at bounding box center [784, 328] width 785 height 40
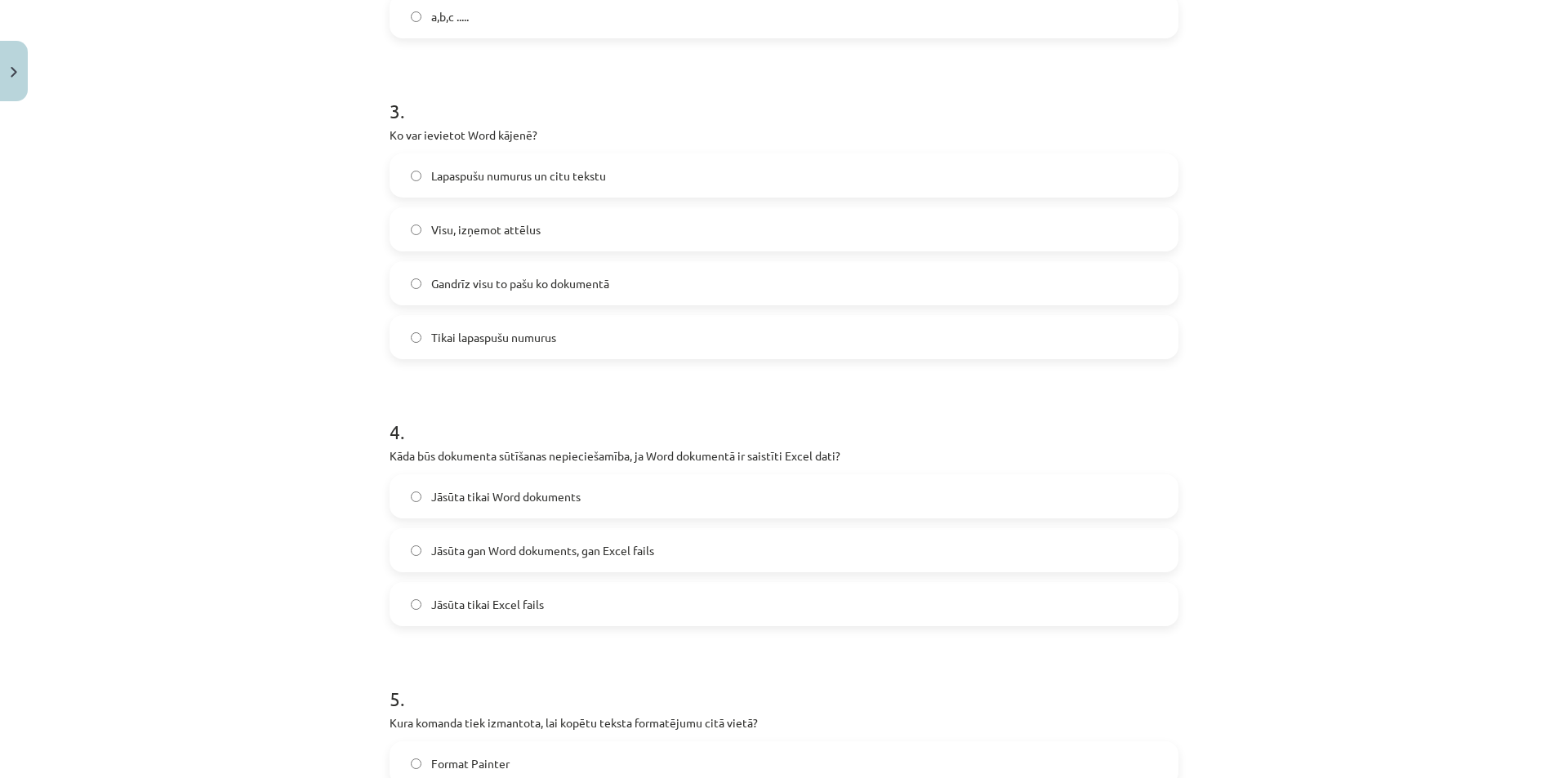
scroll to position [843, 0]
click at [529, 284] on span "Gandrīz visu to pašu ko dokumentā" at bounding box center [520, 283] width 178 height 17
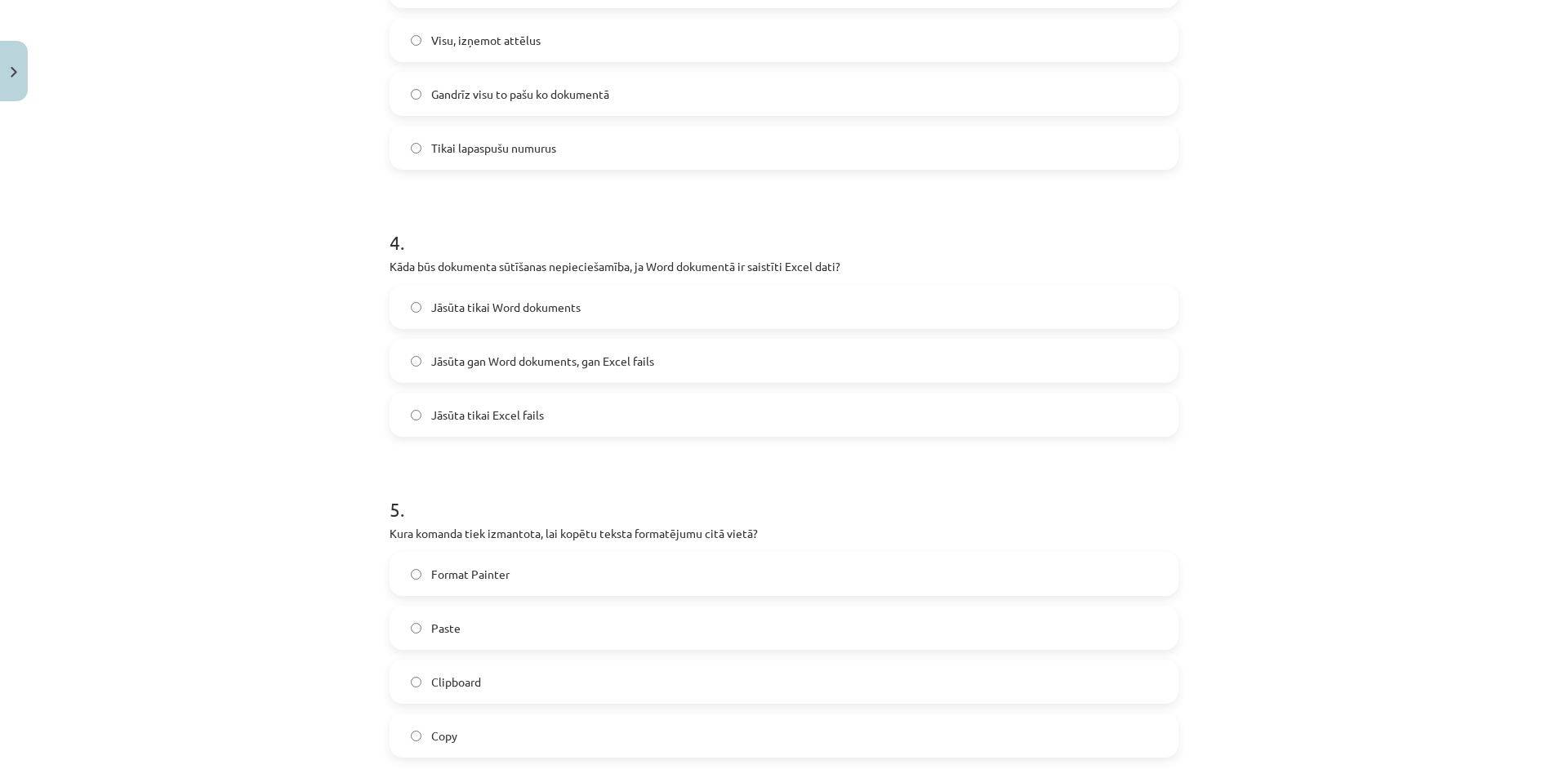
scroll to position [1033, 0]
click at [504, 356] on span "Jāsūta gan Word dokuments, gan Excel fails" at bounding box center [542, 359] width 223 height 17
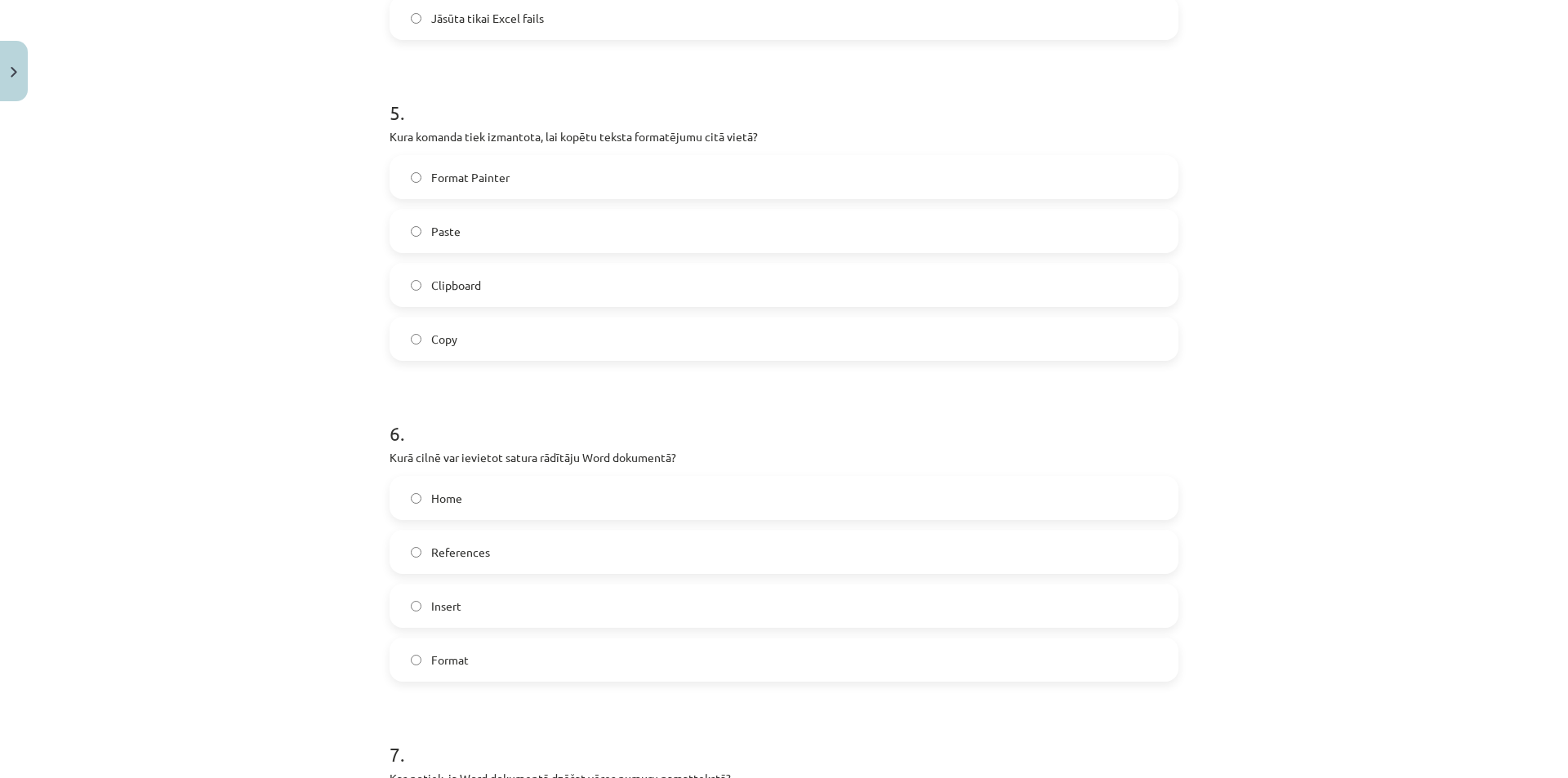
scroll to position [1429, 0]
click at [504, 356] on label "Copy" at bounding box center [784, 337] width 785 height 40
click at [483, 537] on label "References" at bounding box center [784, 550] width 785 height 40
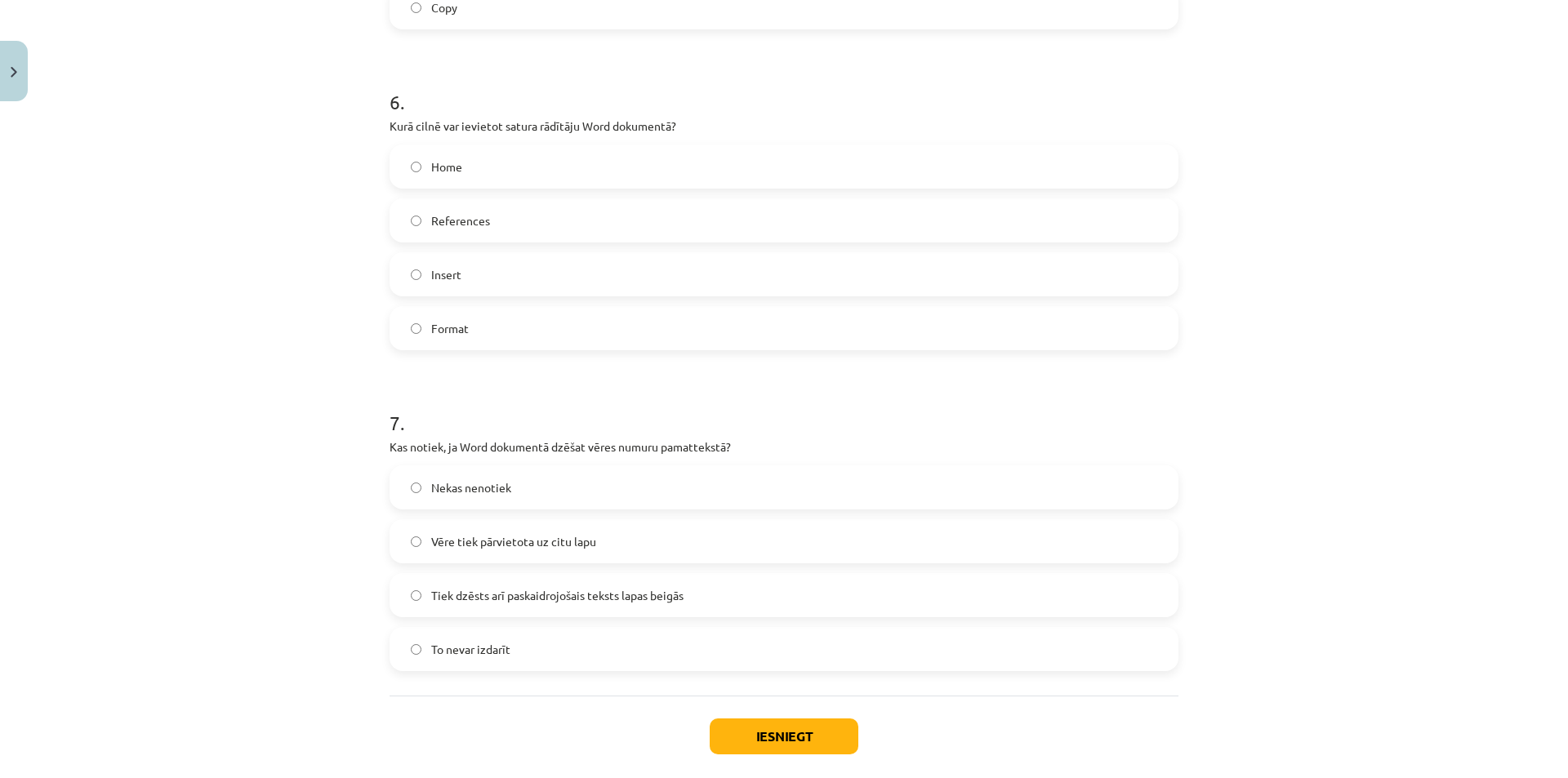
scroll to position [1837, 0]
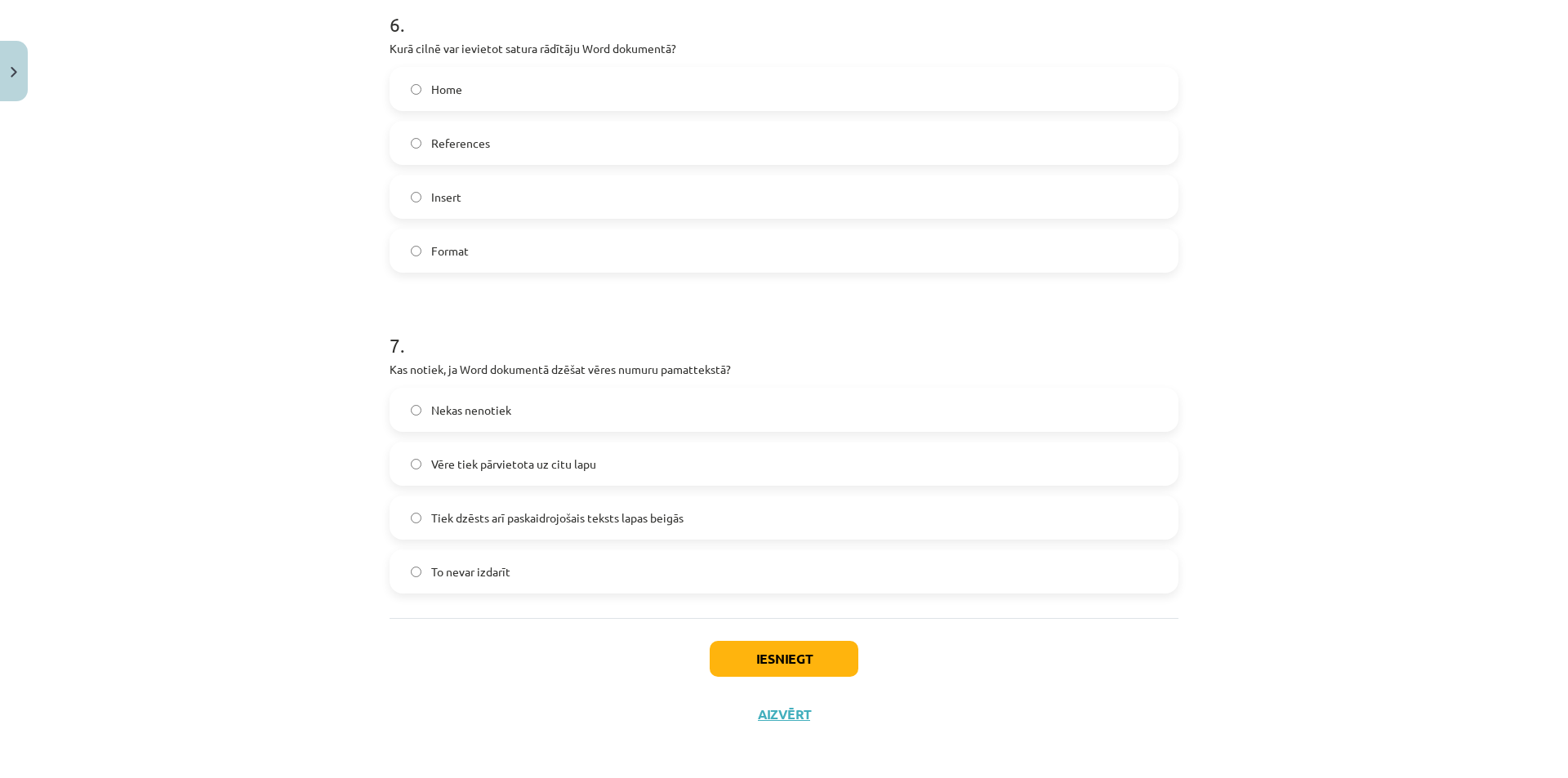
drag, startPoint x: 483, startPoint y: 537, endPoint x: 440, endPoint y: 526, distance: 44.4
click at [440, 526] on span "Tiek dzēsts arī paskaidrojošais teksts lapas beigās" at bounding box center [556, 518] width 252 height 17
click at [758, 668] on button "Iesniegt" at bounding box center [784, 659] width 149 height 36
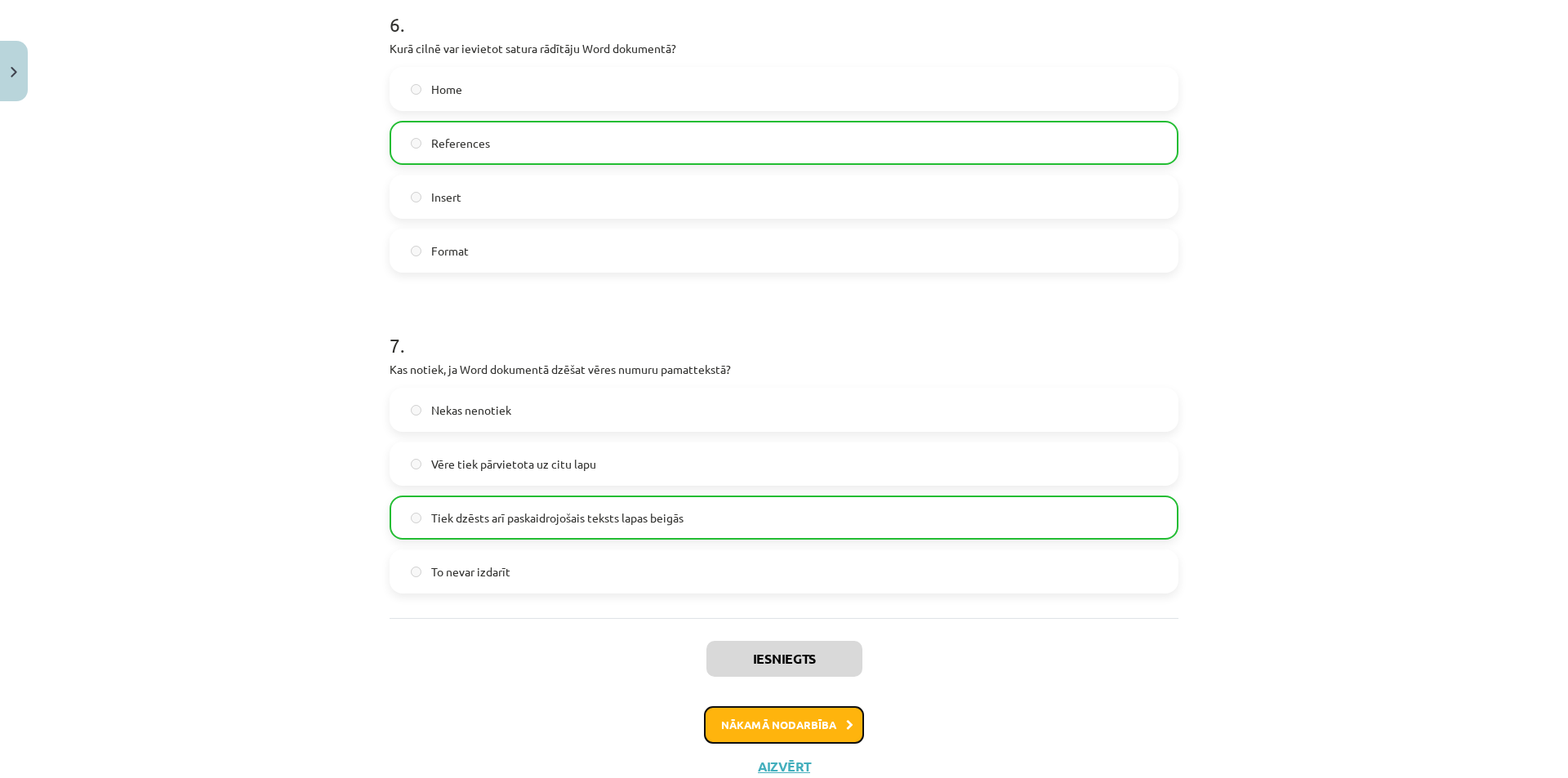
click at [714, 727] on button "Nākamā nodarbība" at bounding box center [784, 725] width 160 height 38
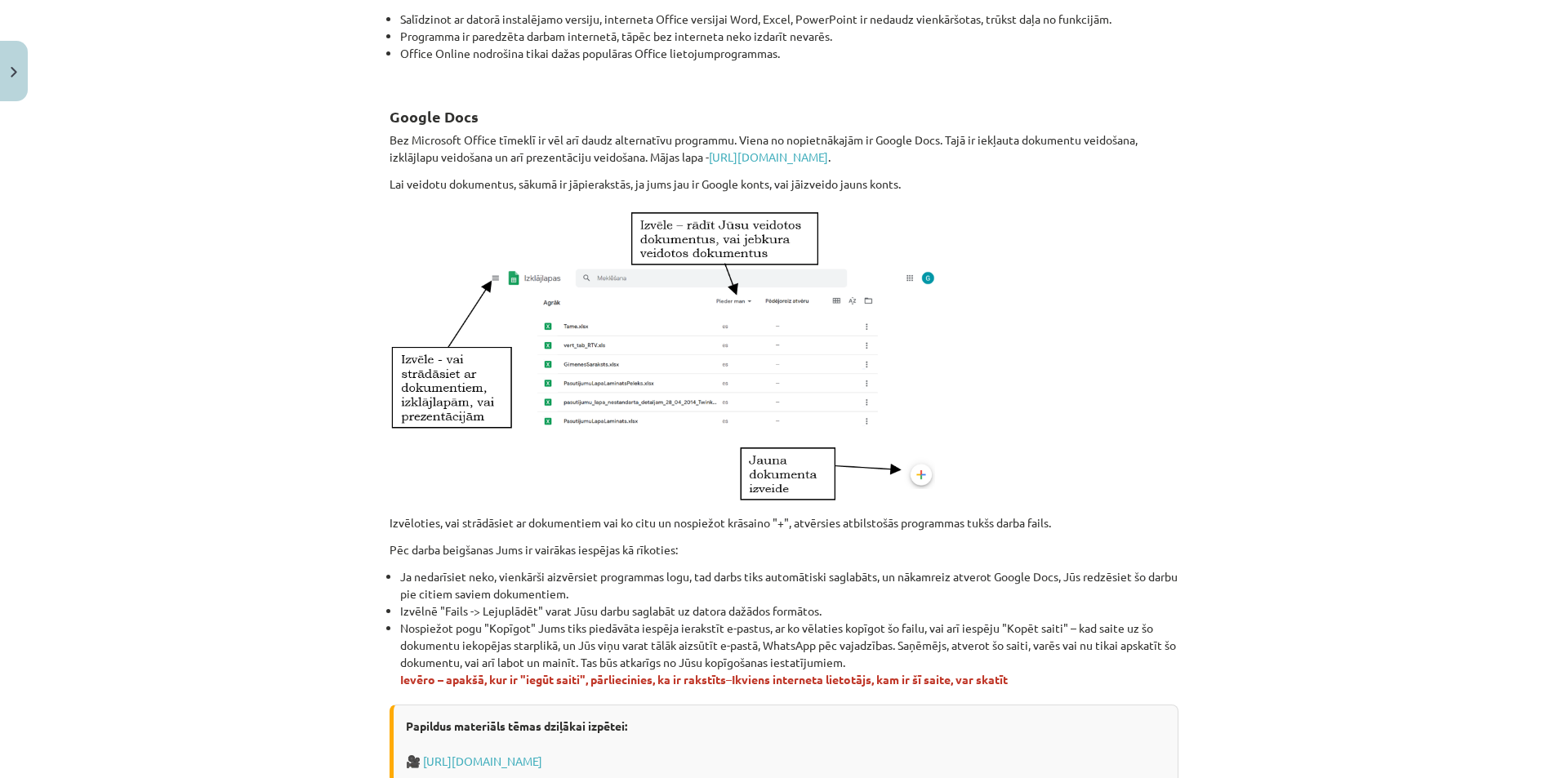
scroll to position [800, 0]
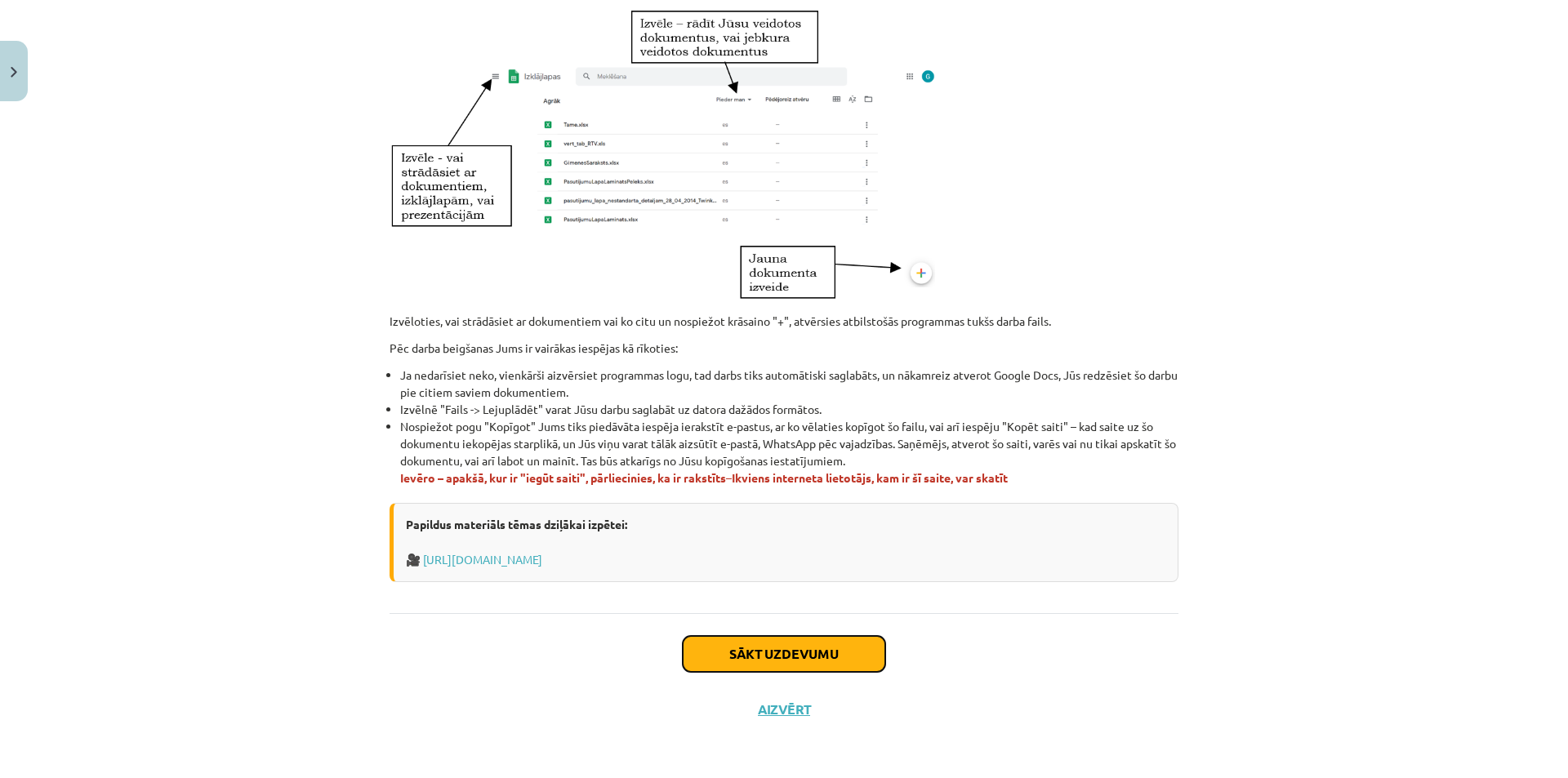
click at [755, 650] on button "Sākt uzdevumu" at bounding box center [784, 654] width 203 height 36
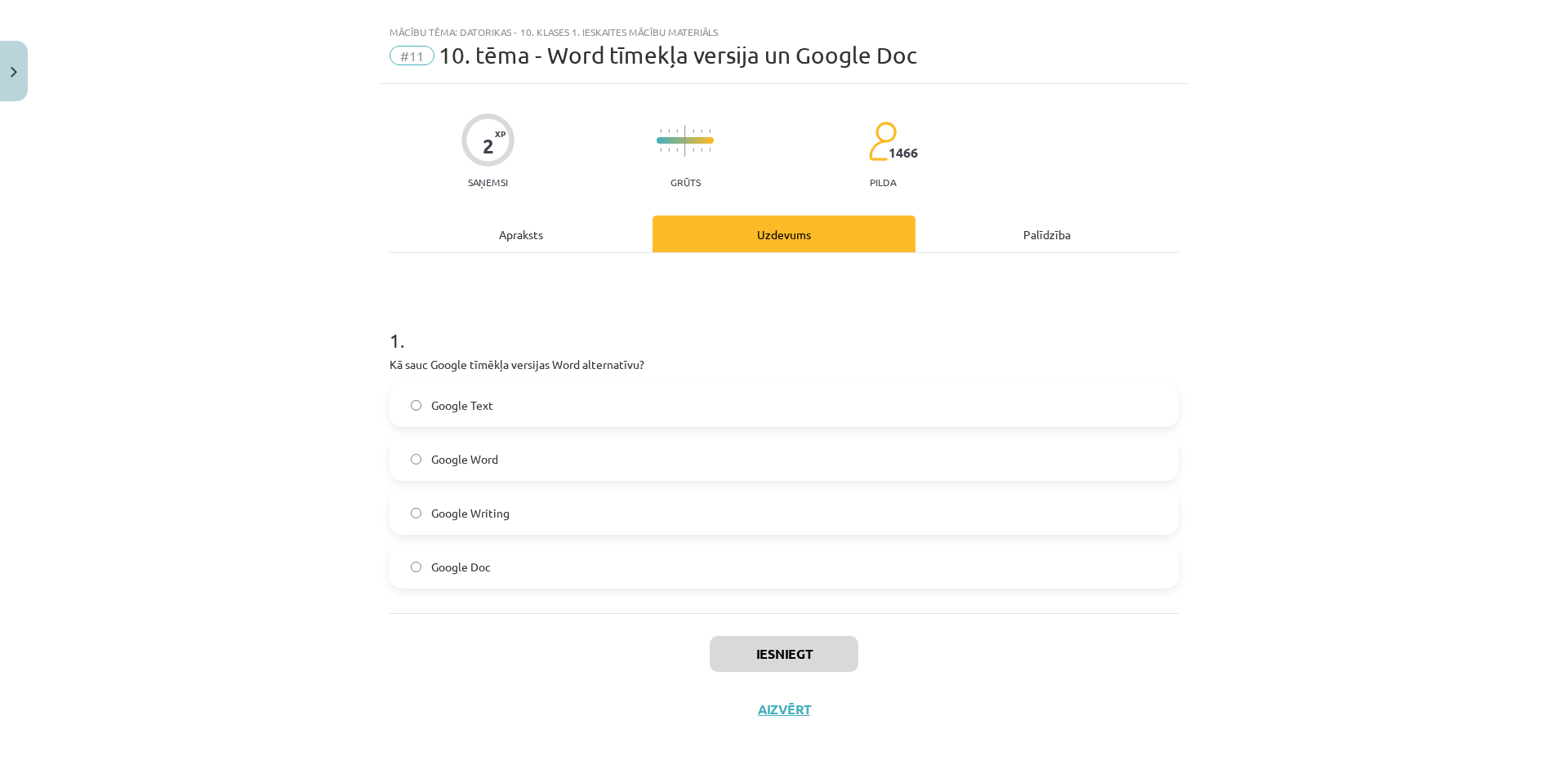
scroll to position [24, 0]
click at [593, 485] on div "Google Text Google Word Google Writing Google Doc" at bounding box center [784, 485] width 789 height 205
click at [603, 510] on label "Google Writing" at bounding box center [784, 512] width 785 height 40
click at [745, 662] on button "Iesniegt" at bounding box center [784, 654] width 149 height 36
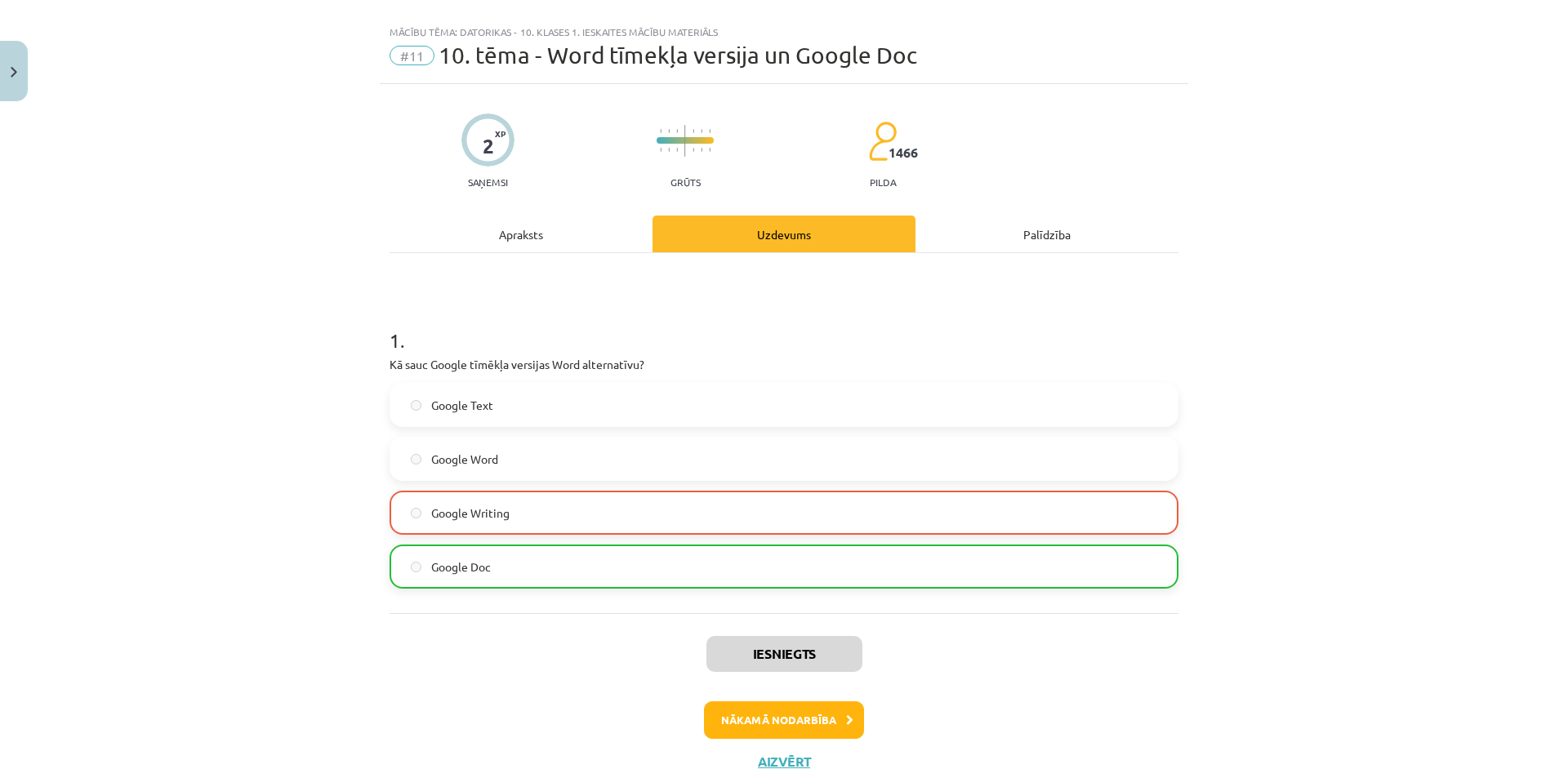
click at [727, 701] on div "Iesniegts Nākamā nodarbība Aizvērt" at bounding box center [784, 696] width 789 height 167
click at [725, 722] on button "Nākamā nodarbība" at bounding box center [784, 721] width 160 height 38
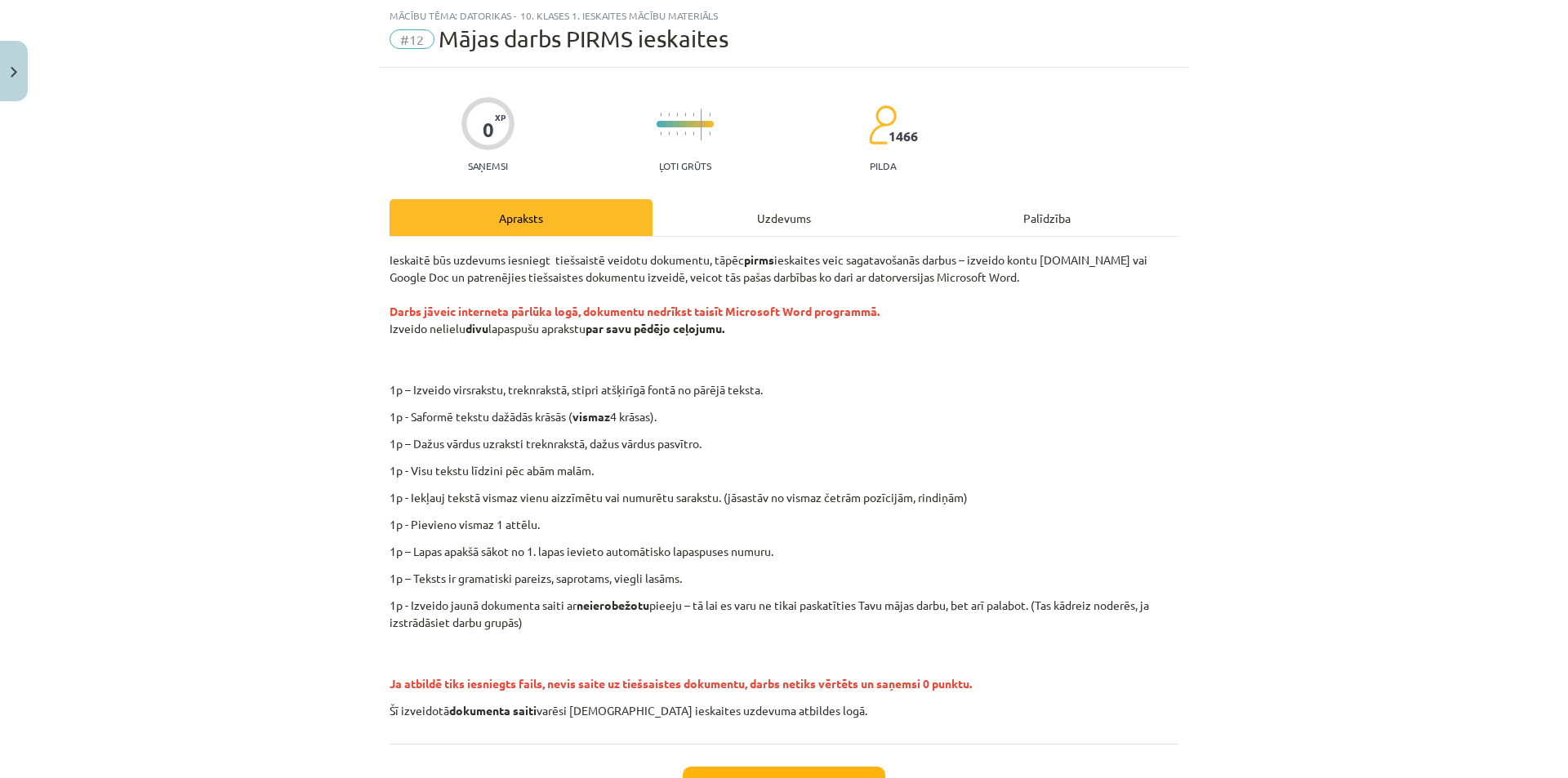
scroll to position [171, 0]
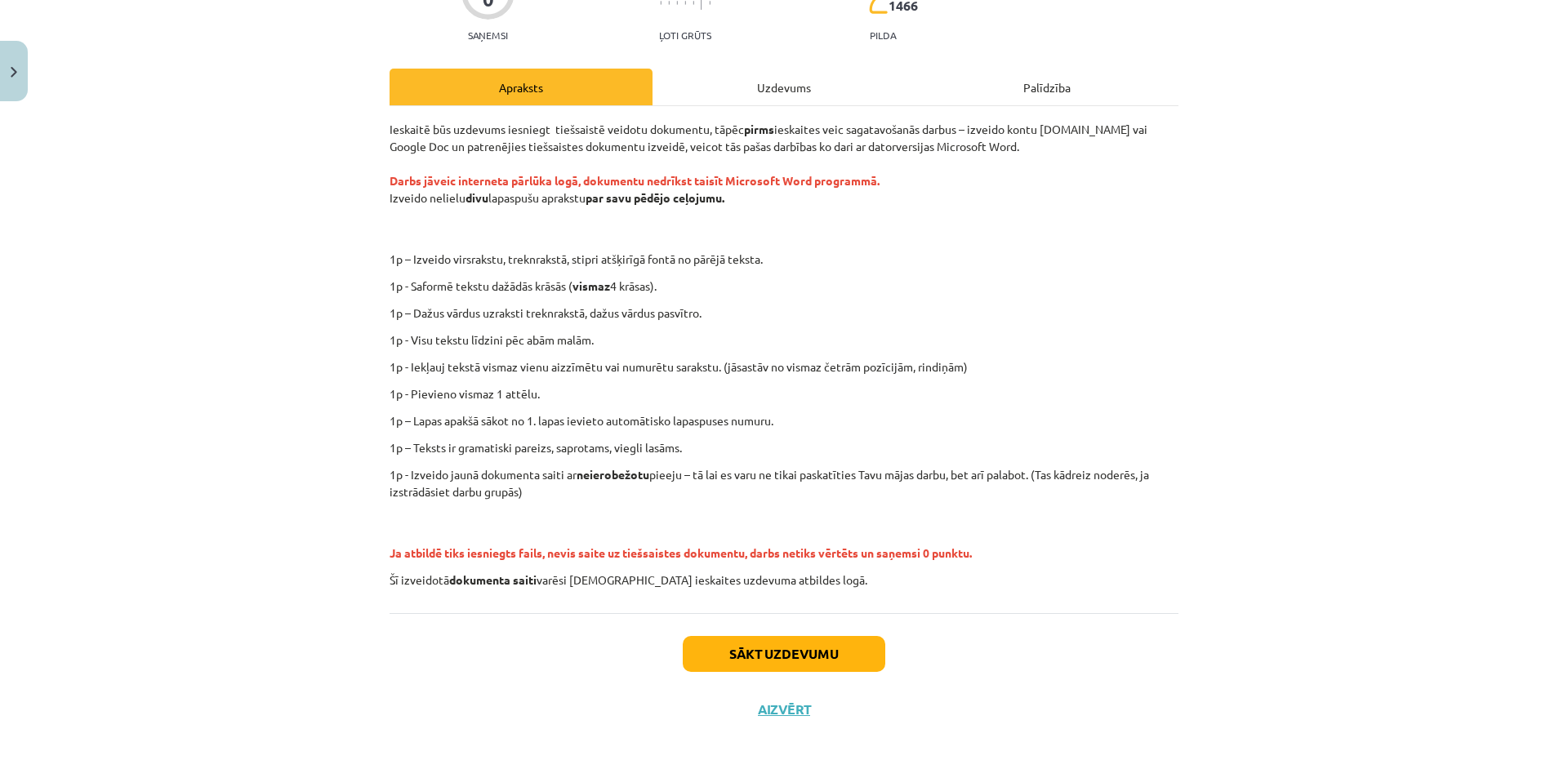
click at [619, 552] on span "Ja atbildē tiks iesniegts fails, nevis saite uz tiešsaistes dokumentu, darbs ne…" at bounding box center [680, 553] width 583 height 14
click at [756, 656] on button "Sākt uzdevumu" at bounding box center [784, 654] width 203 height 36
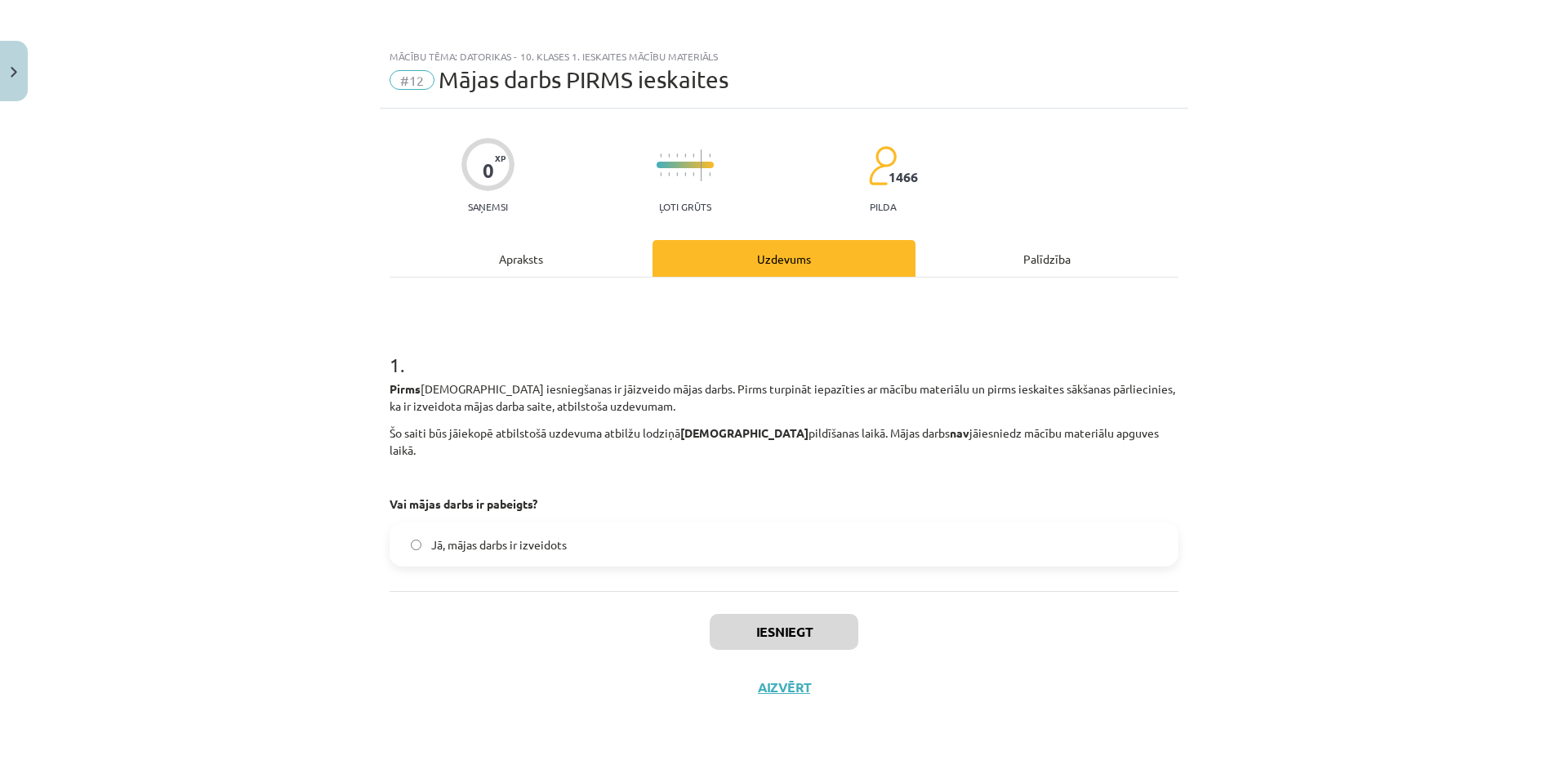
scroll to position [0, 0]
click at [609, 524] on label "Jā, mājas darbs ir izveidots" at bounding box center [784, 544] width 785 height 40
click at [766, 614] on button "Iesniegt" at bounding box center [784, 632] width 149 height 36
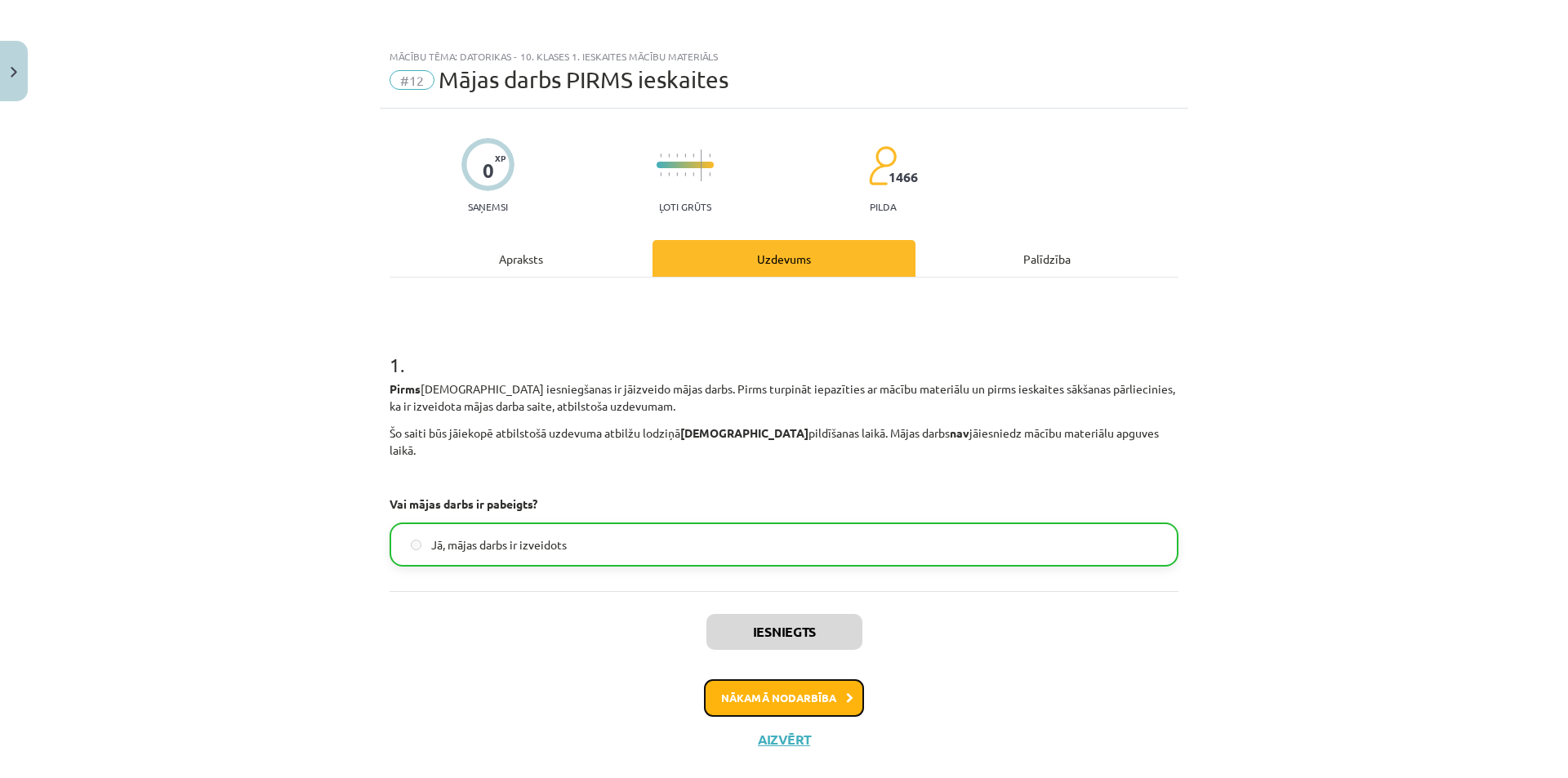
click at [734, 681] on button "Nākamā nodarbība" at bounding box center [784, 698] width 160 height 38
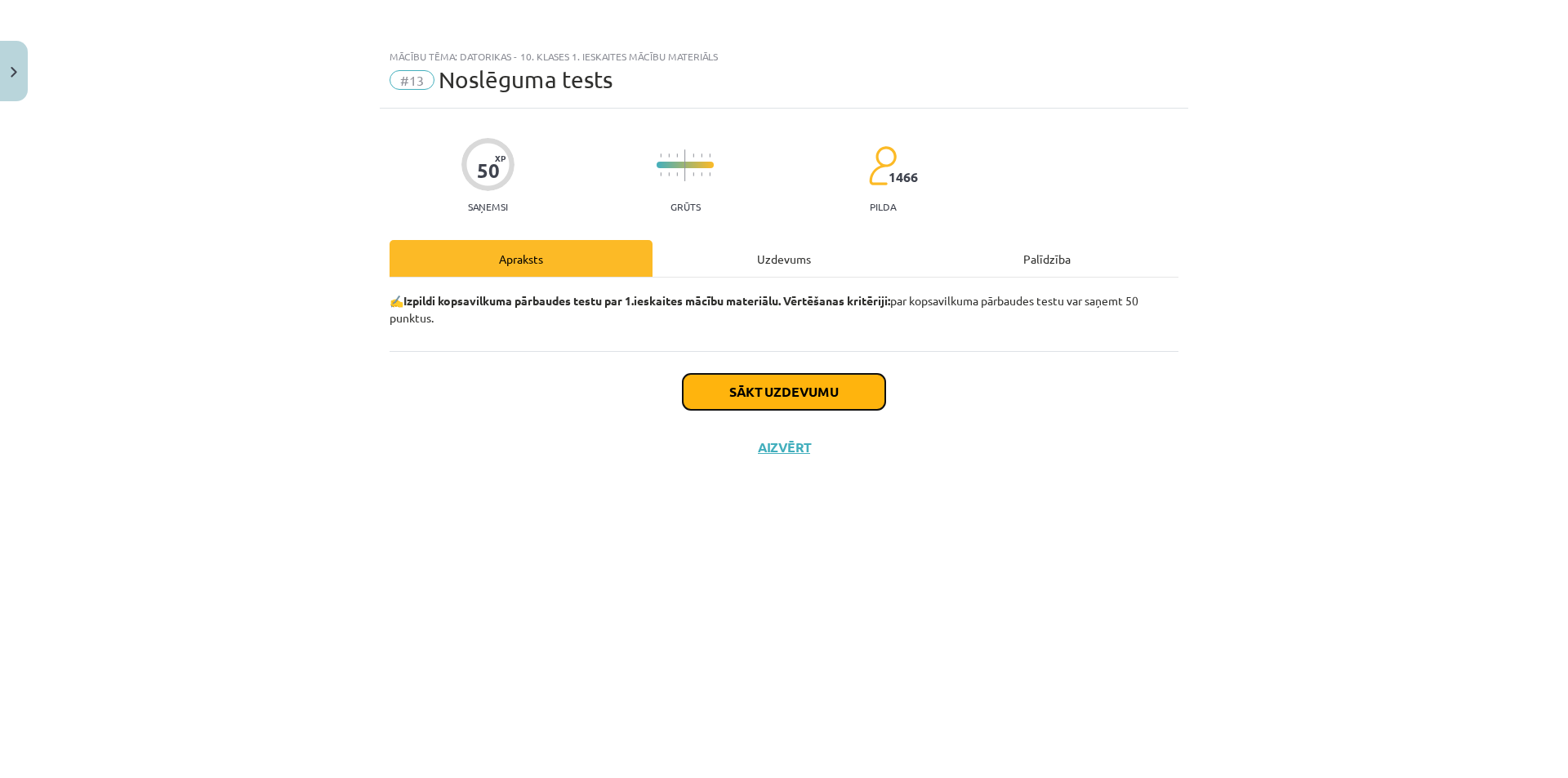
click at [747, 391] on button "Sākt uzdevumu" at bounding box center [784, 392] width 203 height 36
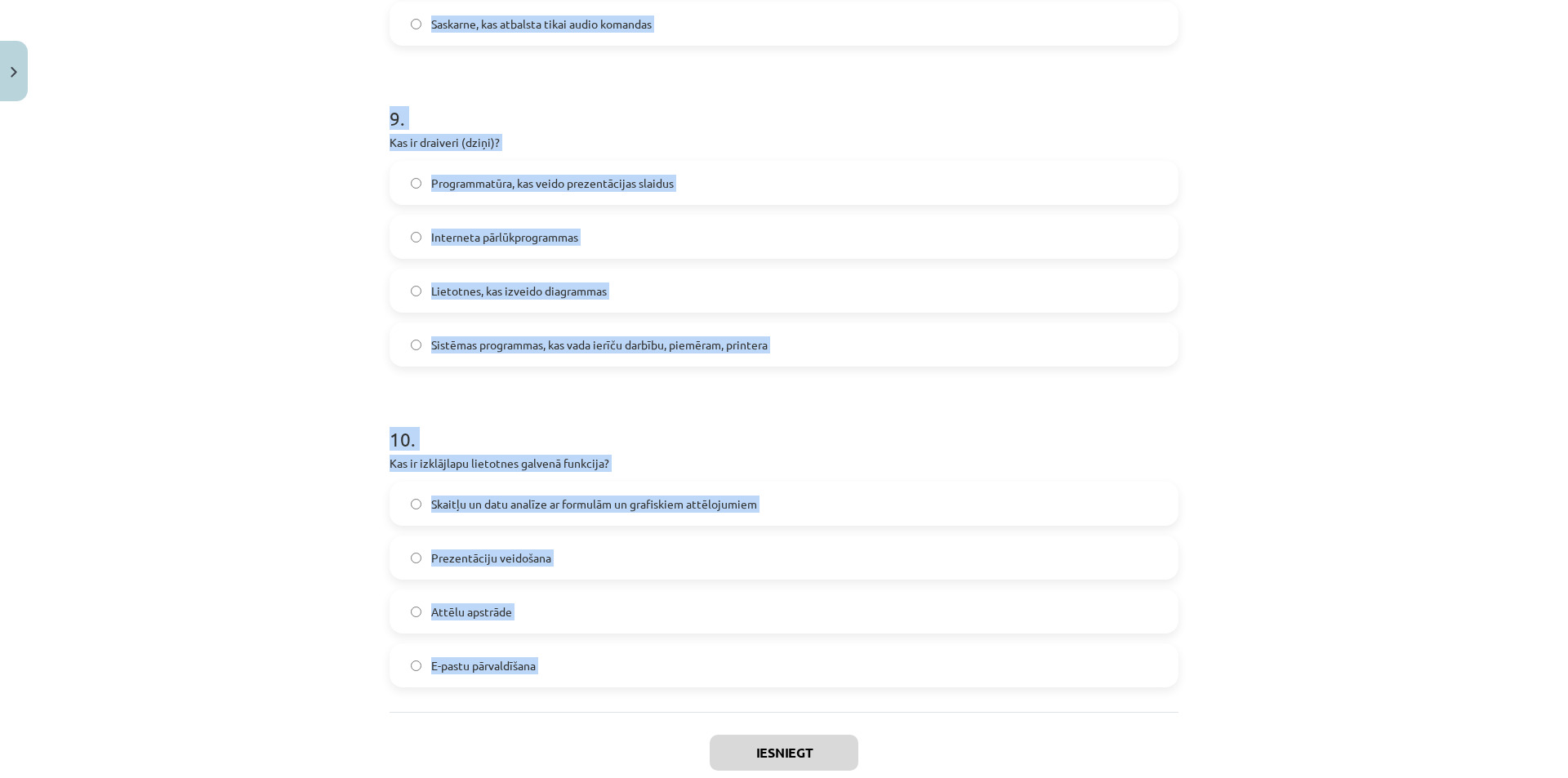
scroll to position [2806, 0]
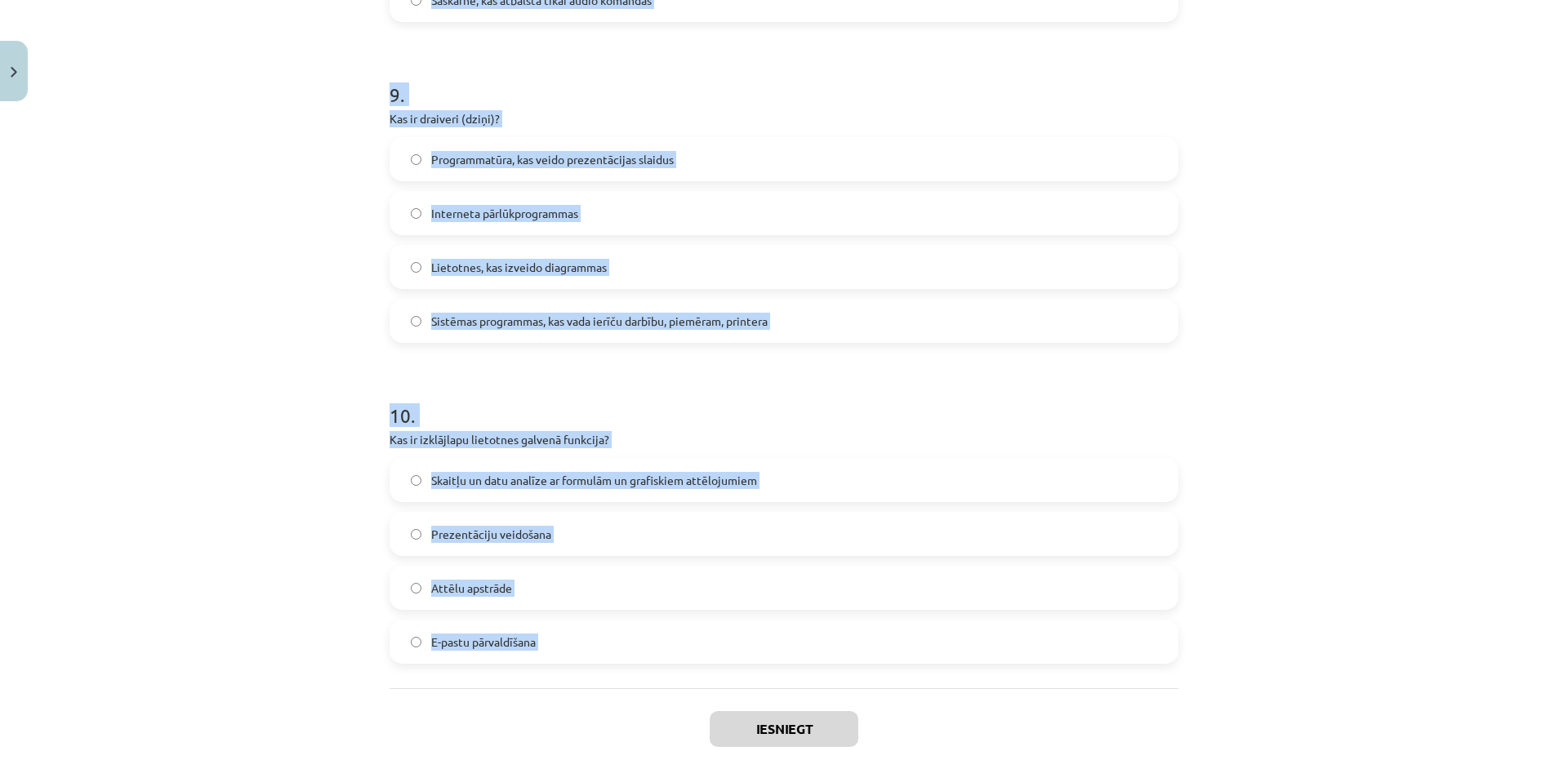
drag, startPoint x: 385, startPoint y: 382, endPoint x: 544, endPoint y: 625, distance: 290.4
click at [295, 242] on div "Mācību tēma: Datorikas - 10. klases 1. ieskaites mācību materiāls #13 Noslēguma…" at bounding box center [784, 389] width 1568 height 778
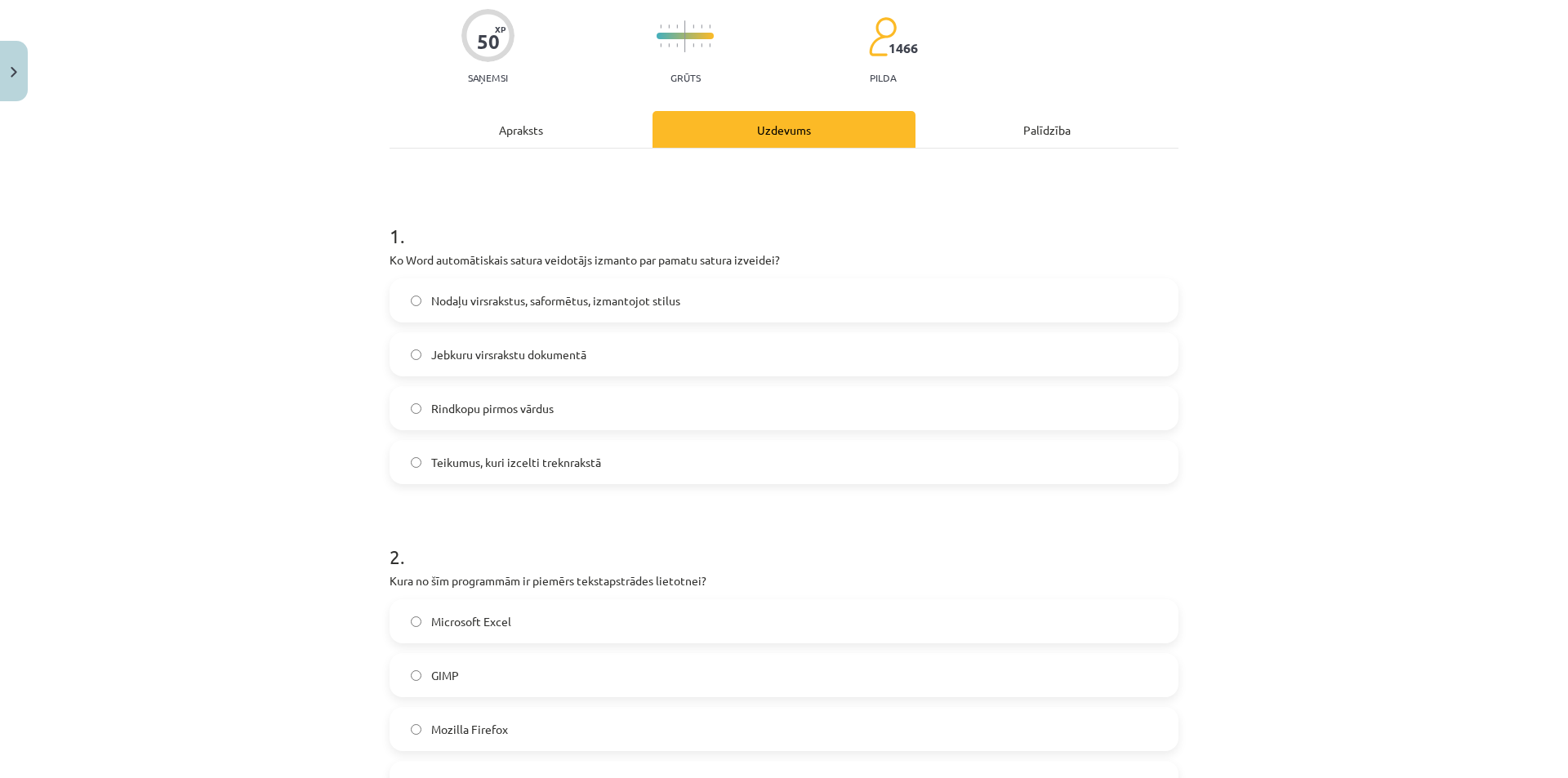
scroll to position [128, 0]
click at [515, 302] on span "Nodaļu virsrakstus, saformētus, izmantojot stilus" at bounding box center [555, 302] width 249 height 17
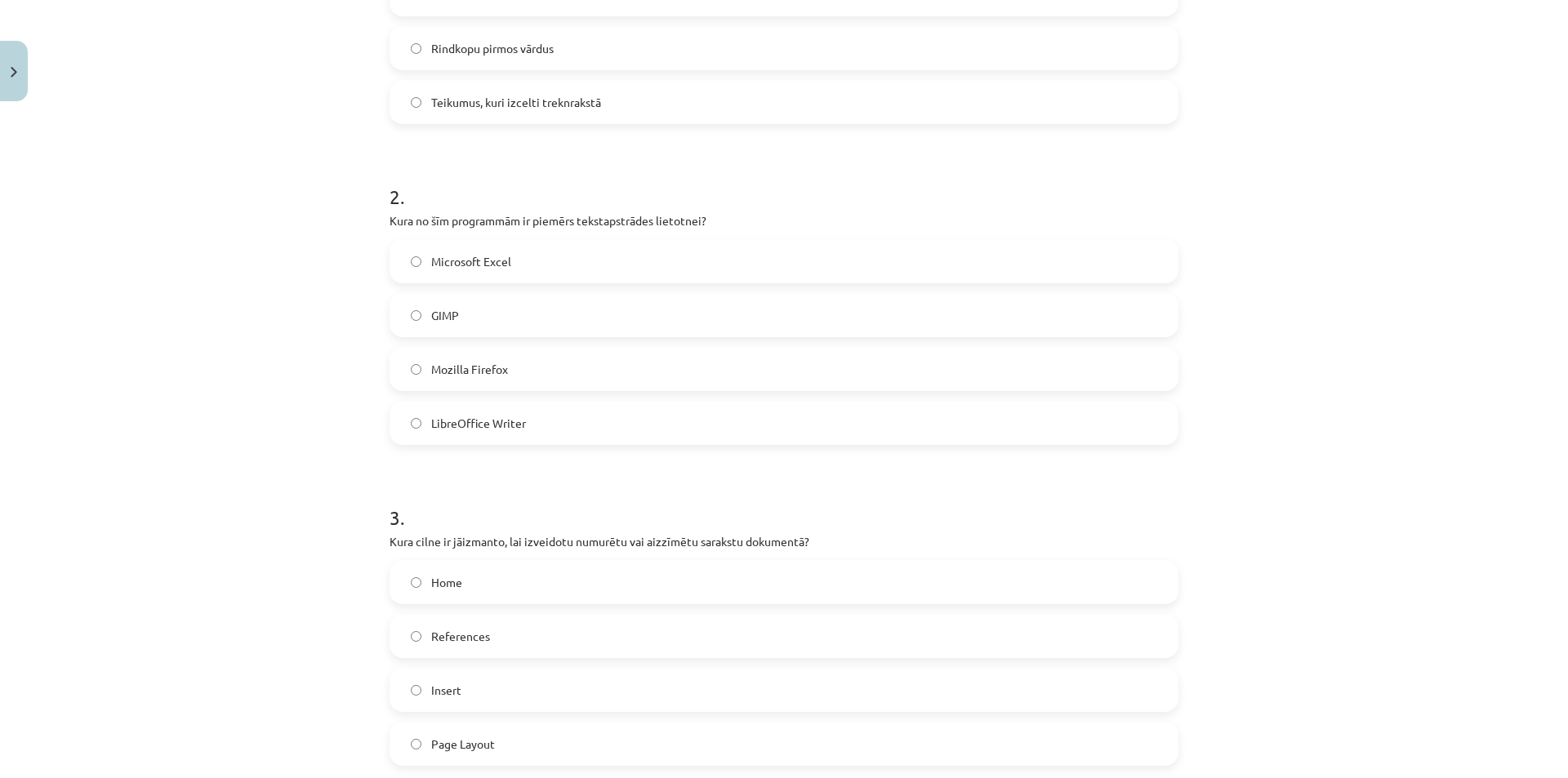
scroll to position [474, 0]
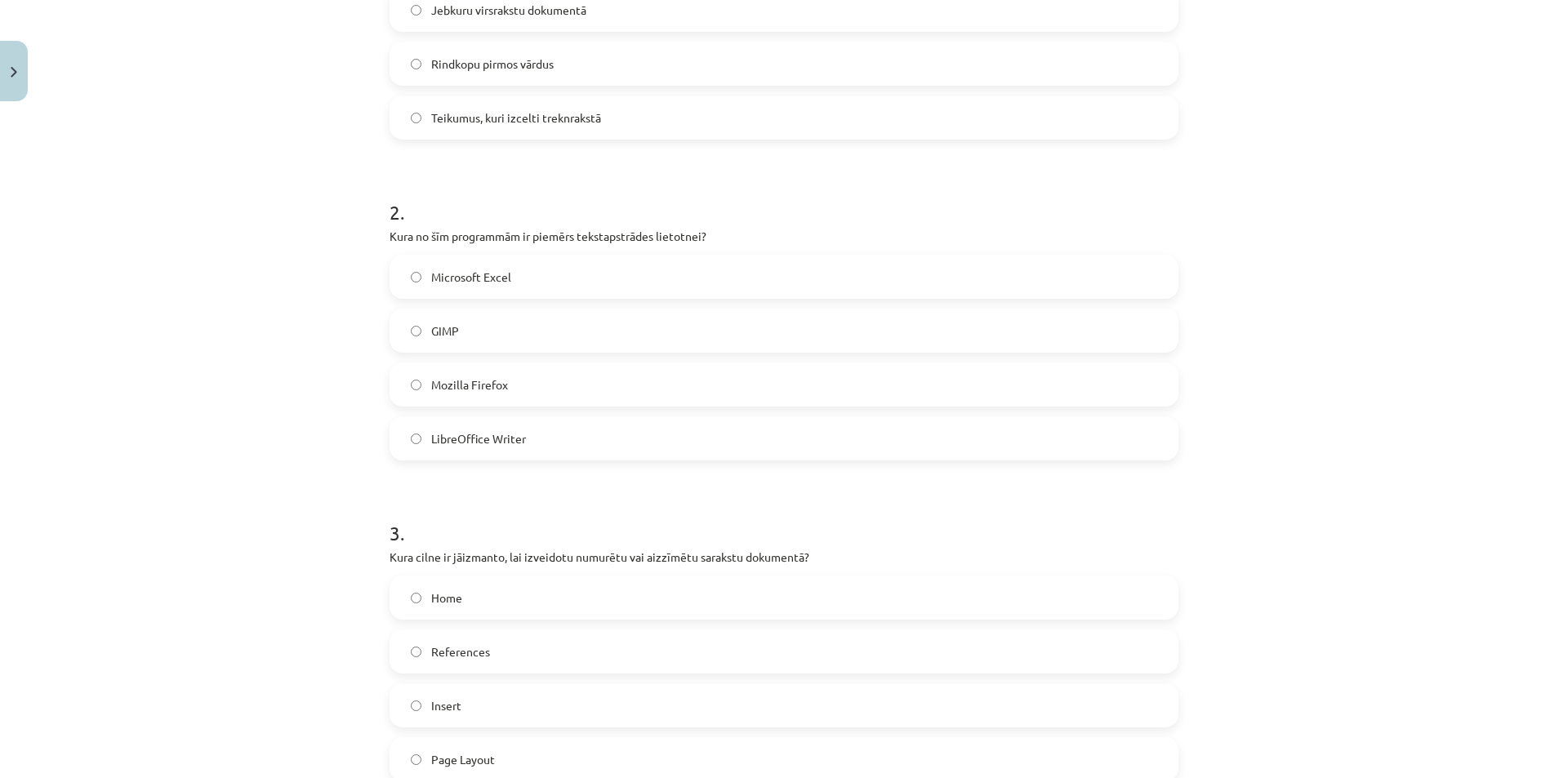
click at [576, 452] on label "LibreOffice Writer" at bounding box center [784, 438] width 785 height 40
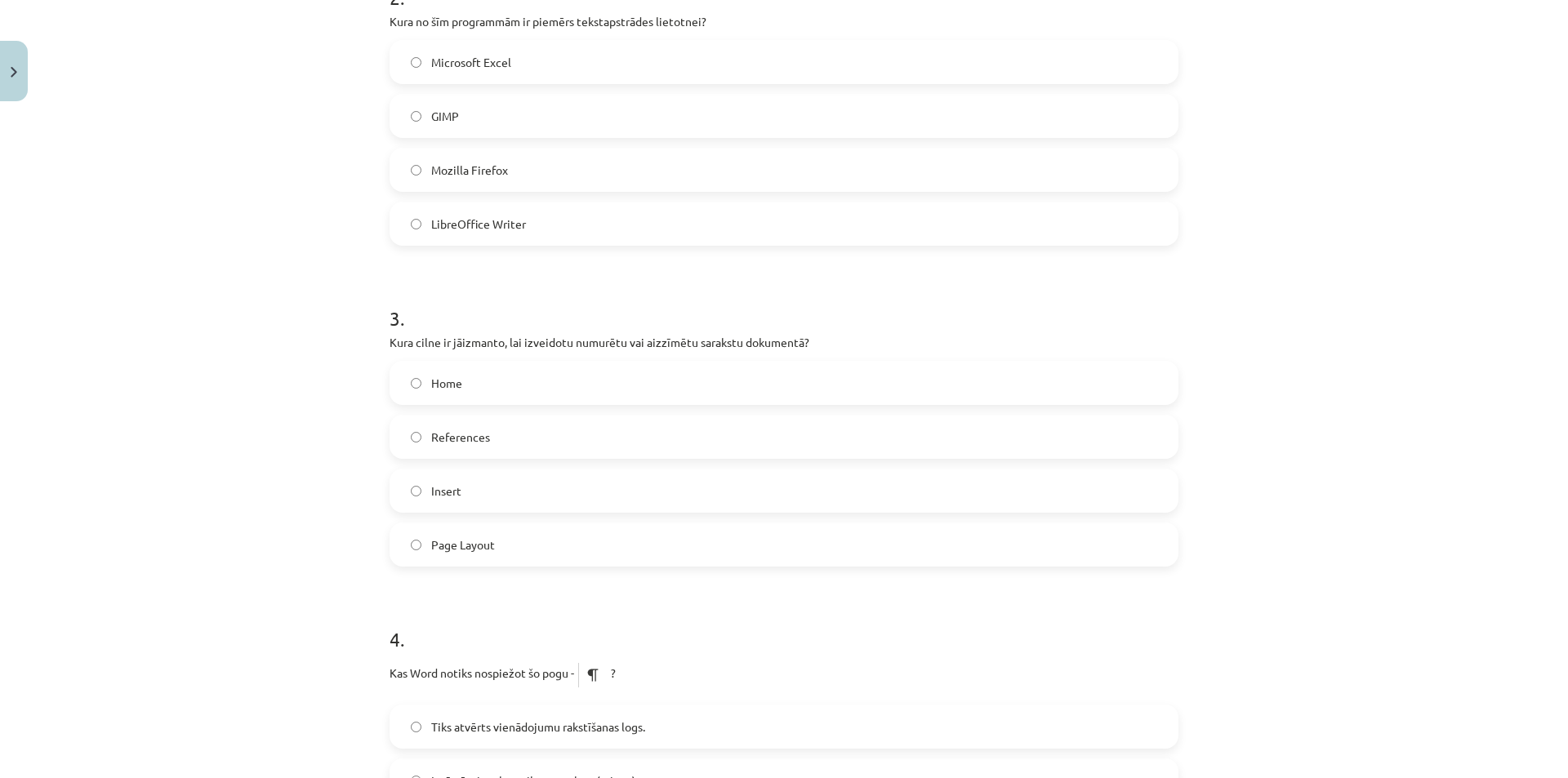
click at [576, 452] on label "References" at bounding box center [784, 436] width 785 height 40
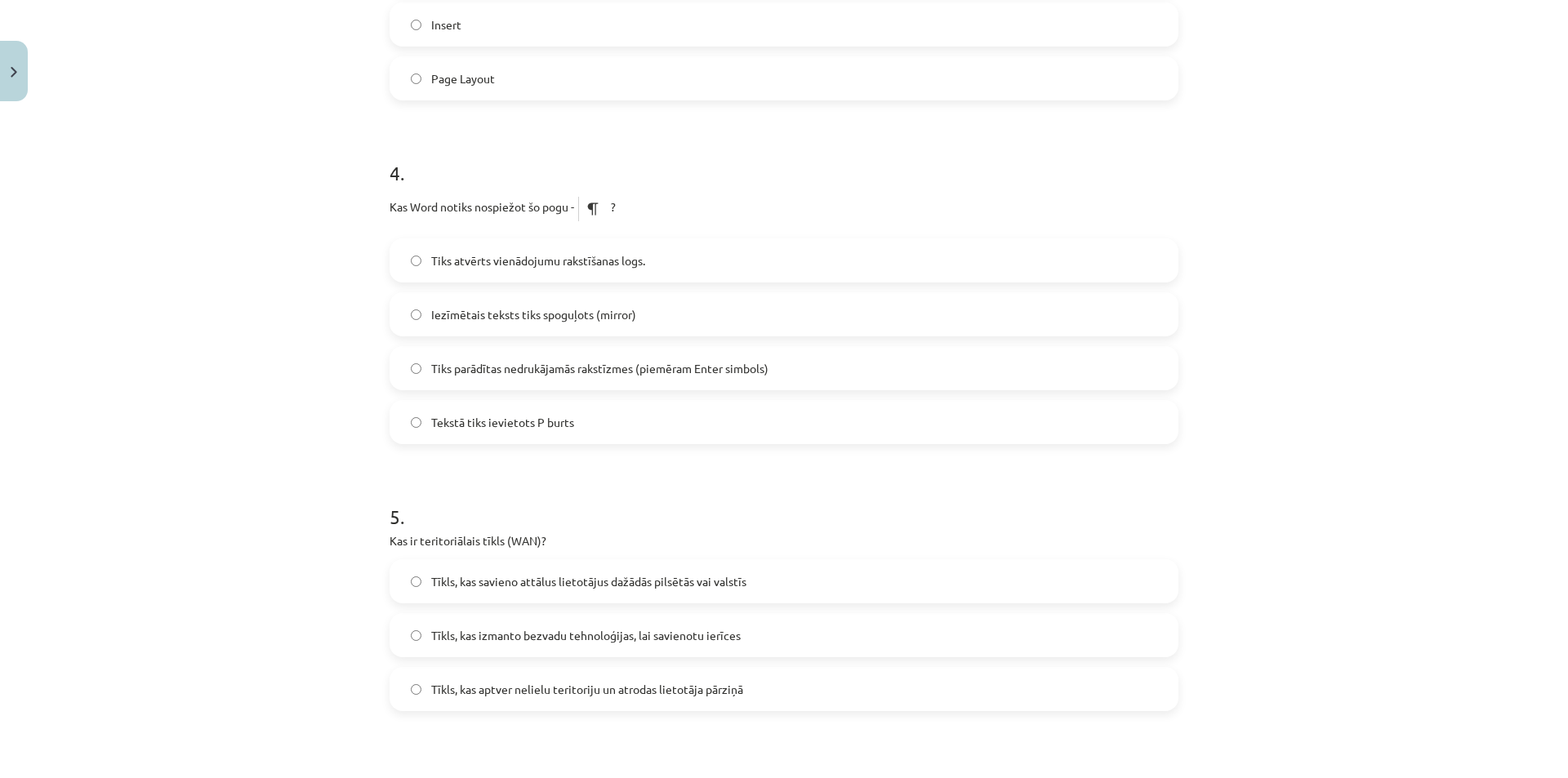
click at [568, 426] on label "Tekstā tiks ievietots P burts" at bounding box center [784, 422] width 785 height 40
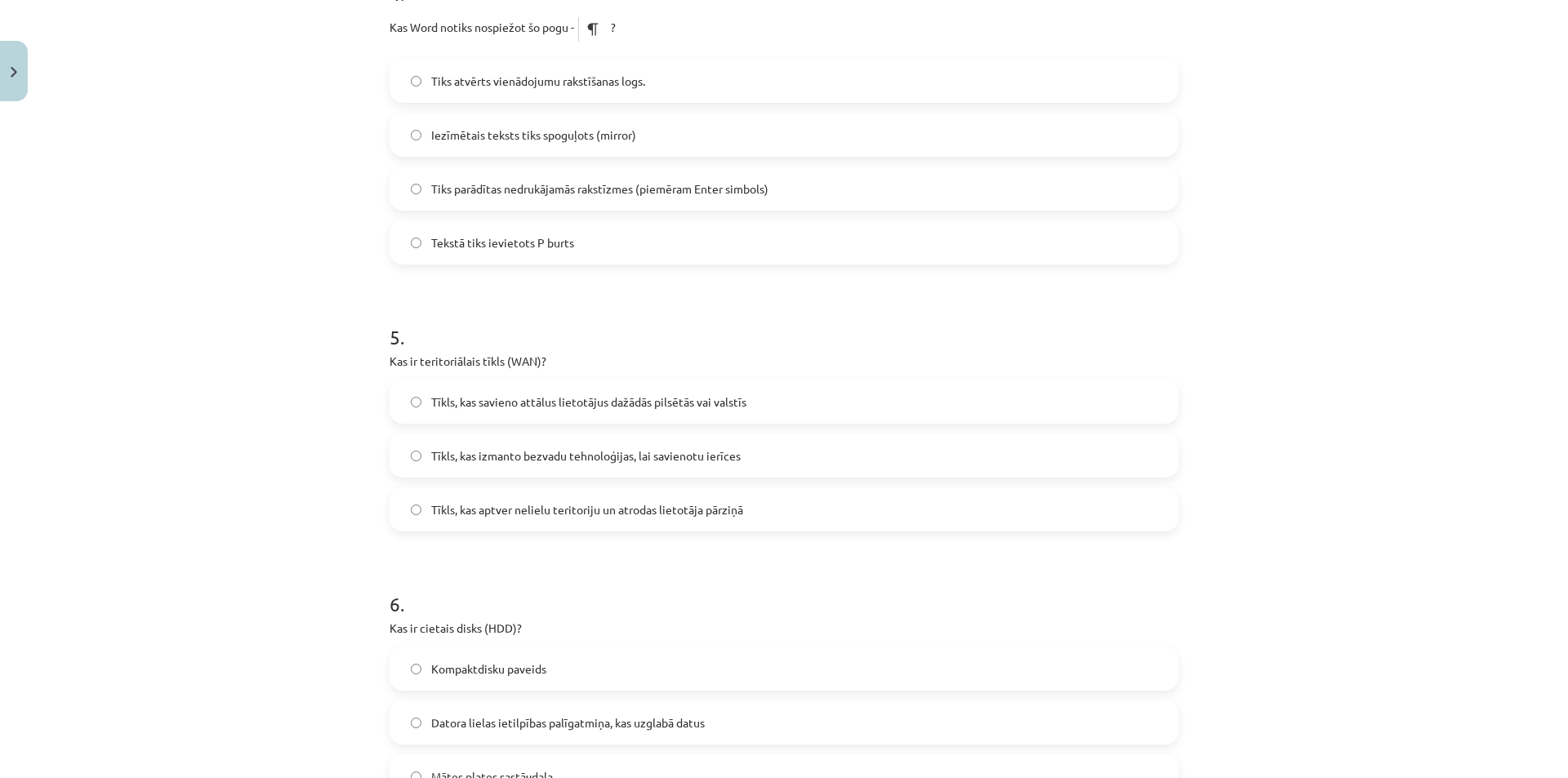
click at [547, 398] on span "Tīkls, kas savieno attālus lietotājus dažādās pilsētās vai valstīs" at bounding box center [588, 402] width 315 height 17
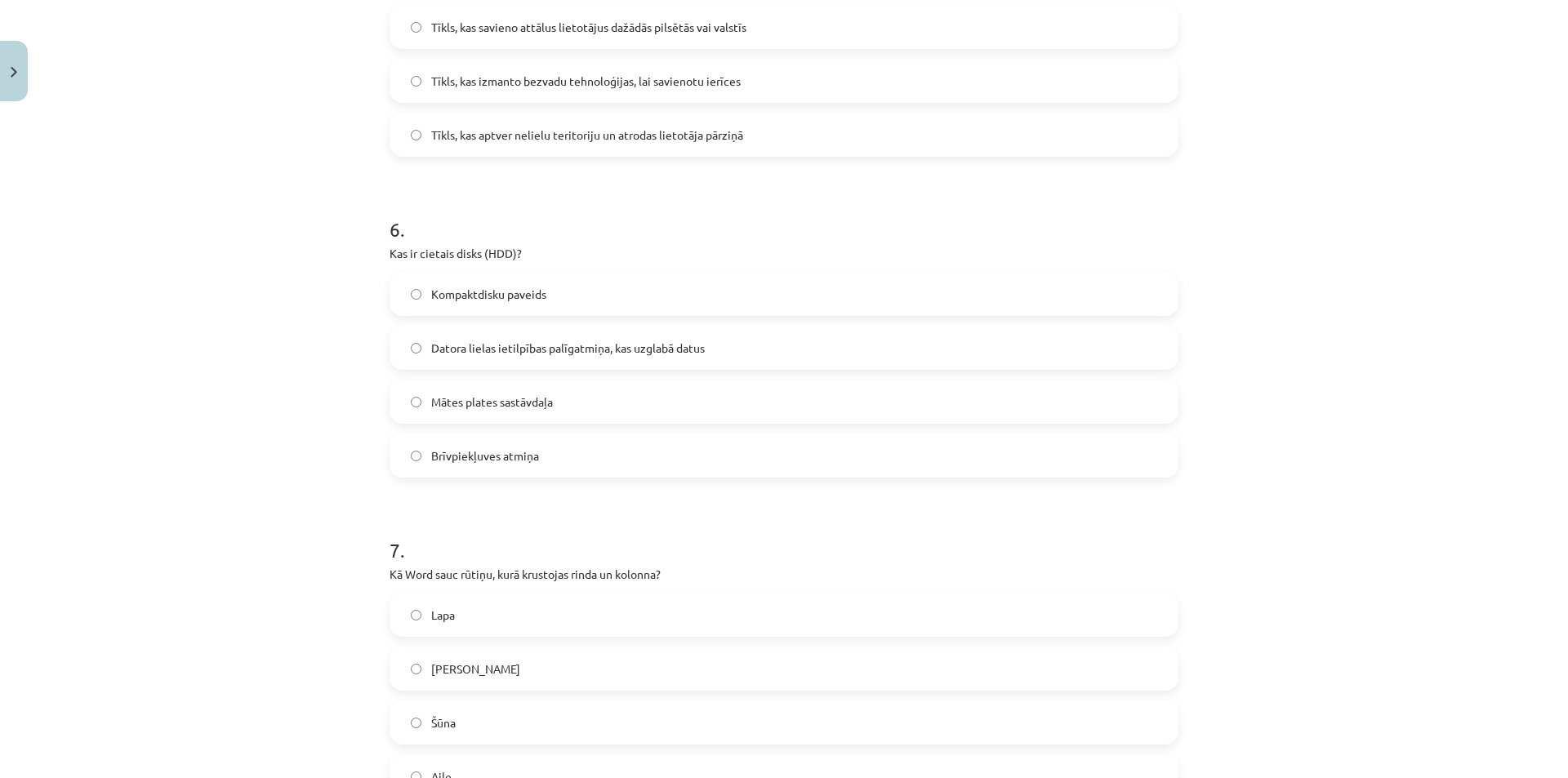
scroll to position [1710, 0]
click at [421, 335] on label "Datora lielas ietilpības palīgatmiņa, kas uzglabā datus" at bounding box center [784, 345] width 785 height 40
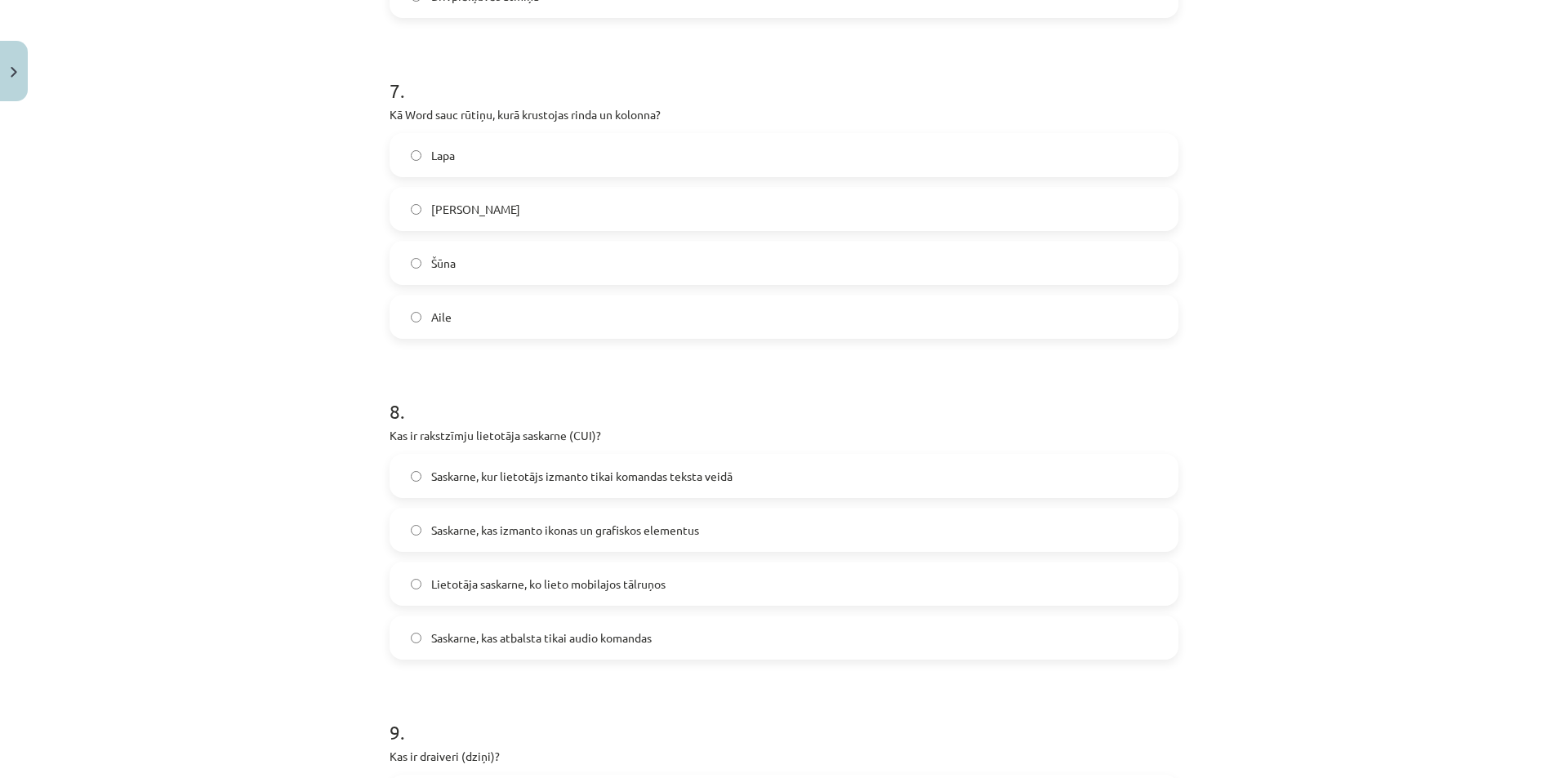
scroll to position [2169, 0]
click at [553, 267] on label "Šūna" at bounding box center [784, 261] width 785 height 40
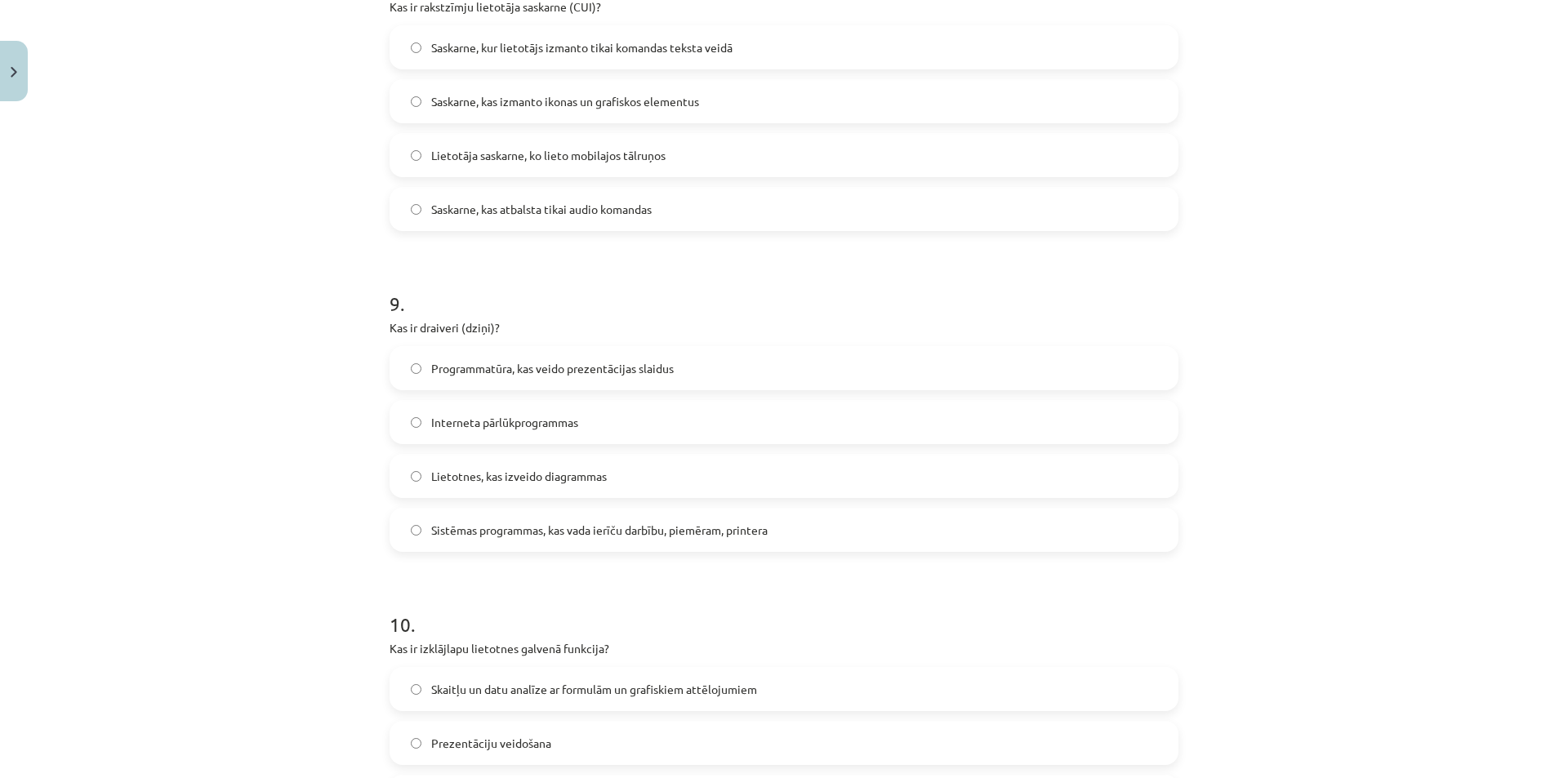
scroll to position [2564, 0]
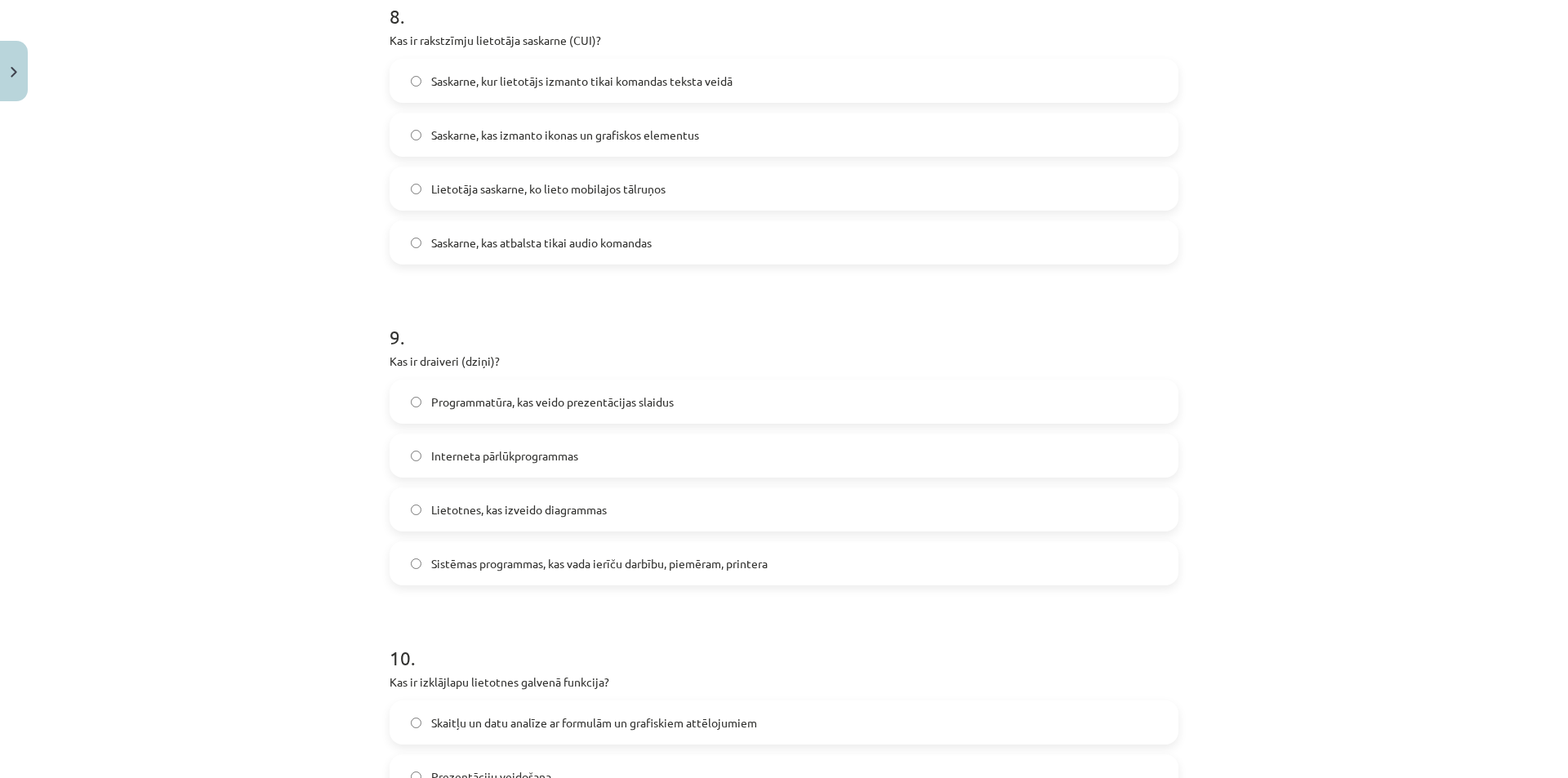
click at [494, 86] on span "Saskarne, kur lietotājs izmanto tikai komandas teksta veidā" at bounding box center [582, 81] width 302 height 17
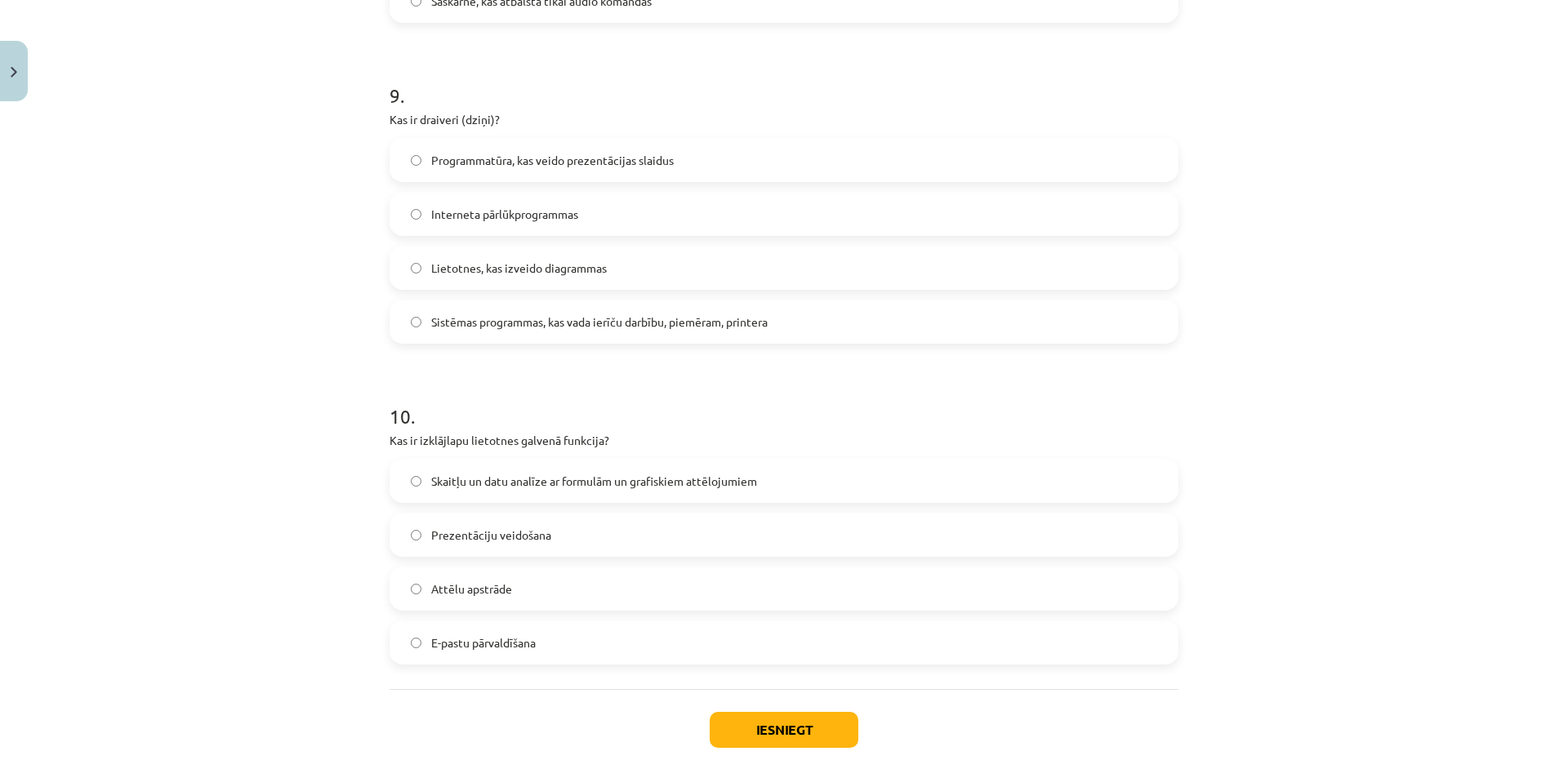
scroll to position [2881, 0]
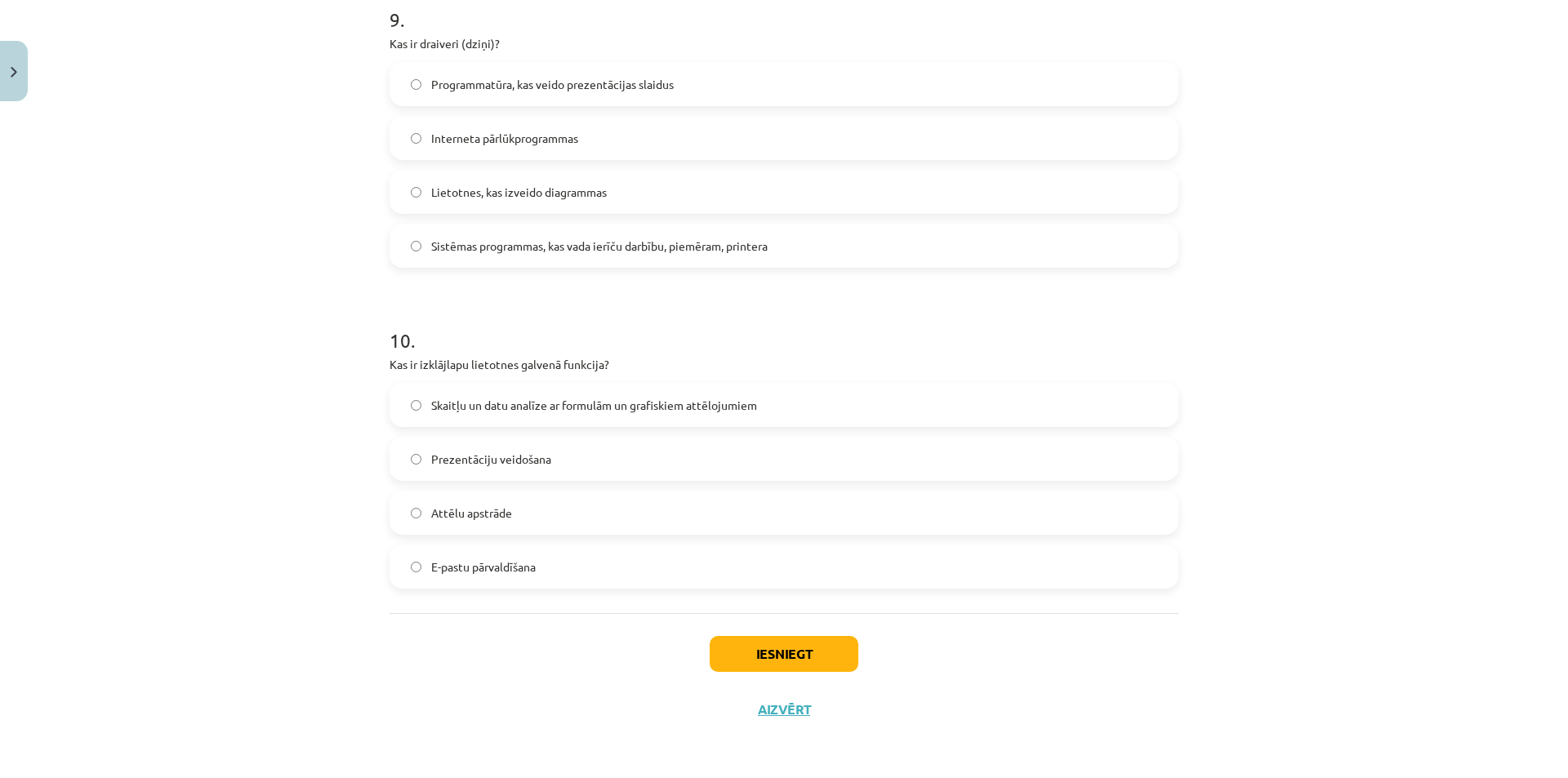
click at [556, 249] on span "Sistēmas programmas, kas vada ierīču darbību, piemēram, printera" at bounding box center [599, 246] width 337 height 17
click at [585, 404] on span "Skaitļu un datu analīze ar formulām un grafiskiem attēlojumiem" at bounding box center [593, 405] width 326 height 17
click at [810, 656] on button "Iesniegt" at bounding box center [784, 654] width 149 height 36
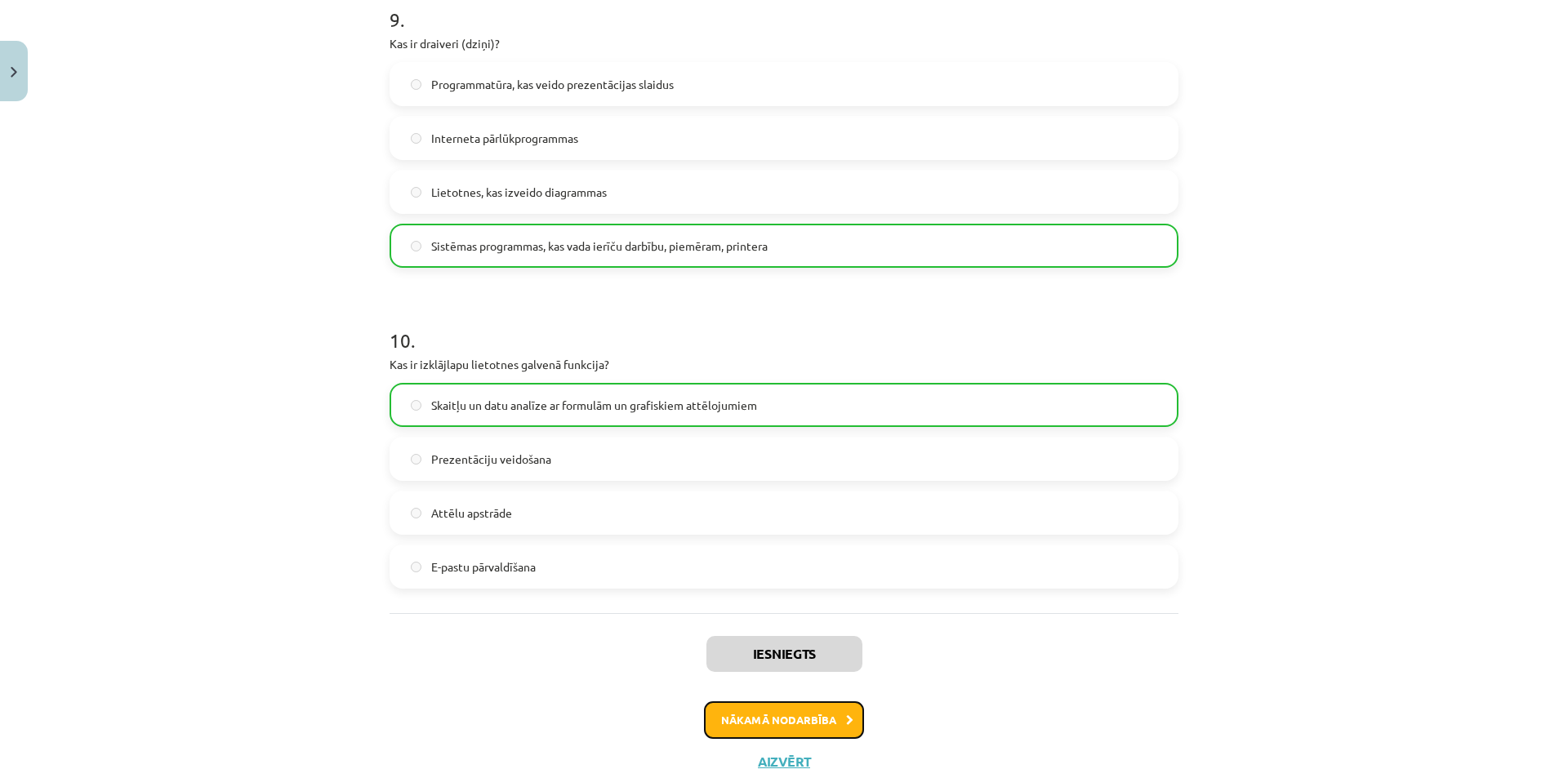
click at [713, 708] on button "Nākamā nodarbība" at bounding box center [784, 721] width 160 height 38
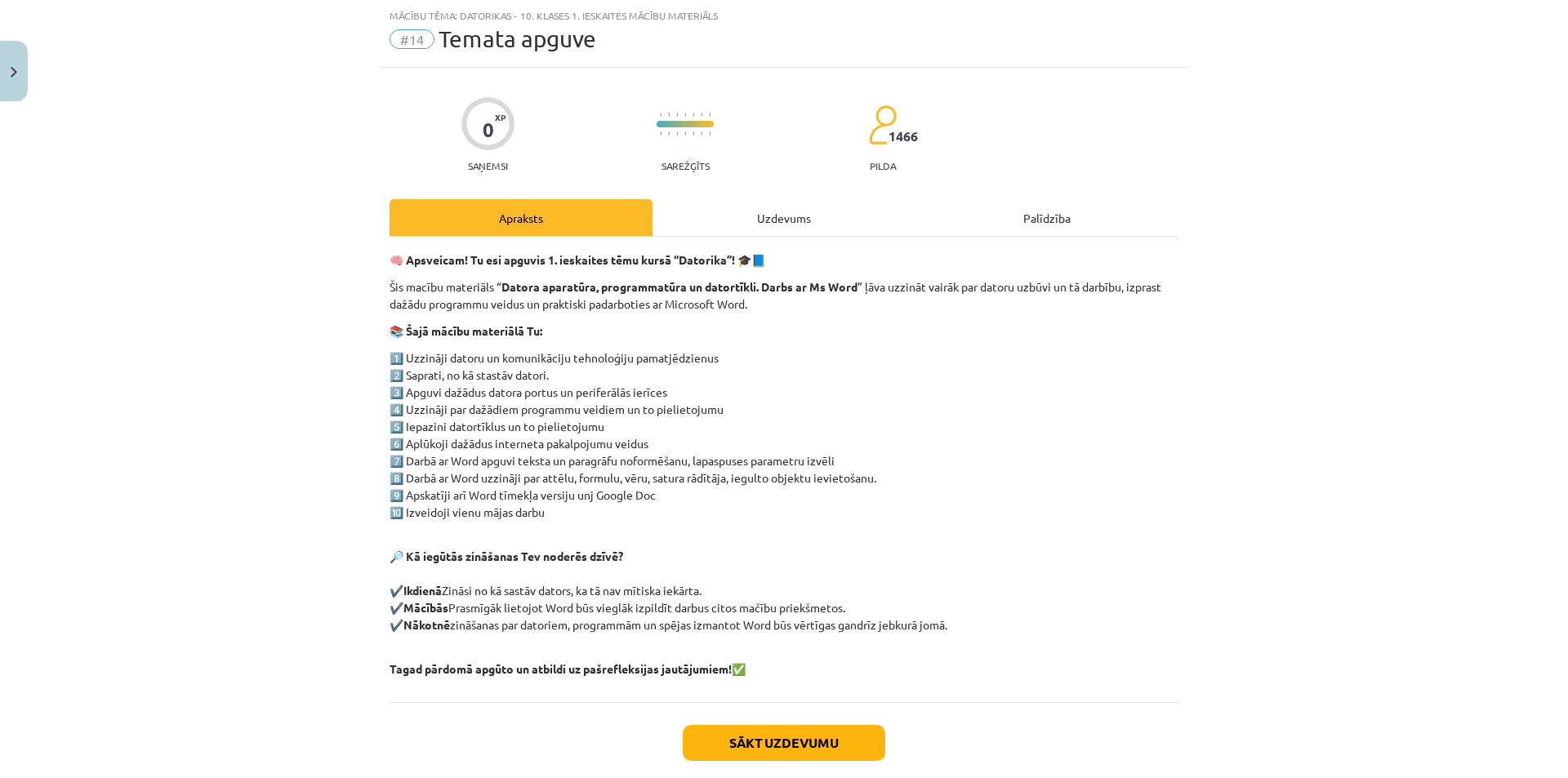
scroll to position [130, 0]
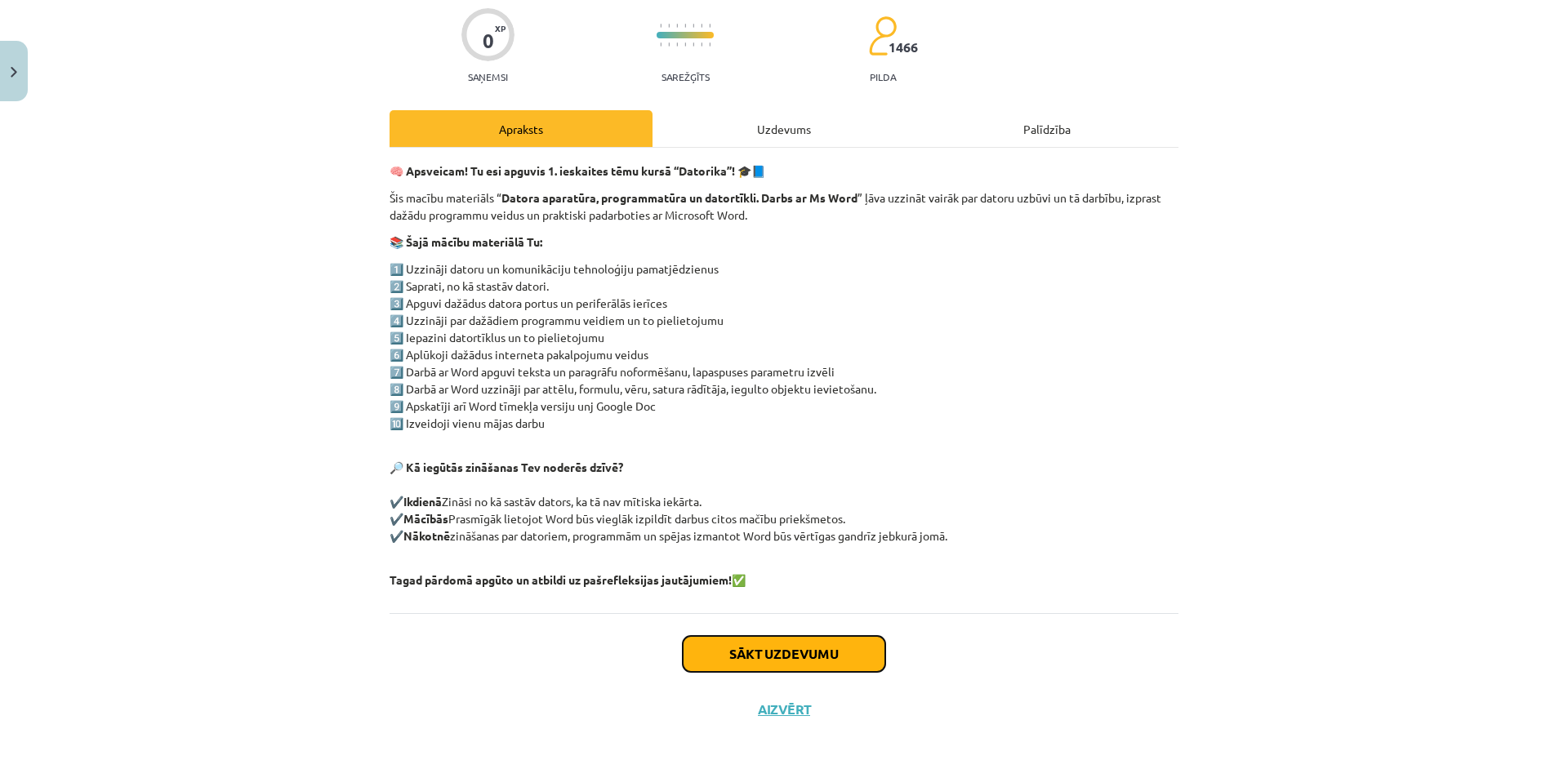
click at [715, 651] on button "Sākt uzdevumu" at bounding box center [784, 654] width 203 height 36
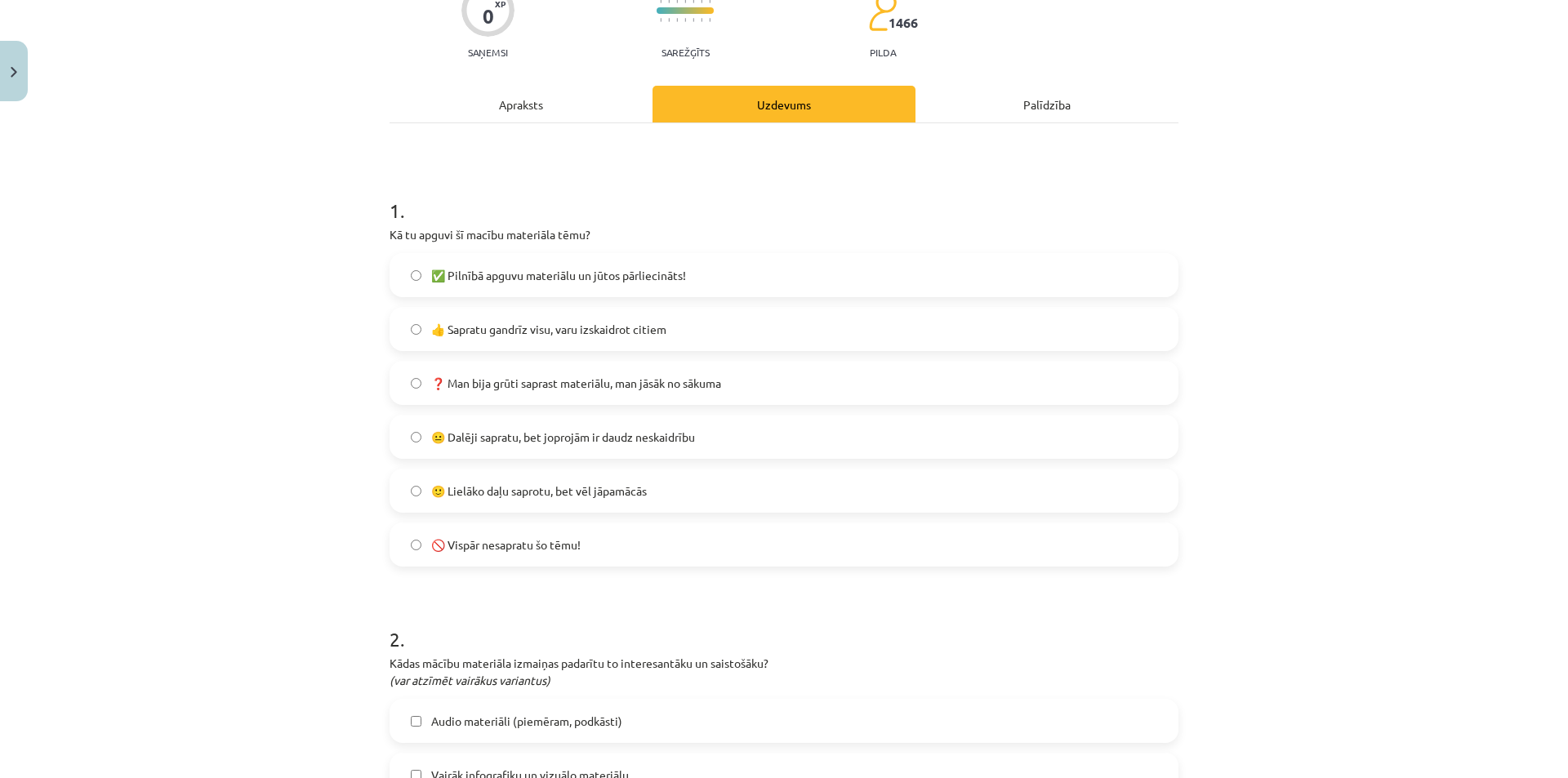
scroll to position [155, 0]
drag, startPoint x: 390, startPoint y: 221, endPoint x: 403, endPoint y: 238, distance: 21.4
click at [403, 238] on div "1 . Kā tu apguvi šī macību materiāla tēmu? ✅ Pilnībā apguvu materiālu un jūtos …" at bounding box center [784, 367] width 789 height 396
click at [358, 240] on div "Mācību tēma: Datorikas - 10. klases 1. ieskaites mācību materiāls #14 Temata ap…" at bounding box center [784, 389] width 1568 height 778
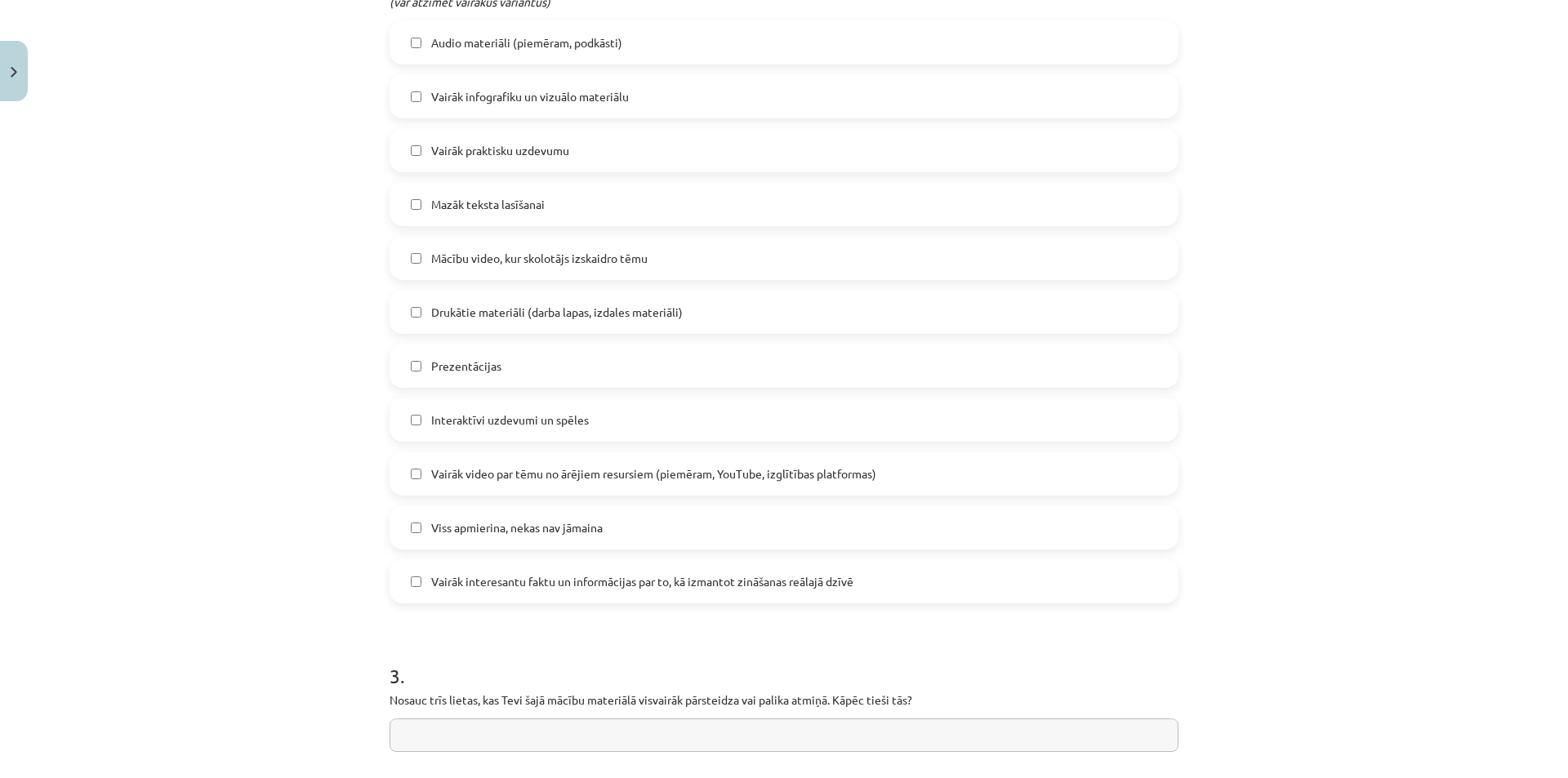
scroll to position [1135, 0]
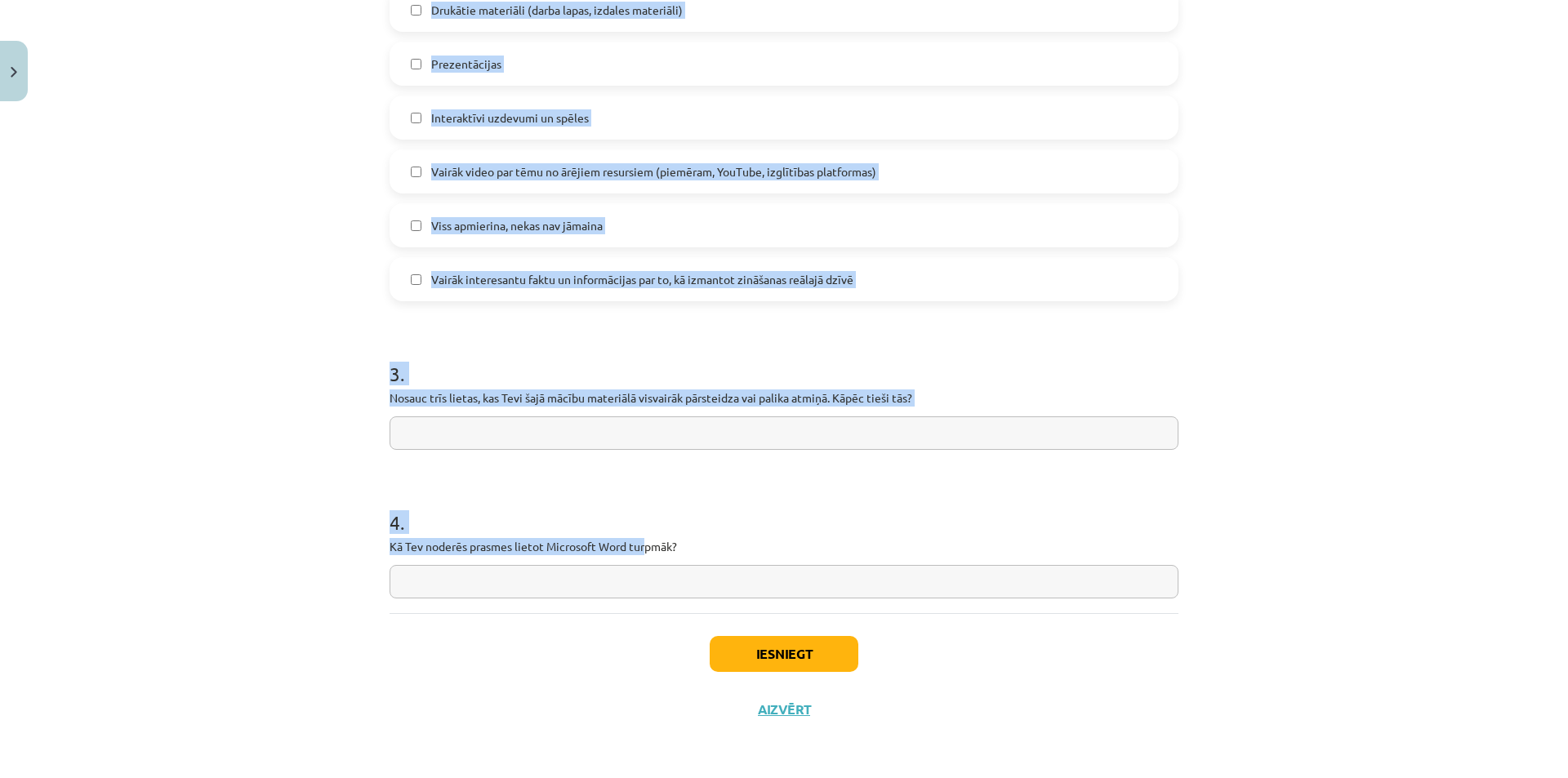
drag, startPoint x: 385, startPoint y: 224, endPoint x: 644, endPoint y: 546, distance: 413.2
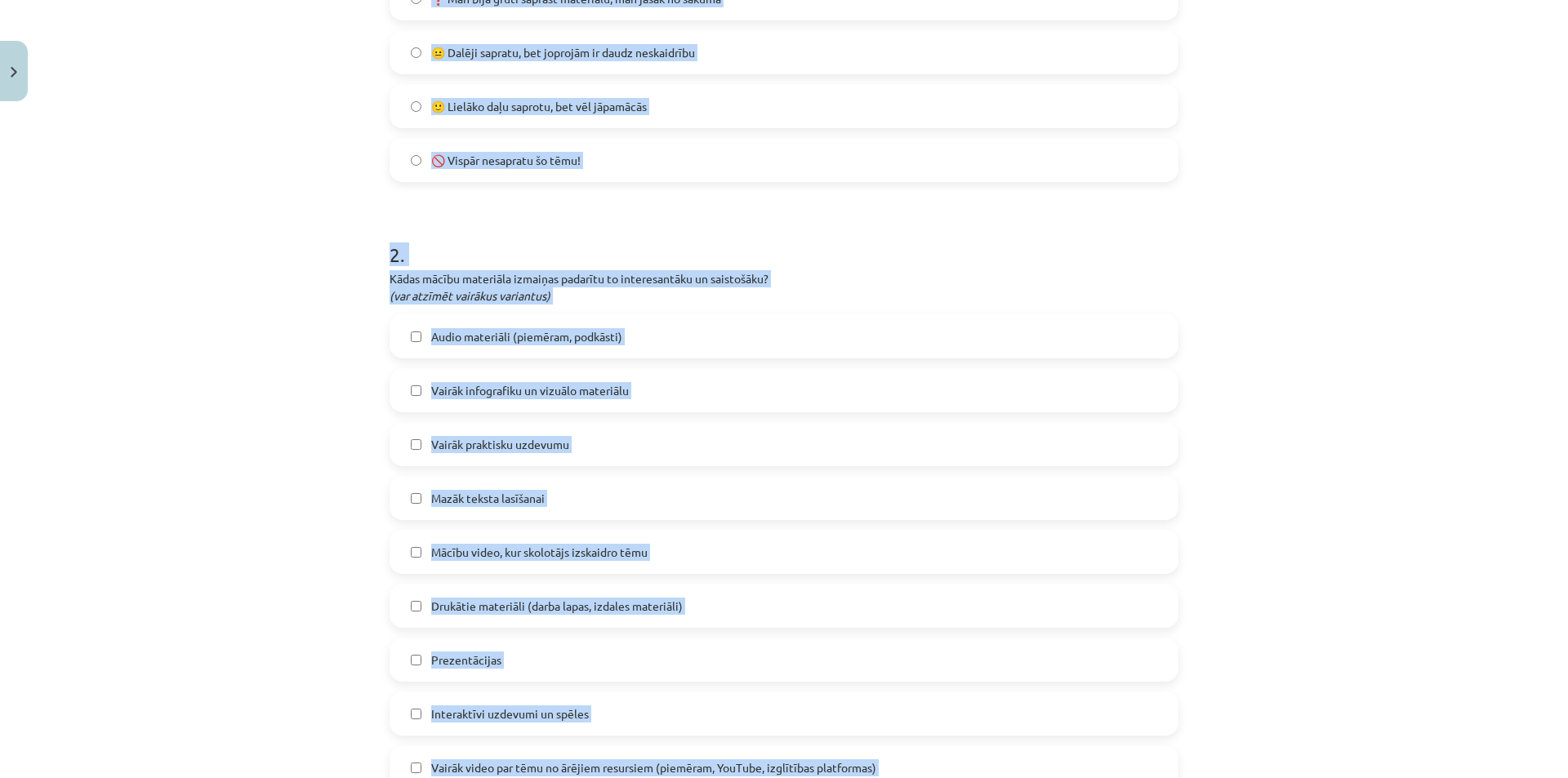
scroll to position [0, 0]
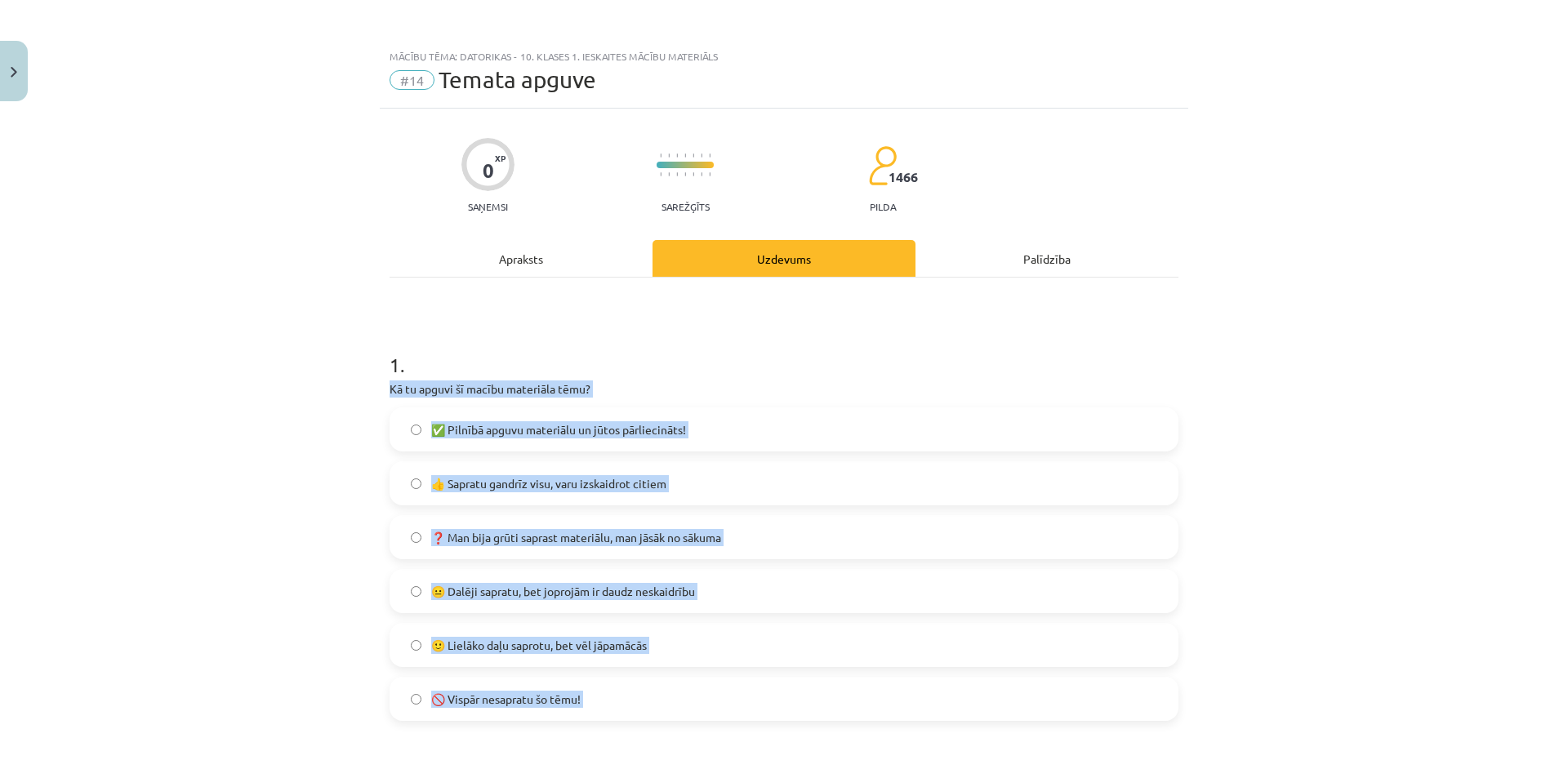
drag, startPoint x: 703, startPoint y: 555, endPoint x: 430, endPoint y: 313, distance: 364.8
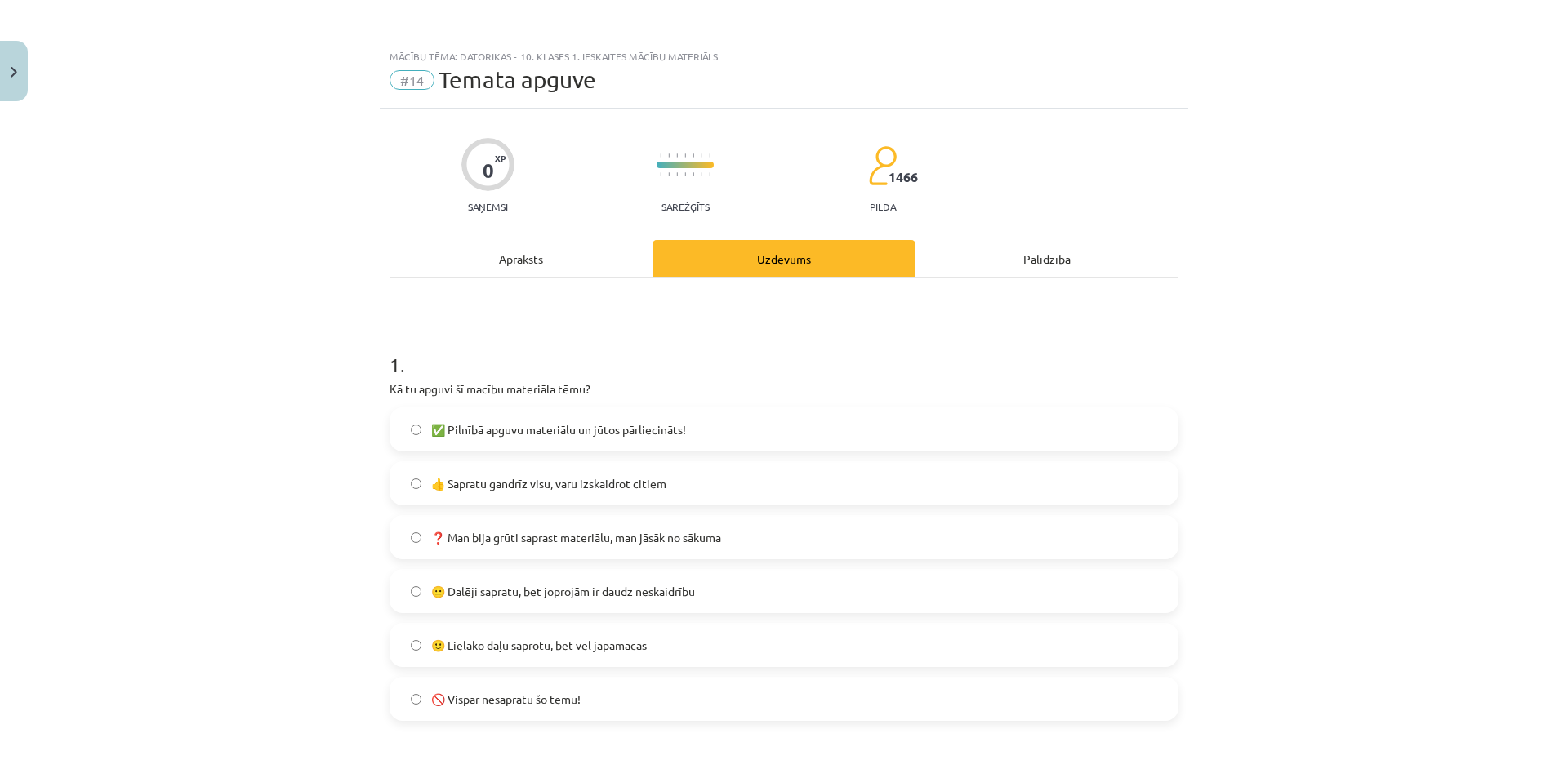
click at [362, 207] on div "Mācību tēma: Datorikas - 10. klases 1. ieskaites mācību materiāls #14 Temata ap…" at bounding box center [784, 389] width 1568 height 778
click at [654, 640] on label "🙂 Lielāko daļu saprotu, bet vēl jāpamācās" at bounding box center [784, 644] width 785 height 40
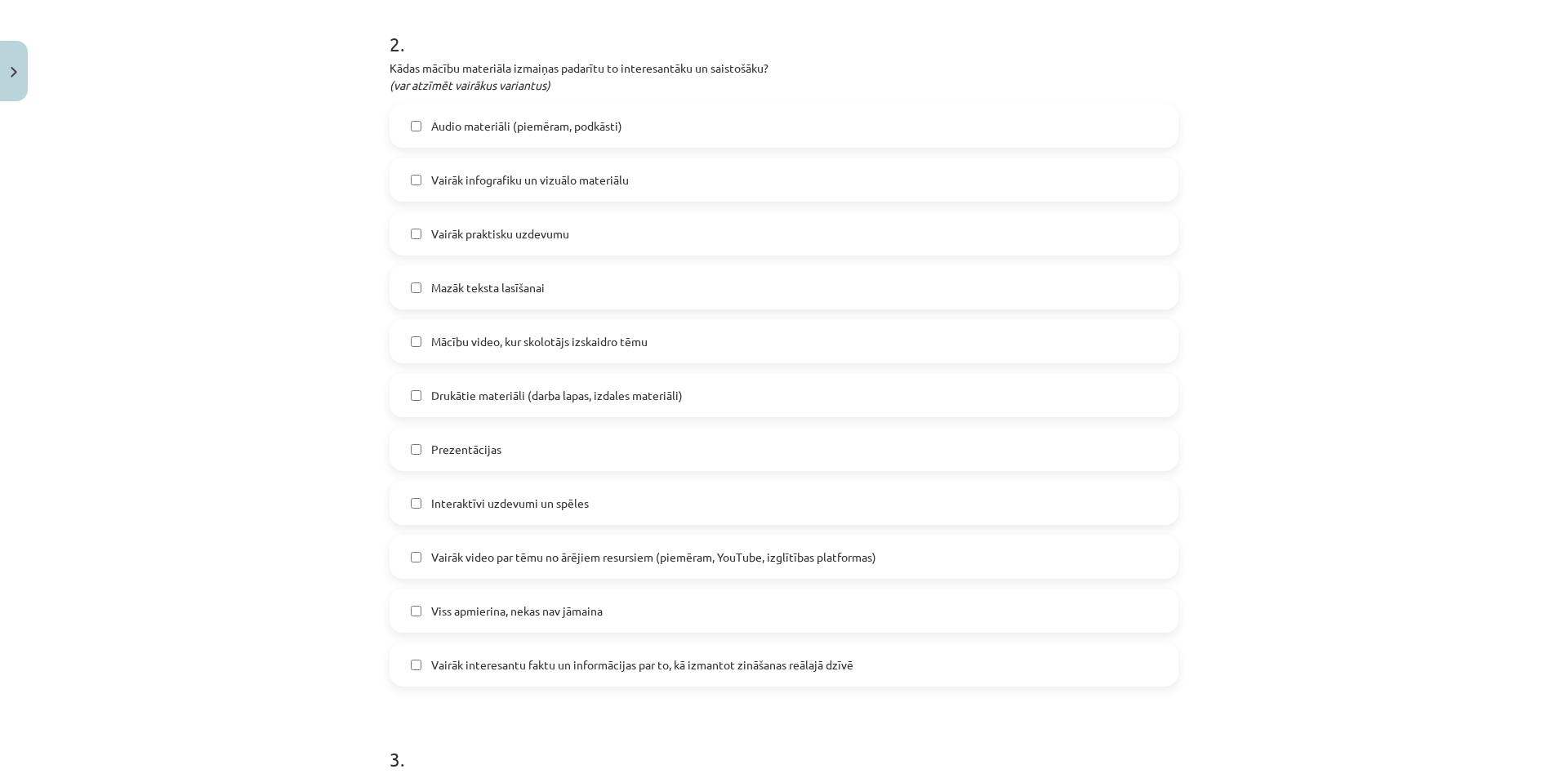
scroll to position [750, 0]
click at [699, 330] on label "Mācību video, kur skolotājs izskaidro tēmu" at bounding box center [784, 340] width 785 height 40
click at [572, 499] on span "Interaktīvi uzdevumi un spēles" at bounding box center [510, 502] width 158 height 17
click at [486, 168] on label "Vairāk infografiku un vizuālo materiālu" at bounding box center [784, 179] width 785 height 40
click at [528, 220] on label "Vairāk praktisku uzdevumu" at bounding box center [784, 232] width 785 height 40
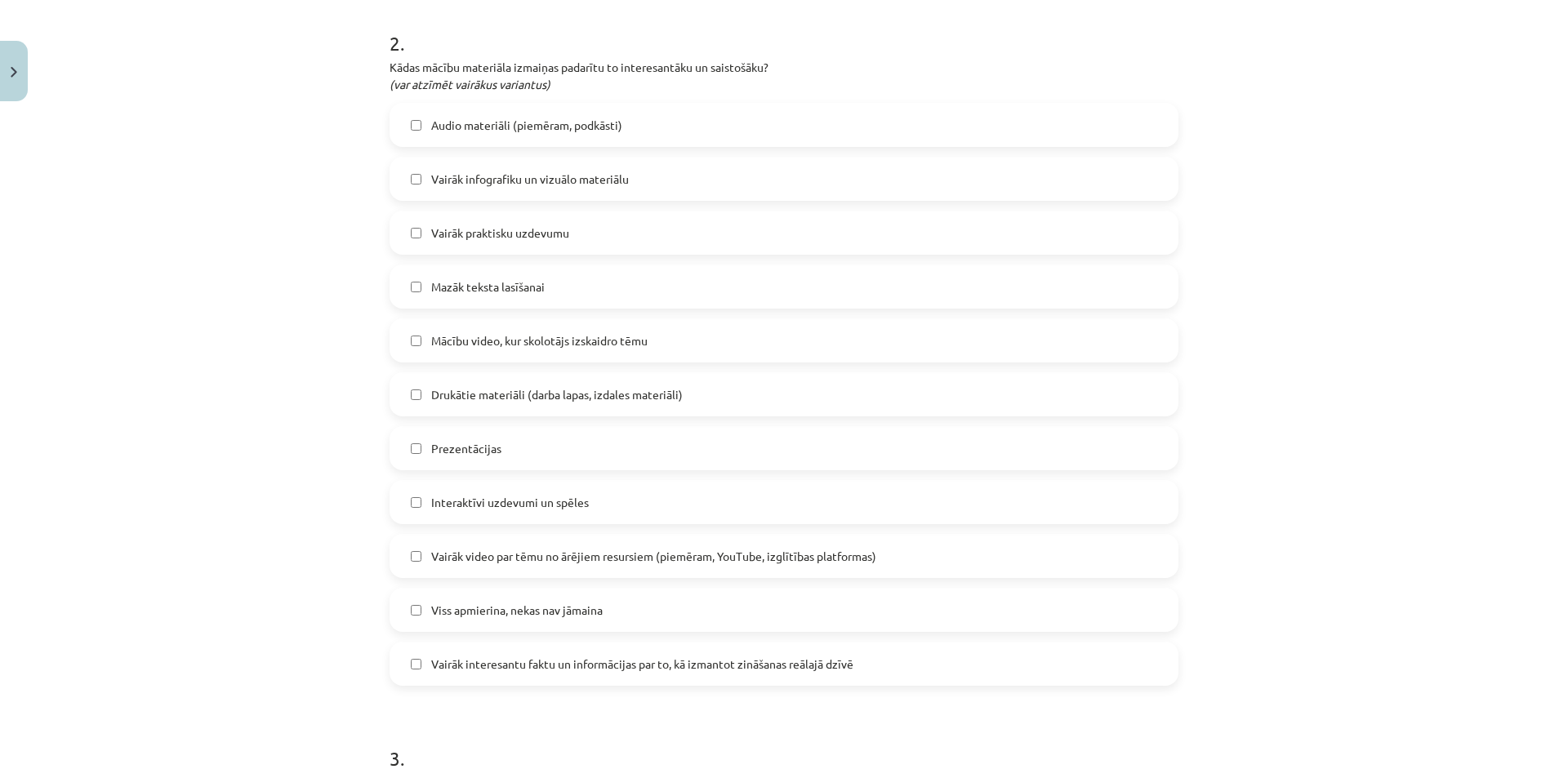
click at [592, 660] on span "Vairāk interesantu faktu un informācijas par to, kā izmantot zināšanas reālajā …" at bounding box center [642, 664] width 422 height 17
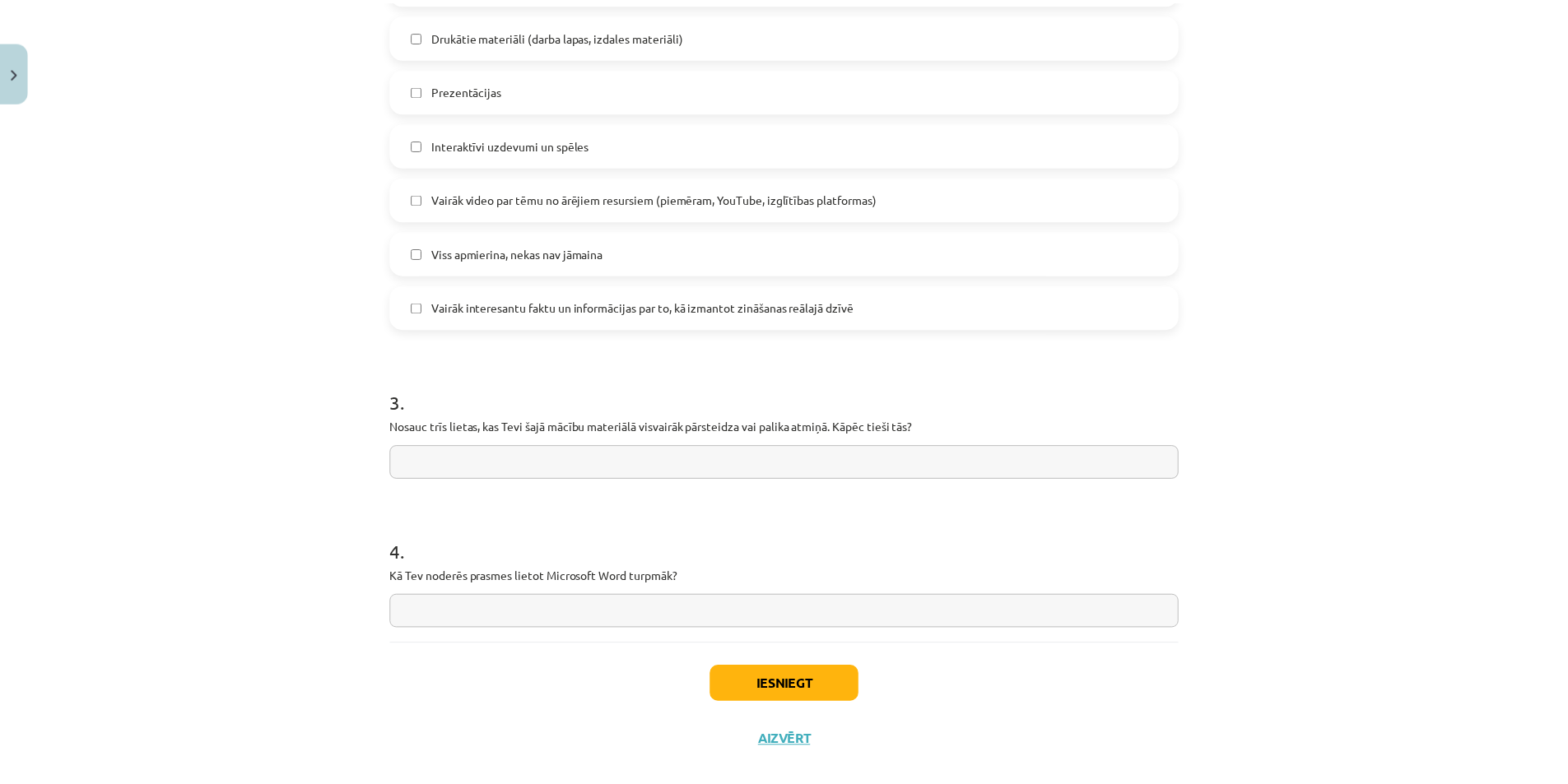
scroll to position [1144, 0]
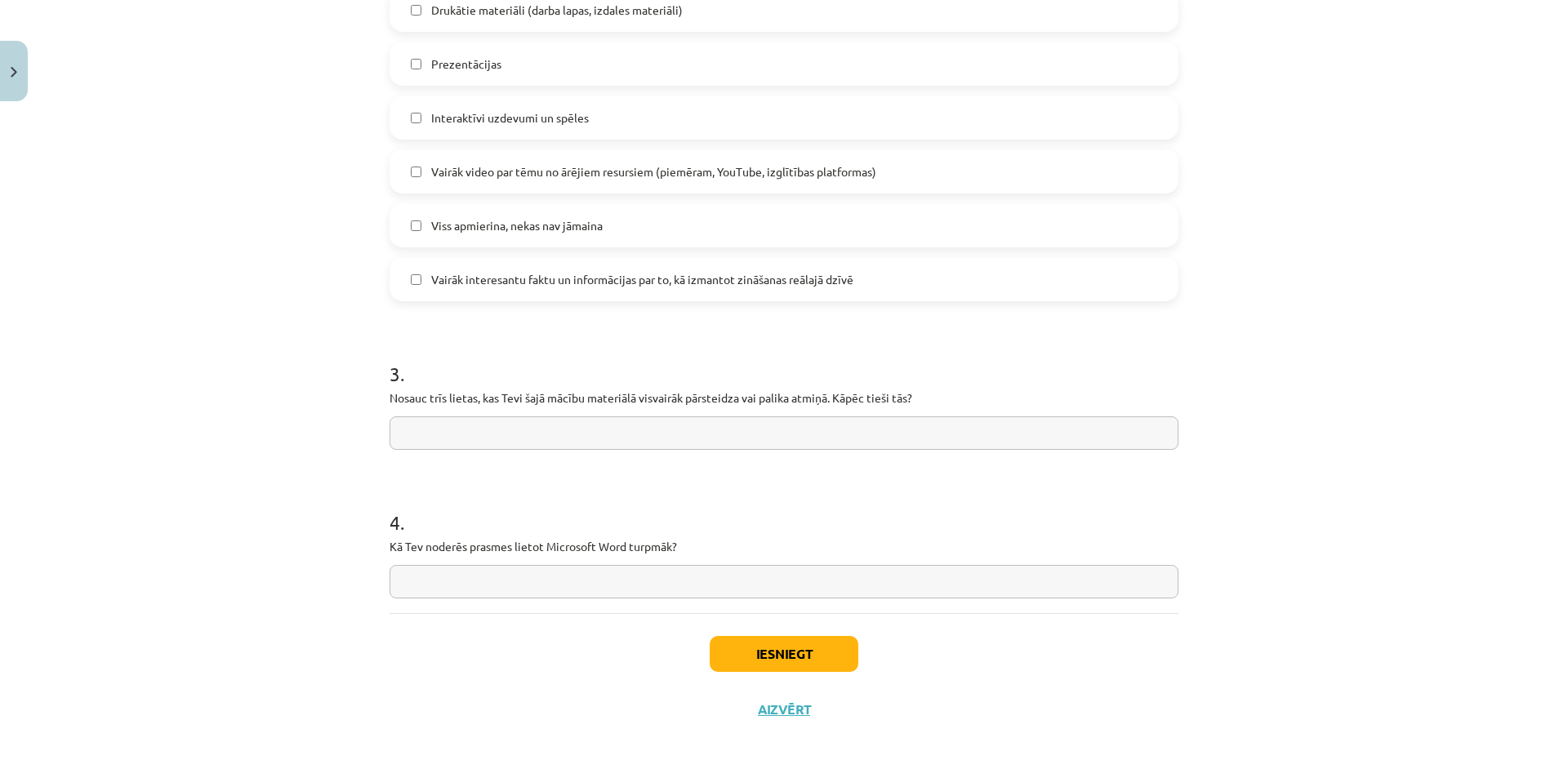
click at [441, 445] on input "text" at bounding box center [784, 433] width 789 height 33
type input "*"
click at [460, 567] on input "text" at bounding box center [784, 581] width 789 height 33
type input "*"
click at [828, 655] on button "Iesniegt" at bounding box center [784, 654] width 149 height 36
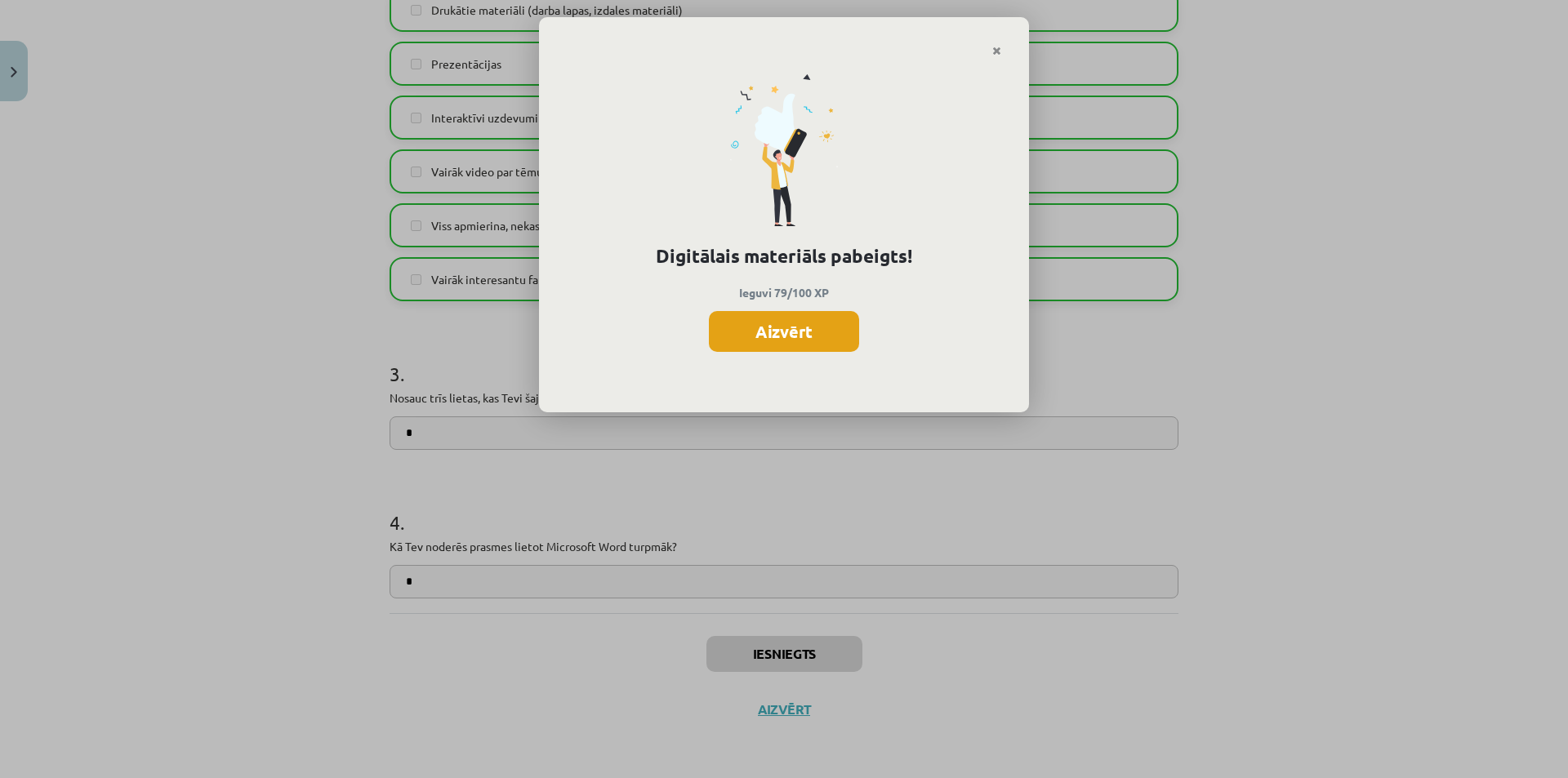
click at [849, 336] on button "Aizvērt" at bounding box center [784, 331] width 150 height 40
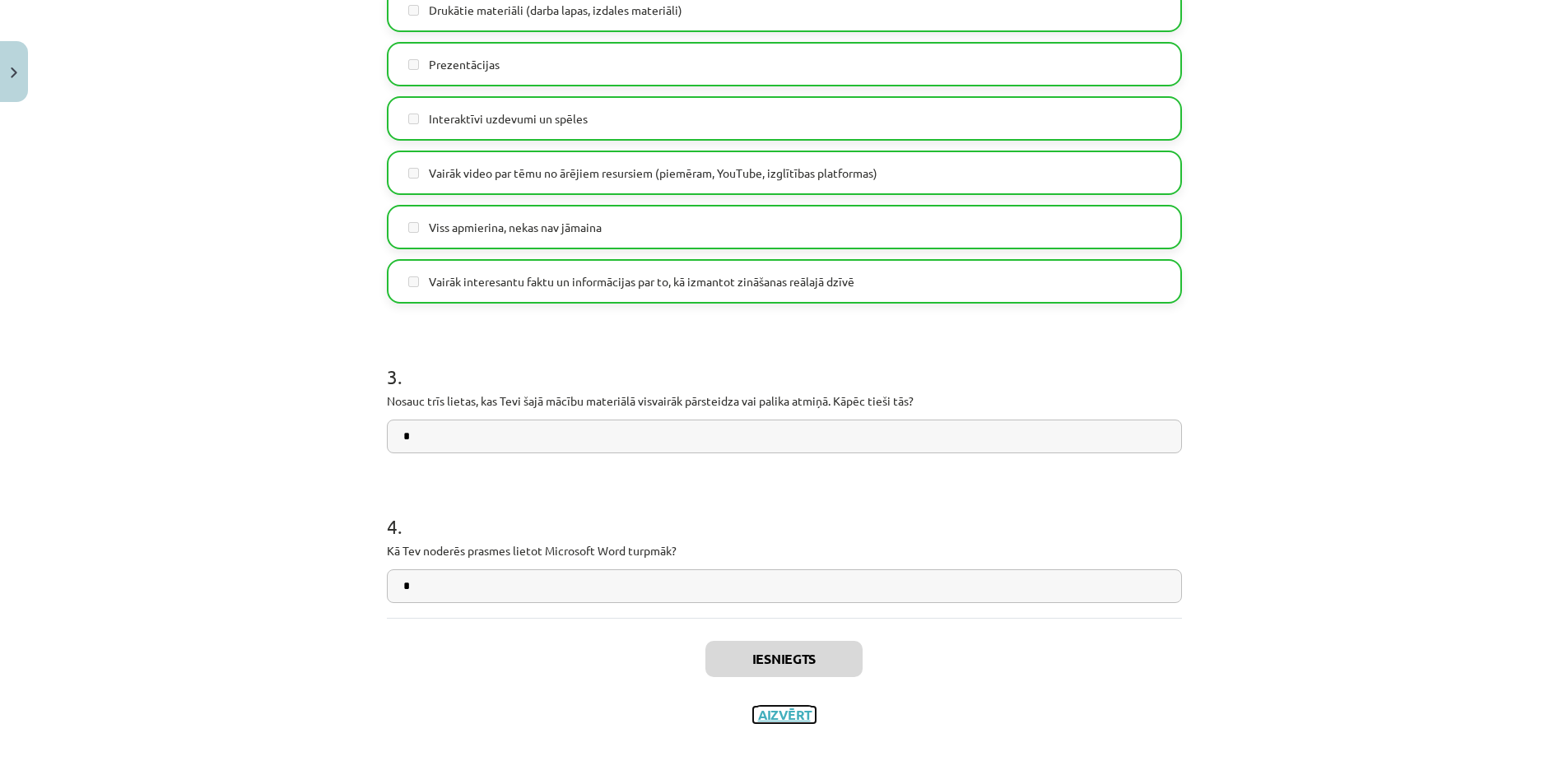
click at [774, 714] on button "Aizvērt" at bounding box center [784, 715] width 62 height 16
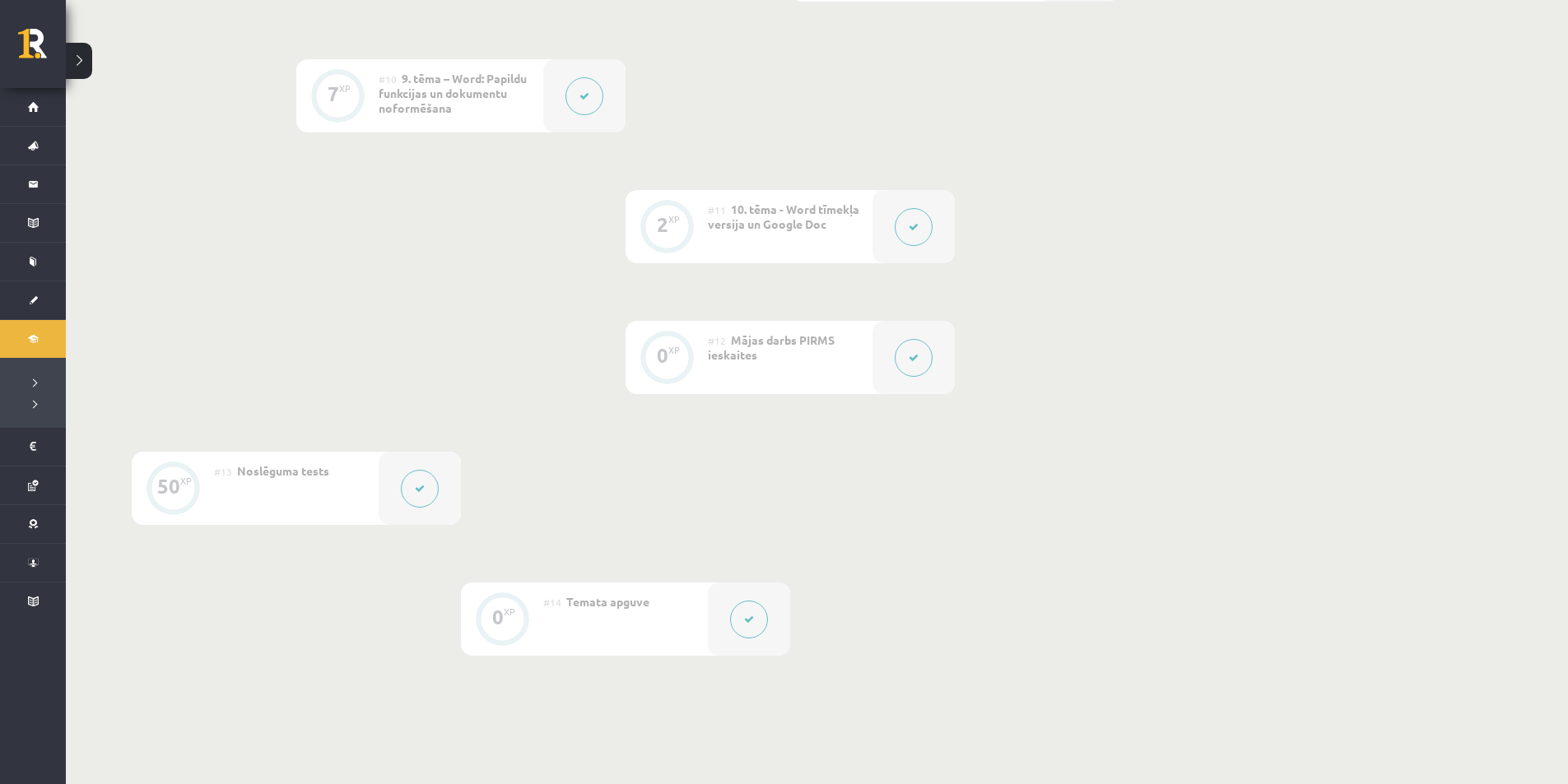
scroll to position [1780, 0]
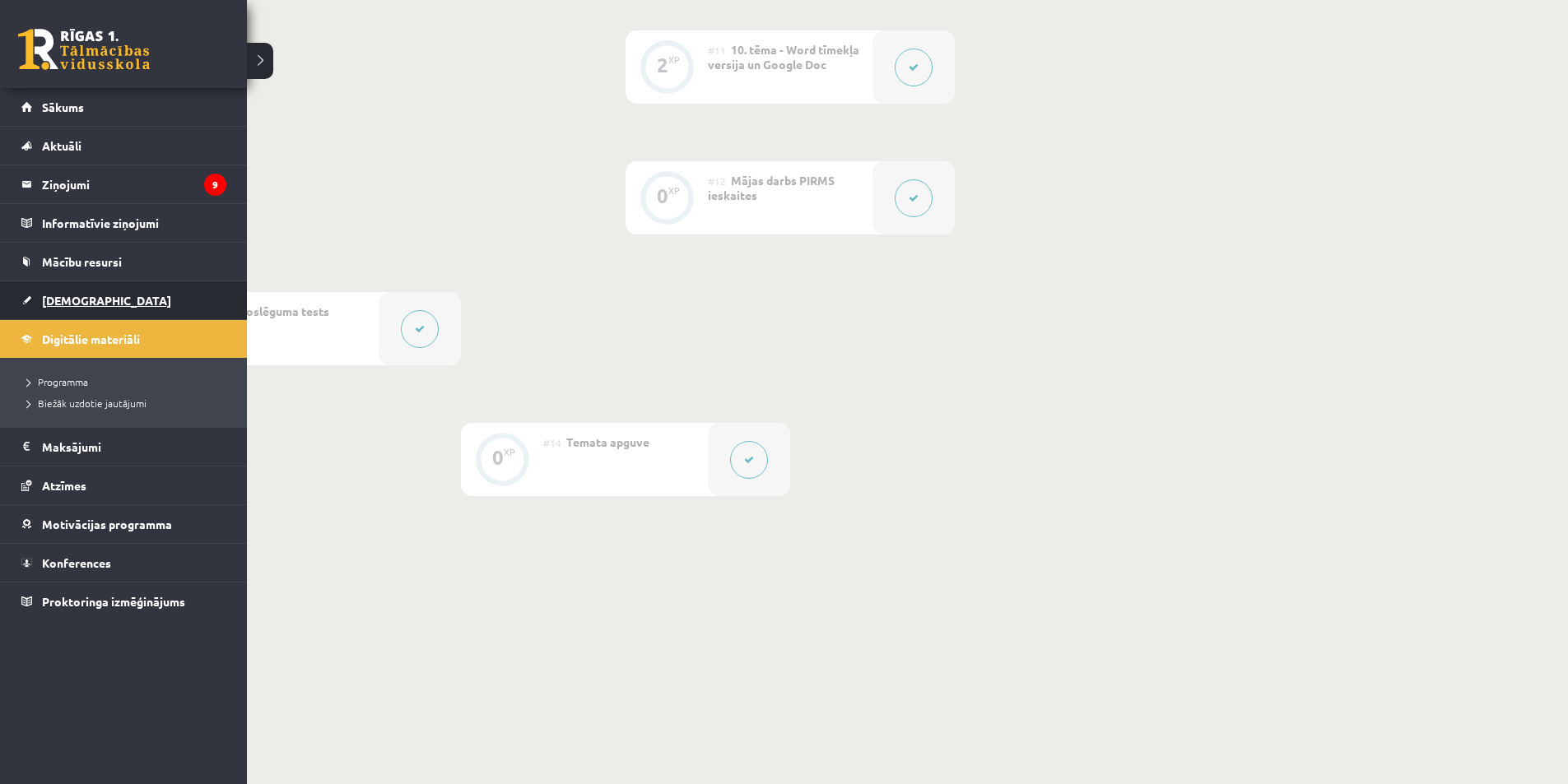
click at [52, 298] on span "[DEMOGRAPHIC_DATA]" at bounding box center [106, 300] width 129 height 14
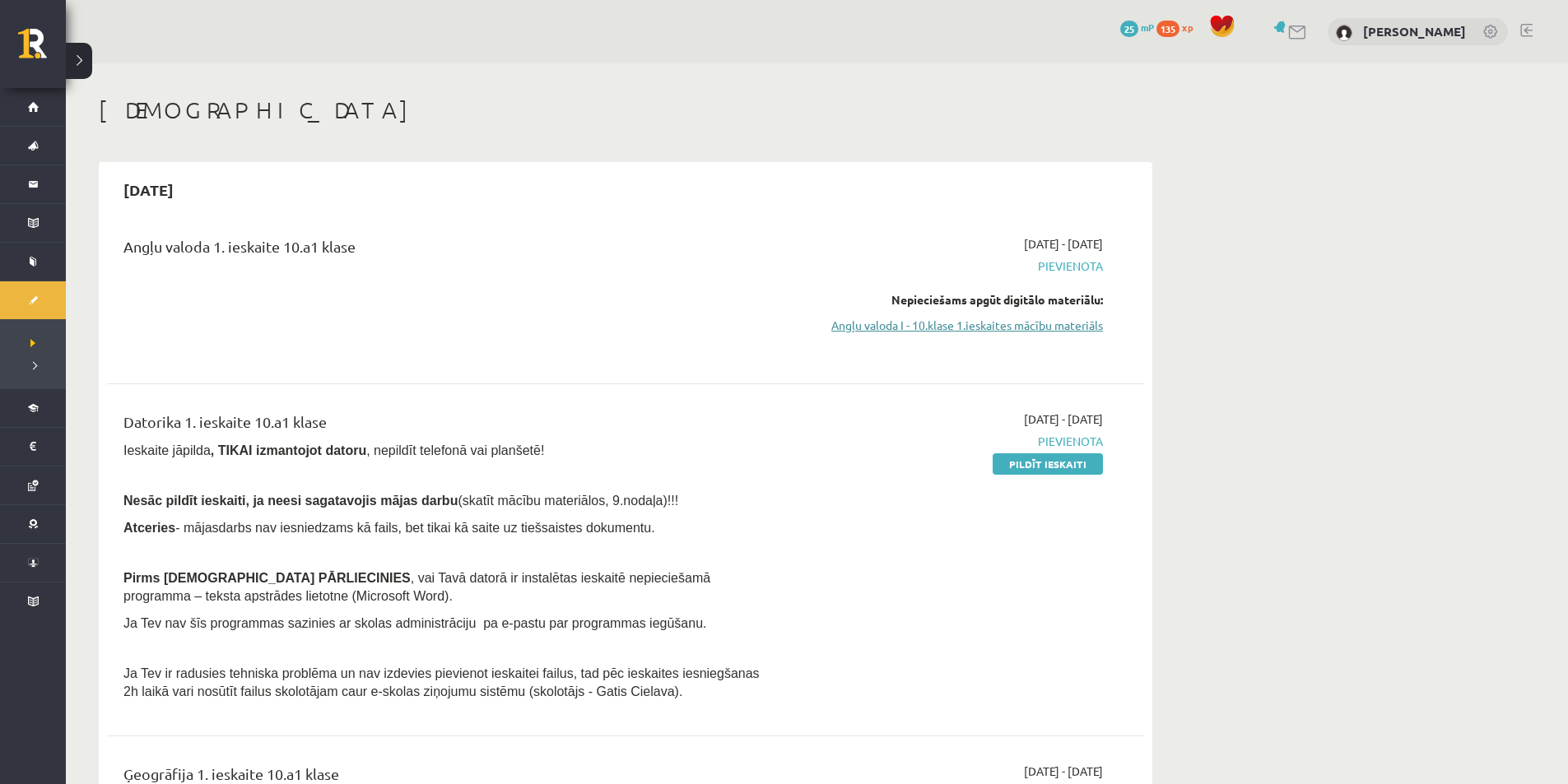
click at [981, 321] on link "Angļu valoda I - 10.klase 1.ieskaites mācību materiāls" at bounding box center [947, 325] width 310 height 17
click at [946, 322] on link "Angļu valoda I - 10.klase 1.ieskaites mācību materiāls" at bounding box center [947, 325] width 310 height 17
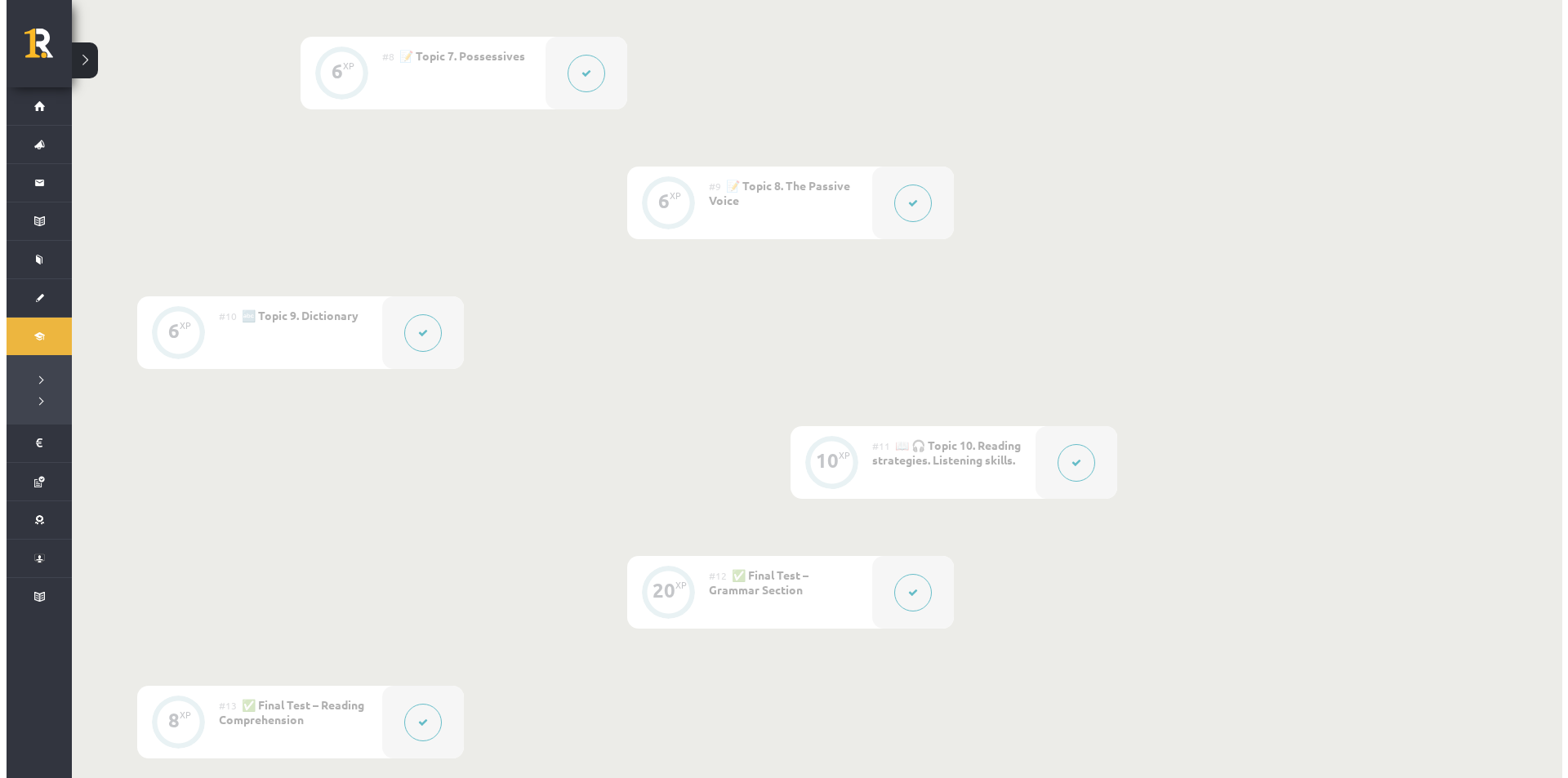
scroll to position [1332, 0]
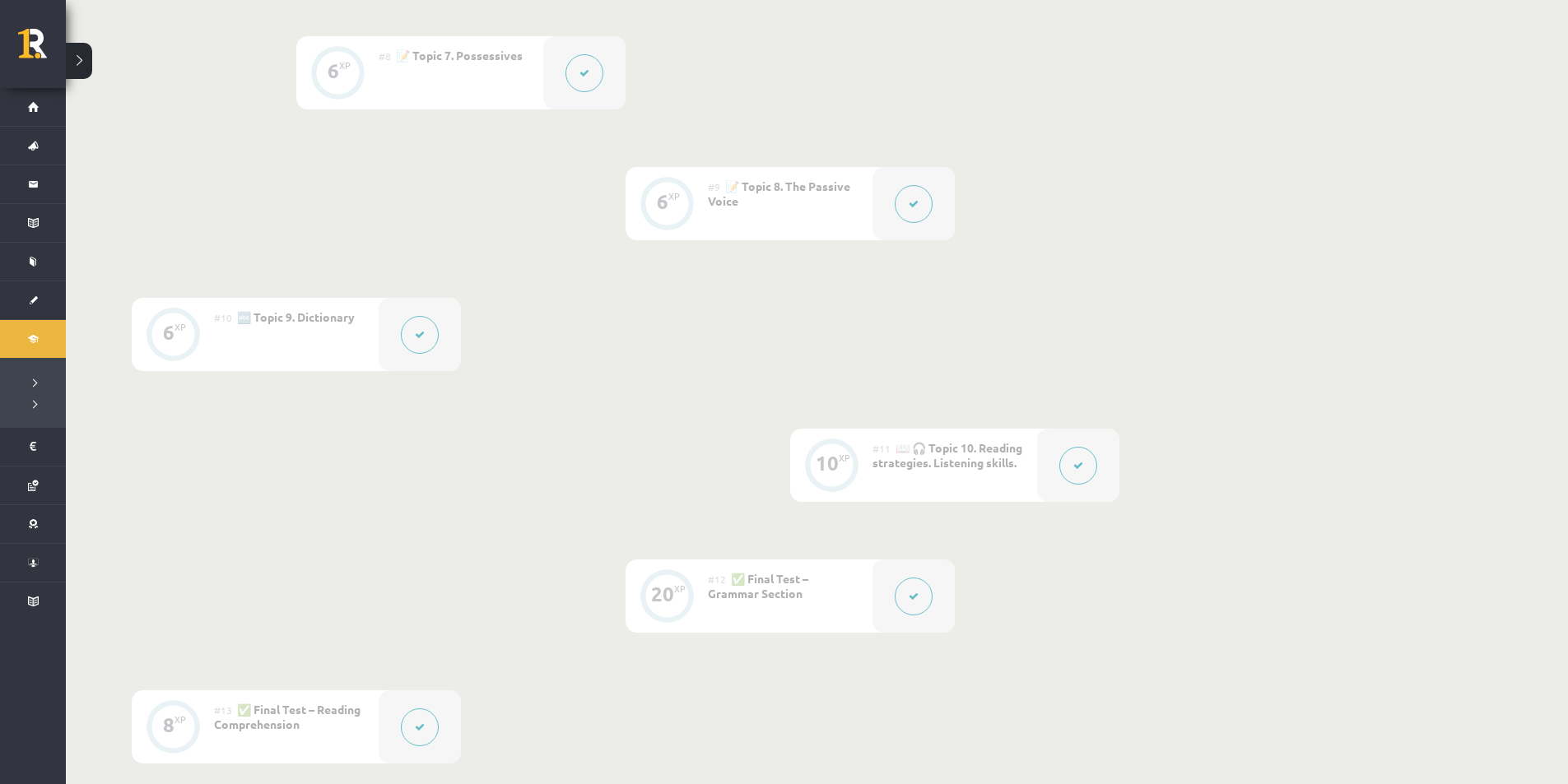
click at [1088, 467] on button at bounding box center [1079, 466] width 38 height 38
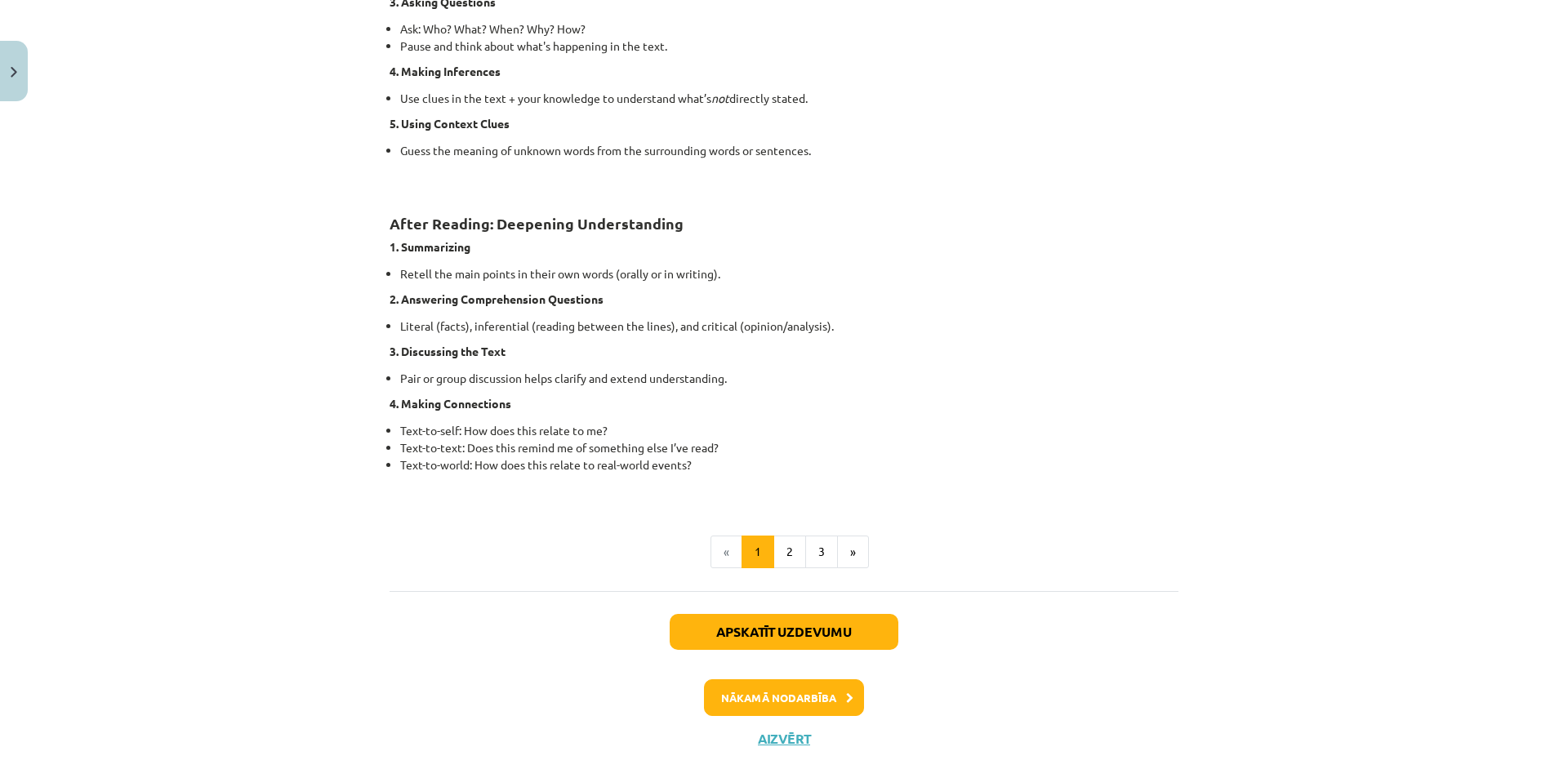
scroll to position [1160, 0]
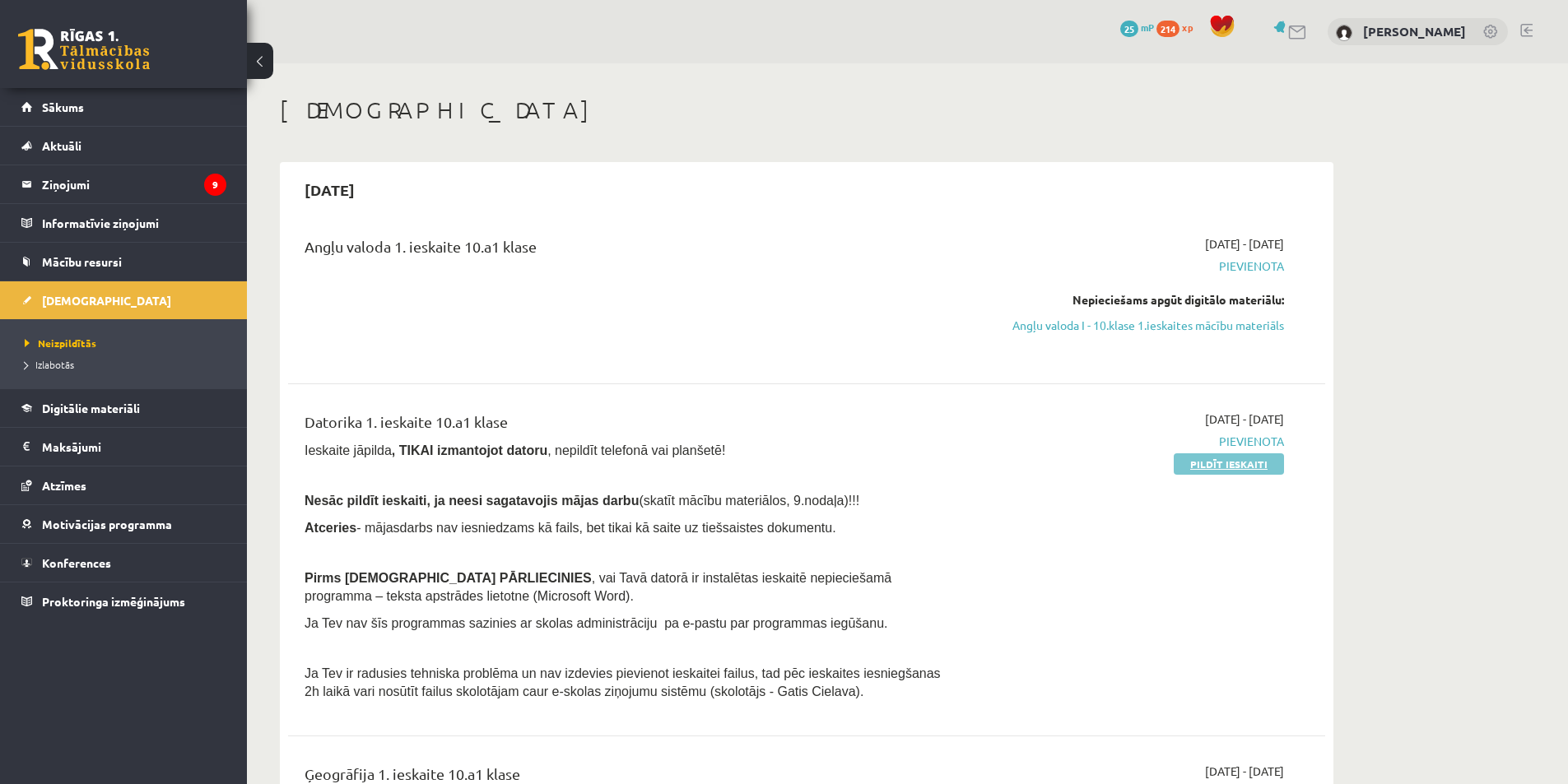
click at [1182, 455] on link "Pildīt ieskaiti" at bounding box center [1229, 464] width 110 height 22
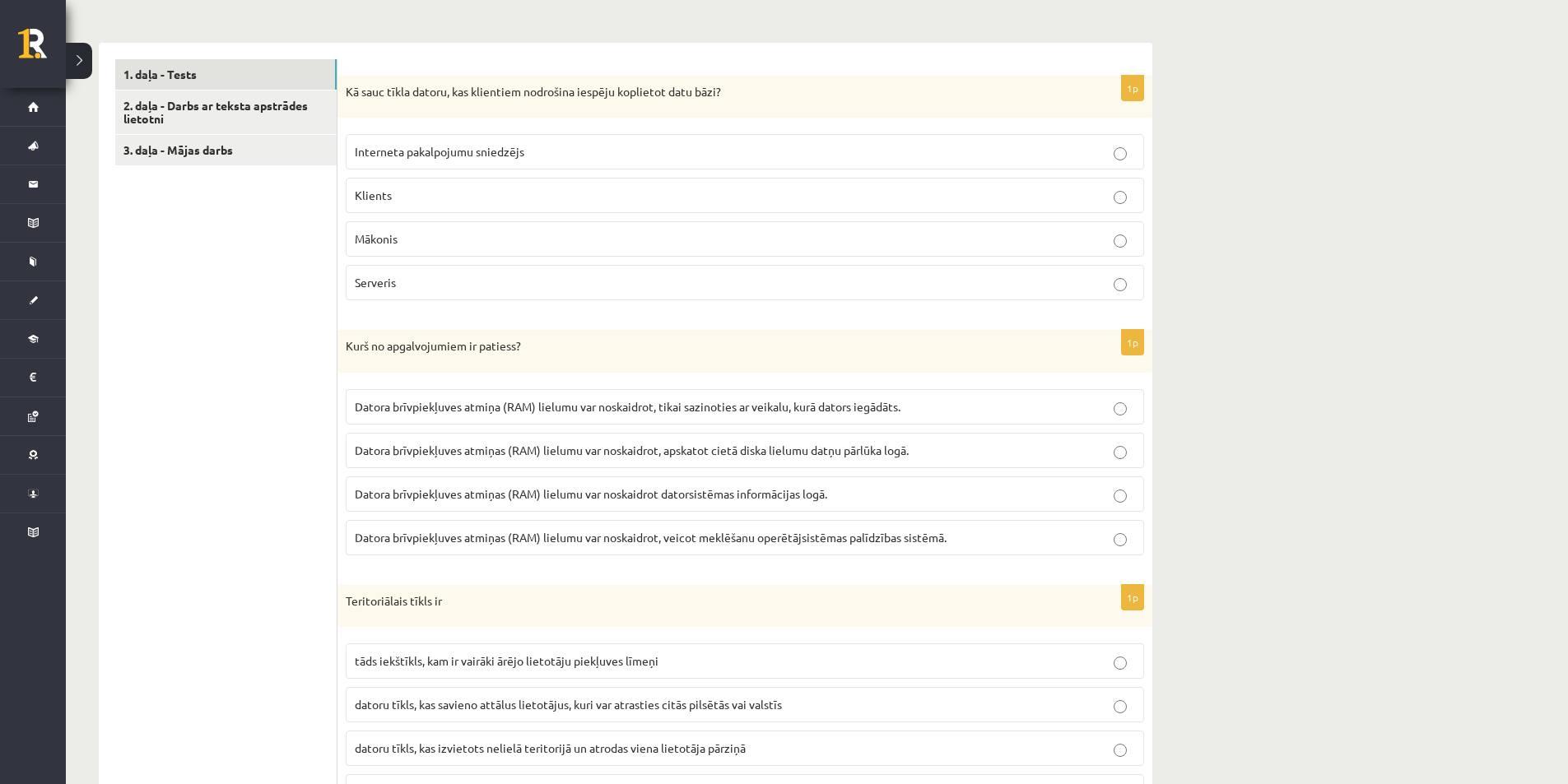
scroll to position [487, 0]
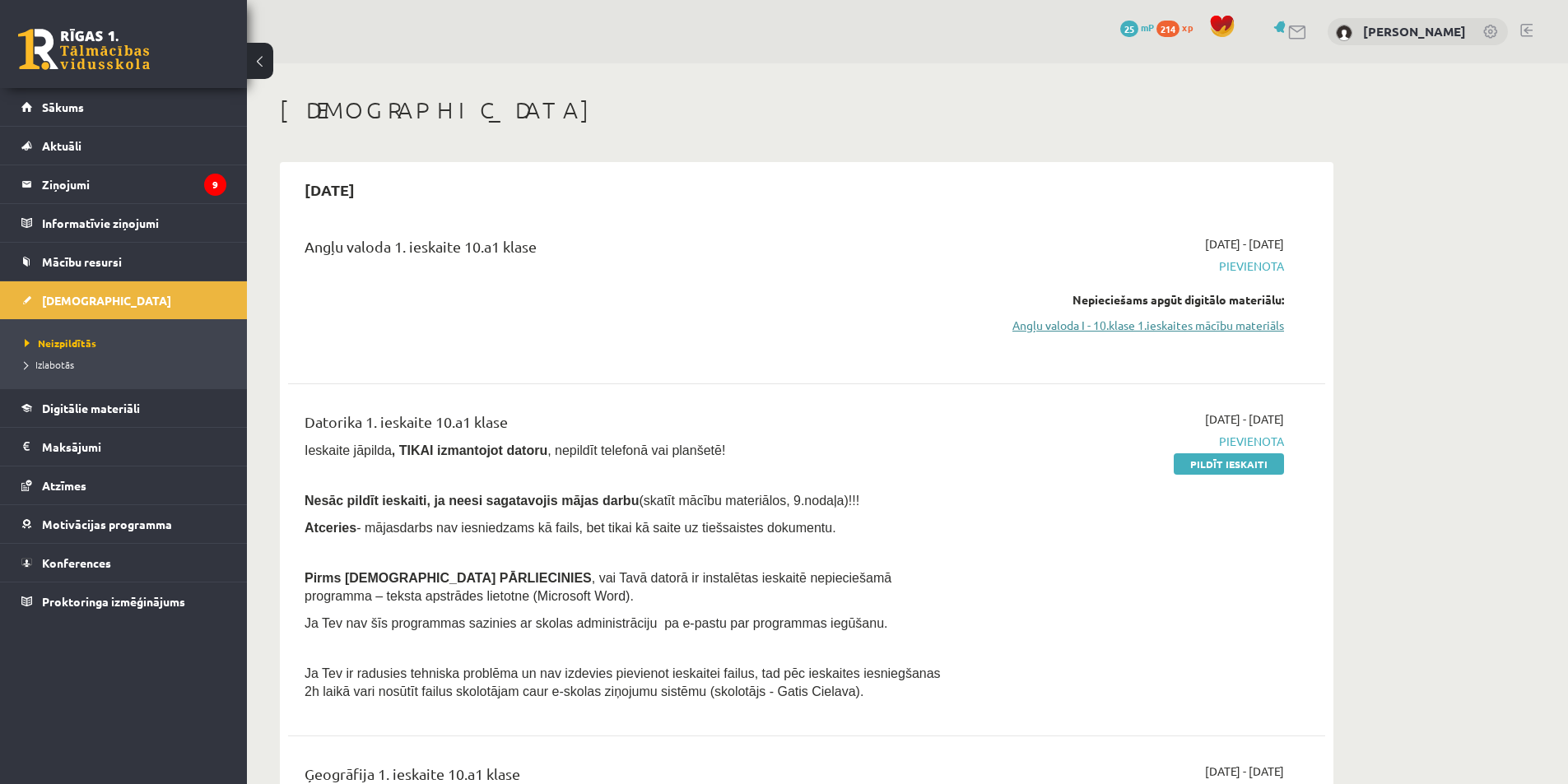
click at [1155, 331] on link "Angļu valoda I - 10.klase 1.ieskaites mācību materiāls" at bounding box center [1128, 325] width 310 height 17
click at [1169, 326] on link "Angļu valoda I - 10.klase 1.ieskaites mācību materiāls" at bounding box center [1128, 325] width 310 height 17
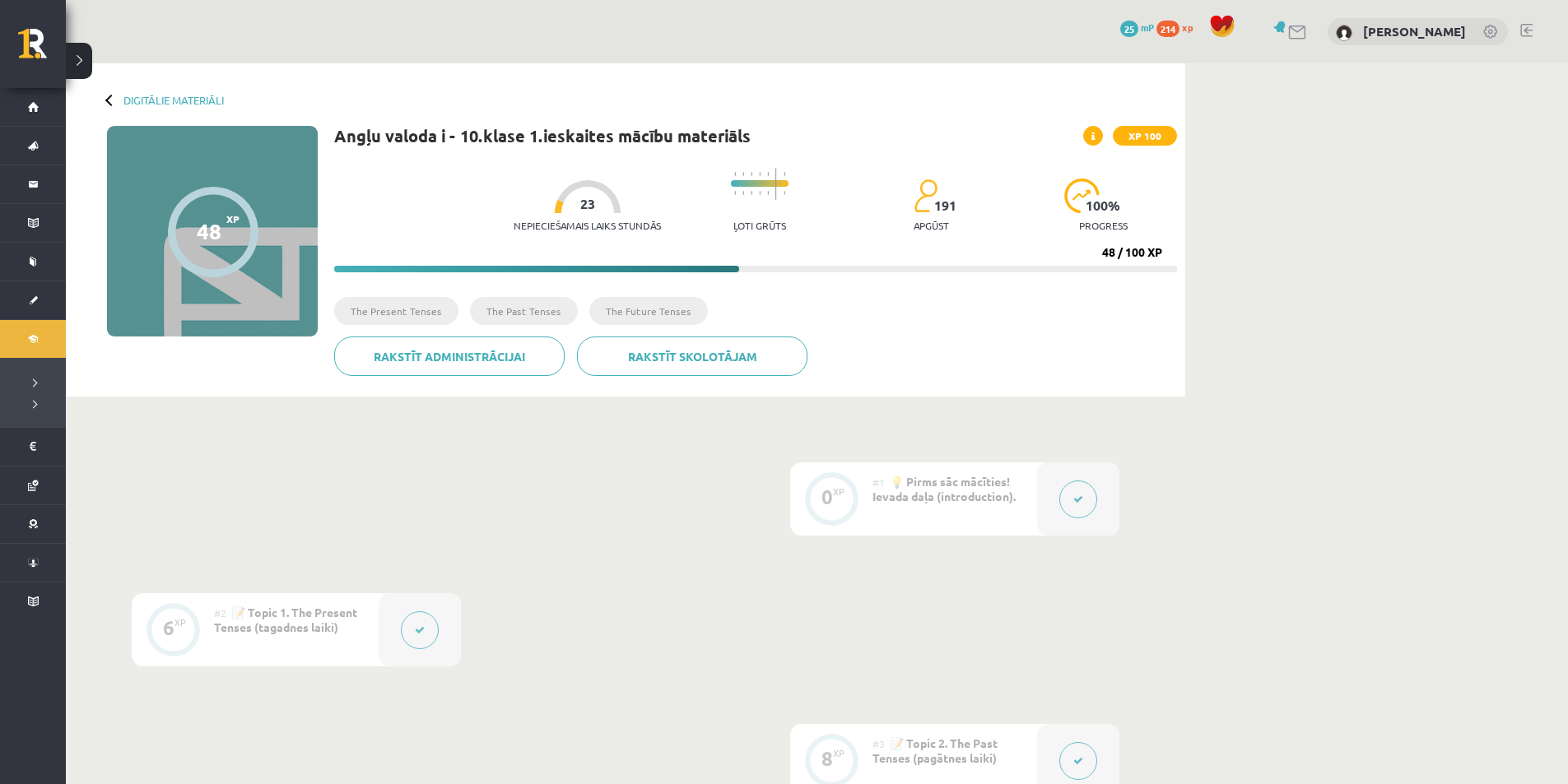
click at [1063, 500] on button at bounding box center [1079, 499] width 38 height 38
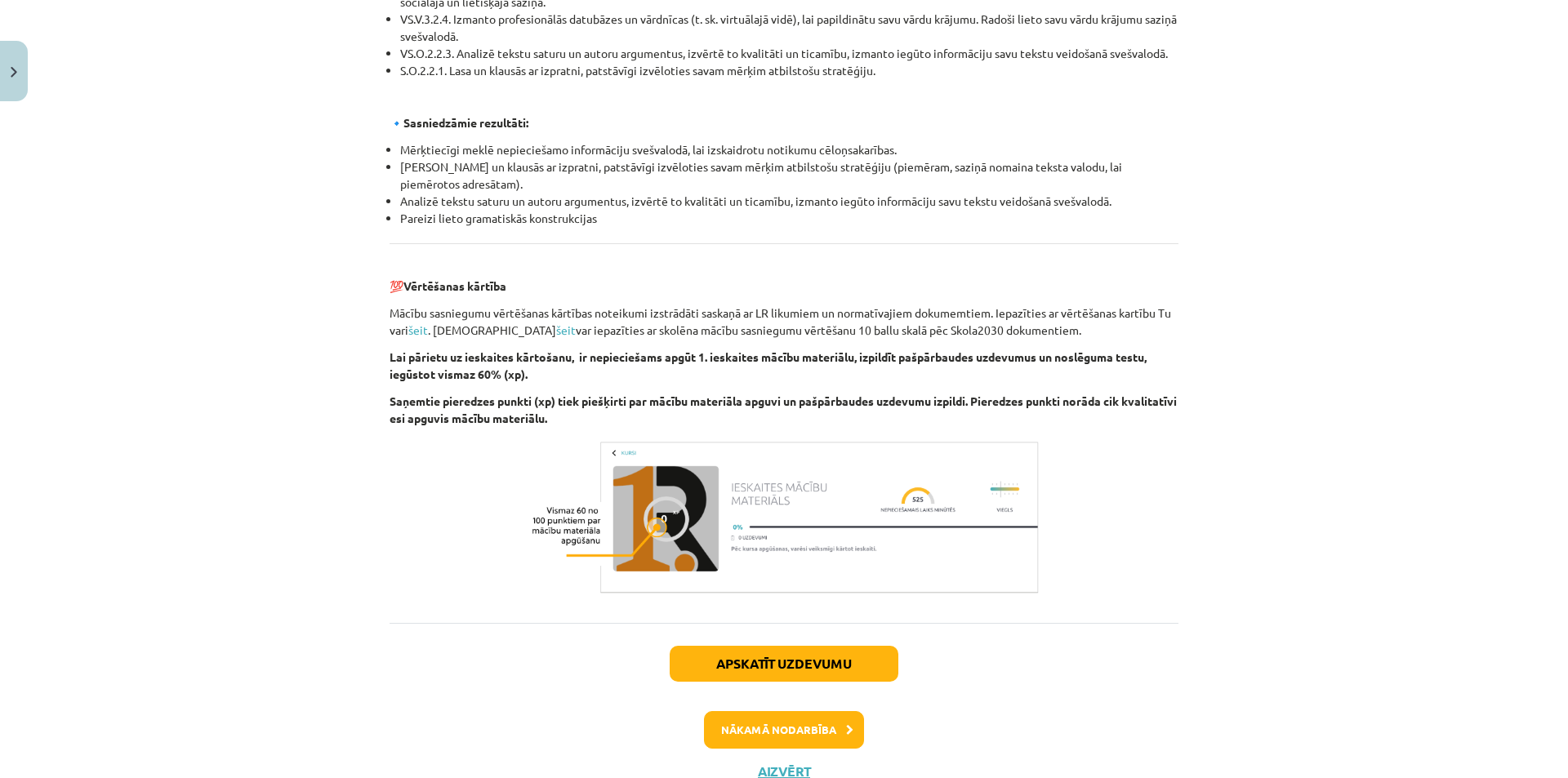
scroll to position [1729, 0]
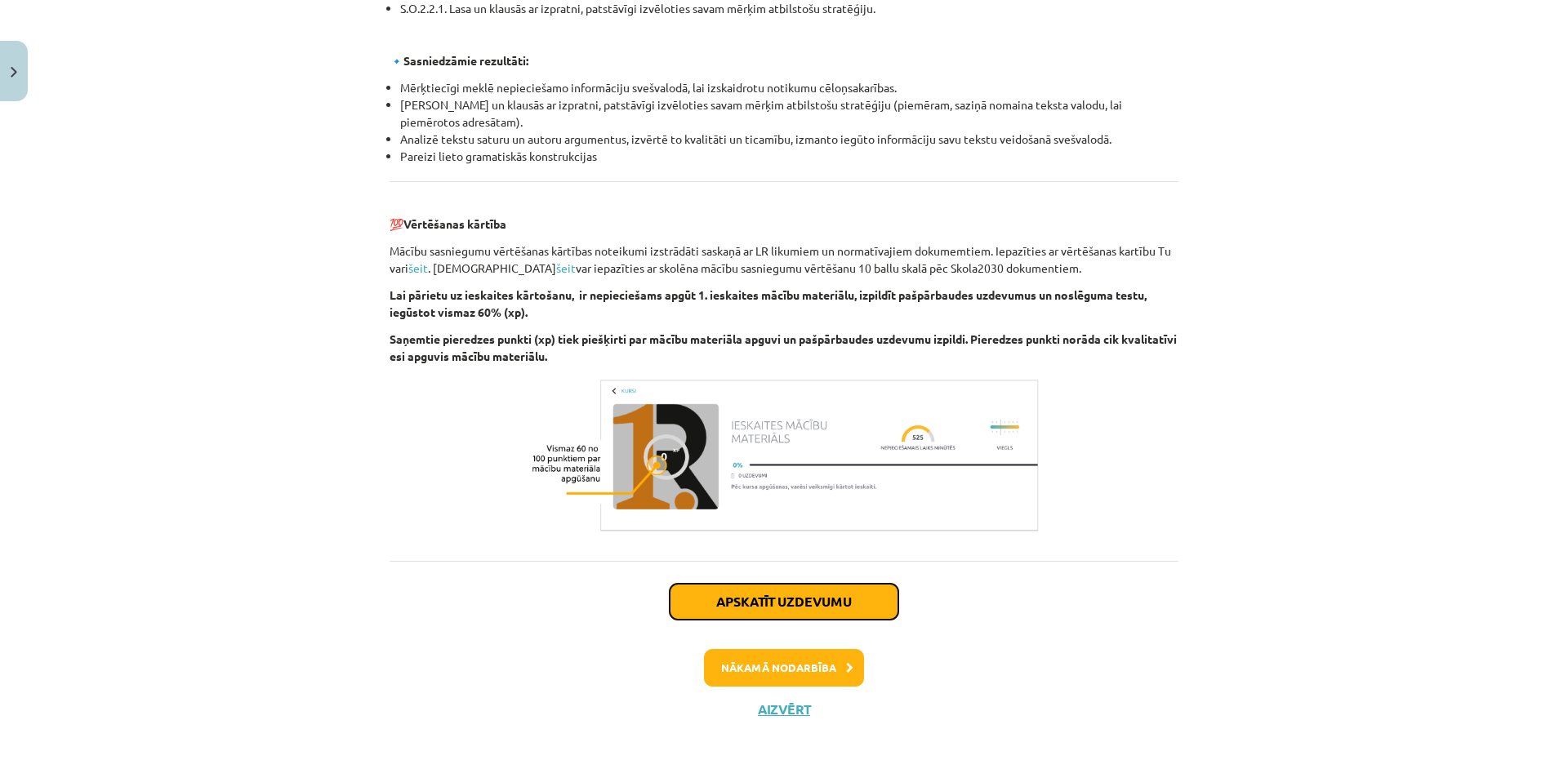
click at [789, 593] on button "Apskatīt uzdevumu" at bounding box center [784, 602] width 229 height 36
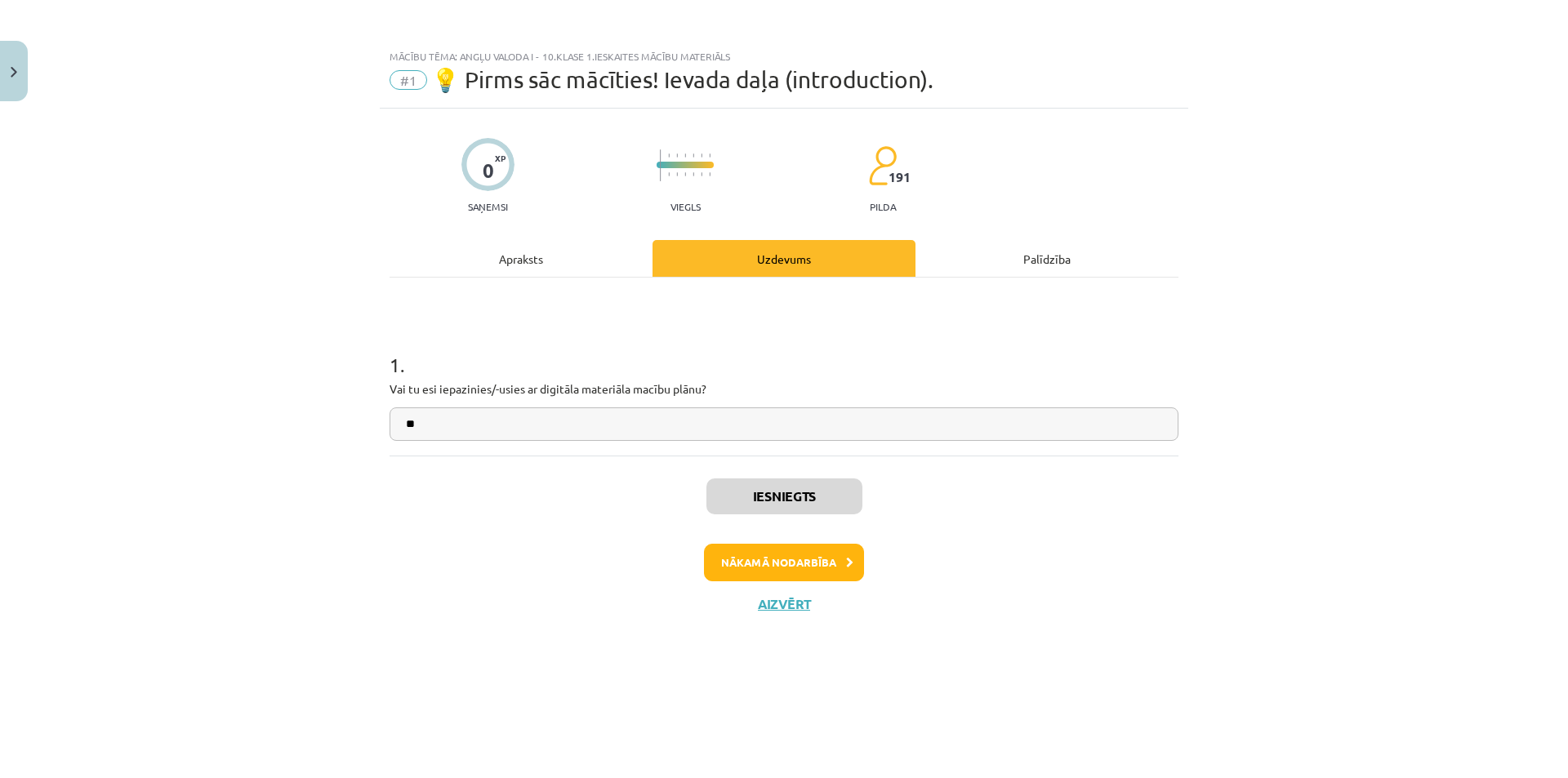
scroll to position [0, 0]
click at [772, 560] on button "Nākamā nodarbība" at bounding box center [784, 563] width 160 height 38
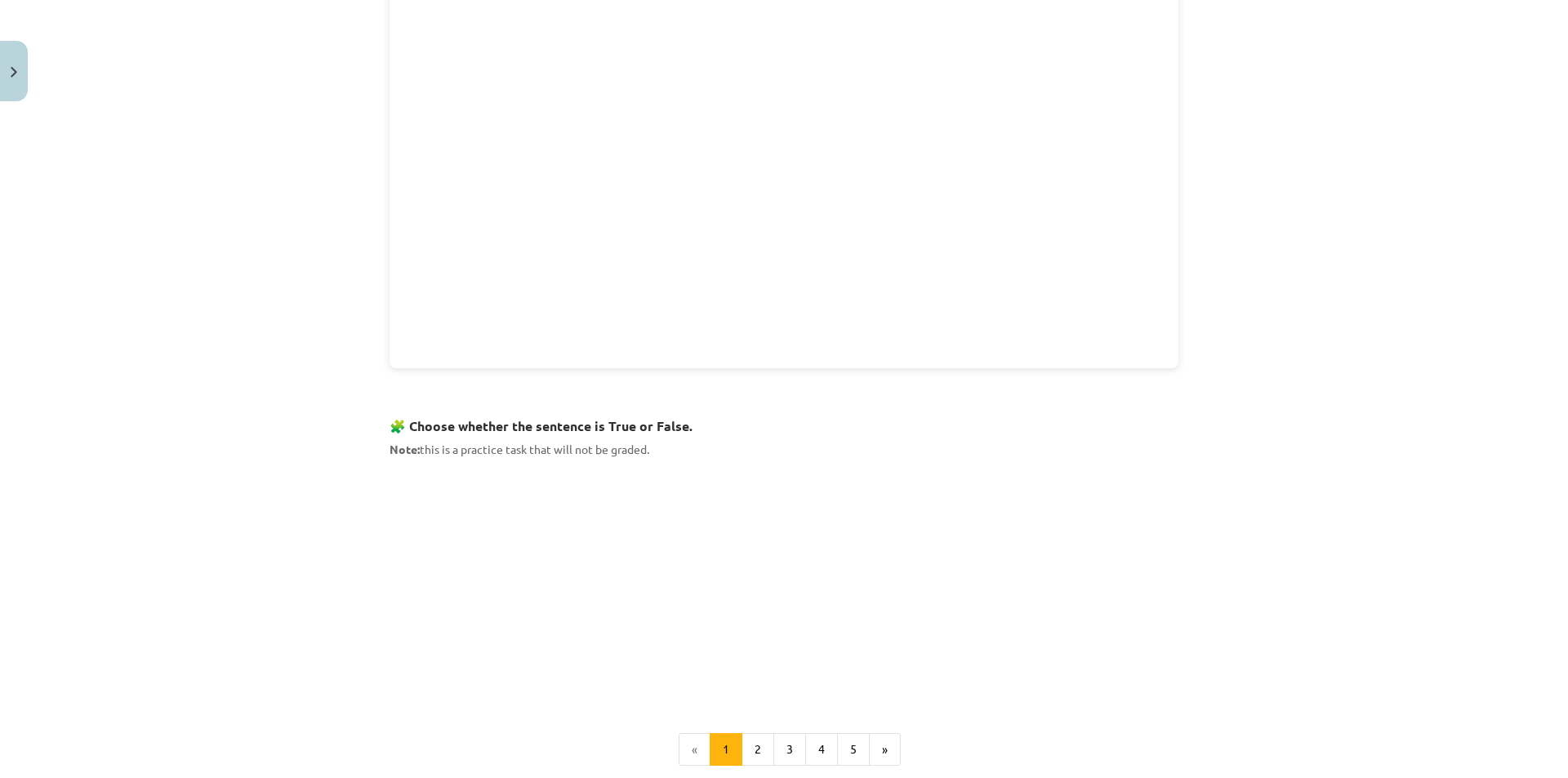
scroll to position [922, 0]
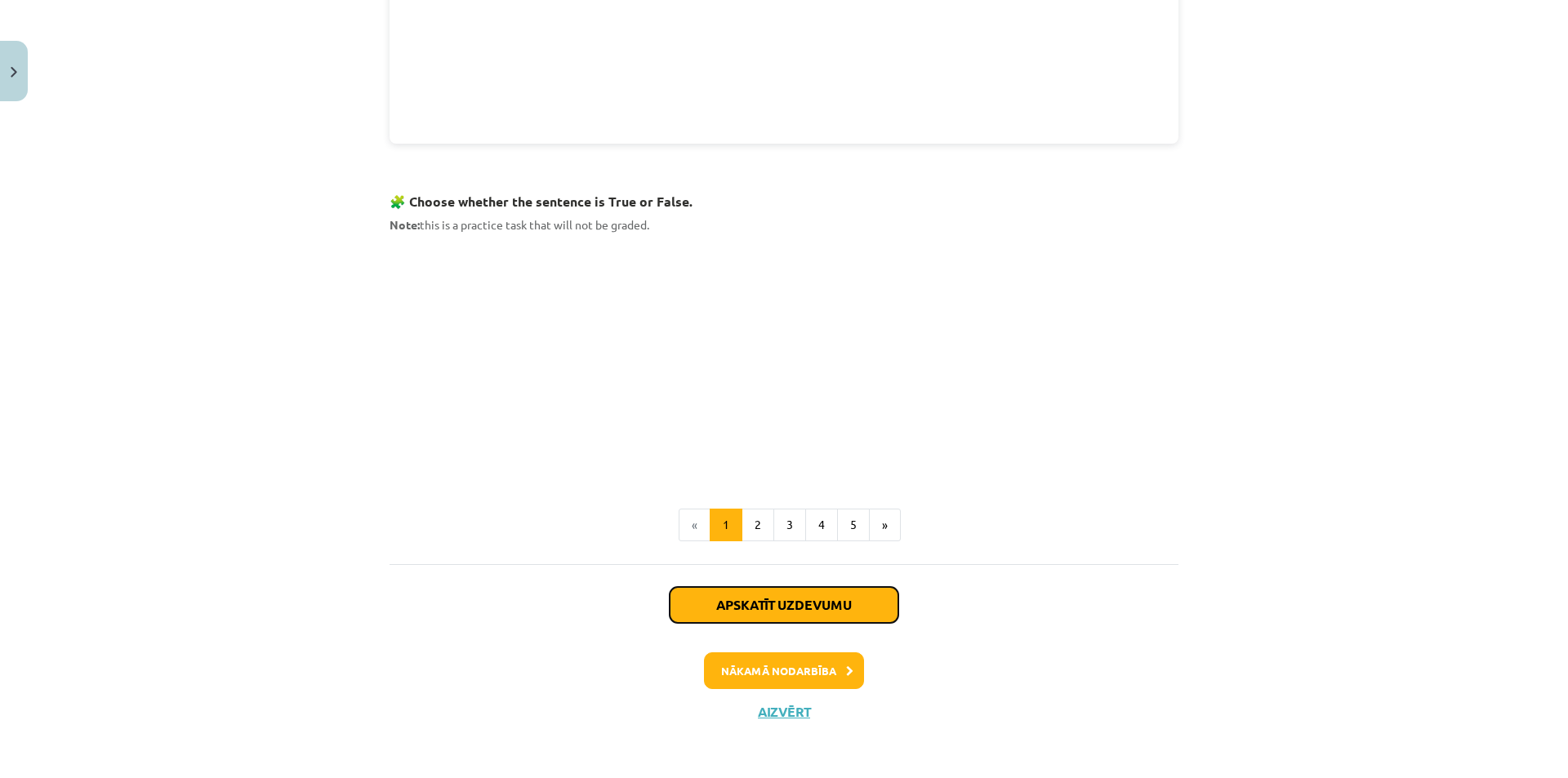
click at [880, 608] on button "Apskatīt uzdevumu" at bounding box center [784, 605] width 229 height 36
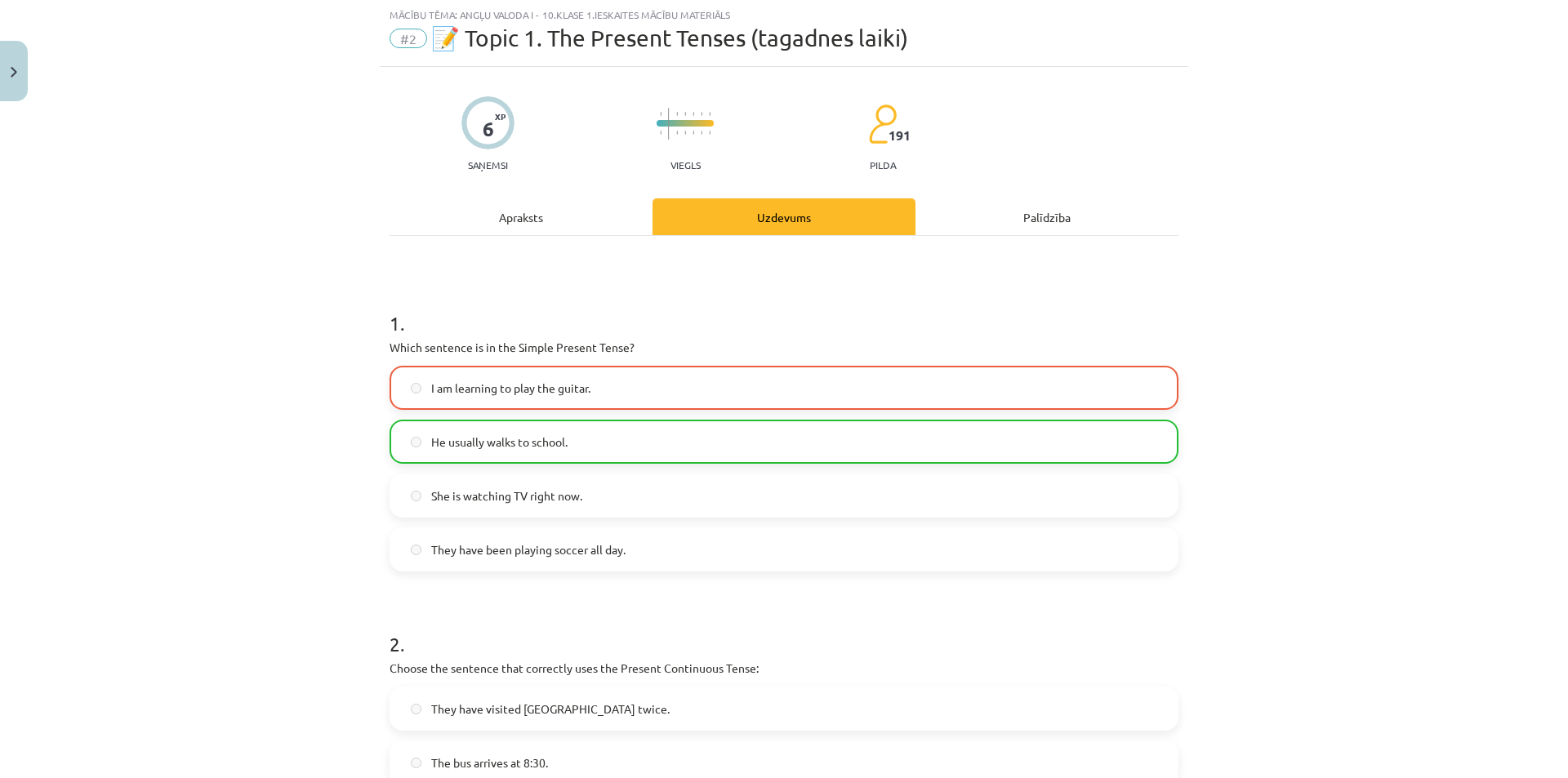
scroll to position [40, 0]
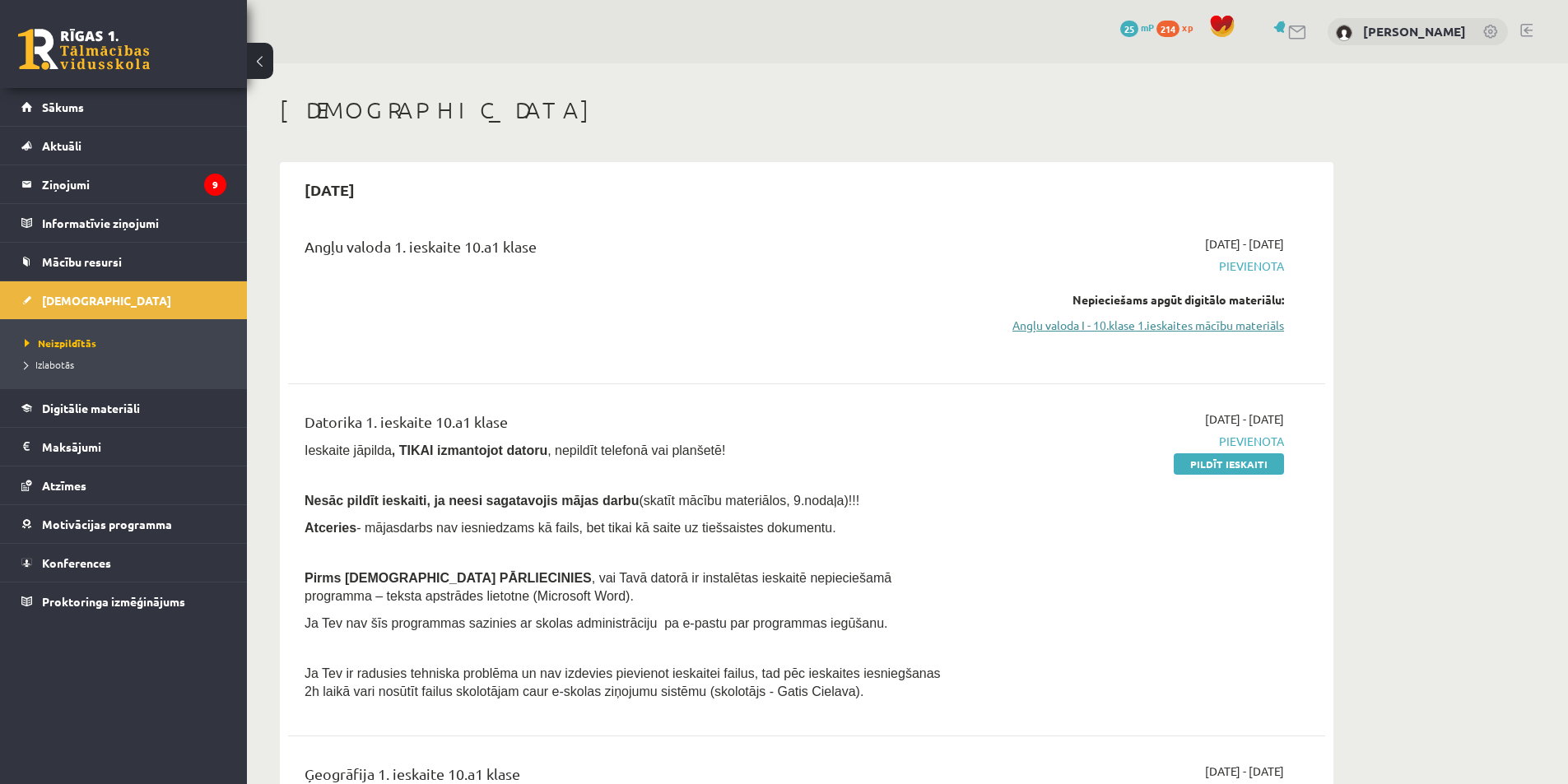
click at [1083, 317] on link "Angļu valoda I - 10.klase 1.ieskaites mācību materiāls" at bounding box center [1128, 325] width 310 height 17
